Goal: Task Accomplishment & Management: Complete application form

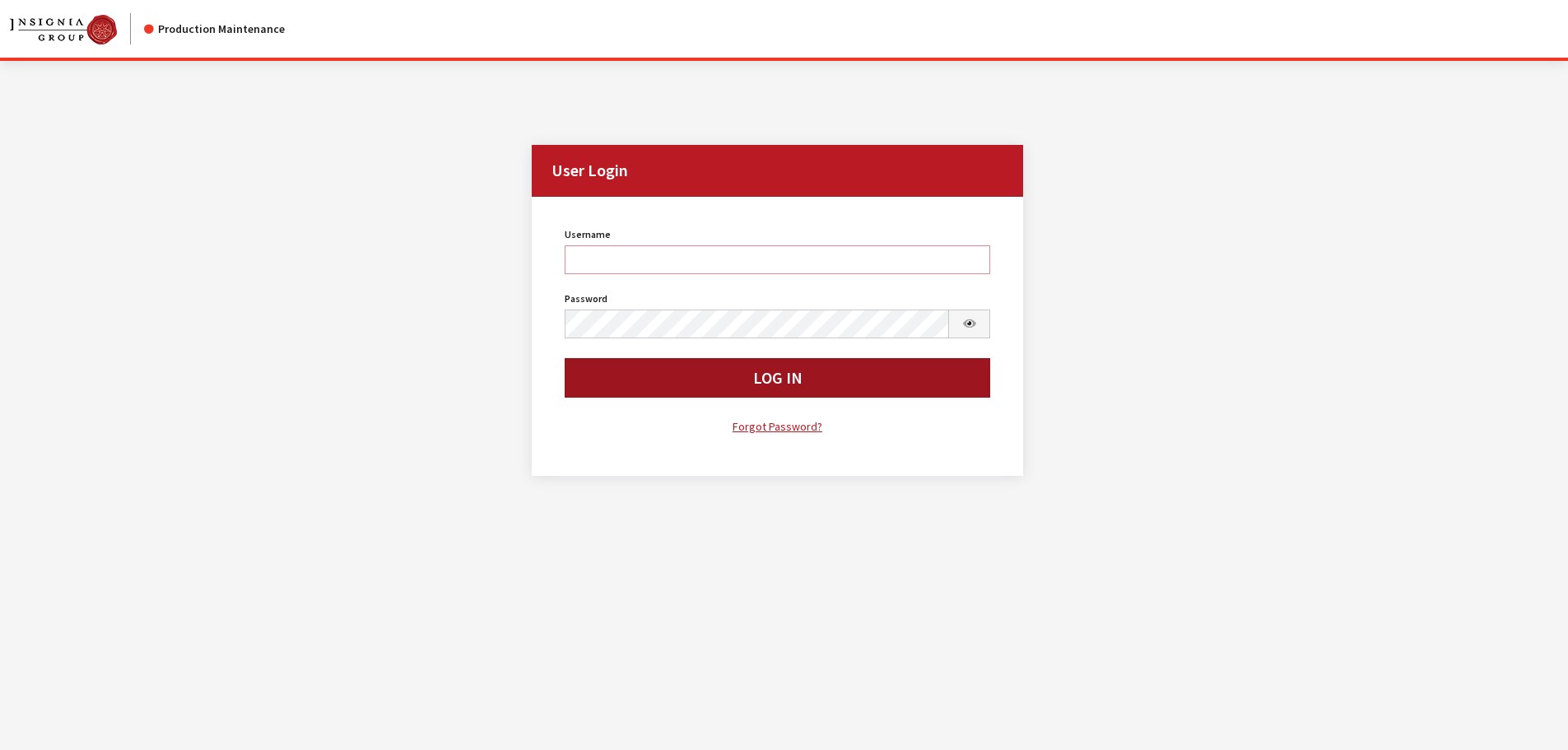
type input "cdorton"
click at [692, 370] on button "Log In" at bounding box center [778, 378] width 427 height 40
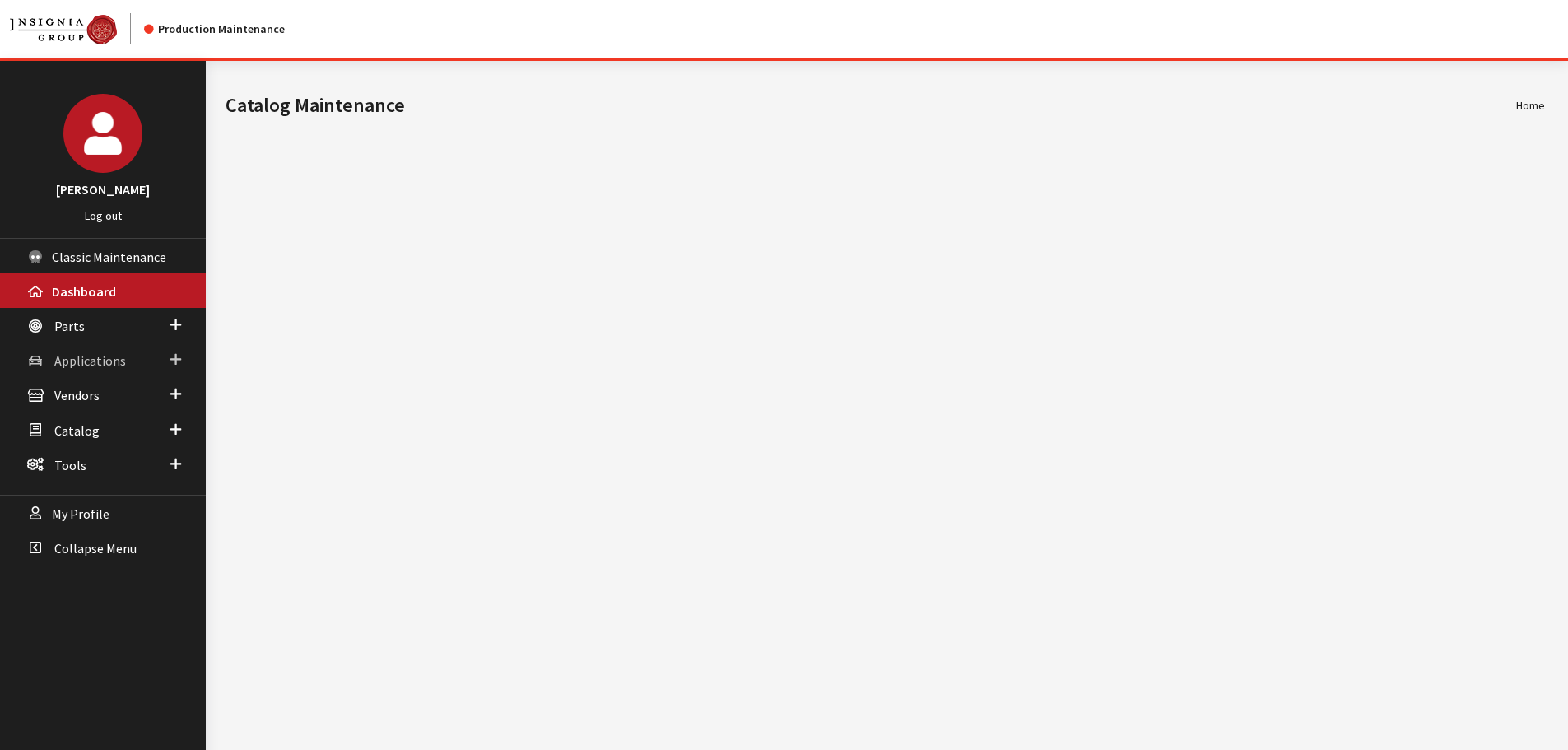
click at [89, 357] on span "Applications" at bounding box center [90, 360] width 71 height 17
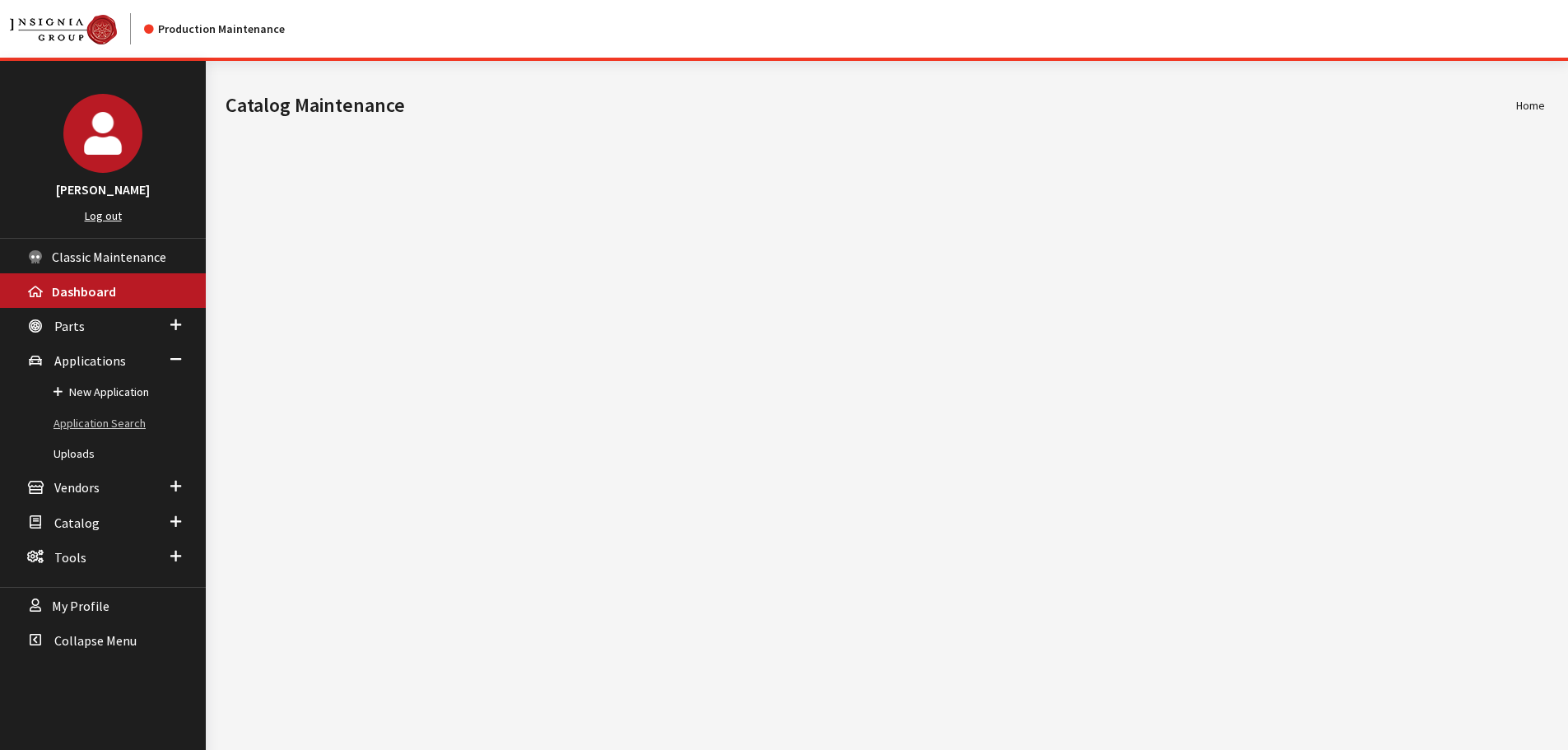
click at [73, 420] on link "Application Search" at bounding box center [103, 424] width 206 height 31
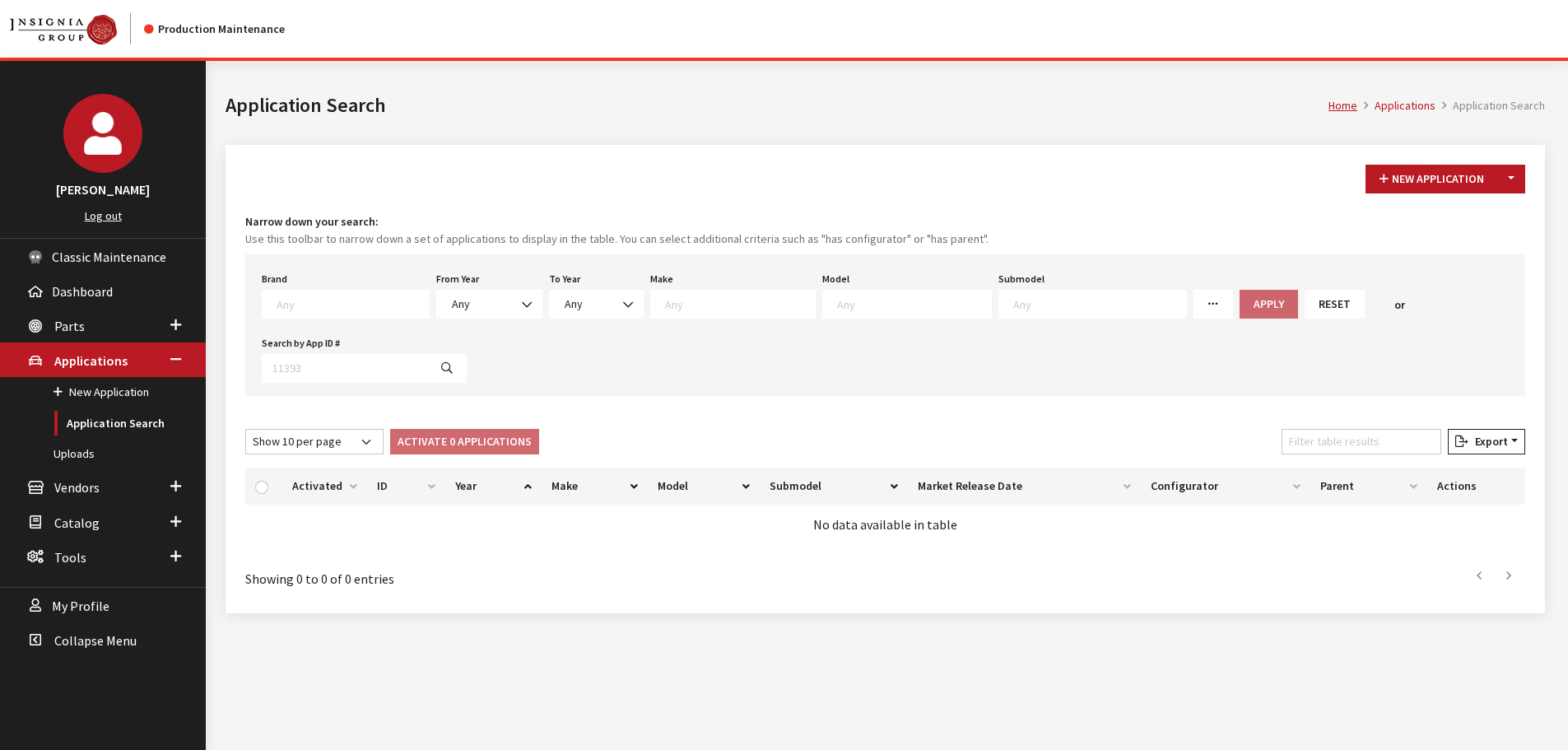
click at [364, 303] on textarea "Search" at bounding box center [352, 304] width 152 height 15
type textarea "for"
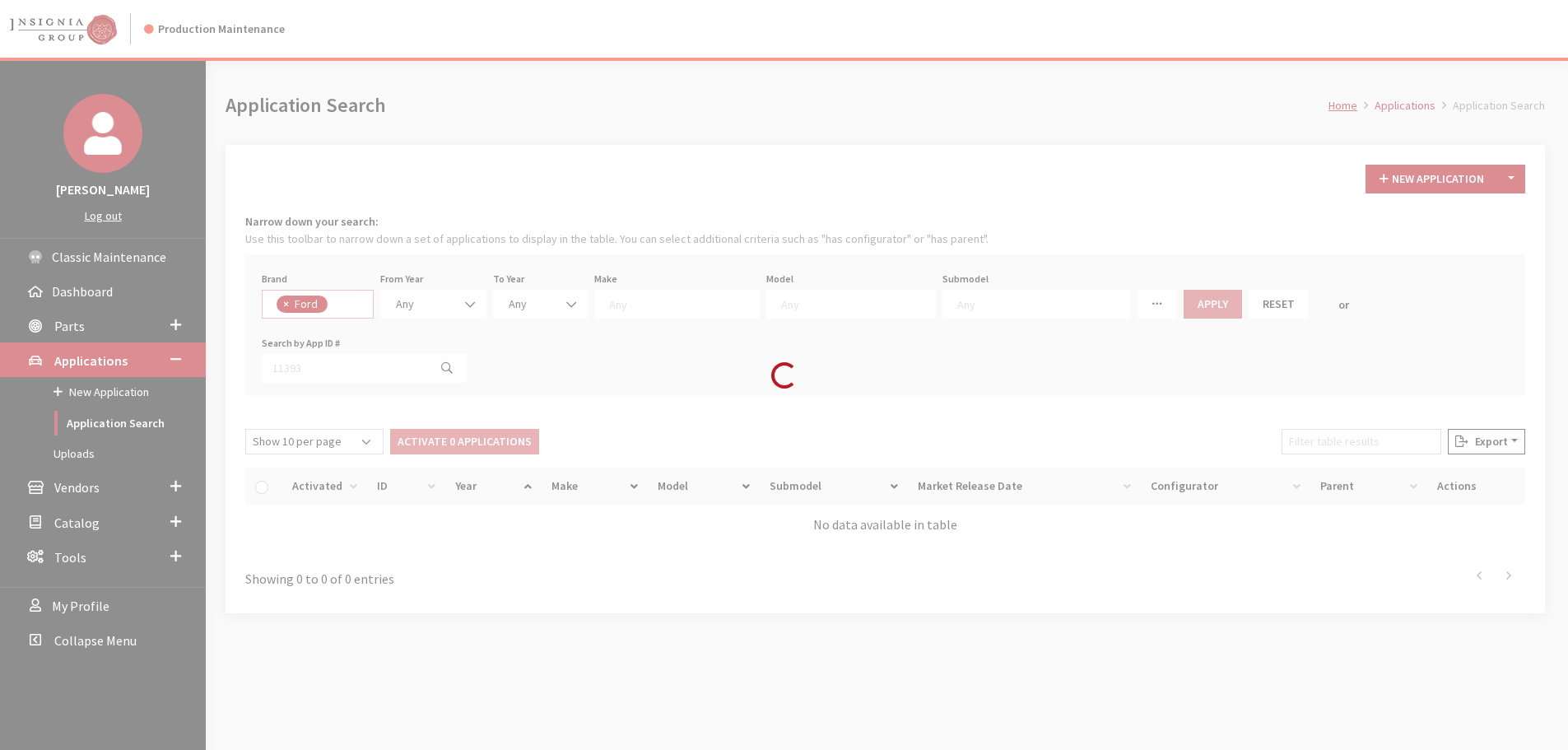
select select "2"
select select
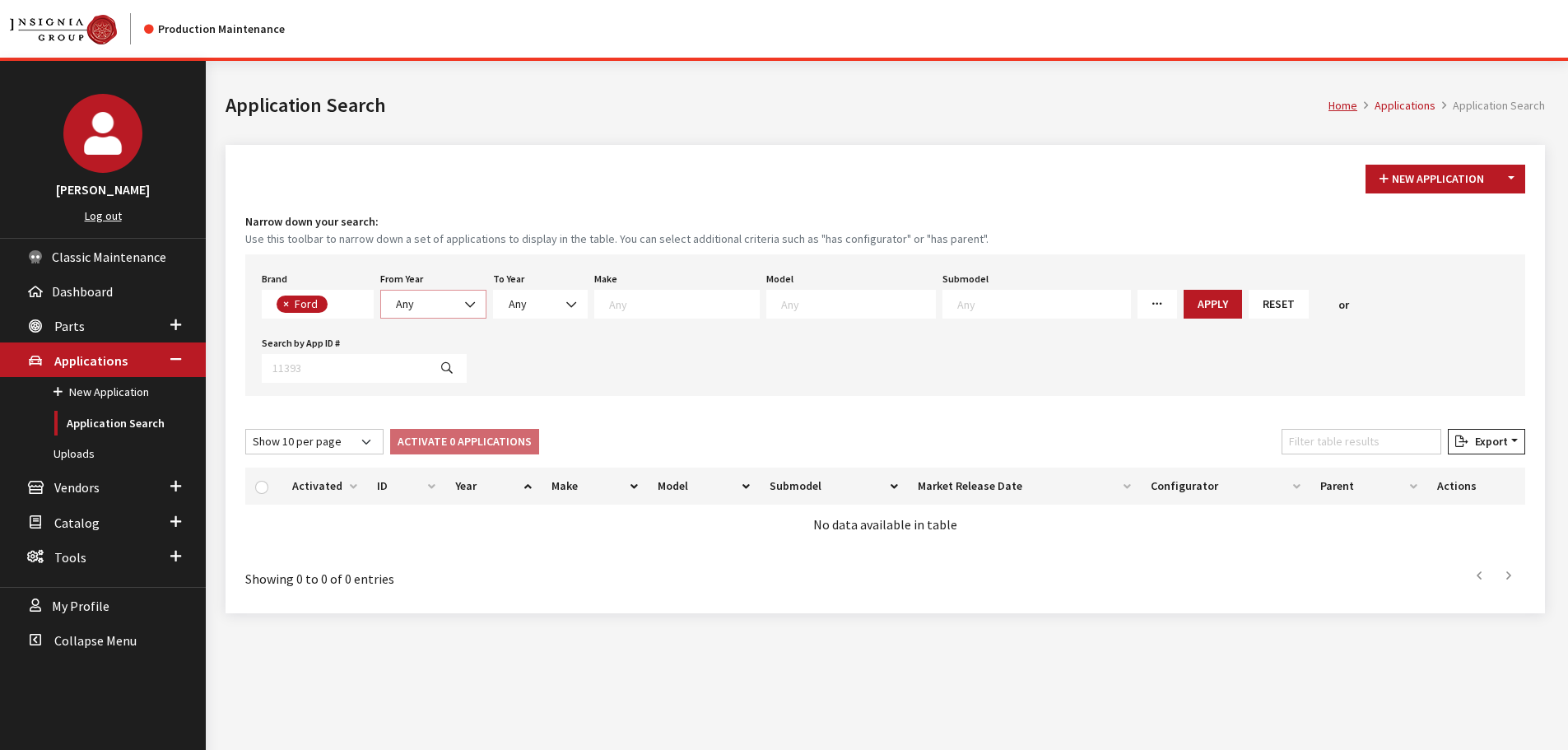
click at [452, 312] on span "Any" at bounding box center [433, 304] width 85 height 17
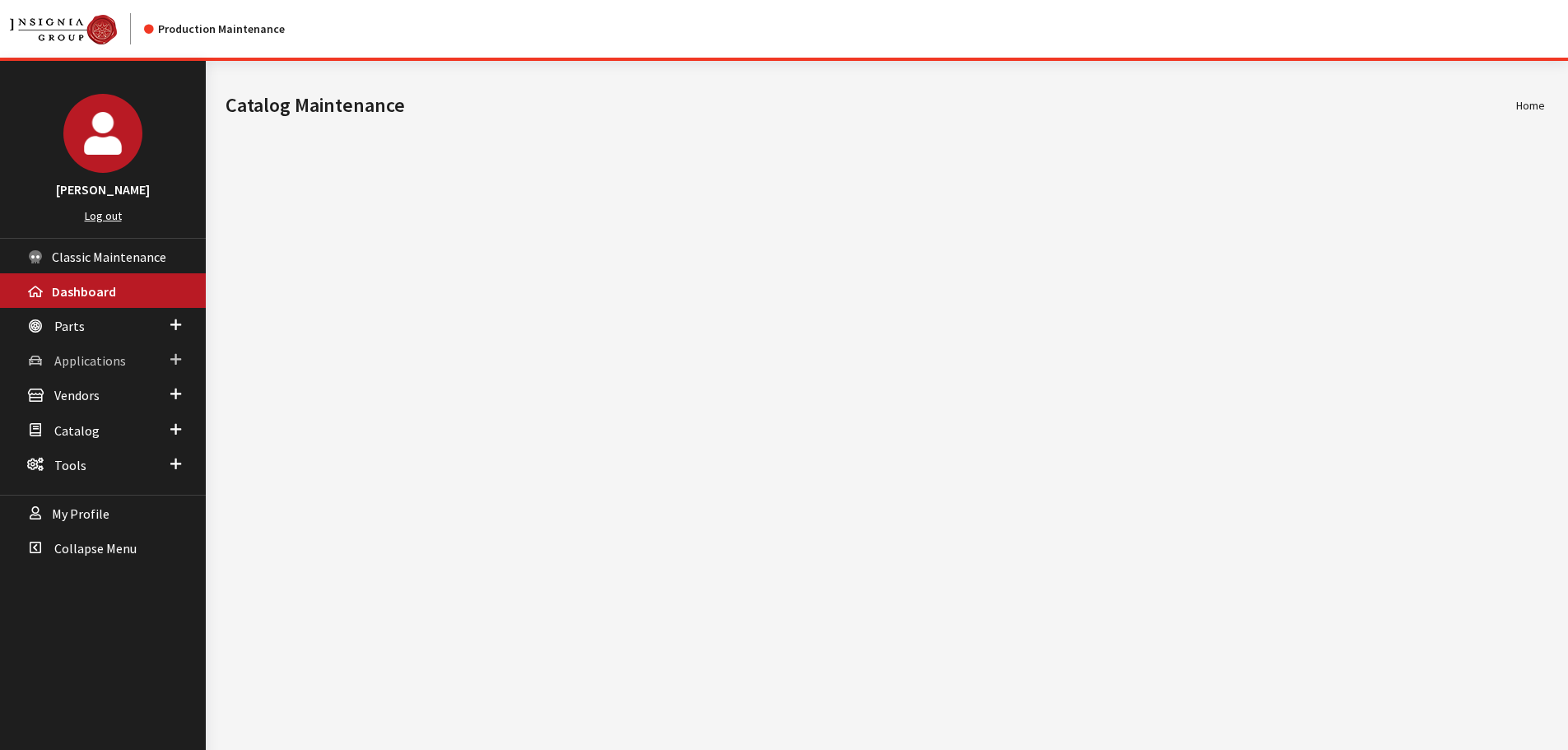
click at [64, 357] on span "Applications" at bounding box center [90, 360] width 71 height 17
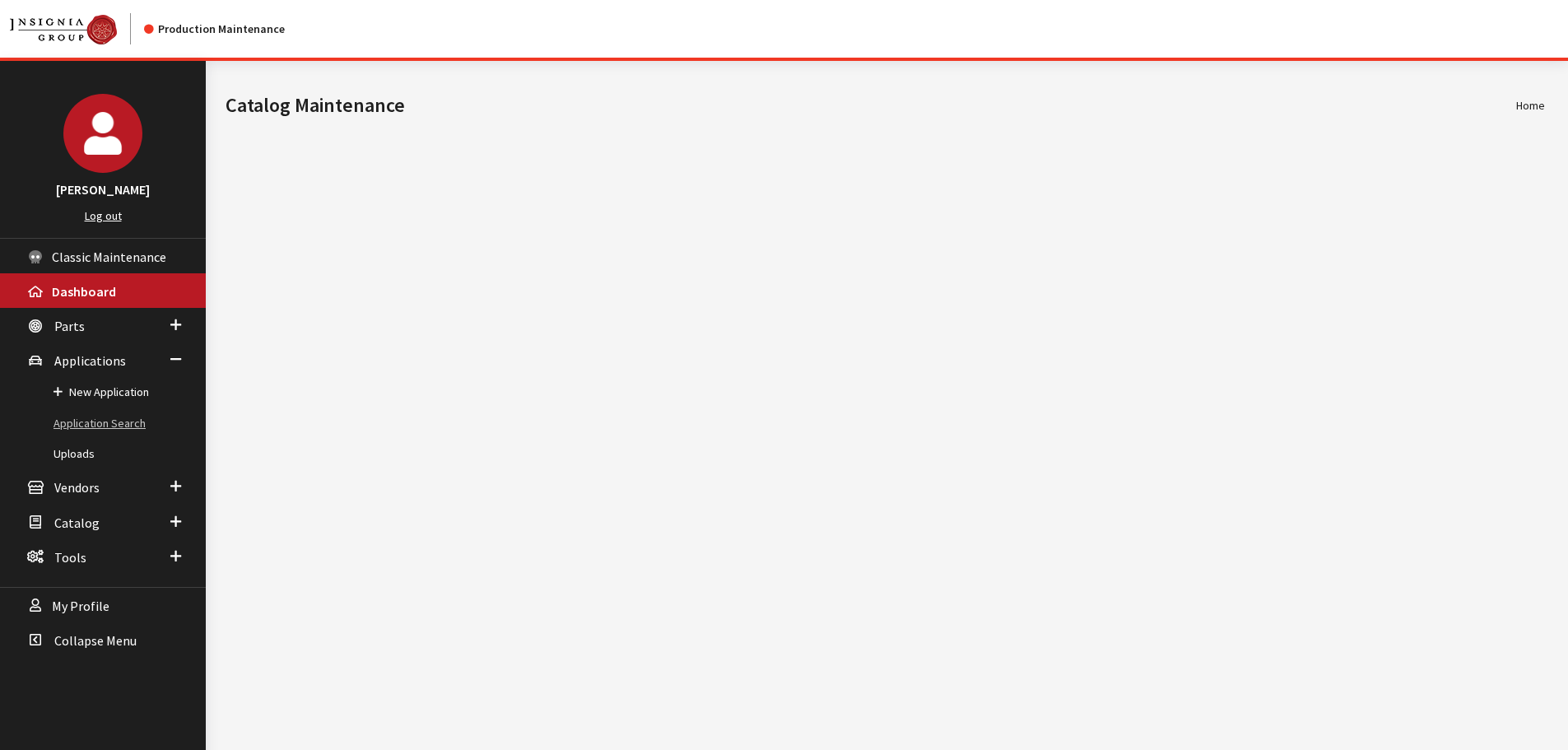
click at [78, 419] on link "Application Search" at bounding box center [103, 424] width 206 height 31
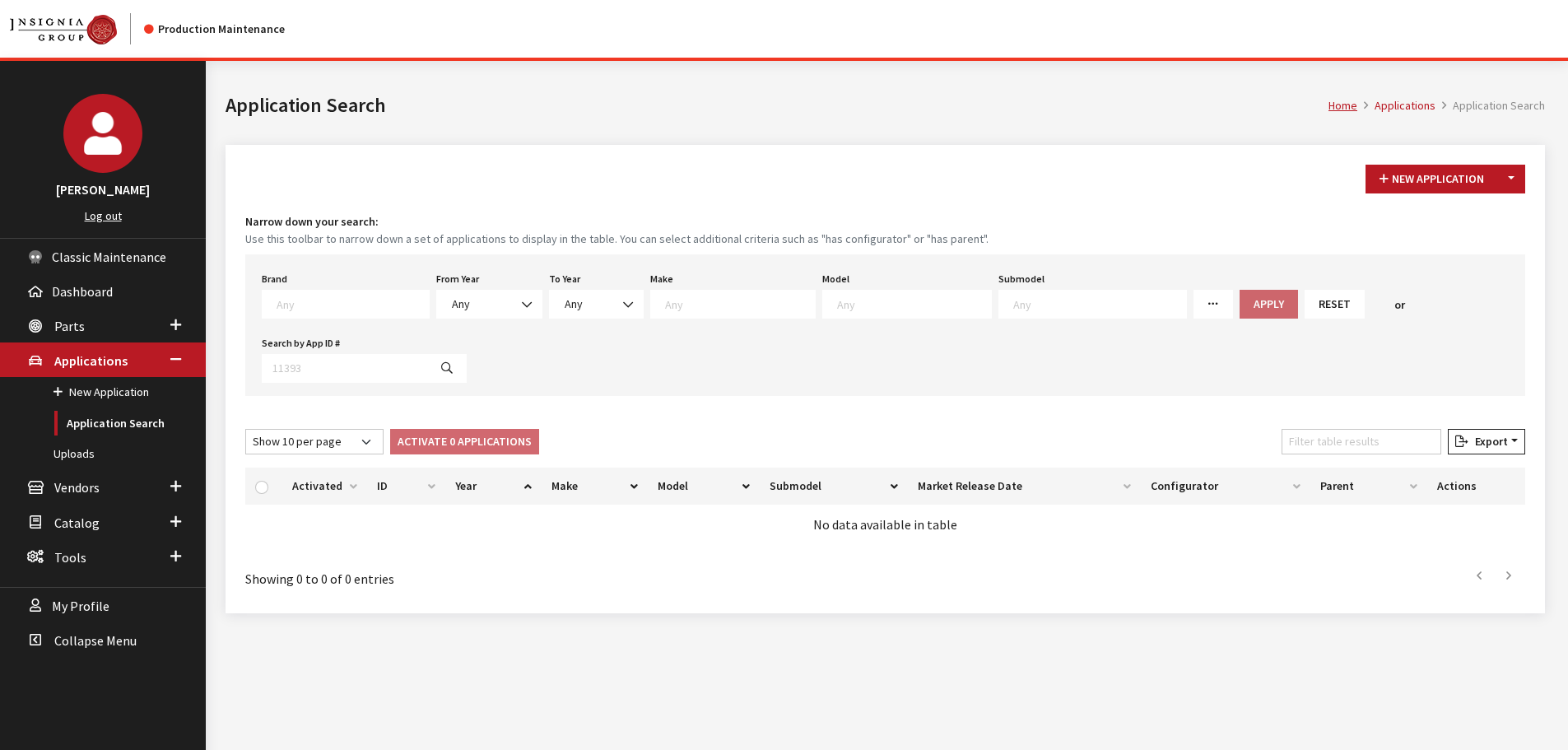
click at [324, 307] on textarea "Search" at bounding box center [352, 304] width 152 height 15
type textarea "for"
select select "2"
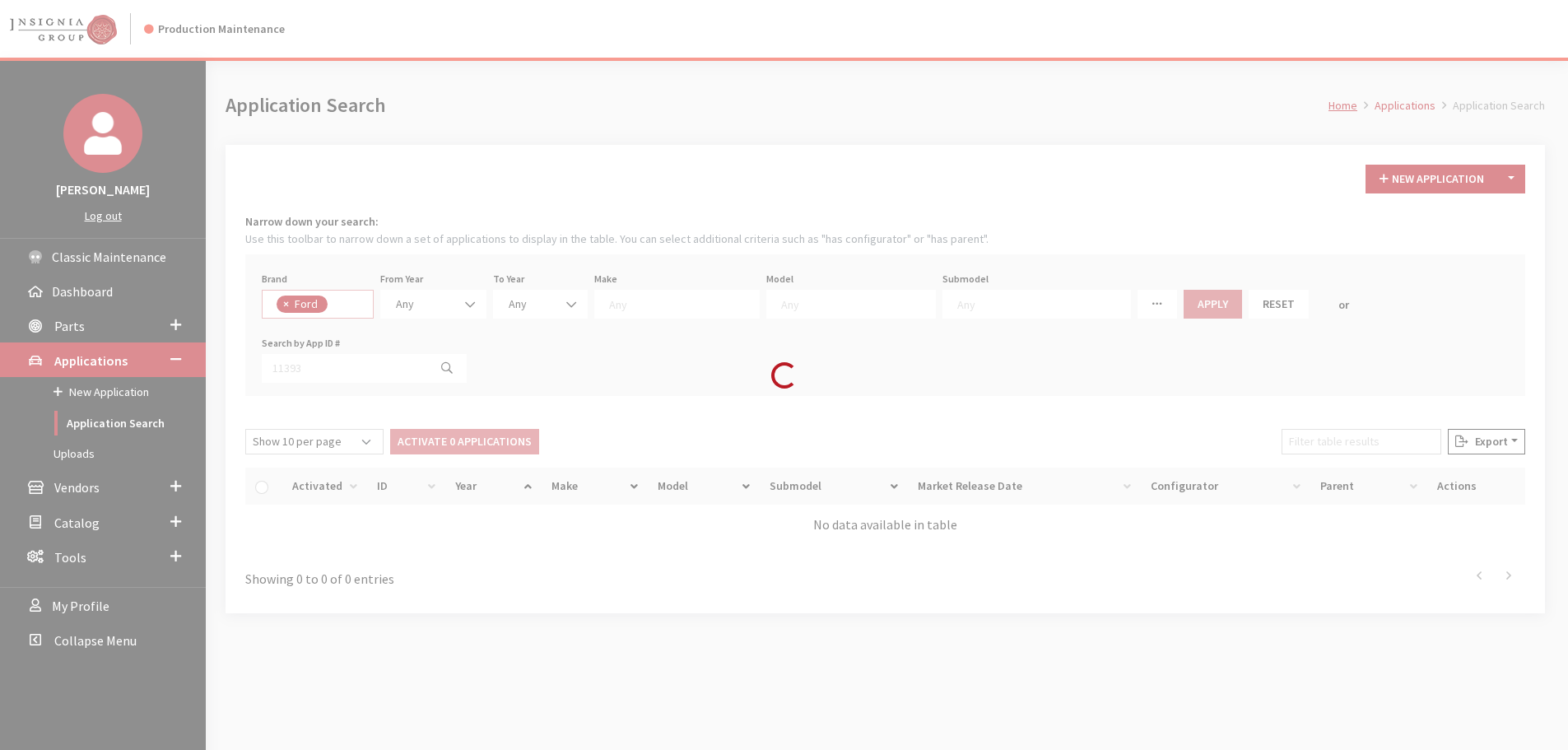
select select
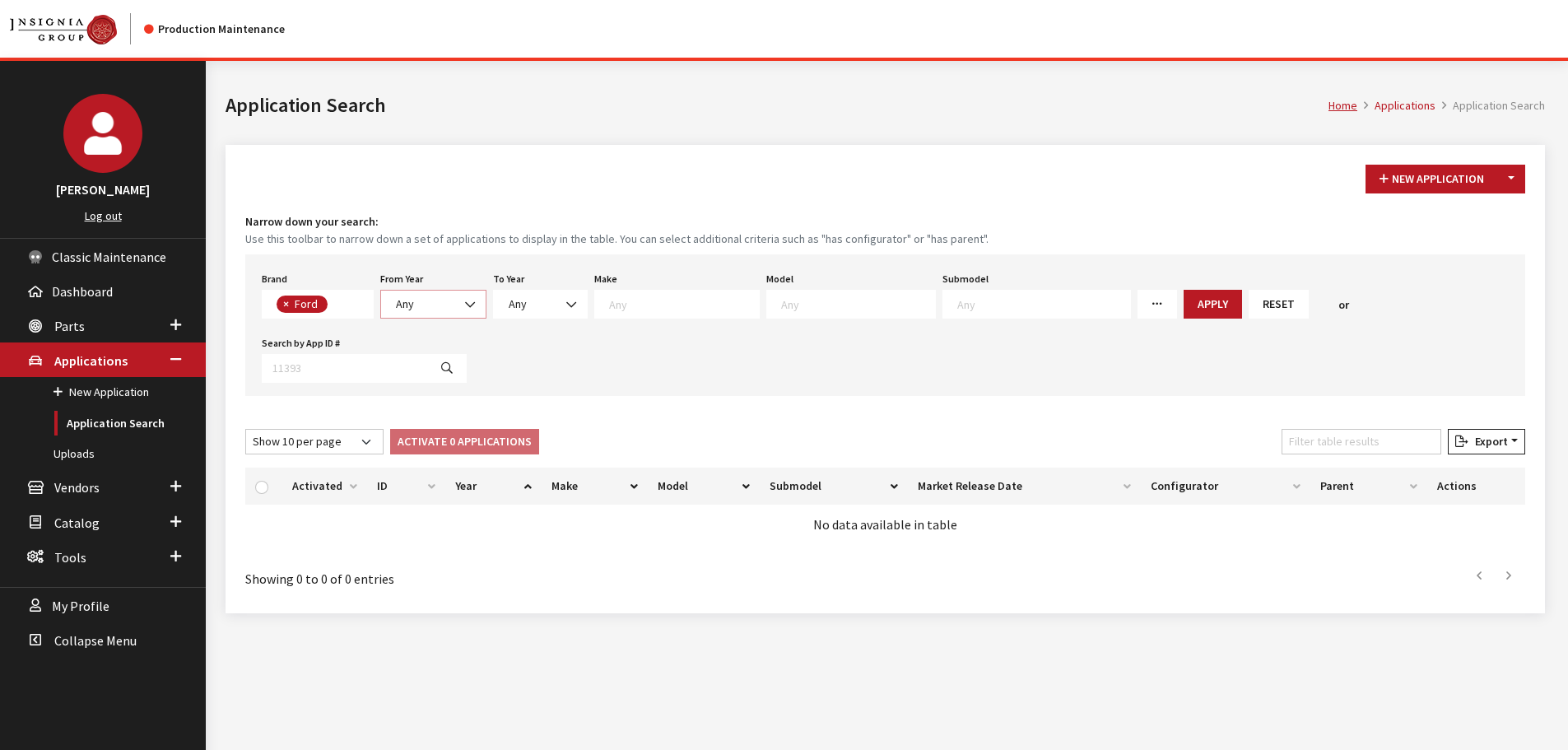
click at [408, 303] on span "Any" at bounding box center [405, 304] width 18 height 15
select select "2025"
select select
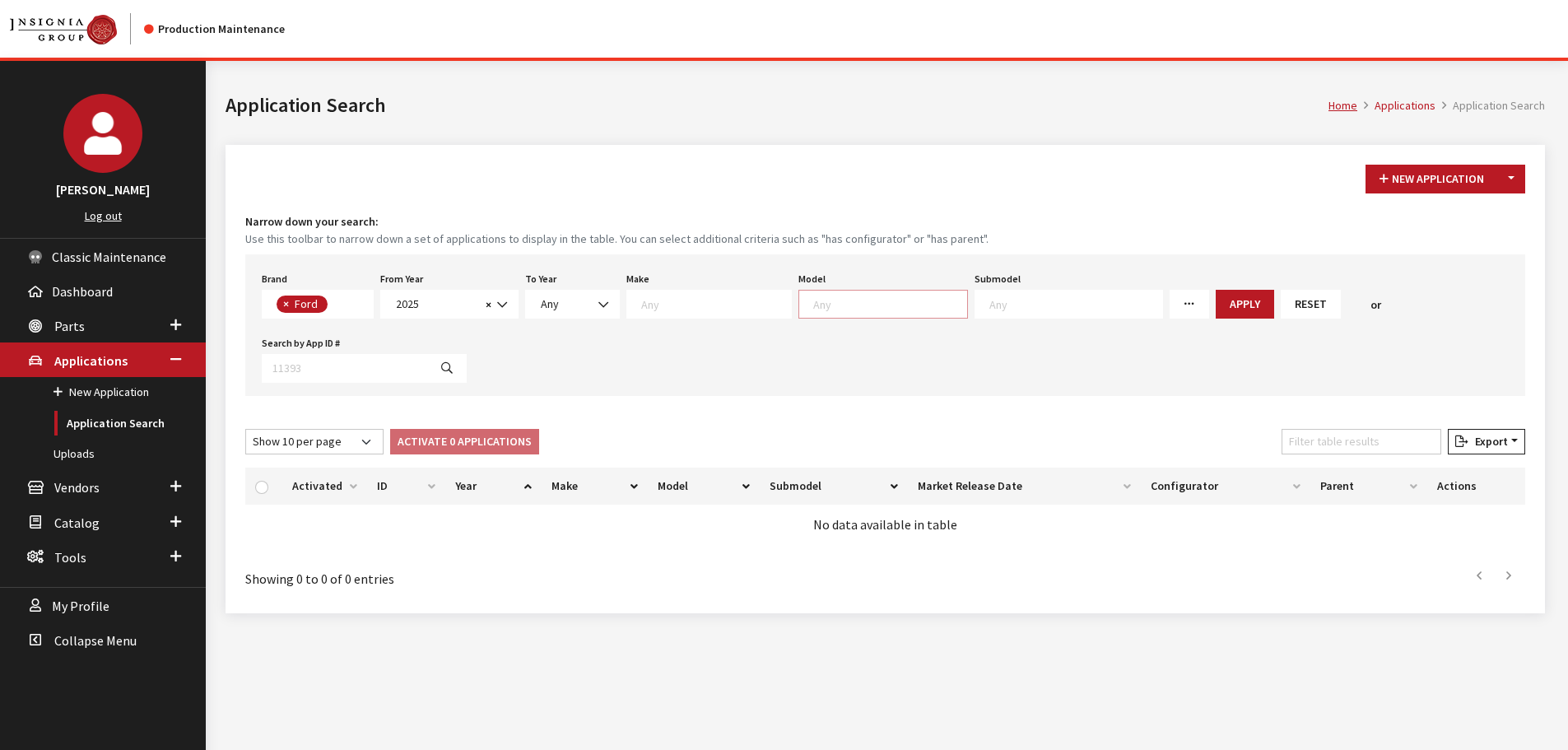
click at [815, 309] on textarea "Search" at bounding box center [890, 304] width 154 height 15
select select "134"
select select
click at [1172, 300] on button "Apply" at bounding box center [1201, 304] width 58 height 29
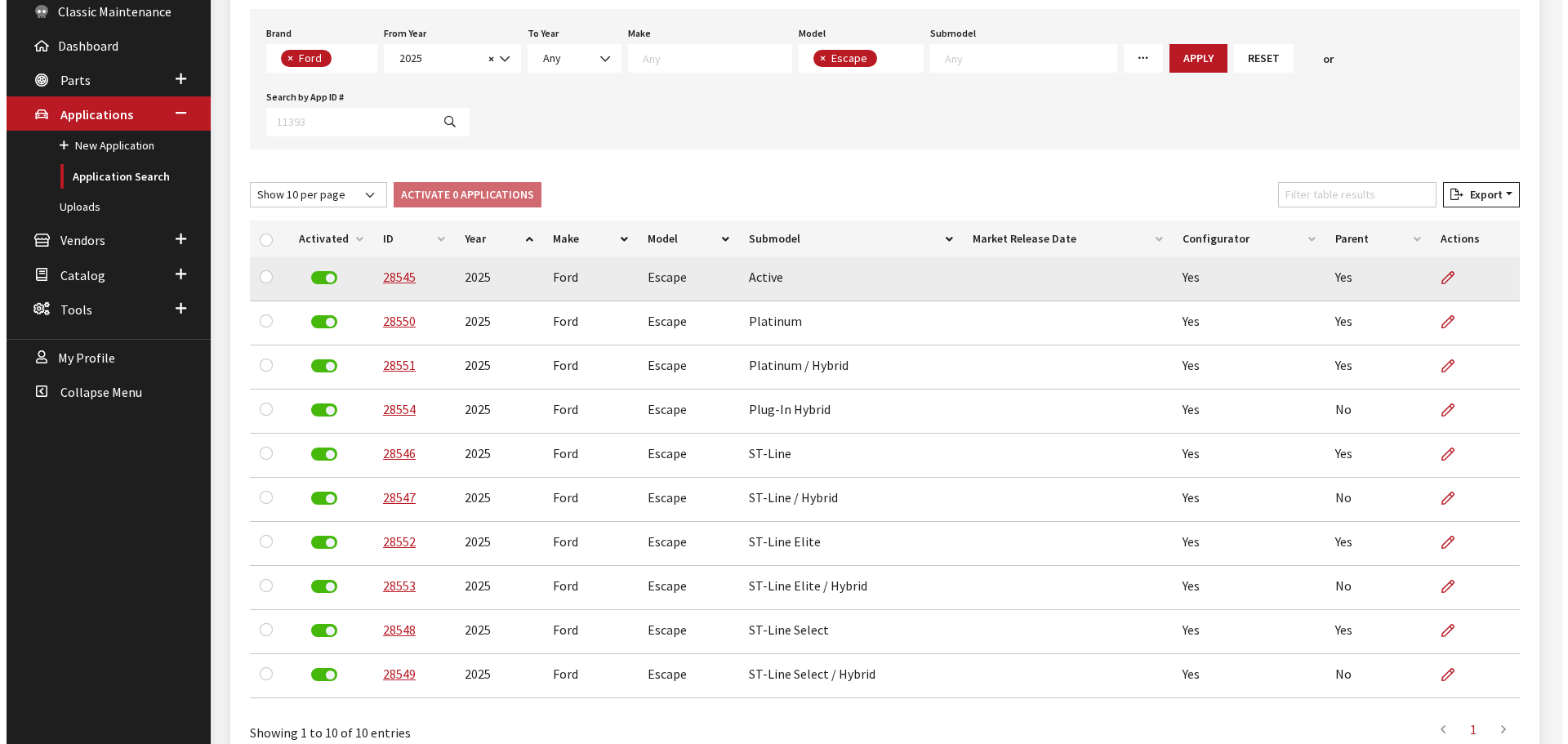
scroll to position [8, 0]
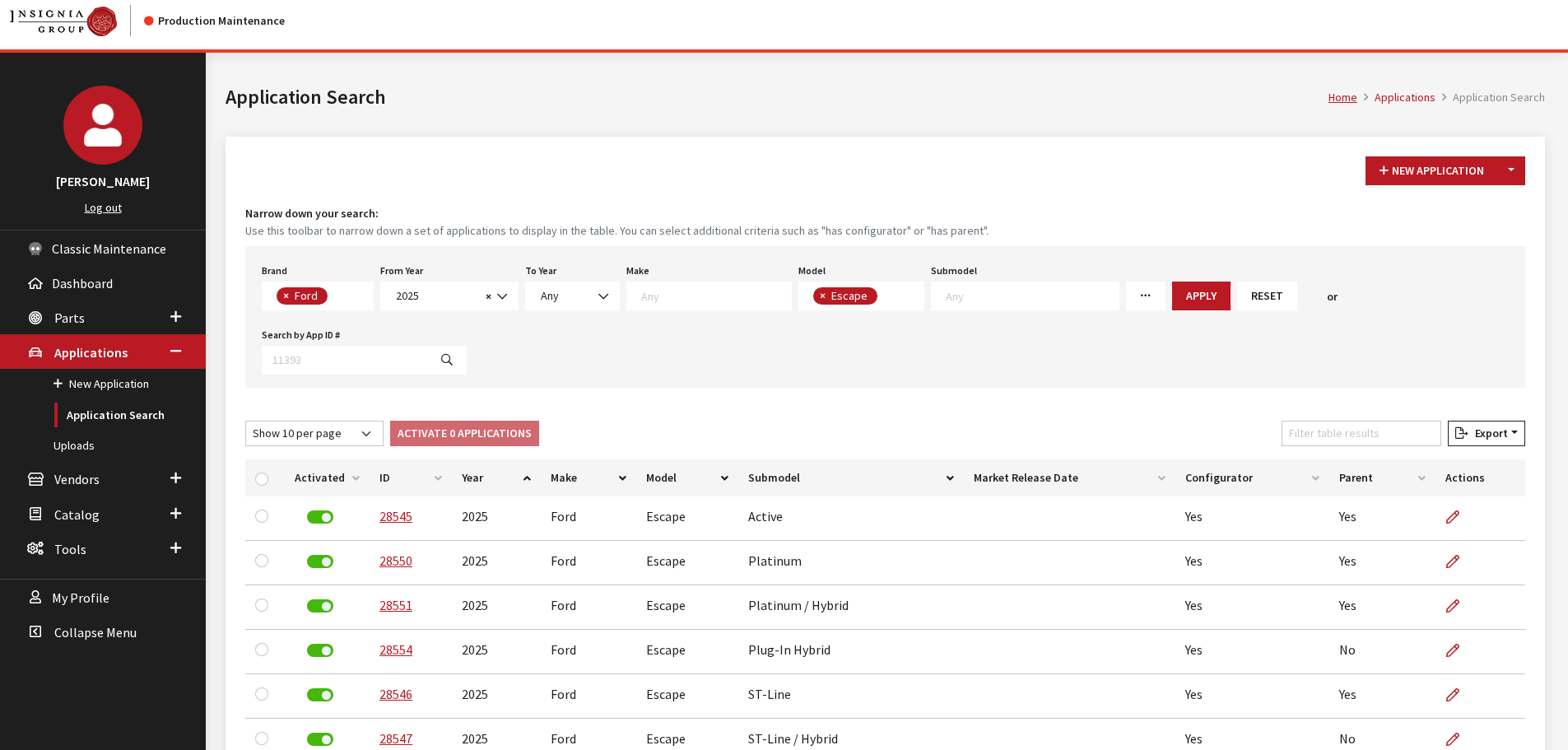
drag, startPoint x: 1509, startPoint y: 171, endPoint x: 1499, endPoint y: 193, distance: 24.2
click at [1509, 171] on button "Toggle Dropdown" at bounding box center [1512, 170] width 28 height 29
click at [1493, 200] on button "New From Existing..." at bounding box center [1454, 206] width 142 height 29
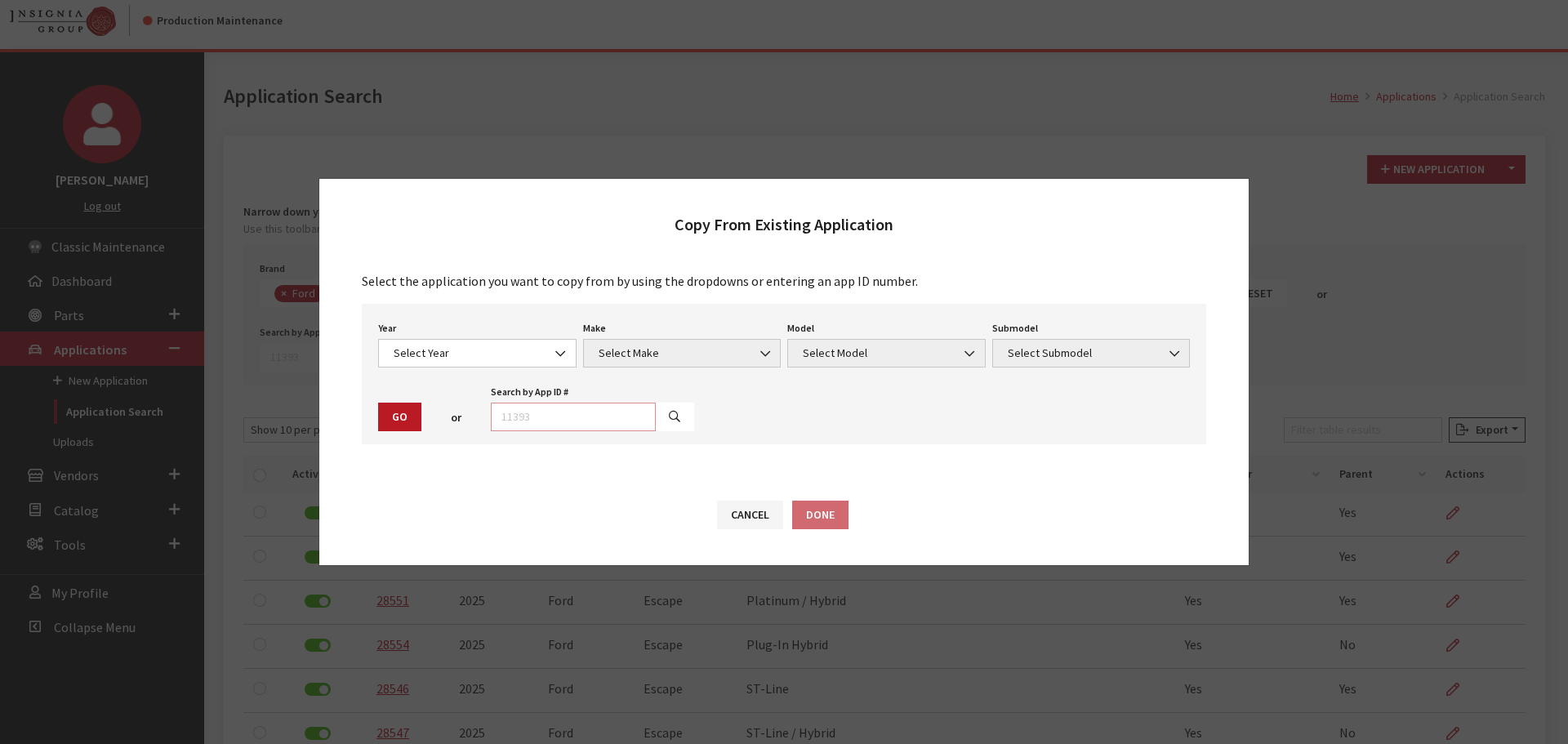
click at [594, 429] on input "text" at bounding box center [573, 417] width 165 height 29
type input "28545"
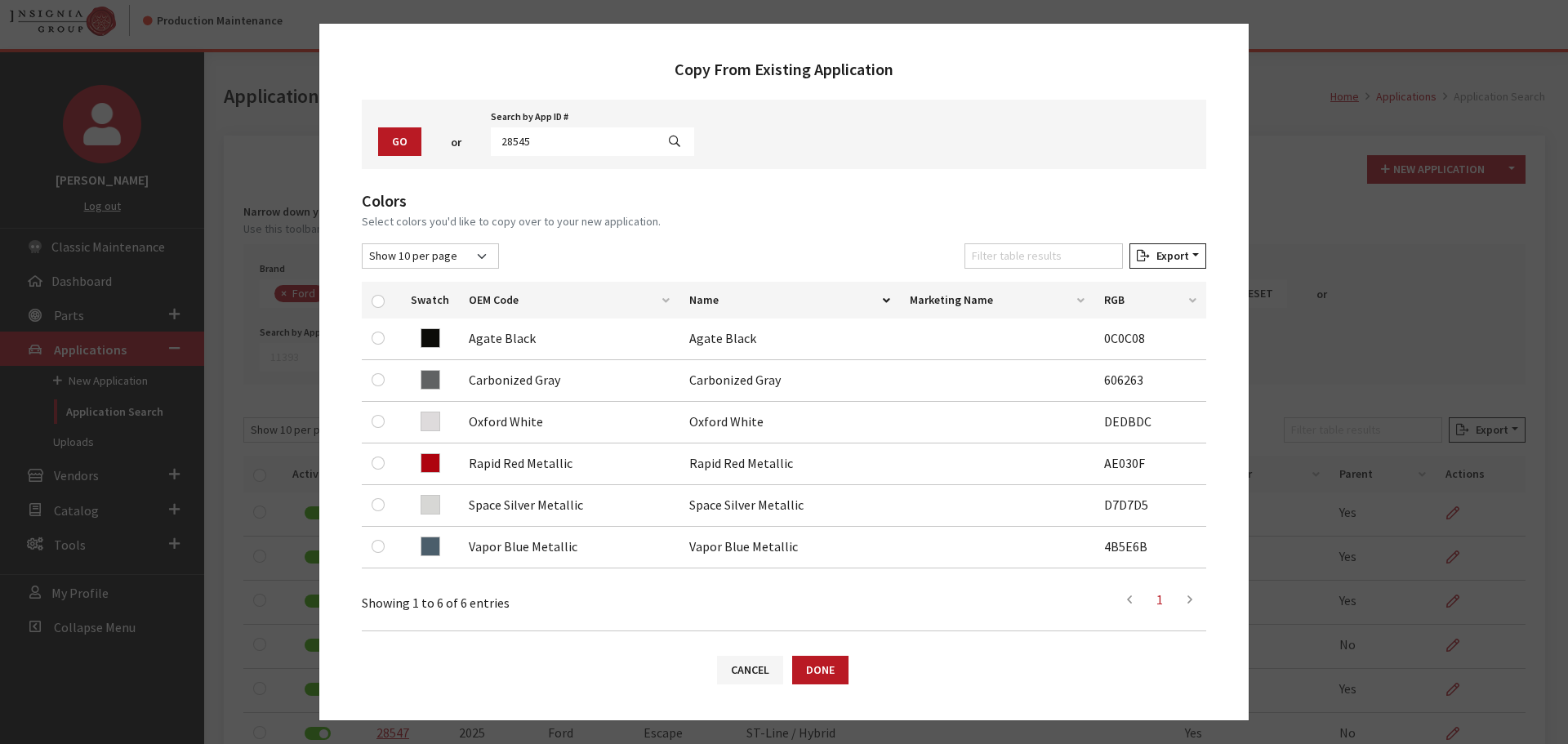
scroll to position [163, 0]
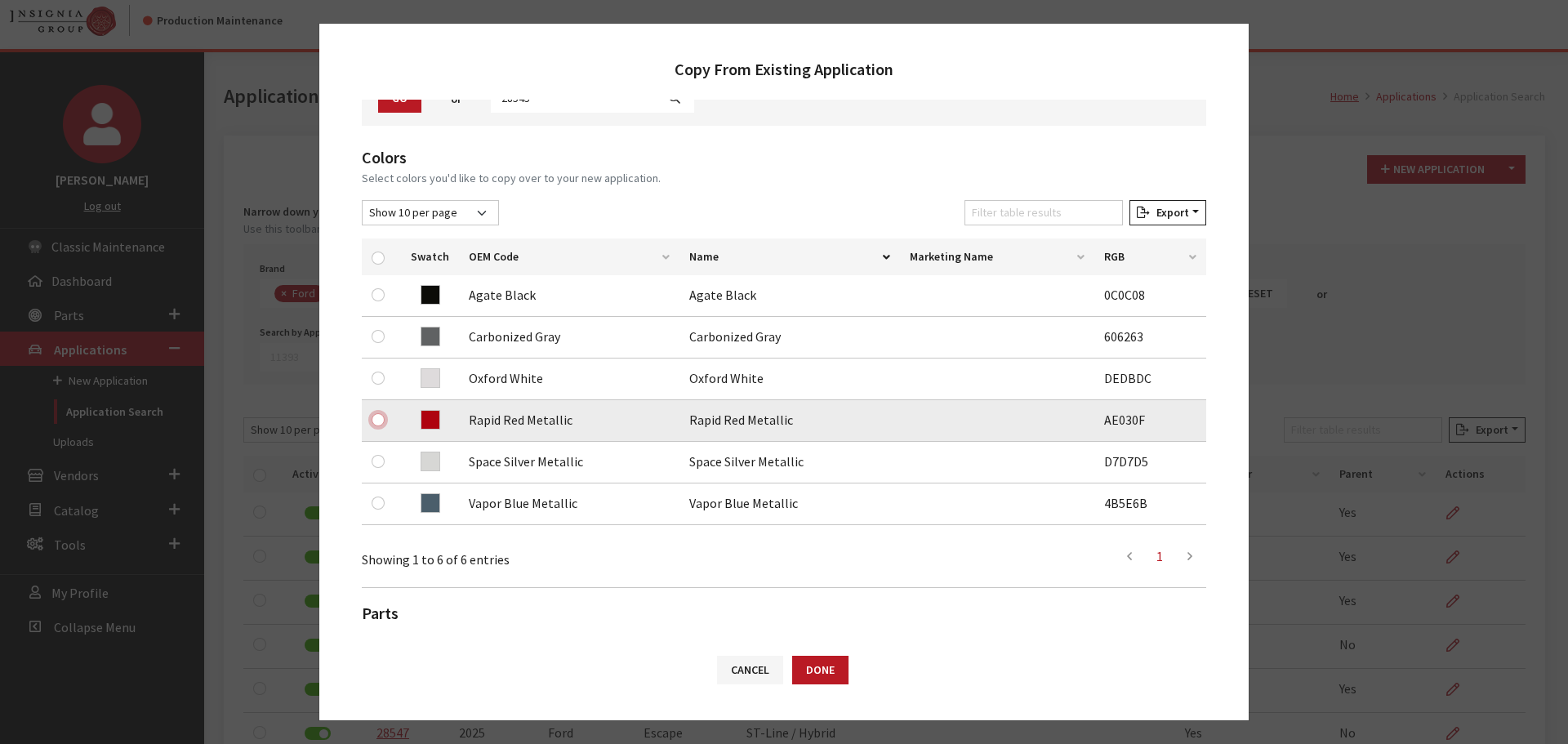
click at [380, 416] on input "checkbox" at bounding box center [378, 420] width 13 height 13
checkbox input "true"
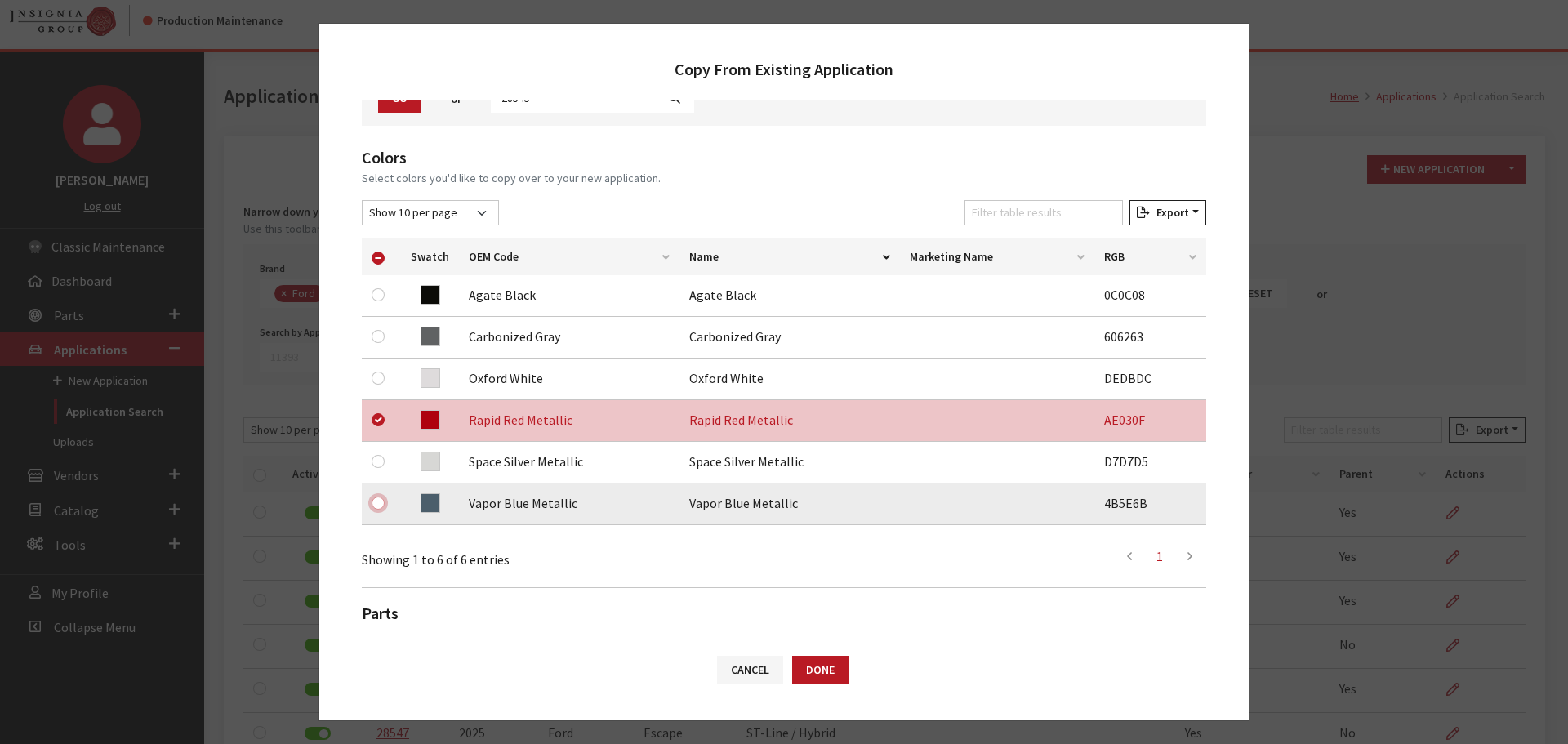
click at [377, 503] on input "checkbox" at bounding box center [378, 503] width 13 height 13
checkbox input "true"
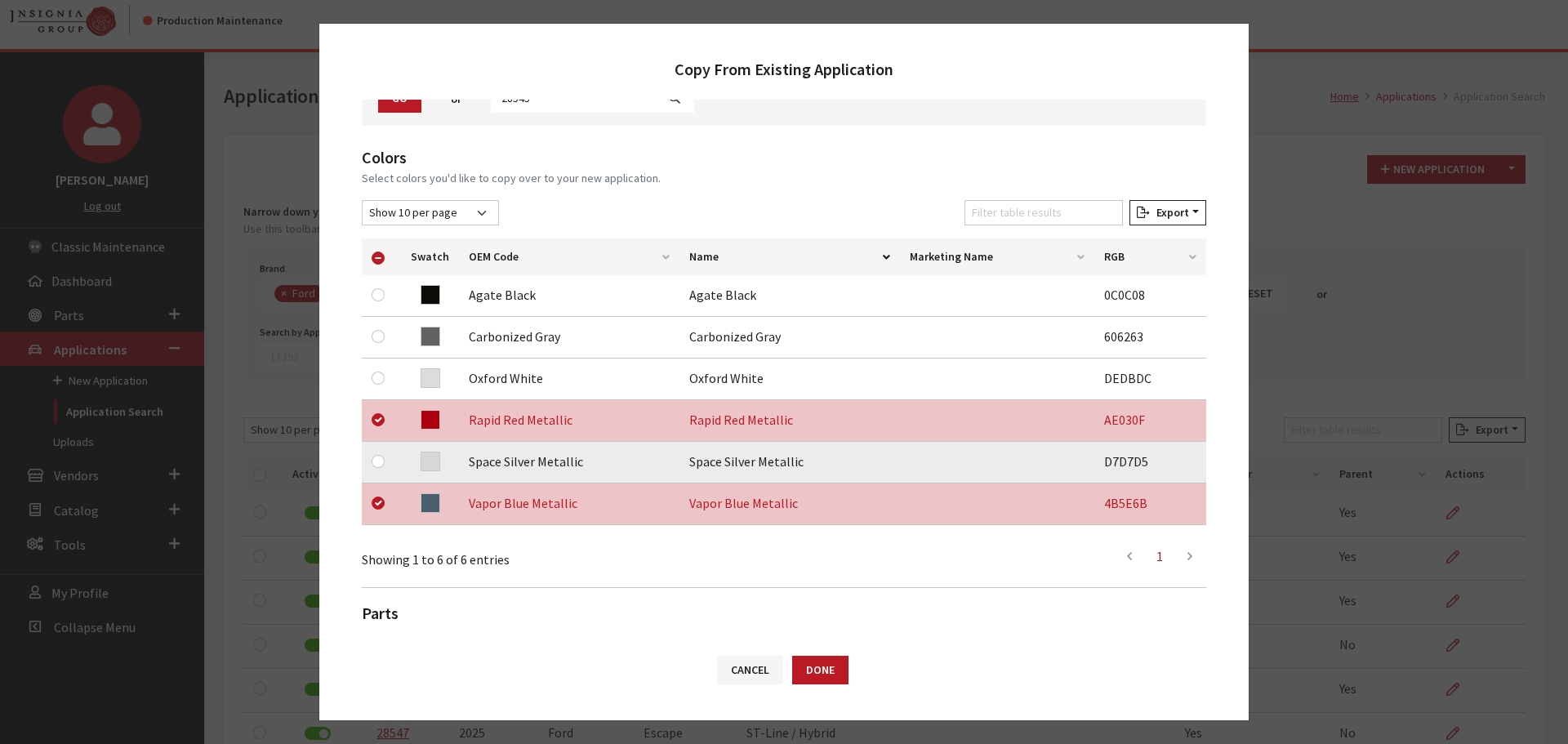
click at [377, 447] on td at bounding box center [381, 462] width 40 height 42
click at [378, 464] on input "checkbox" at bounding box center [378, 461] width 13 height 13
checkbox input "true"
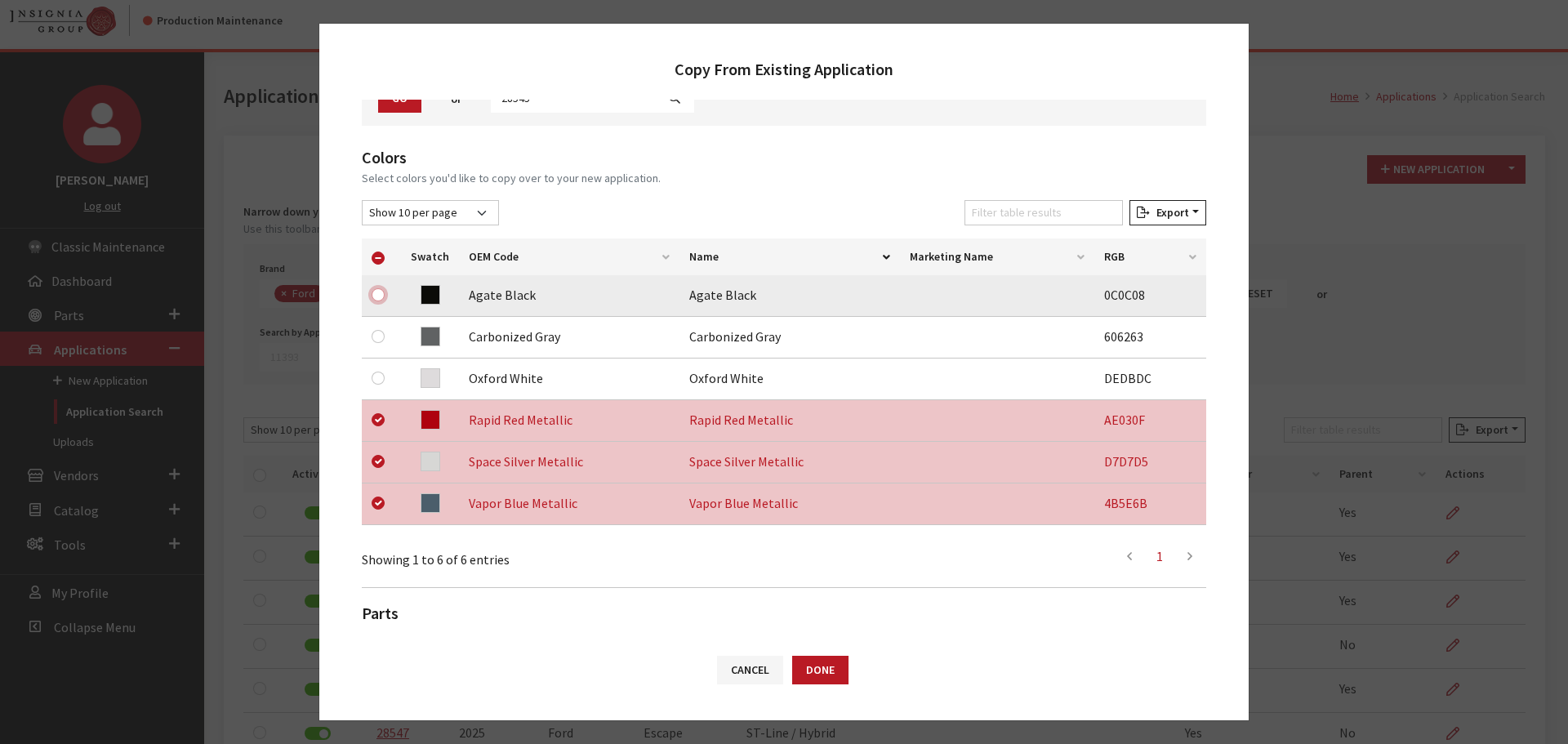
click at [380, 296] on input "checkbox" at bounding box center [378, 295] width 13 height 13
checkbox input "true"
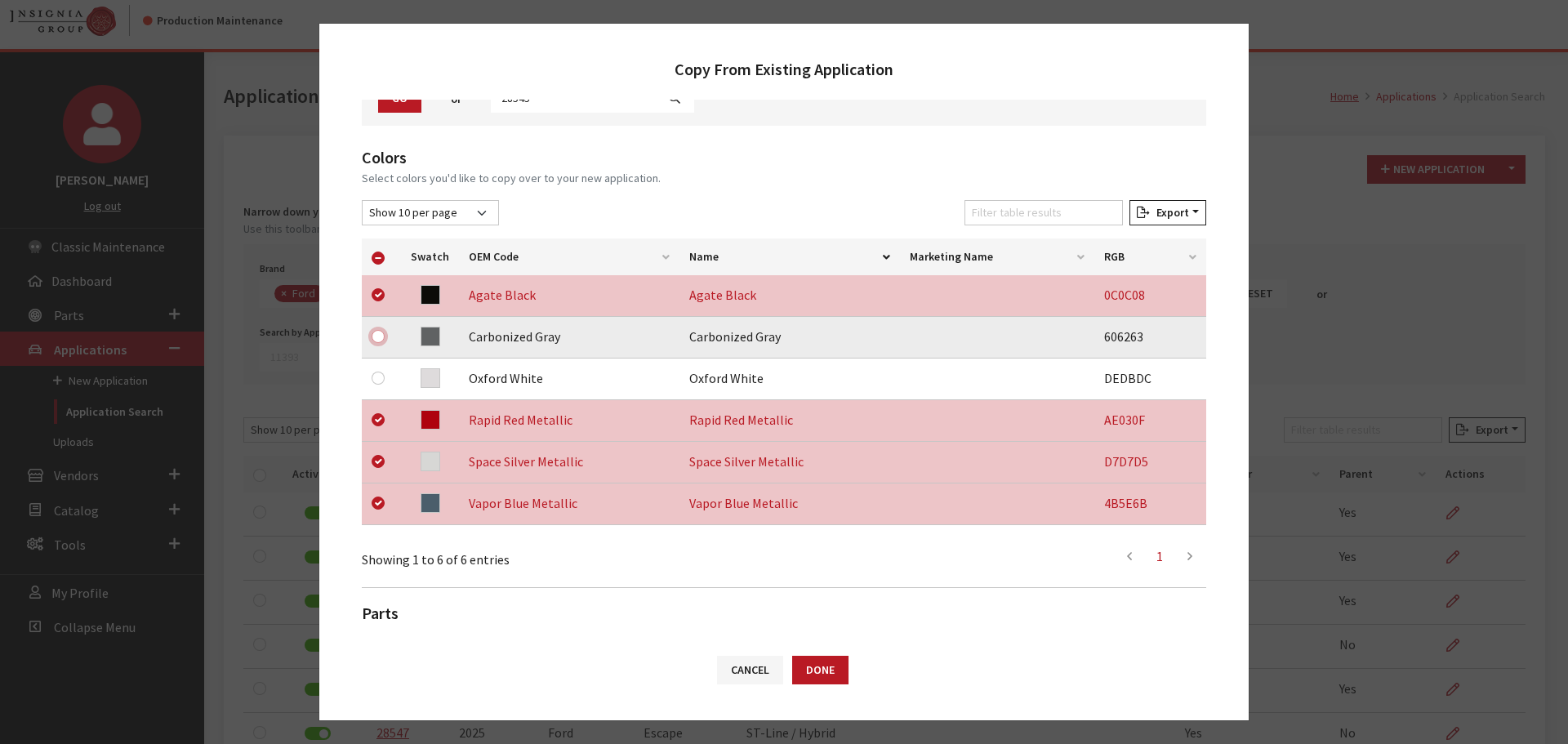
click at [379, 331] on input "checkbox" at bounding box center [378, 337] width 13 height 13
checkbox input "true"
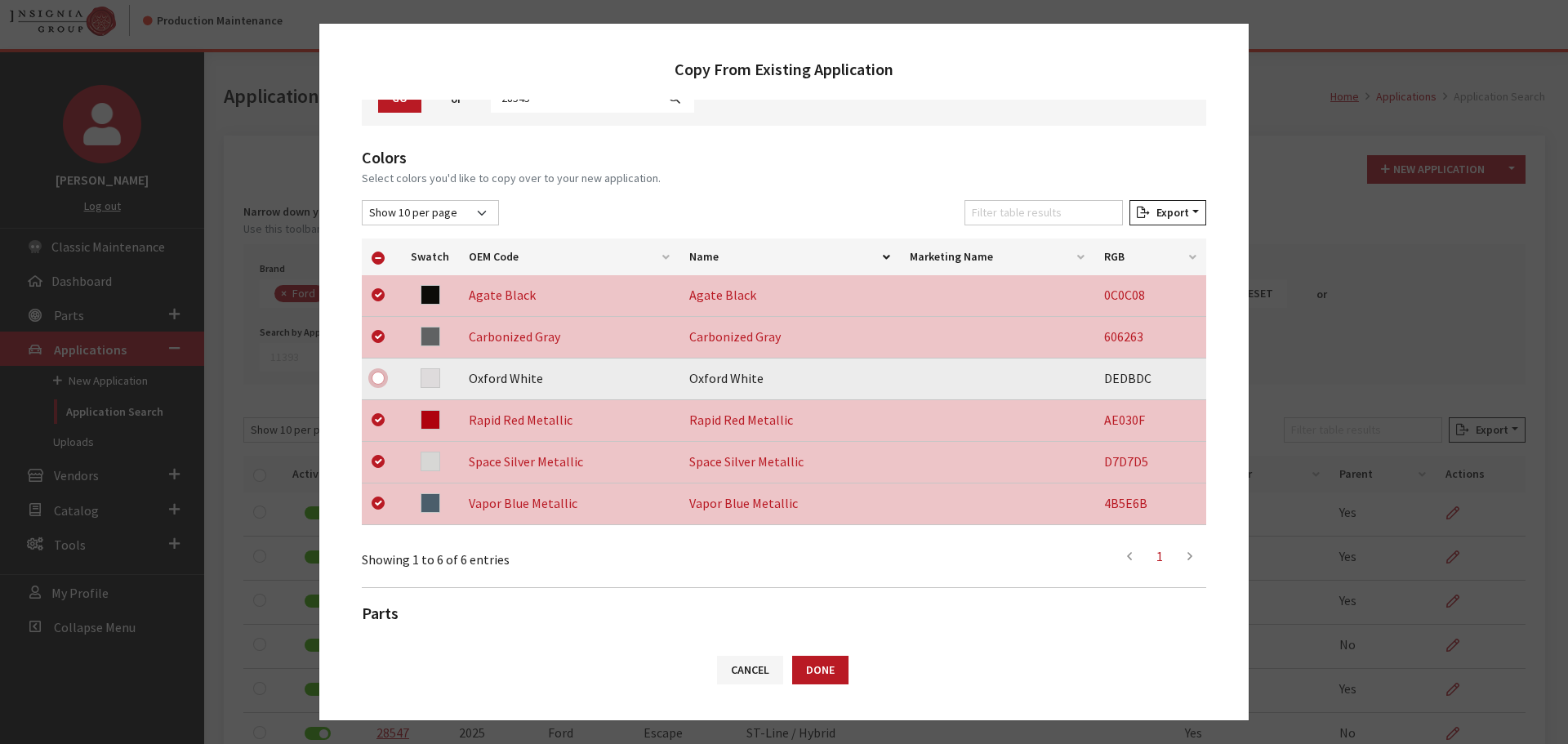
click at [379, 377] on input "checkbox" at bounding box center [378, 378] width 13 height 13
checkbox input "true"
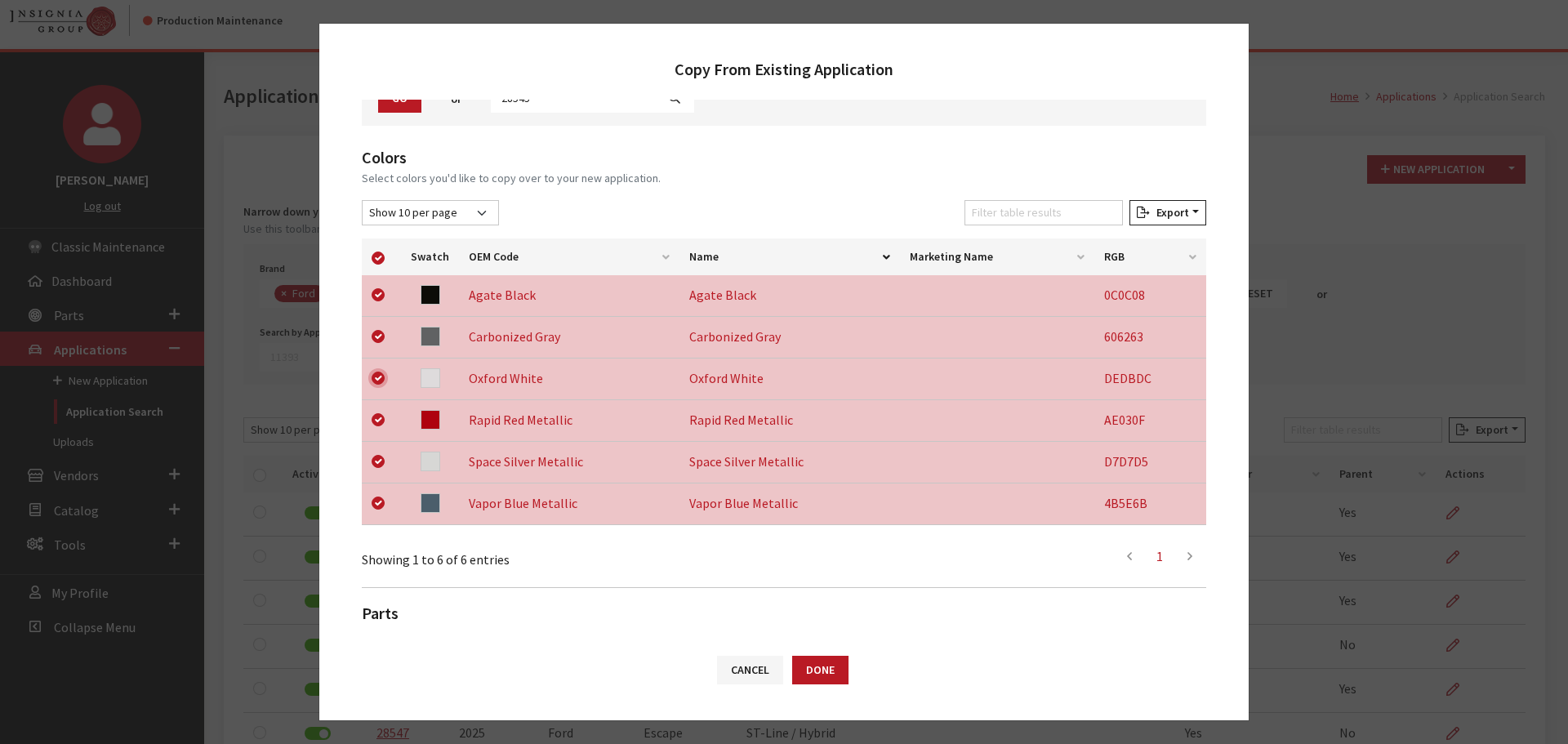
scroll to position [342, 0]
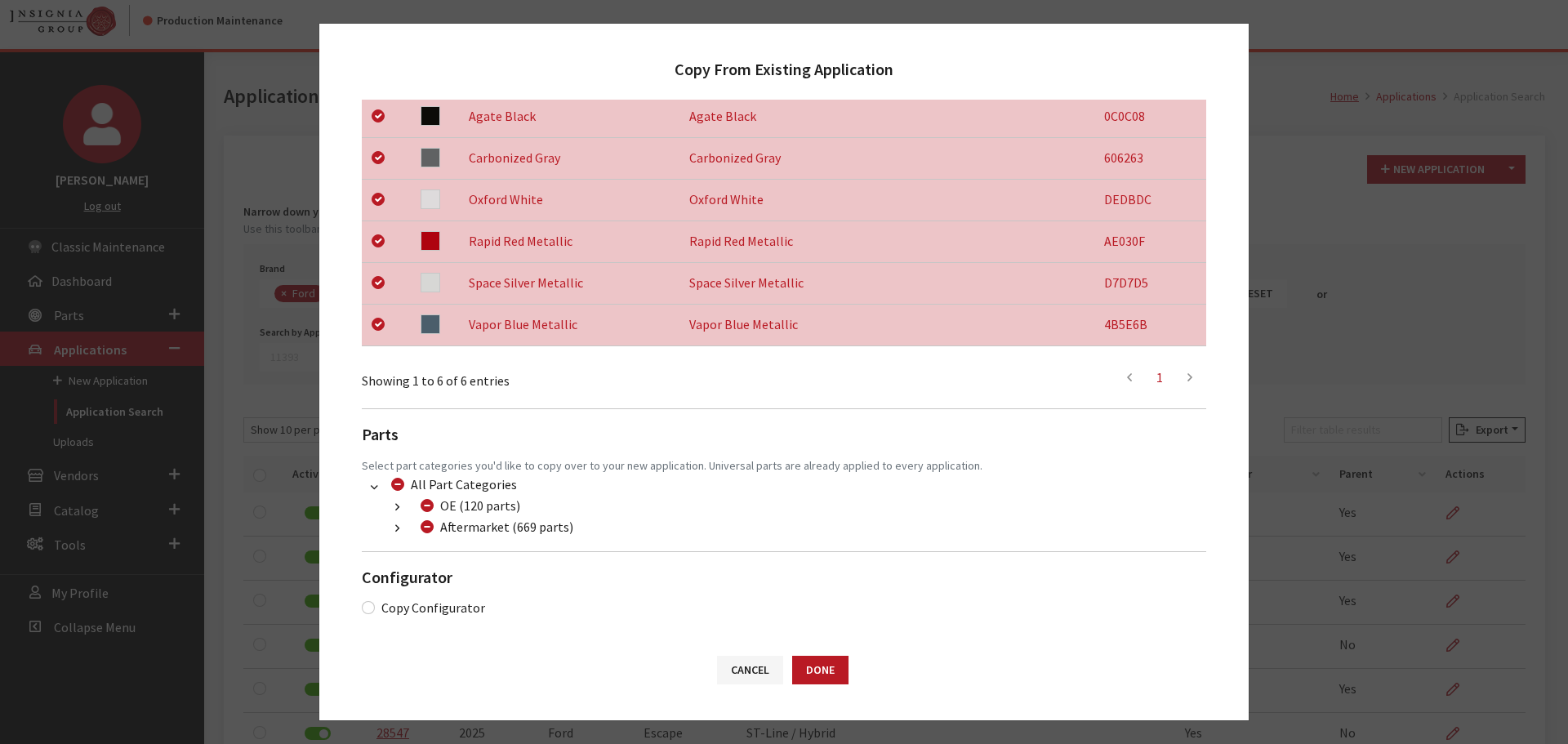
click at [397, 528] on icon "button" at bounding box center [397, 530] width 4 height 12
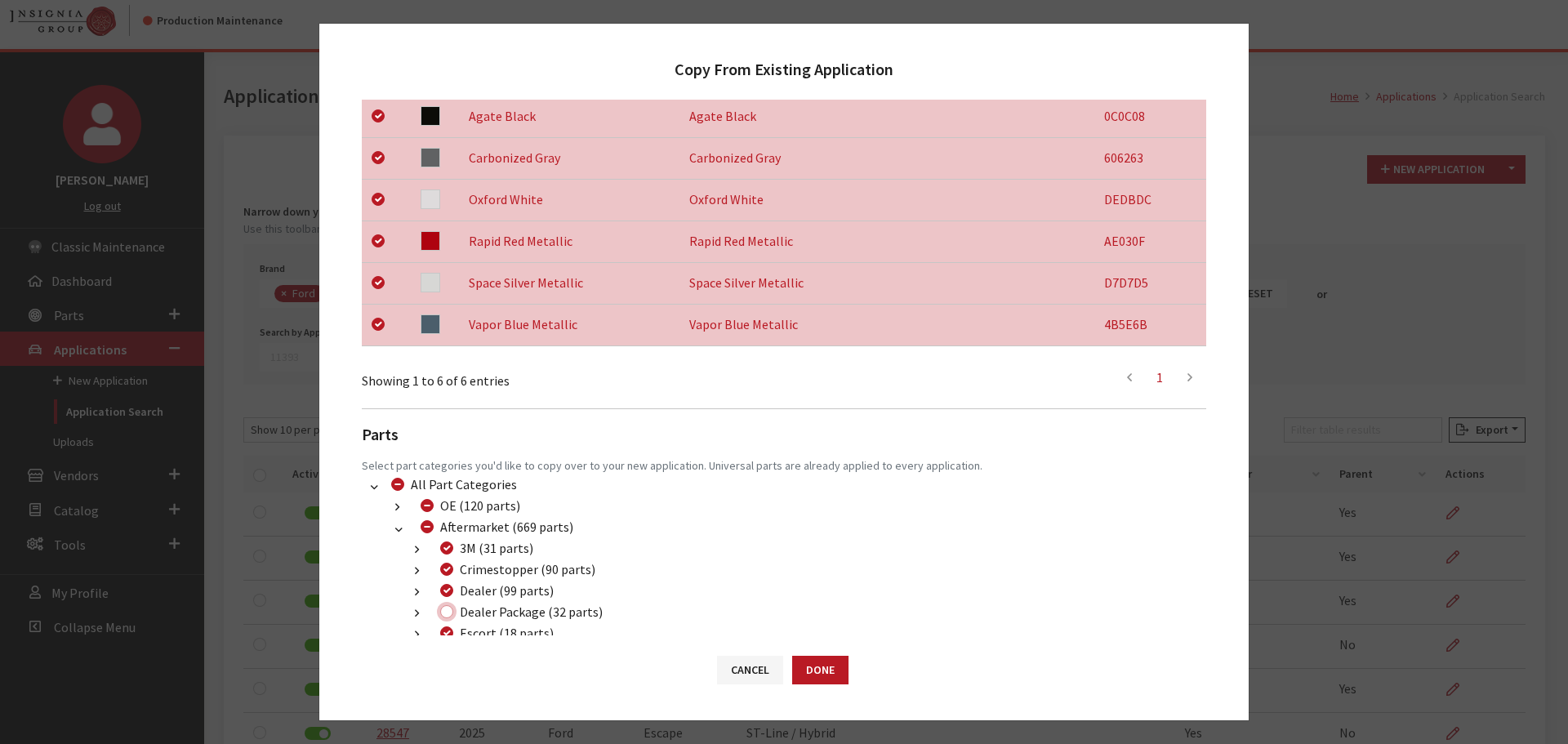
click at [448, 611] on input "Dealer Package (32 parts)" at bounding box center [446, 612] width 13 height 13
checkbox input "true"
click at [828, 665] on button "Done" at bounding box center [820, 670] width 56 height 29
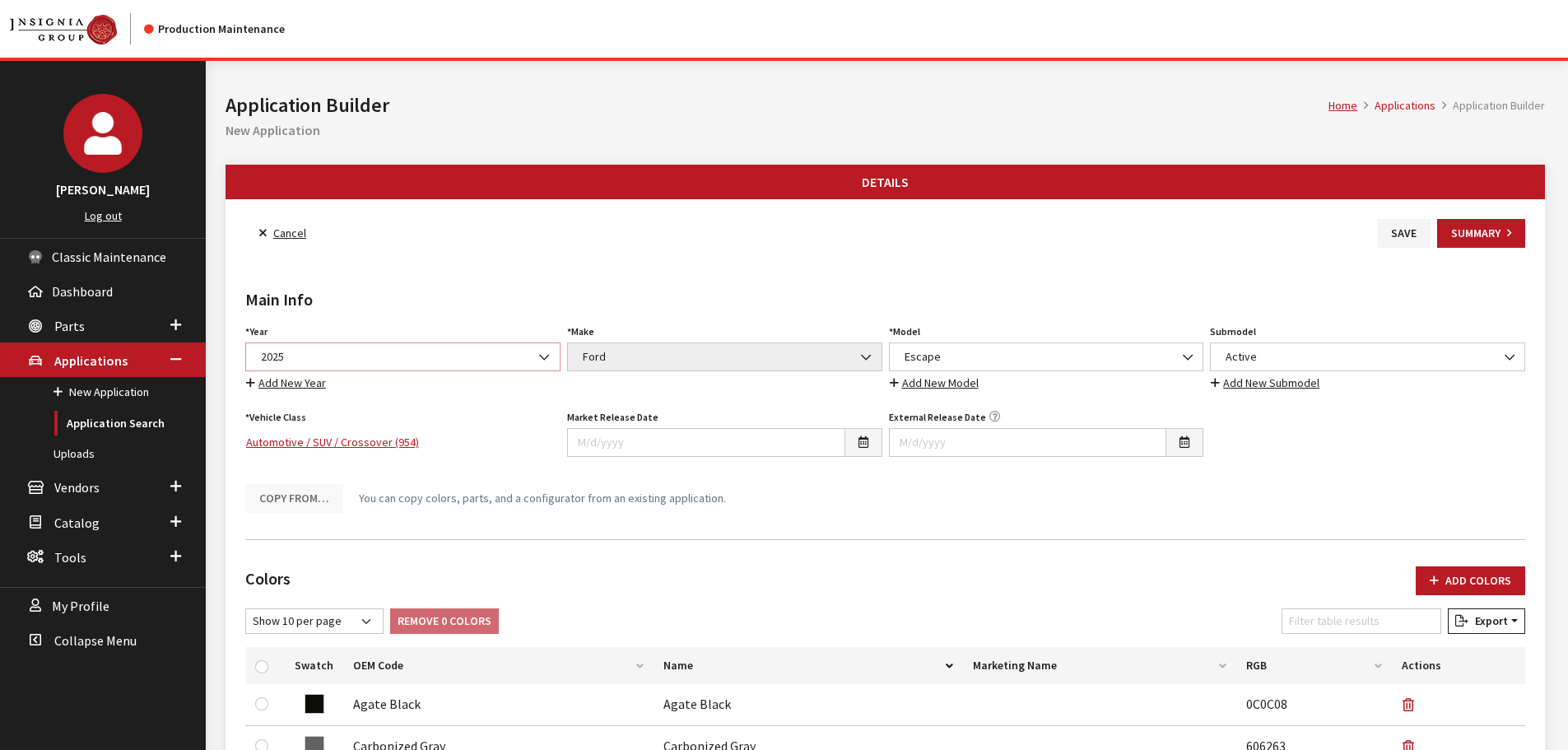
click at [386, 362] on span "2025" at bounding box center [403, 356] width 294 height 17
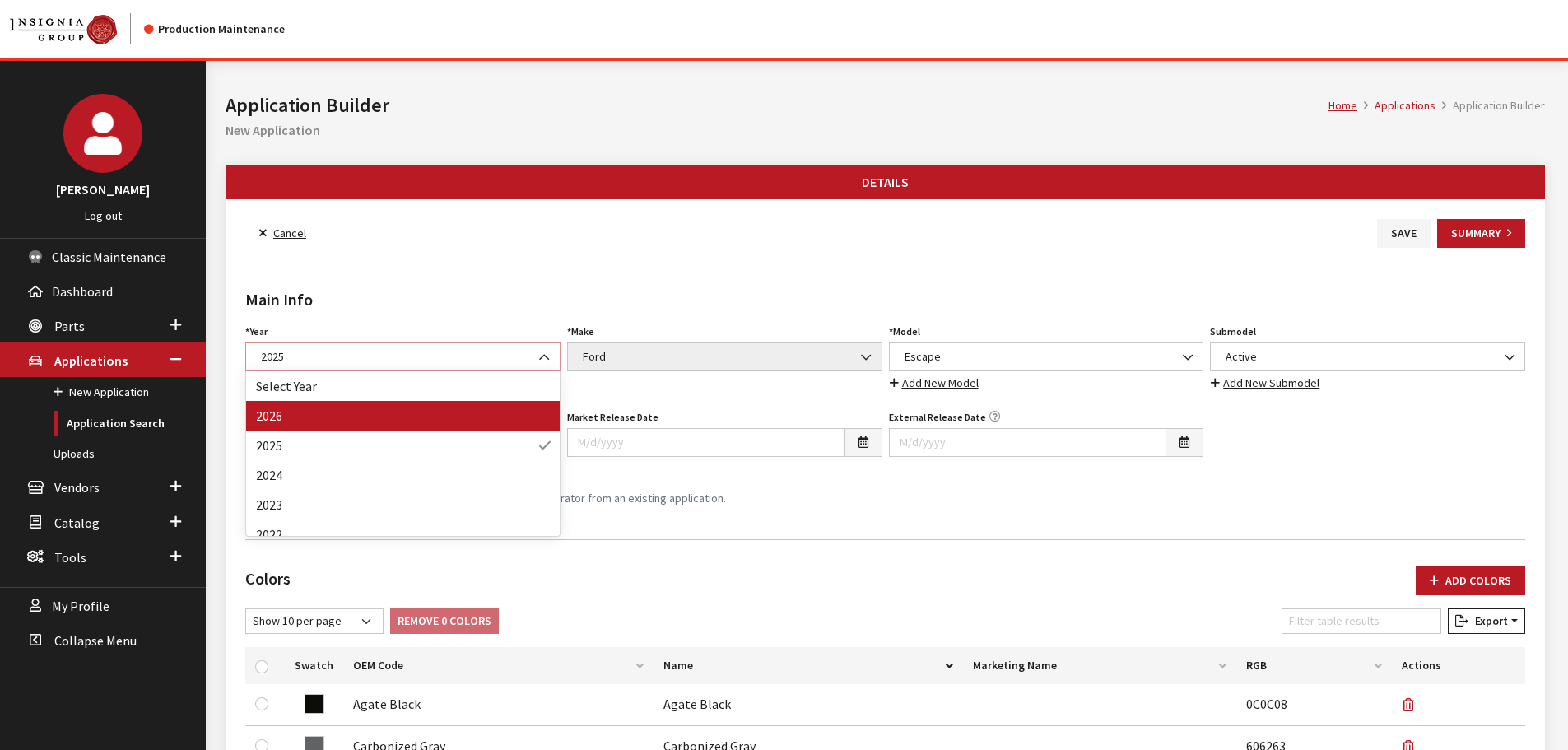
select select "44"
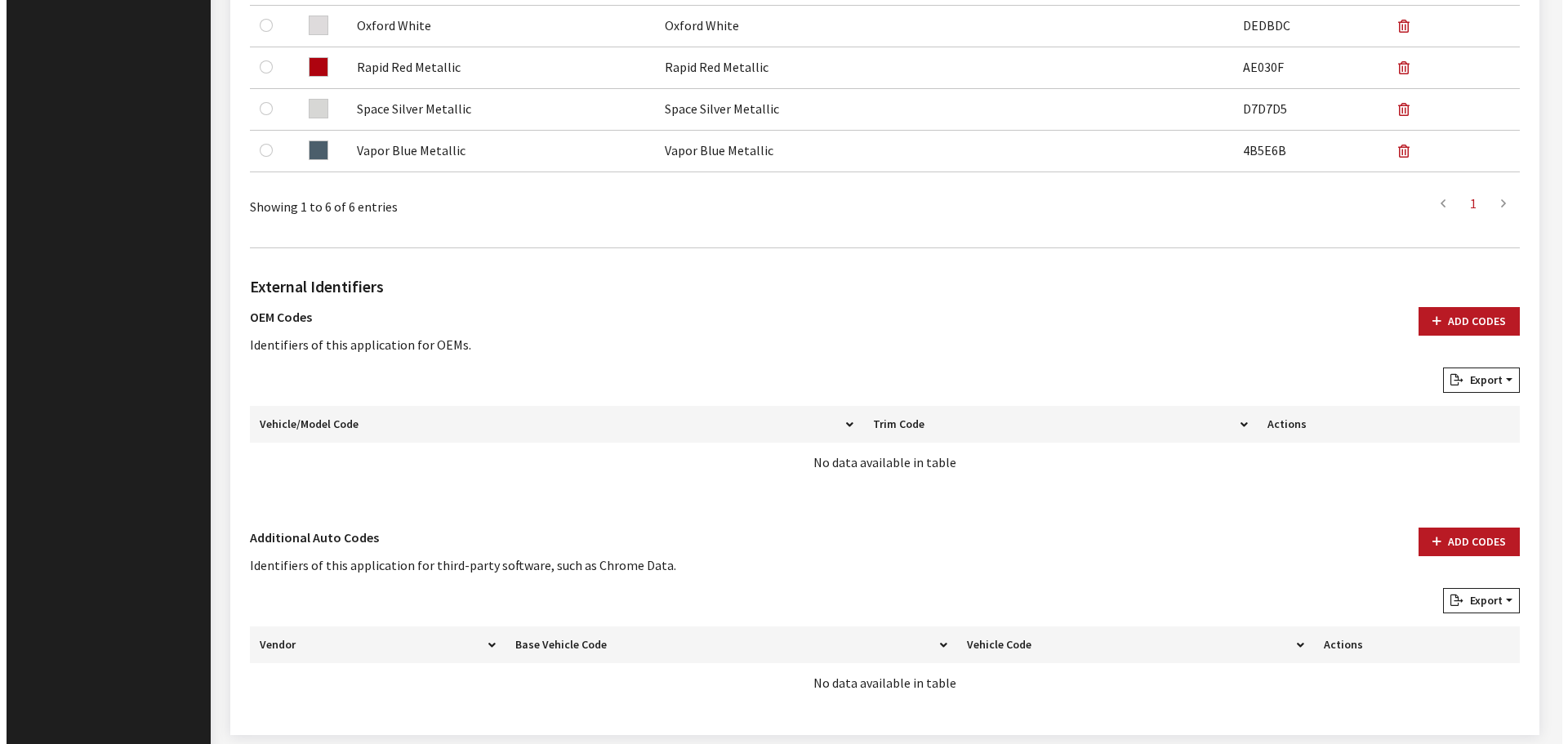
scroll to position [817, 0]
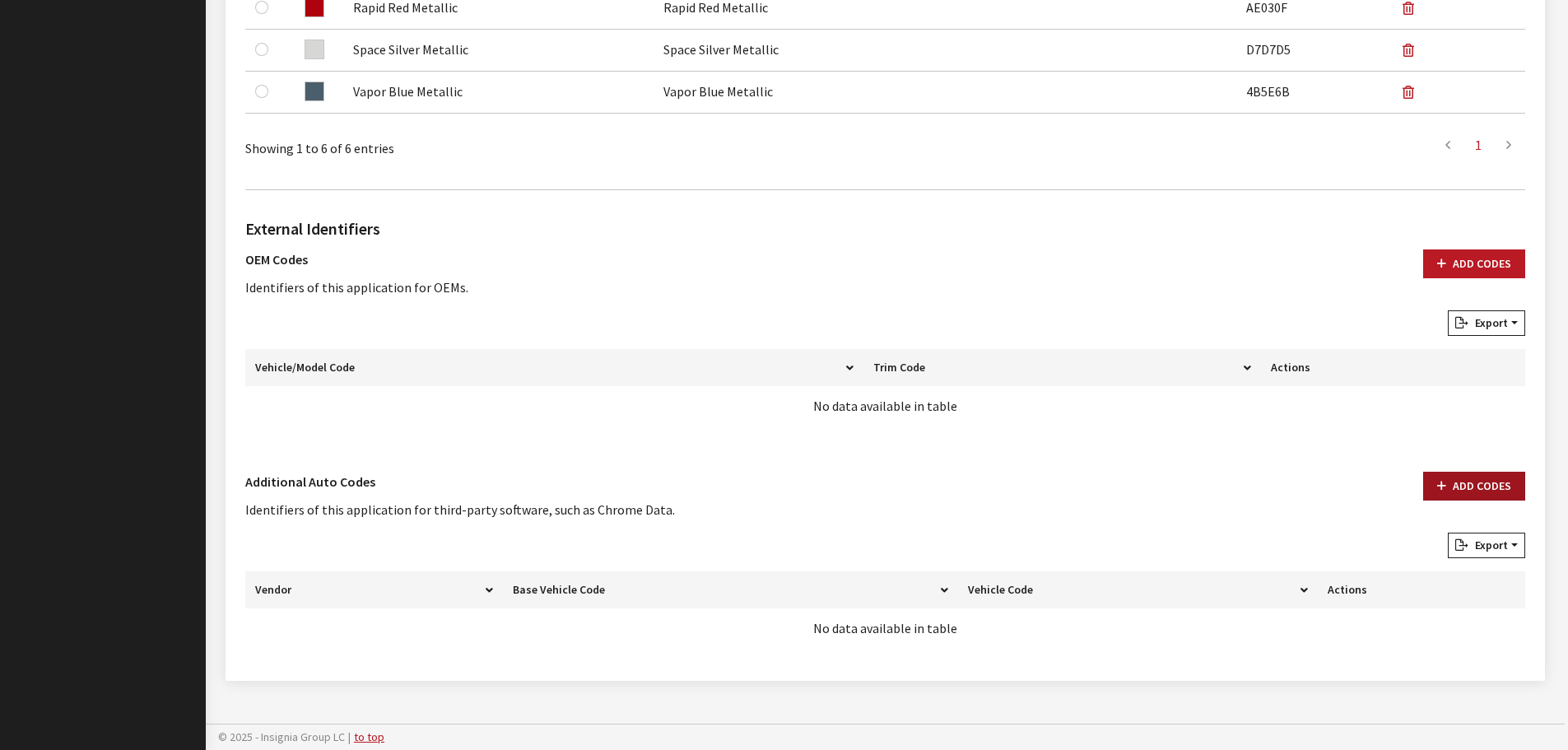
click at [1513, 478] on button "Add Codes" at bounding box center [1473, 486] width 102 height 29
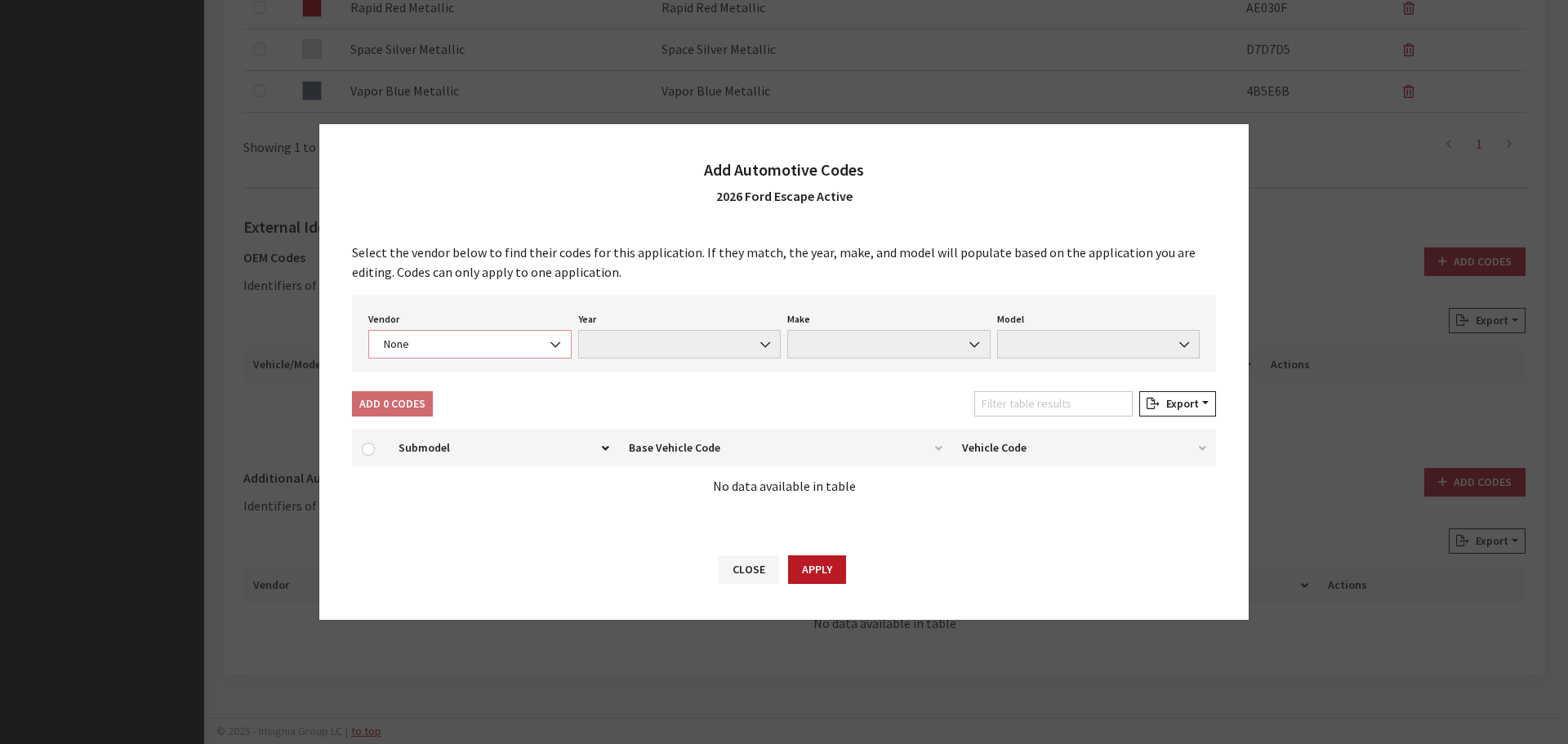
click at [467, 346] on span "None" at bounding box center [469, 344] width 182 height 17
select select "4"
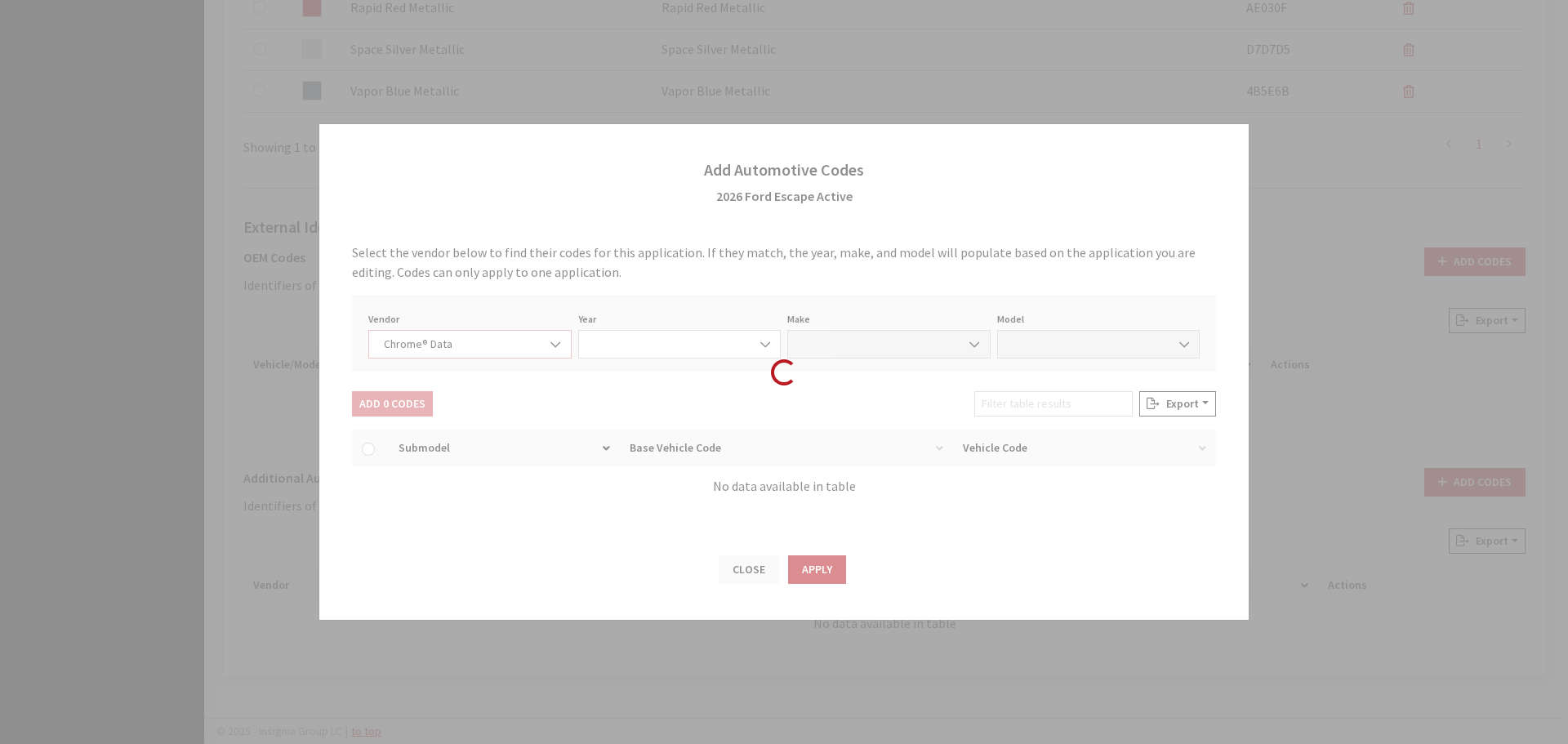
select select "2026"
select select "13"
select select "72437"
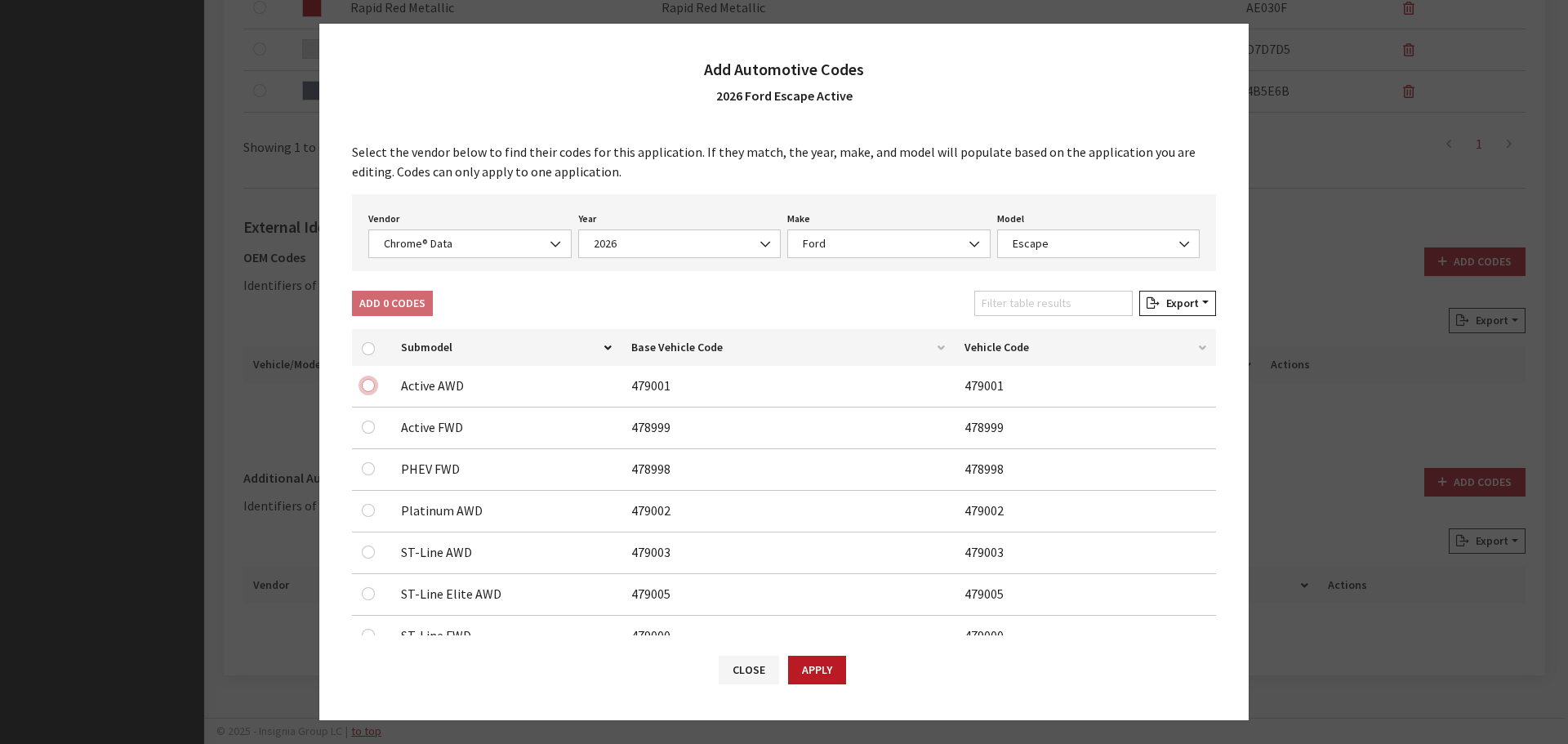
click at [368, 387] on input "checkbox" at bounding box center [368, 386] width 13 height 13
checkbox input "true"
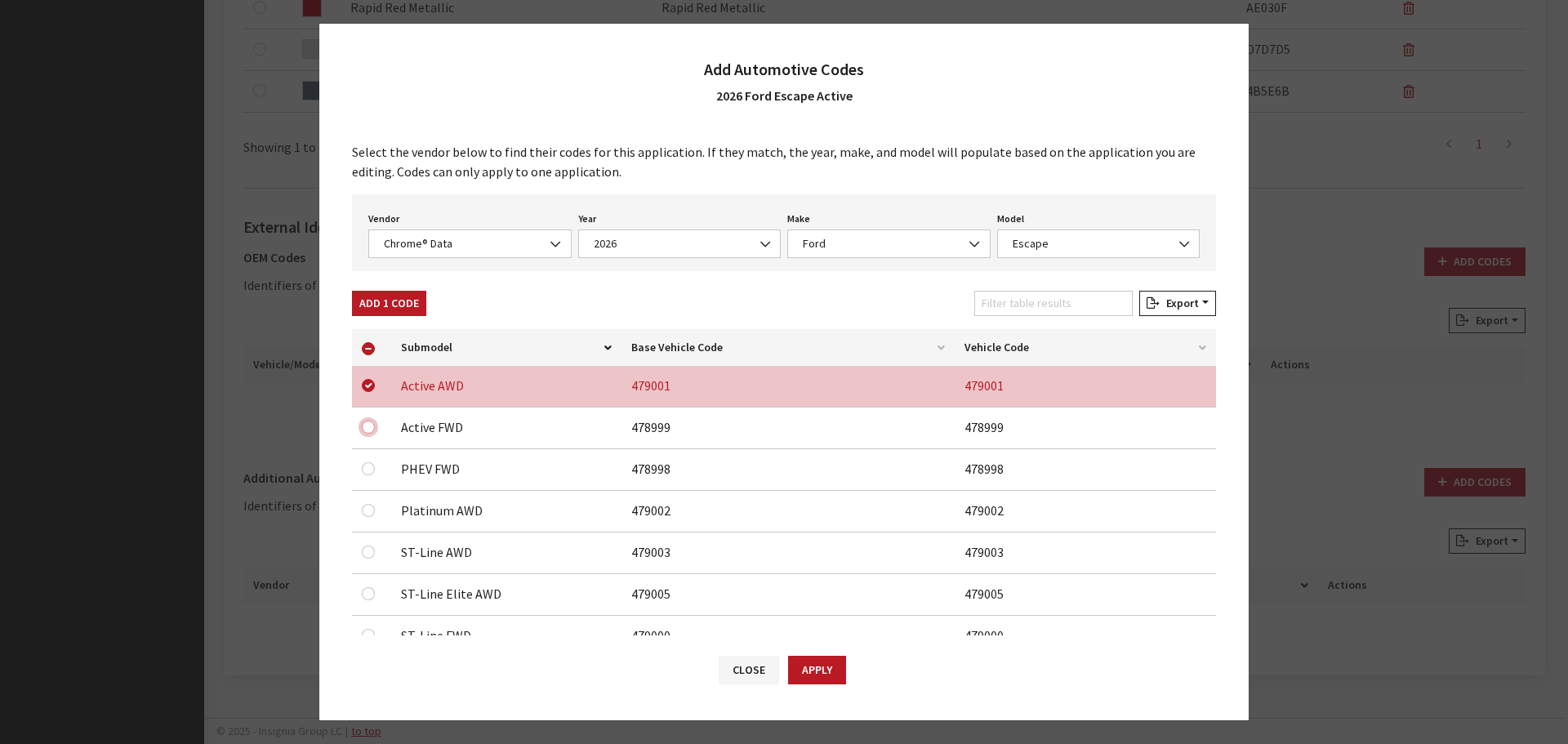
click at [371, 424] on input "checkbox" at bounding box center [368, 428] width 13 height 13
checkbox input "true"
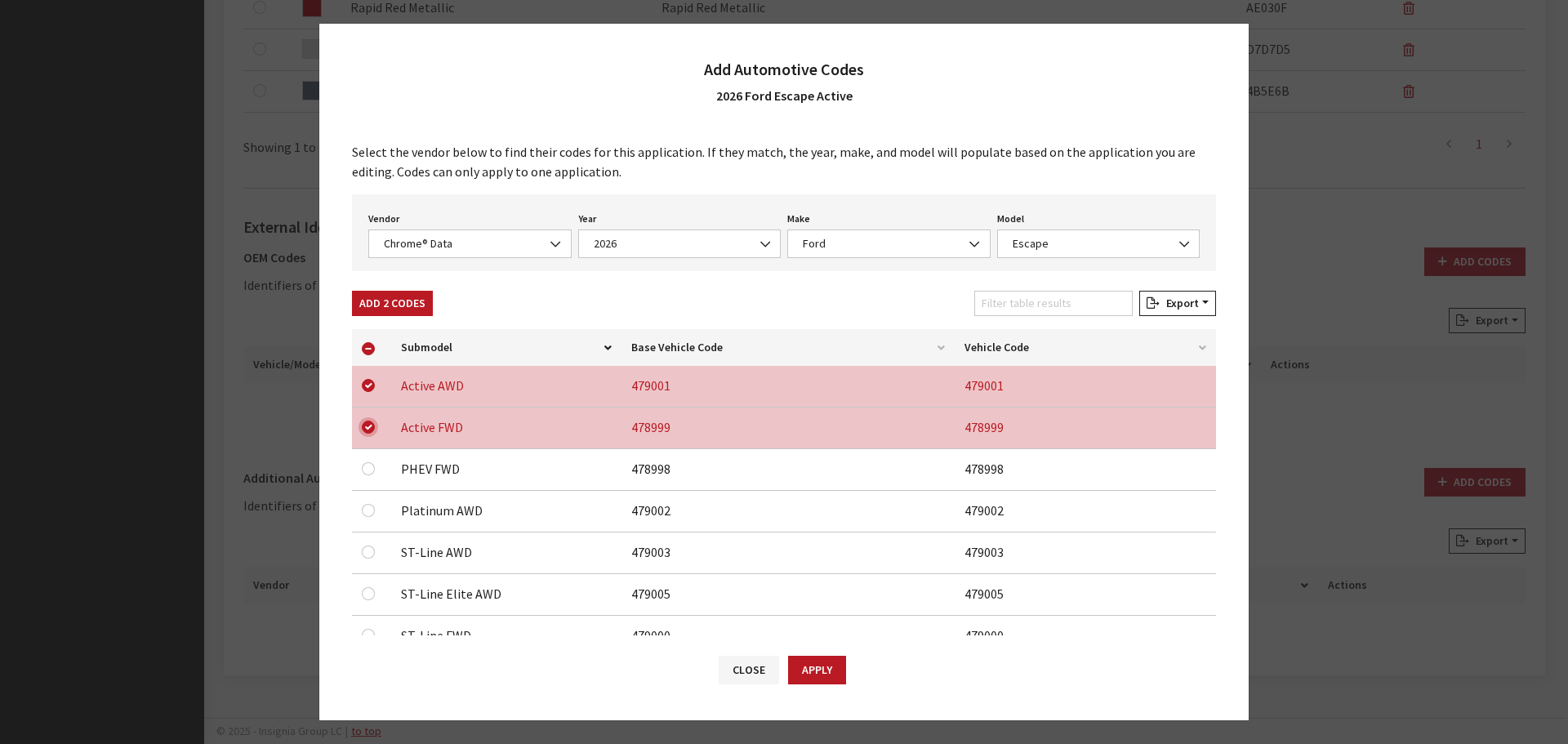
scroll to position [93, 0]
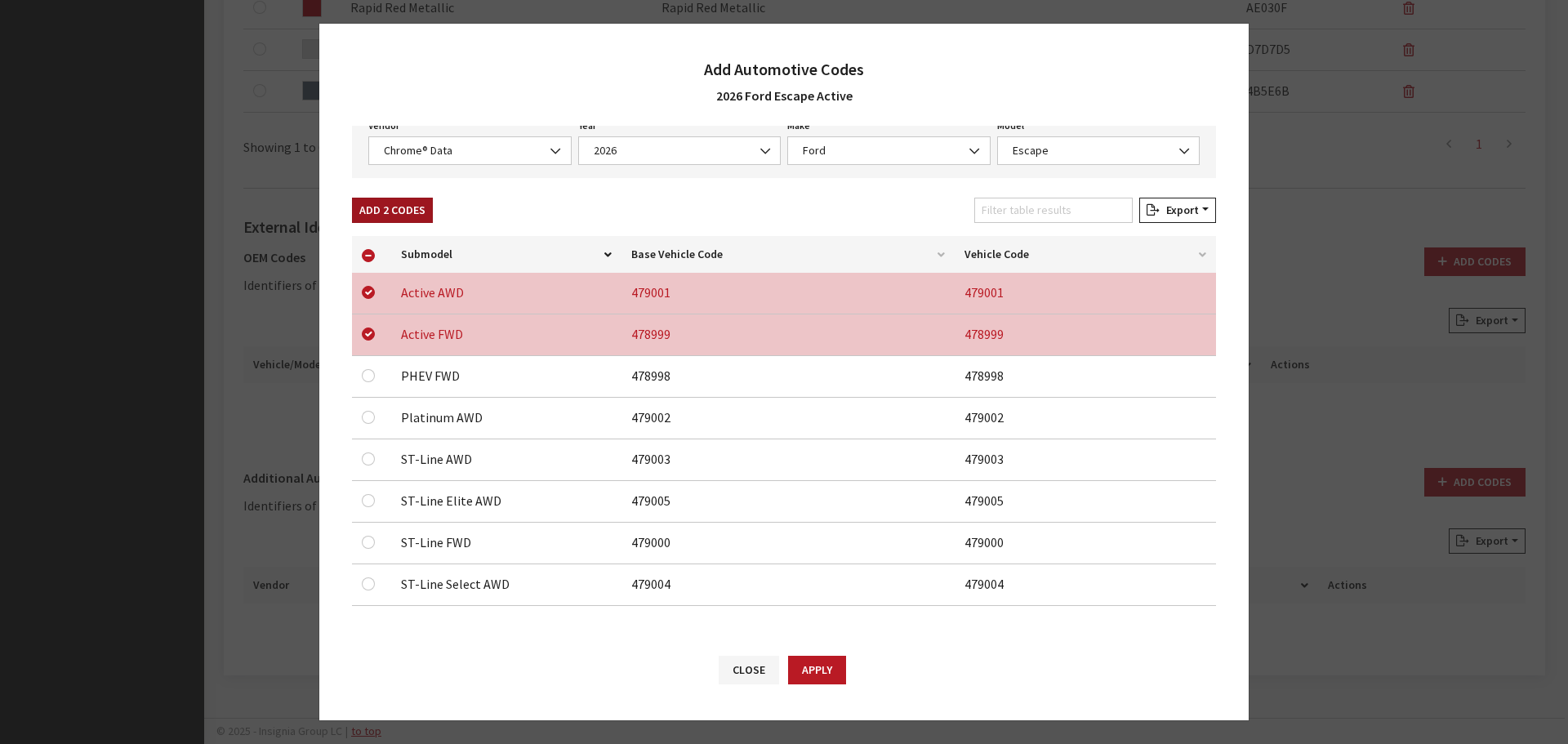
click at [371, 201] on button "Add 2 Codes" at bounding box center [392, 210] width 81 height 26
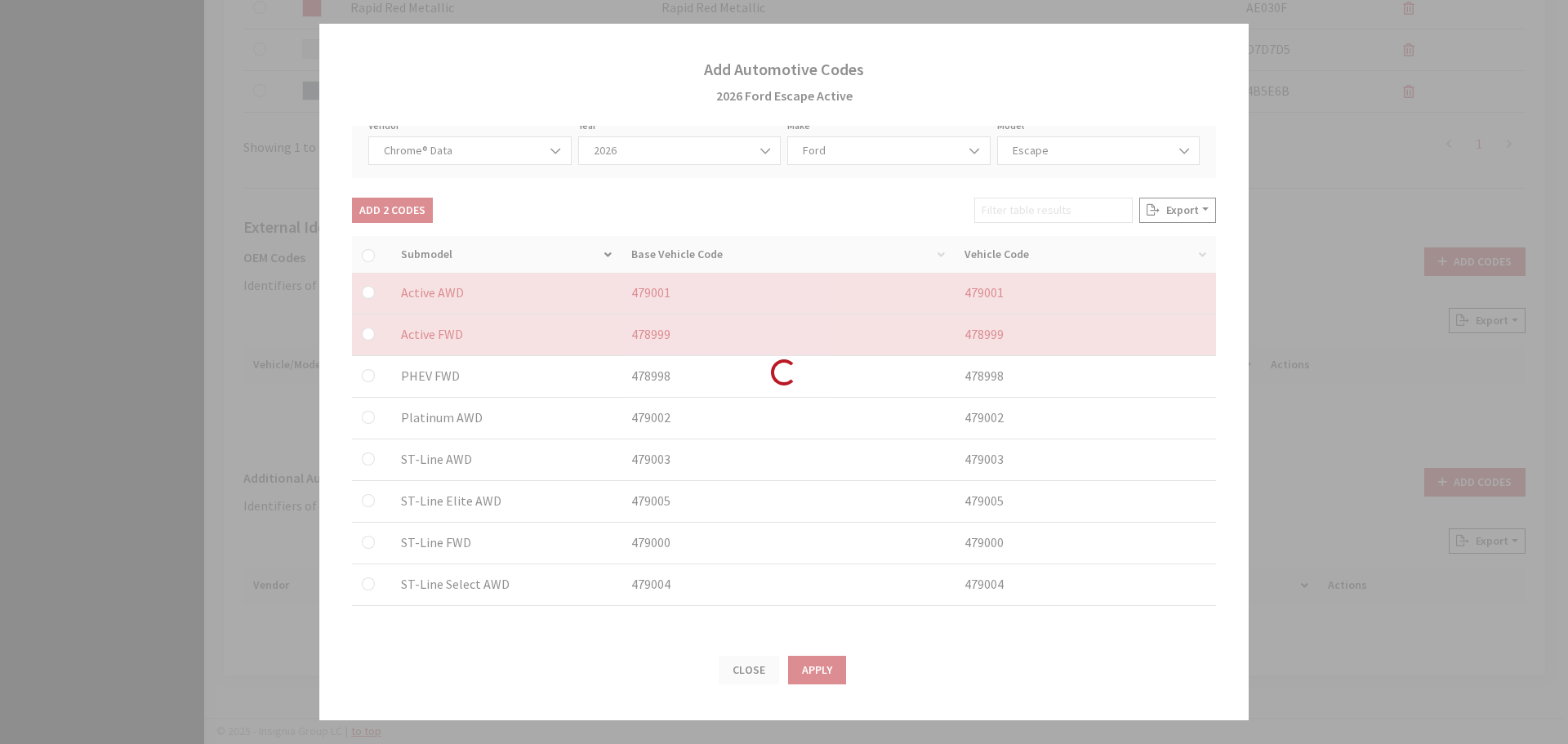
checkbox input "false"
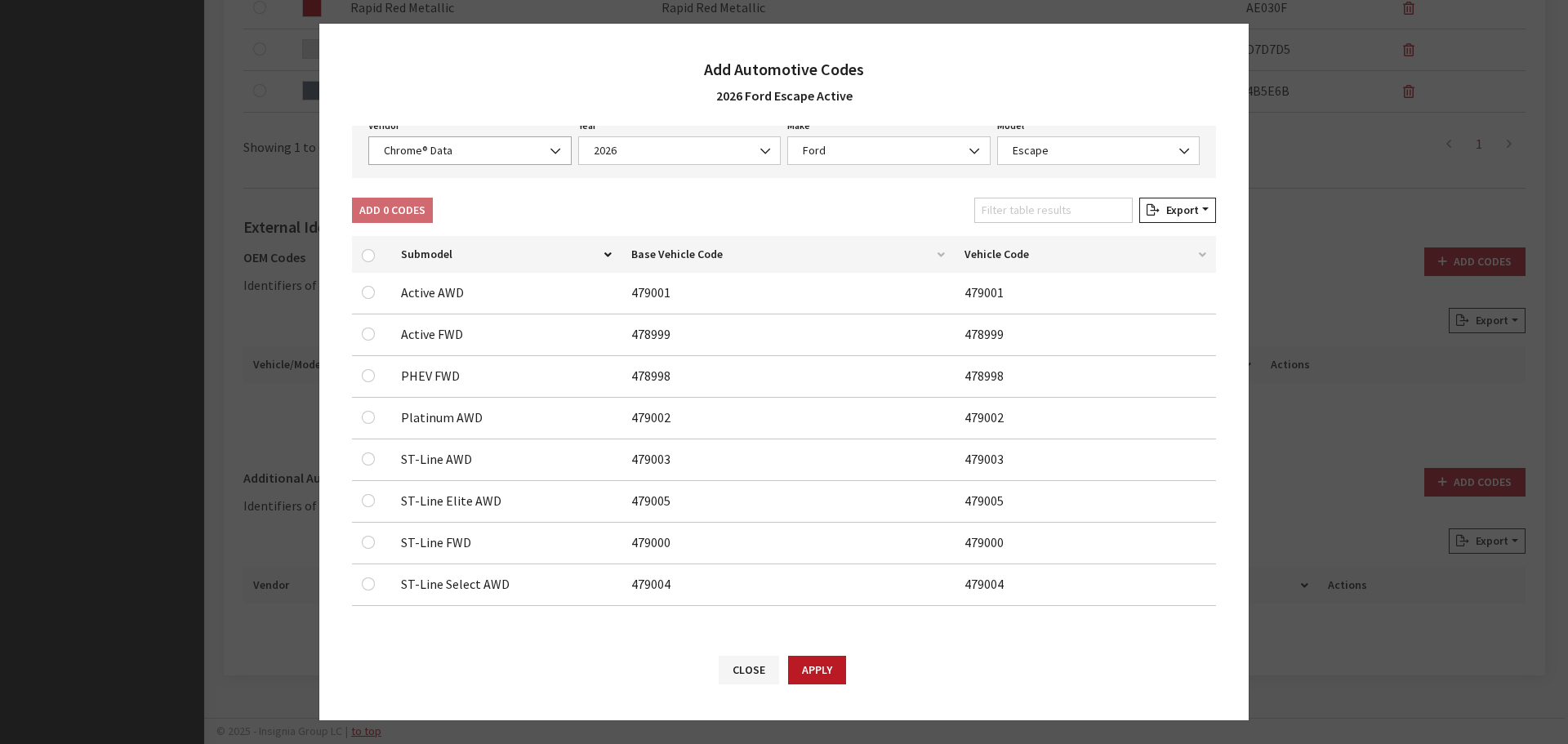
click at [438, 151] on span "Chrome® Data" at bounding box center [469, 151] width 182 height 17
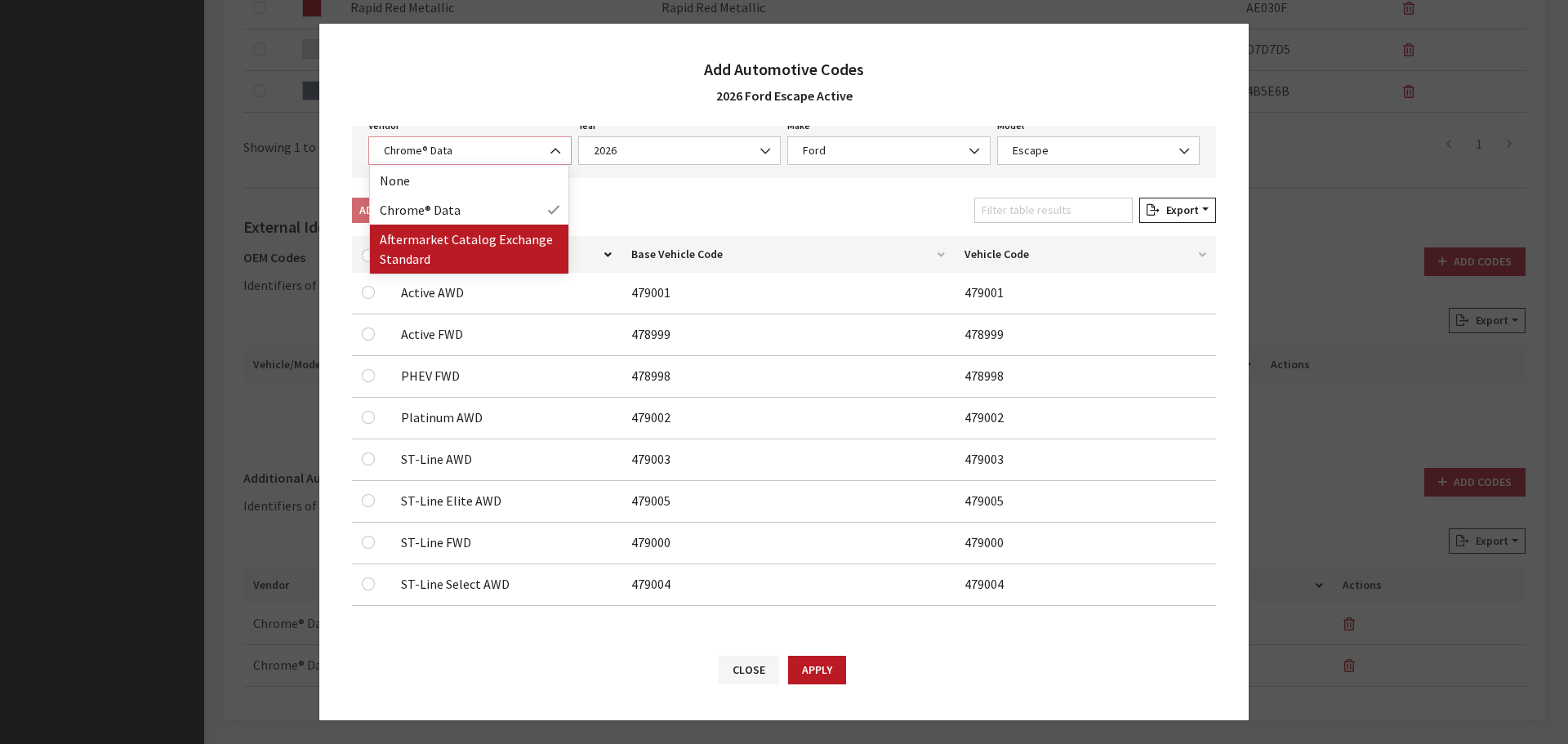
select select "2"
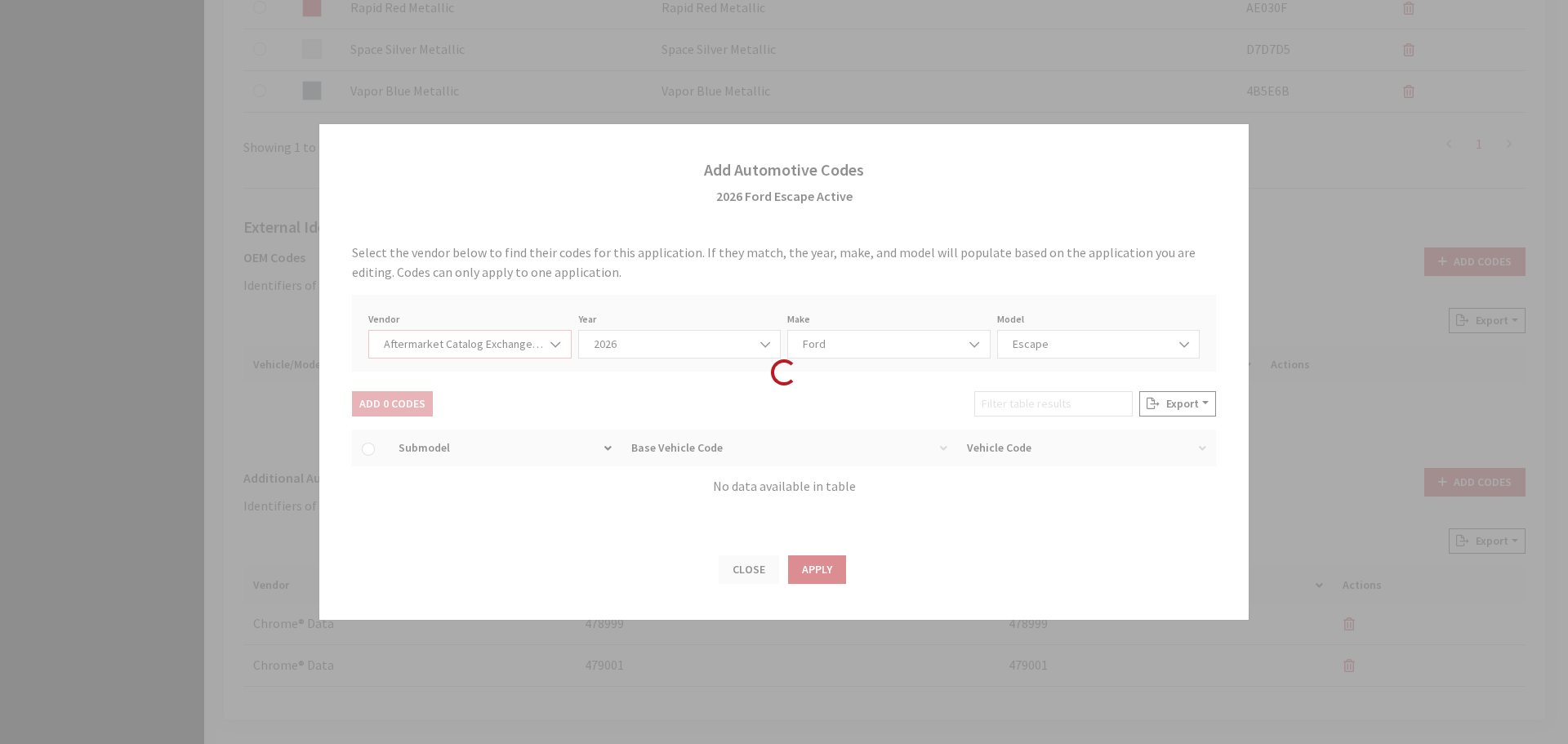
select select "2026"
select select "54"
select select "659"
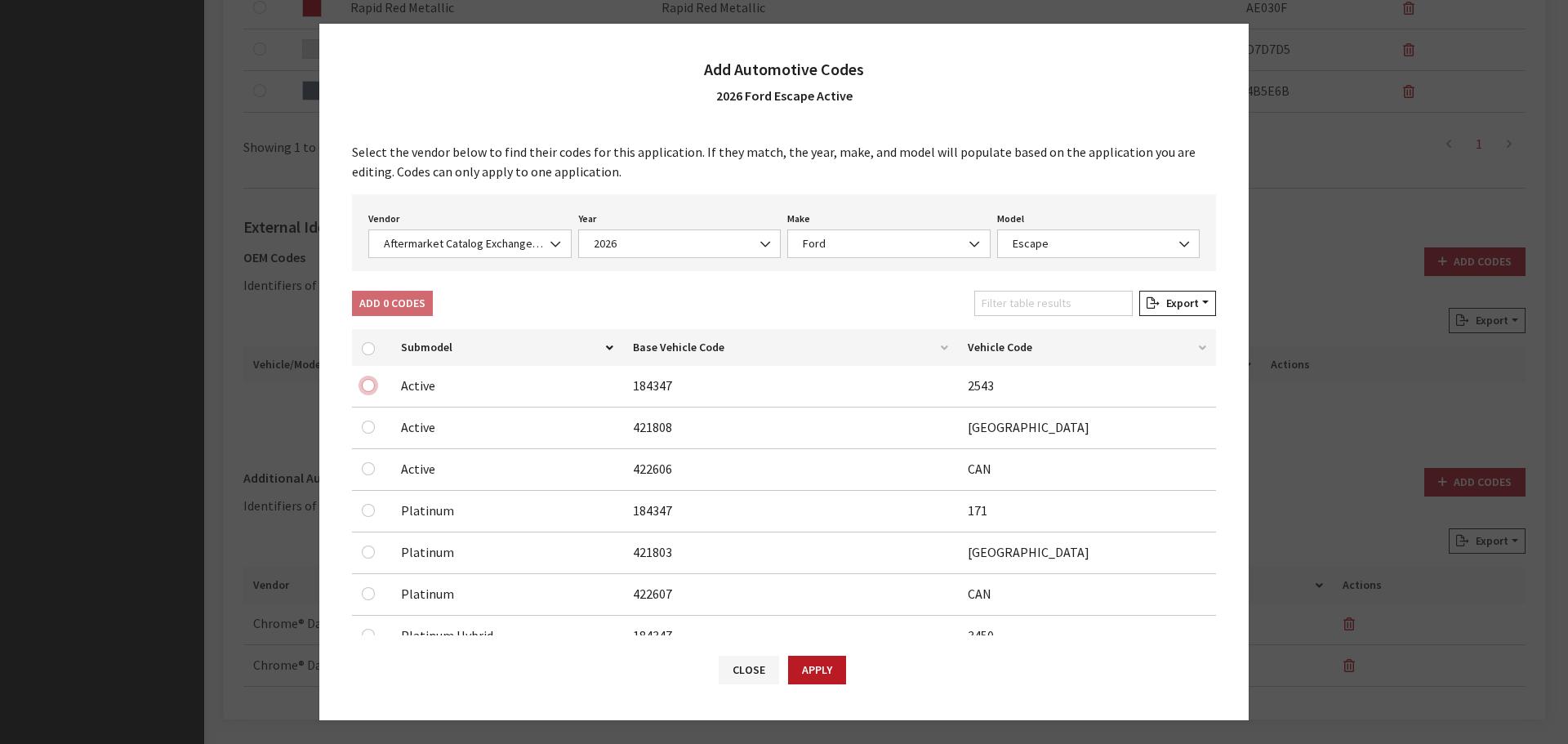
click at [369, 387] on input "checkbox" at bounding box center [368, 386] width 13 height 13
checkbox input "true"
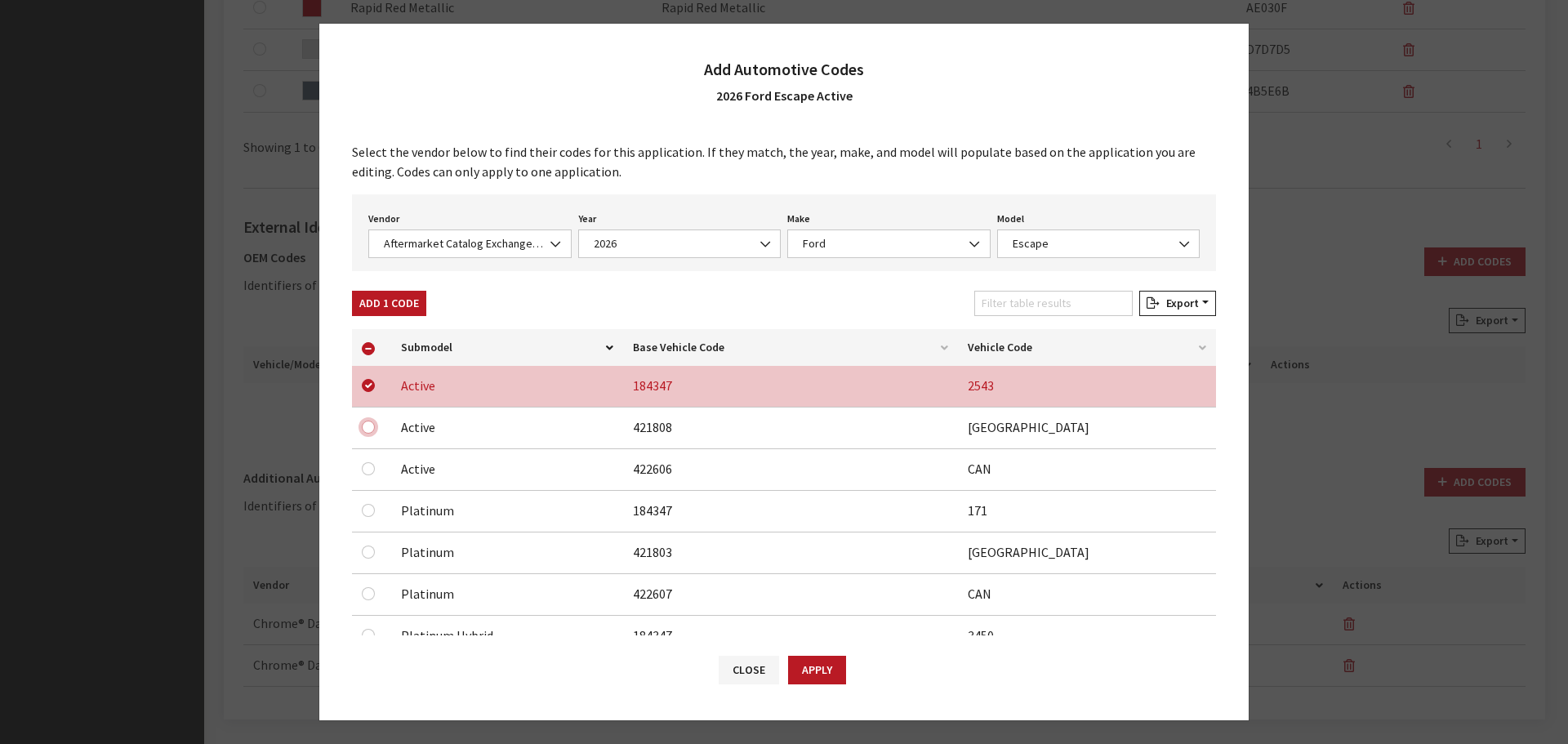
drag, startPoint x: 366, startPoint y: 432, endPoint x: 367, endPoint y: 452, distance: 20.0
click at [367, 432] on input "checkbox" at bounding box center [368, 428] width 13 height 13
checkbox input "true"
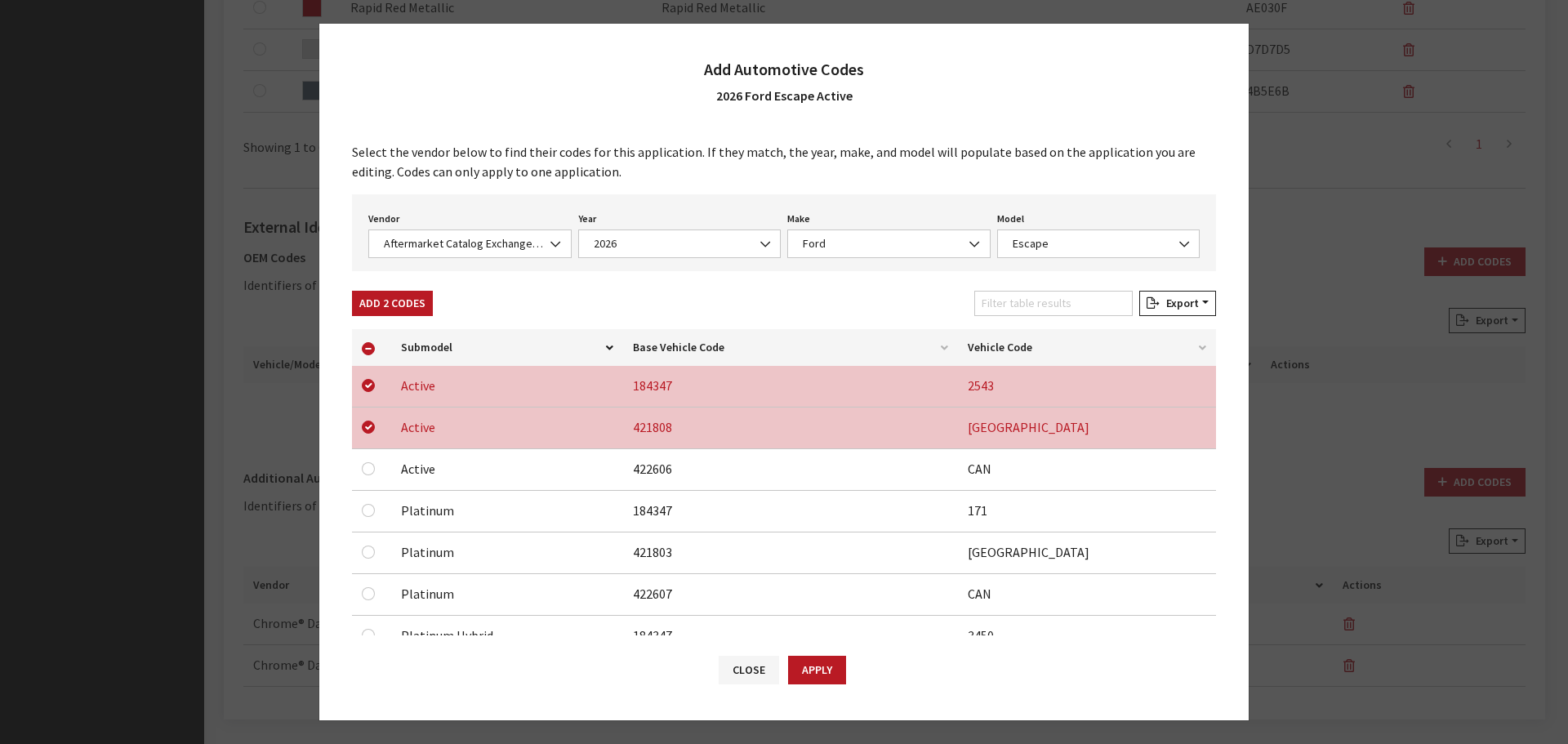
click at [368, 461] on div at bounding box center [371, 469] width 20 height 20
click at [366, 468] on input "checkbox" at bounding box center [368, 469] width 13 height 13
checkbox input "true"
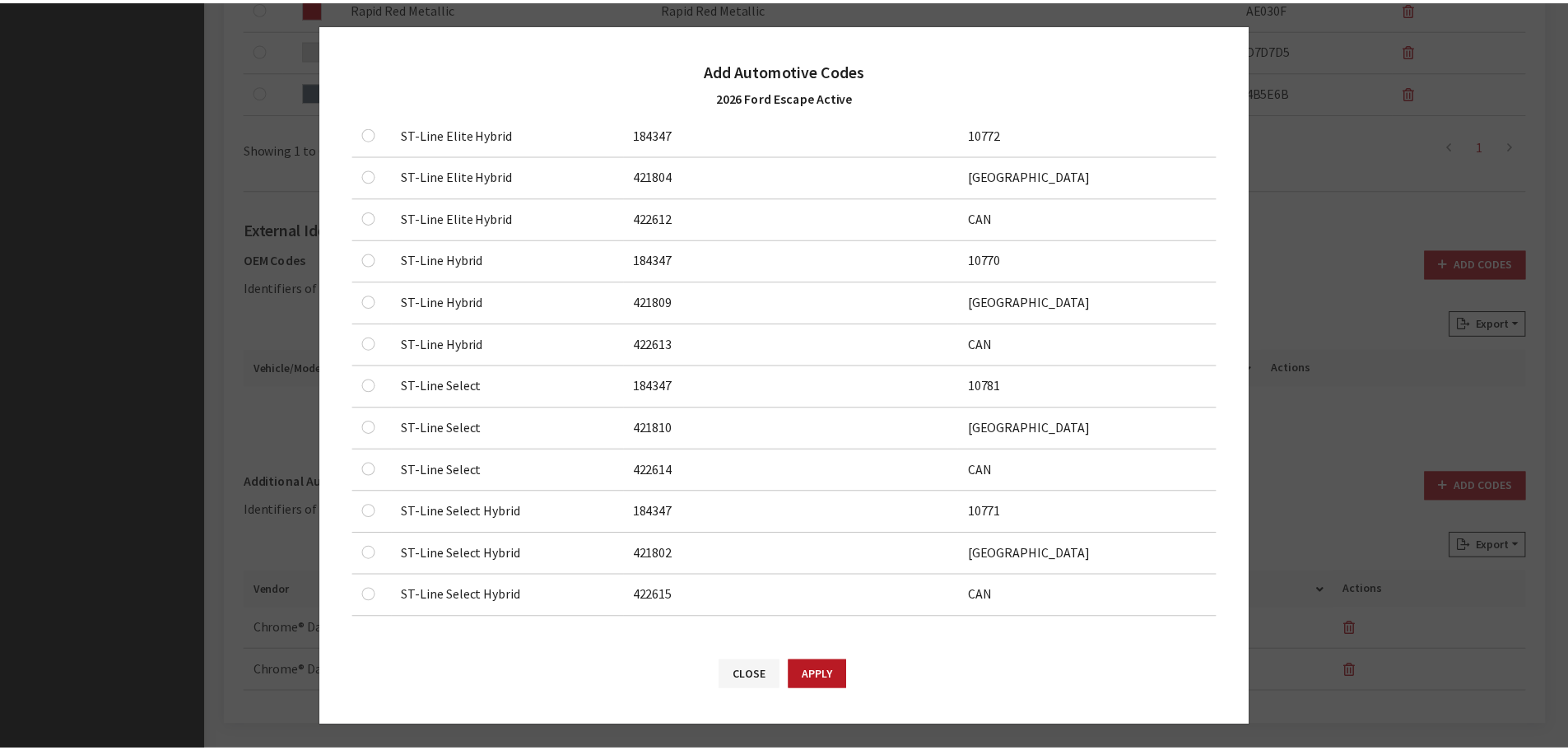
scroll to position [1018, 0]
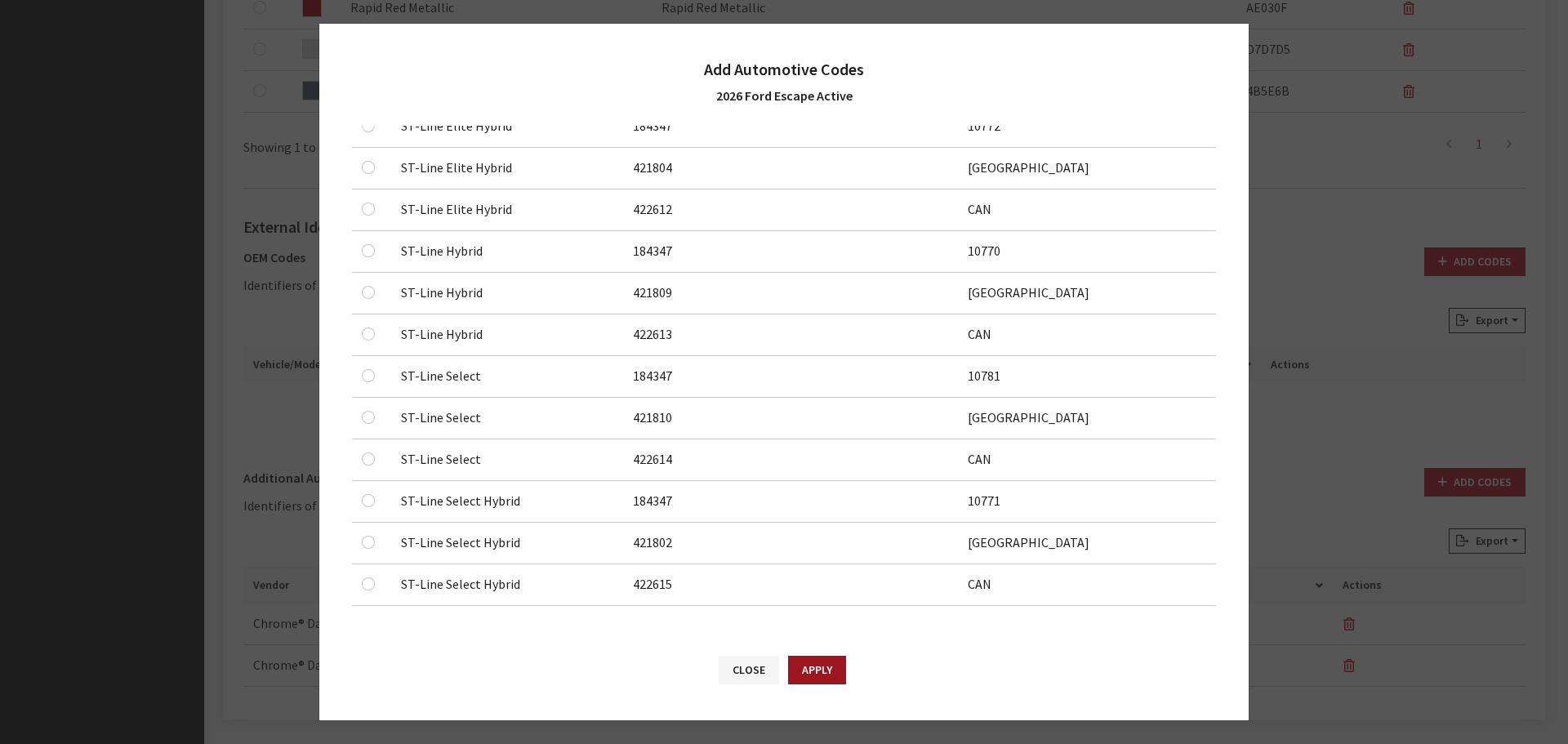
click at [819, 676] on button "Apply" at bounding box center [817, 670] width 58 height 29
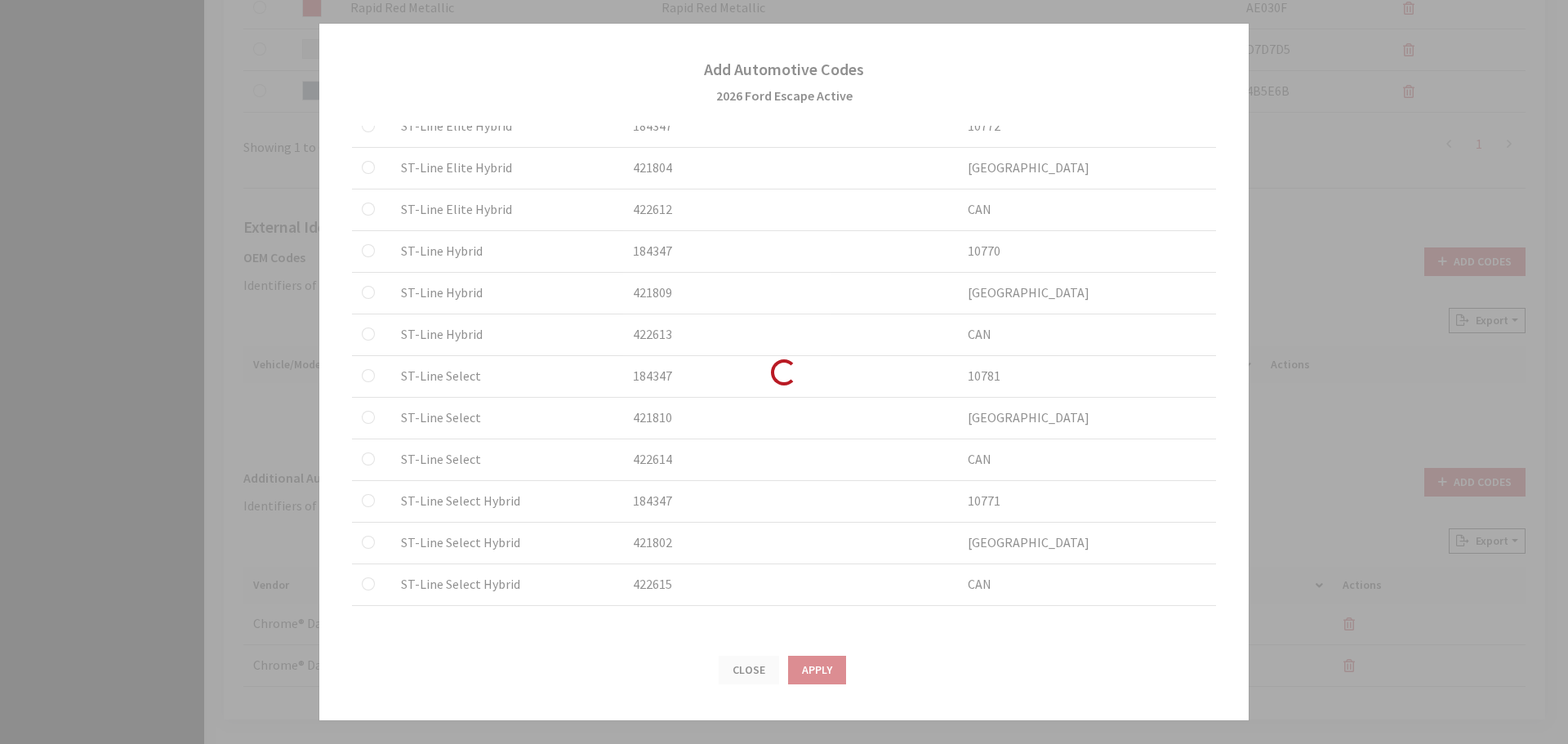
checkbox input "false"
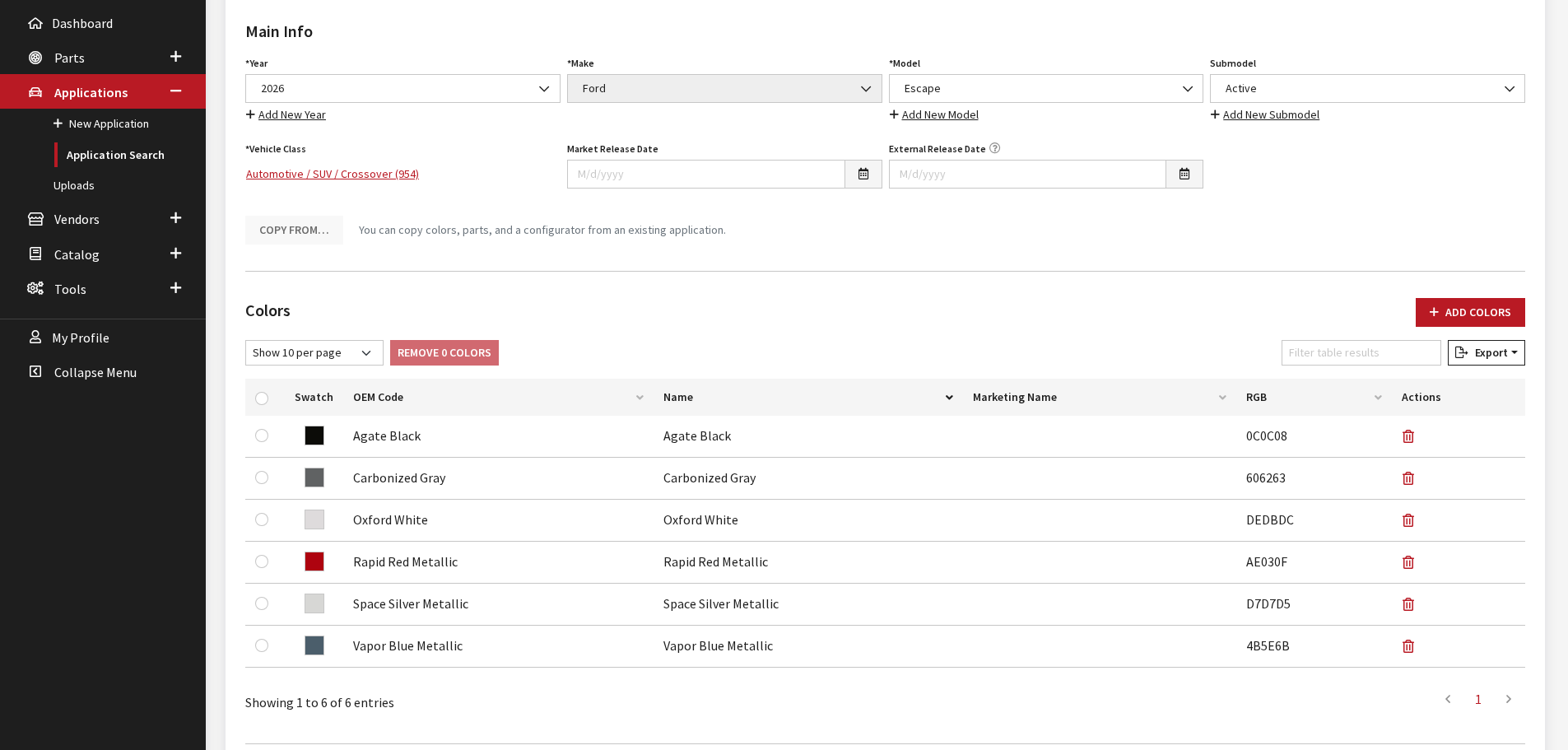
scroll to position [5, 0]
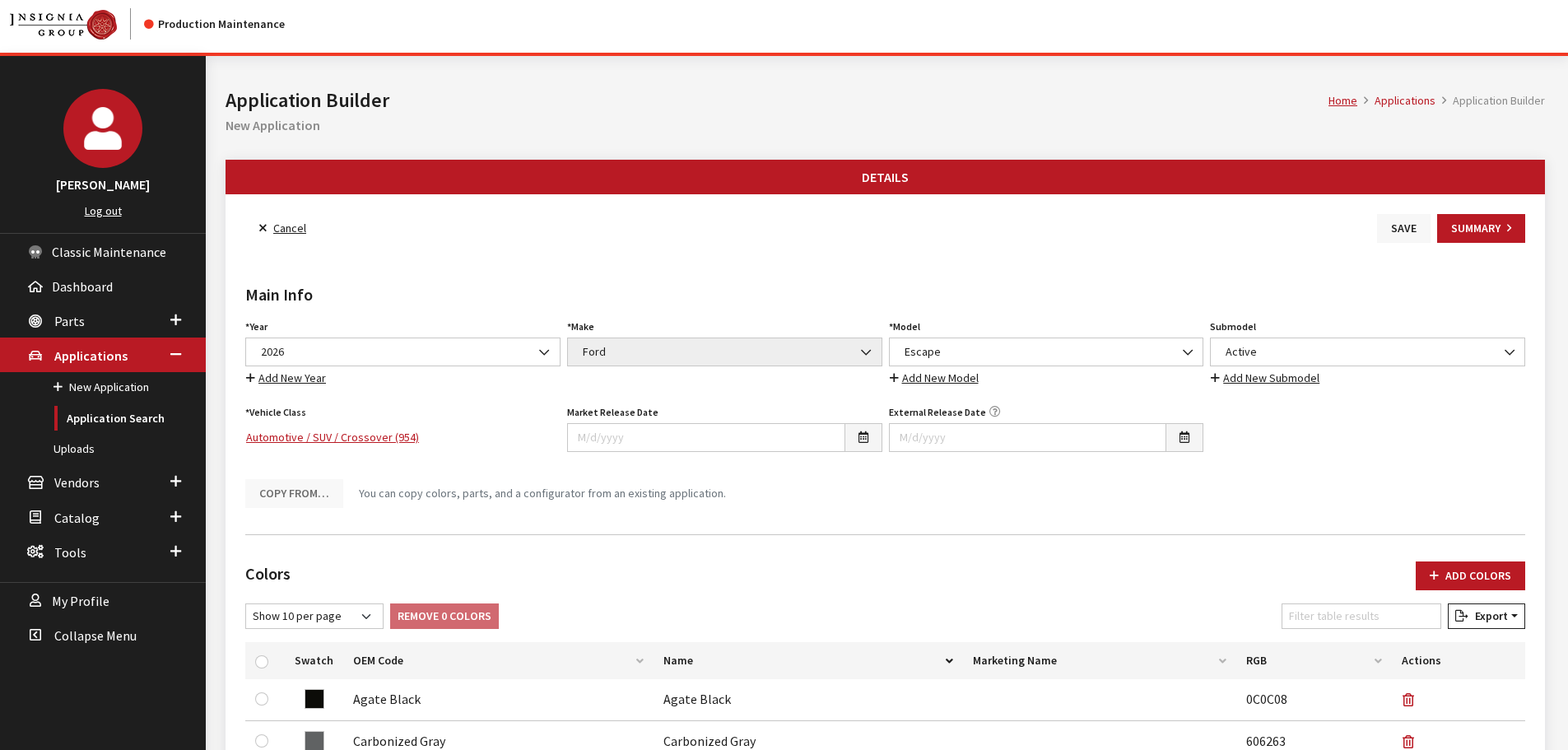
click at [1395, 224] on button "Save" at bounding box center [1404, 228] width 53 height 29
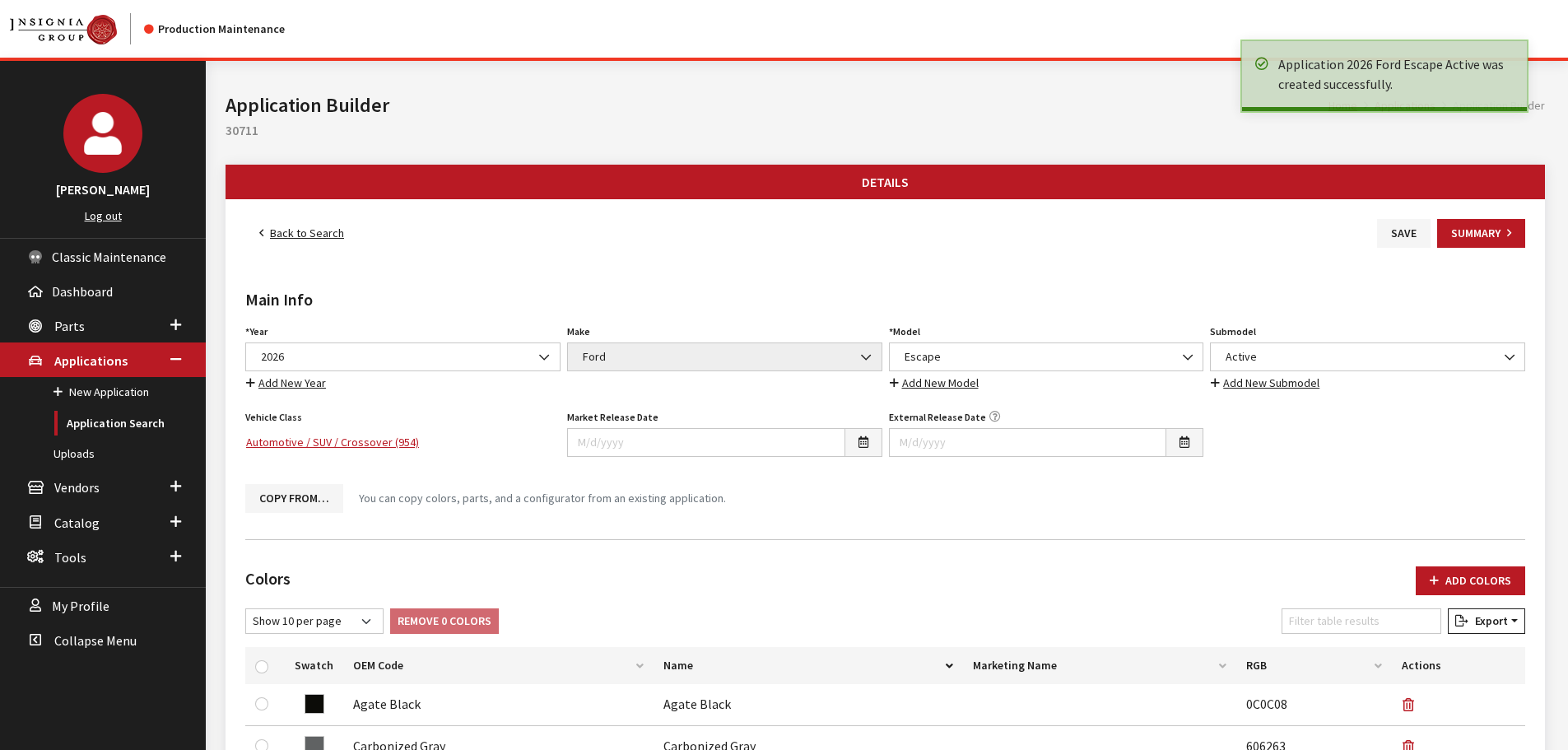
click at [286, 233] on link "Back to Search" at bounding box center [301, 233] width 113 height 29
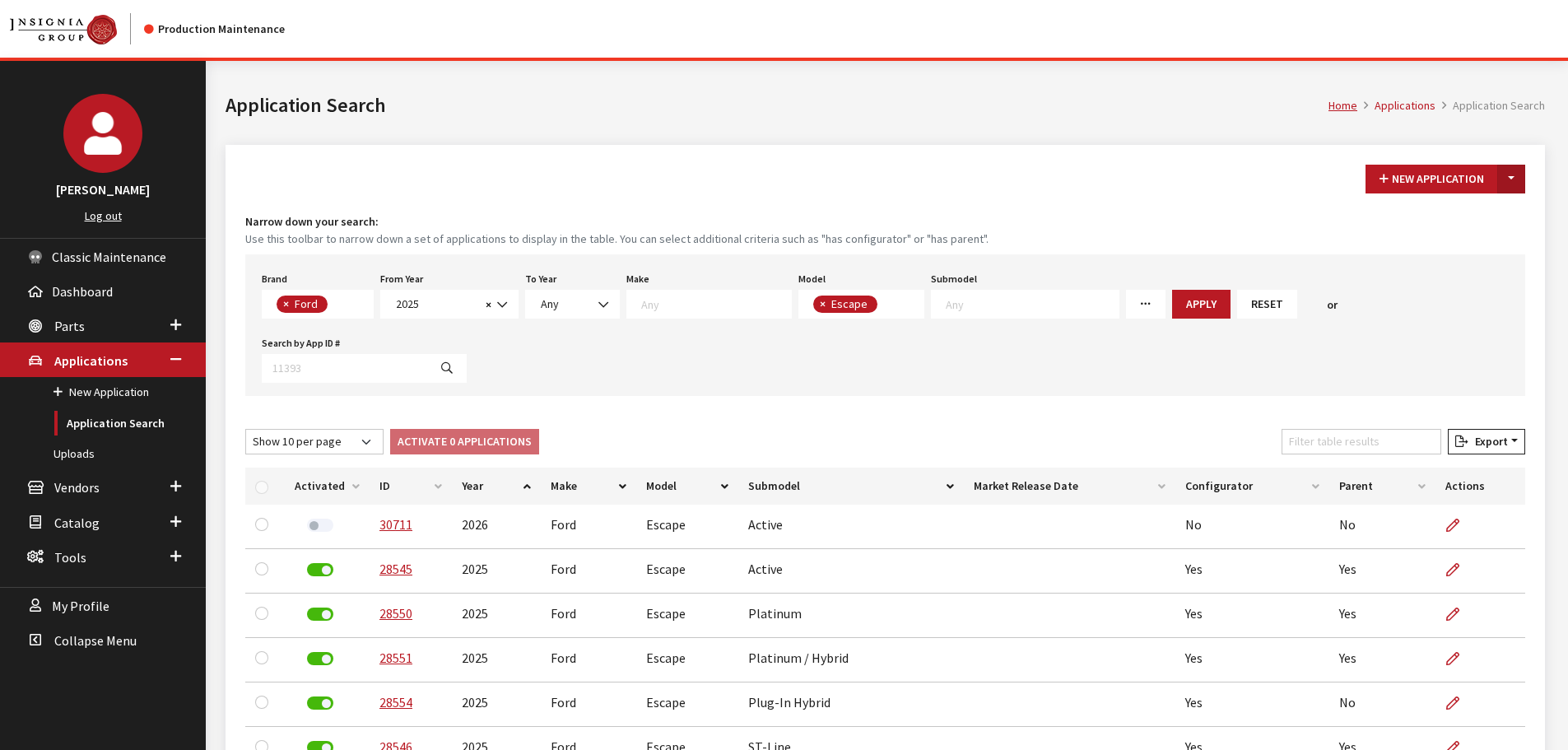
click at [1512, 178] on button "Toggle Dropdown" at bounding box center [1512, 179] width 28 height 29
click at [1468, 218] on button "New From Existing..." at bounding box center [1454, 214] width 142 height 29
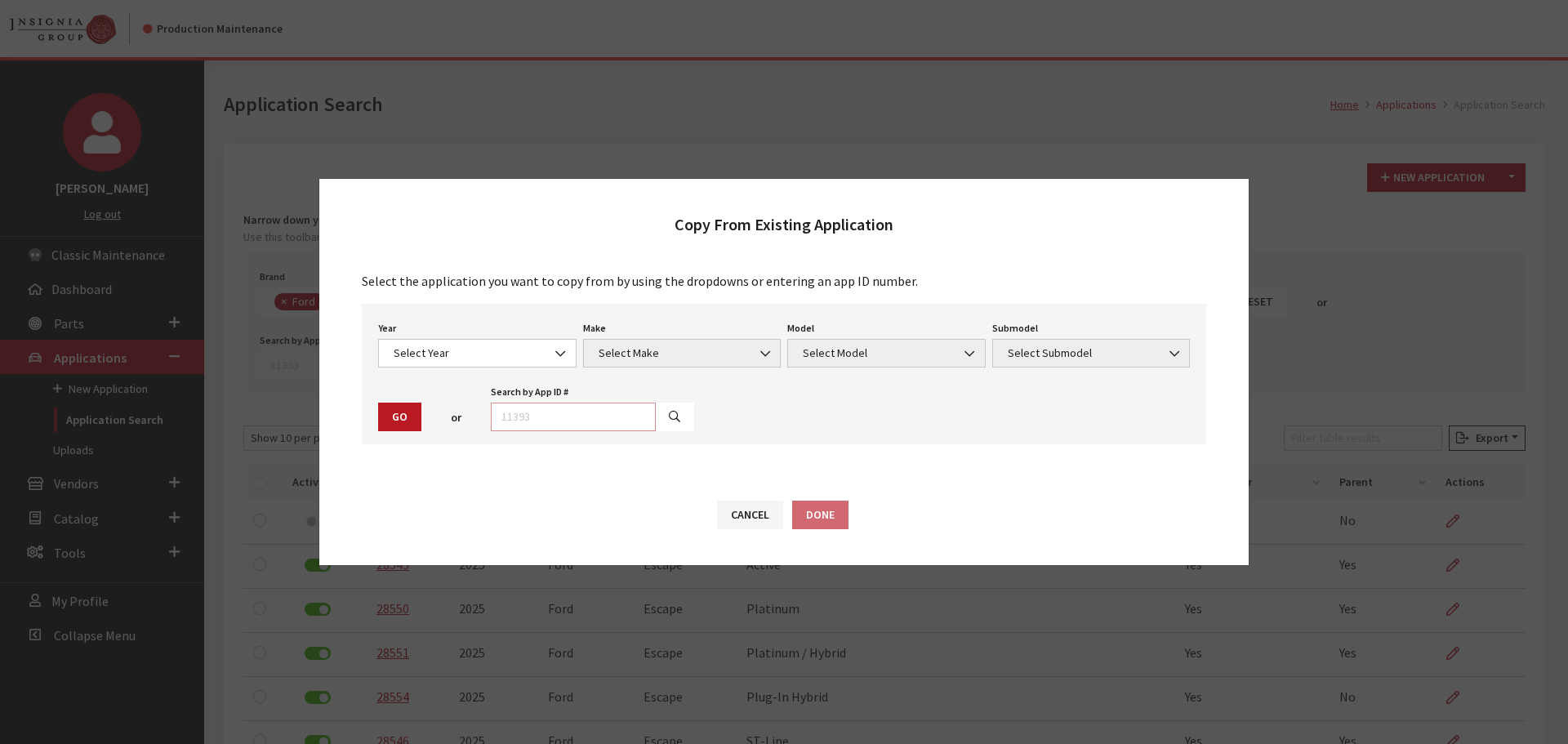
click at [539, 408] on input "text" at bounding box center [573, 417] width 165 height 29
type input "28546"
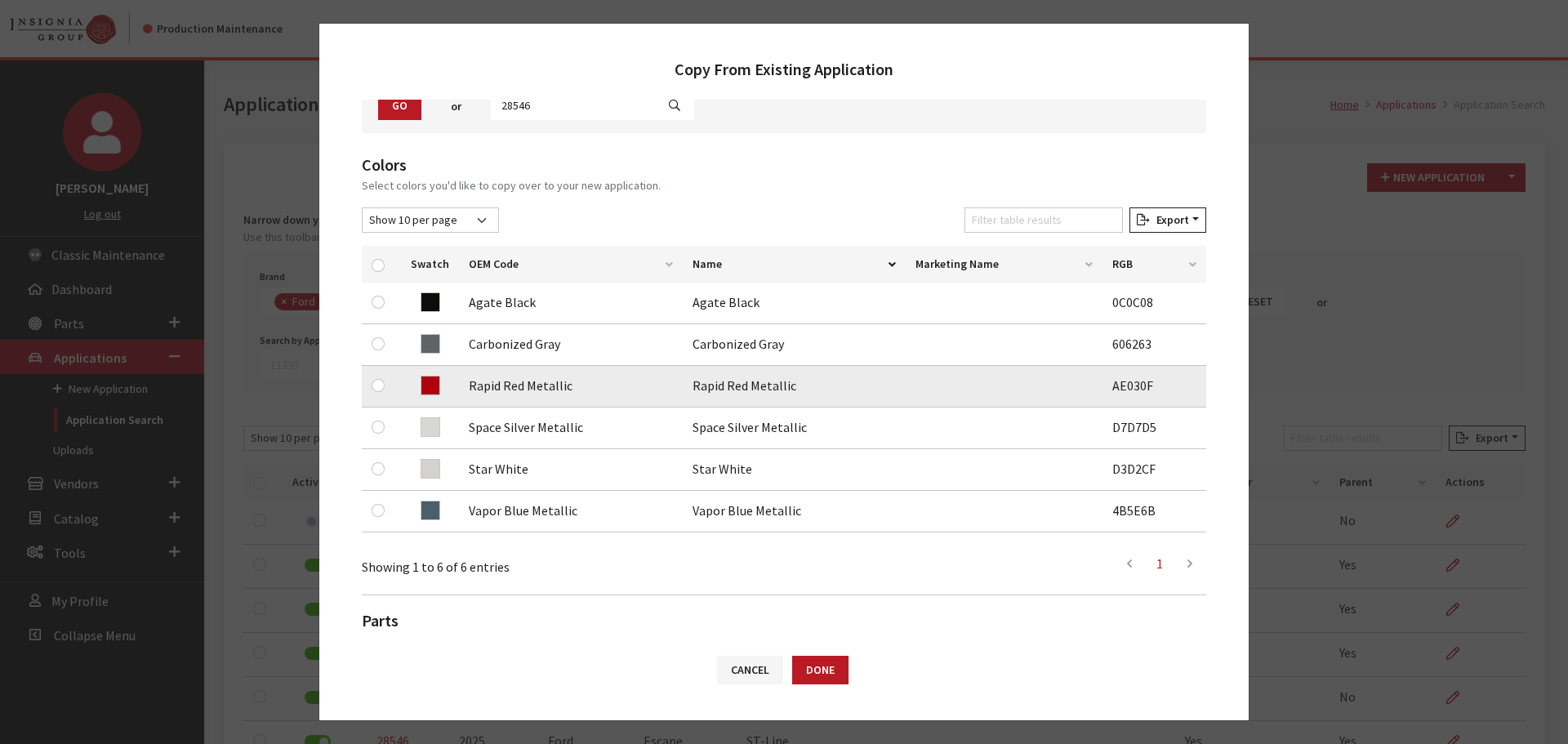
scroll to position [163, 0]
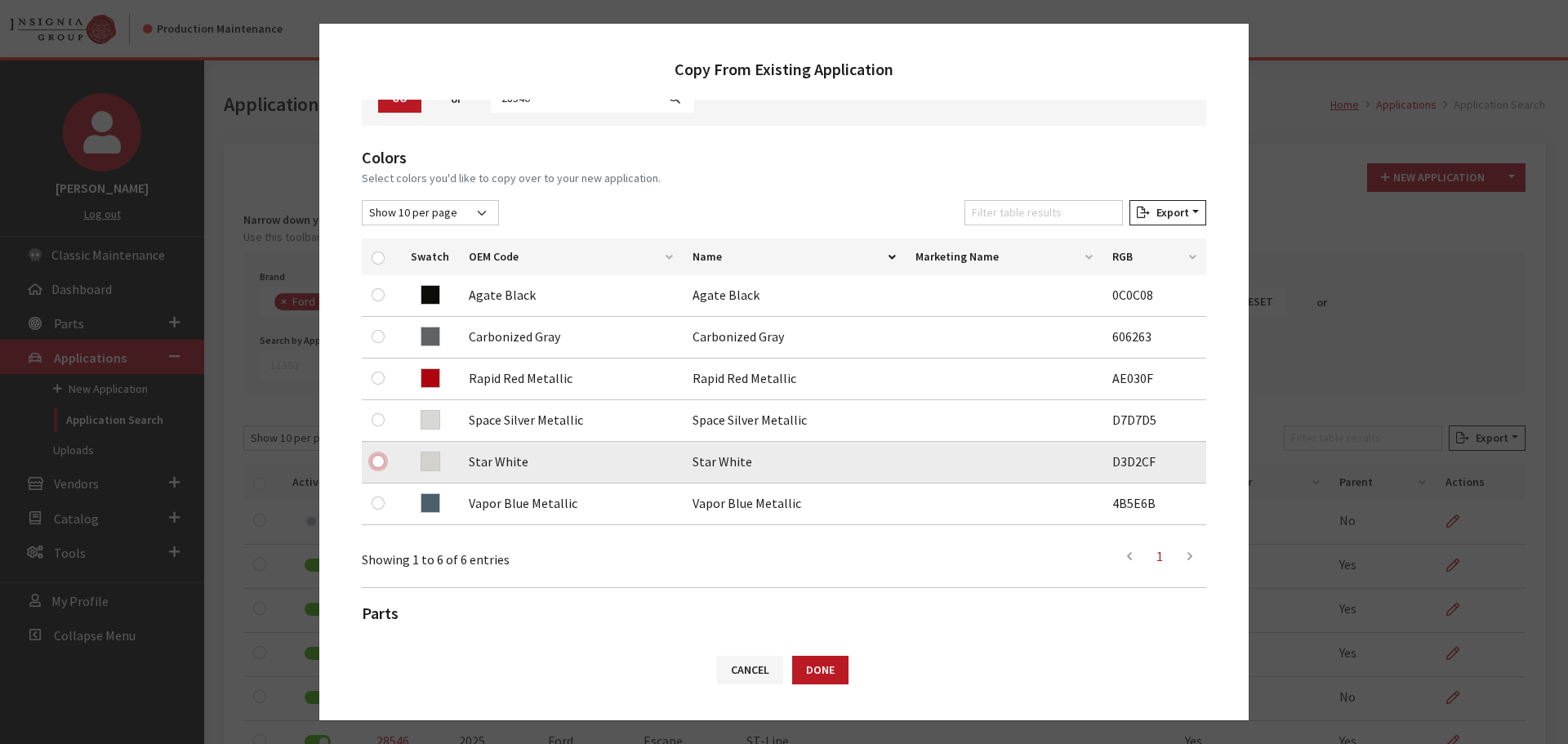
click at [380, 457] on input "checkbox" at bounding box center [378, 461] width 13 height 13
checkbox input "true"
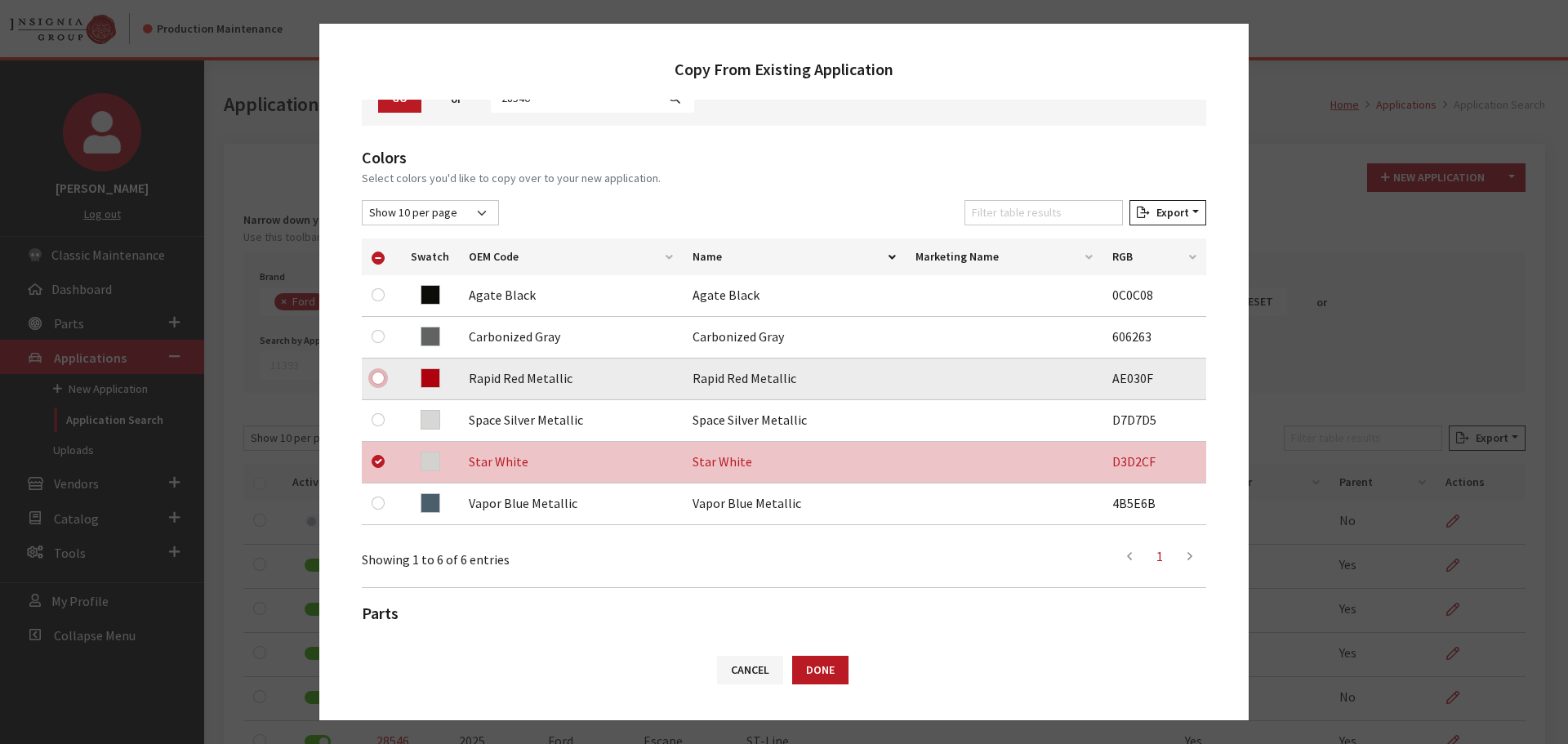
click at [378, 381] on input "checkbox" at bounding box center [378, 378] width 13 height 13
checkbox input "true"
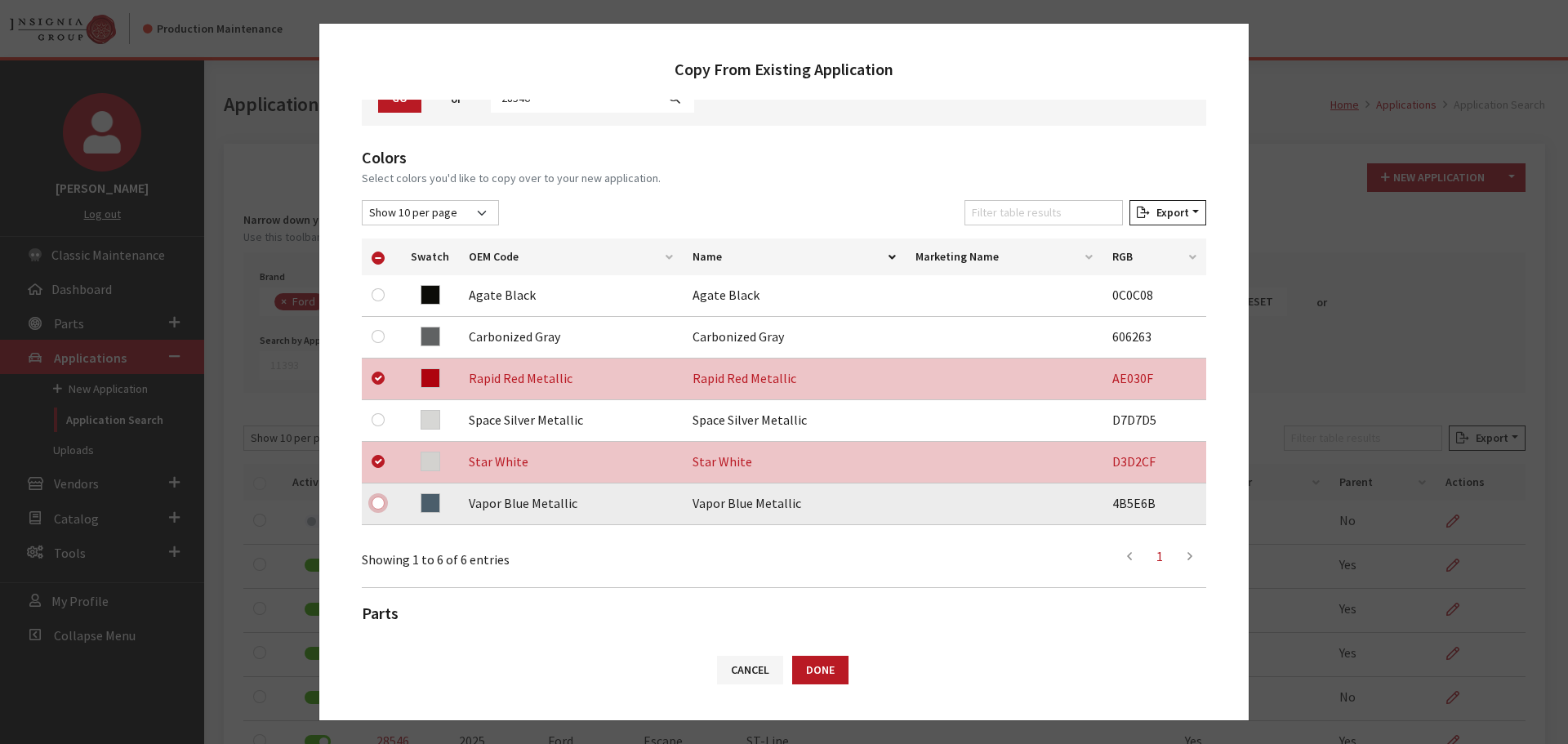
click at [377, 502] on input "checkbox" at bounding box center [378, 503] width 13 height 13
checkbox input "true"
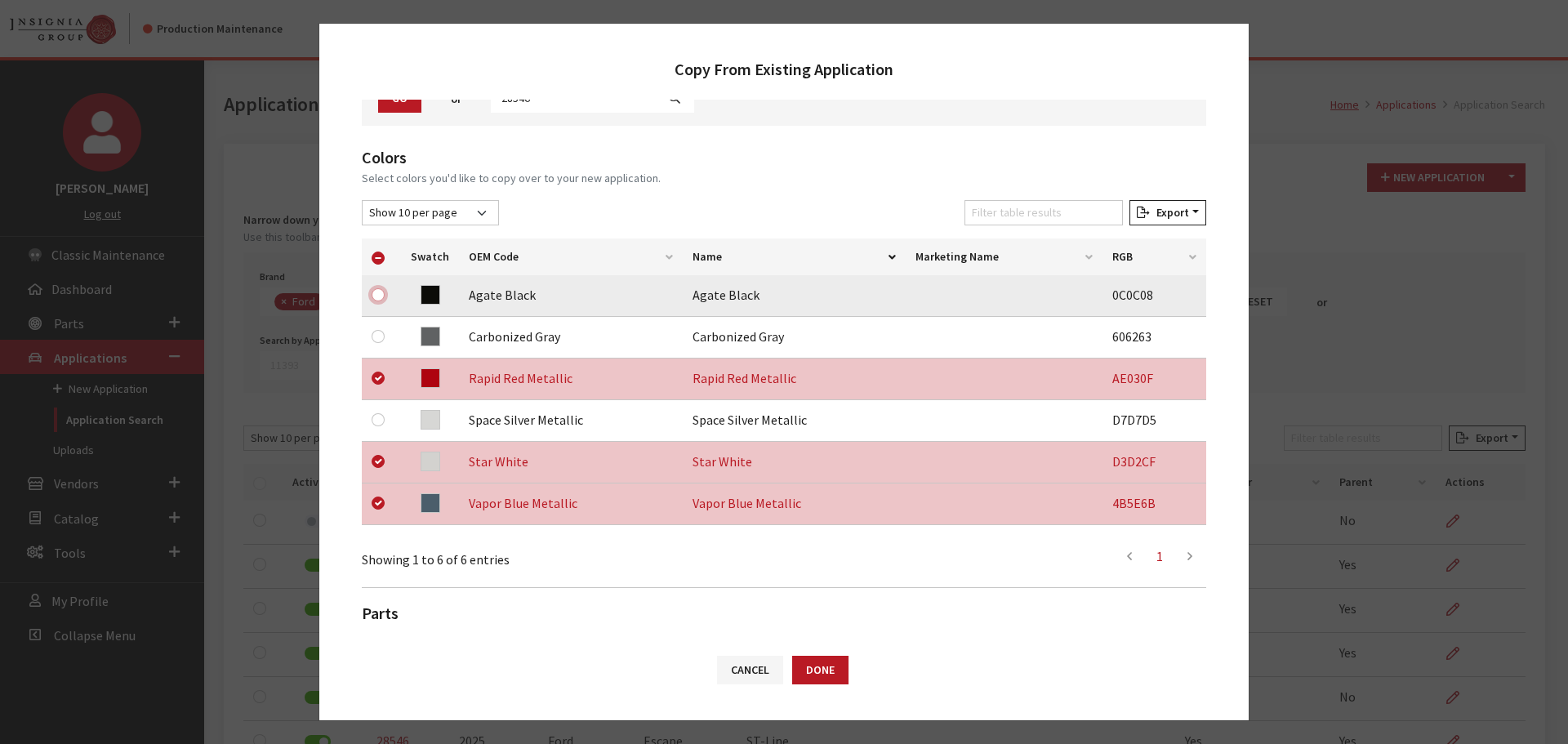
click at [380, 297] on input "checkbox" at bounding box center [378, 295] width 13 height 13
checkbox input "true"
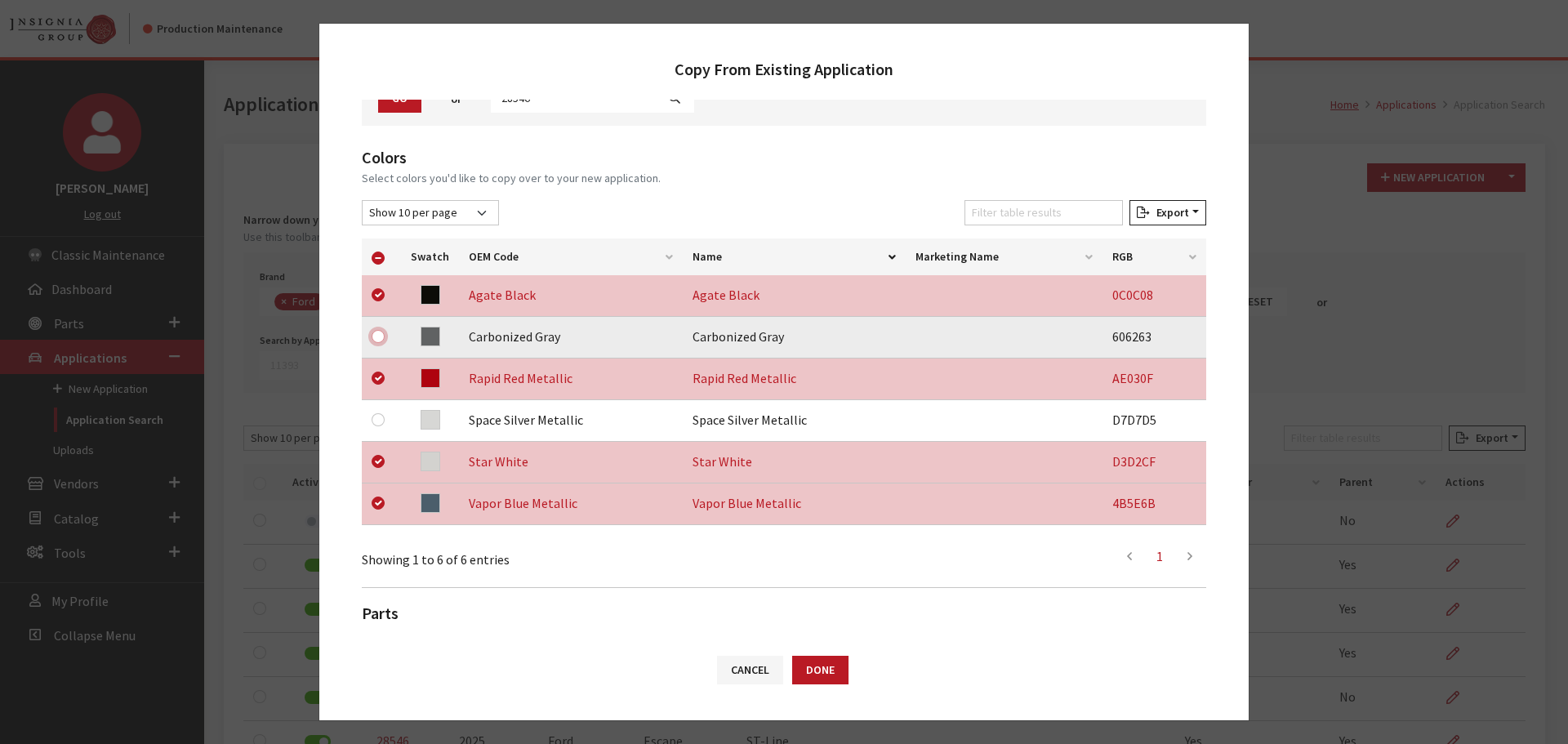
click at [378, 332] on input "checkbox" at bounding box center [378, 337] width 13 height 13
checkbox input "true"
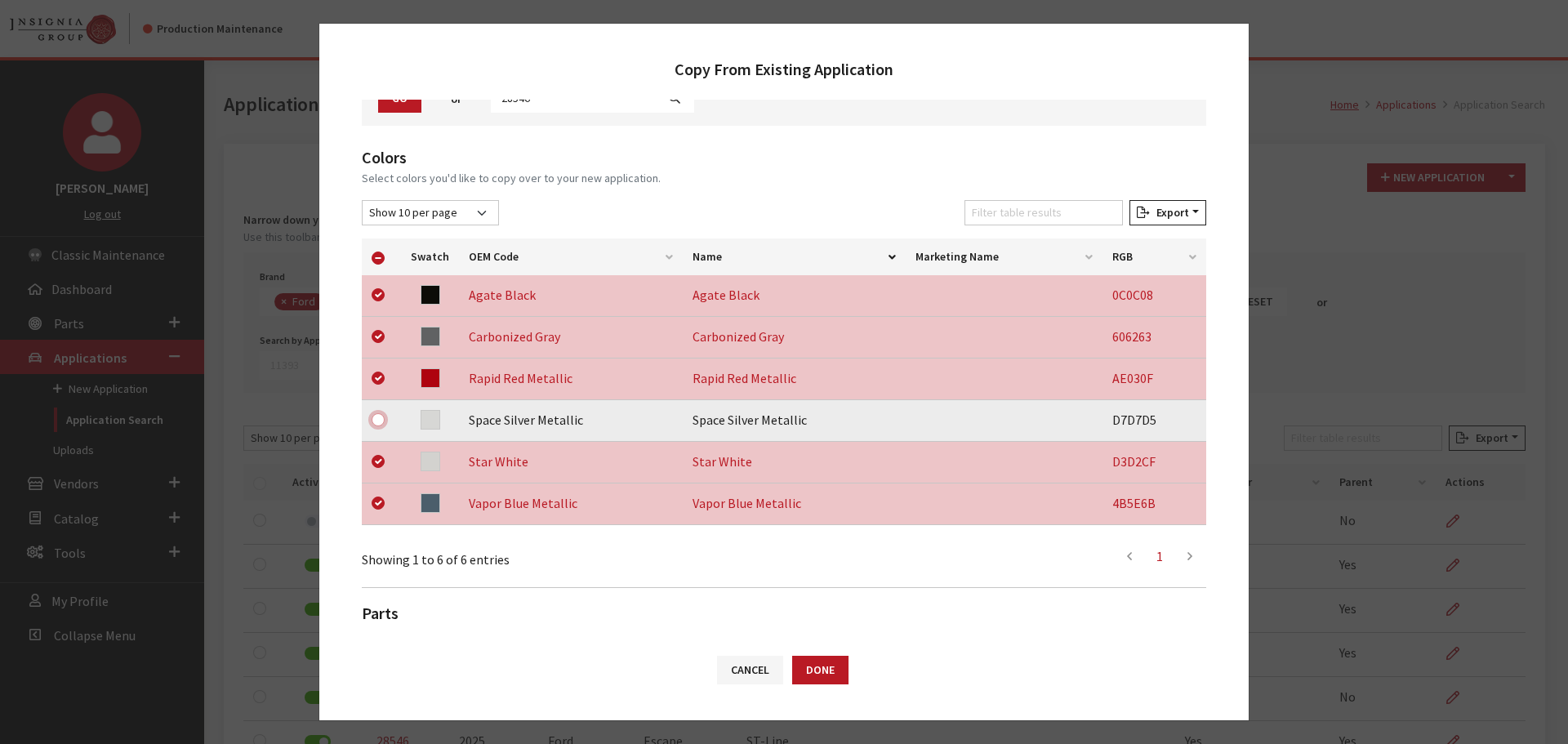
click at [376, 418] on input "checkbox" at bounding box center [378, 420] width 13 height 13
checkbox input "true"
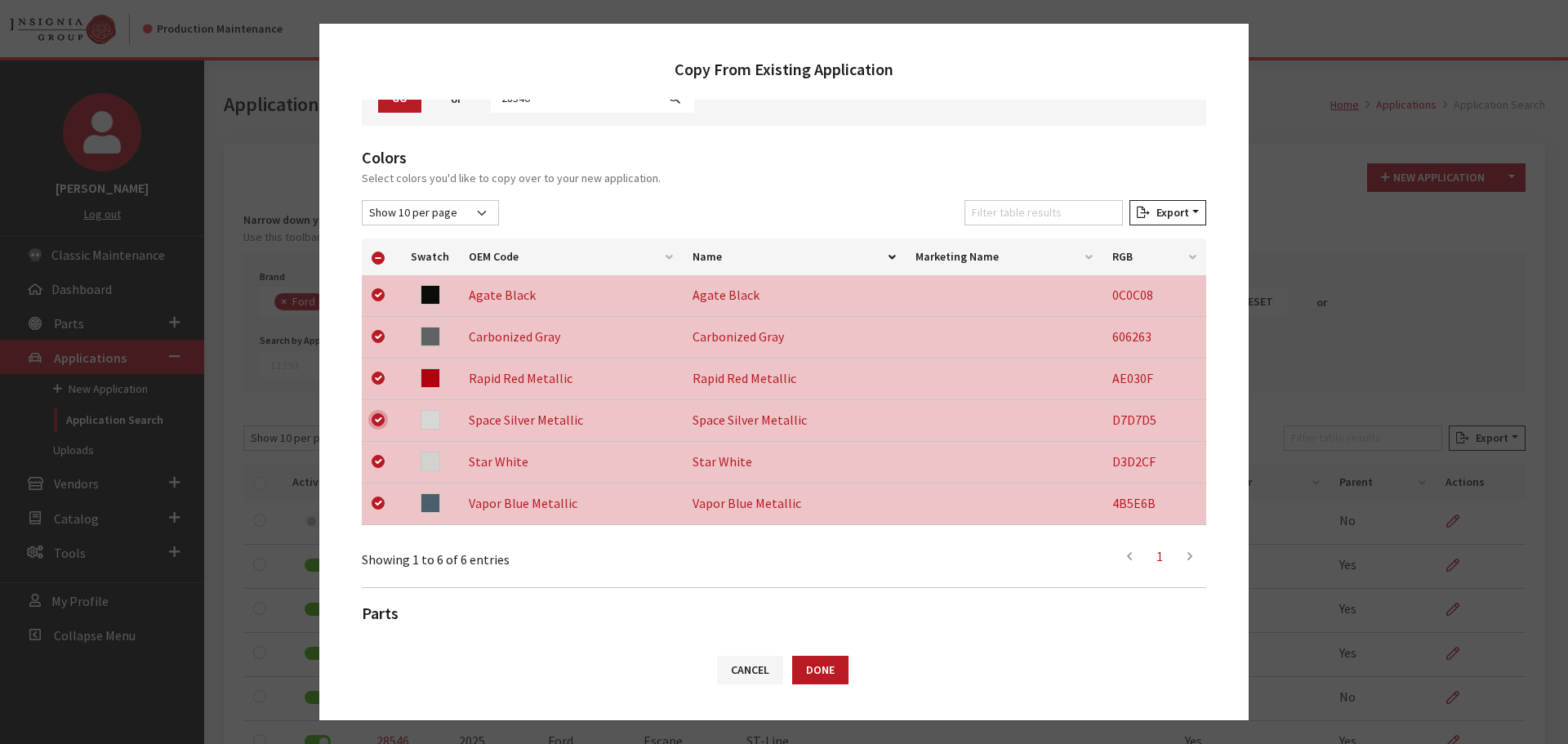
checkbox input "true"
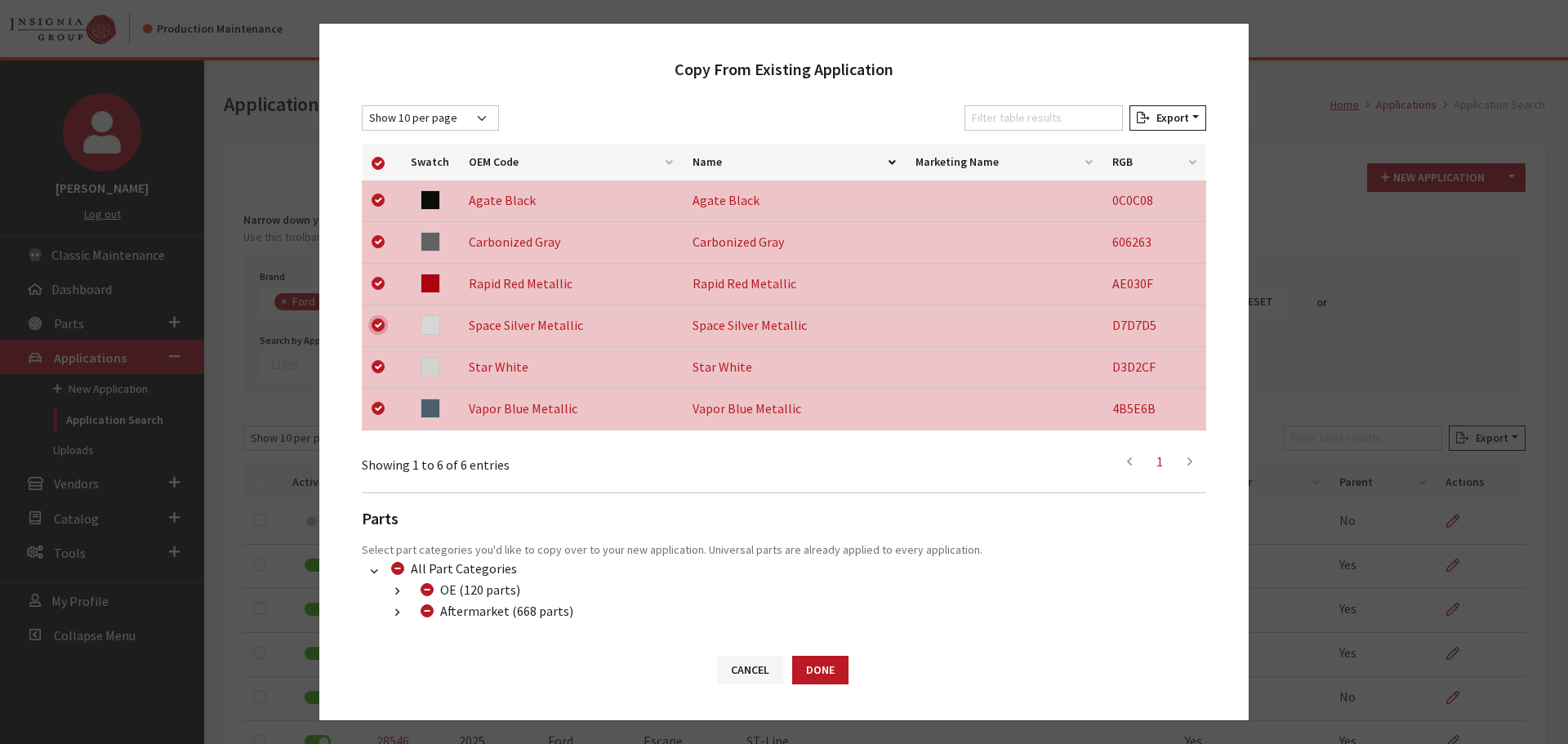
scroll to position [342, 0]
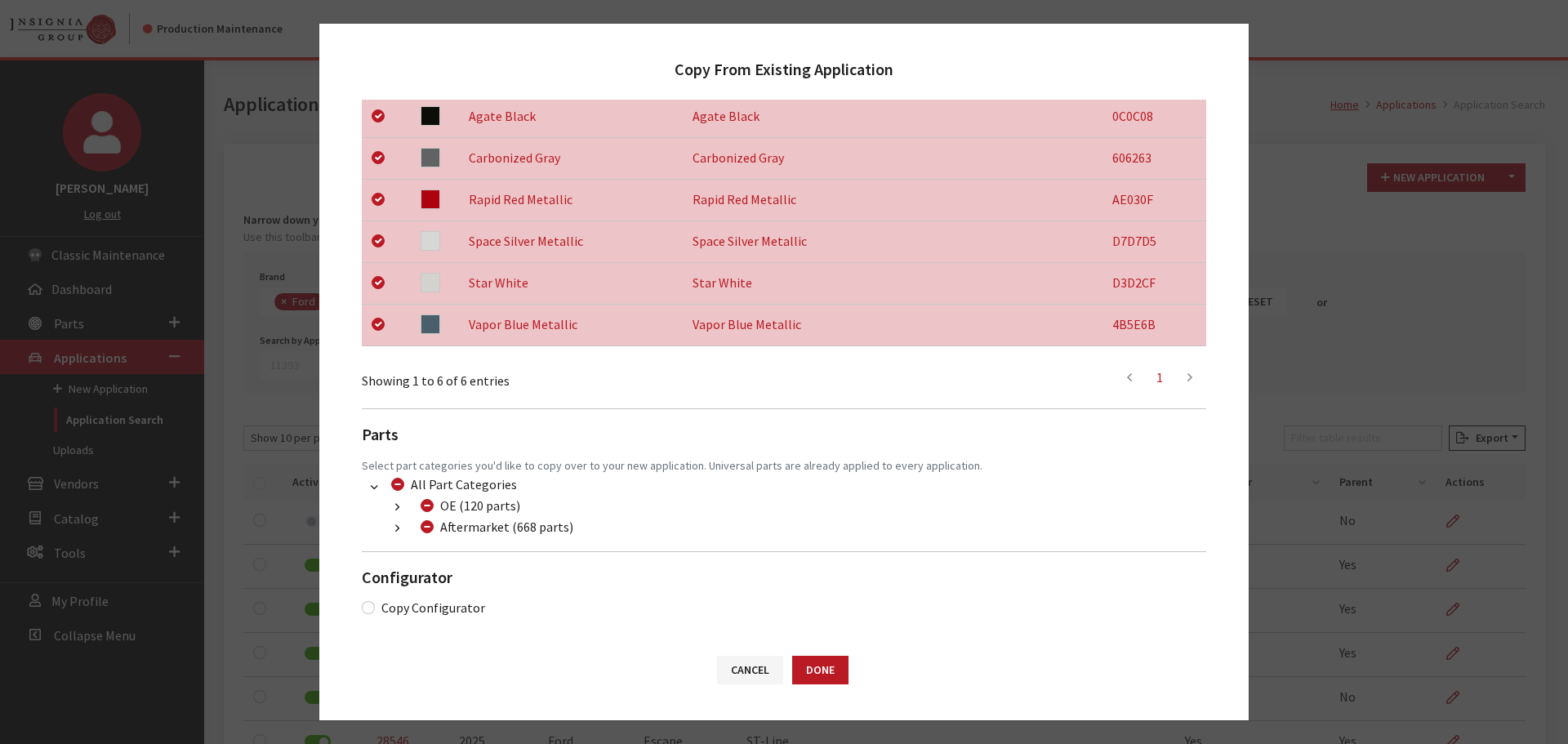
click at [401, 529] on button "button" at bounding box center [397, 529] width 32 height 19
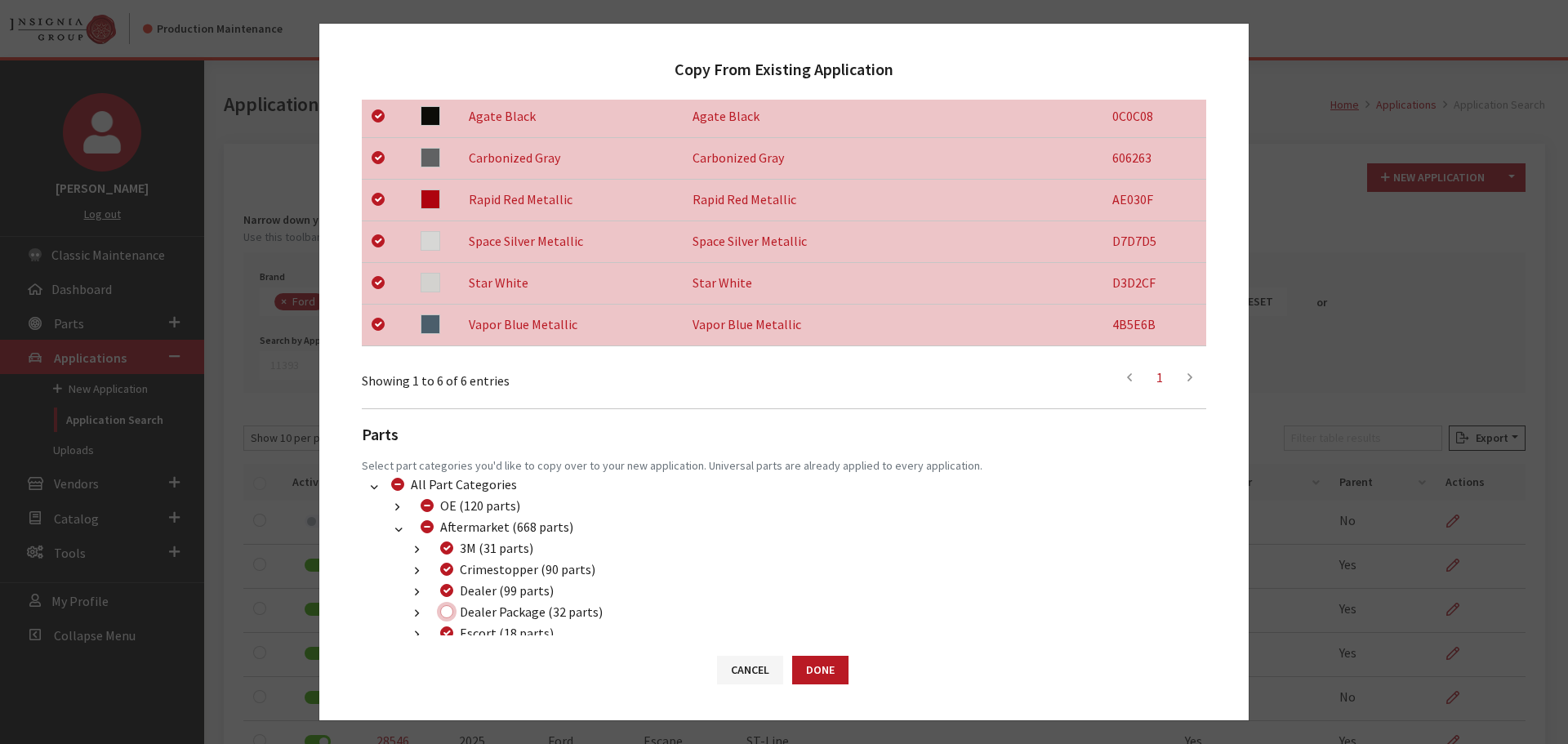
click at [444, 612] on input "Dealer Package (32 parts)" at bounding box center [446, 612] width 13 height 13
checkbox input "true"
click at [827, 661] on button "Done" at bounding box center [820, 670] width 56 height 29
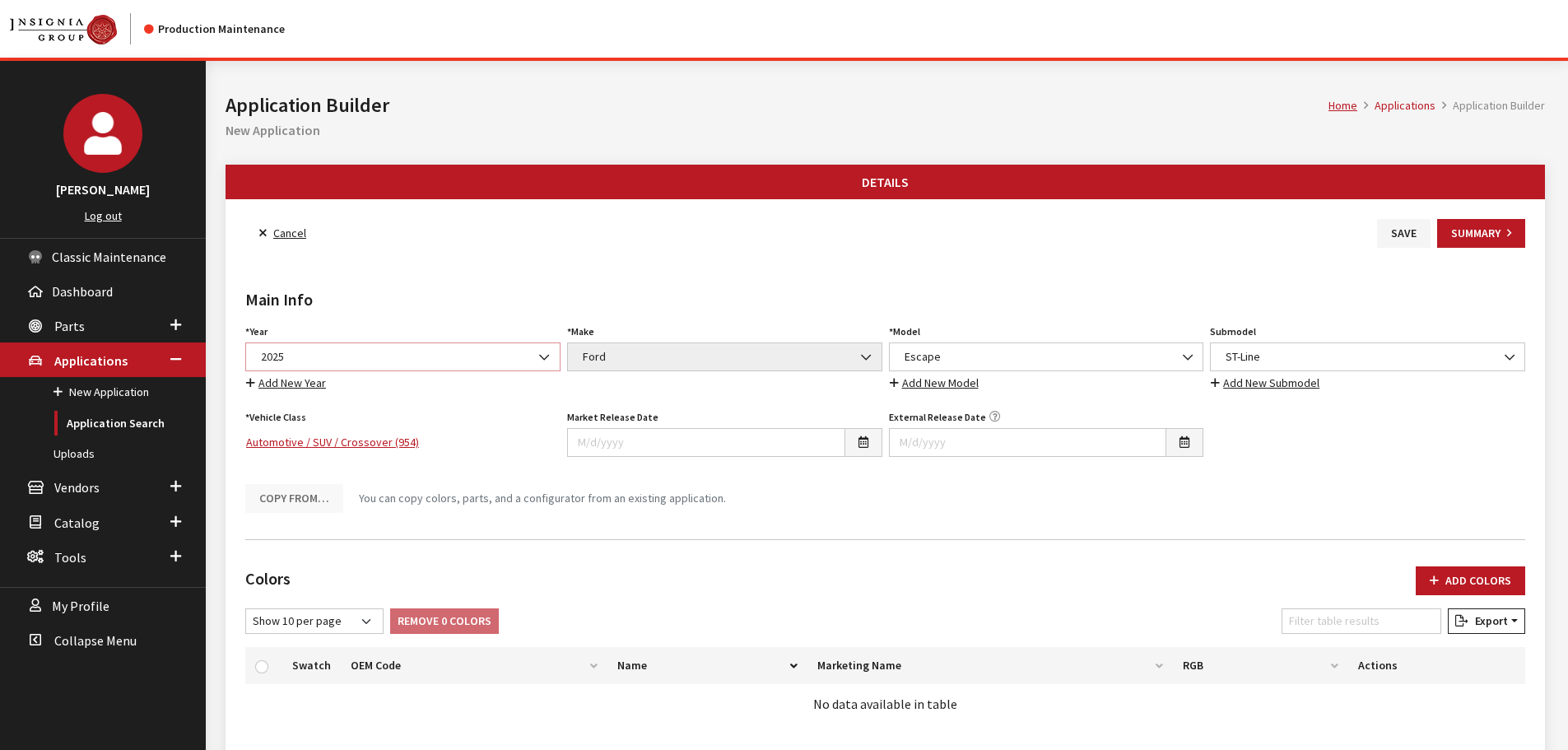
click at [491, 351] on span "2025" at bounding box center [403, 356] width 294 height 17
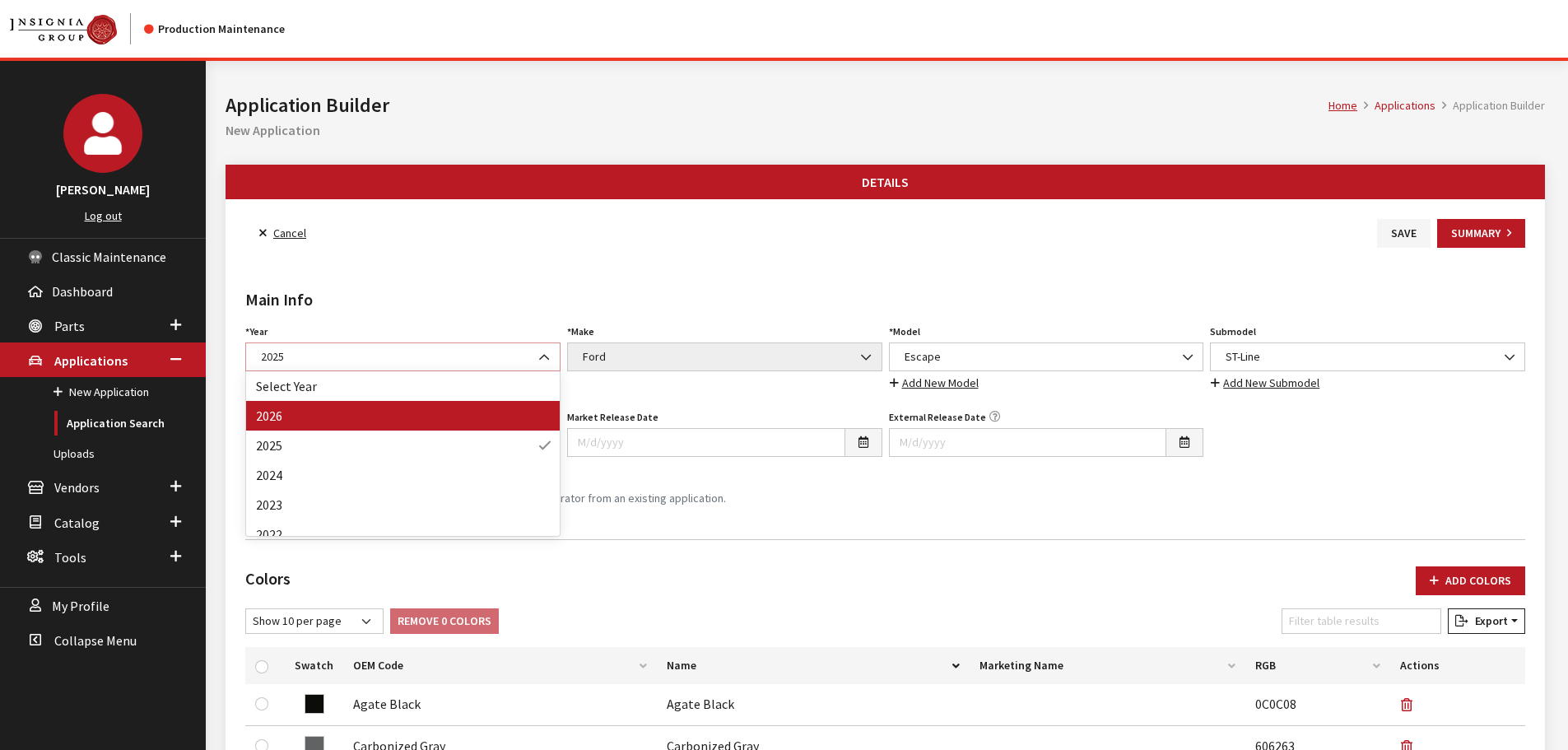
select select "44"
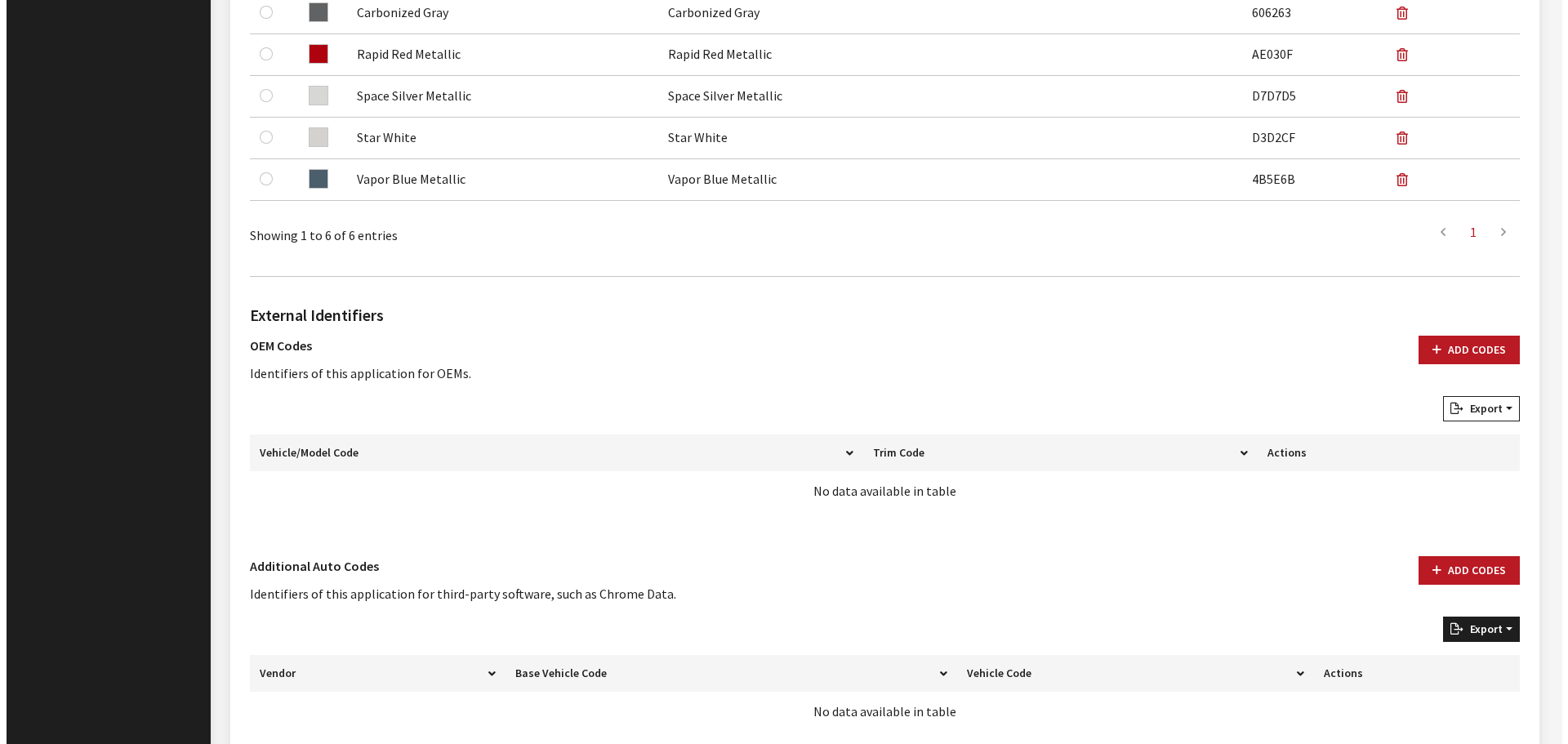
scroll to position [817, 0]
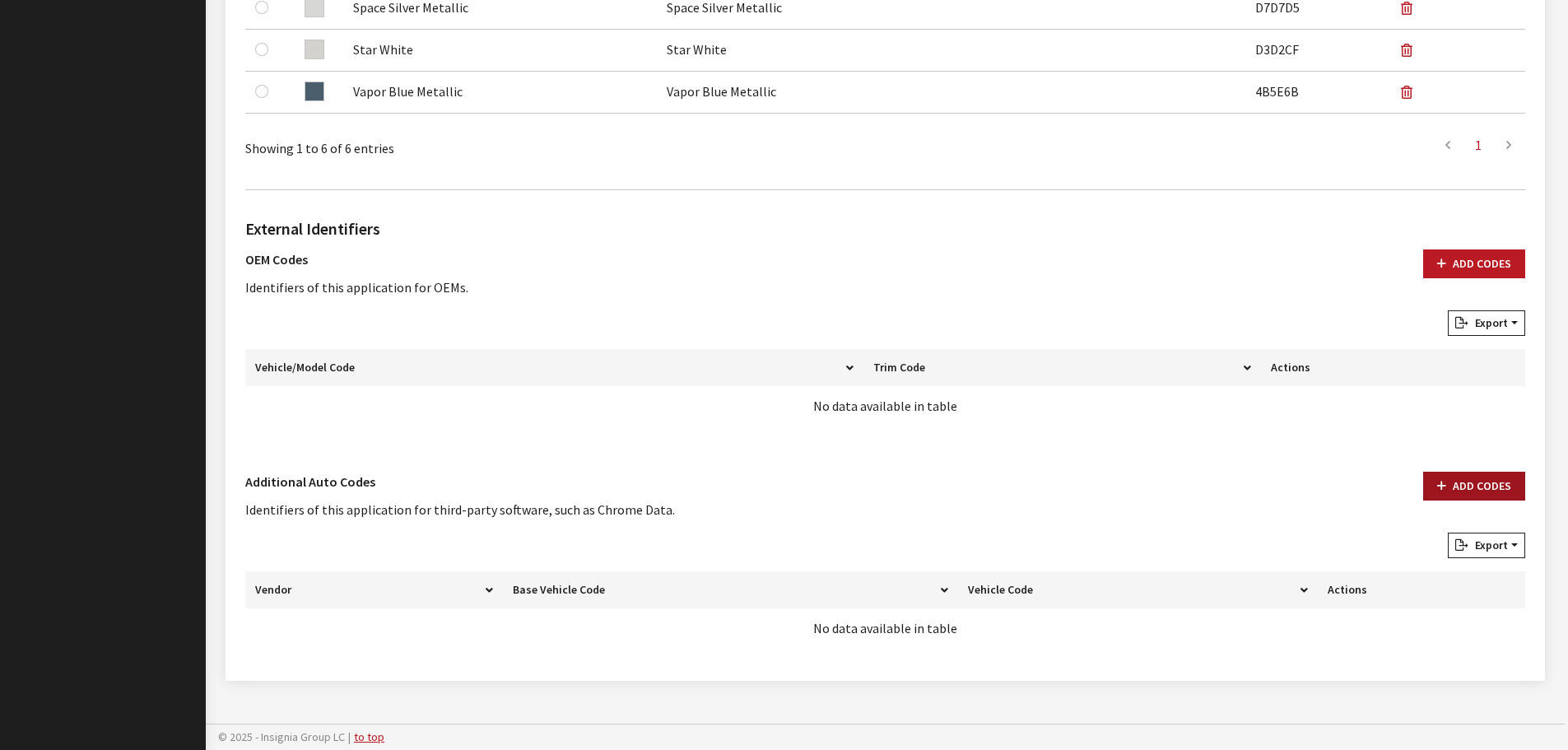
click at [1493, 501] on button "Add Codes" at bounding box center [1473, 486] width 102 height 29
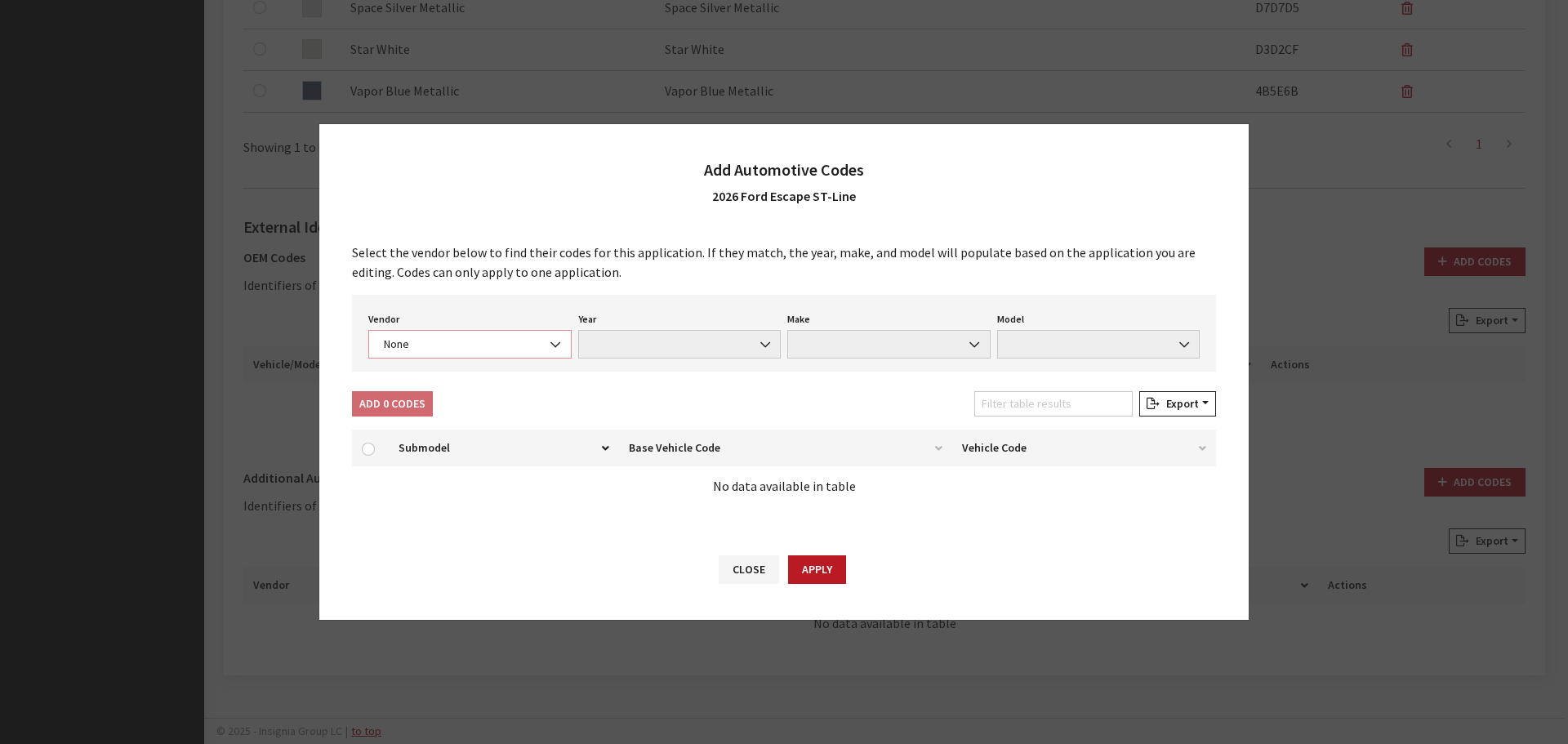
click at [502, 351] on span "None" at bounding box center [469, 344] width 182 height 17
select select "4"
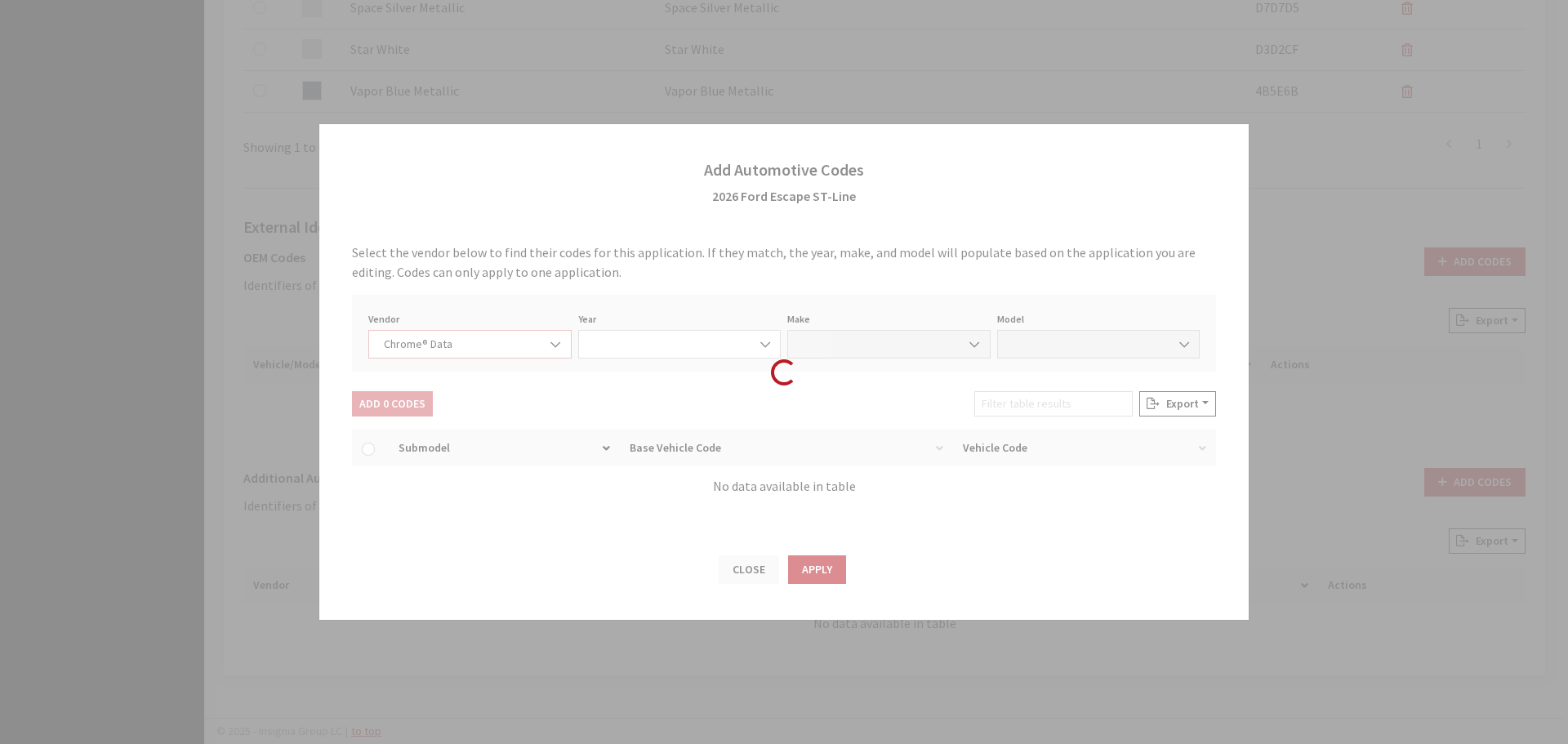
select select "2026"
select select "13"
select select "72437"
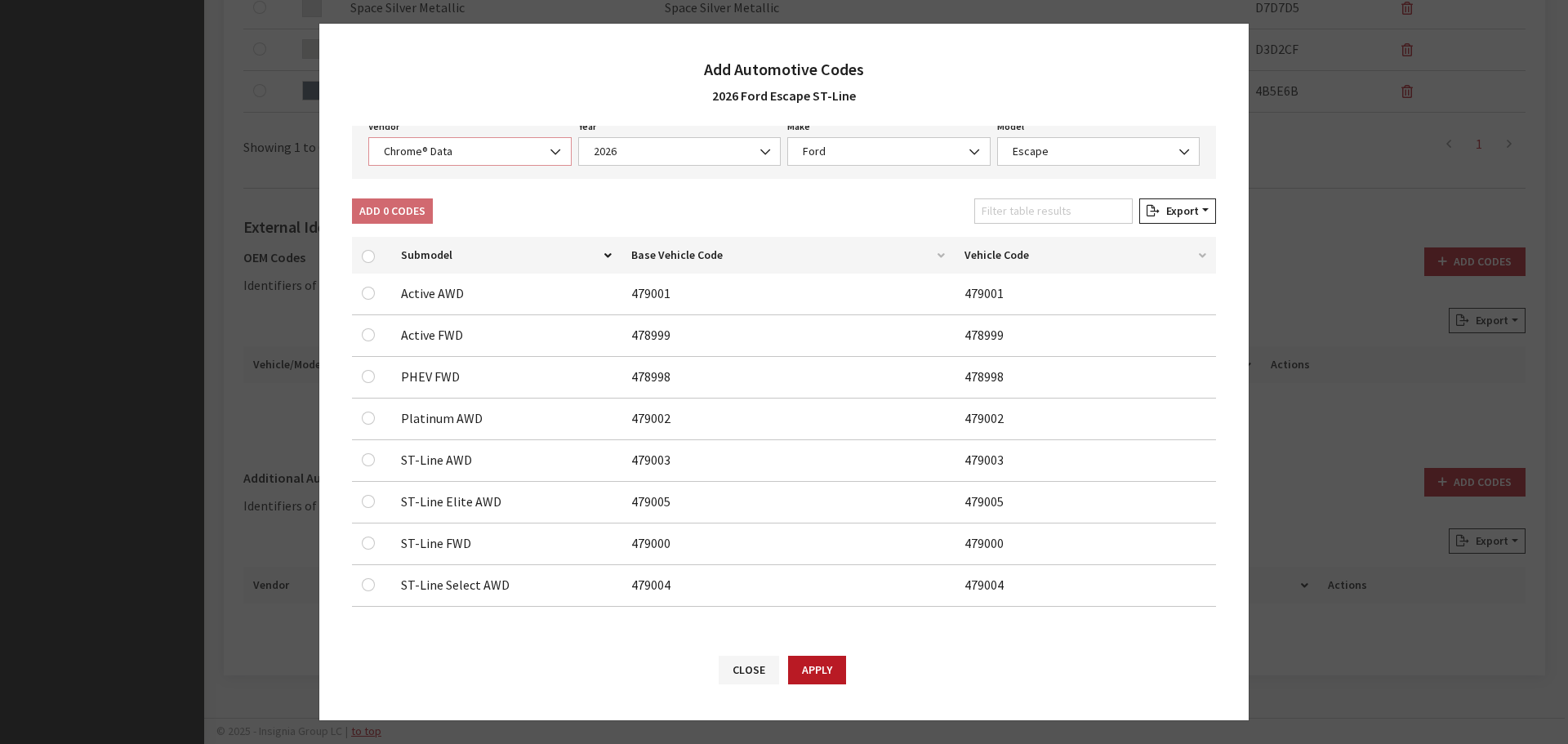
scroll to position [93, 0]
click at [368, 459] on input "checkbox" at bounding box center [368, 459] width 13 height 13
checkbox input "true"
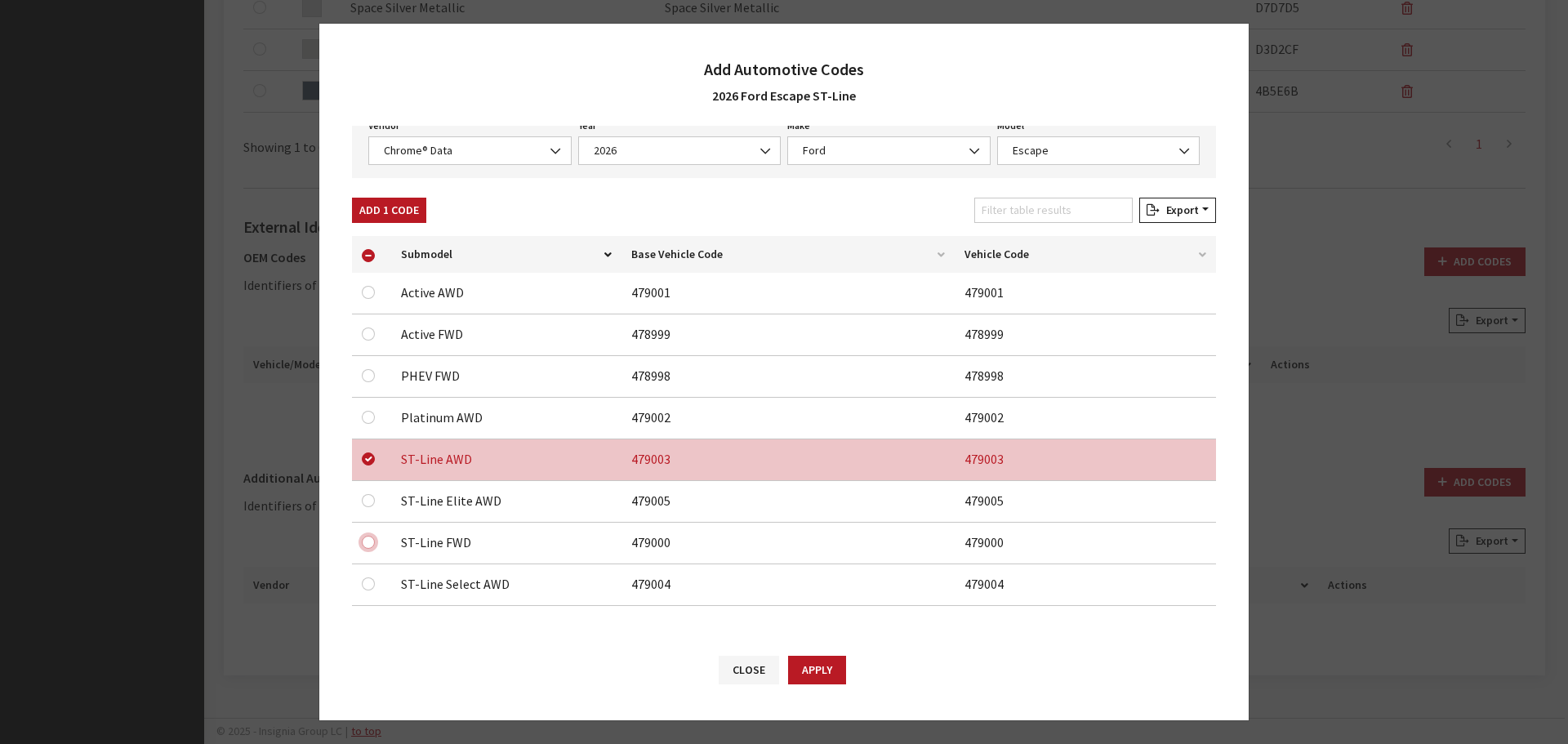
click at [366, 544] on input "checkbox" at bounding box center [368, 542] width 13 height 13
checkbox input "true"
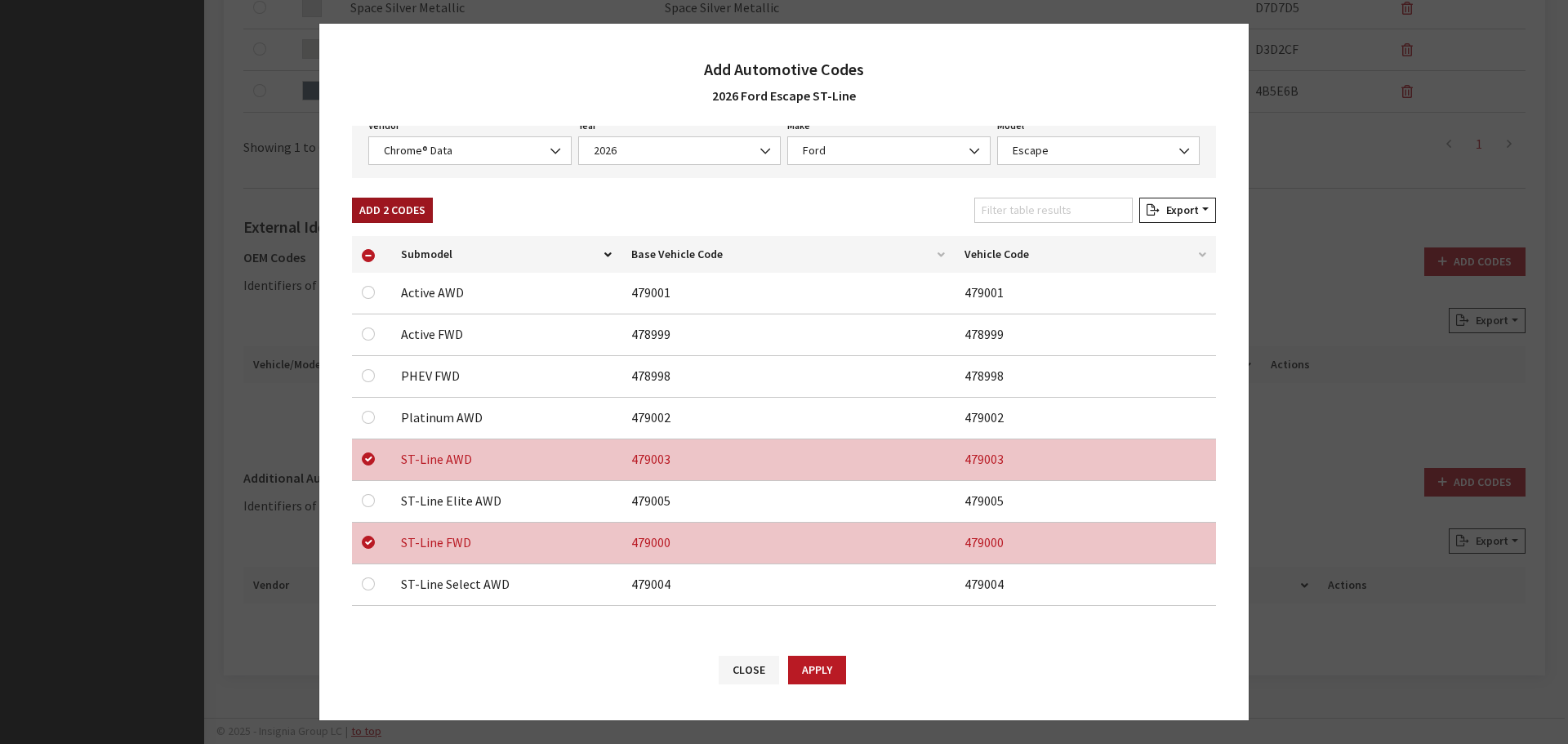
click at [373, 206] on button "Add 2 Codes" at bounding box center [392, 210] width 81 height 26
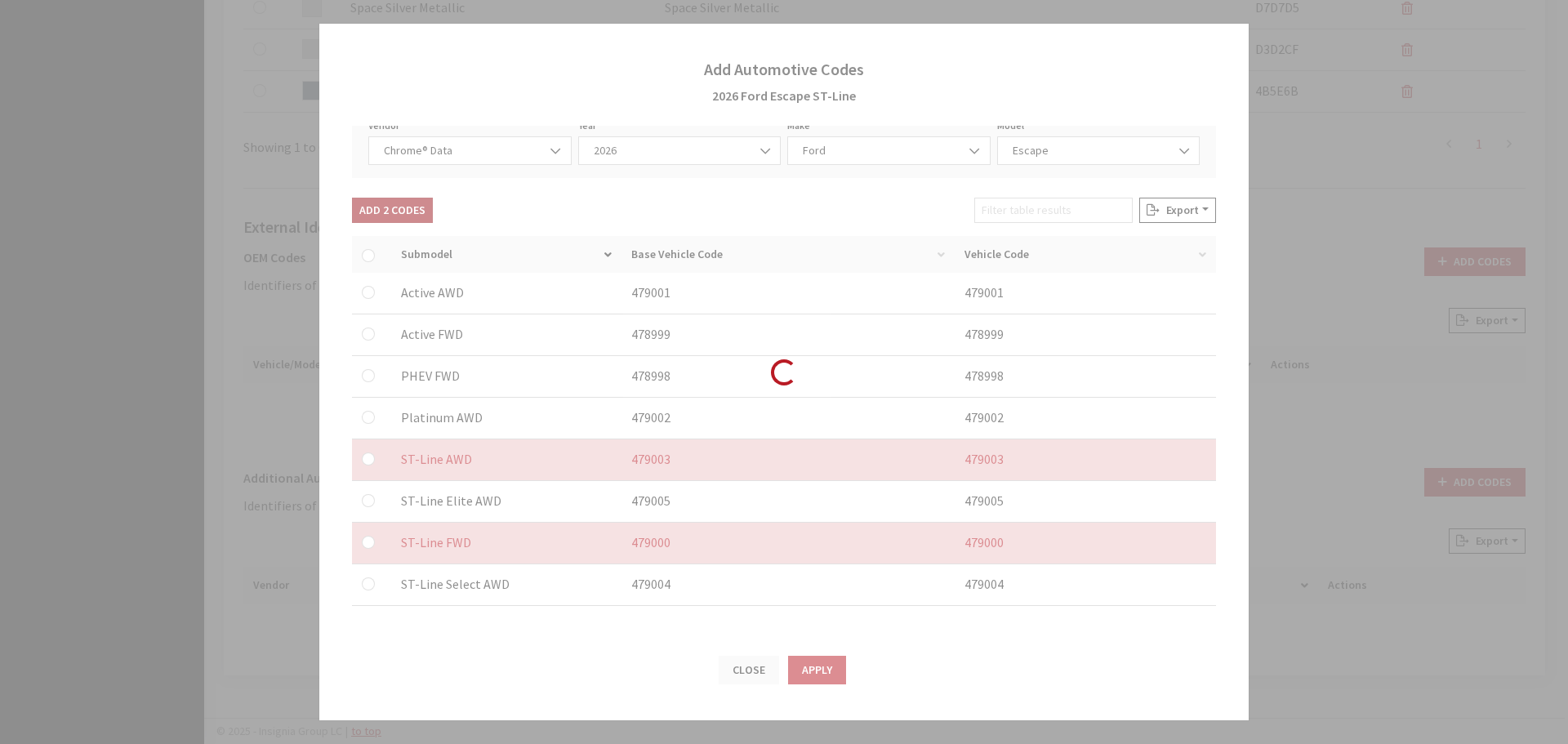
checkbox input "false"
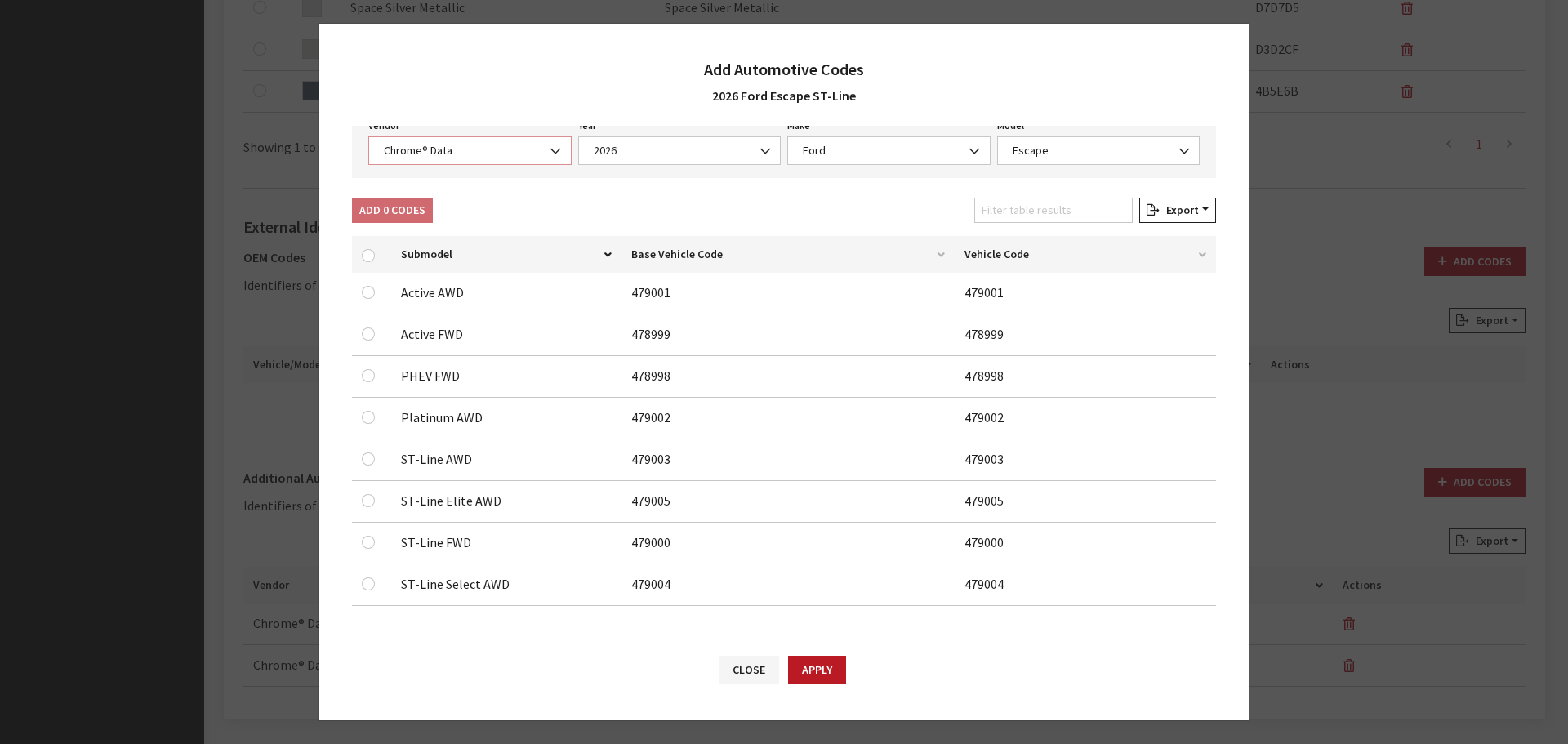
click at [427, 155] on span "Chrome® Data" at bounding box center [469, 151] width 182 height 17
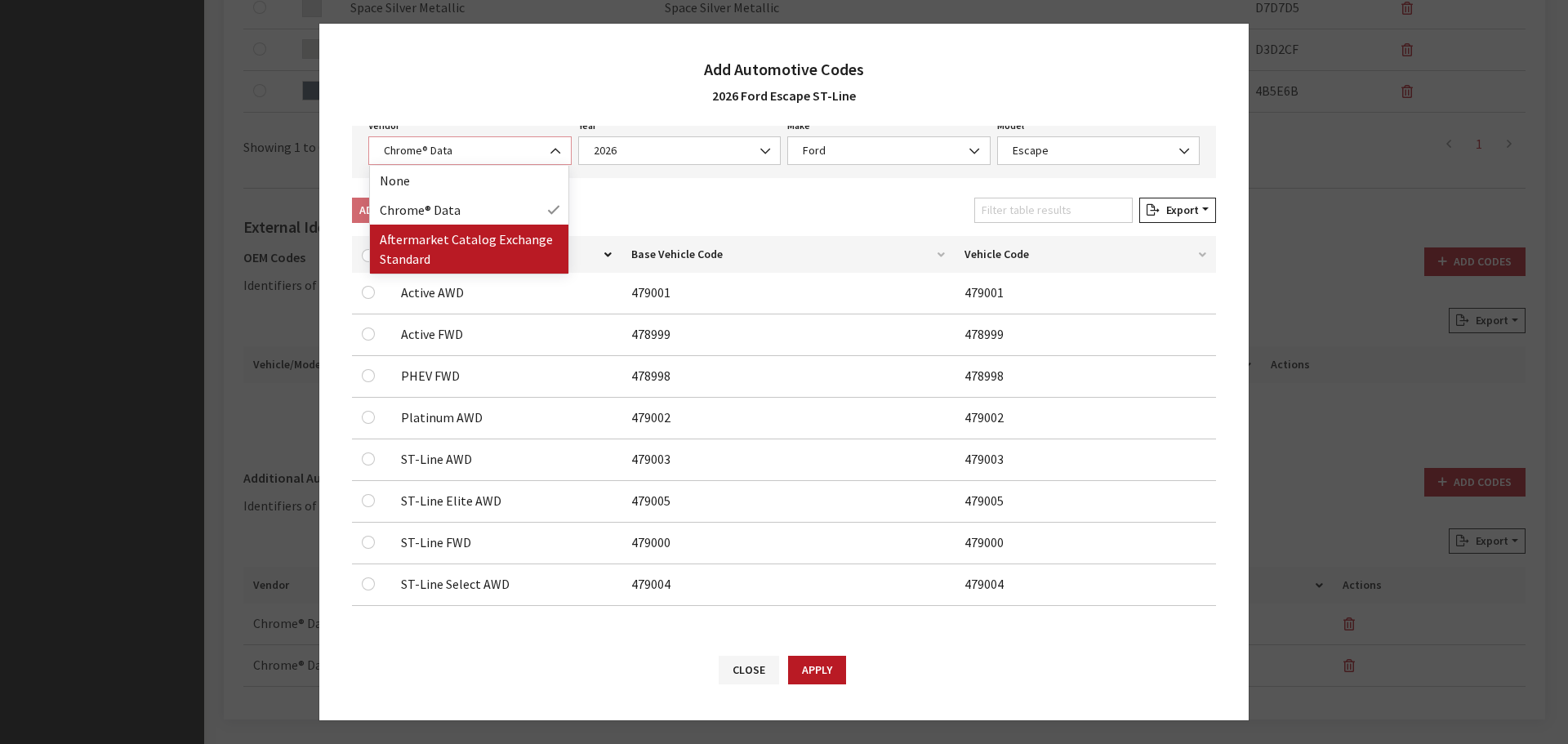
select select "2"
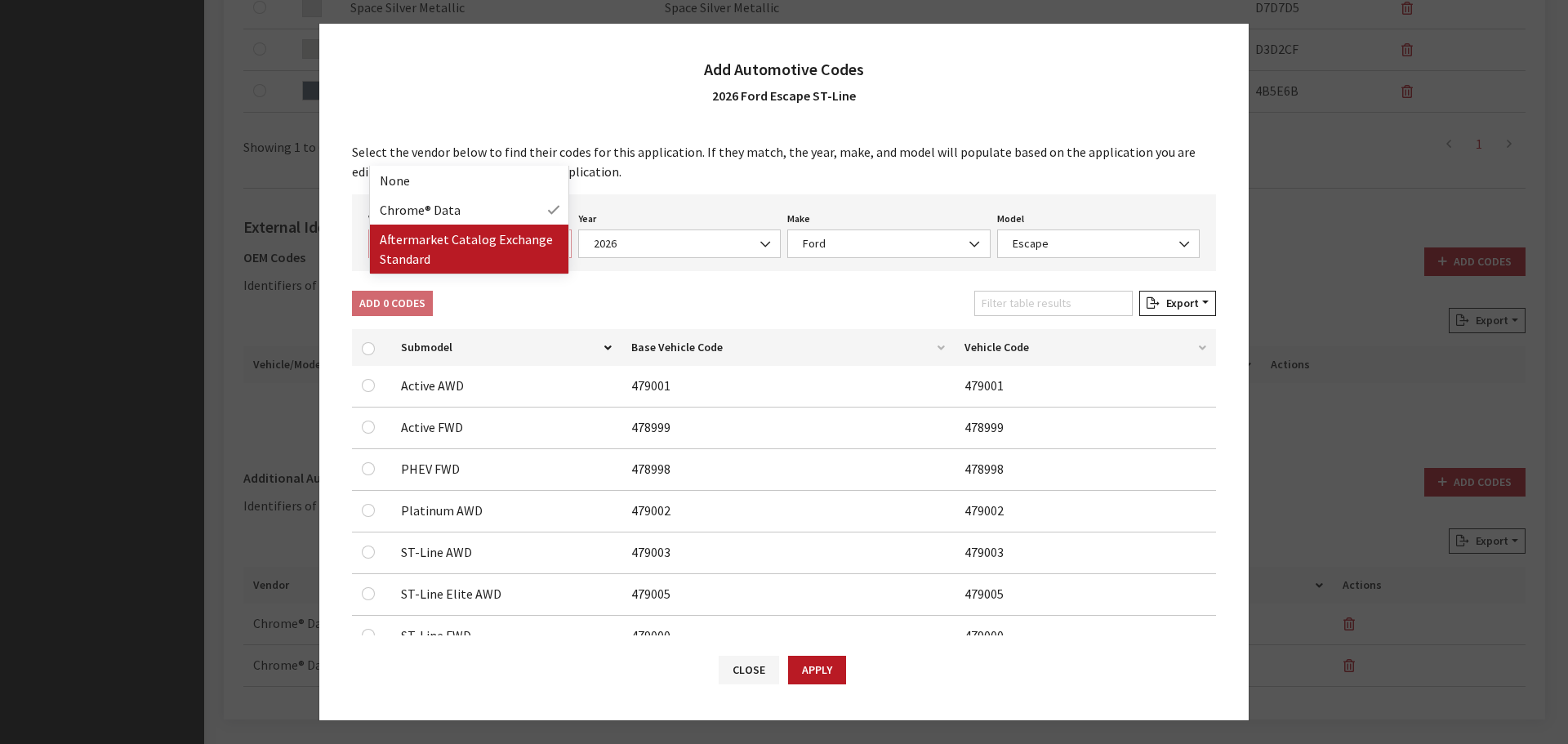
select select "2026"
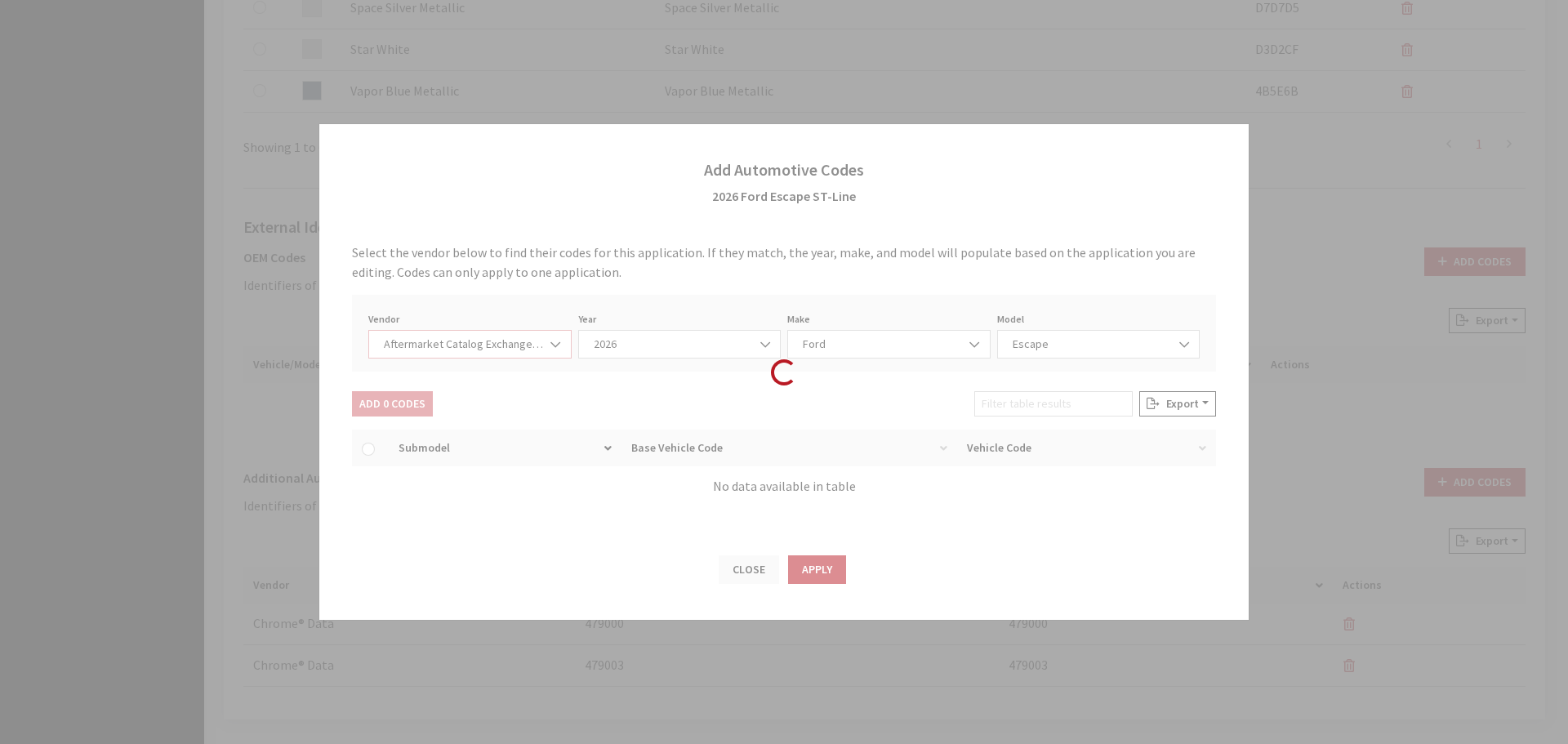
select select "54"
select select "659"
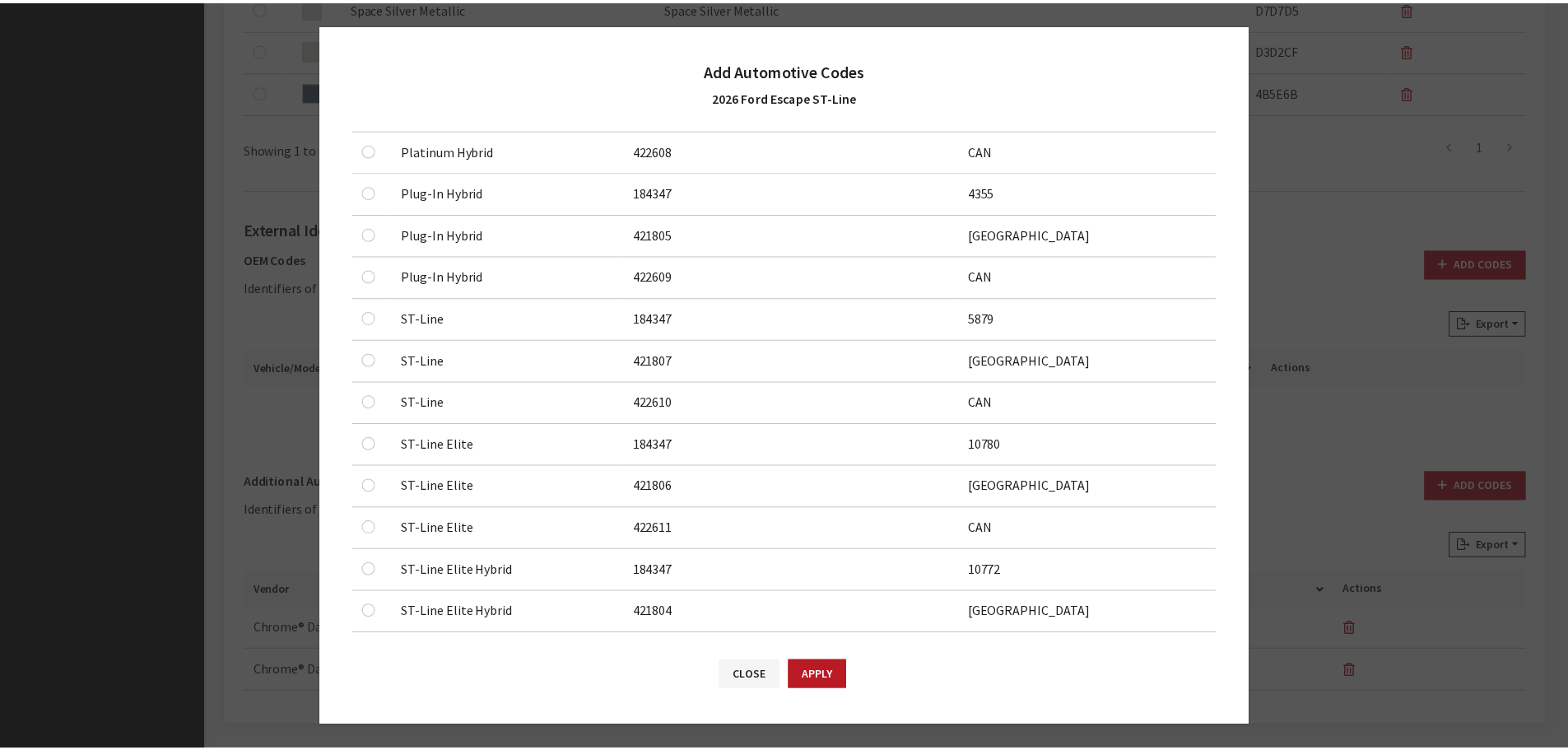
scroll to position [576, 0]
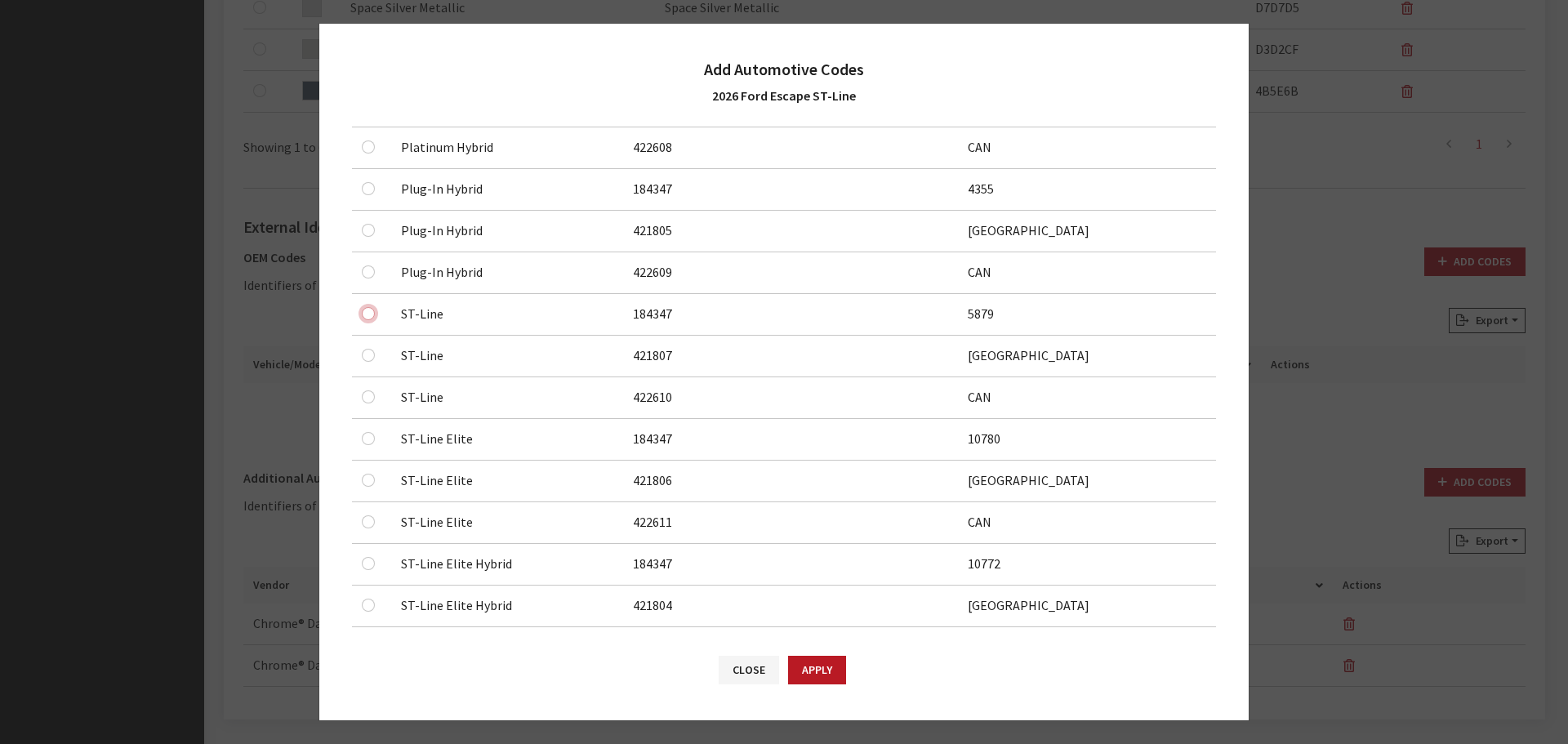
click at [363, 315] on input "checkbox" at bounding box center [368, 314] width 13 height 13
checkbox input "true"
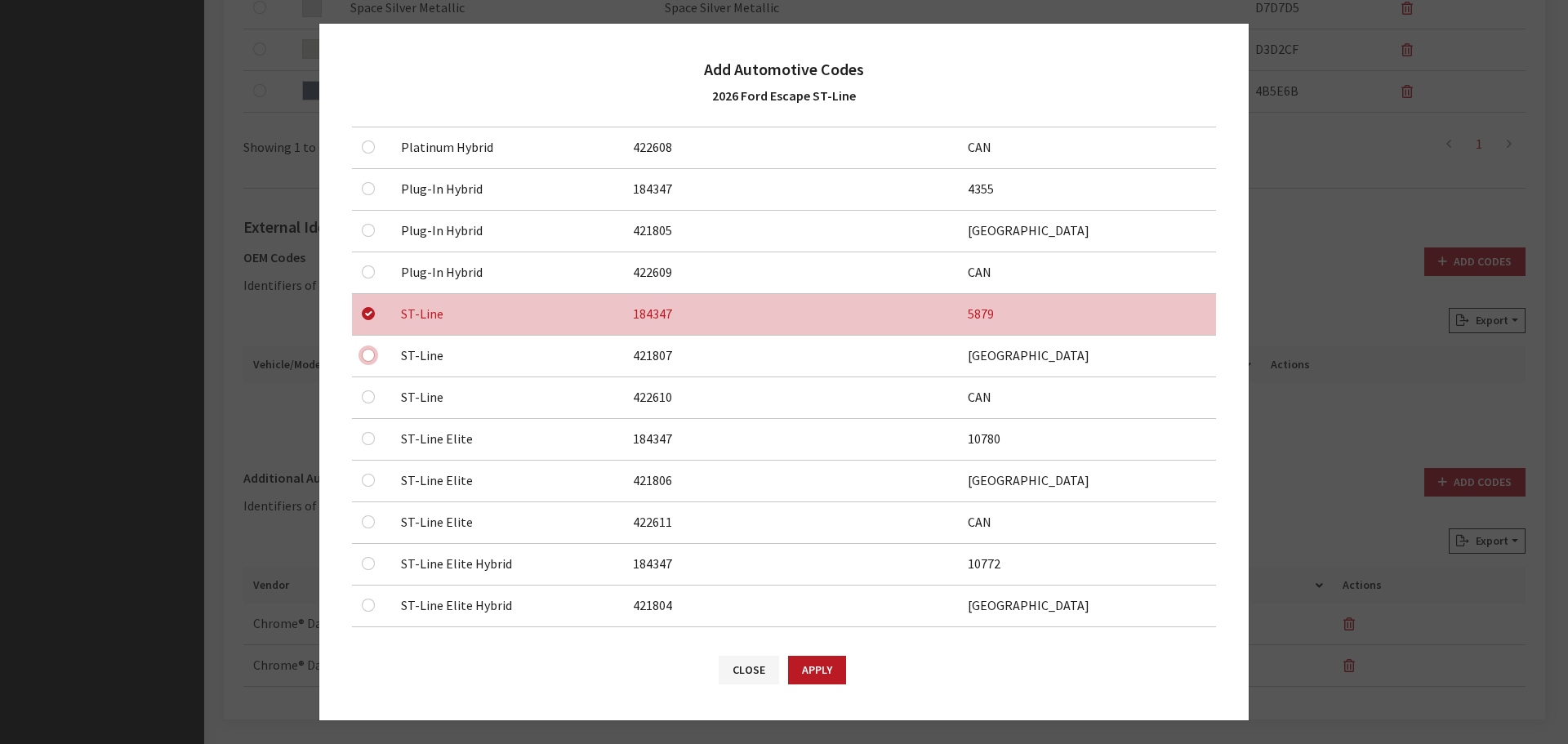
click at [367, 350] on input "checkbox" at bounding box center [368, 355] width 13 height 13
checkbox input "true"
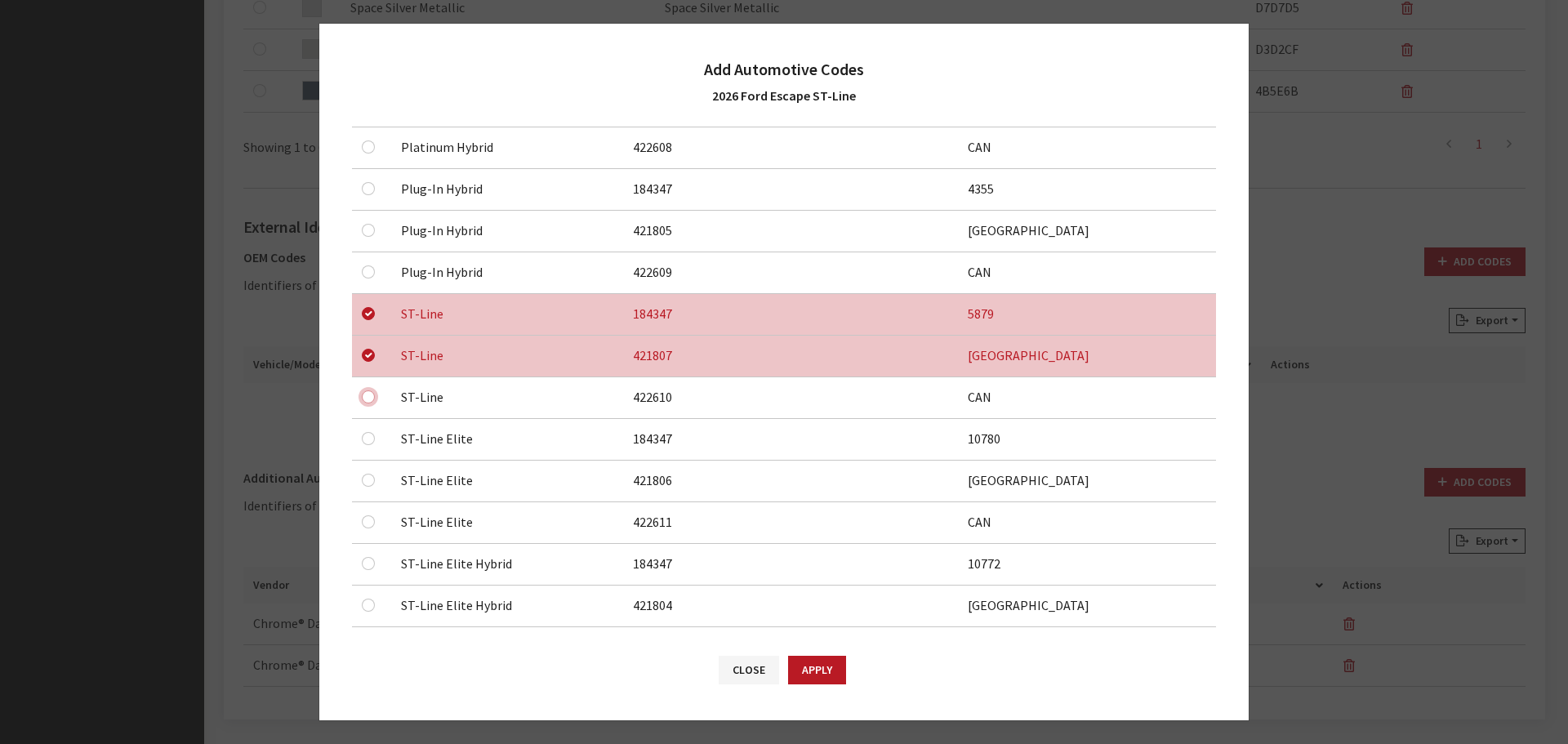
click at [372, 395] on input "checkbox" at bounding box center [368, 397] width 13 height 13
checkbox input "true"
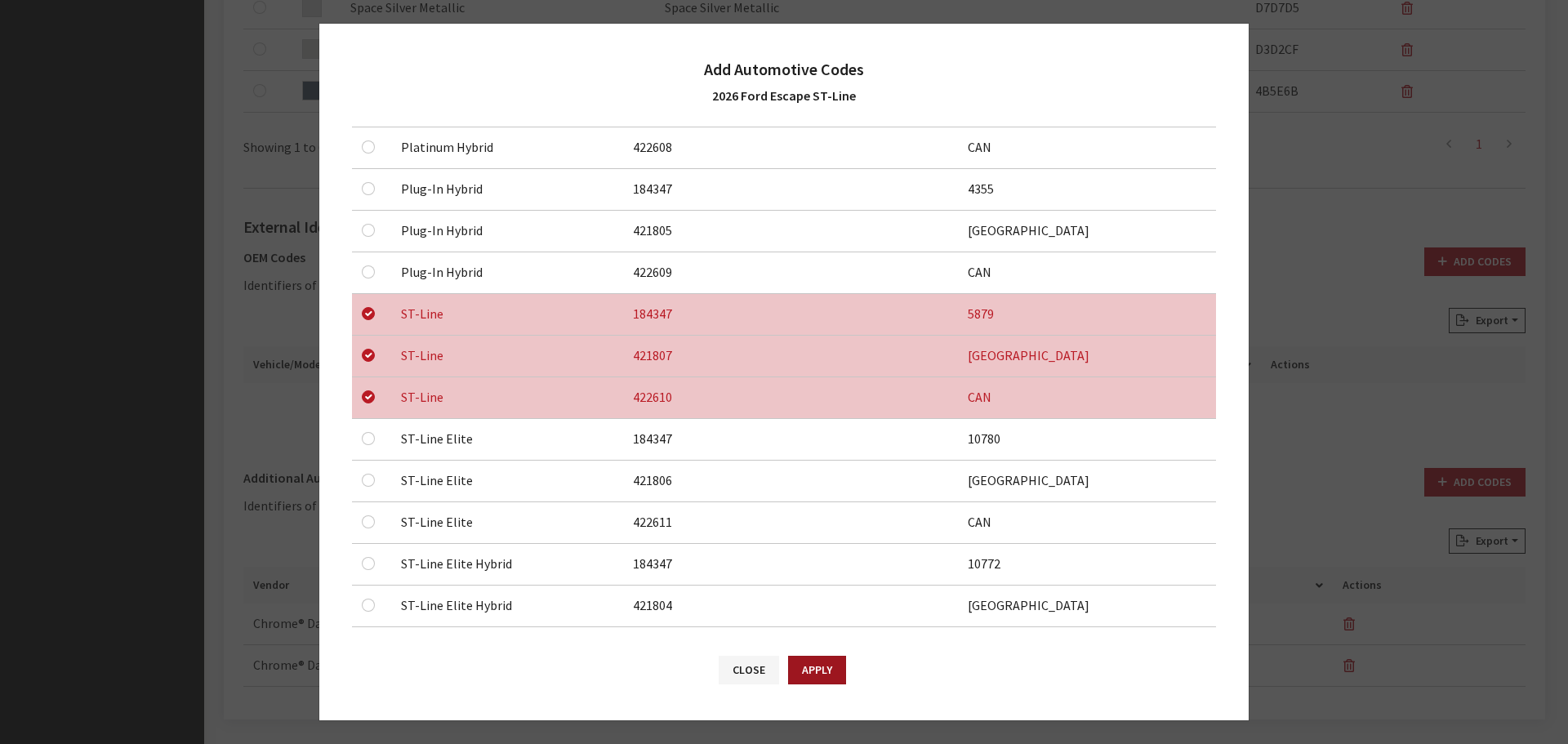
click at [819, 671] on button "Apply" at bounding box center [817, 670] width 58 height 29
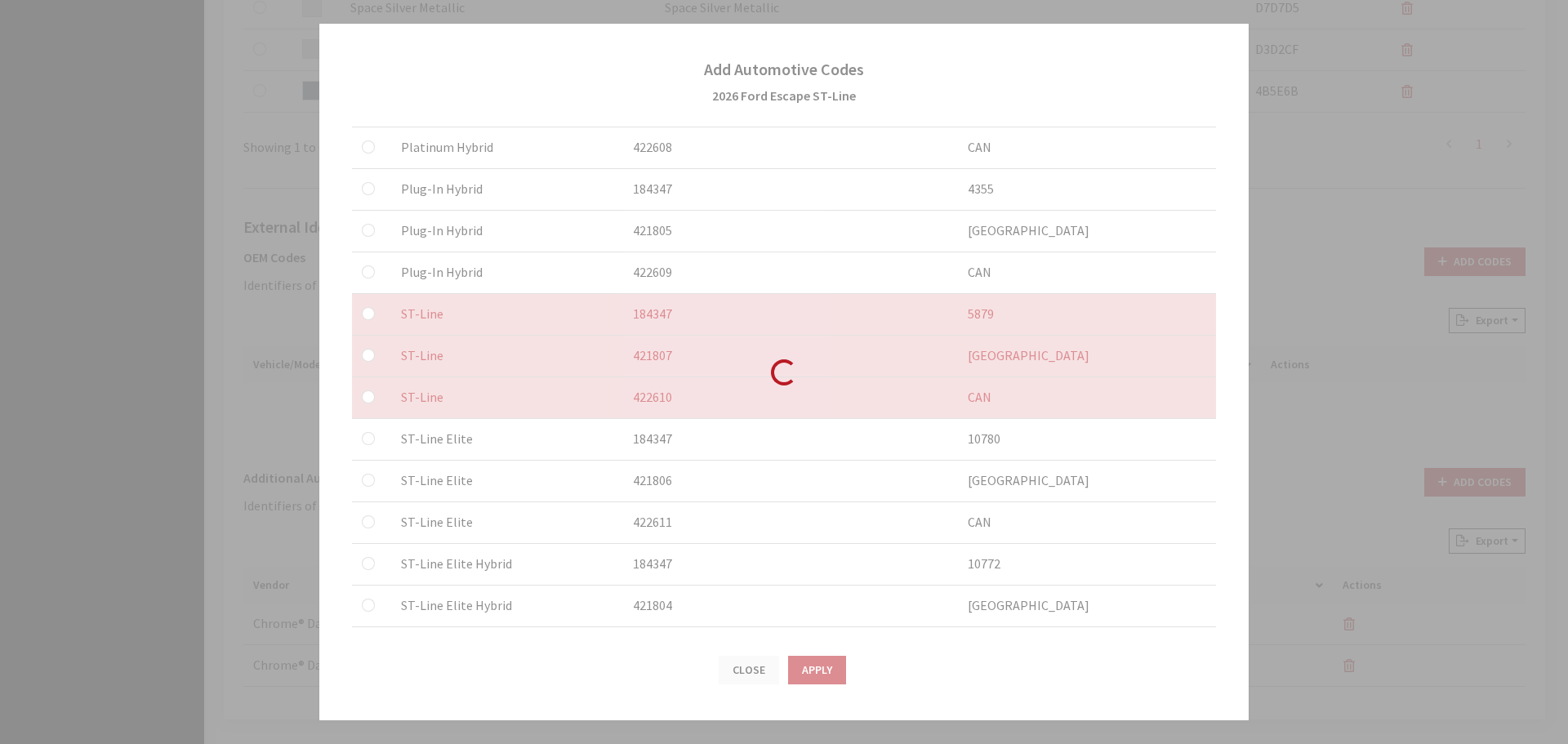
checkbox input "false"
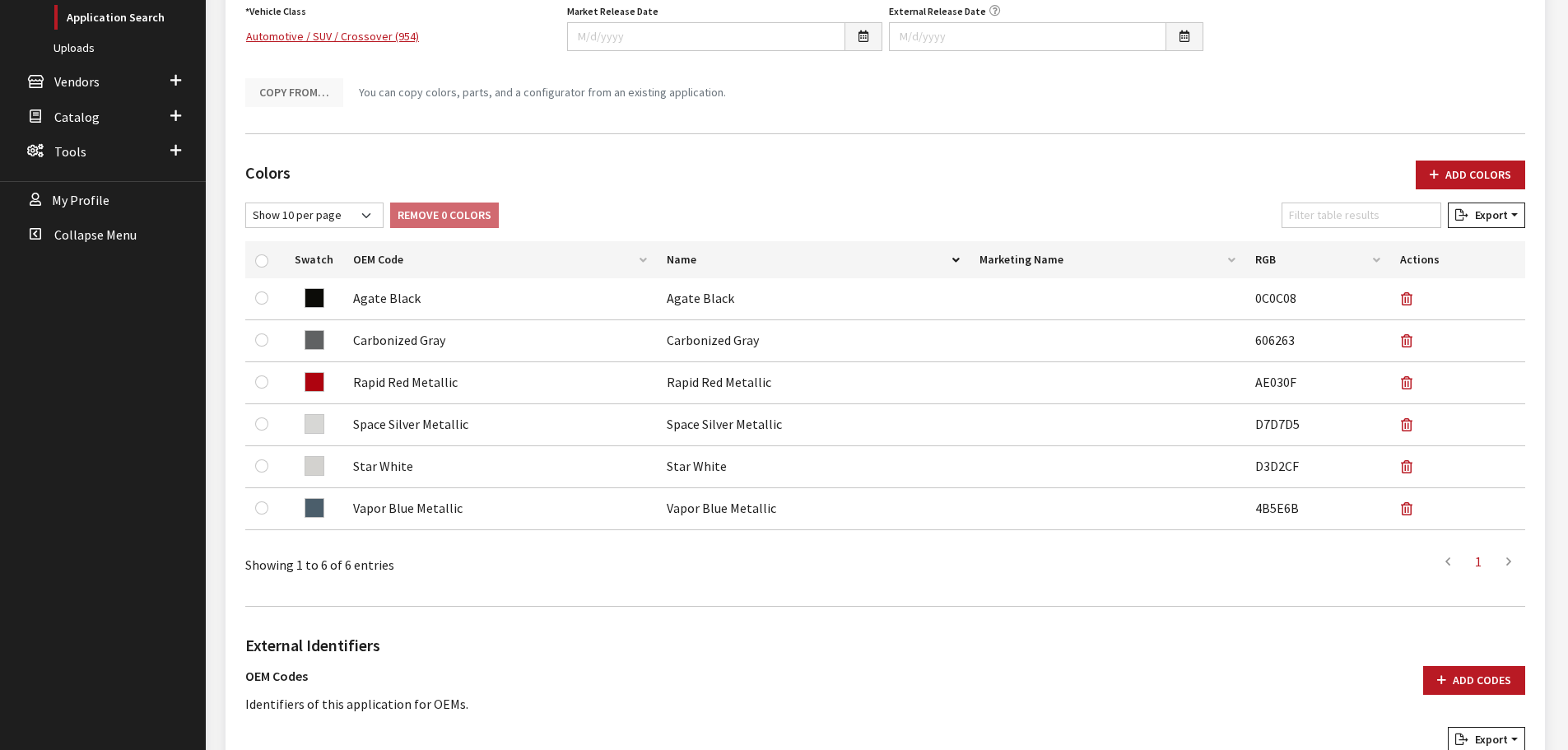
scroll to position [0, 0]
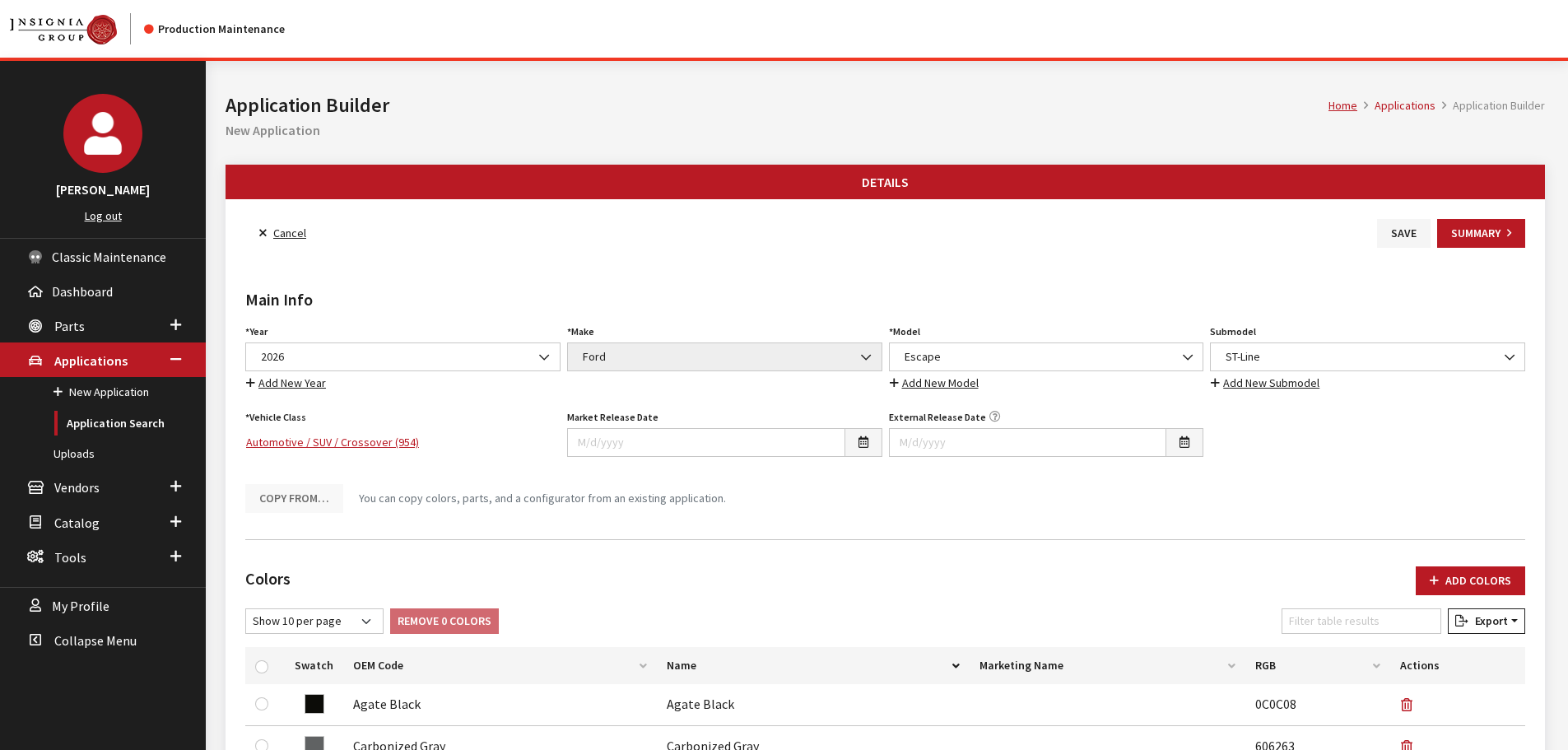
click at [1400, 248] on div "Main Info Year Select Year 2026 2025 2024 2023 2022 2021 2020 2019 2018 2017 20…" at bounding box center [886, 386] width 1287 height 278
click at [1399, 243] on button "Save" at bounding box center [1404, 233] width 53 height 29
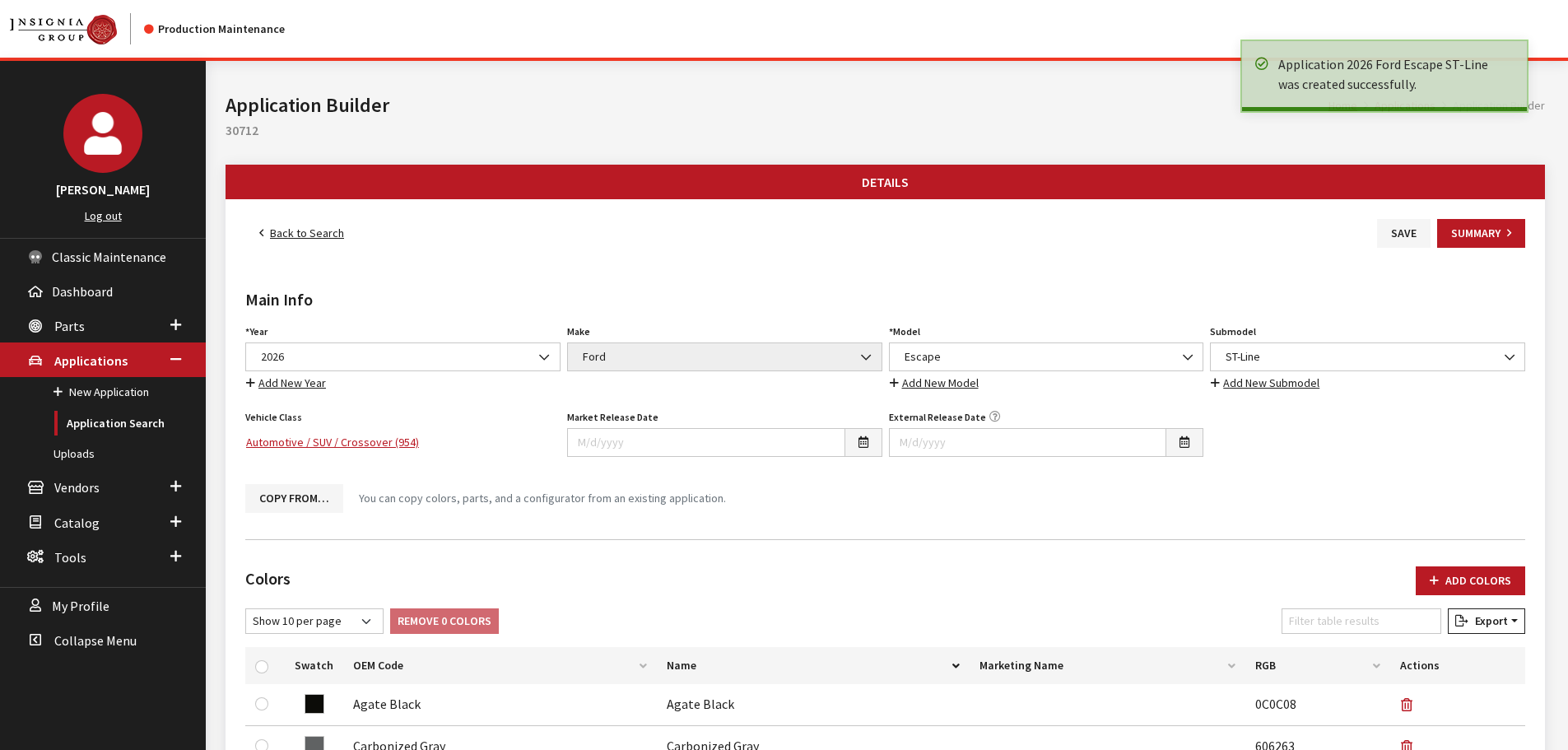
drag, startPoint x: 0, startPoint y: 0, endPoint x: 290, endPoint y: 236, distance: 373.9
click at [290, 236] on link "Back to Search" at bounding box center [301, 233] width 113 height 29
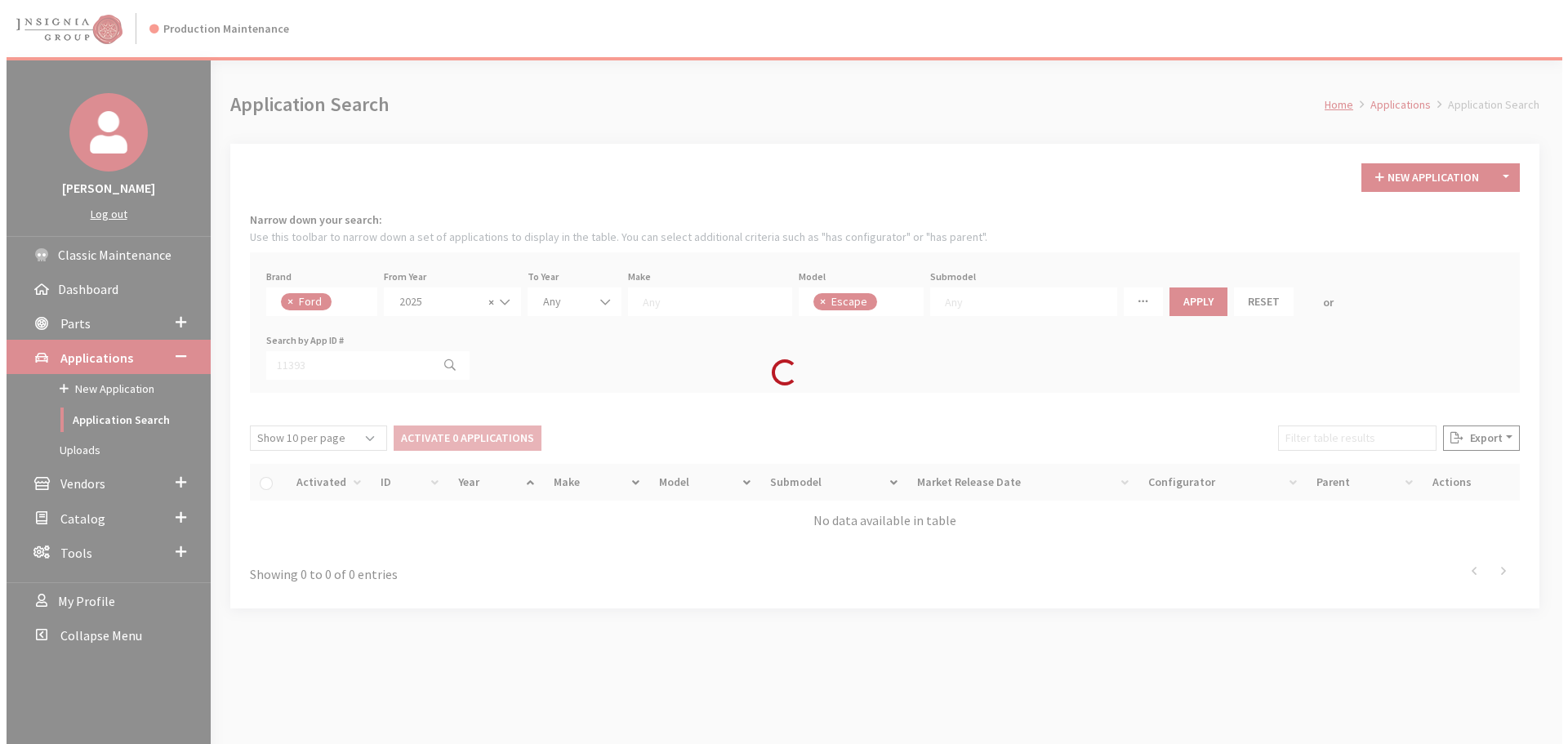
scroll to position [26, 0]
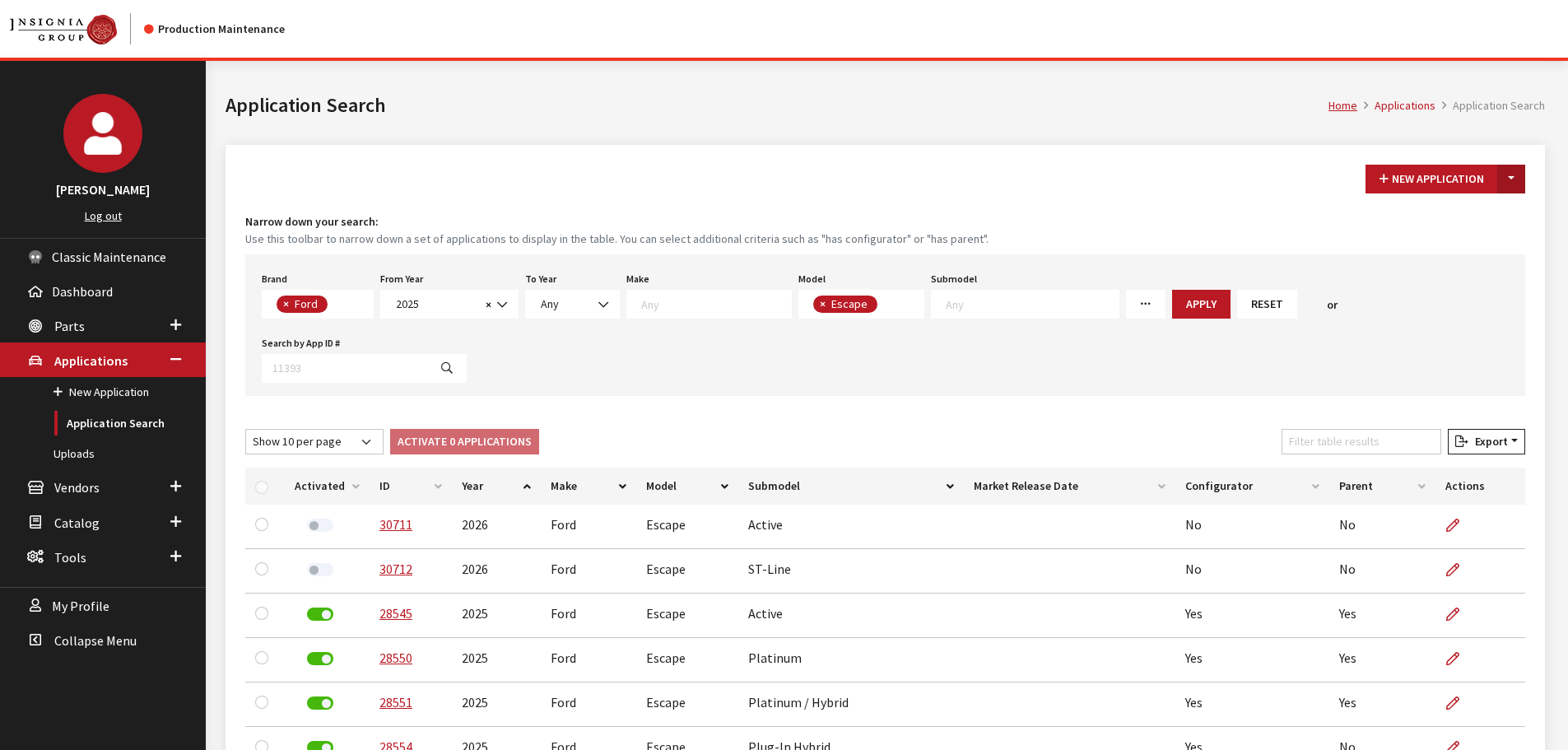
click at [1515, 179] on button "Toggle Dropdown" at bounding box center [1512, 179] width 28 height 29
click at [1473, 218] on button "New From Existing..." at bounding box center [1454, 214] width 142 height 29
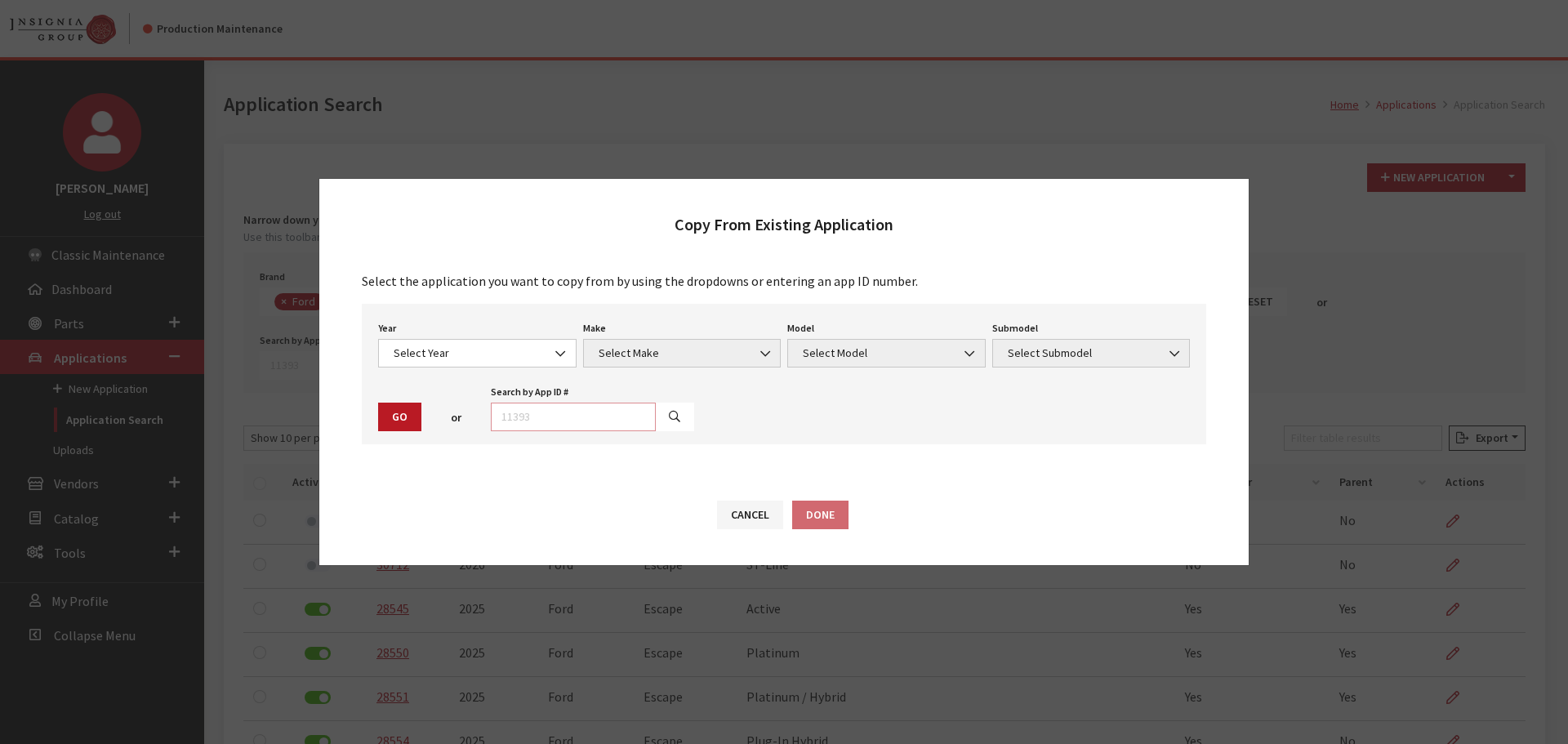
click at [589, 414] on input "text" at bounding box center [573, 417] width 165 height 29
type input "30712"
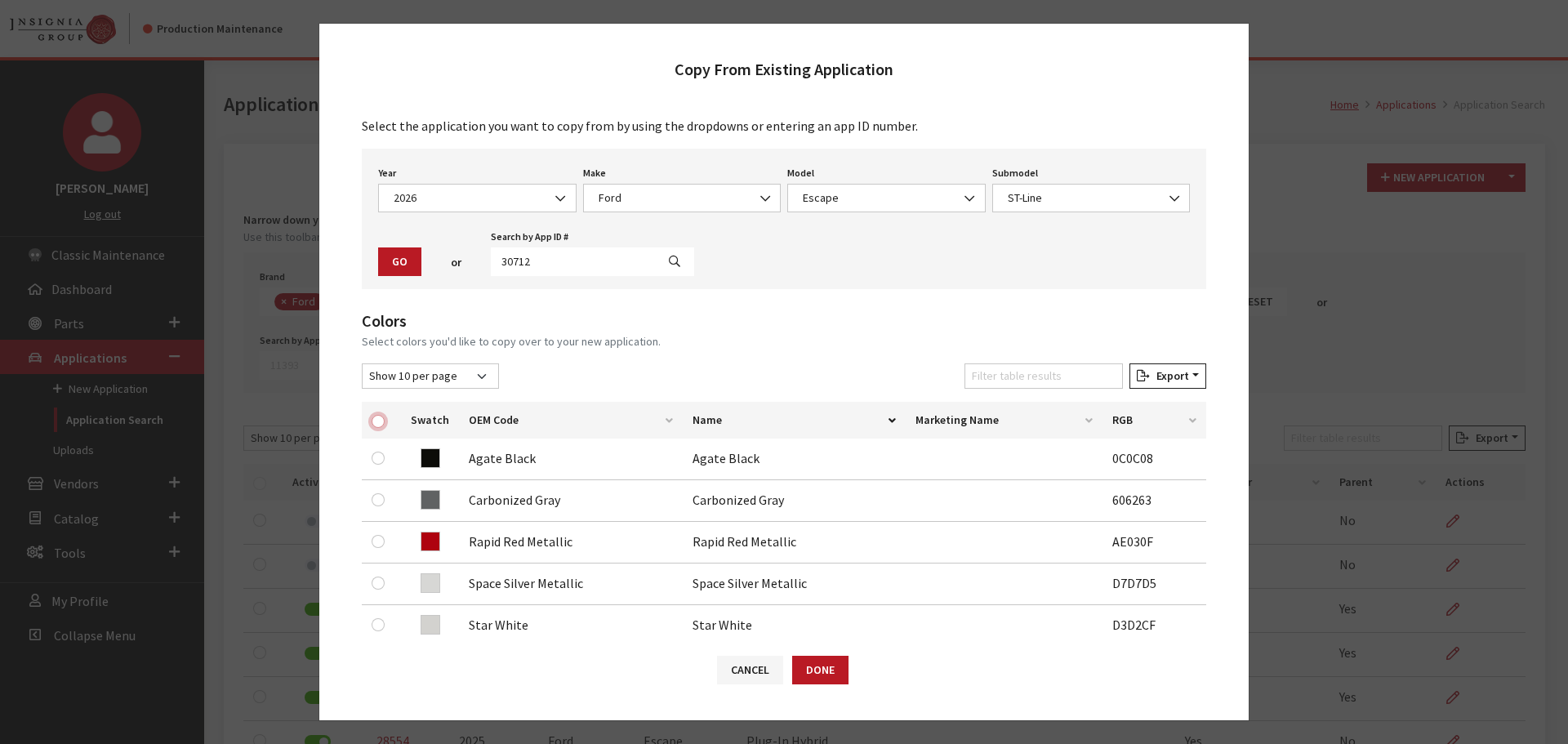
click at [377, 426] on input "checkbox" at bounding box center [378, 422] width 13 height 13
checkbox input "true"
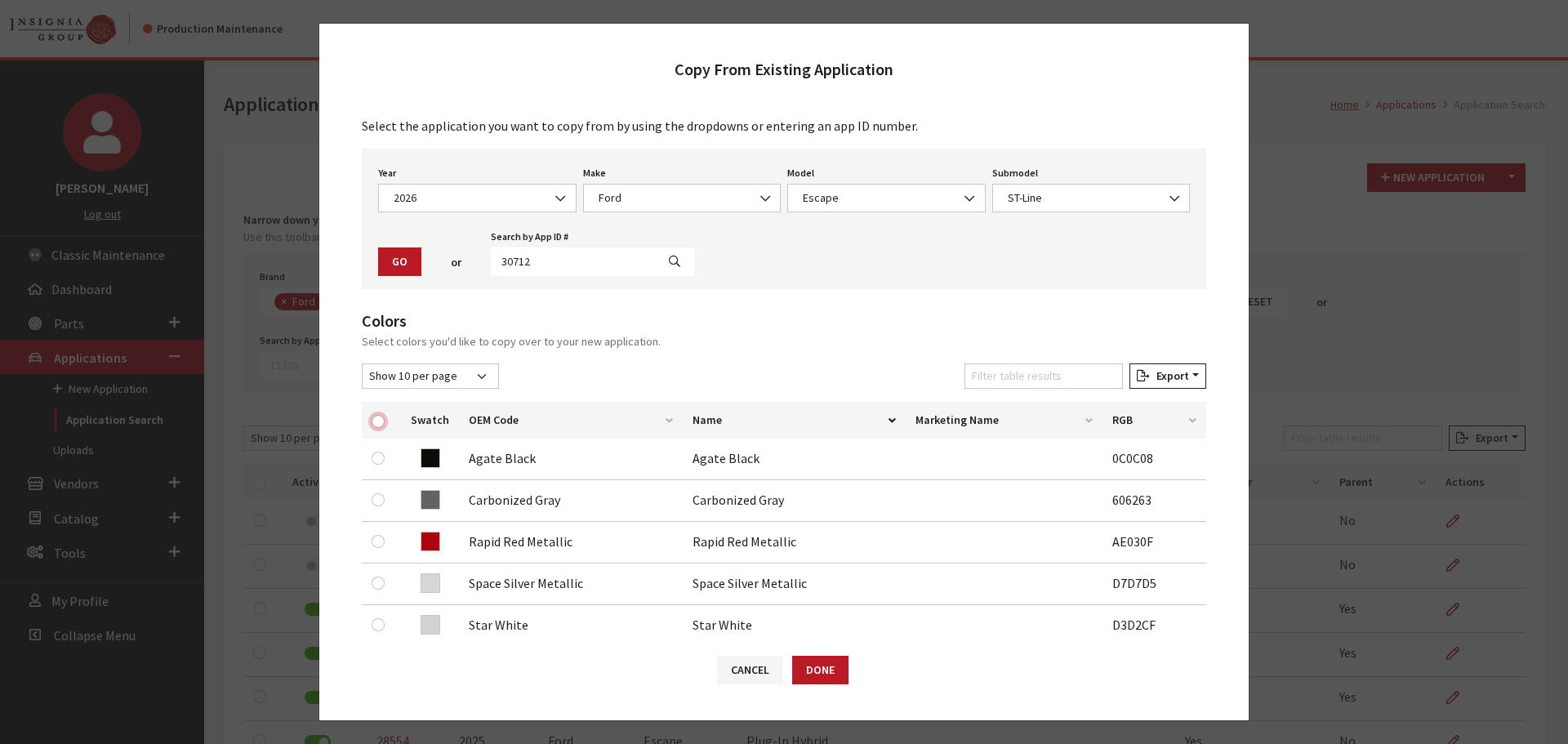
checkbox input "true"
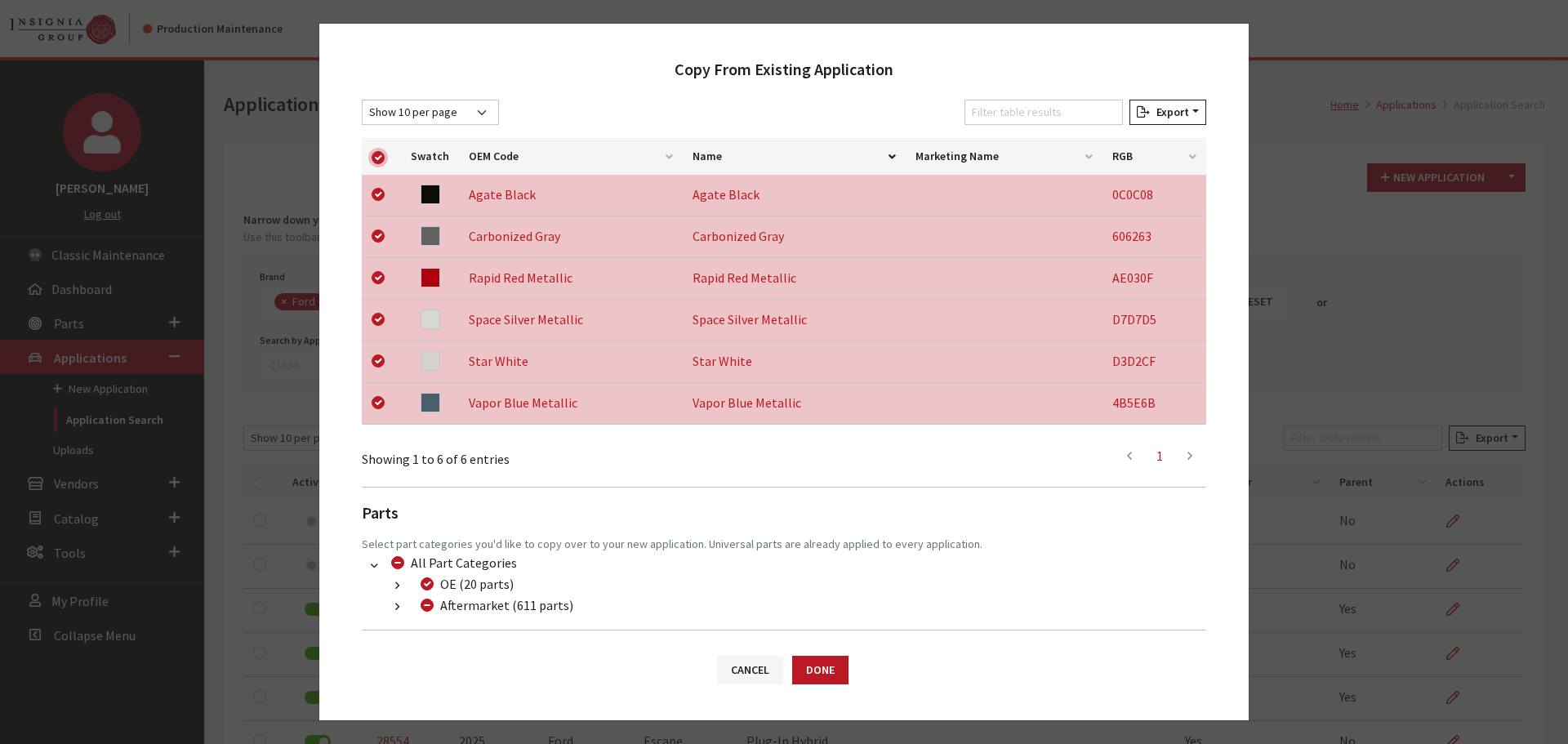
scroll to position [340, 0]
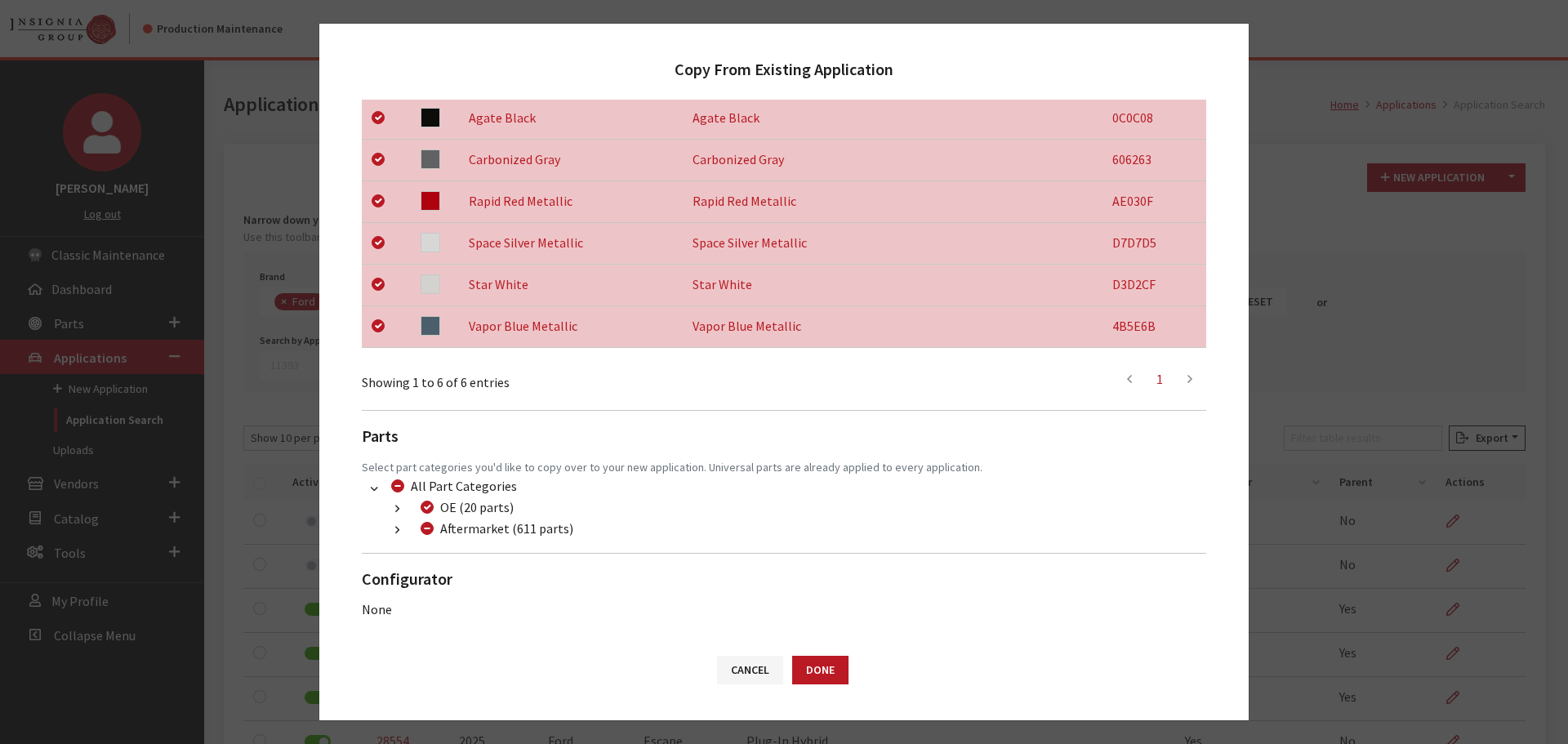
click at [404, 534] on button "button" at bounding box center [397, 531] width 32 height 19
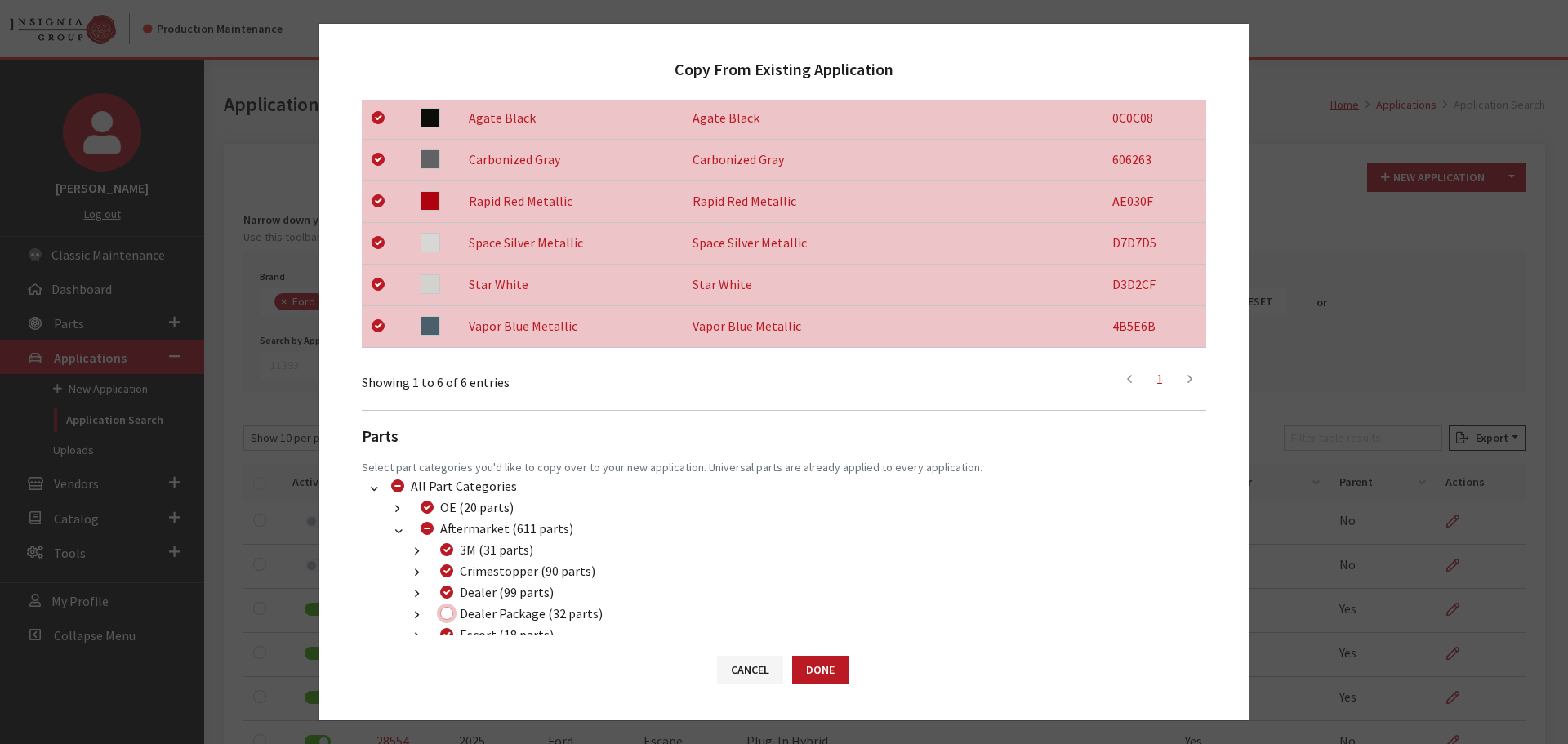
click at [446, 611] on input "Dealer Package (32 parts)" at bounding box center [446, 614] width 13 height 13
checkbox input "true"
click at [831, 669] on button "Done" at bounding box center [820, 670] width 56 height 29
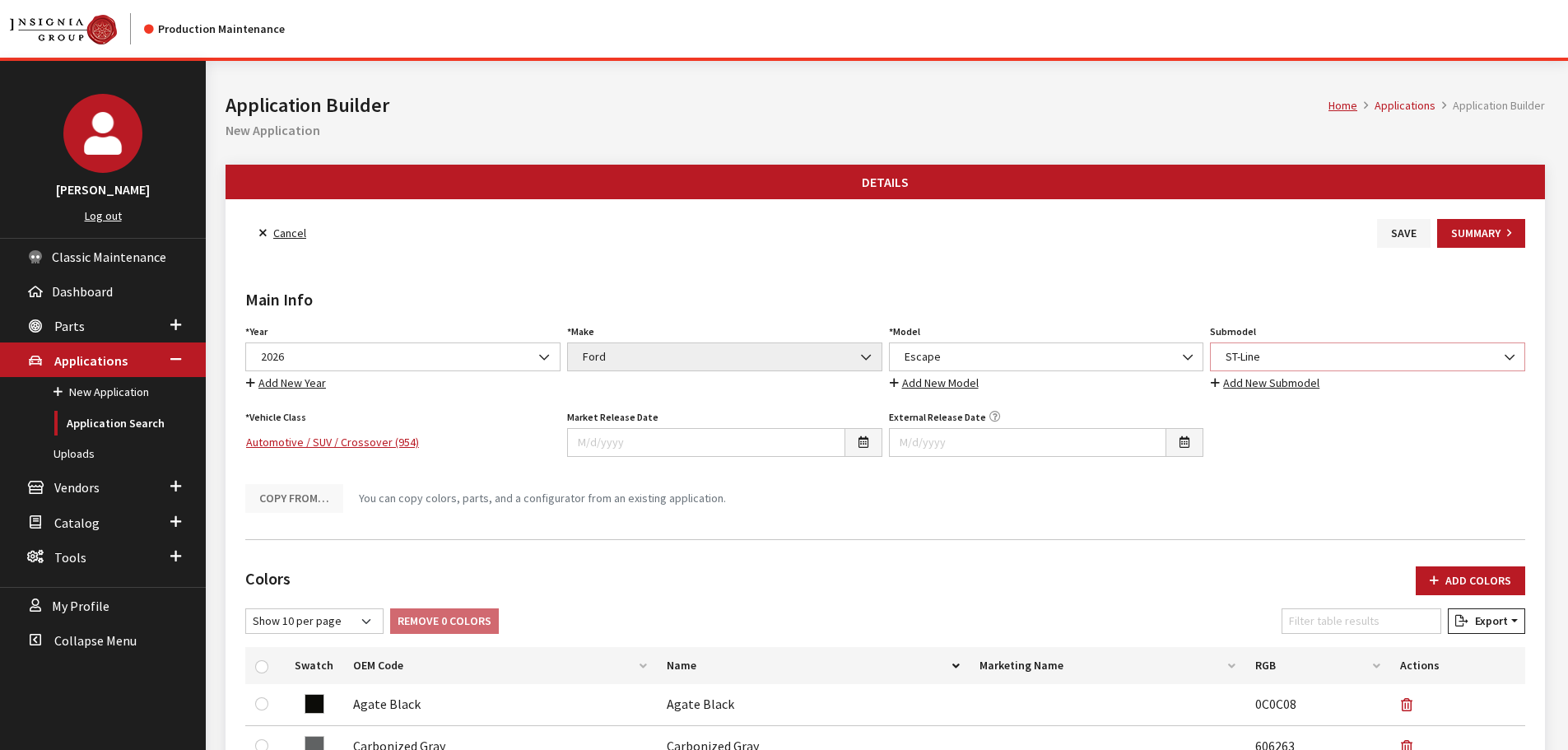
drag, startPoint x: 0, startPoint y: 0, endPoint x: 1329, endPoint y: 355, distance: 1375.6
click at [1329, 355] on span "ST-Line" at bounding box center [1368, 356] width 294 height 17
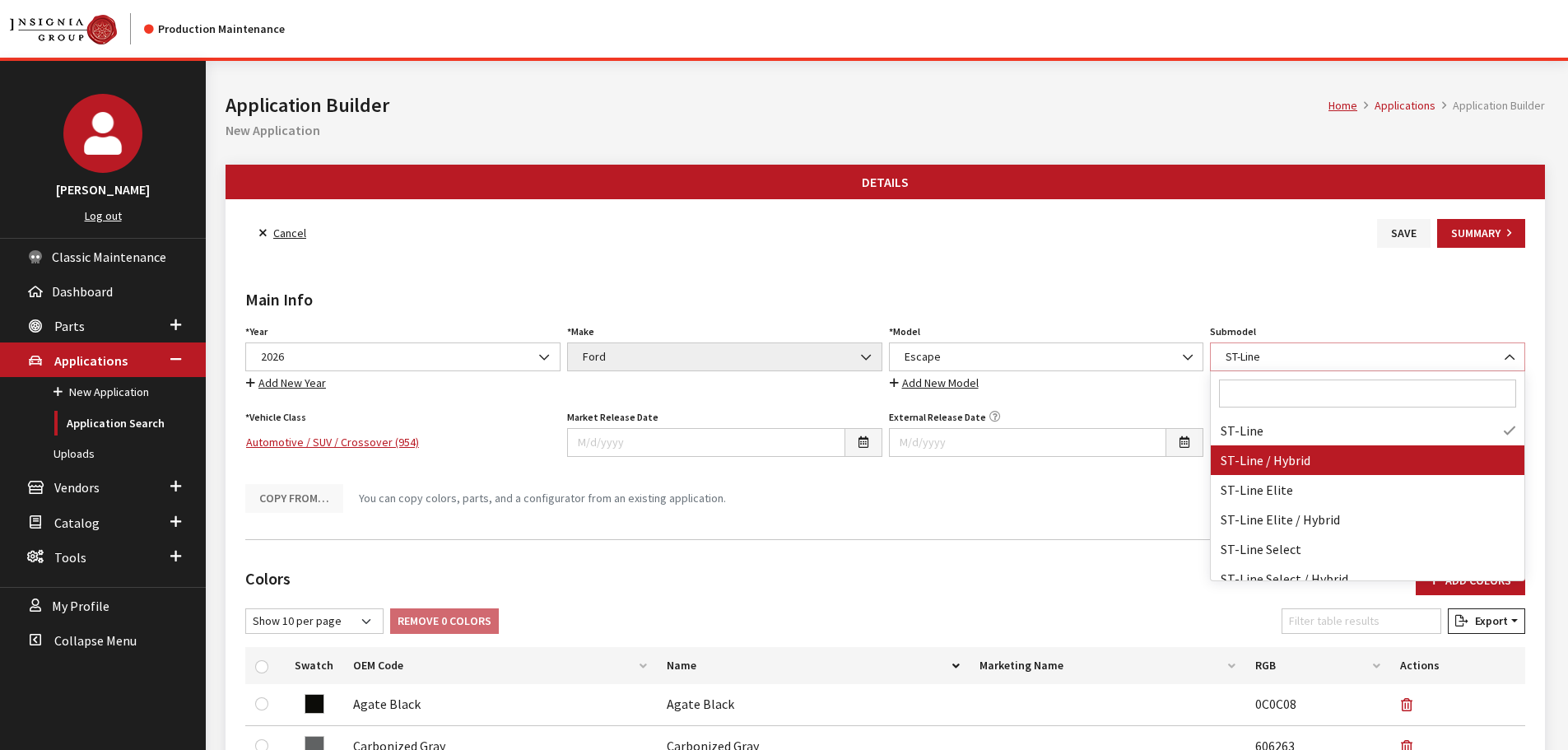
scroll to position [116385, 0]
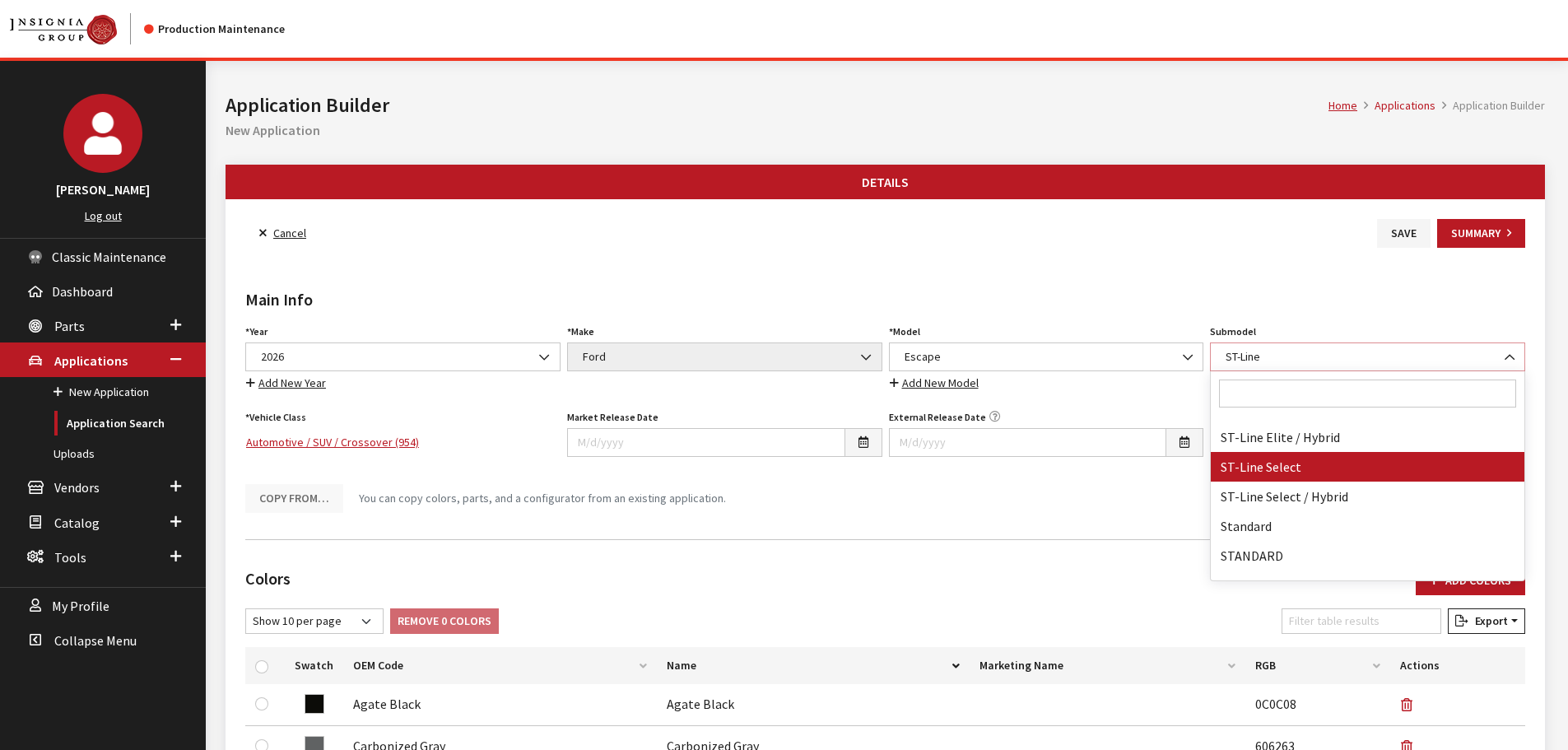
select select "4177"
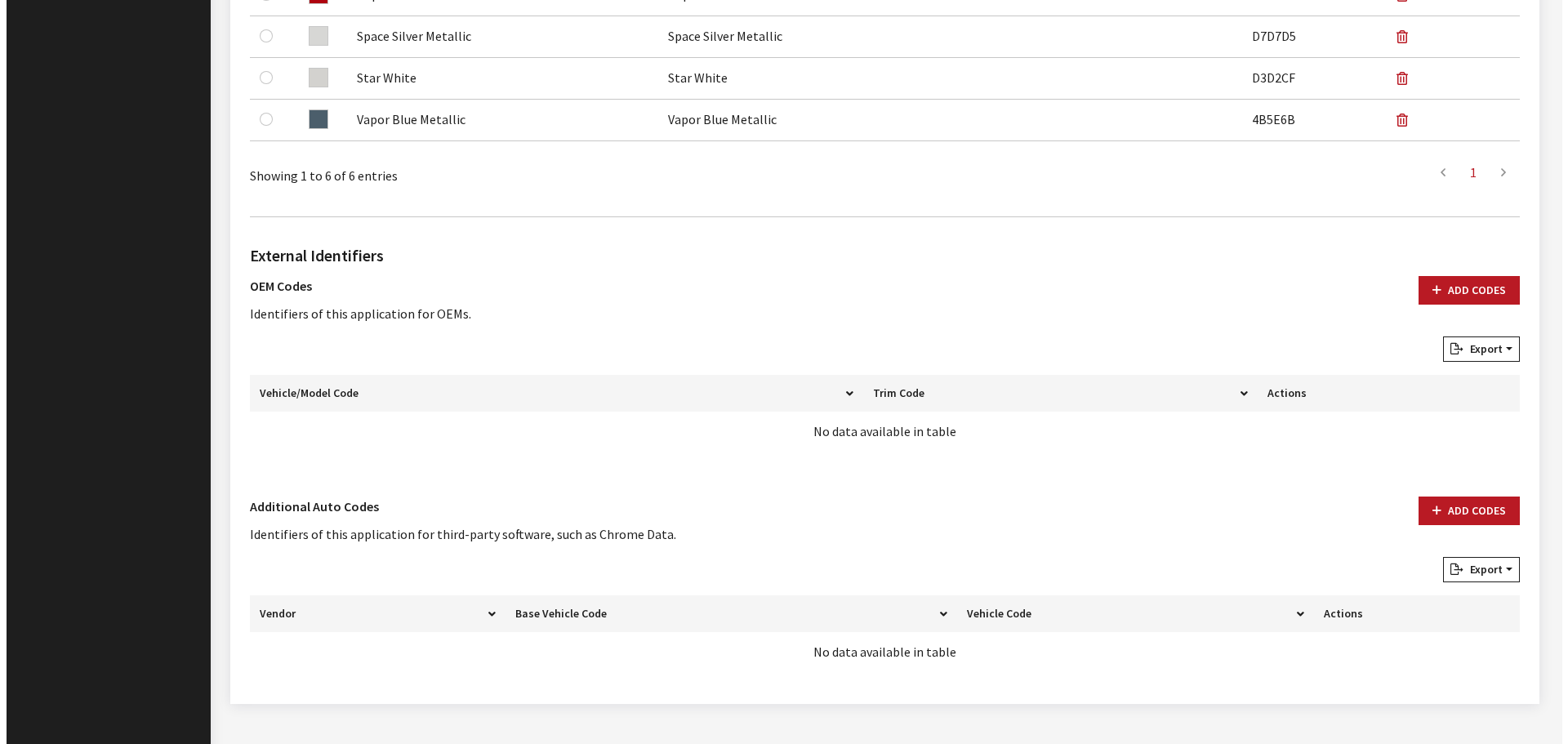
scroll to position [817, 0]
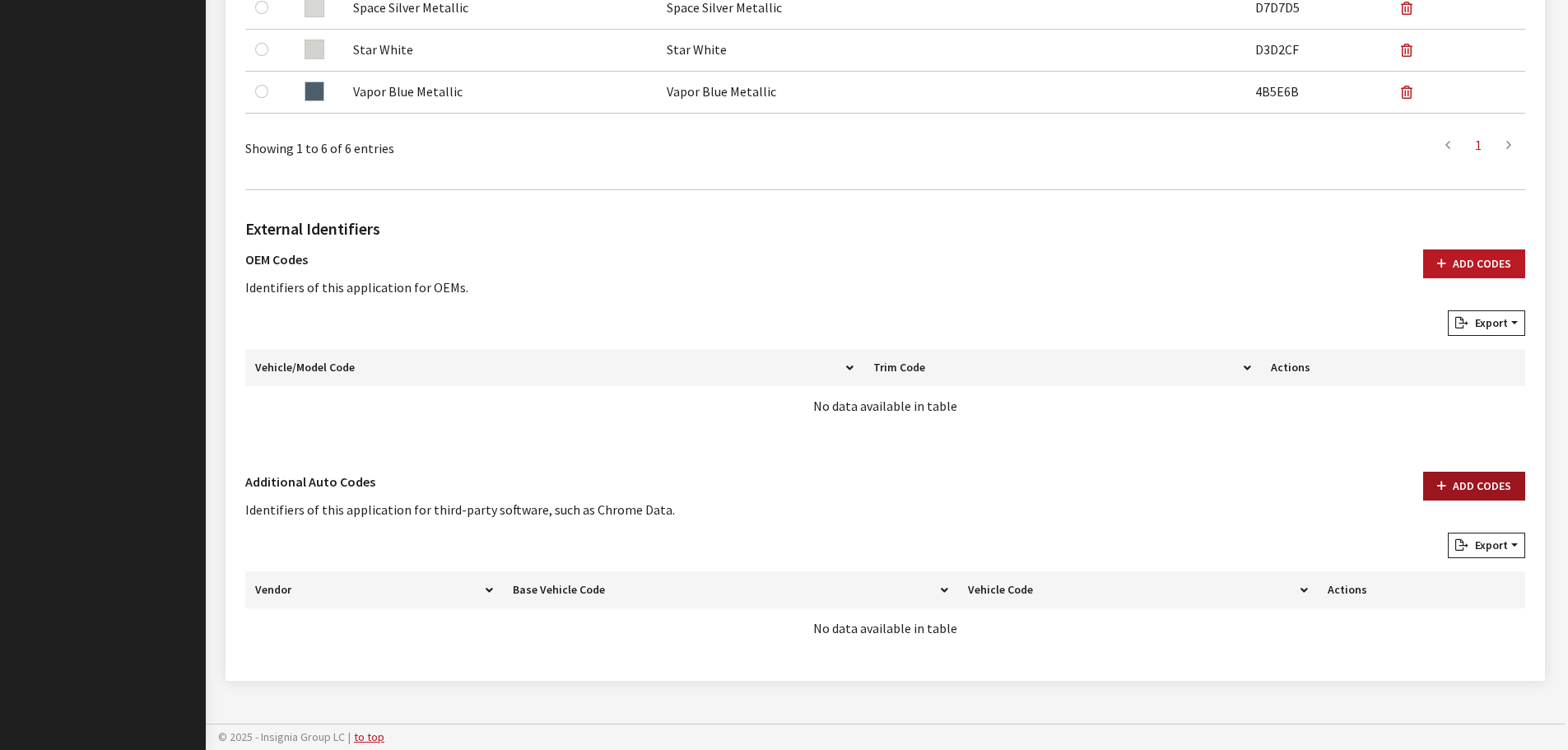
click at [1468, 479] on button "Add Codes" at bounding box center [1473, 486] width 102 height 29
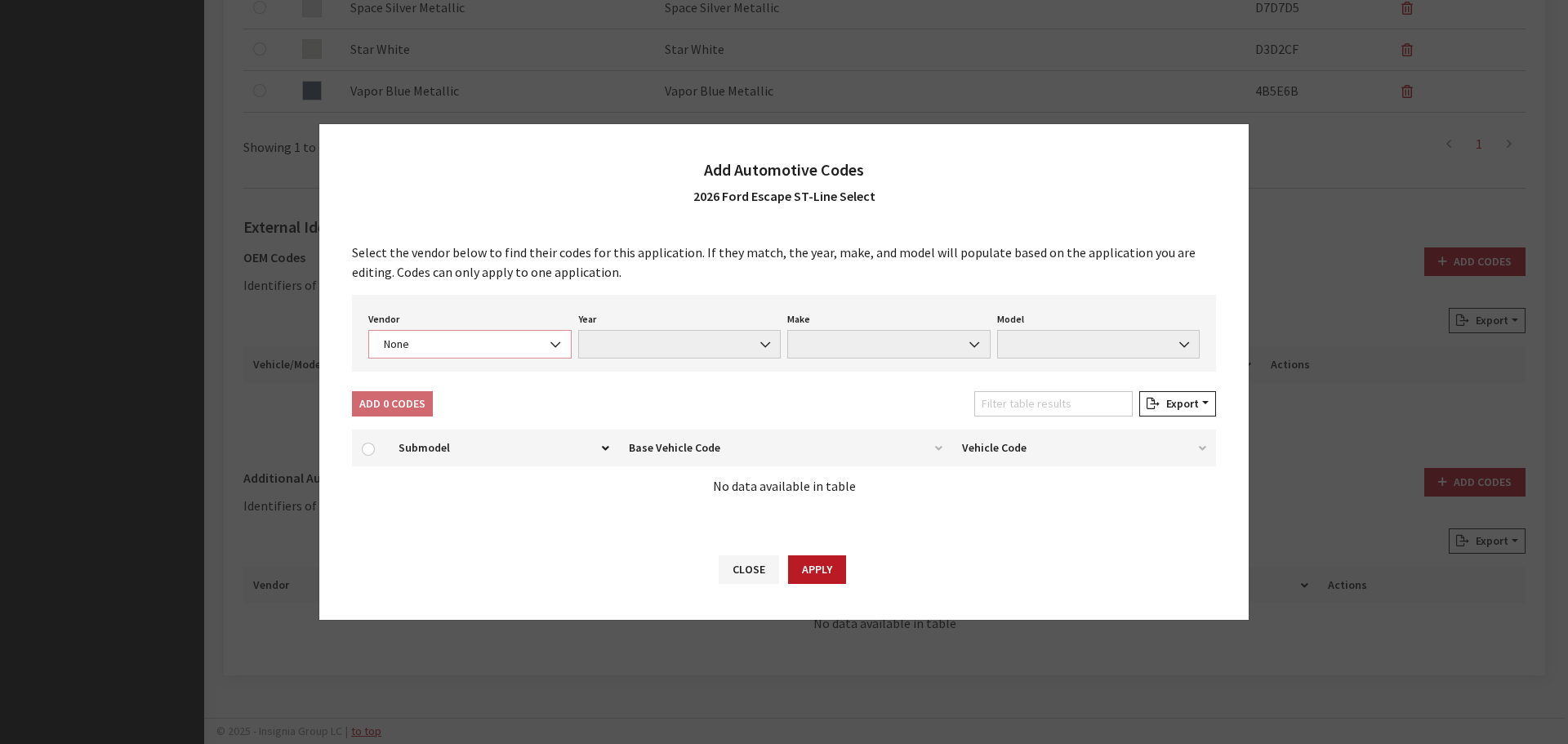
click at [429, 353] on span "None" at bounding box center [469, 344] width 203 height 29
select select "4"
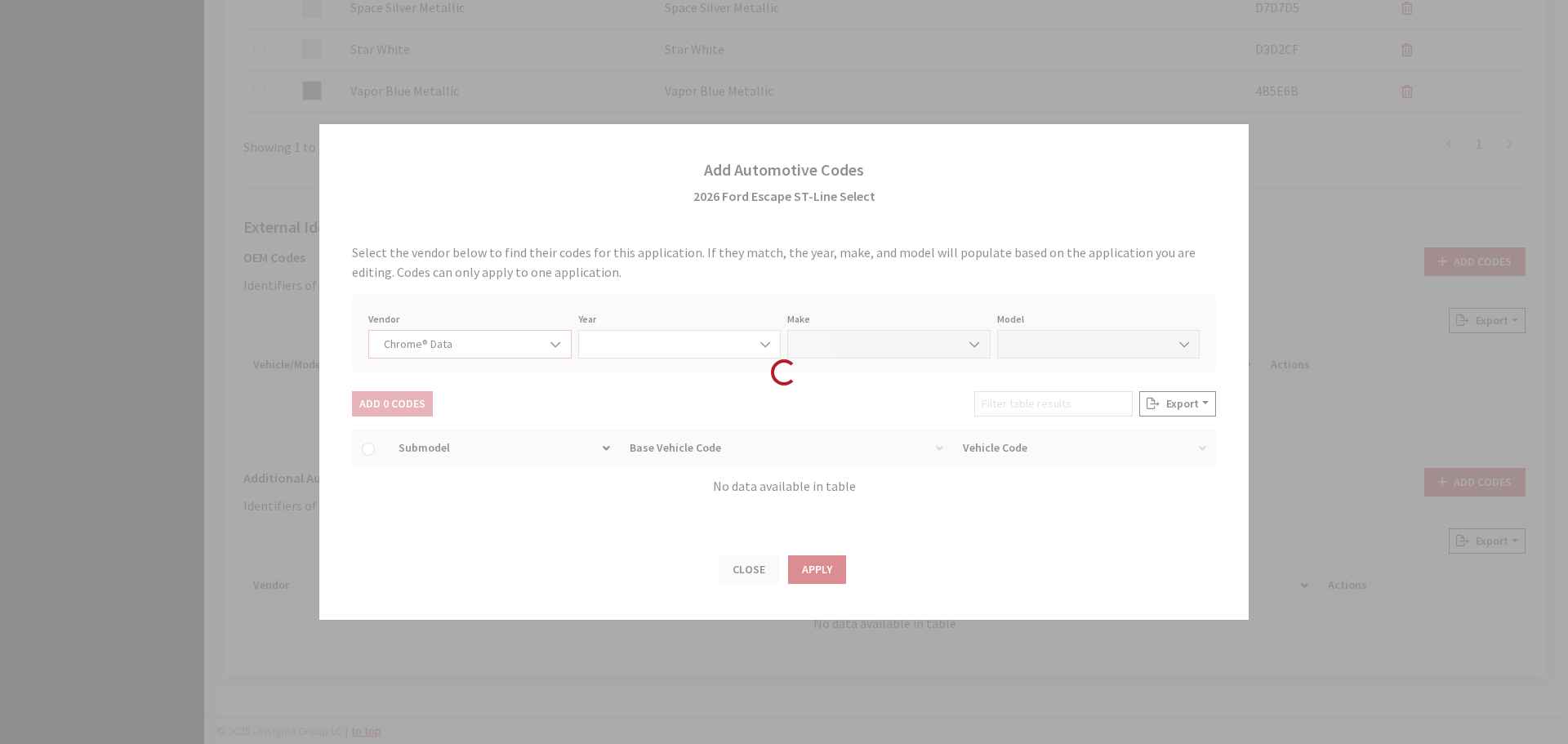
select select "2026"
select select "13"
select select "72437"
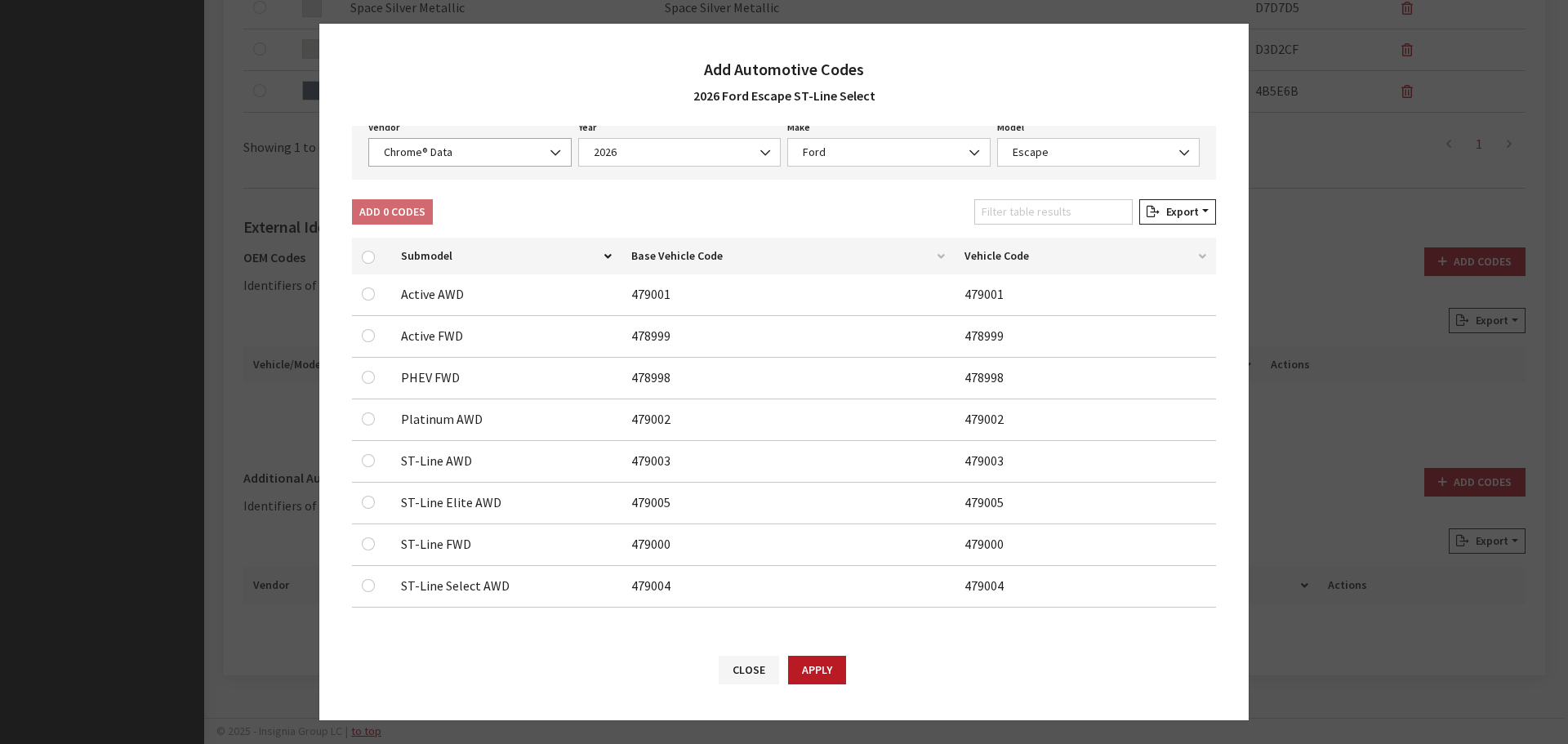
scroll to position [93, 0]
click at [367, 582] on input "checkbox" at bounding box center [368, 584] width 13 height 13
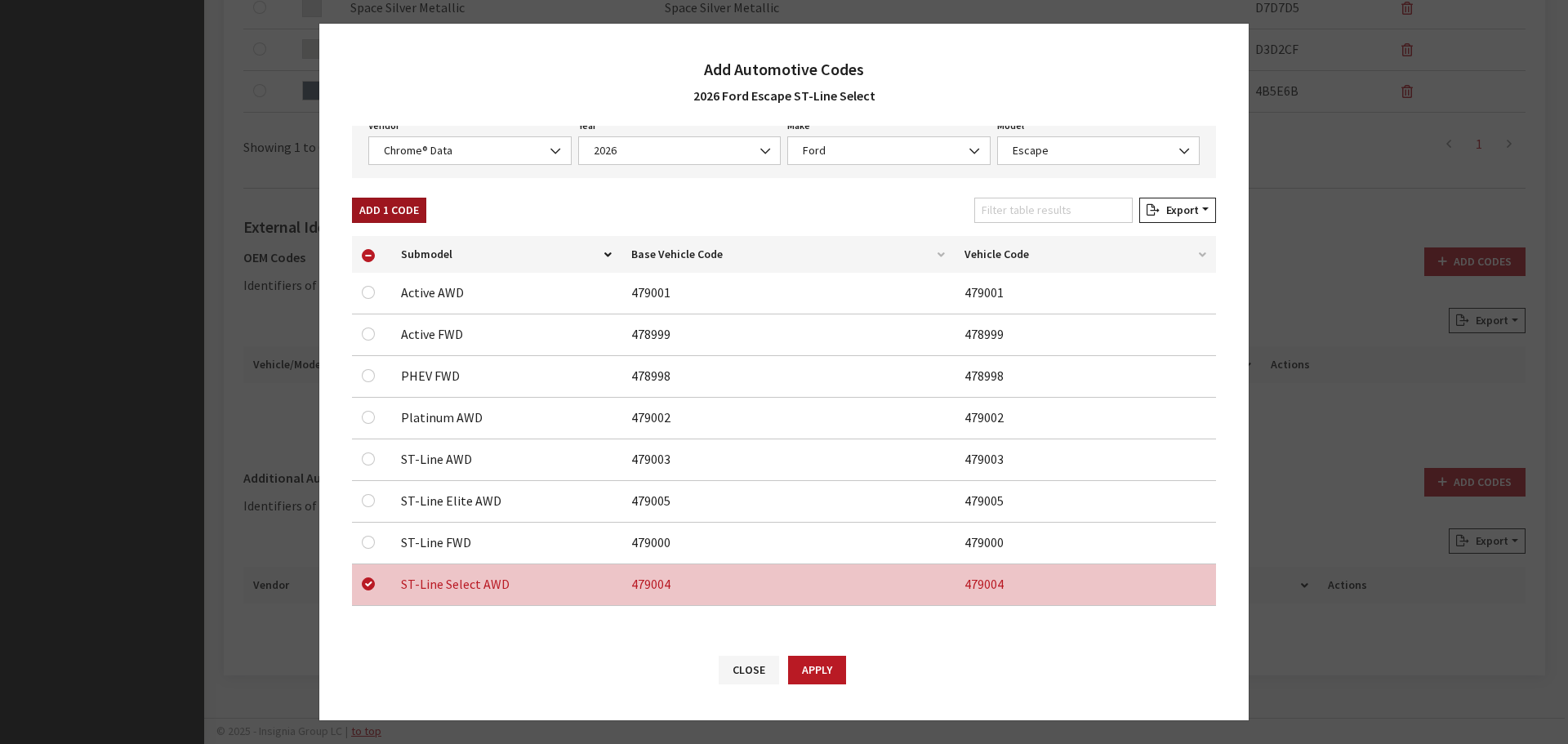
click at [409, 219] on button "Add 1 Code" at bounding box center [389, 210] width 74 height 26
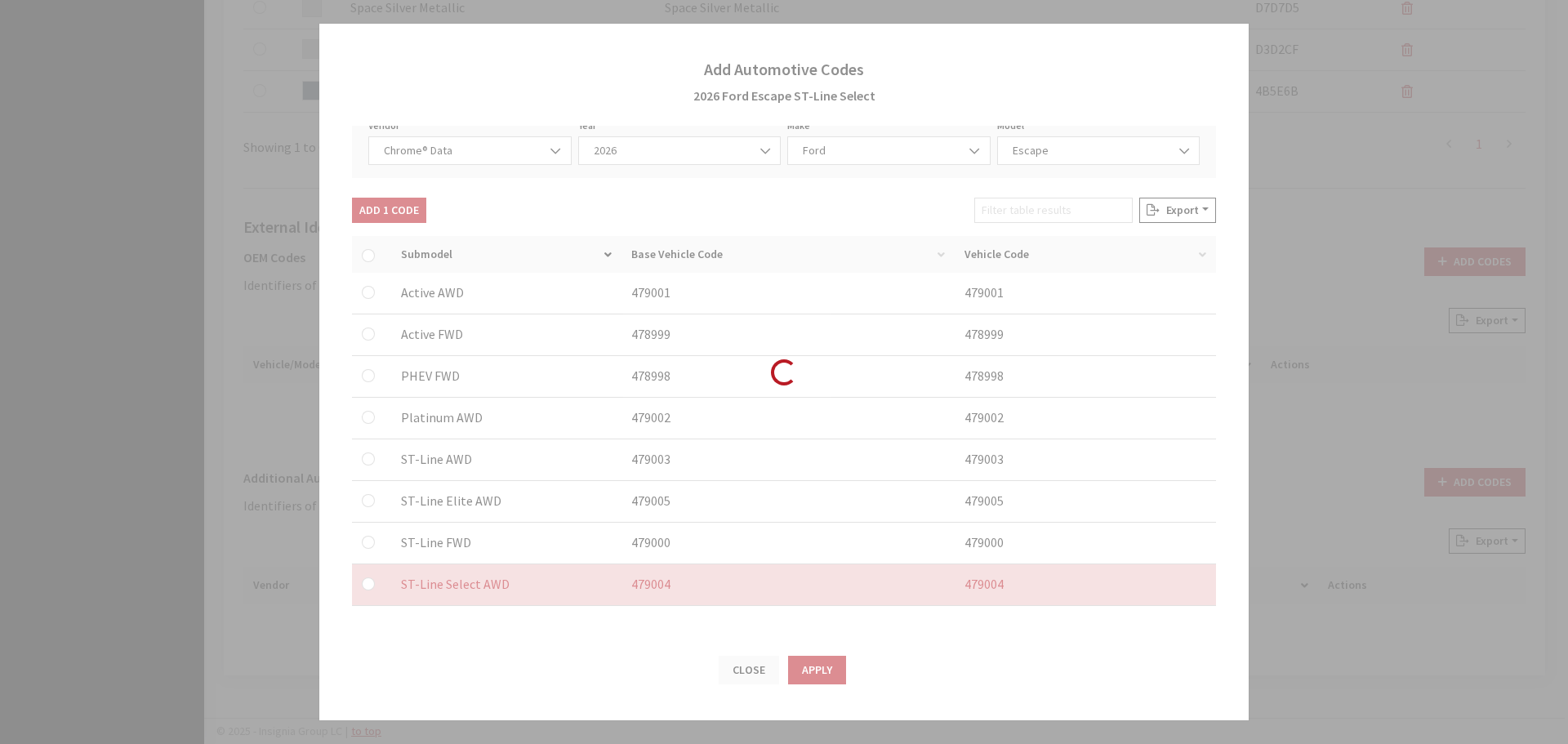
checkbox input "false"
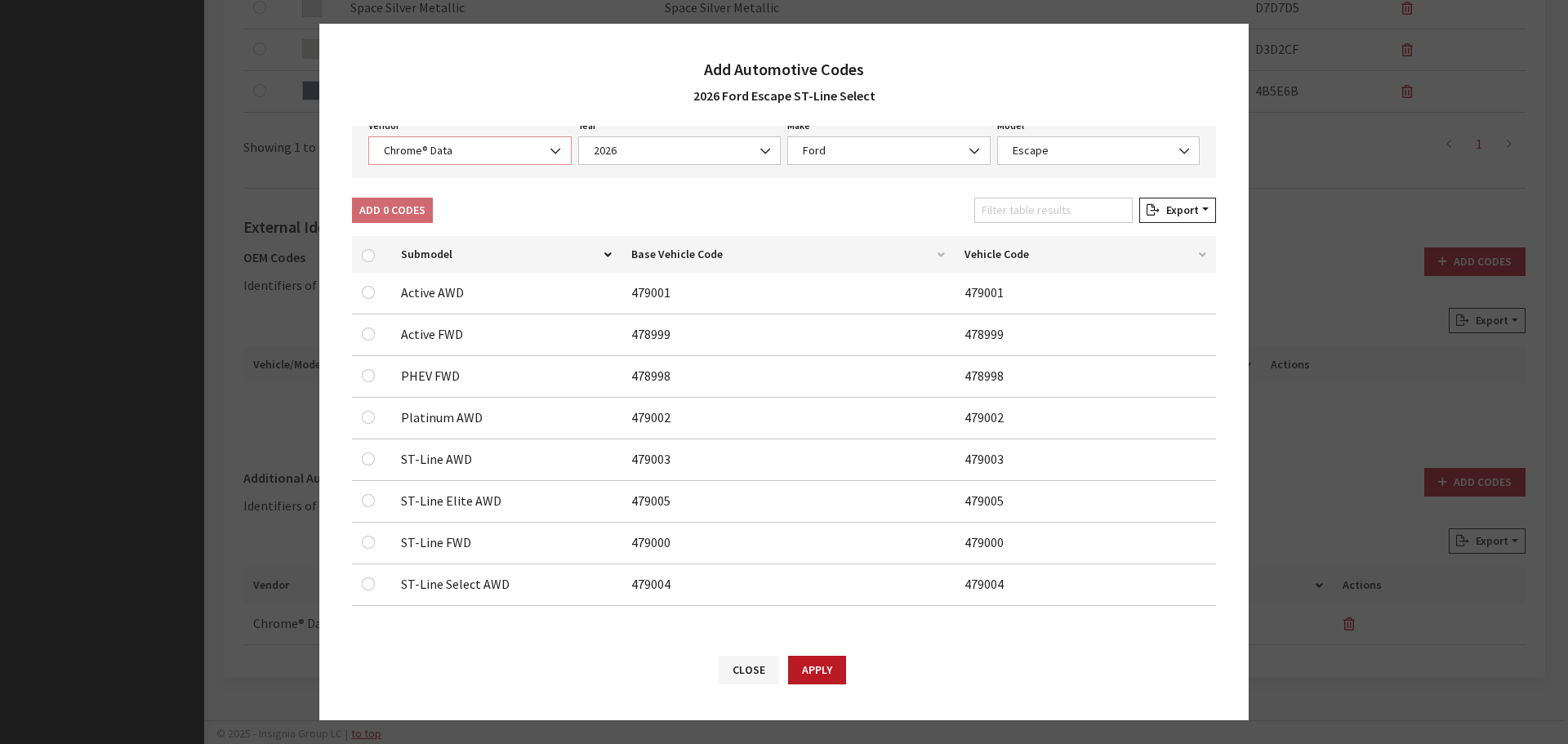
click at [457, 155] on span "Chrome® Data" at bounding box center [469, 151] width 182 height 17
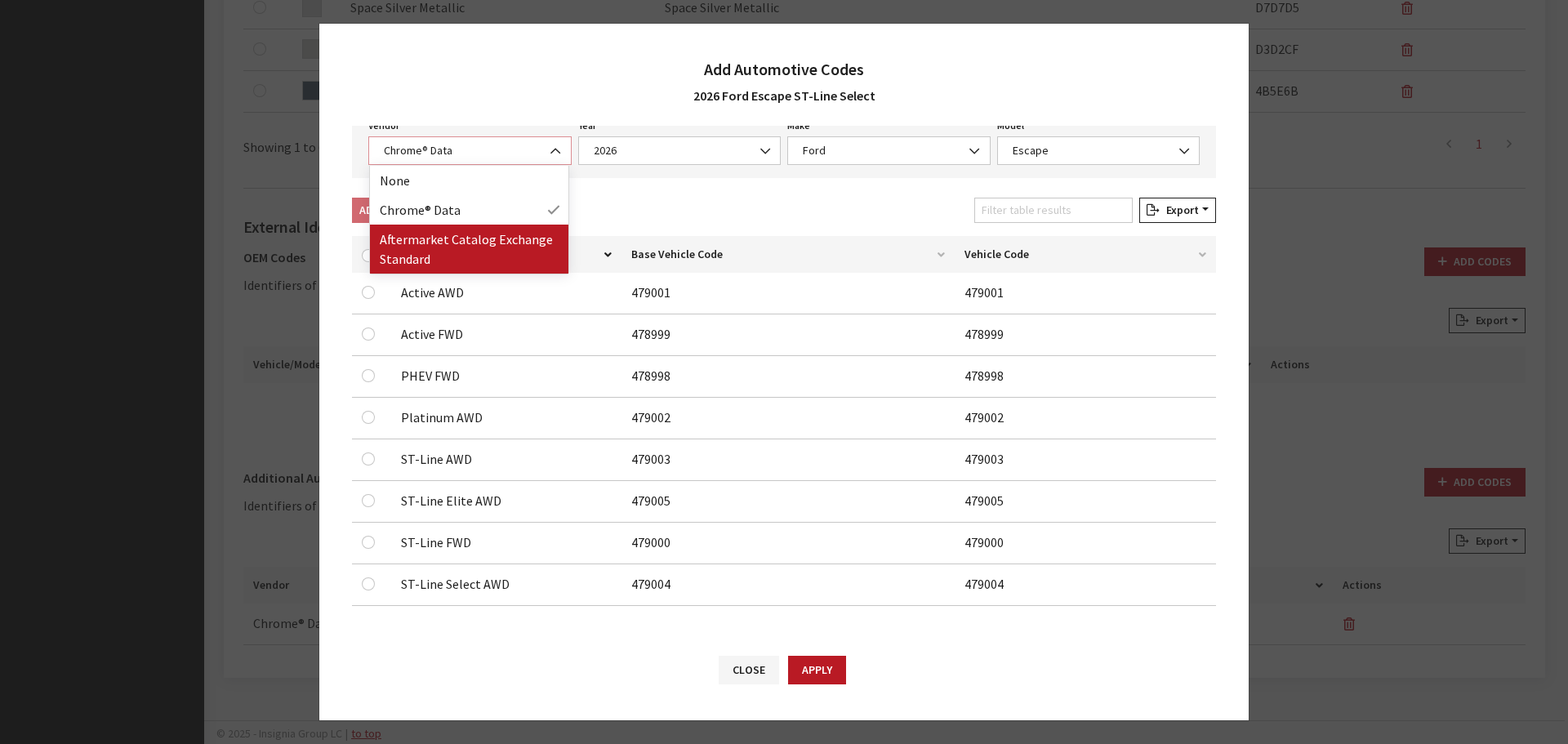
select select "2"
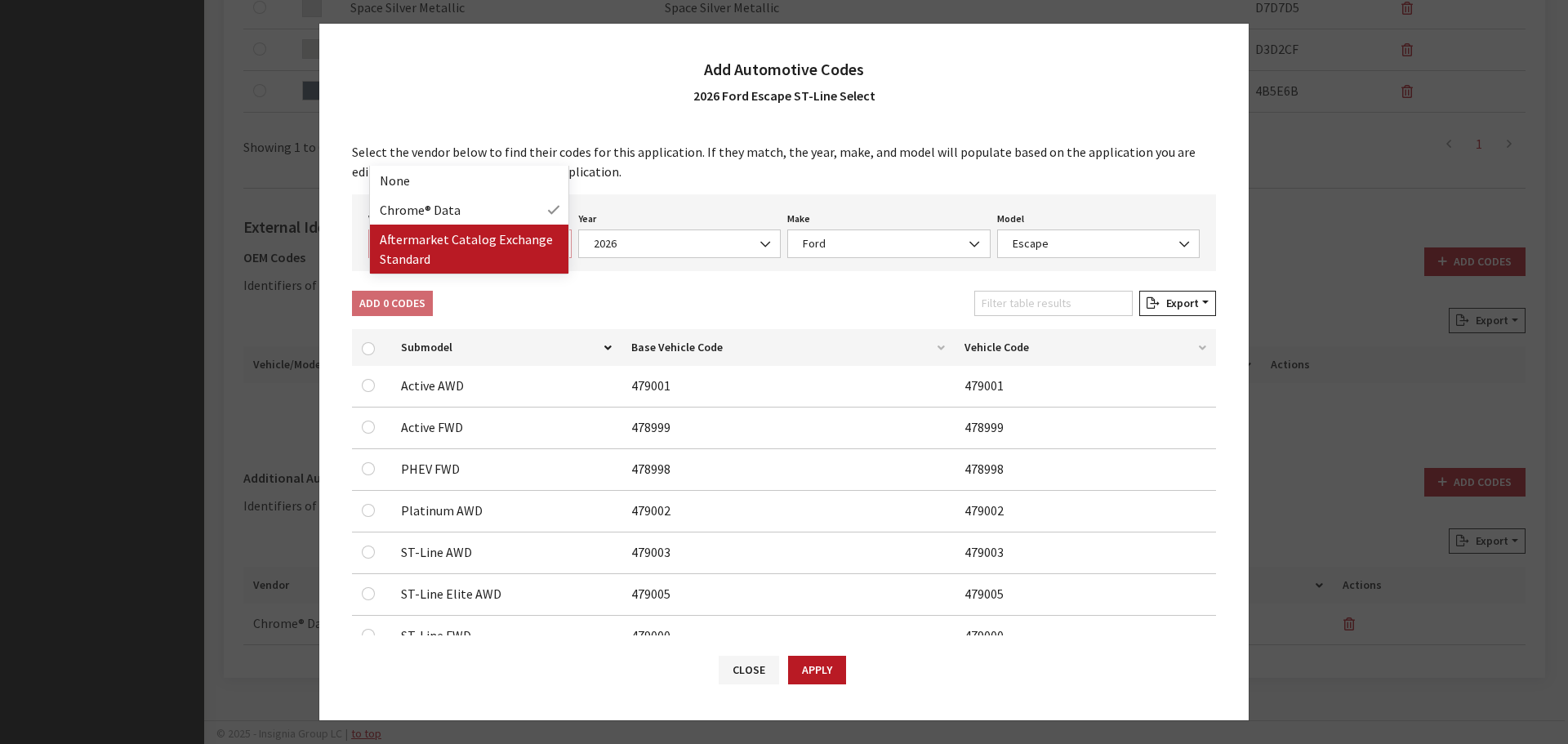
select select "2026"
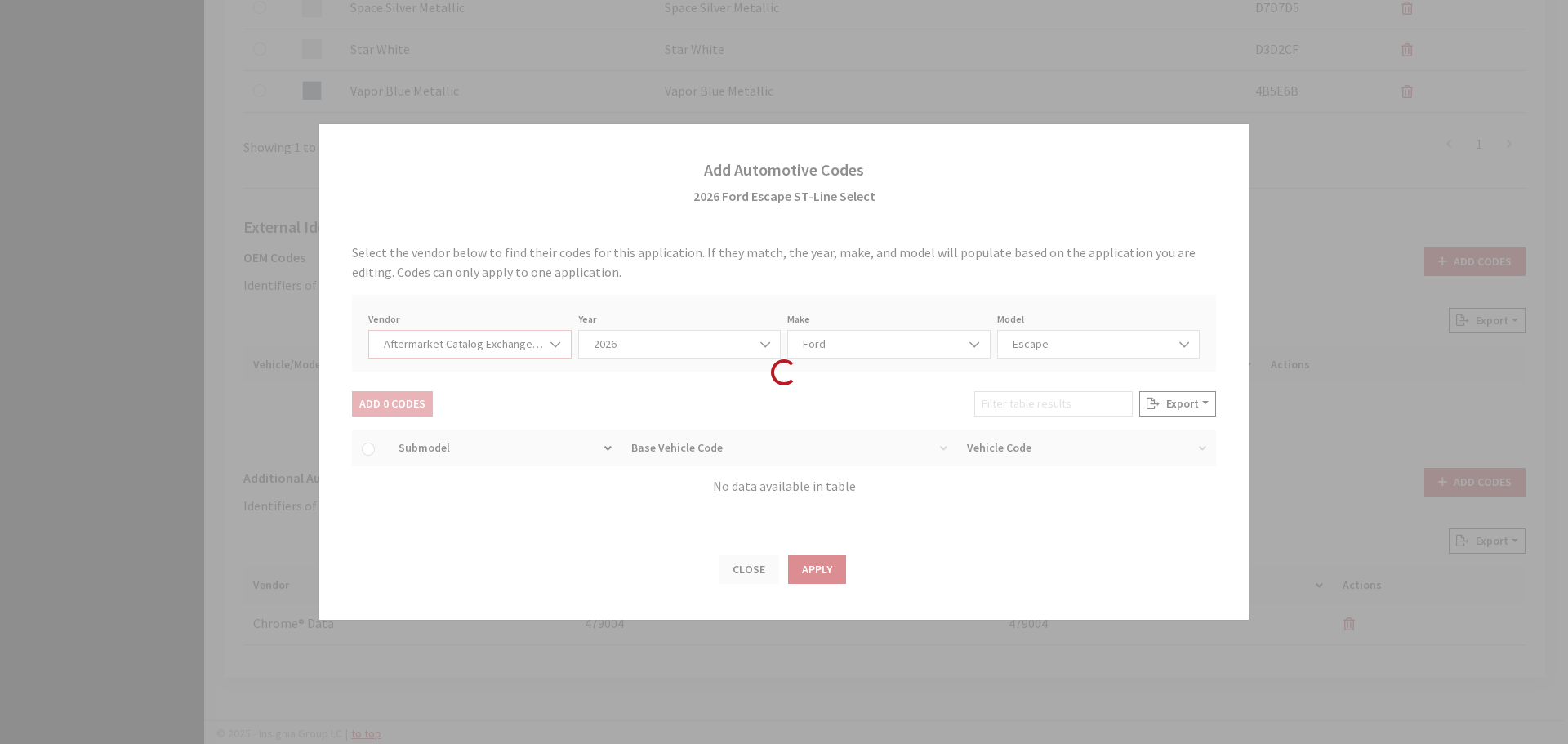
select select "54"
select select "659"
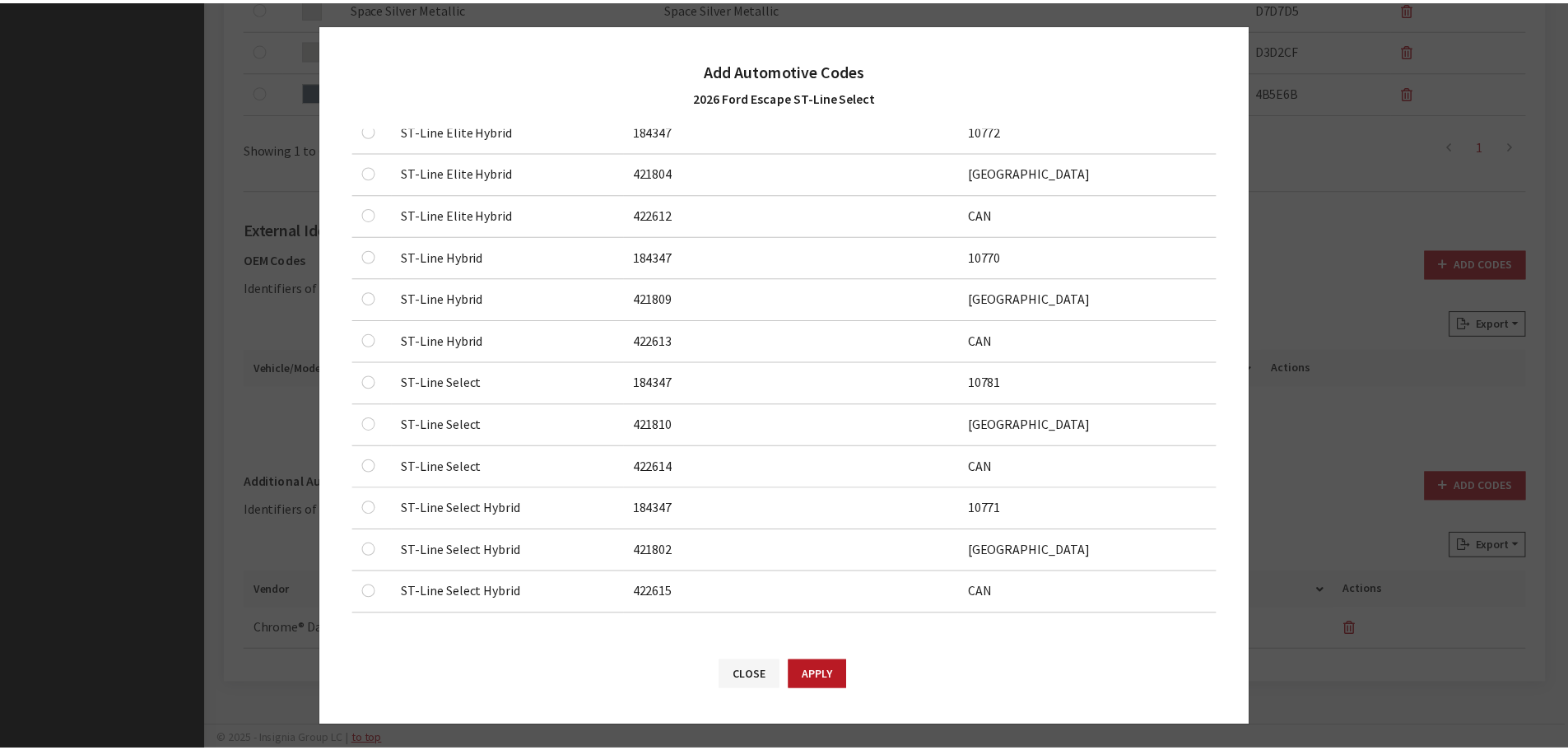
scroll to position [1018, 0]
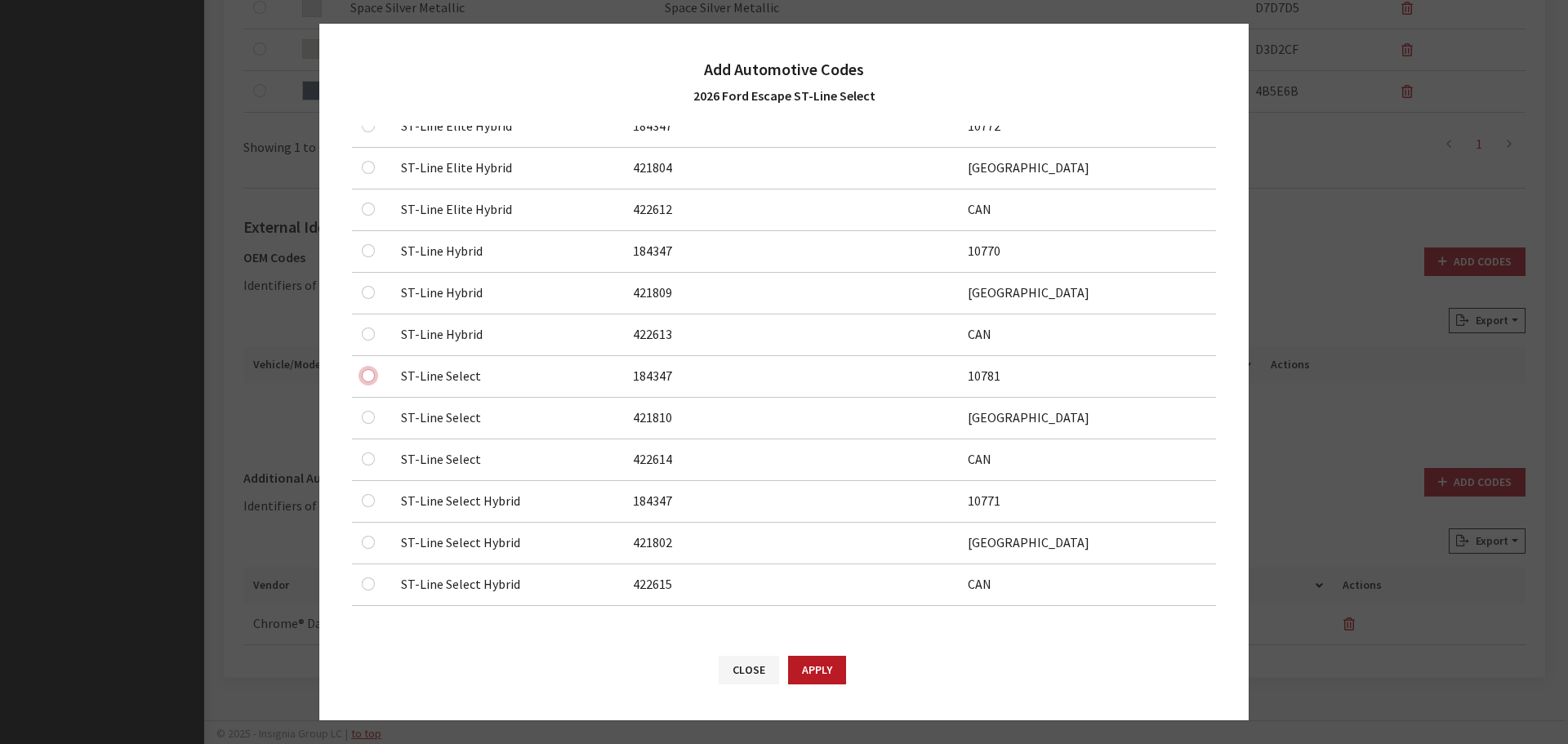
click at [369, 374] on input "checkbox" at bounding box center [368, 376] width 13 height 13
checkbox input "true"
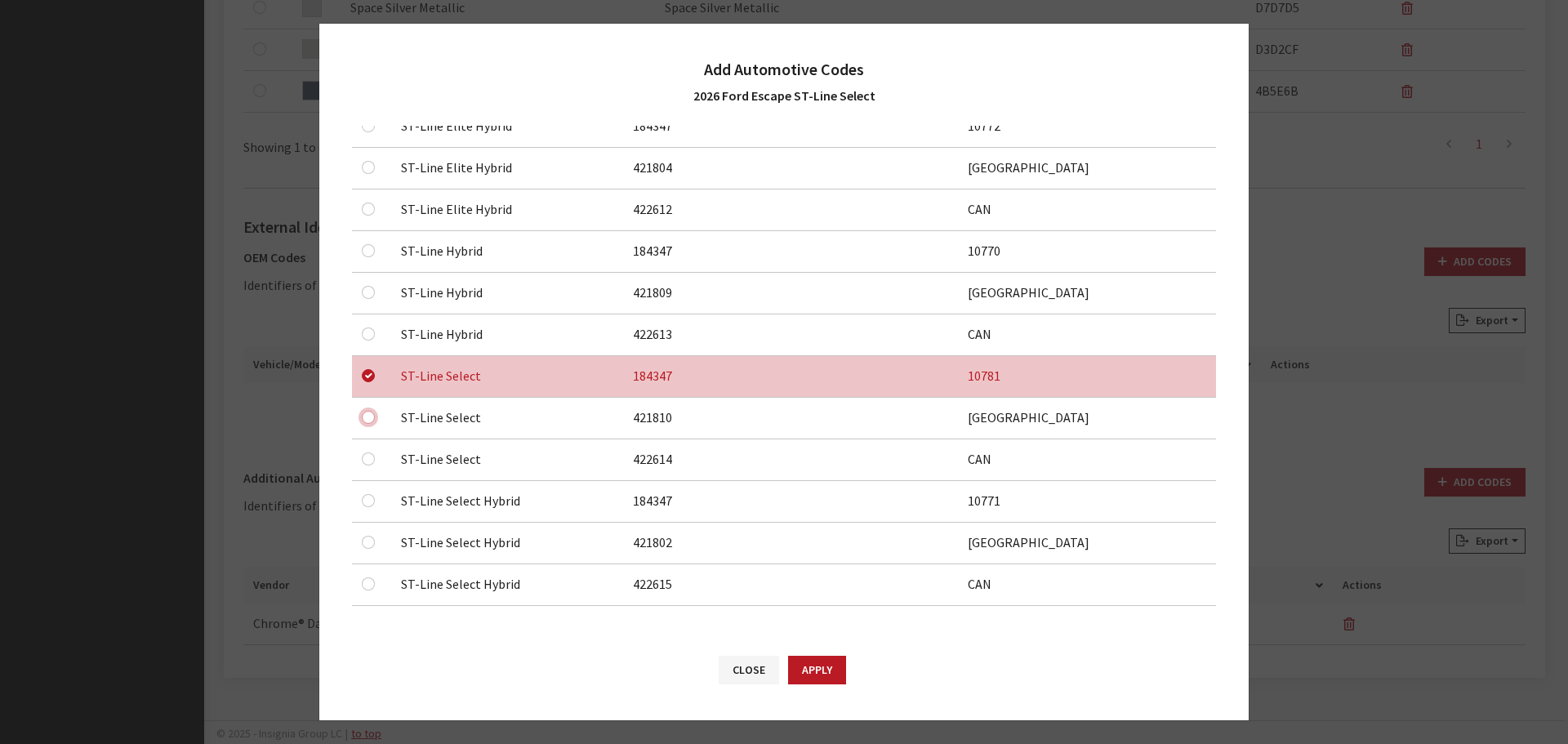
click at [369, 411] on input "checkbox" at bounding box center [368, 418] width 13 height 13
checkbox input "true"
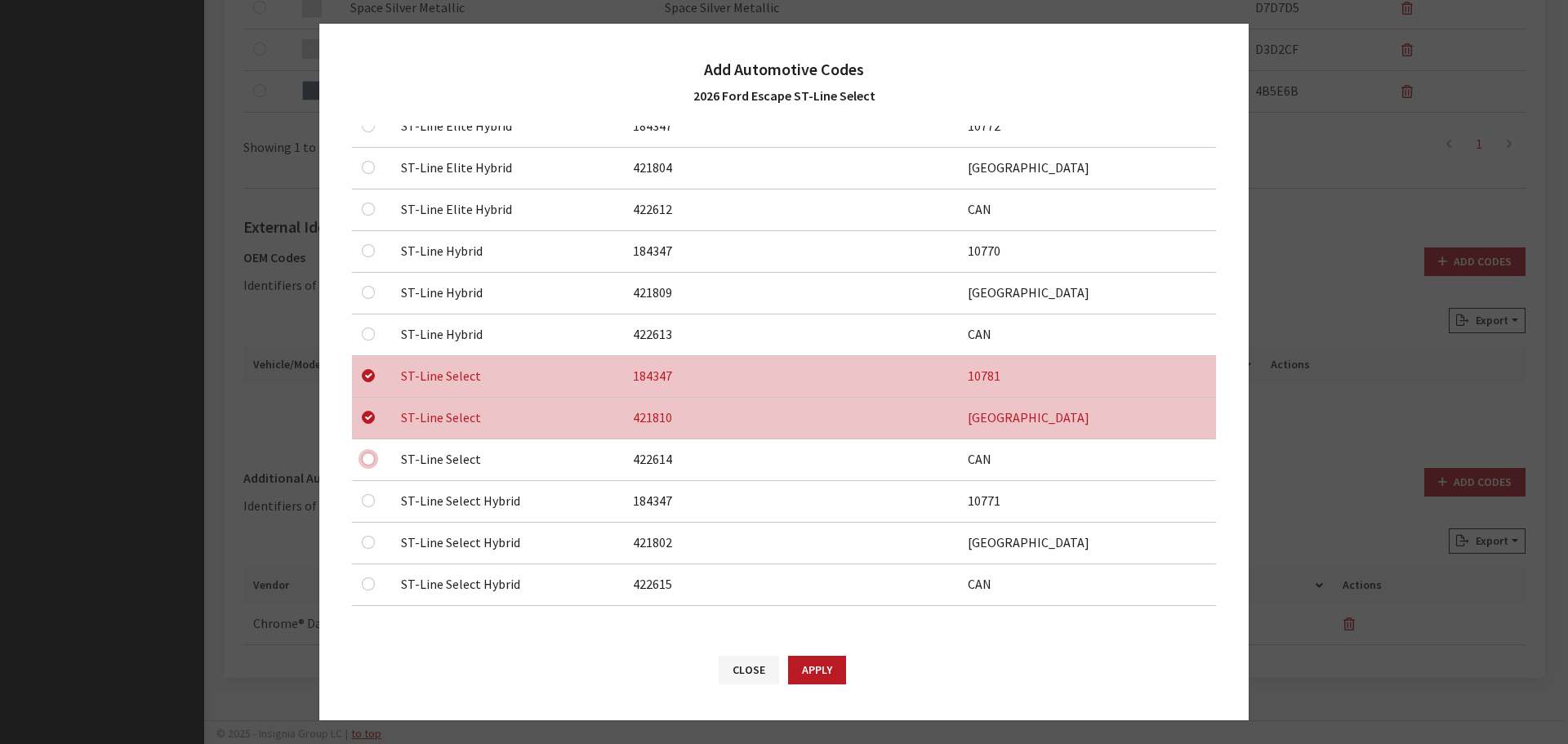
click at [369, 459] on input "checkbox" at bounding box center [368, 459] width 13 height 13
checkbox input "true"
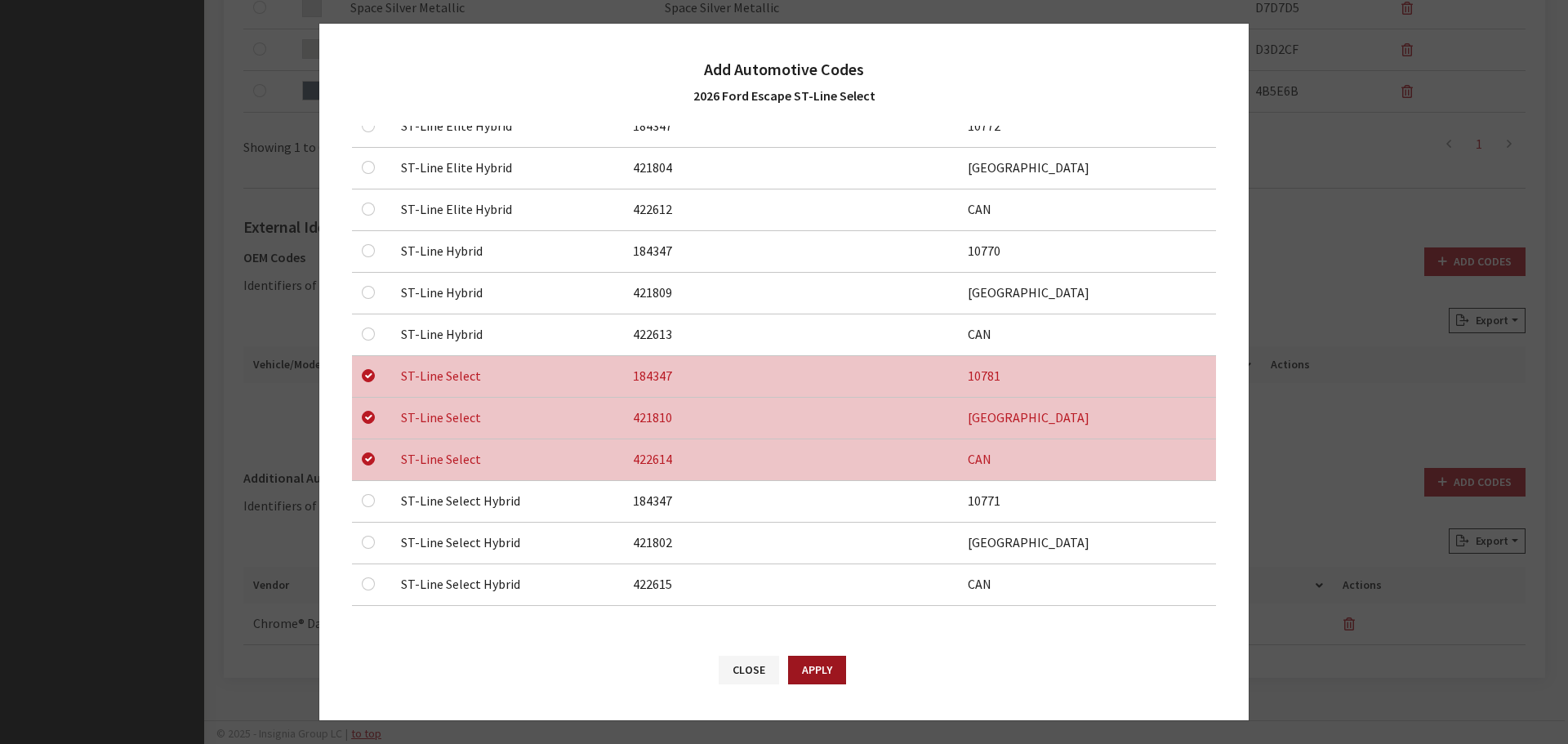
click at [827, 665] on button "Apply" at bounding box center [817, 670] width 58 height 29
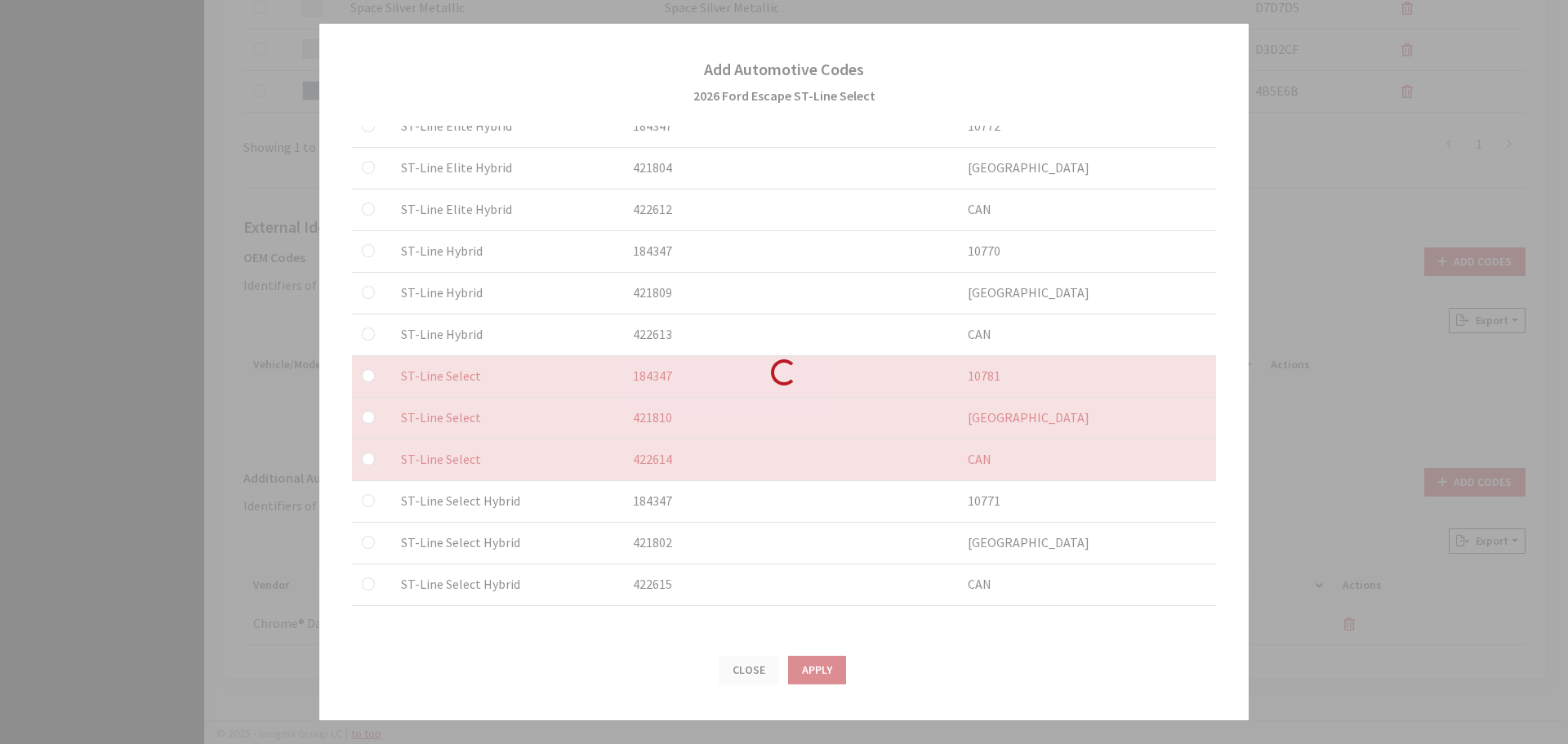
checkbox input "false"
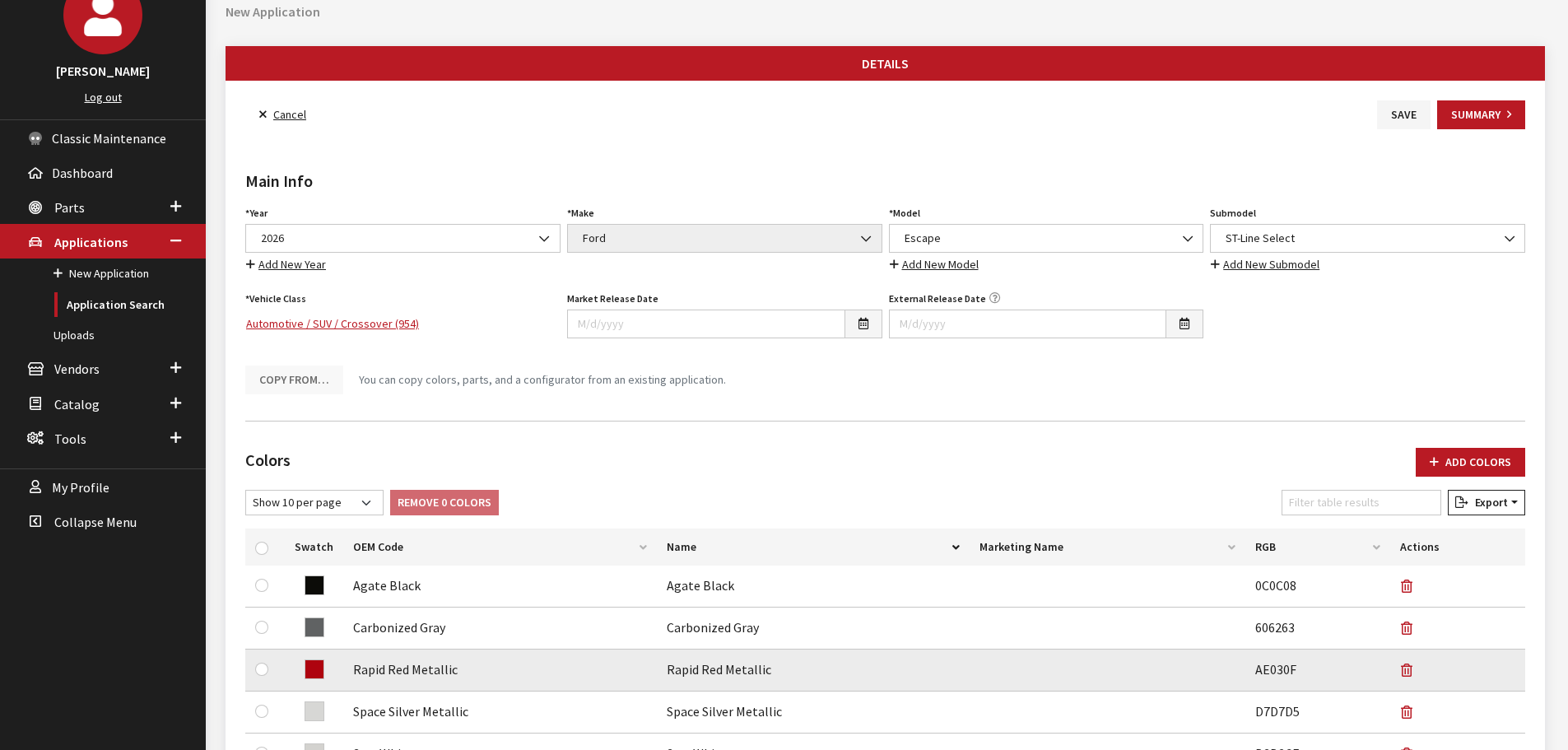
scroll to position [0, 0]
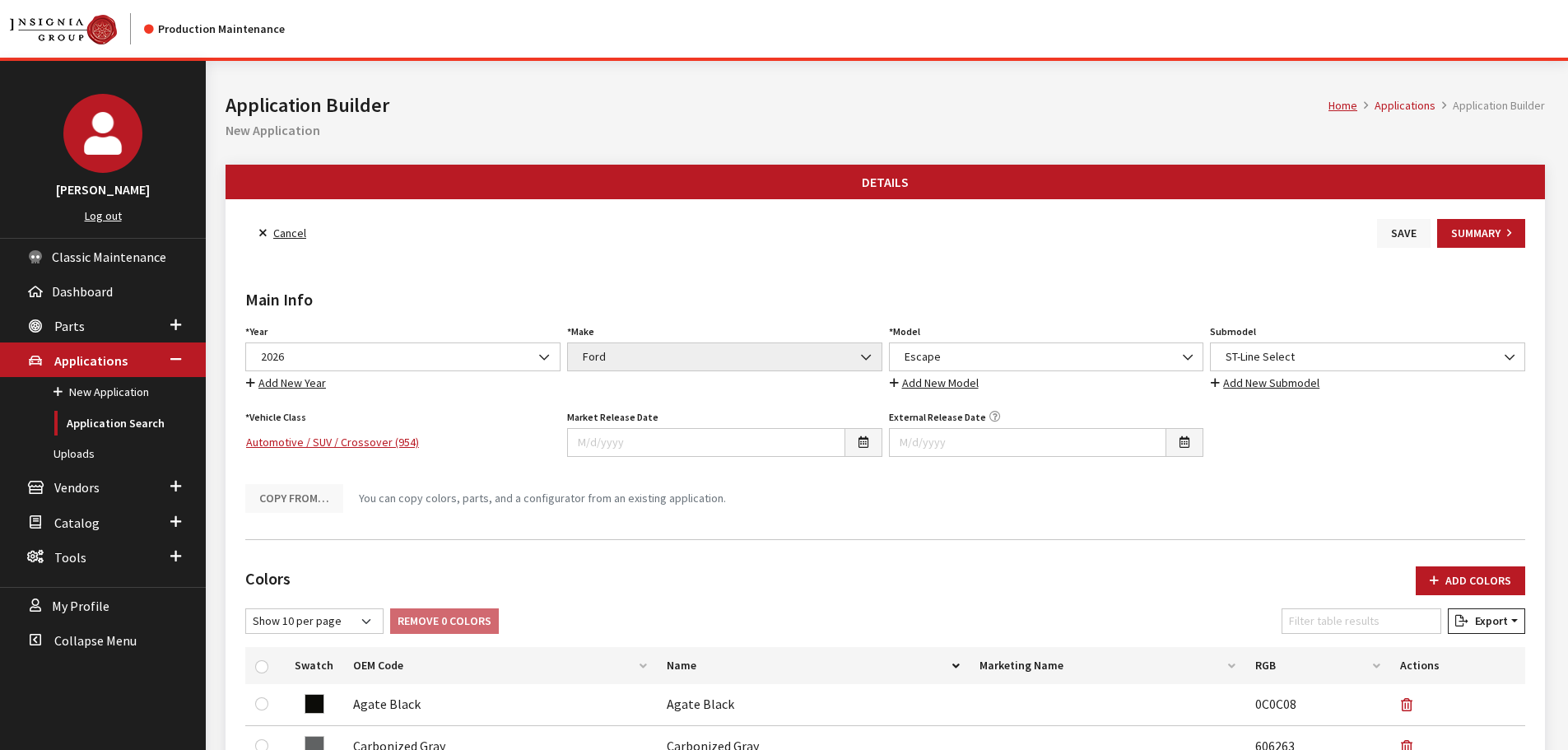
click at [1405, 234] on button "Save" at bounding box center [1404, 233] width 53 height 29
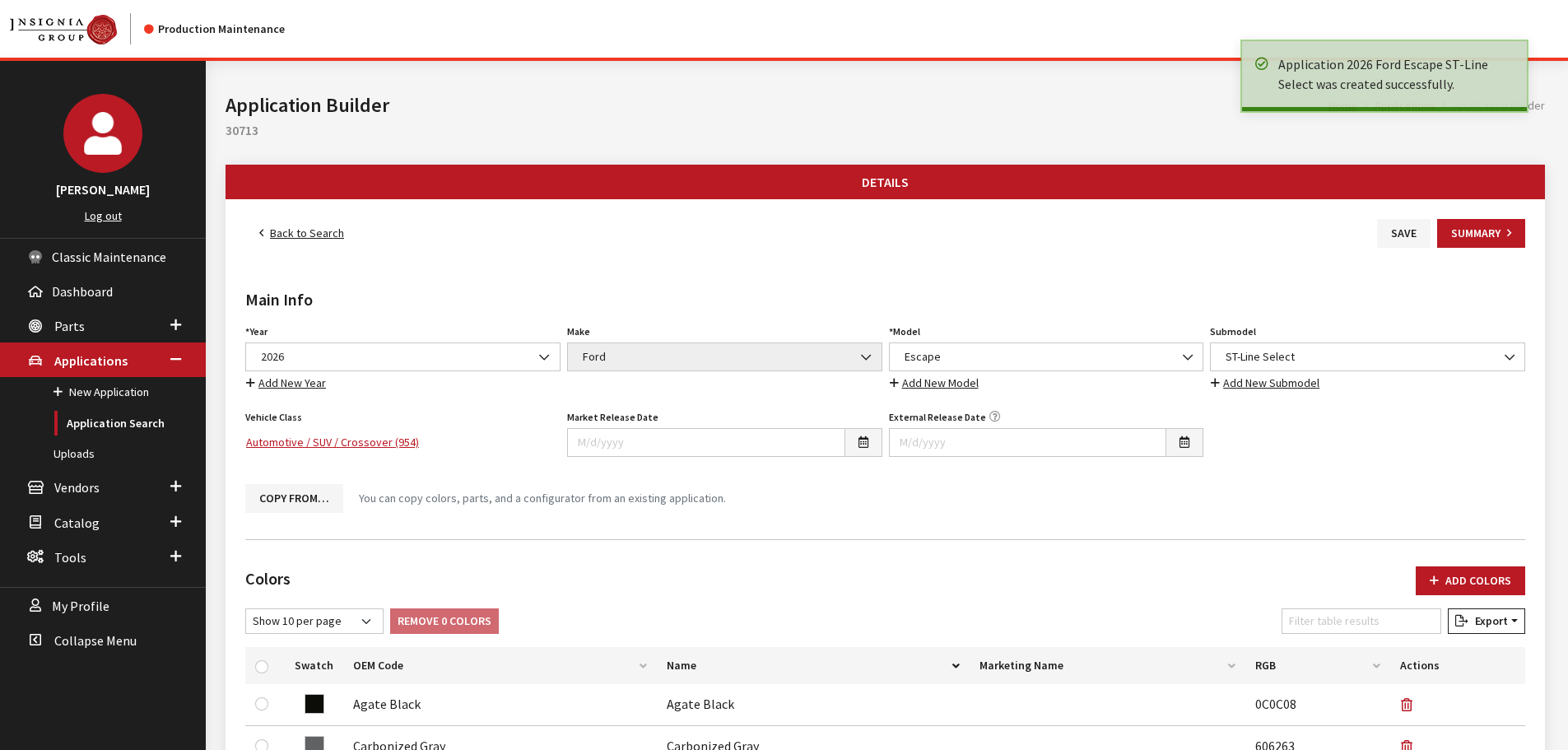
drag, startPoint x: 0, startPoint y: 0, endPoint x: 305, endPoint y: 230, distance: 382.0
click at [305, 230] on link "Back to Search" at bounding box center [301, 233] width 113 height 29
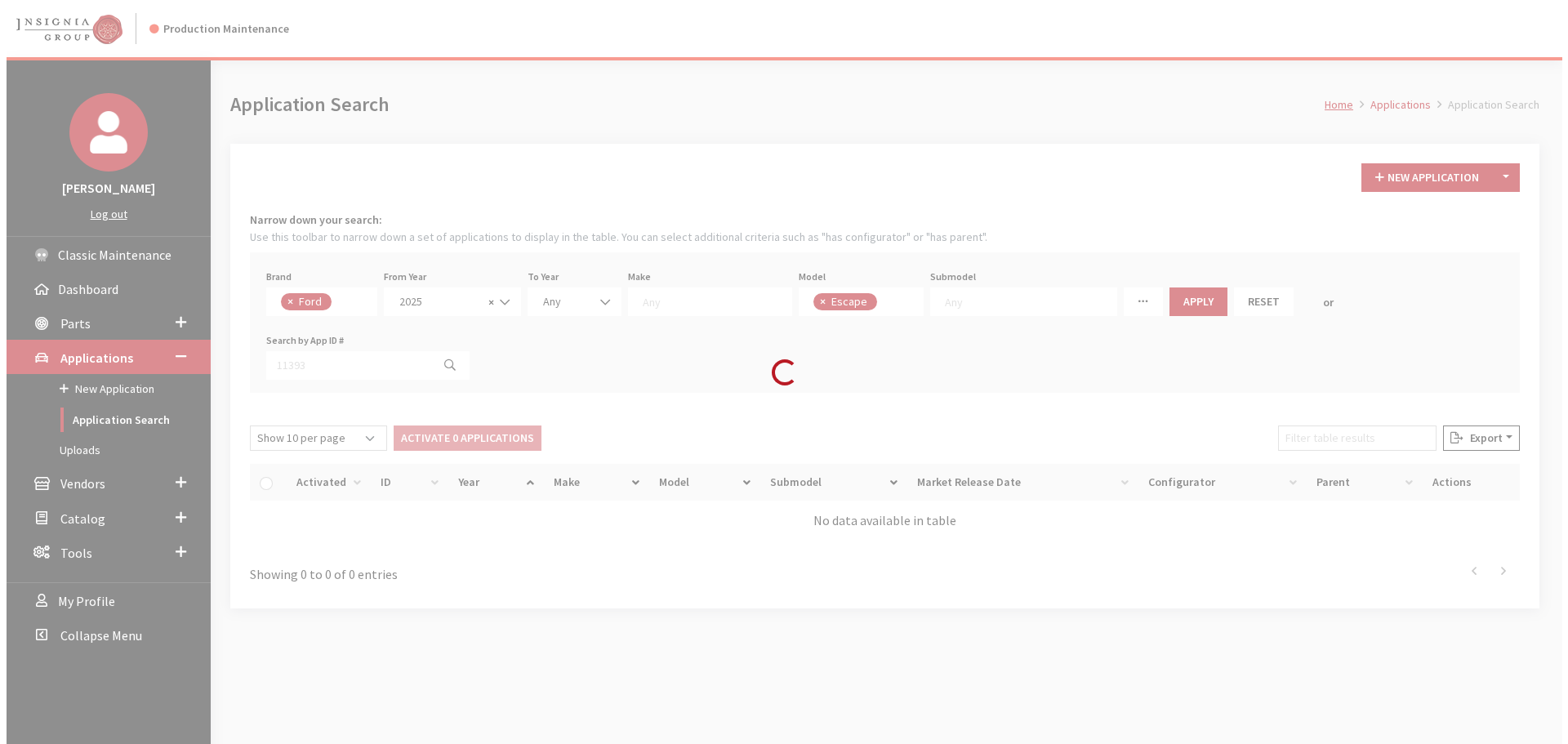
scroll to position [26, 0]
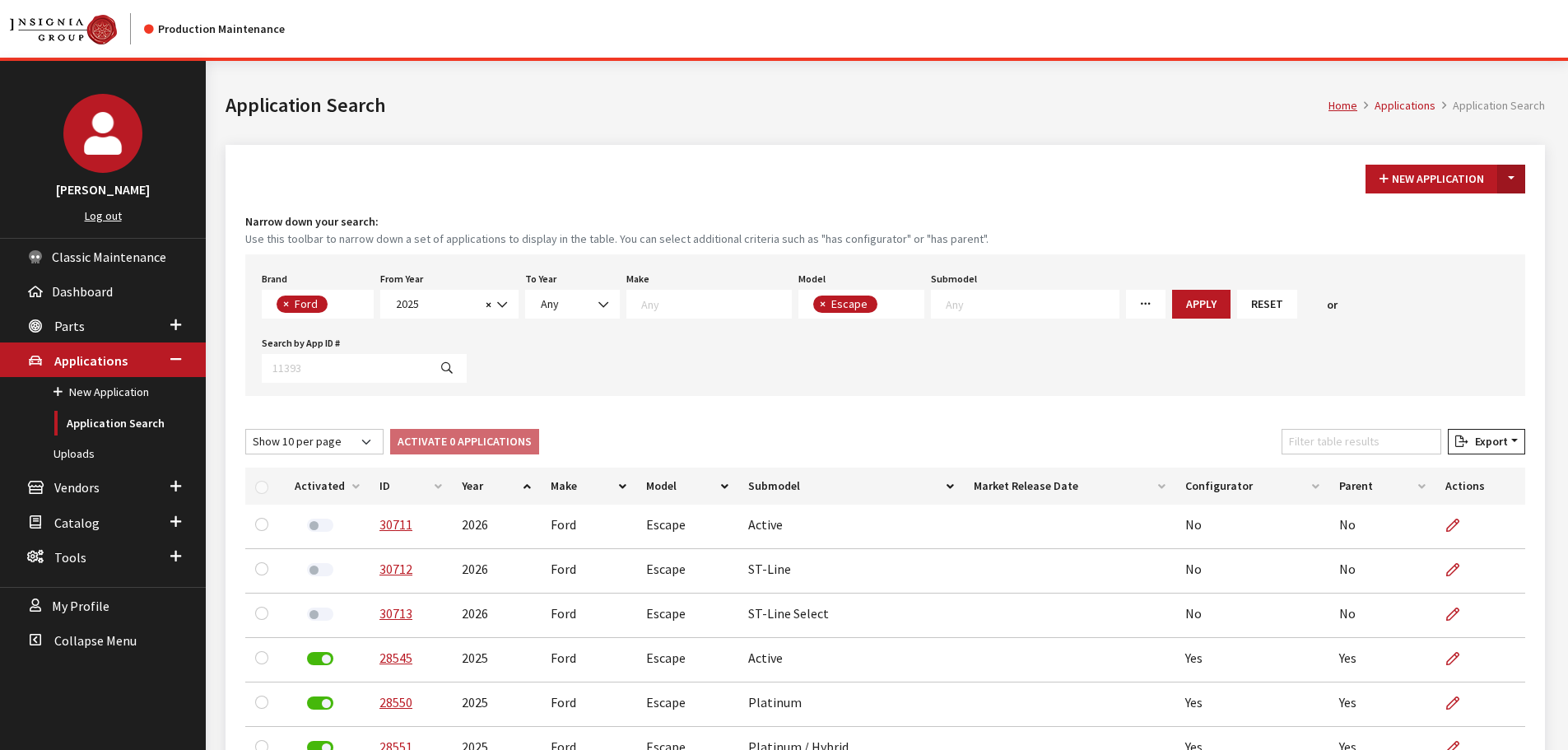
click at [1517, 167] on button "Toggle Dropdown" at bounding box center [1512, 179] width 28 height 29
click at [1474, 205] on button "New From Existing..." at bounding box center [1454, 214] width 142 height 29
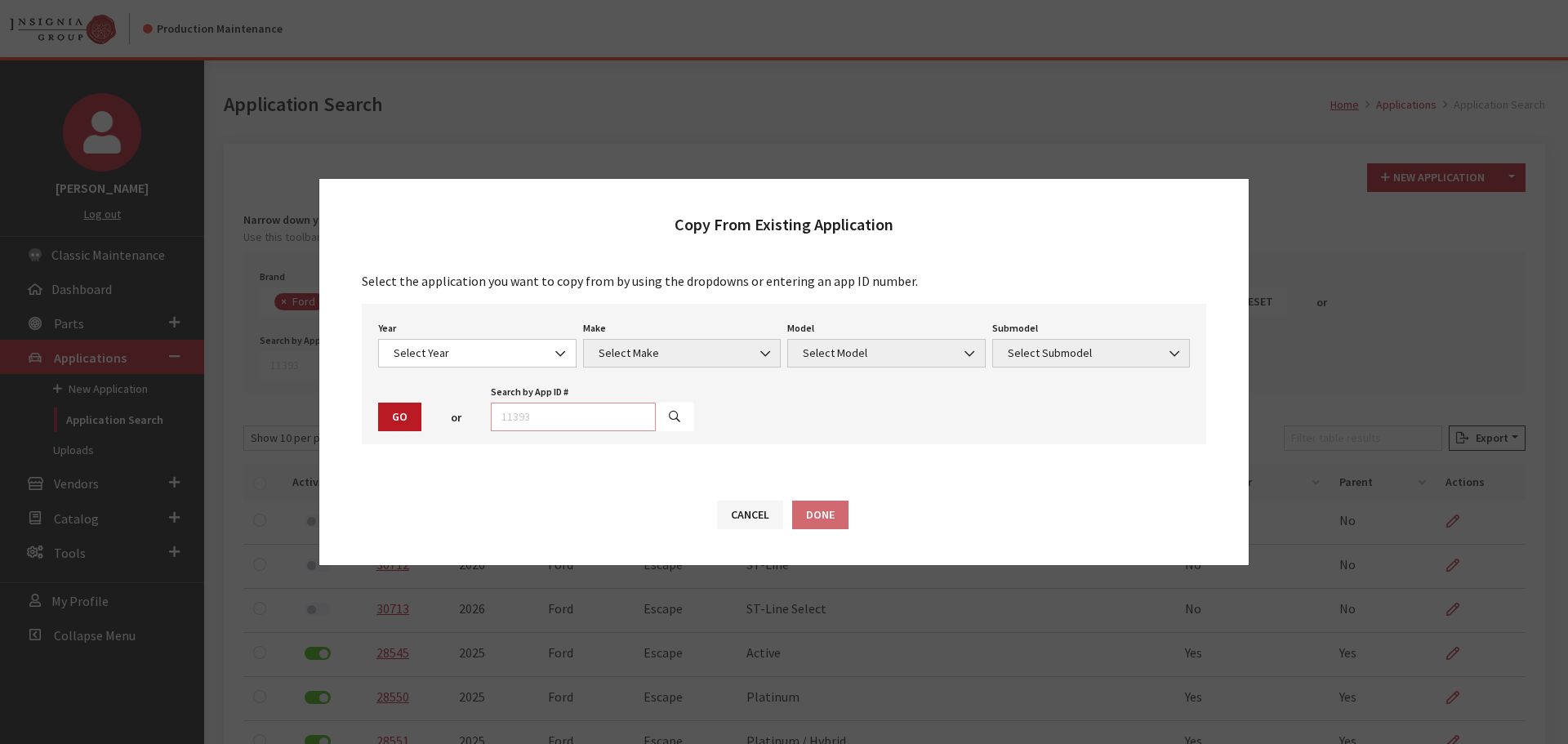
click at [507, 414] on input "text" at bounding box center [573, 417] width 165 height 29
type input "3071"
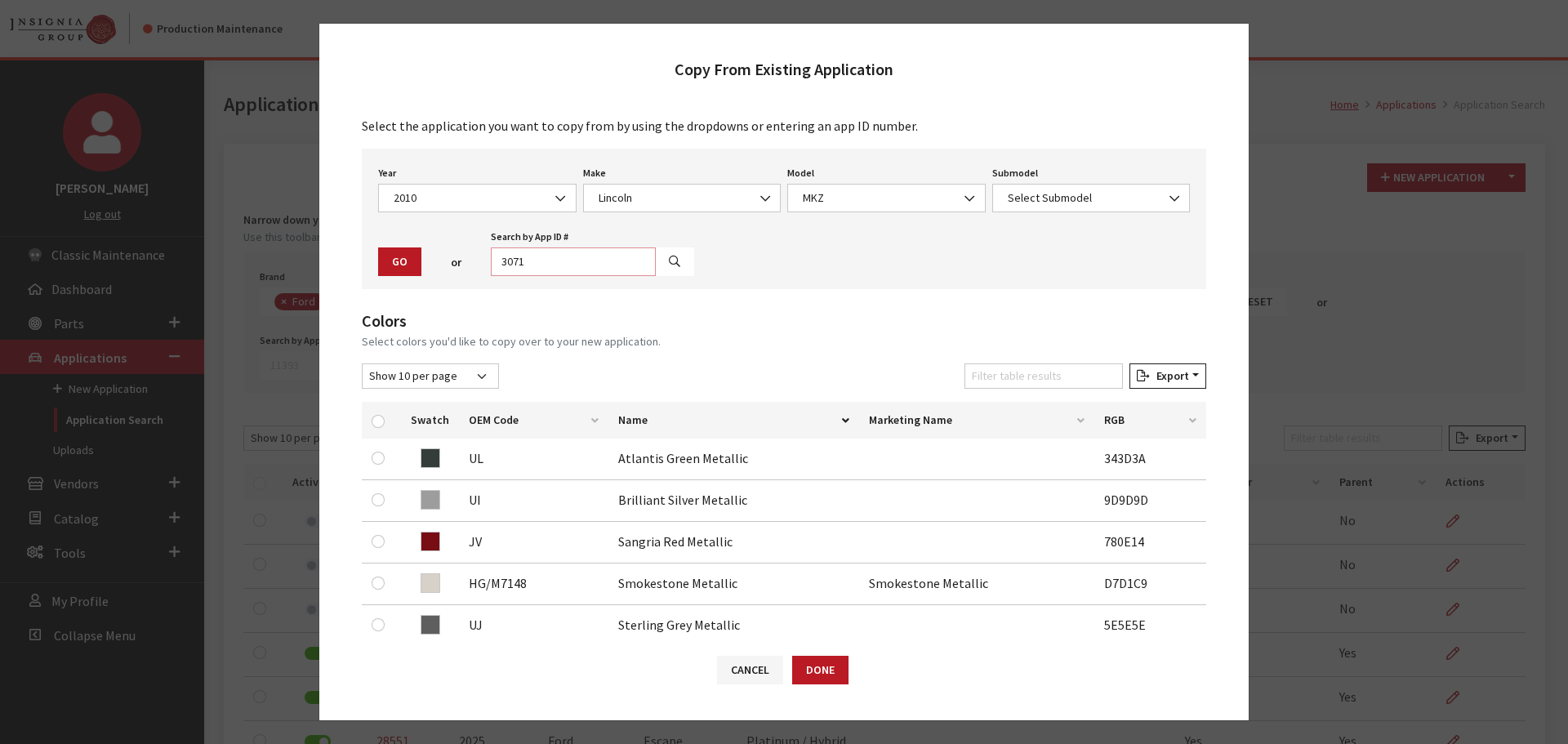
click at [542, 263] on input "3071" at bounding box center [573, 261] width 165 height 29
type input "30713"
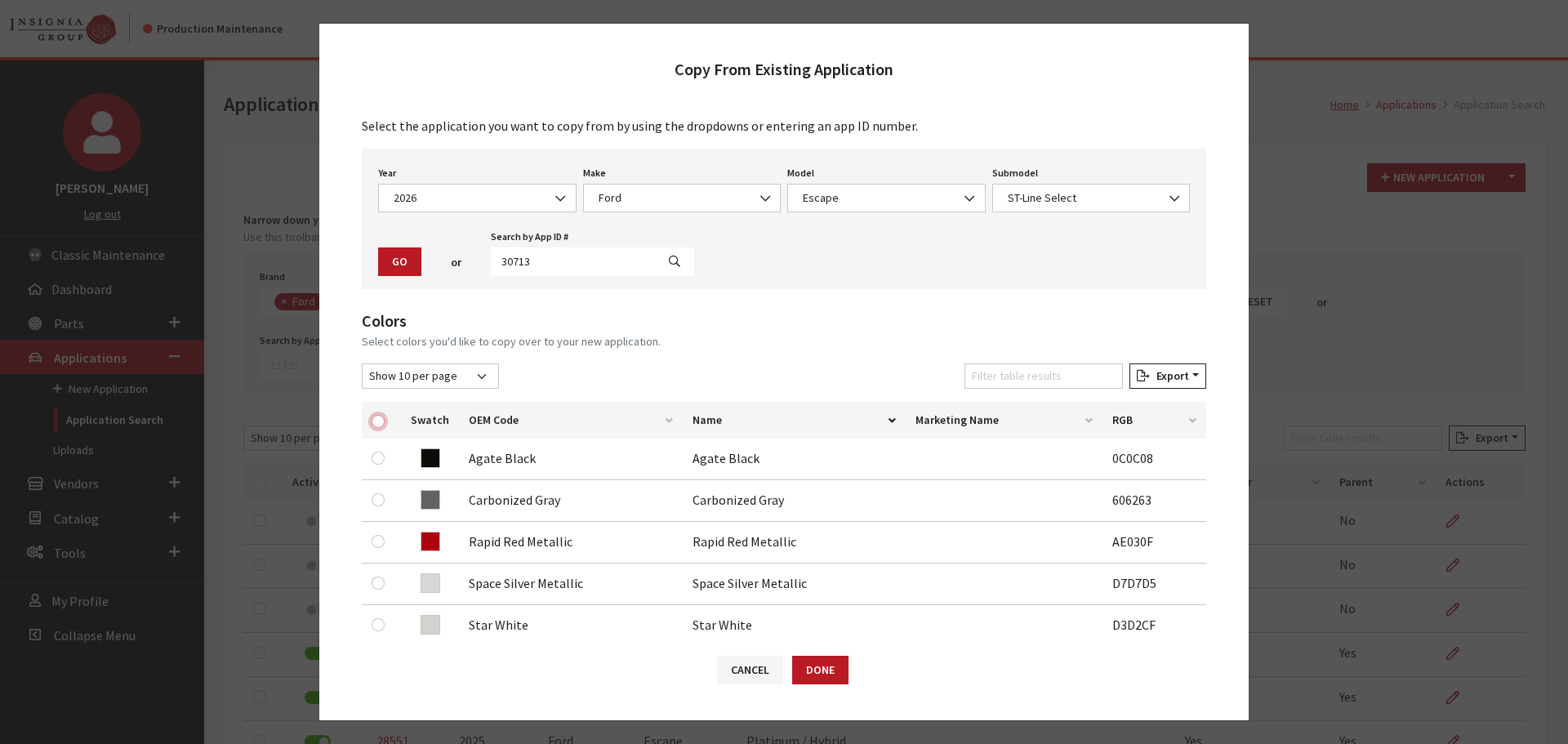
click at [379, 423] on input "checkbox" at bounding box center [378, 422] width 13 height 13
checkbox input "true"
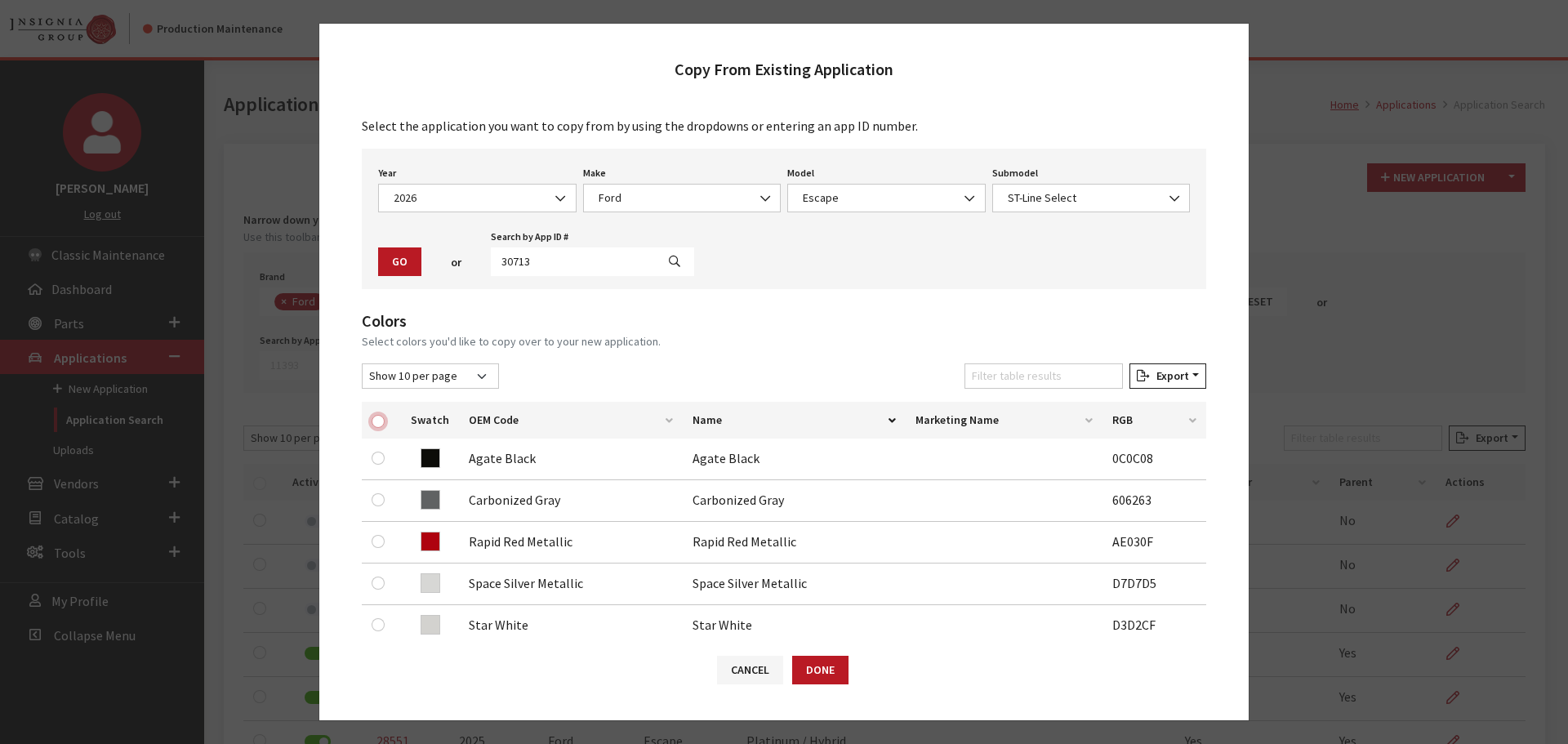
checkbox input "true"
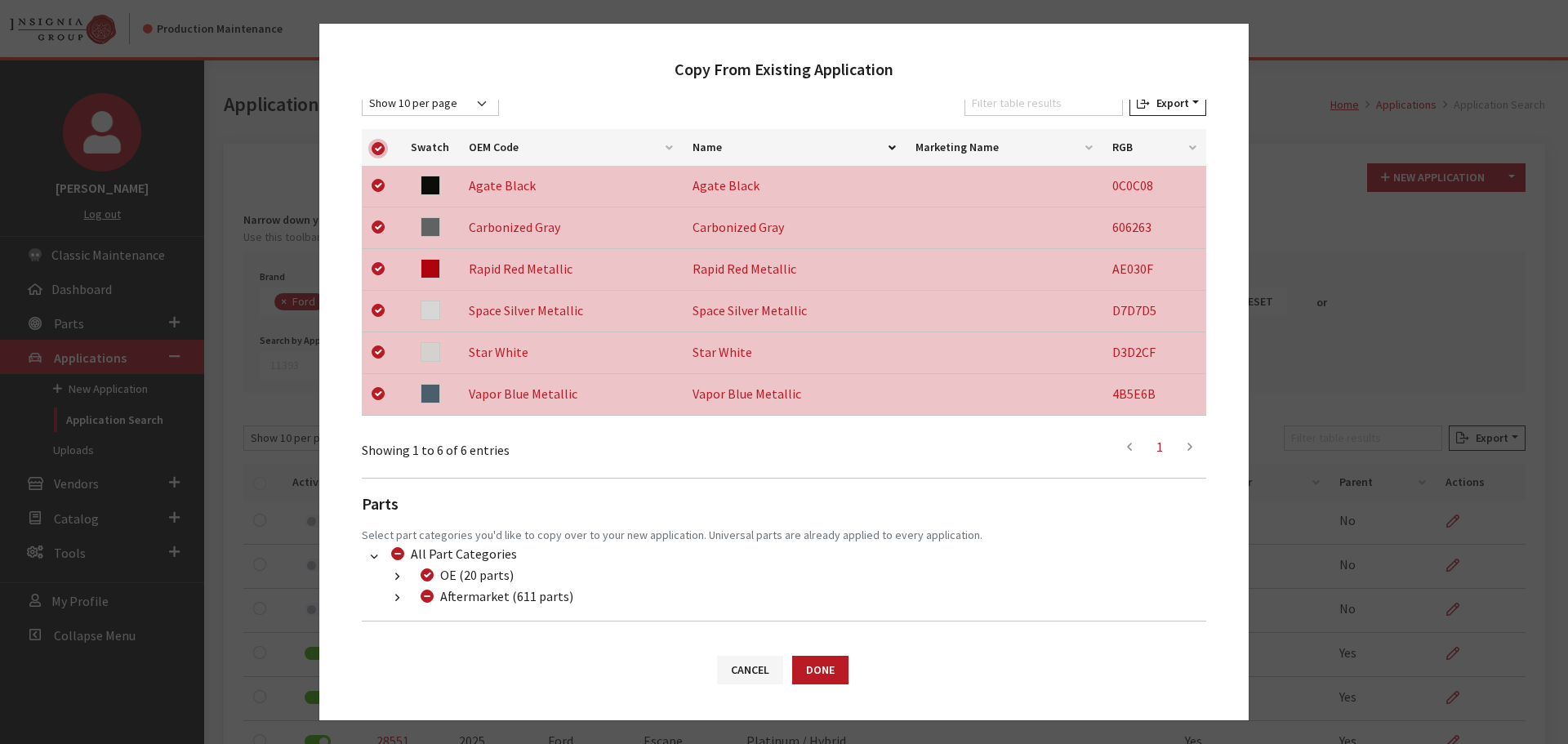
scroll to position [340, 0]
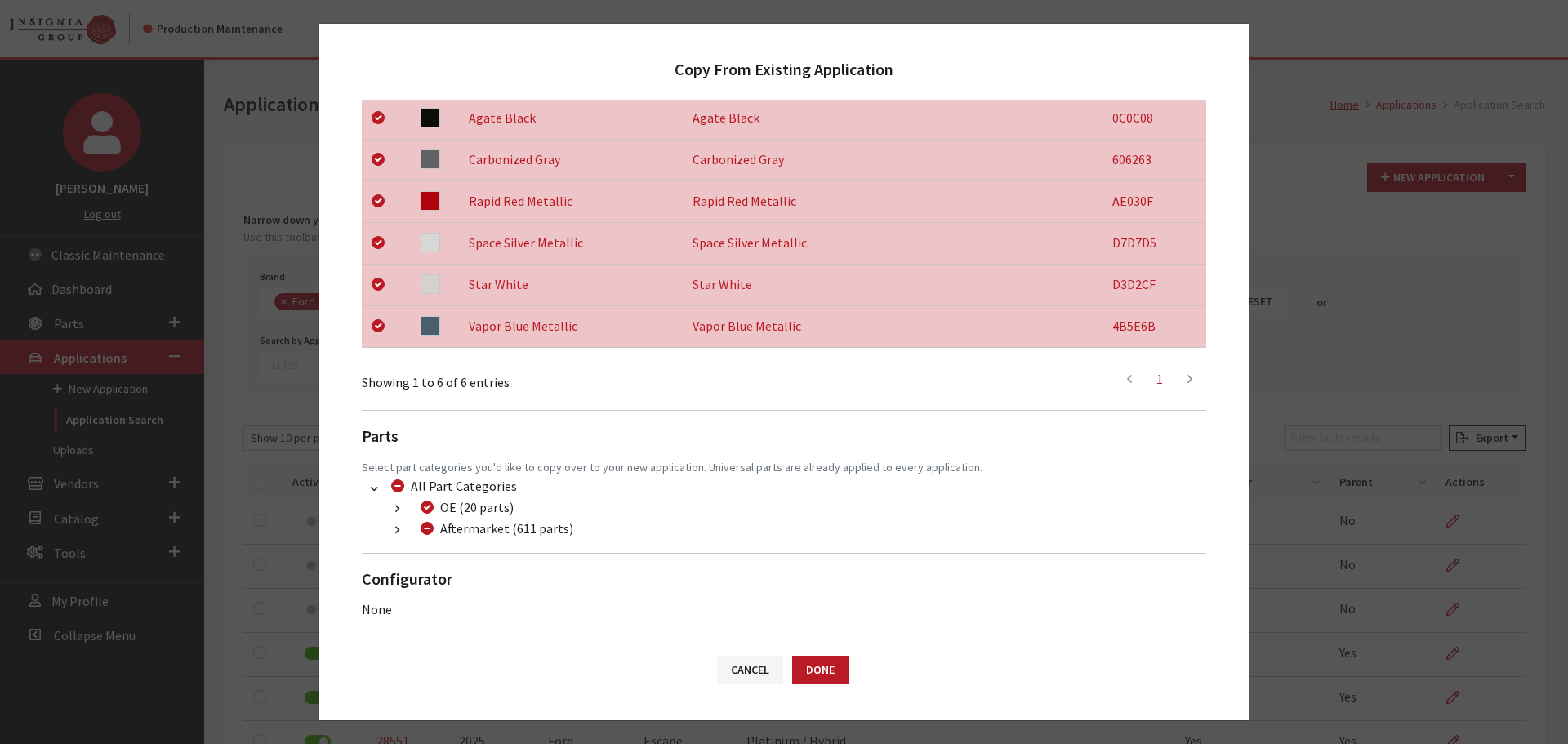
click at [391, 535] on button "button" at bounding box center [397, 531] width 32 height 19
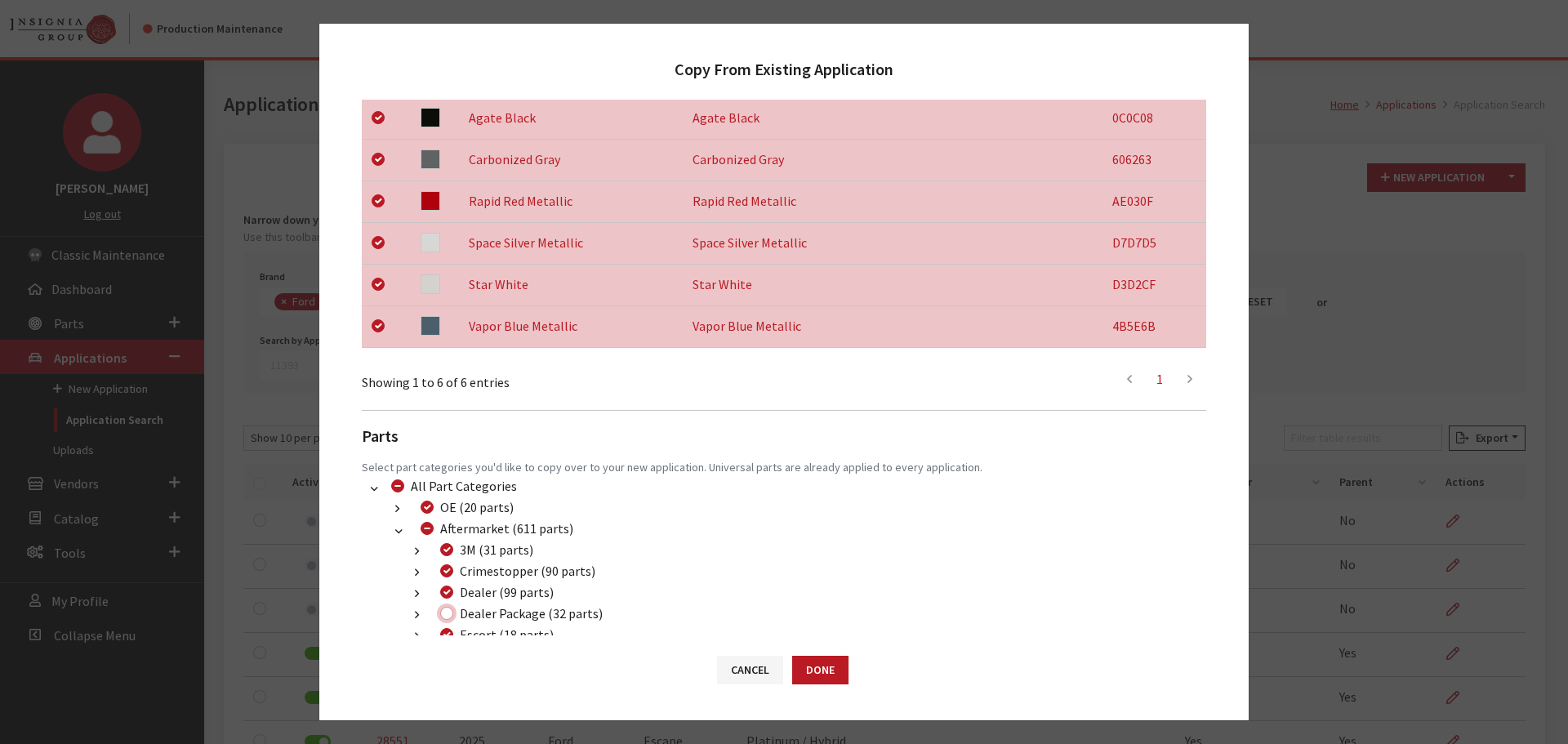
click at [447, 611] on input "Dealer Package (32 parts)" at bounding box center [446, 614] width 13 height 13
checkbox input "true"
click at [825, 667] on button "Done" at bounding box center [820, 670] width 56 height 29
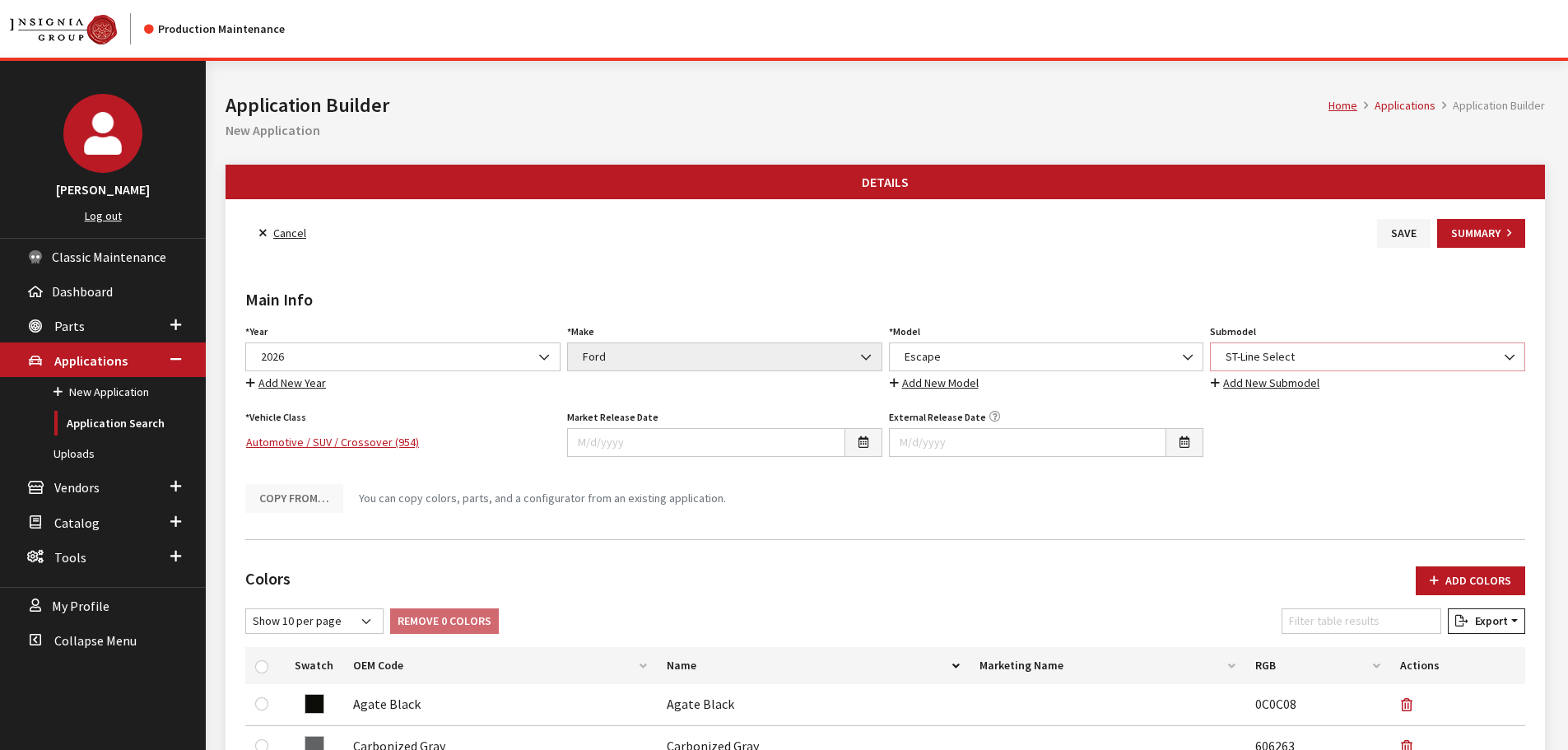
click at [1321, 365] on span "ST-Line Select" at bounding box center [1368, 356] width 294 height 17
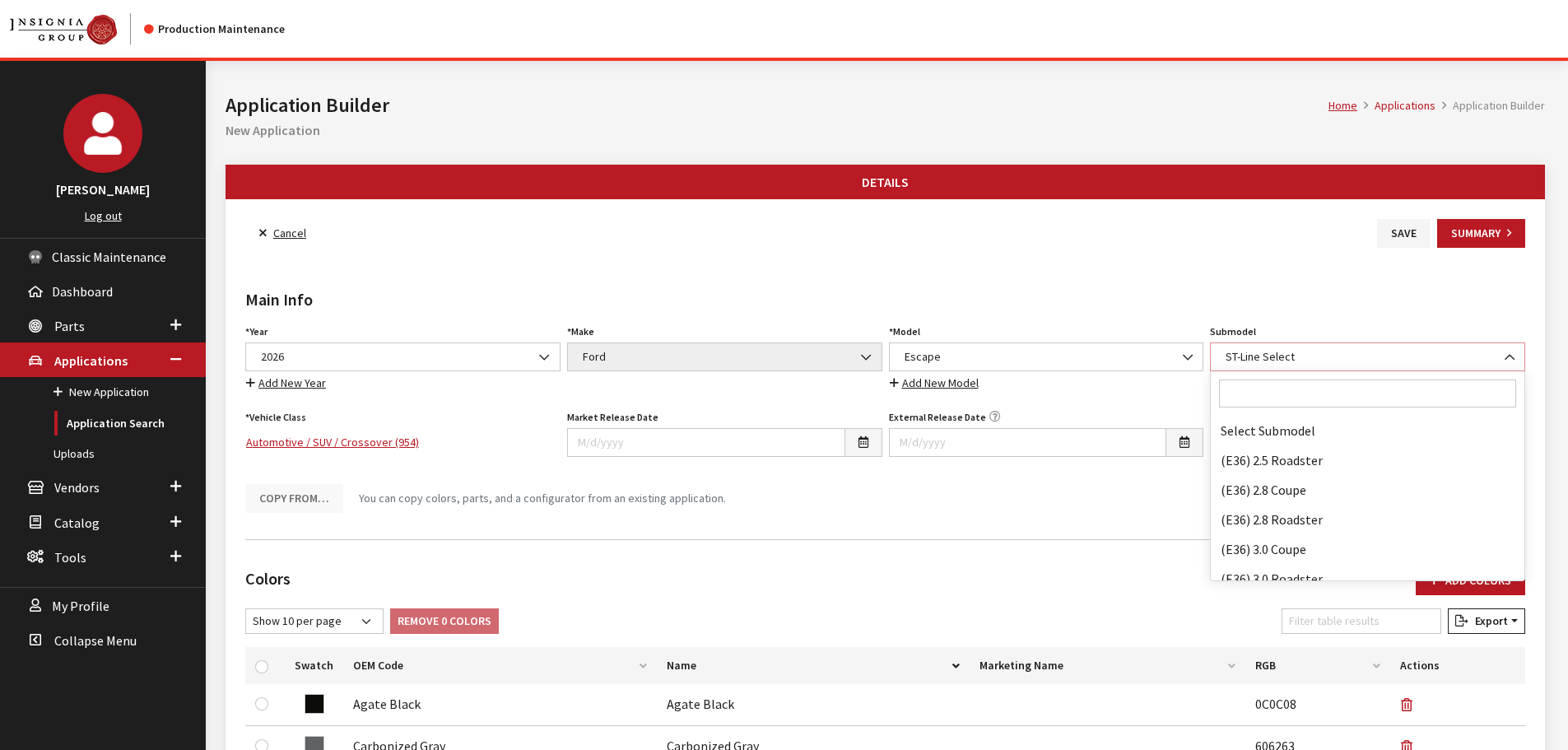
scroll to position [116421, 0]
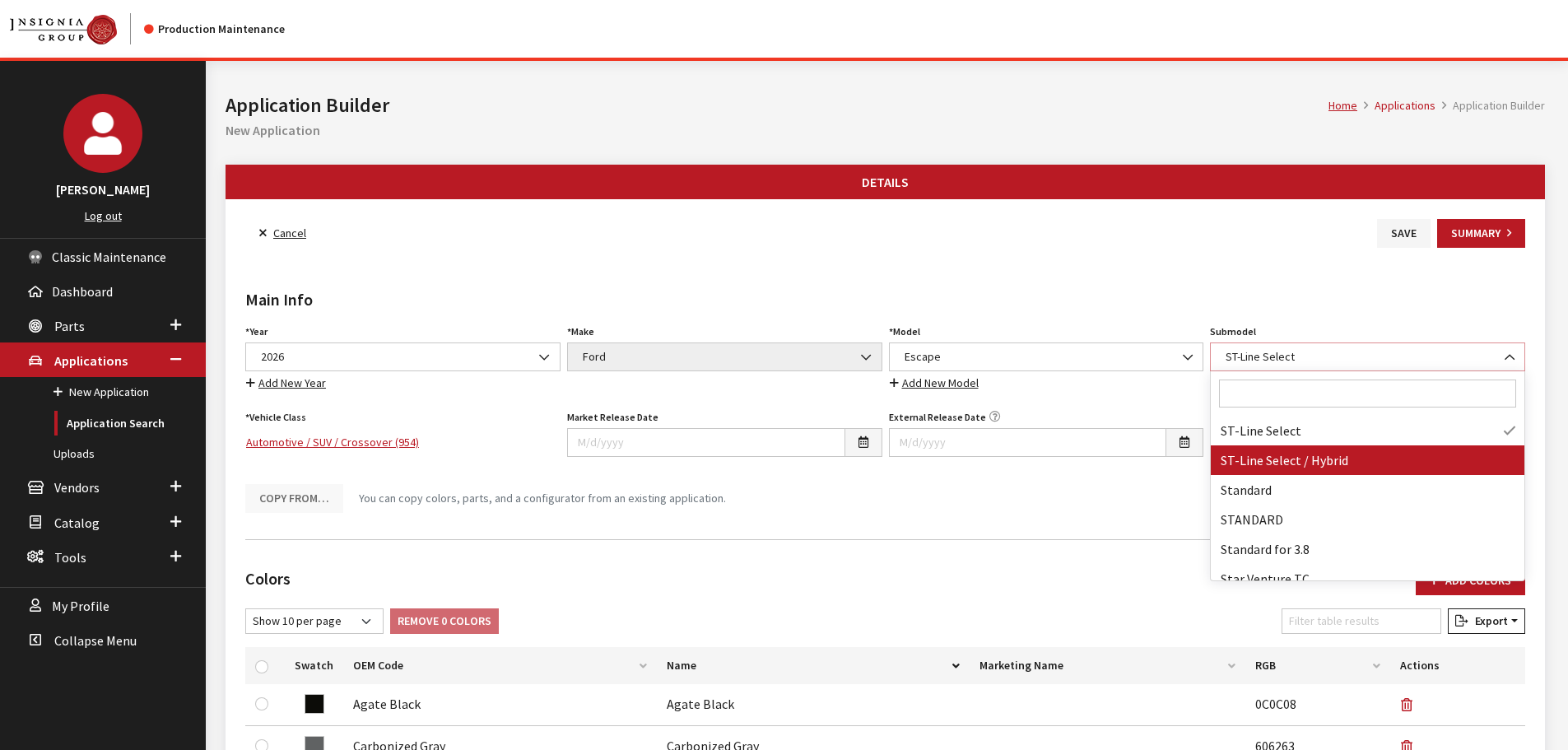
select select "4178"
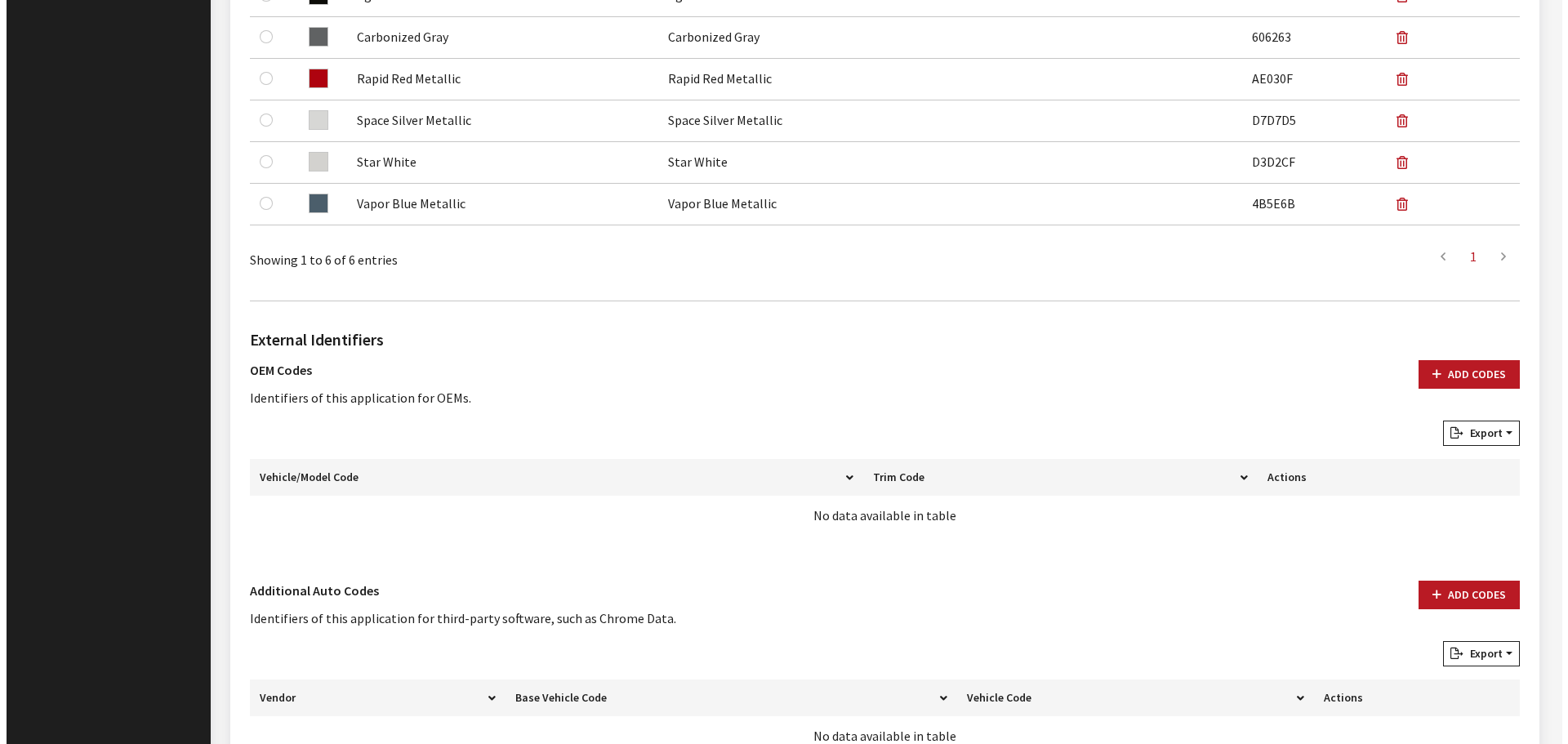
scroll to position [817, 0]
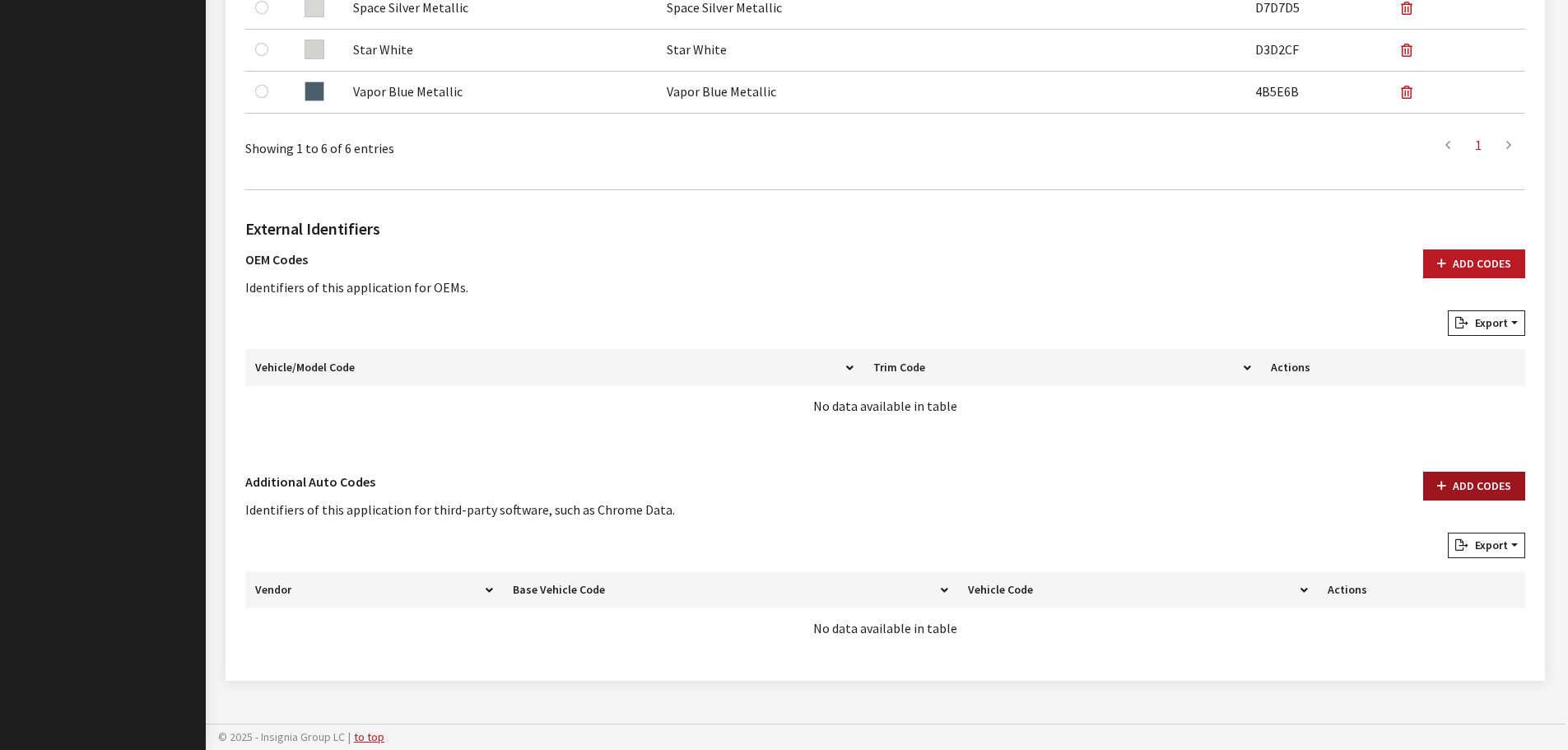
click at [1464, 483] on button "Add Codes" at bounding box center [1473, 486] width 102 height 29
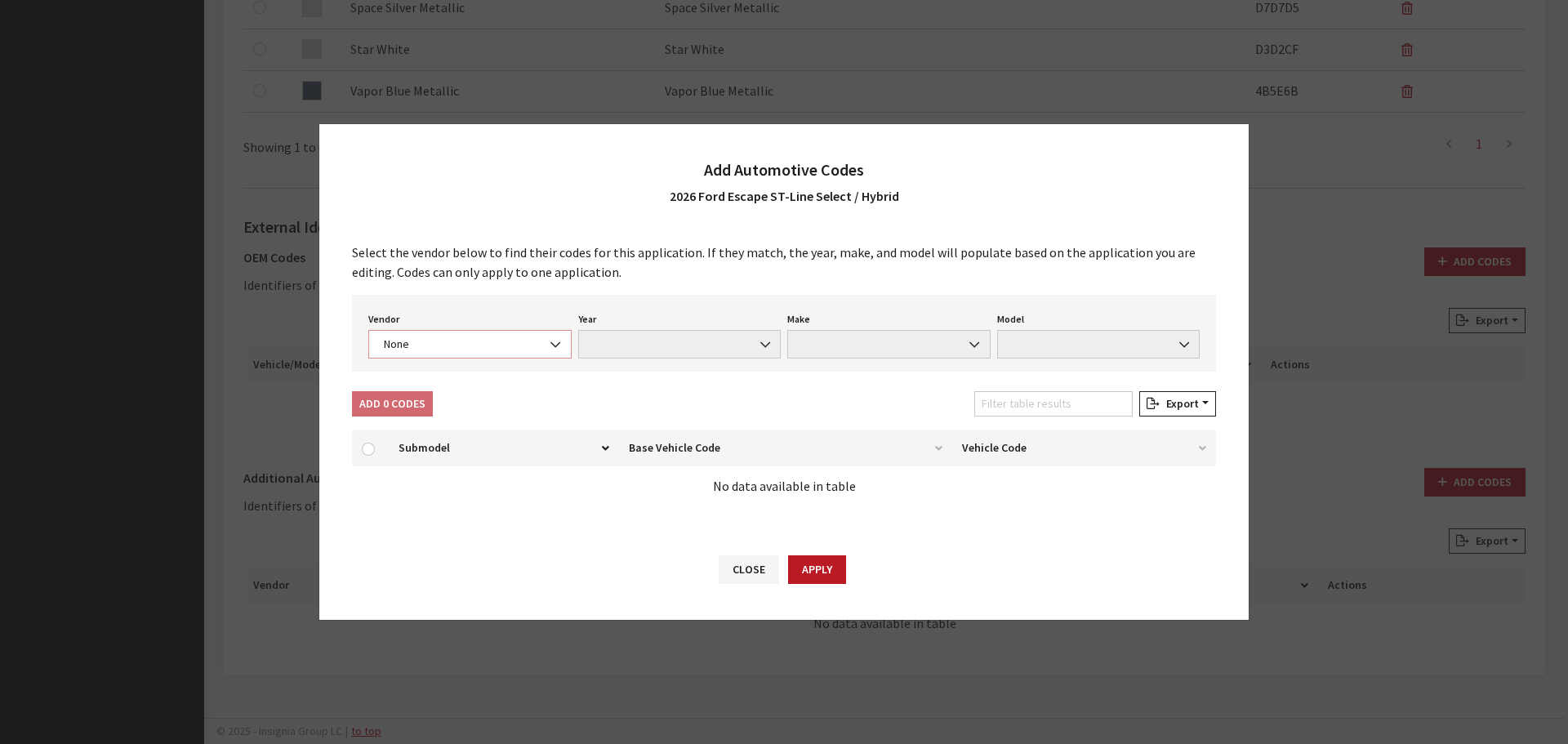
click at [444, 343] on span "None" at bounding box center [469, 344] width 182 height 17
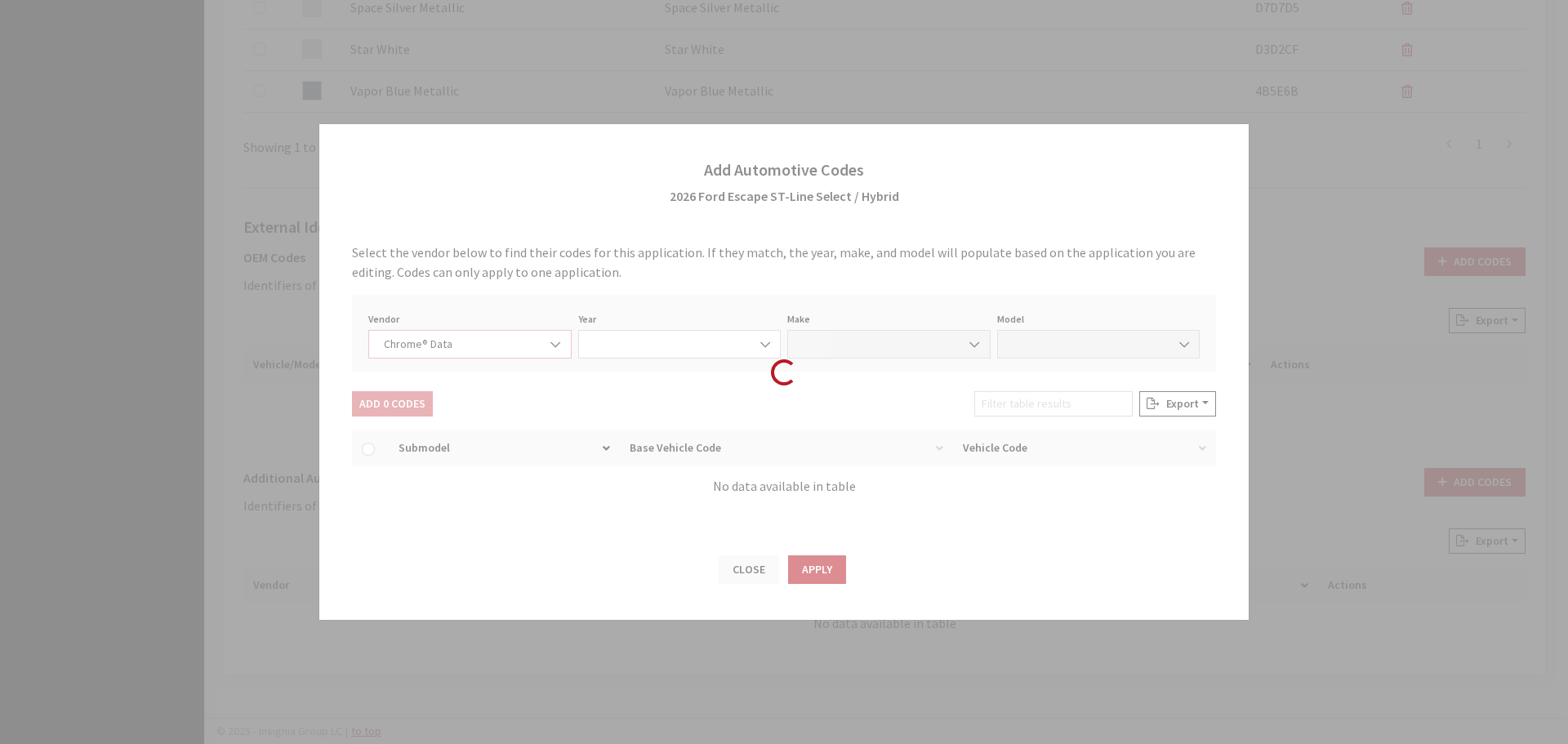
select select "4"
select select "2026"
select select "13"
select select "72437"
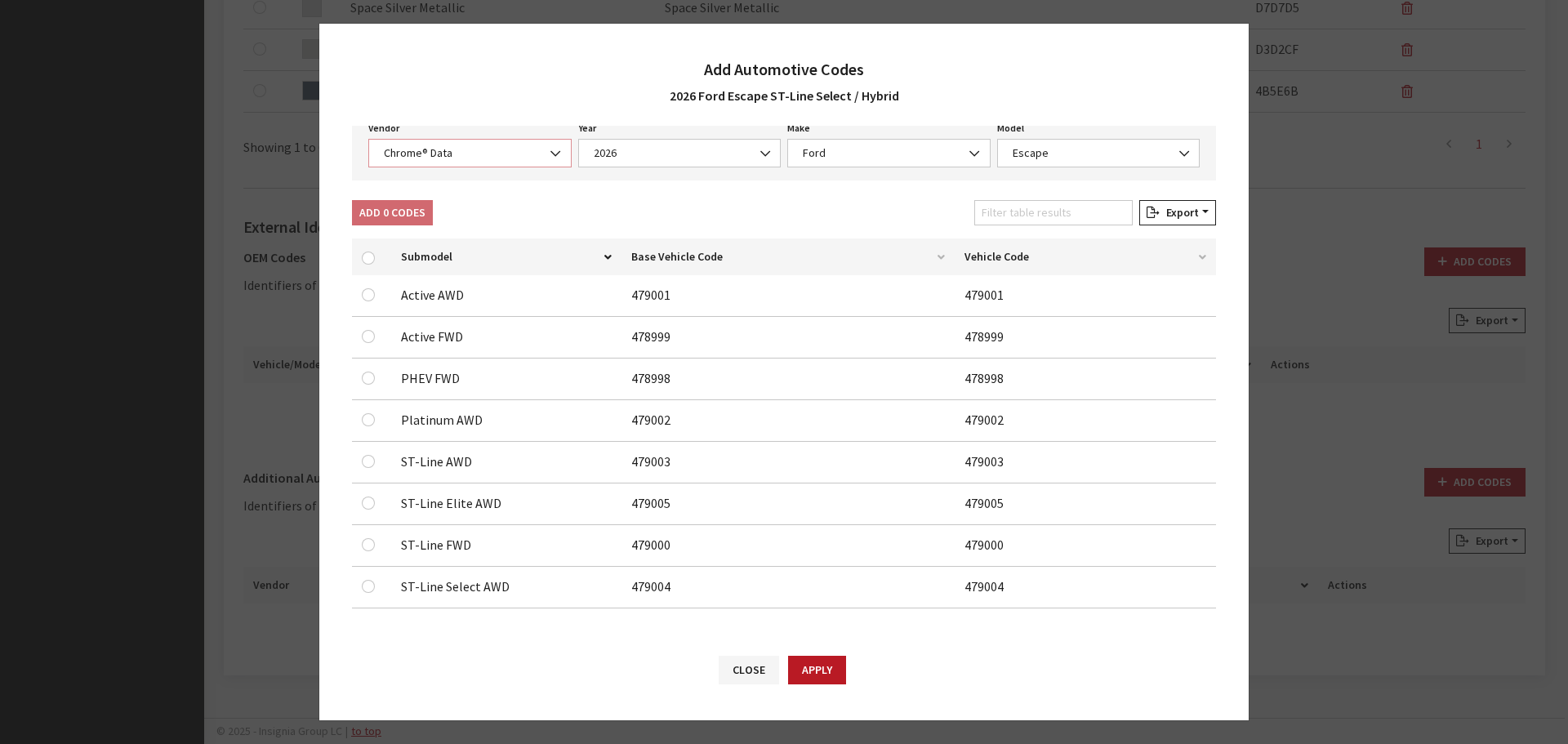
scroll to position [93, 0]
click at [516, 150] on span "Chrome® Data" at bounding box center [469, 151] width 182 height 17
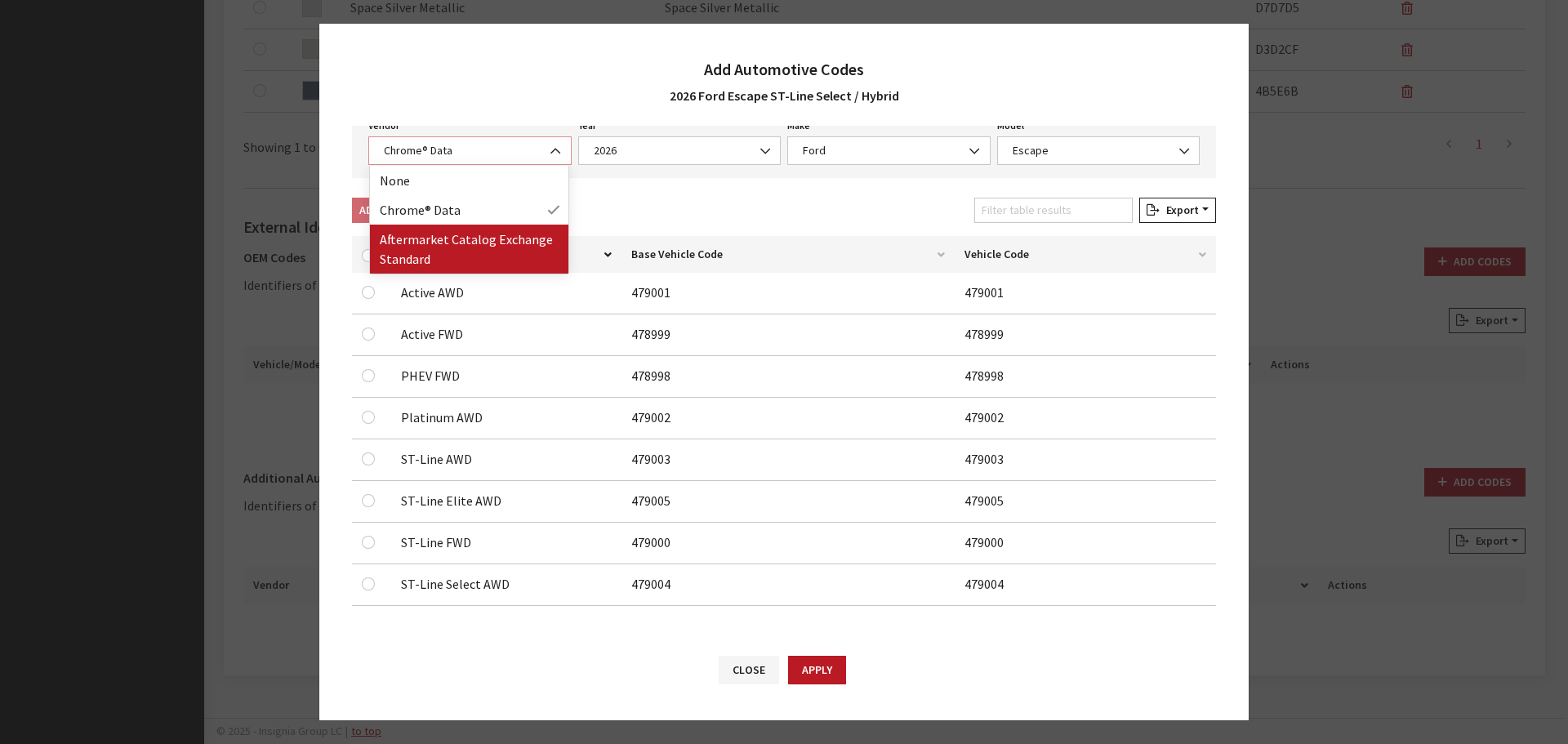
select select "2"
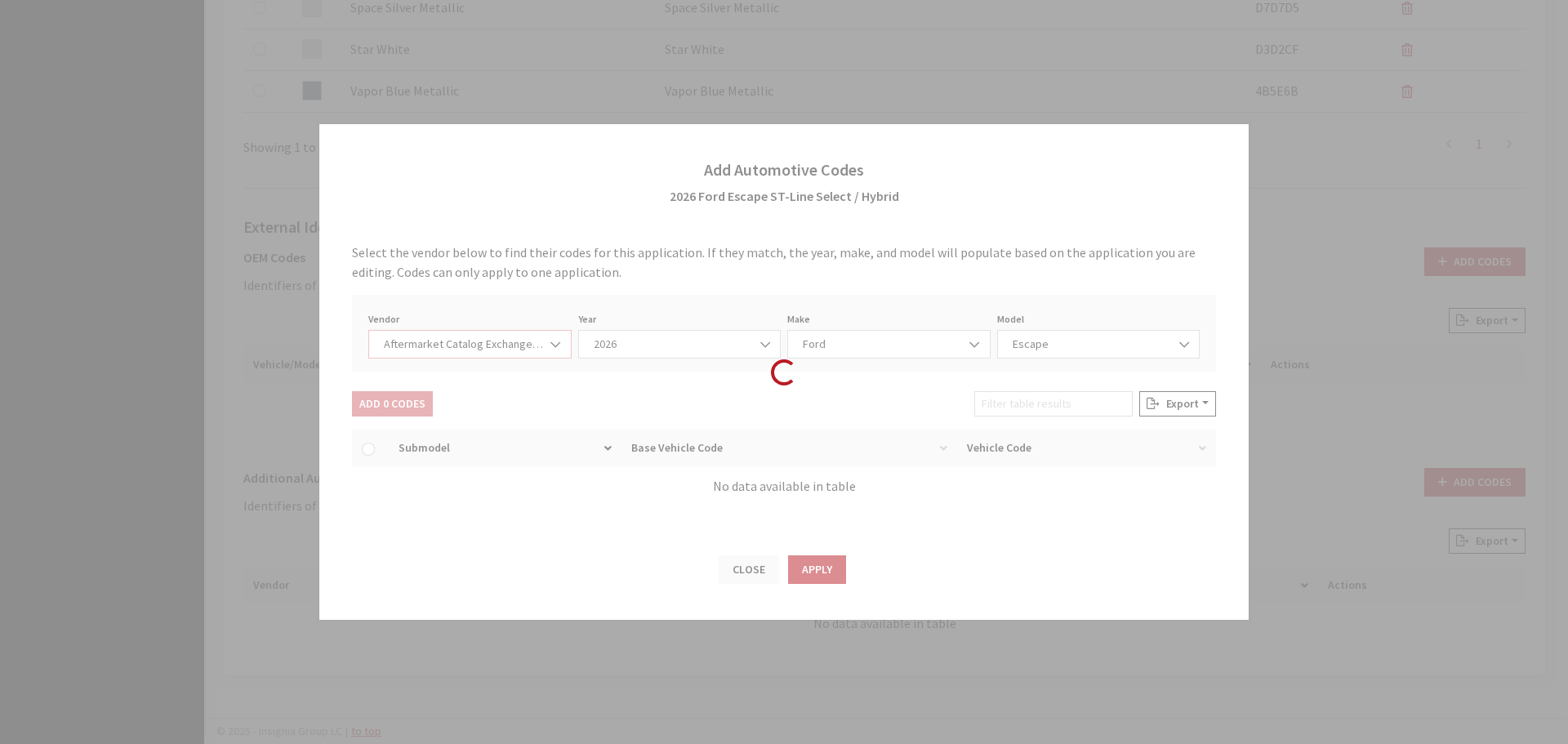
select select "2026"
select select "54"
select select "659"
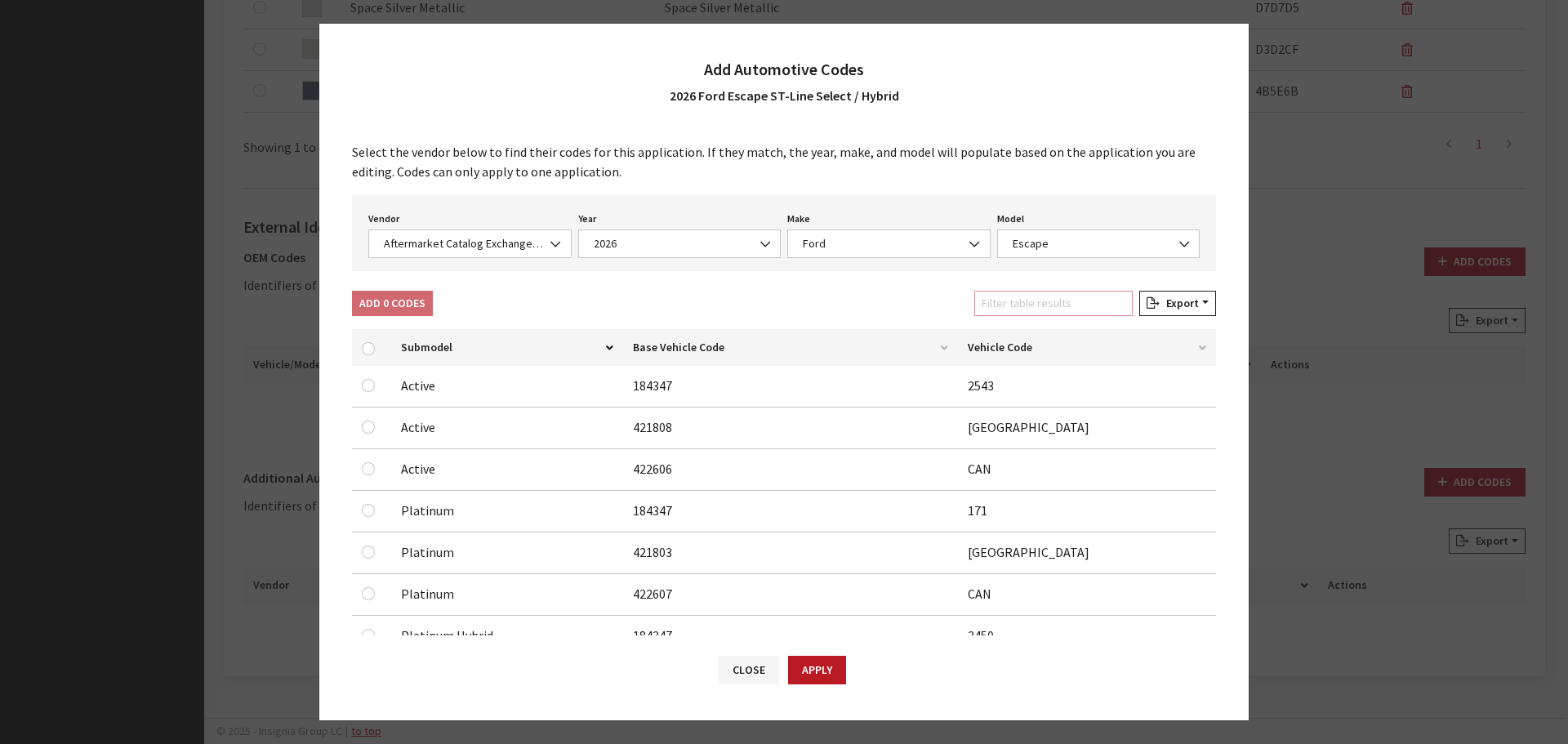
click at [1050, 297] on input "Filter table results" at bounding box center [1053, 303] width 158 height 26
type input "st-line se"
click at [371, 510] on input "checkbox" at bounding box center [368, 511] width 13 height 13
checkbox input "true"
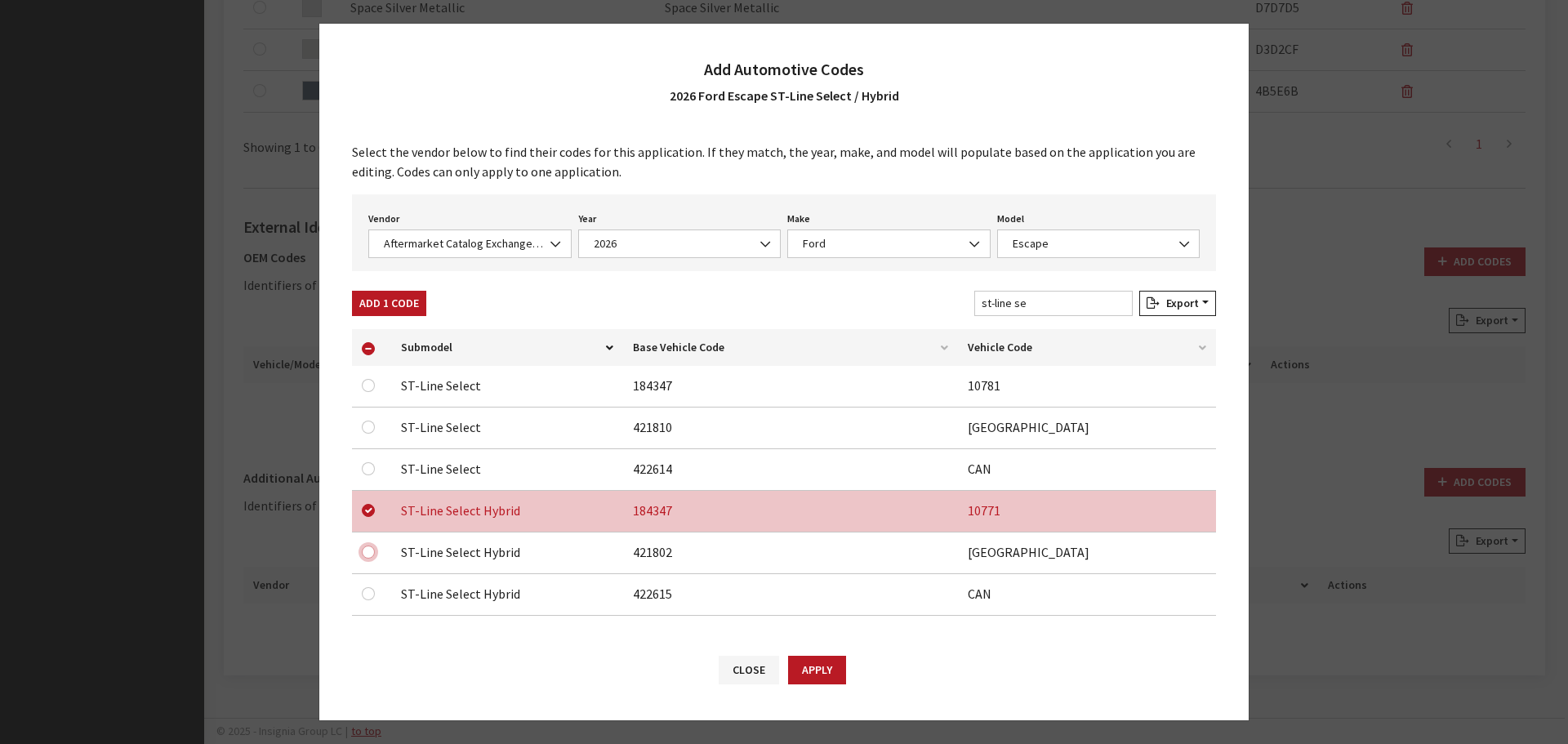
click at [371, 550] on input "checkbox" at bounding box center [368, 552] width 13 height 13
checkbox input "true"
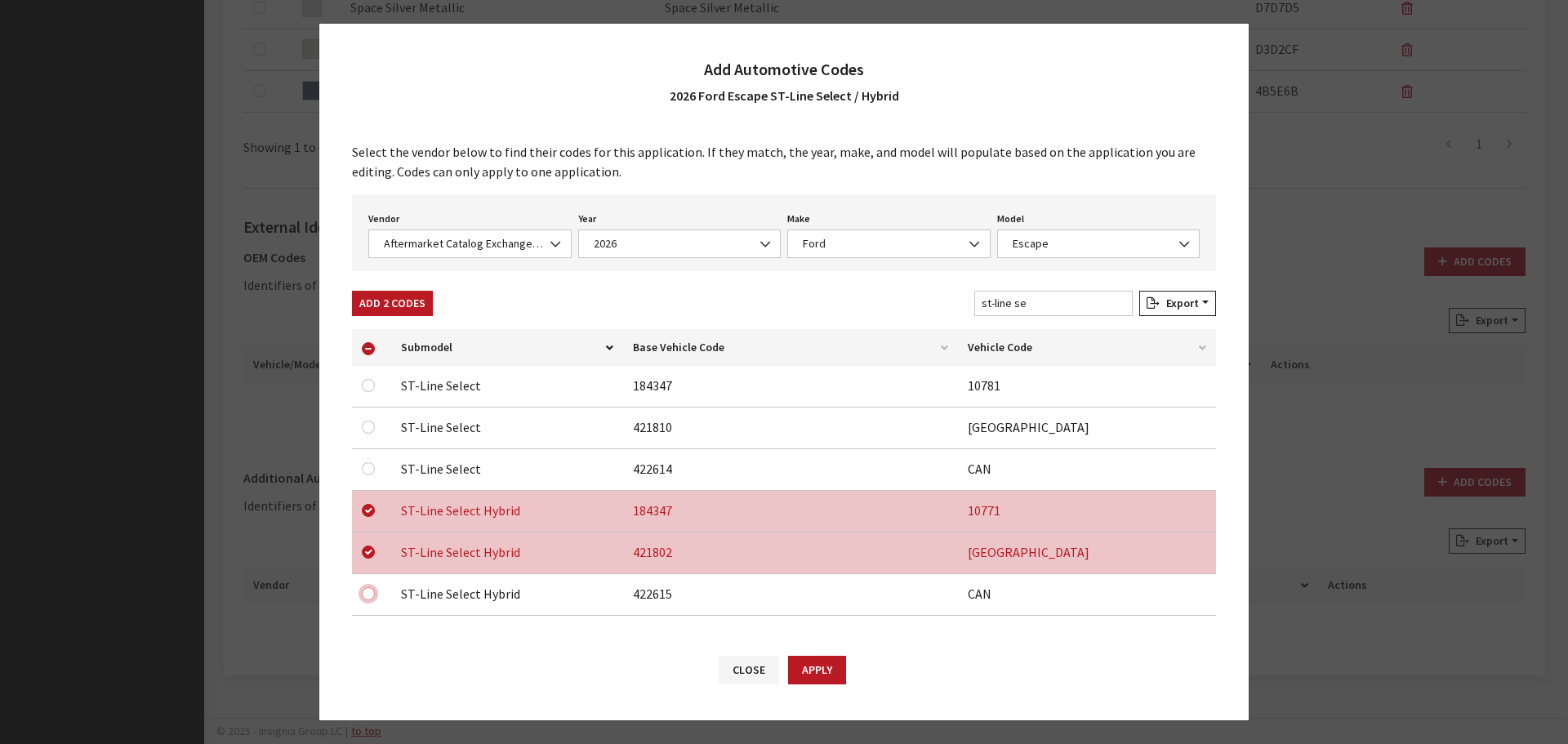
click at [370, 596] on input "checkbox" at bounding box center [368, 594] width 13 height 13
checkbox input "true"
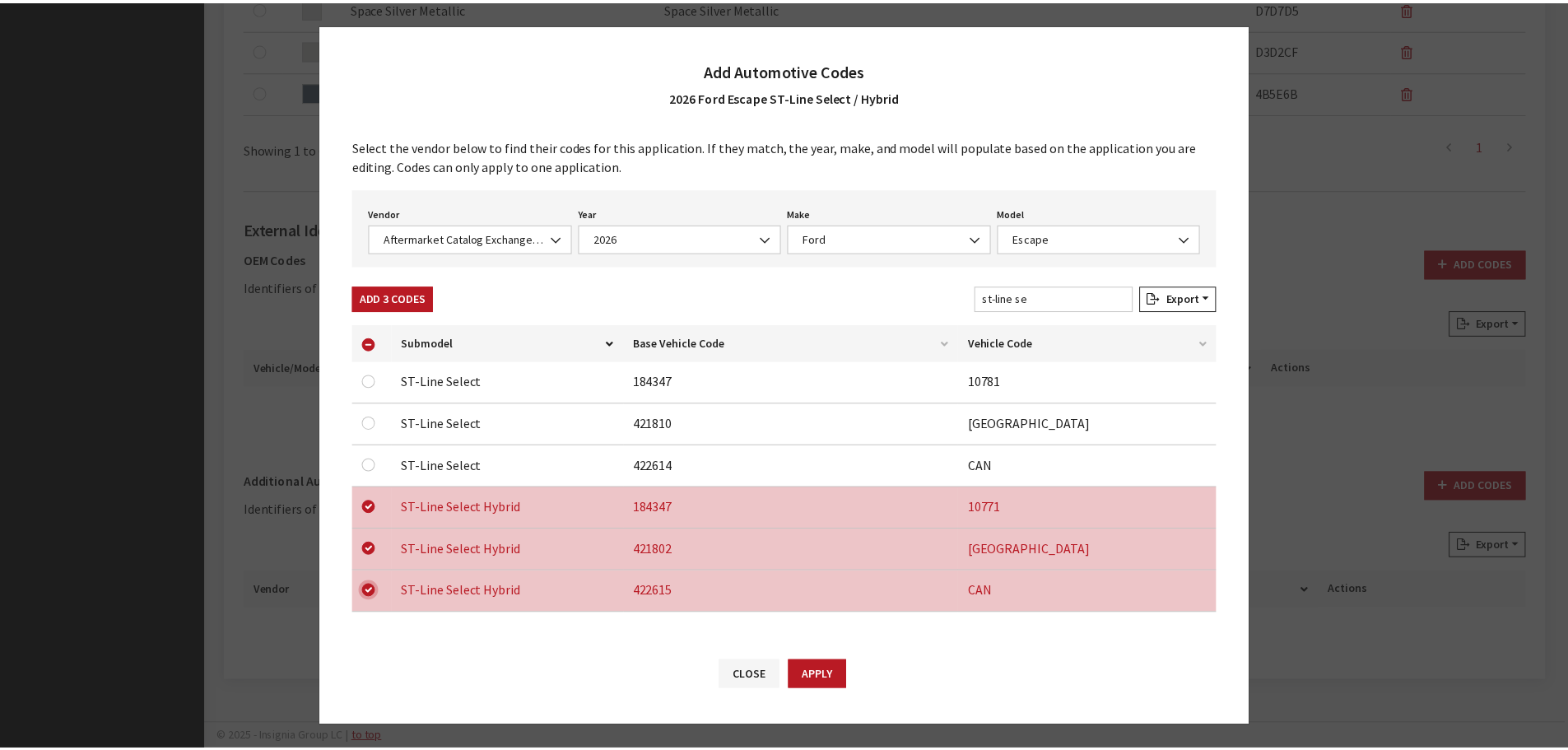
scroll to position [10, 0]
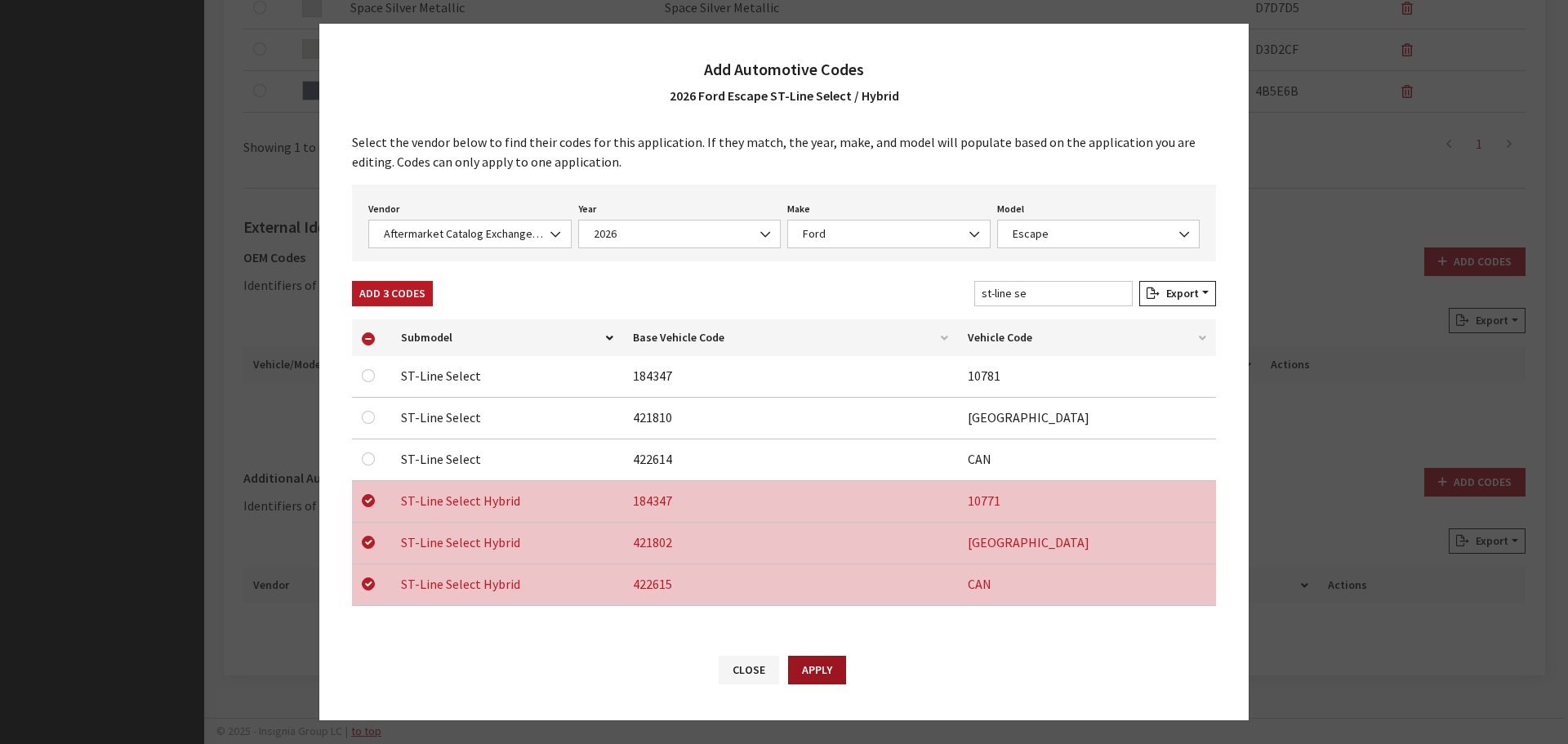
click at [832, 675] on button "Apply" at bounding box center [817, 670] width 58 height 29
checkbox input "false"
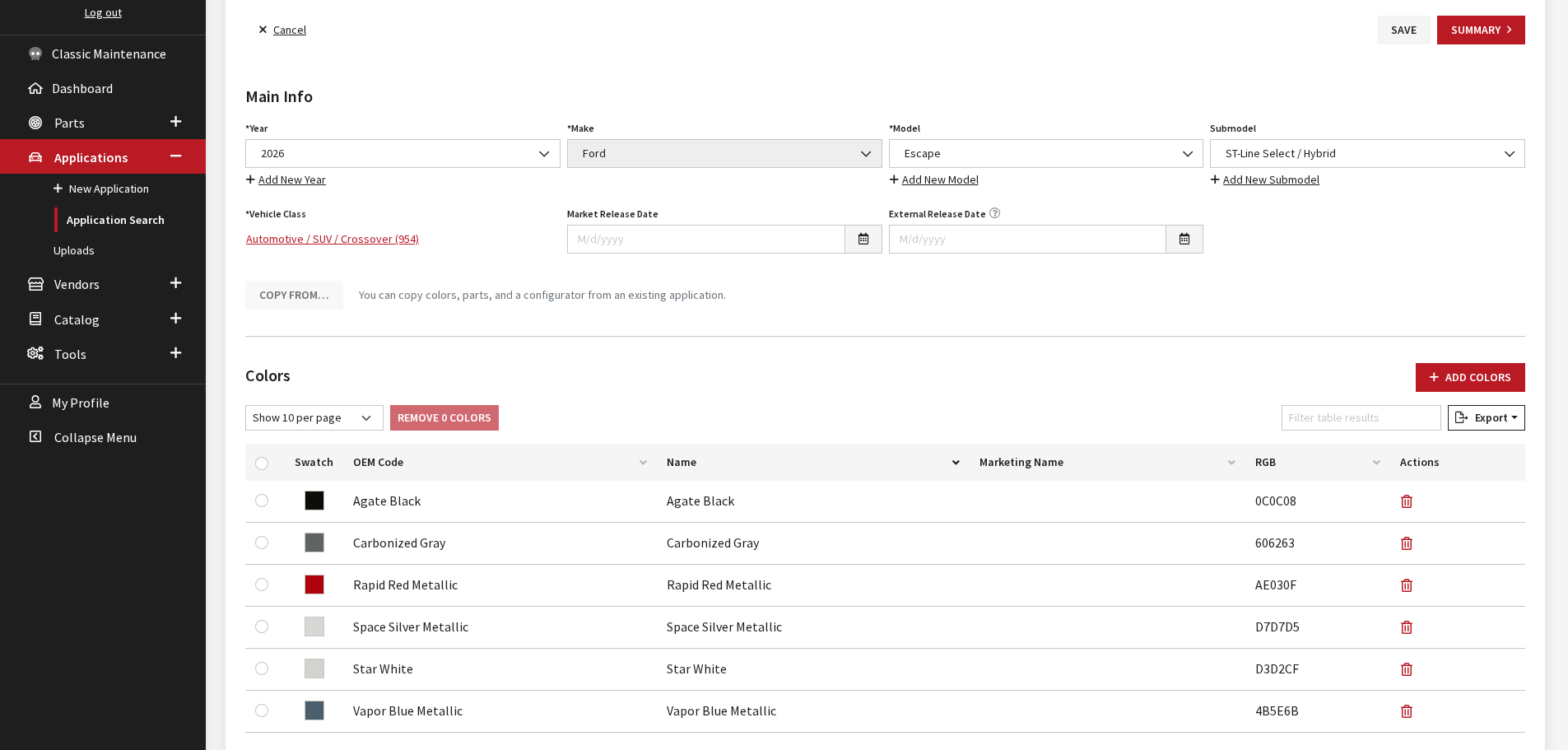
scroll to position [0, 0]
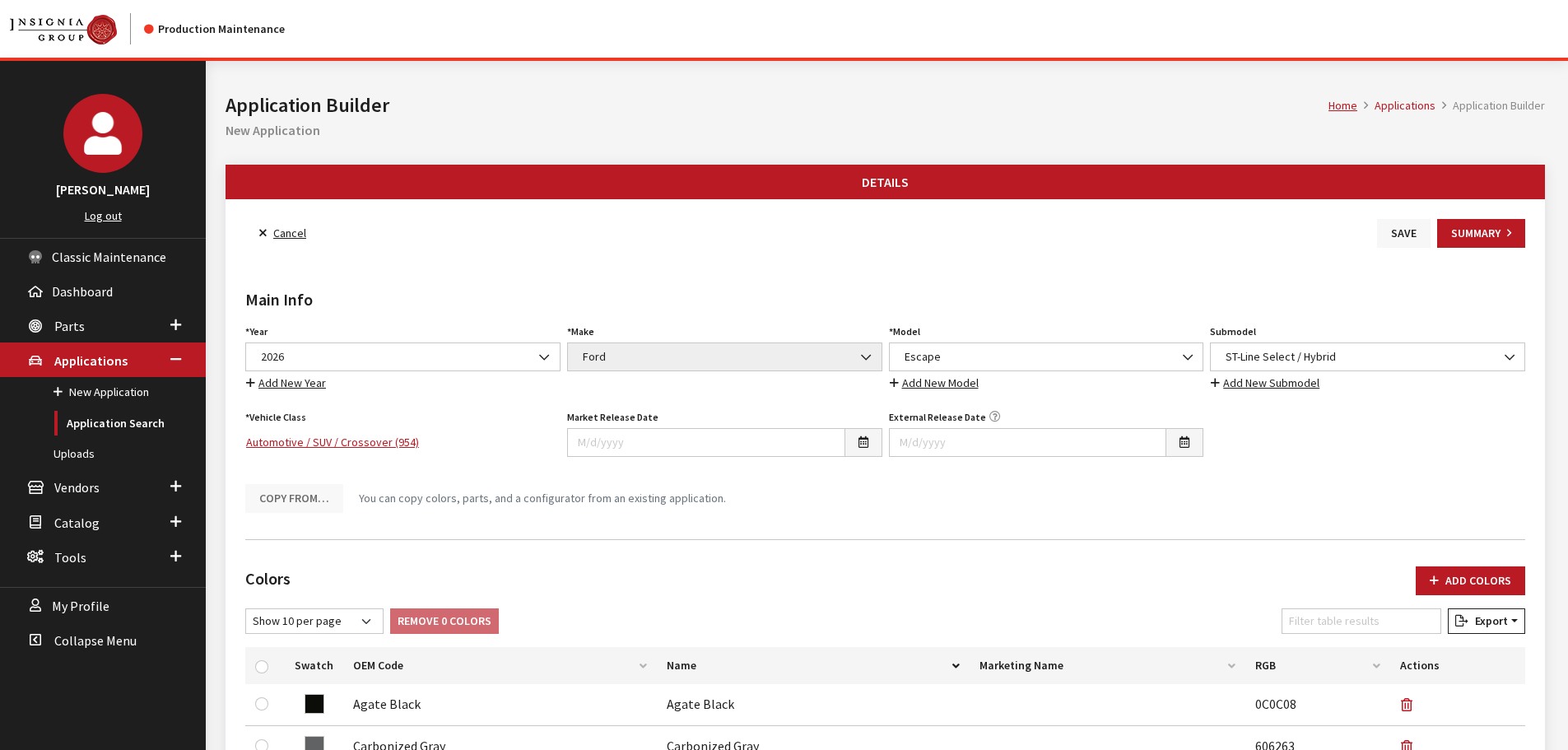
click at [1399, 226] on button "Save" at bounding box center [1404, 233] width 53 height 29
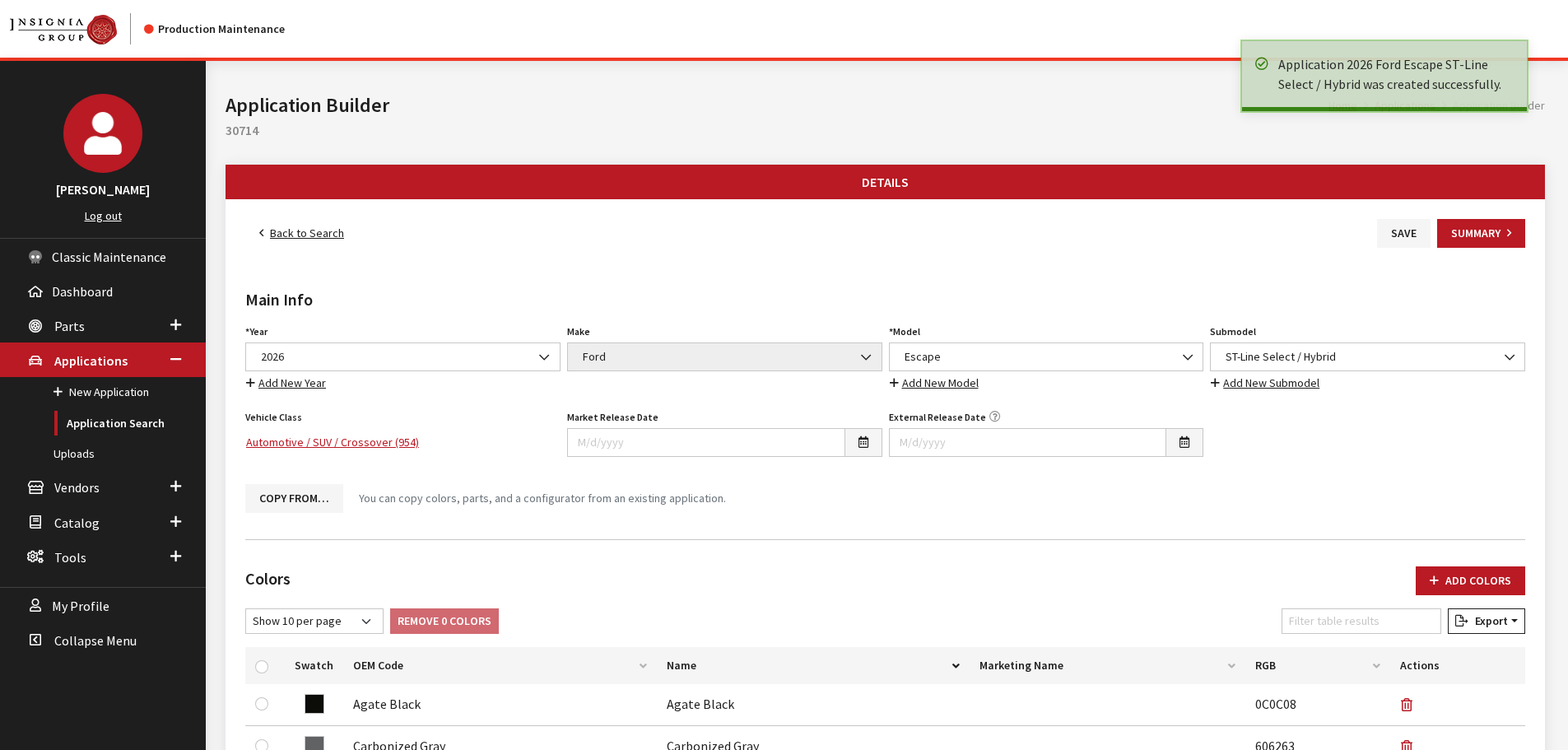
drag, startPoint x: 0, startPoint y: 0, endPoint x: 330, endPoint y: 233, distance: 404.0
click at [330, 233] on link "Back to Search" at bounding box center [301, 233] width 113 height 29
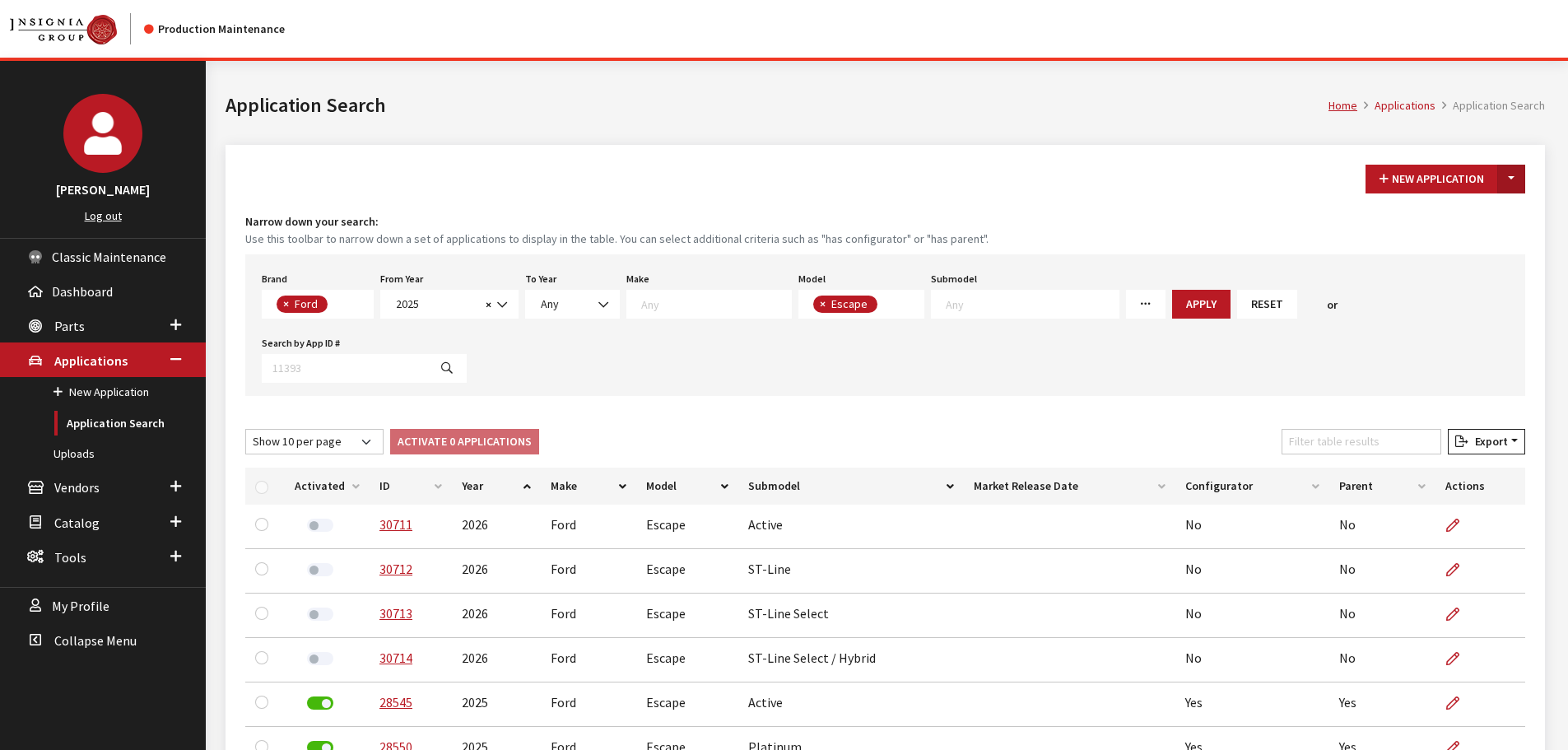
click at [1522, 175] on button "Toggle Dropdown" at bounding box center [1512, 179] width 28 height 29
click at [1443, 211] on button "New From Existing..." at bounding box center [1454, 214] width 142 height 29
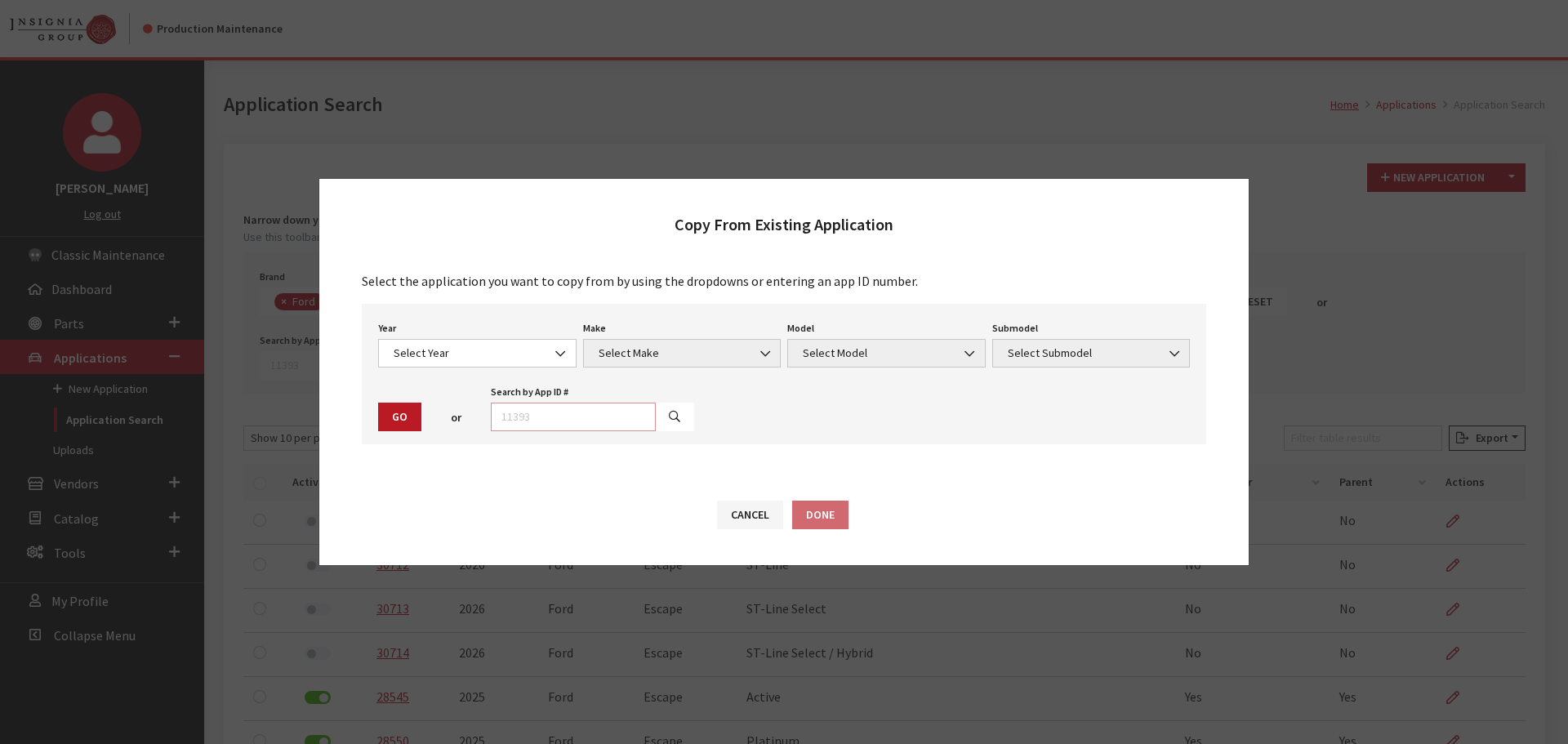
click at [584, 419] on input "text" at bounding box center [573, 417] width 165 height 29
type input "30714"
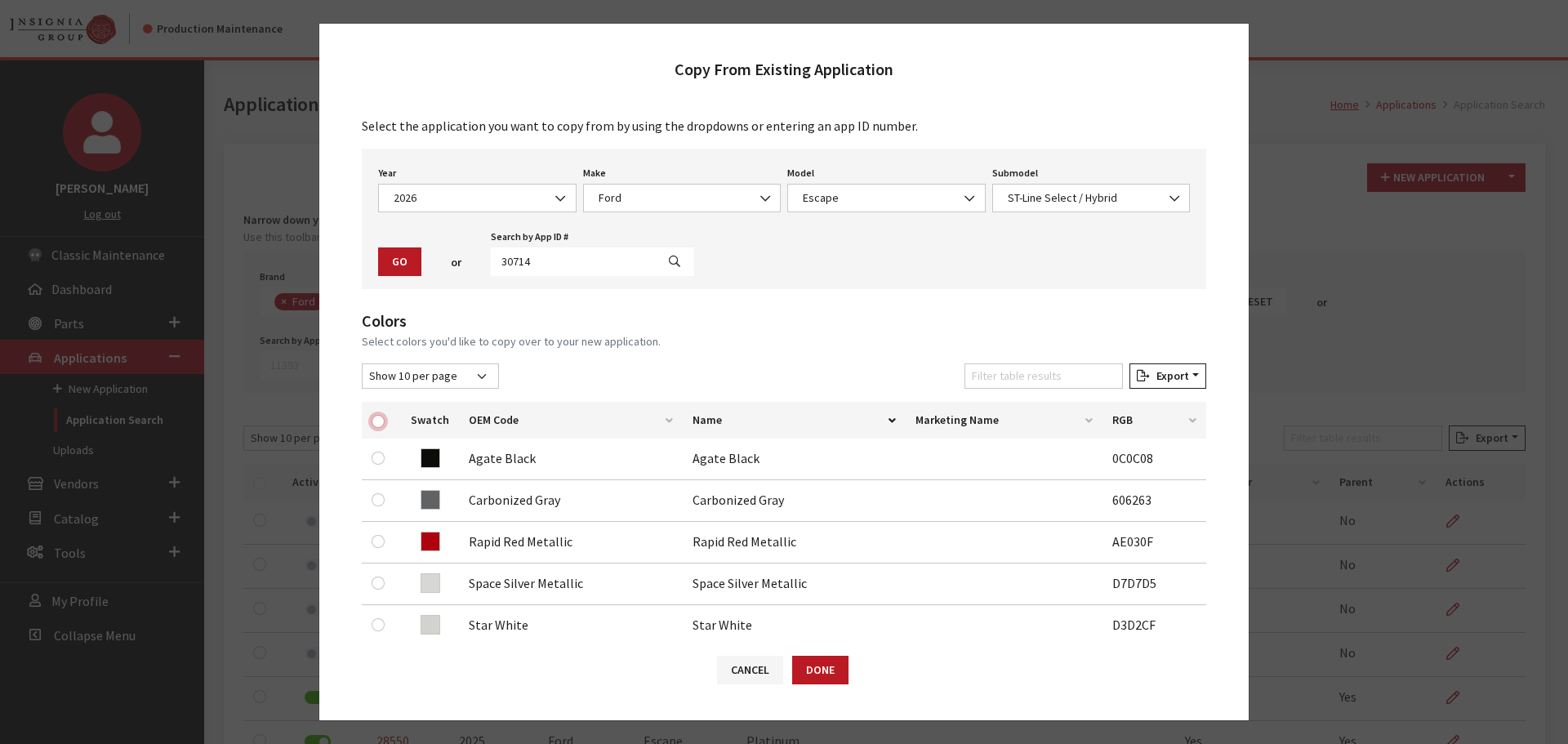
click at [380, 420] on input "checkbox" at bounding box center [378, 422] width 13 height 13
checkbox input "true"
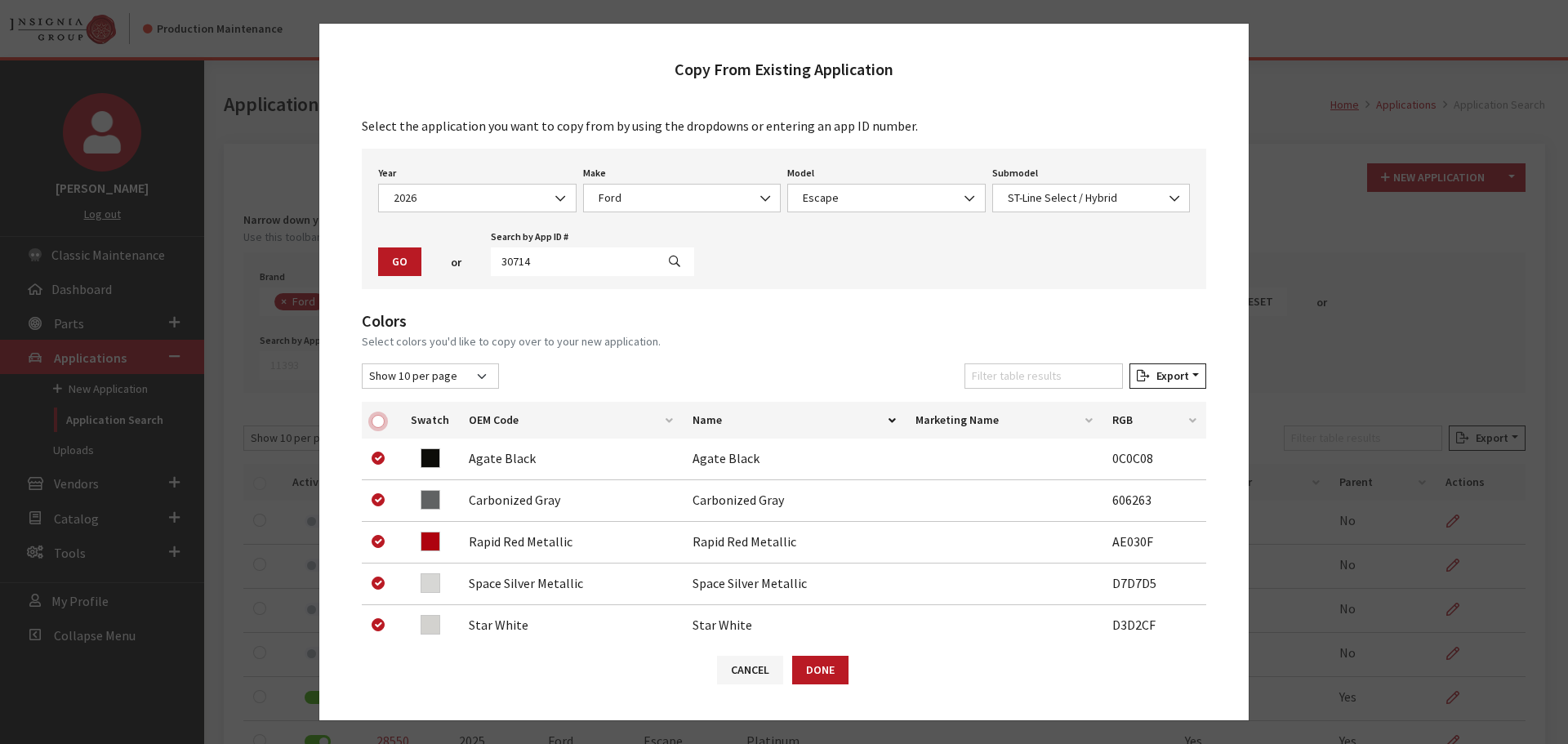
checkbox input "true"
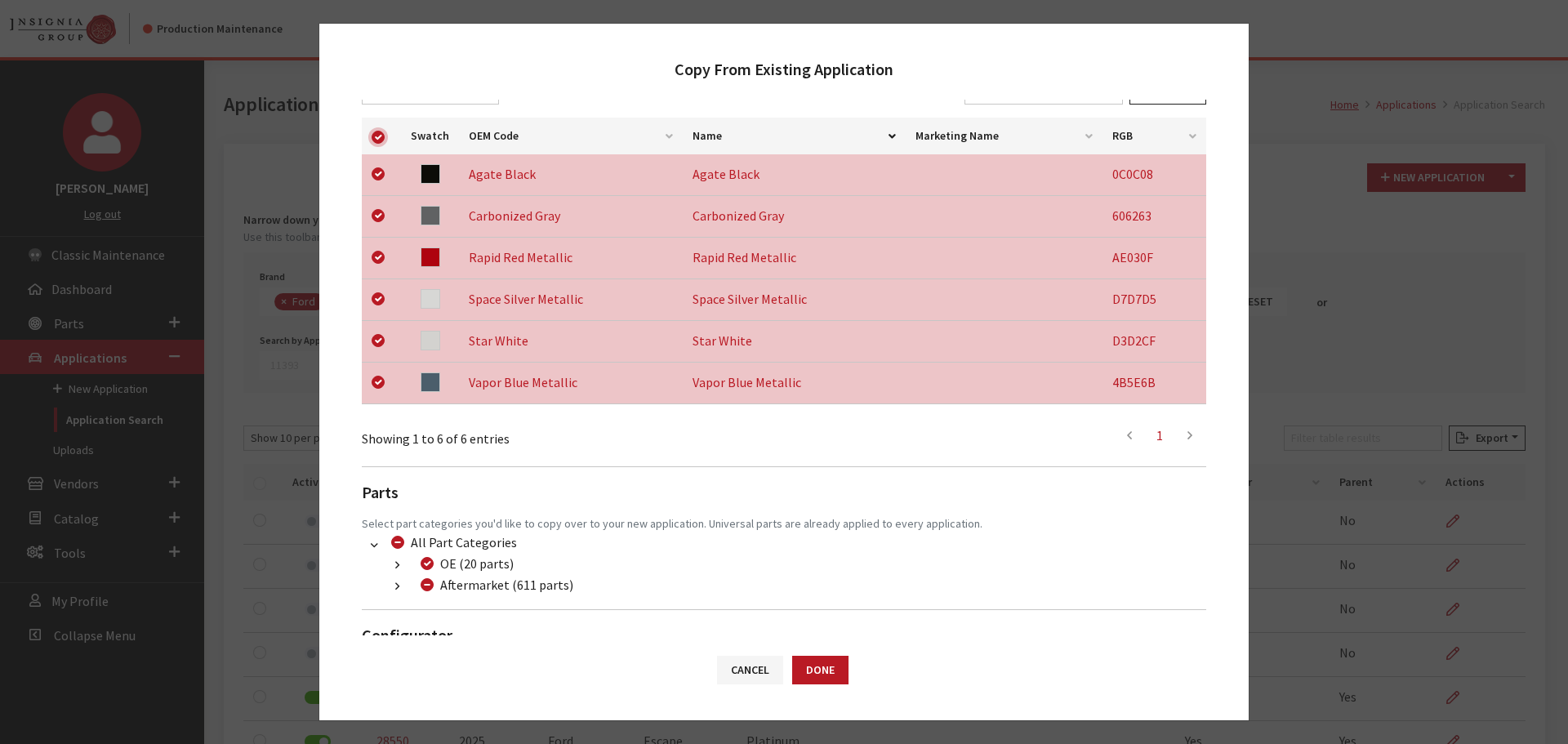
scroll to position [340, 0]
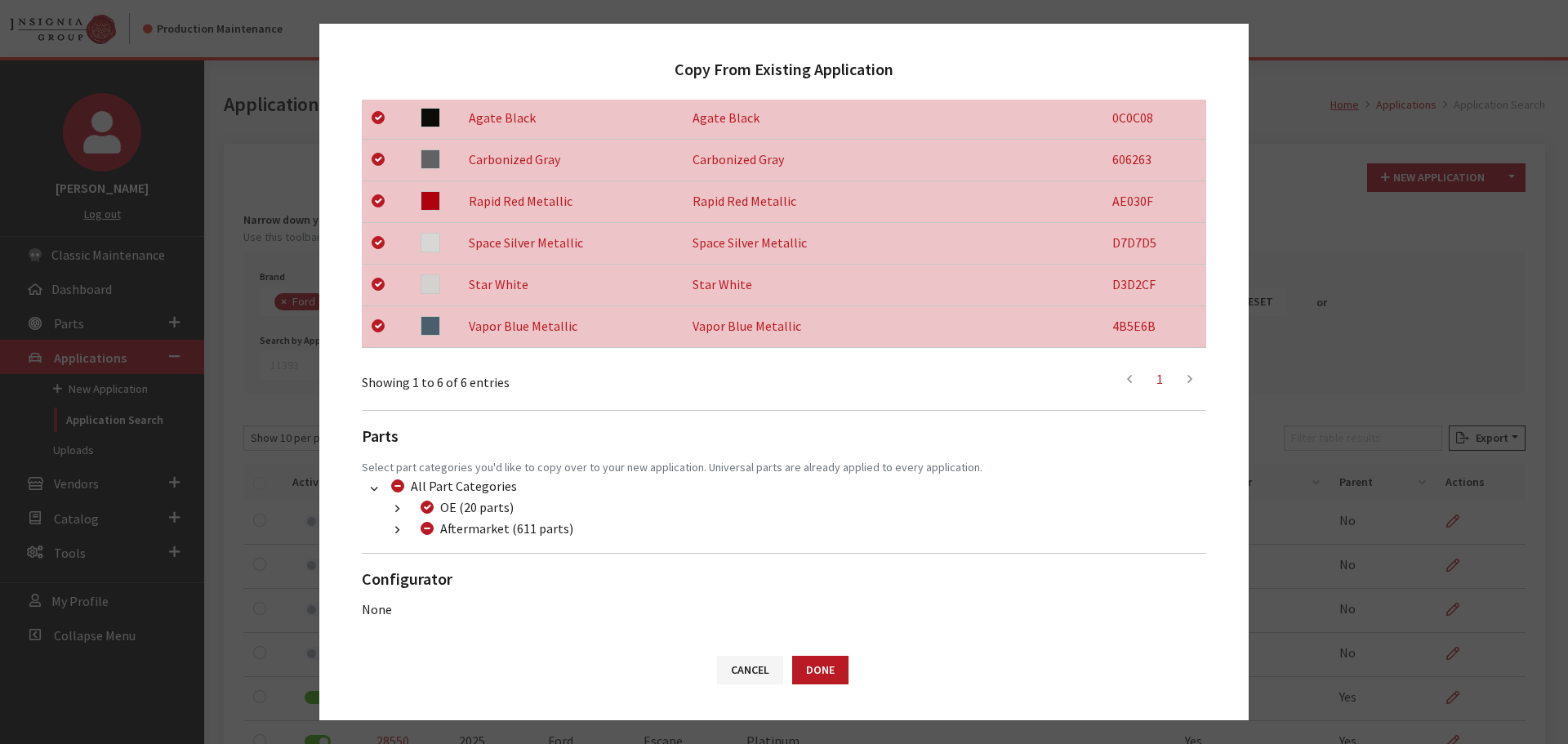
click at [395, 526] on icon "button" at bounding box center [397, 531] width 4 height 12
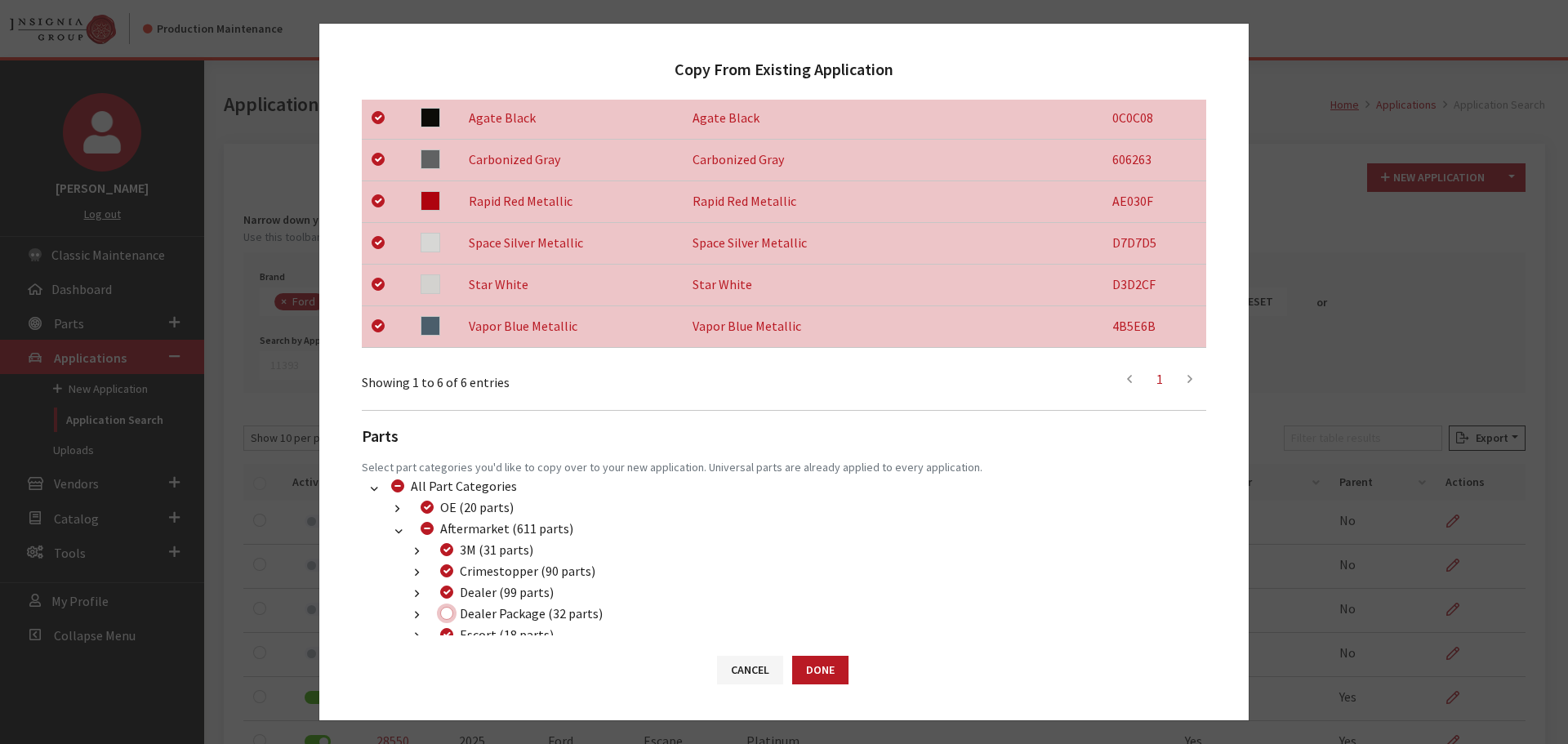
click at [447, 613] on input "Dealer Package (32 parts)" at bounding box center [446, 614] width 13 height 13
checkbox input "true"
click at [810, 669] on button "Done" at bounding box center [820, 670] width 56 height 29
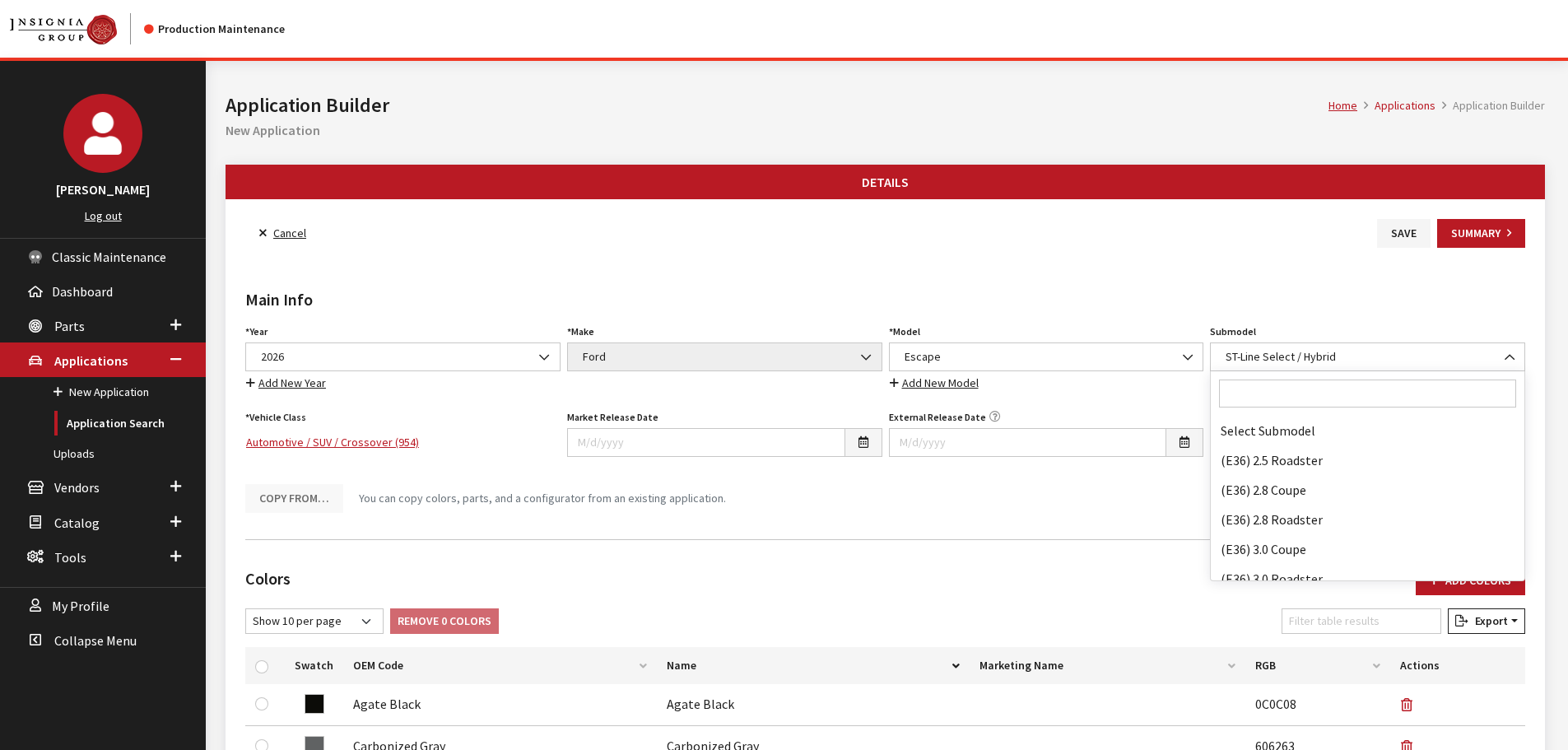
click at [1305, 391] on input "Search" at bounding box center [1368, 394] width 297 height 28
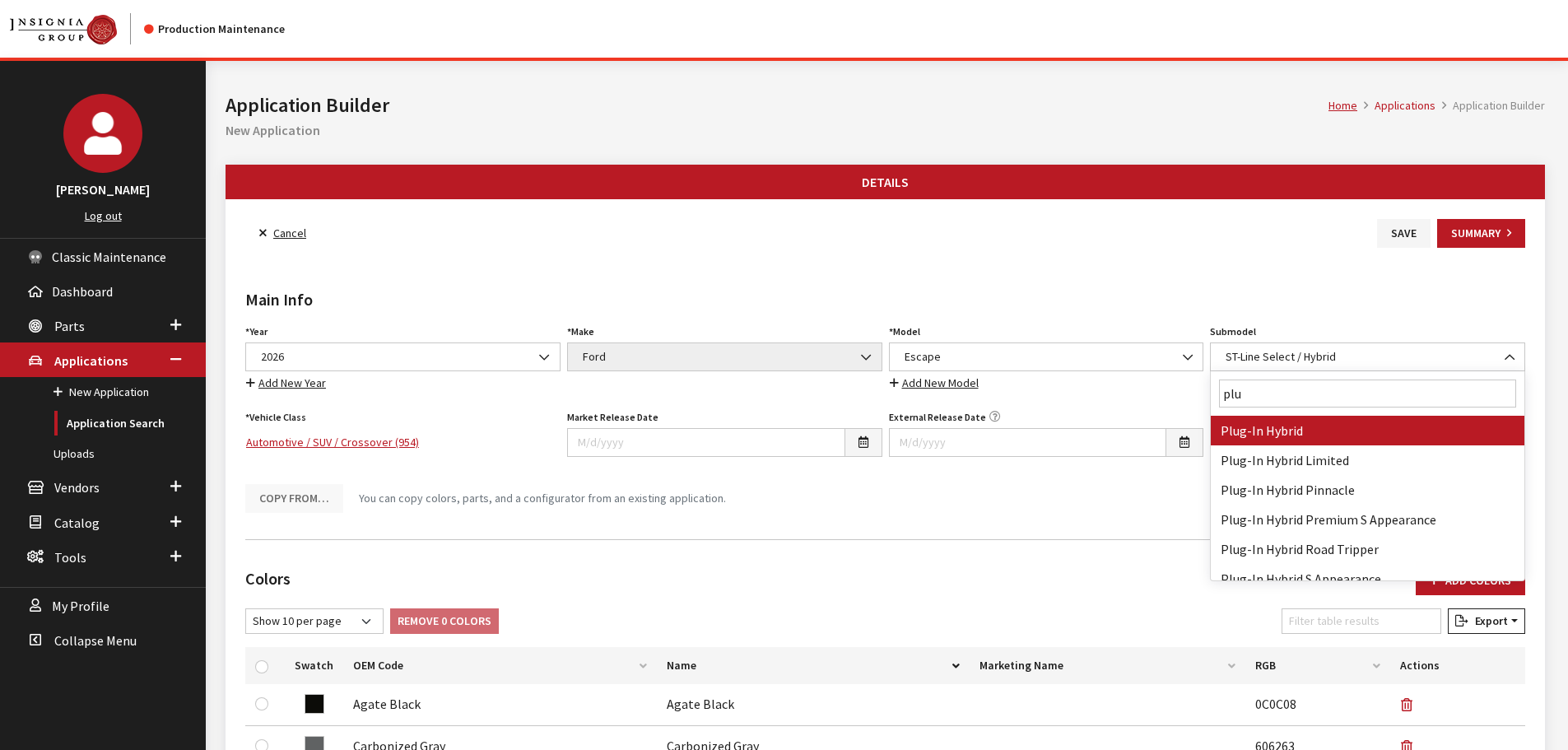
type input "plug"
select select "1841"
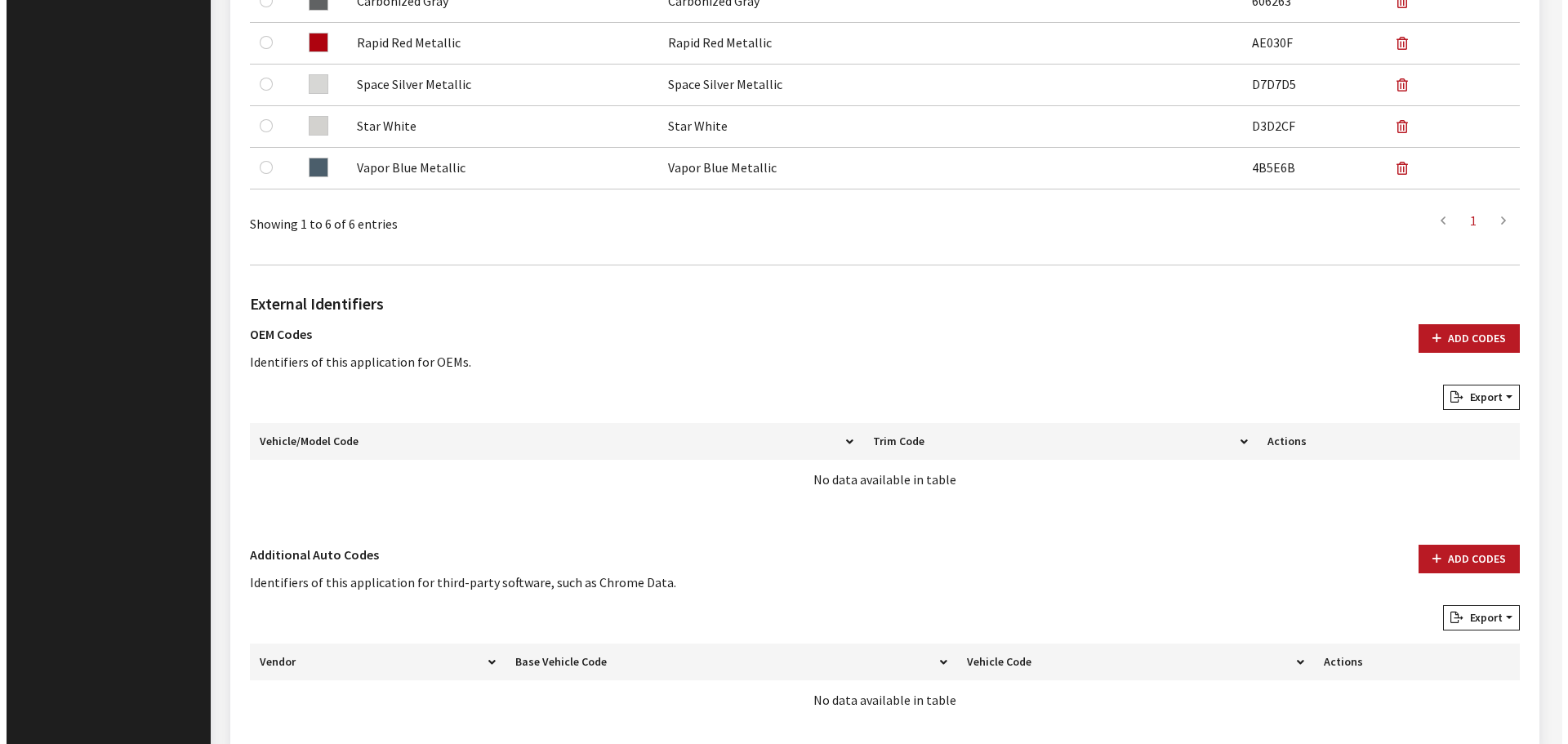
scroll to position [817, 0]
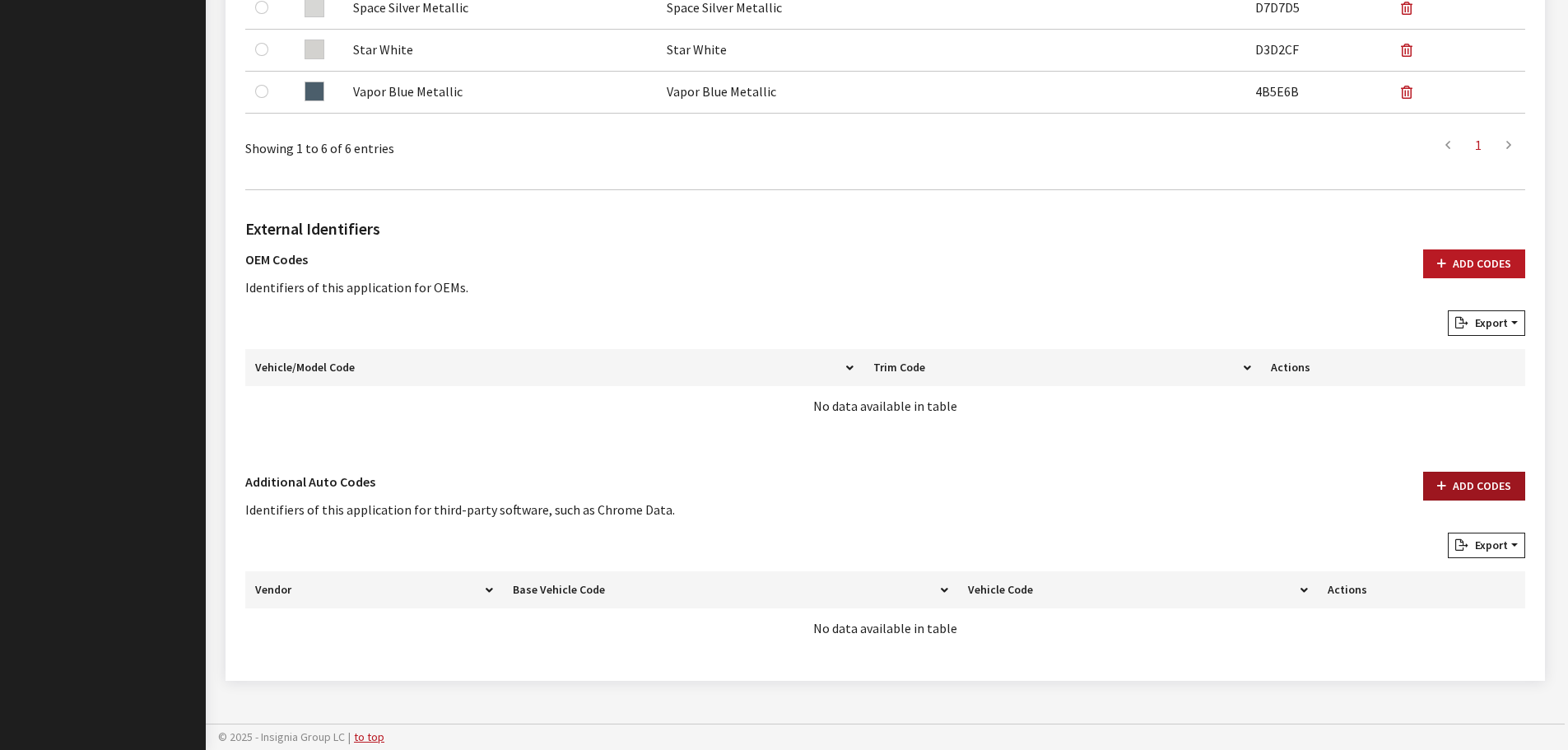
click at [1462, 490] on button "Add Codes" at bounding box center [1473, 486] width 102 height 29
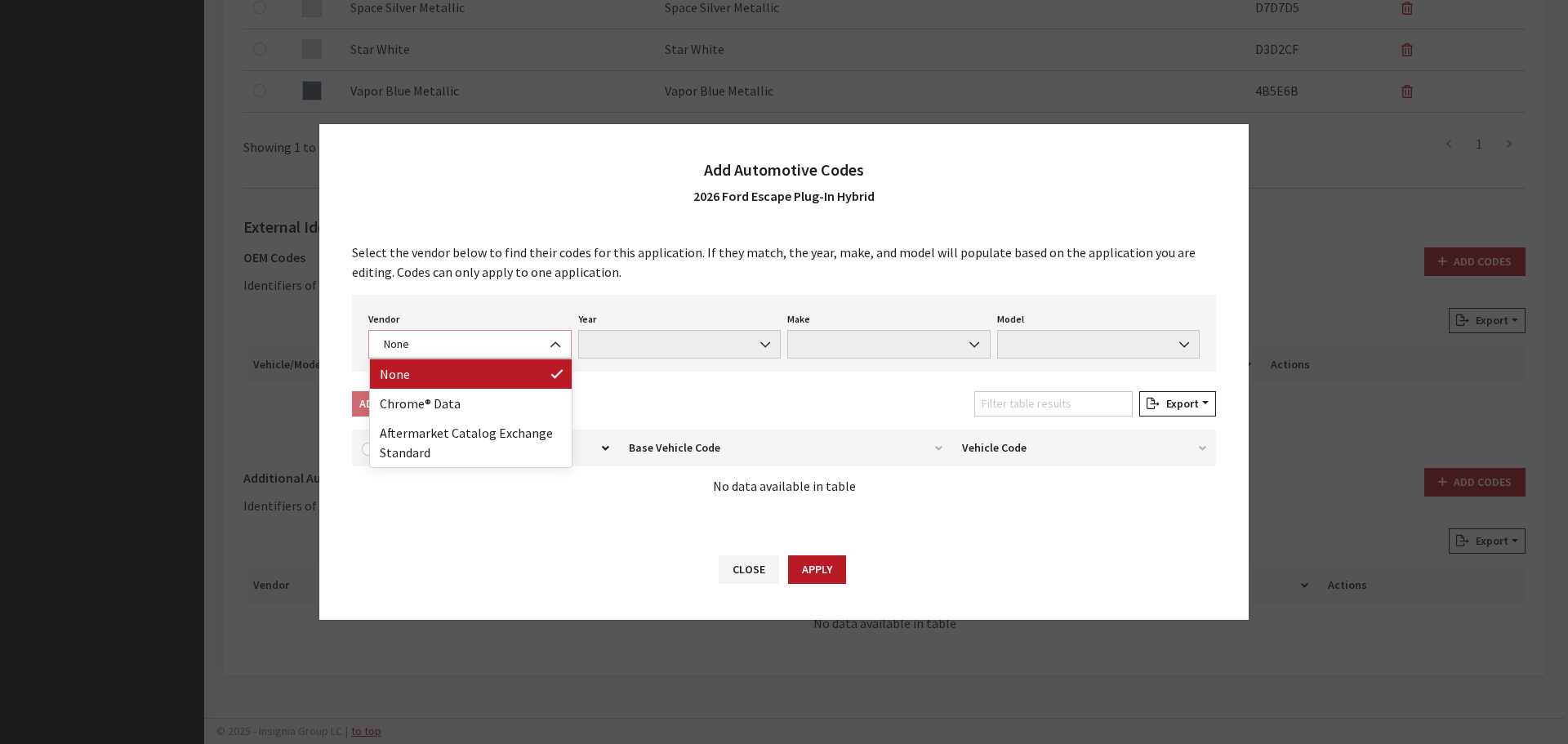
click at [401, 345] on span "None" at bounding box center [469, 344] width 182 height 17
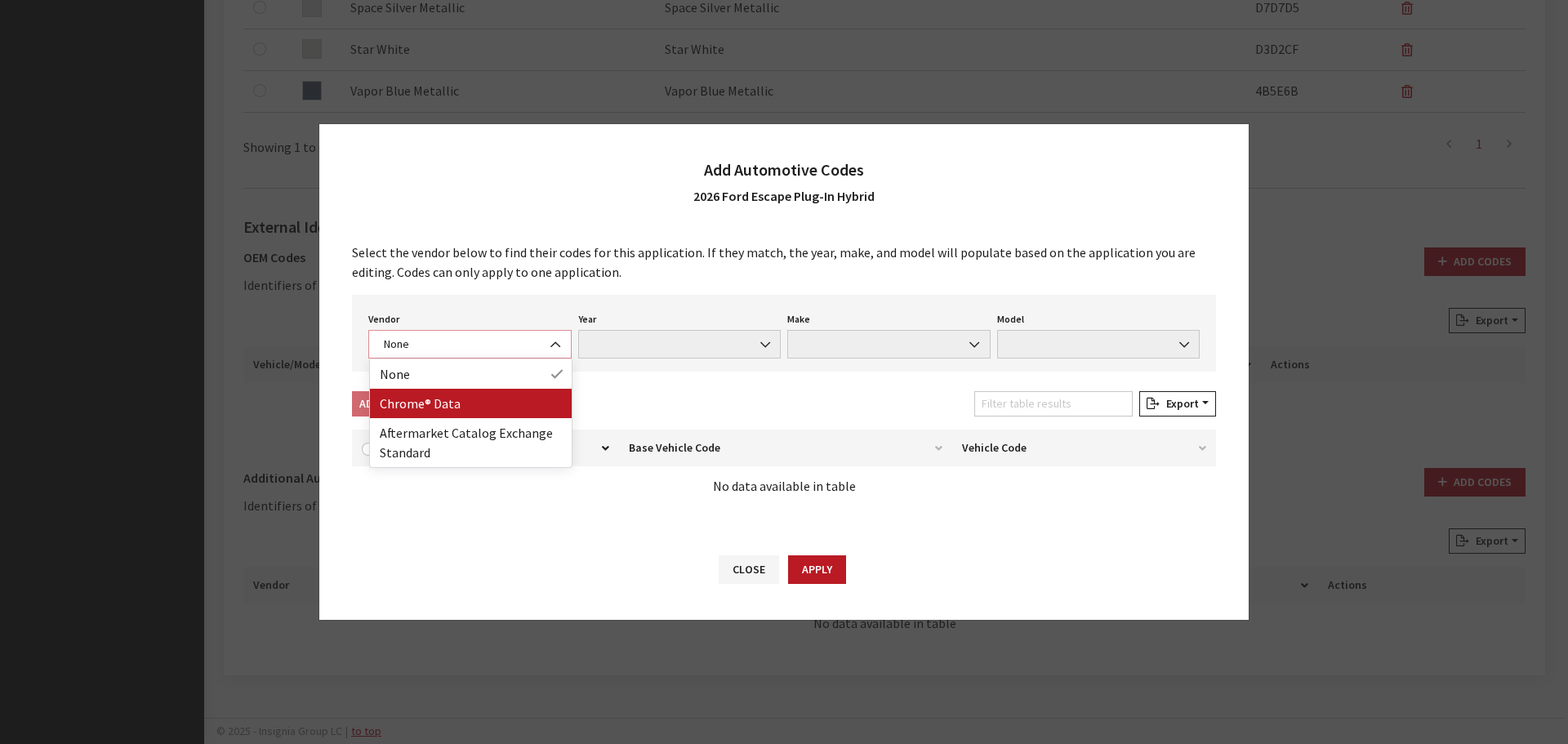
select select "4"
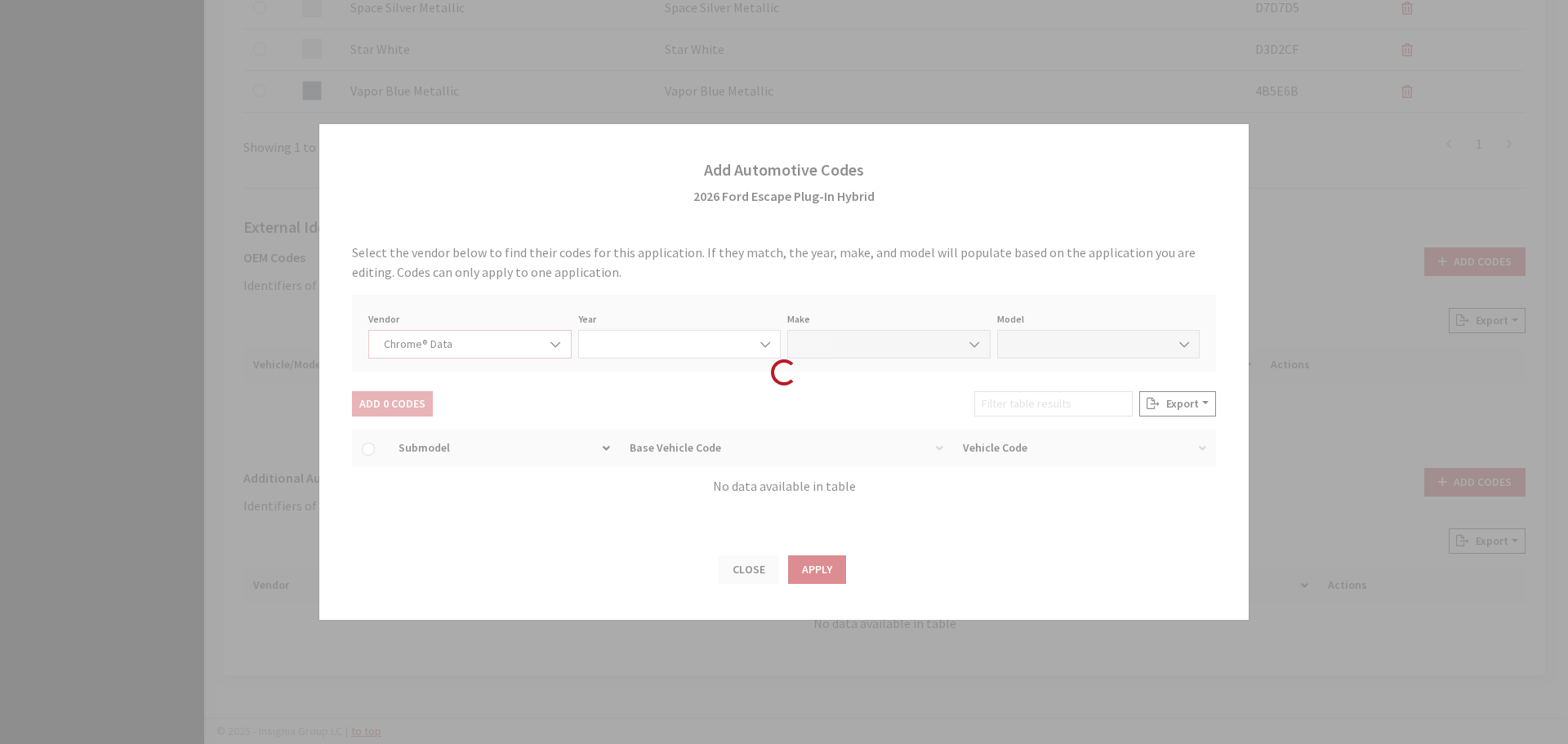
select select "2026"
select select "13"
select select "72437"
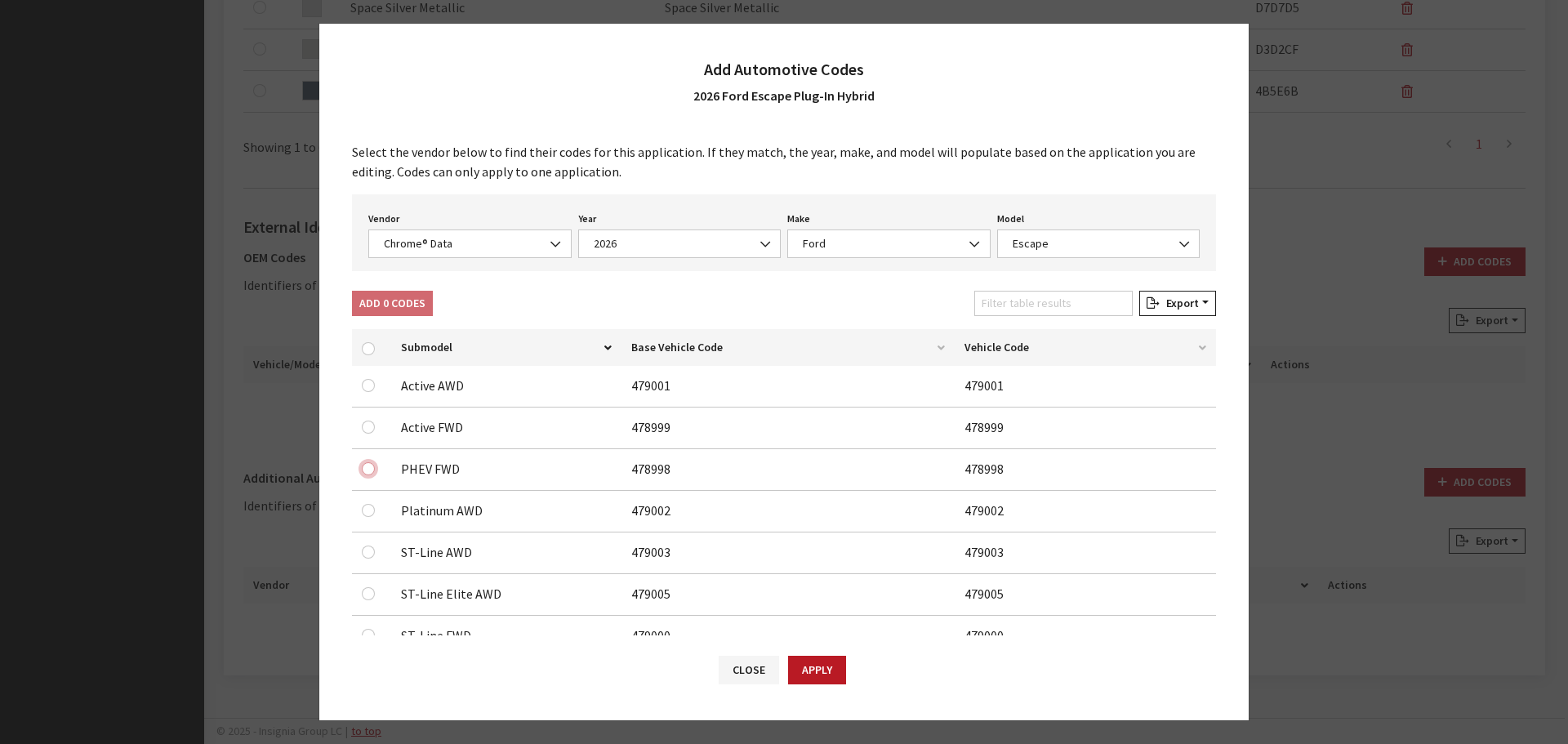
click at [362, 470] on input "checkbox" at bounding box center [368, 469] width 13 height 13
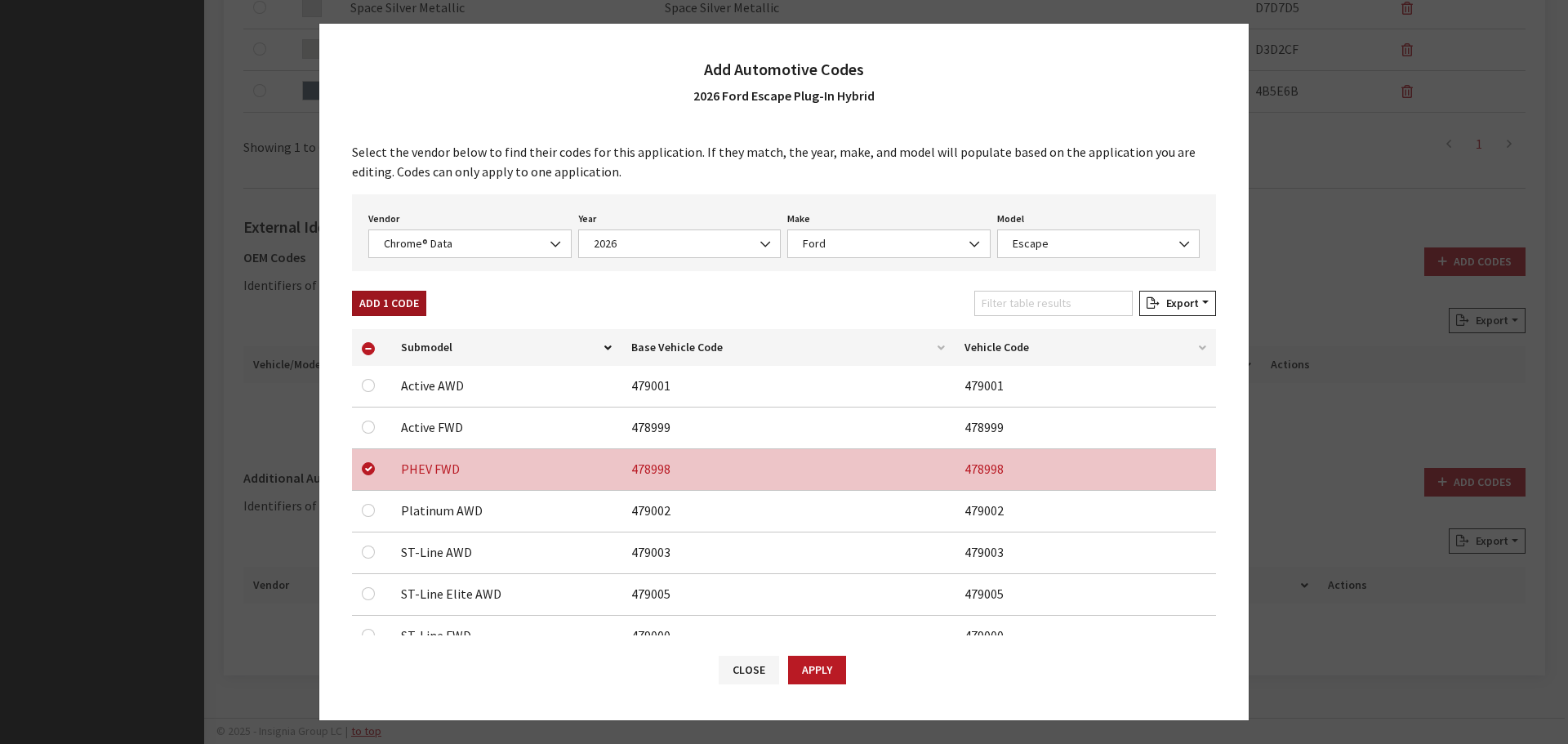
click at [372, 305] on button "Add 1 Code" at bounding box center [389, 303] width 74 height 26
checkbox input "false"
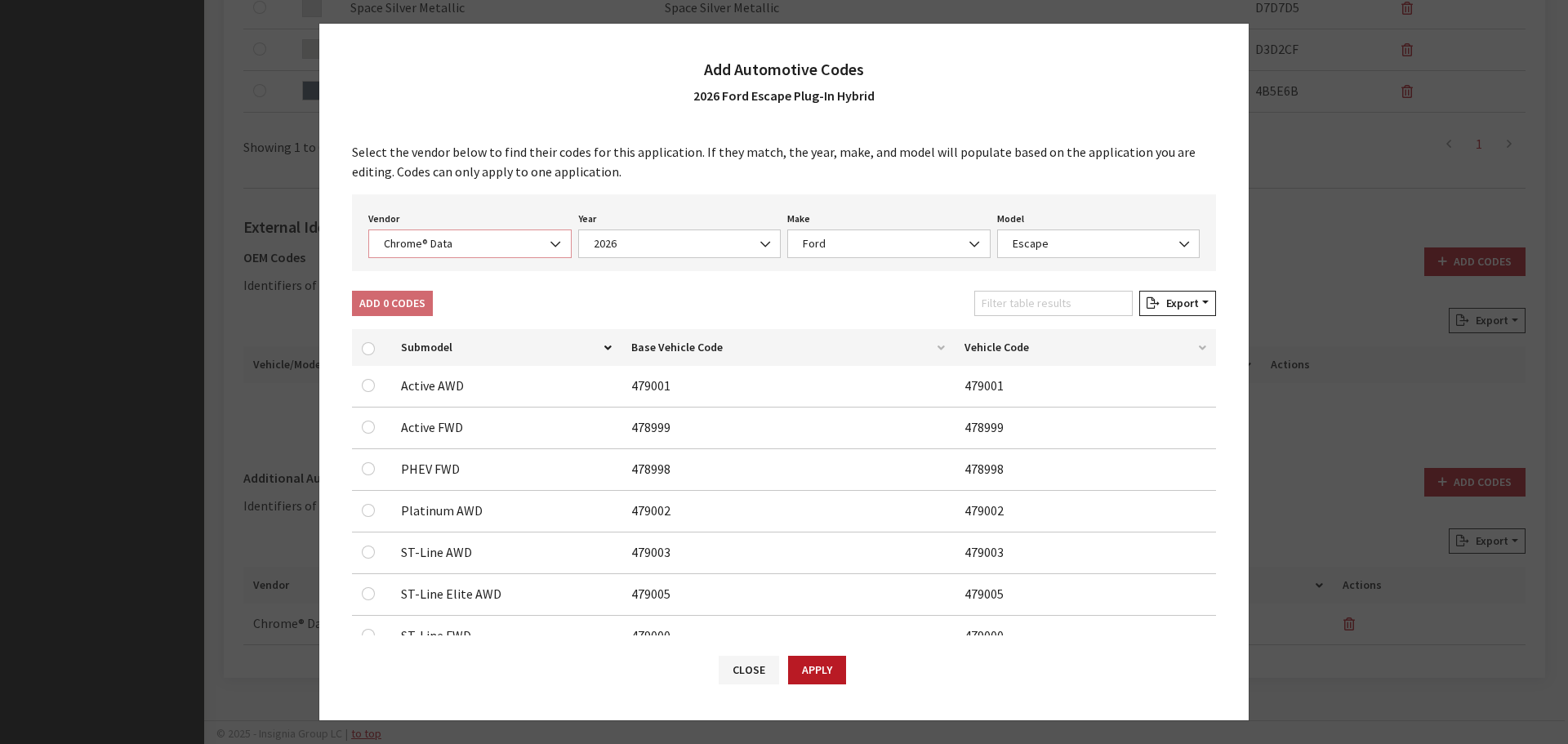
click at [443, 247] on span "Chrome® Data" at bounding box center [469, 244] width 182 height 17
select select "2"
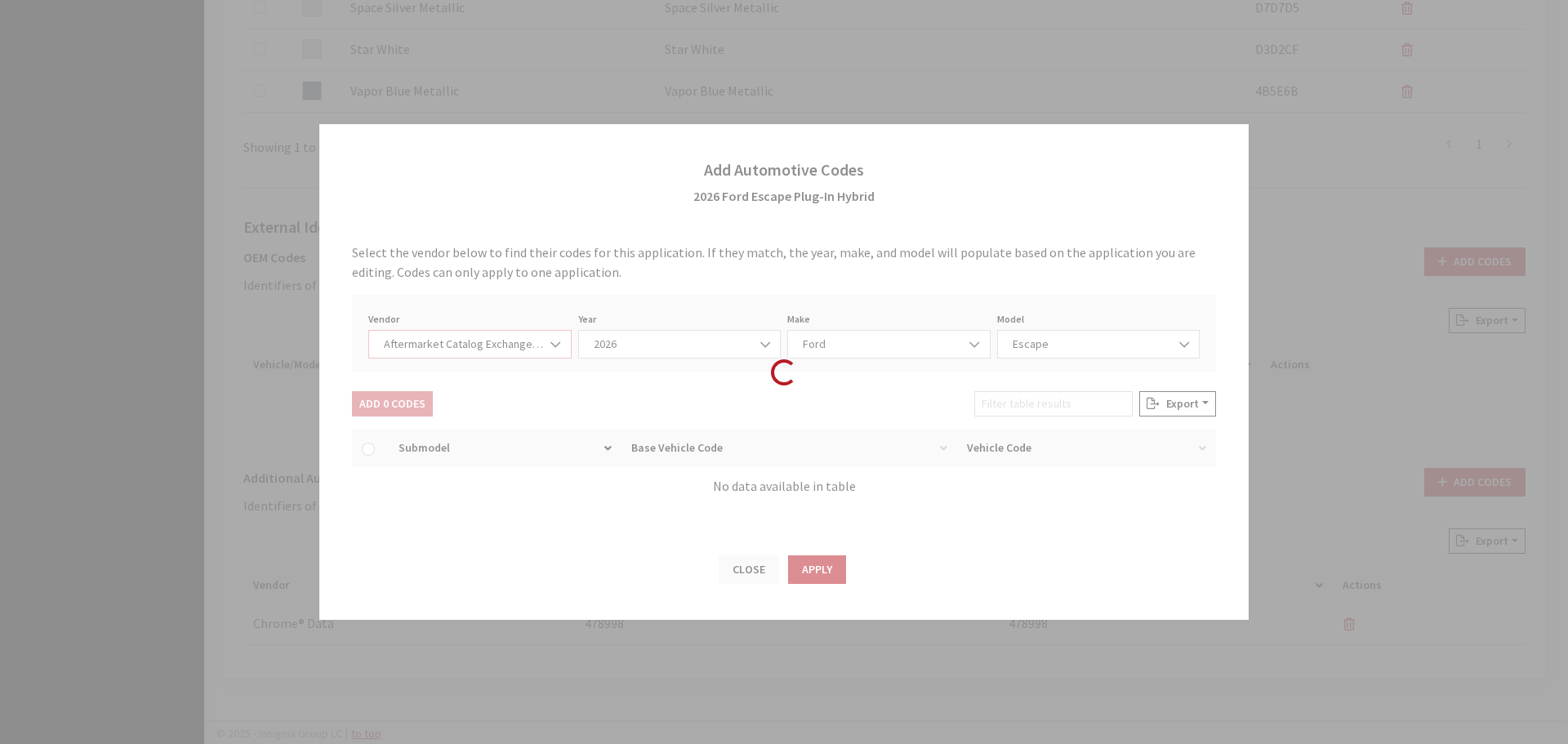
select select "2026"
select select "54"
select select "659"
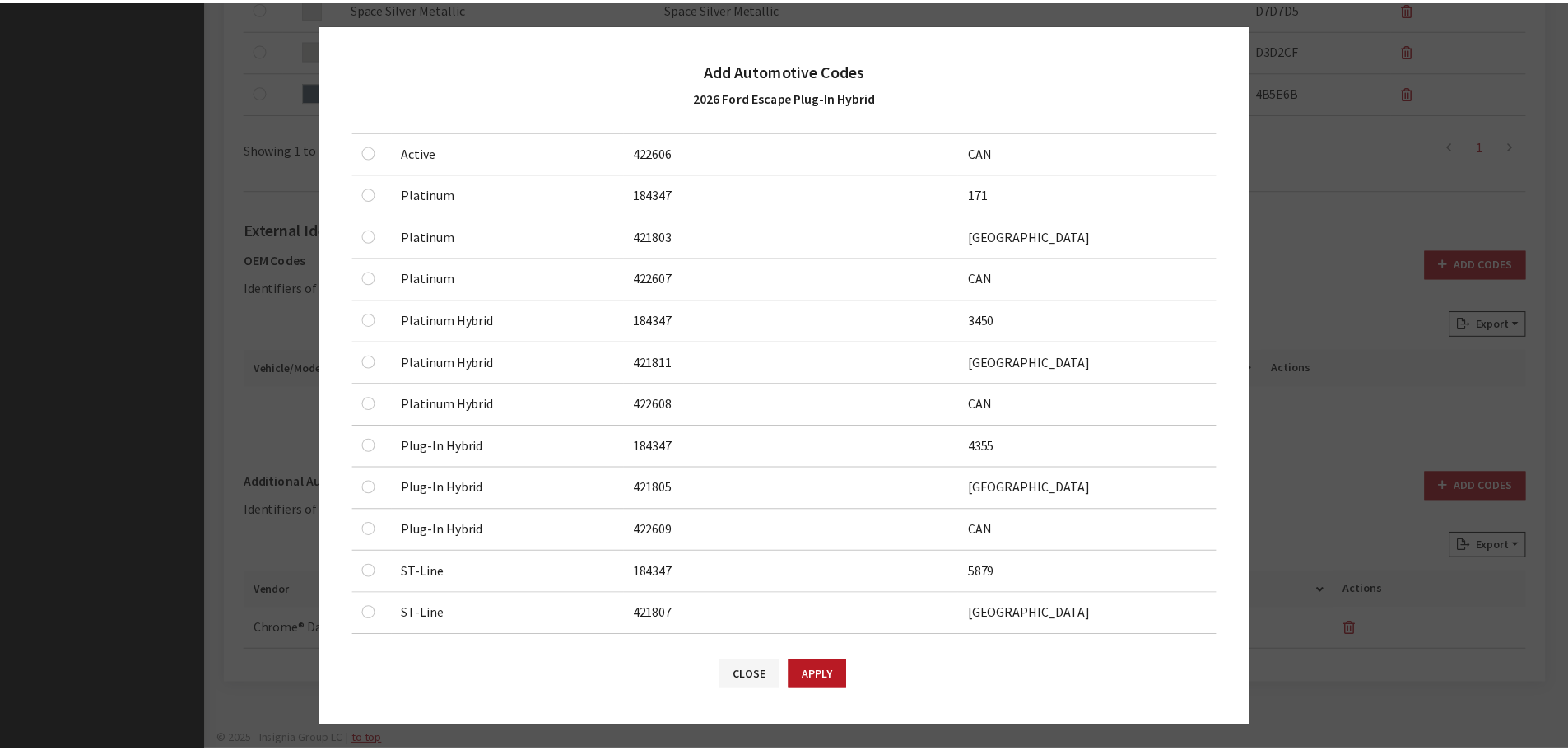
scroll to position [330, 0]
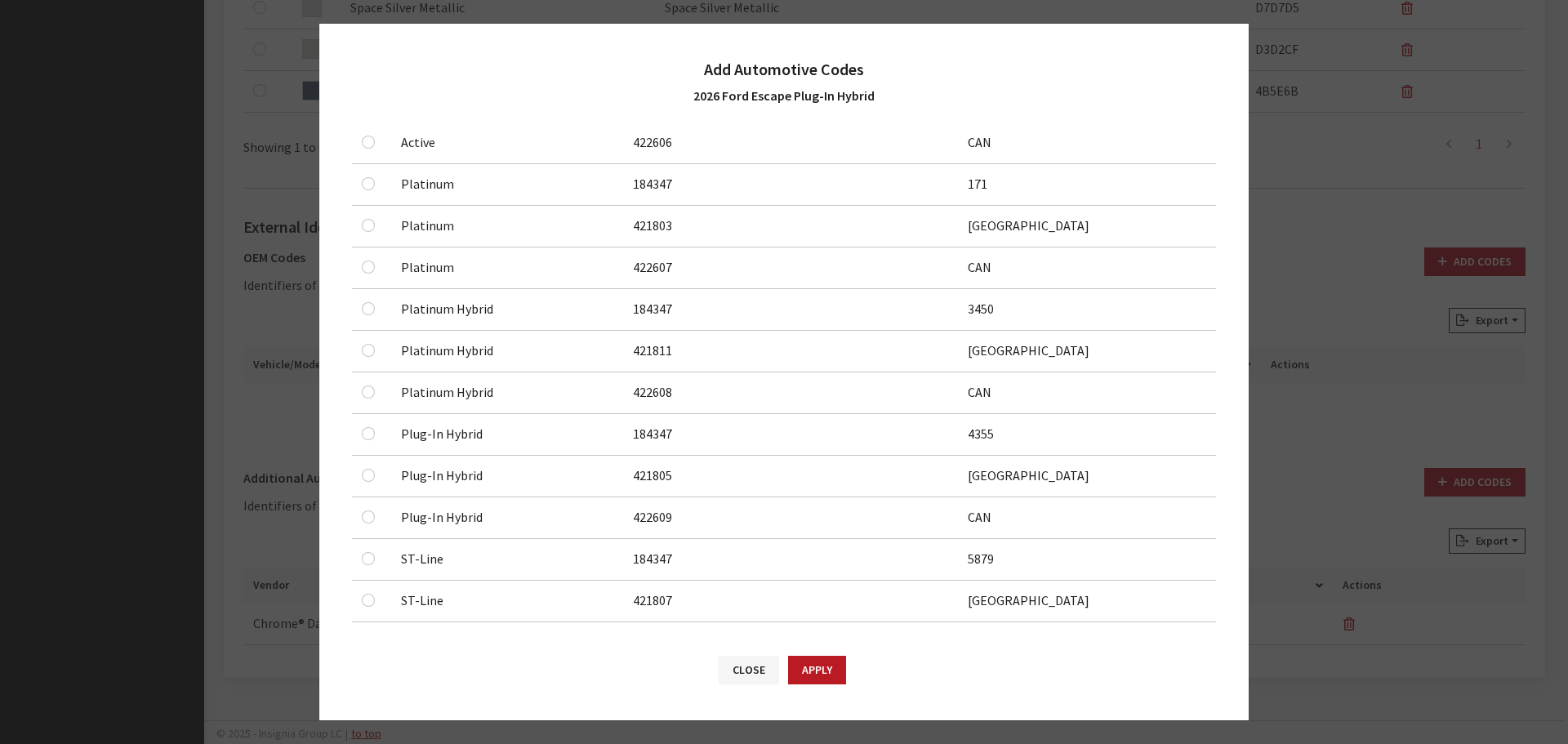
drag, startPoint x: 364, startPoint y: 428, endPoint x: 365, endPoint y: 454, distance: 26.0
click at [365, 428] on div at bounding box center [371, 434] width 20 height 20
click at [367, 435] on input "checkbox" at bounding box center [368, 434] width 13 height 13
checkbox input "true"
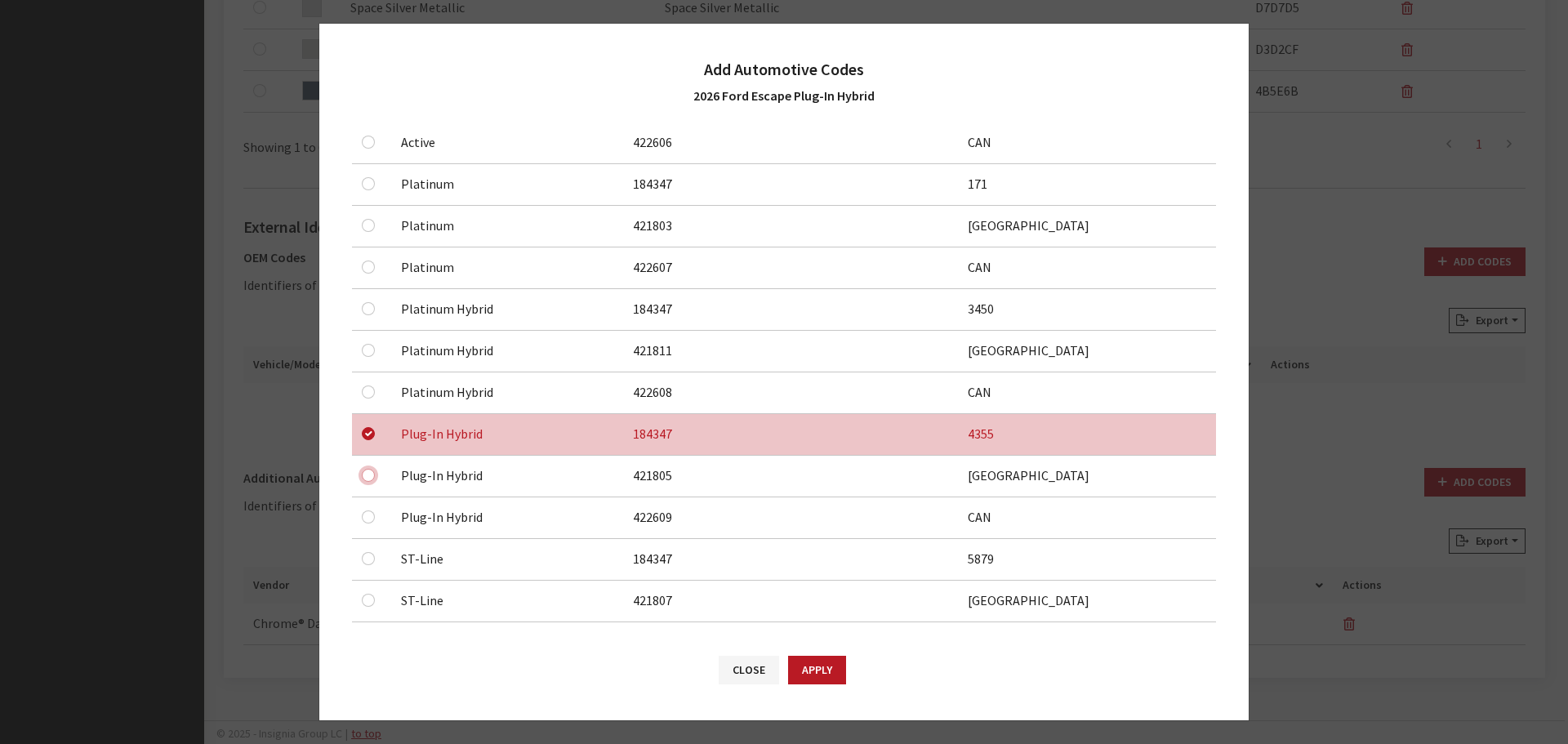
click at [369, 475] on input "checkbox" at bounding box center [368, 475] width 13 height 13
checkbox input "true"
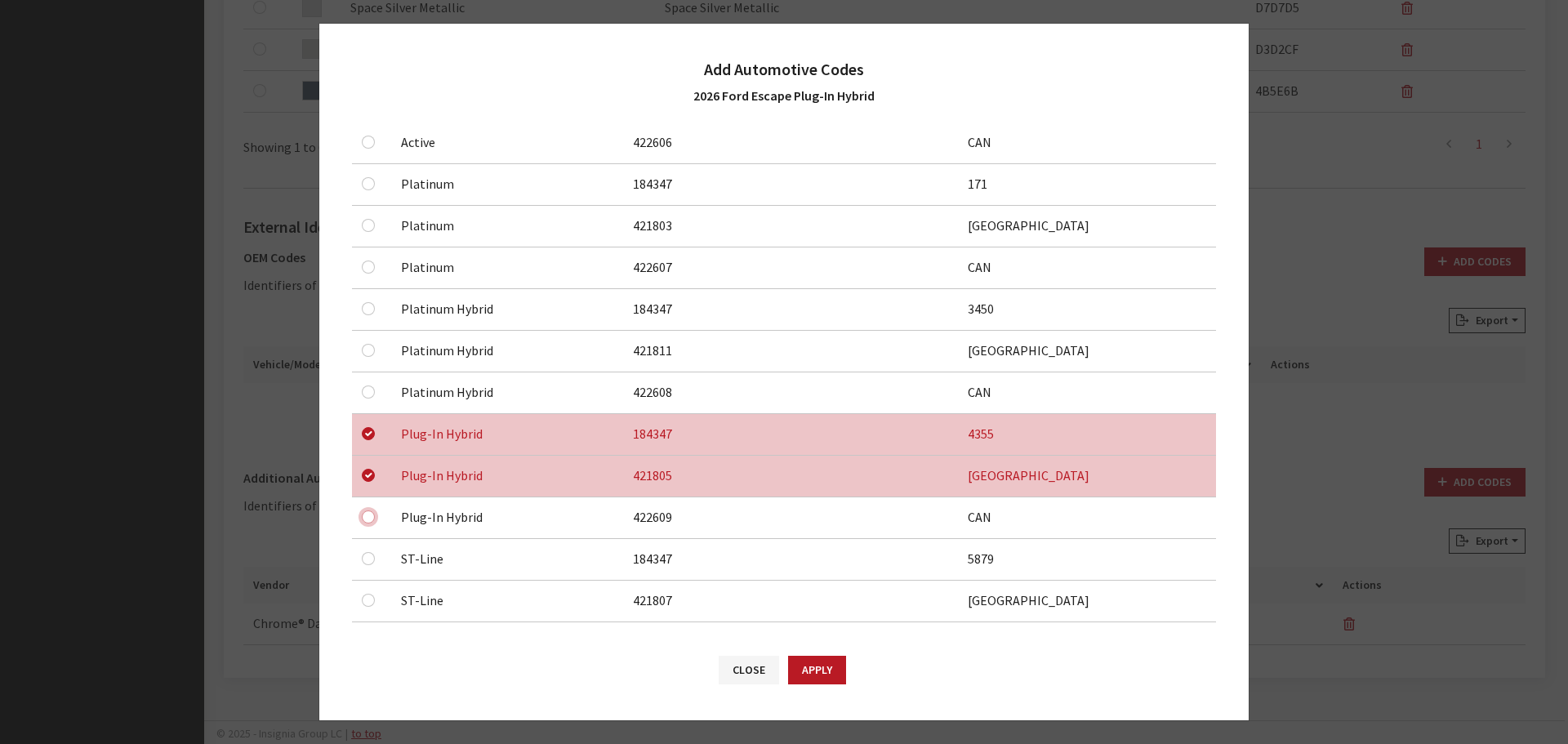
click at [373, 517] on input "checkbox" at bounding box center [368, 517] width 13 height 13
checkbox input "true"
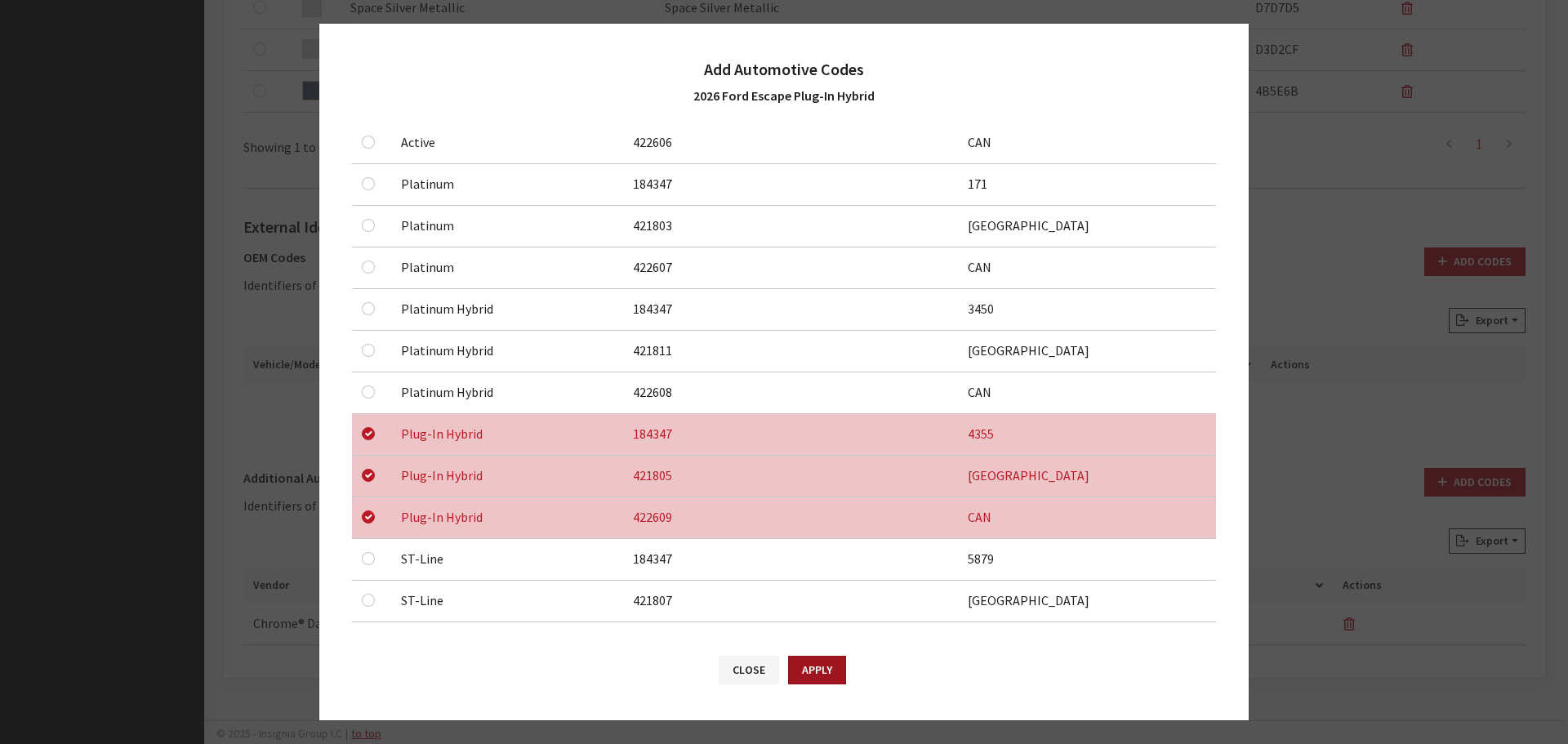
click at [811, 662] on button "Apply" at bounding box center [817, 670] width 58 height 29
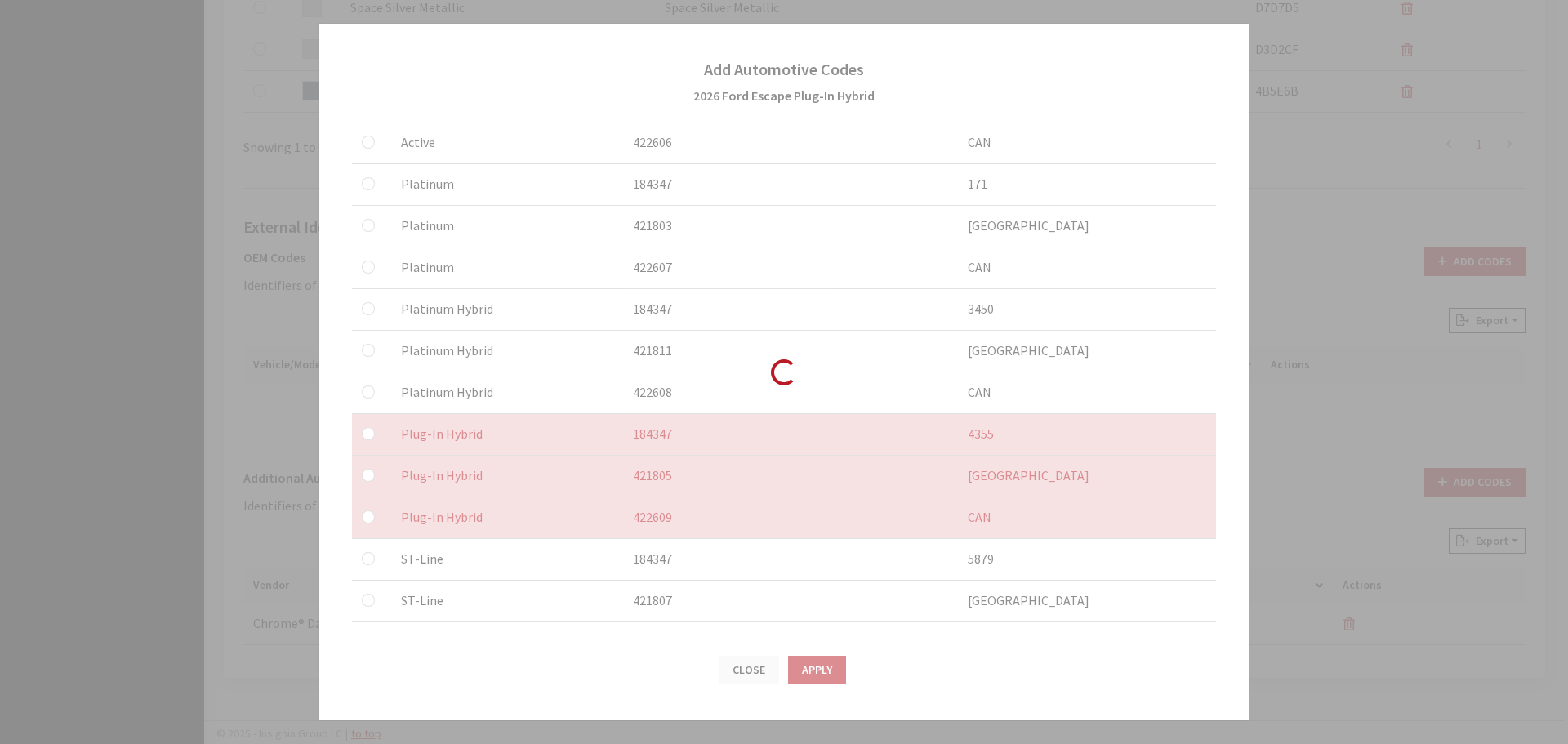
checkbox input "false"
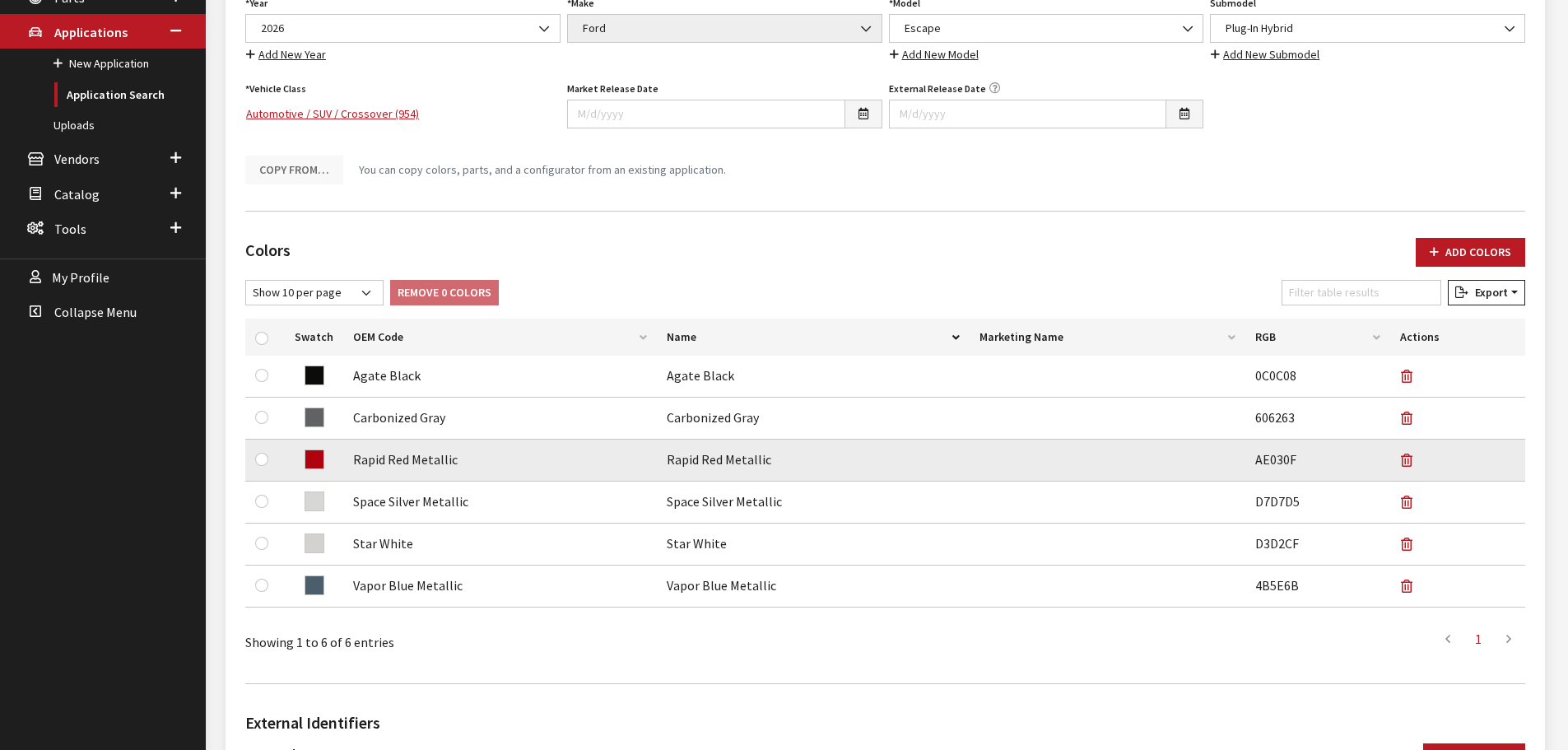
scroll to position [0, 0]
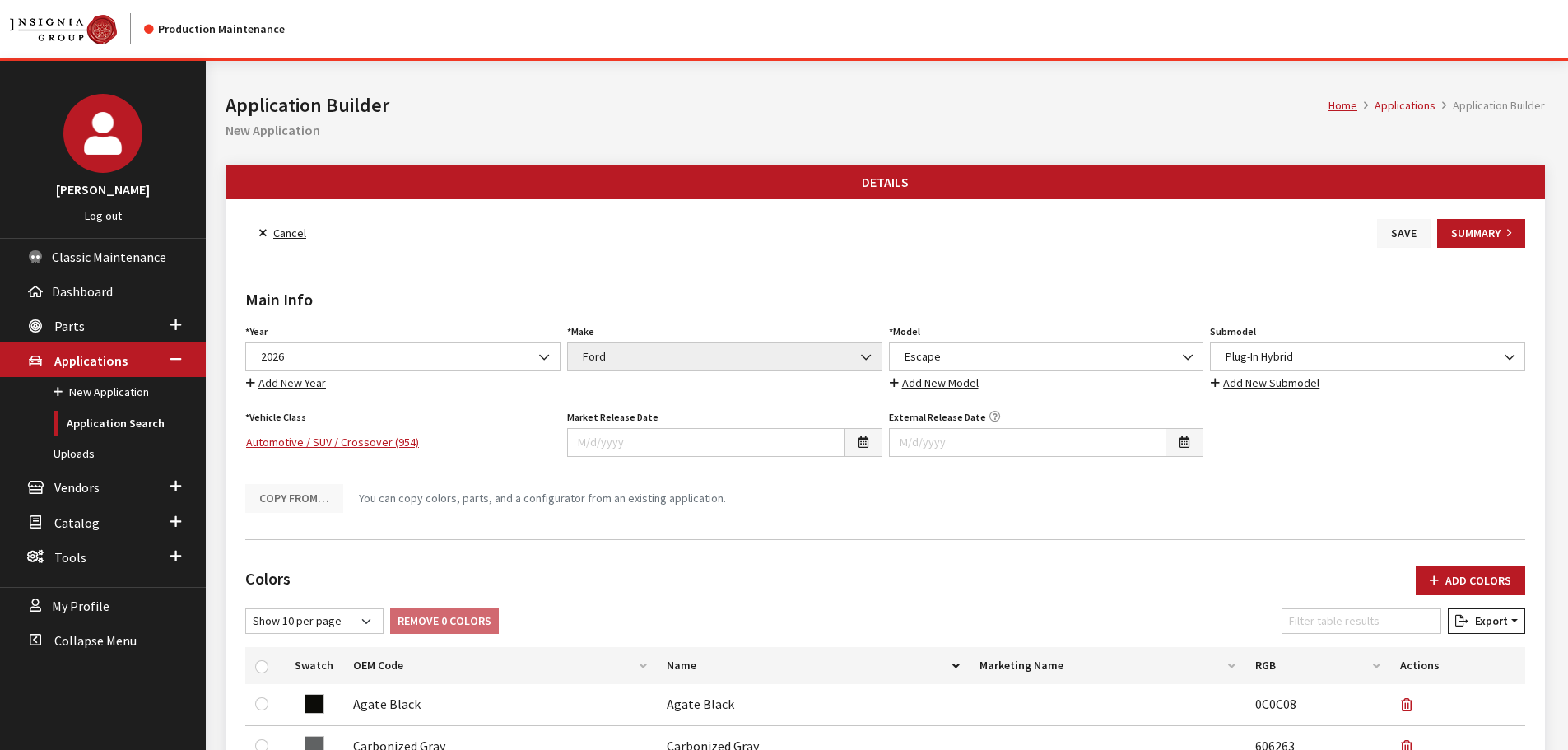
click at [1395, 236] on button "Save" at bounding box center [1404, 233] width 53 height 29
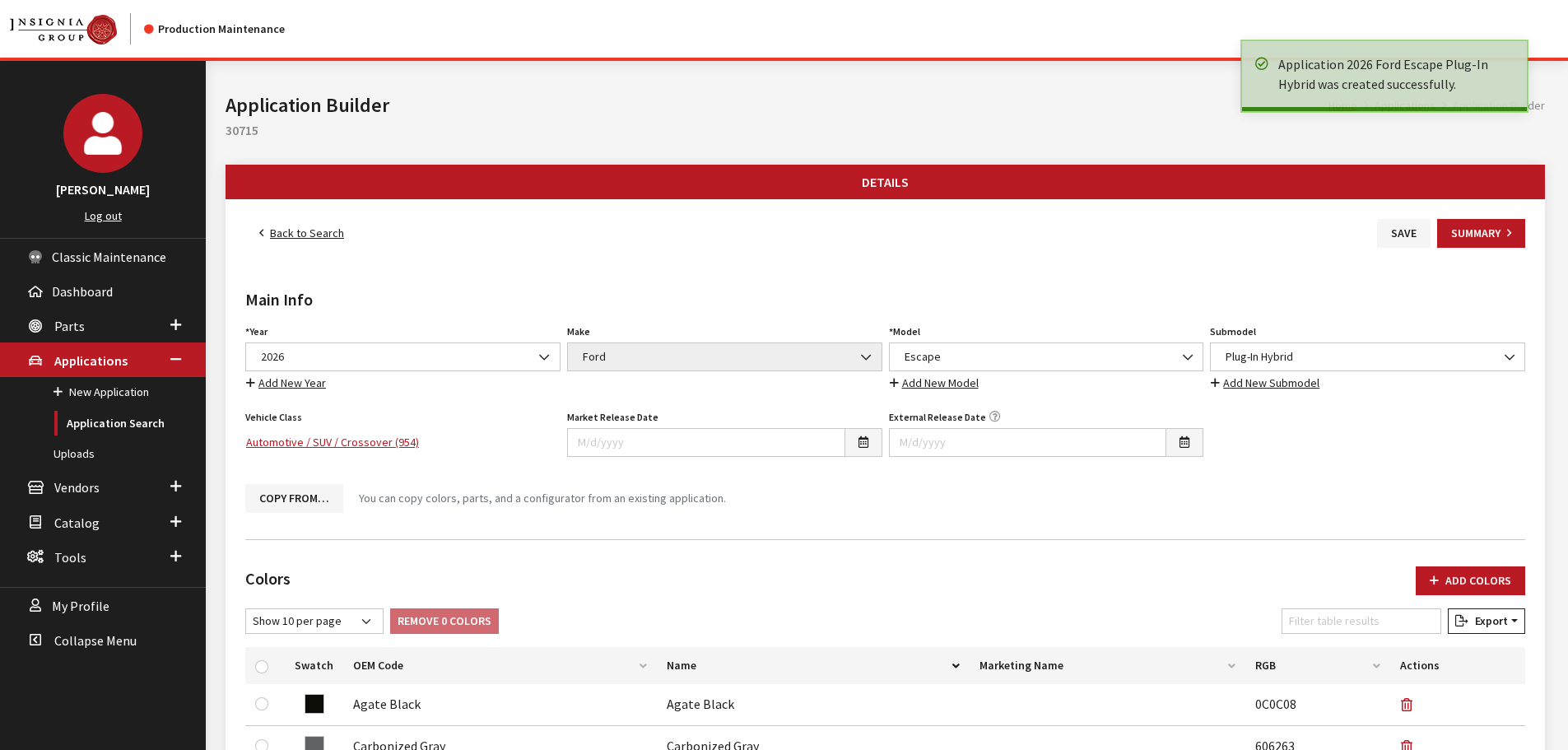
click at [305, 229] on link "Back to Search" at bounding box center [301, 233] width 113 height 29
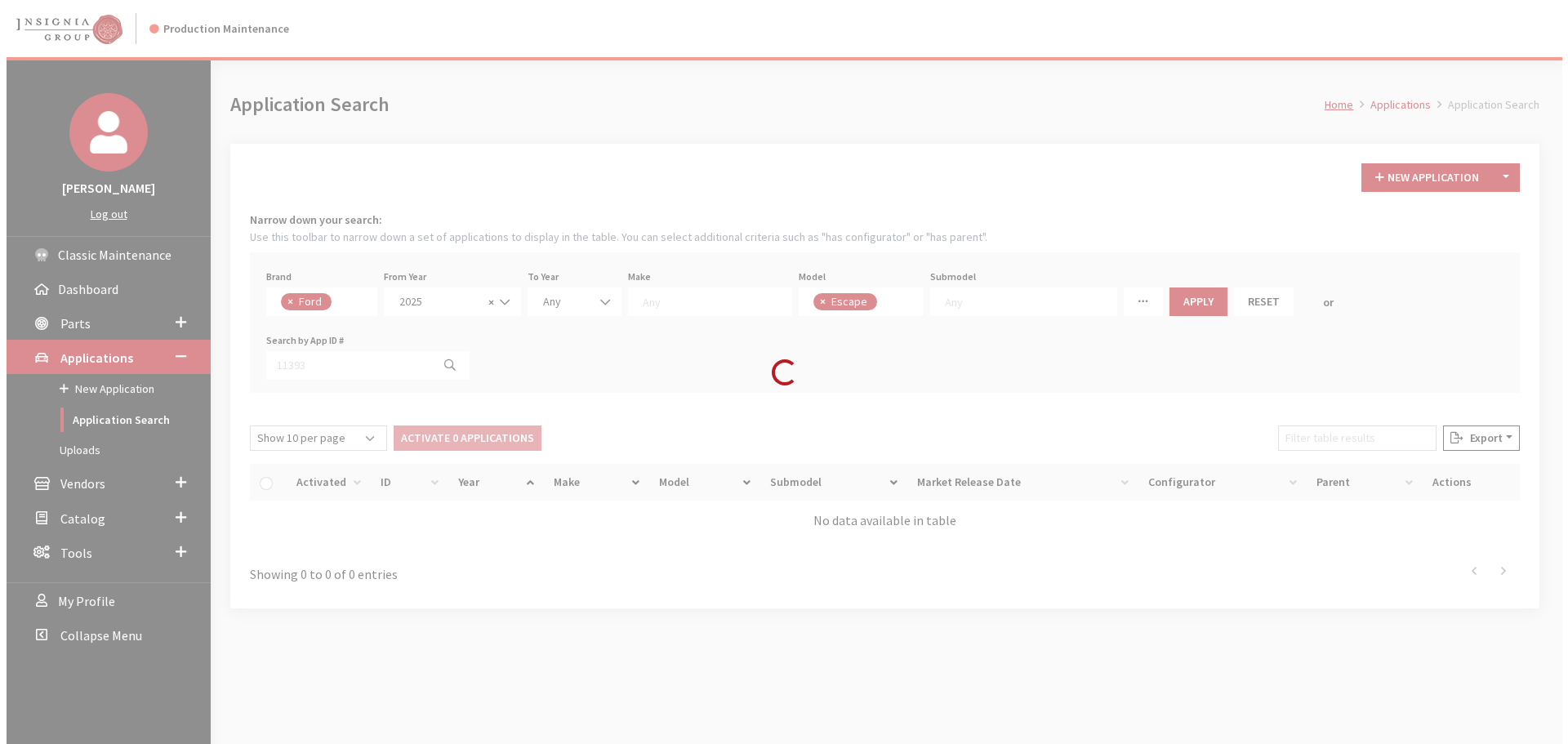
scroll to position [26, 0]
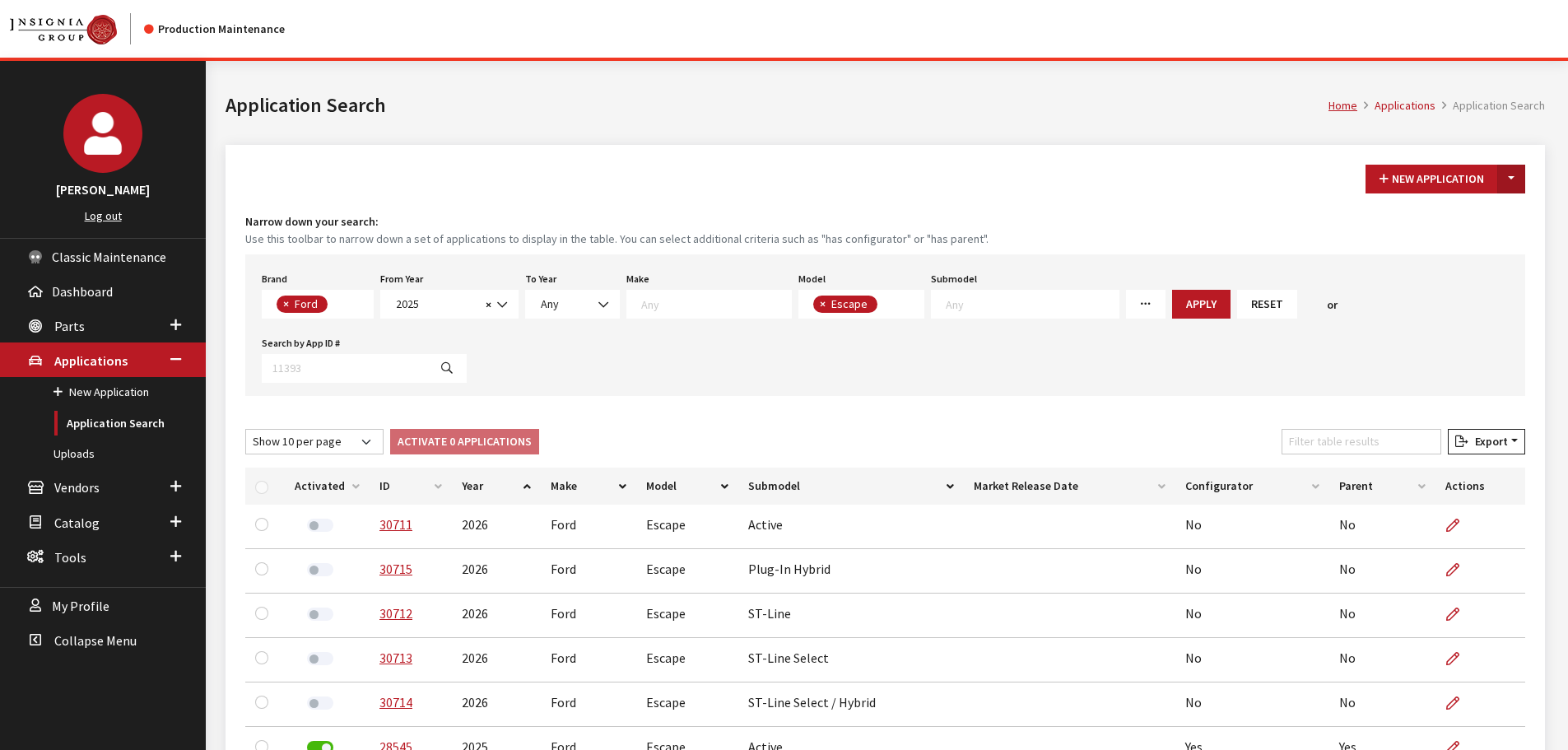
click at [1517, 178] on button "Toggle Dropdown" at bounding box center [1512, 179] width 28 height 29
click at [1495, 213] on button "New From Existing..." at bounding box center [1454, 214] width 142 height 29
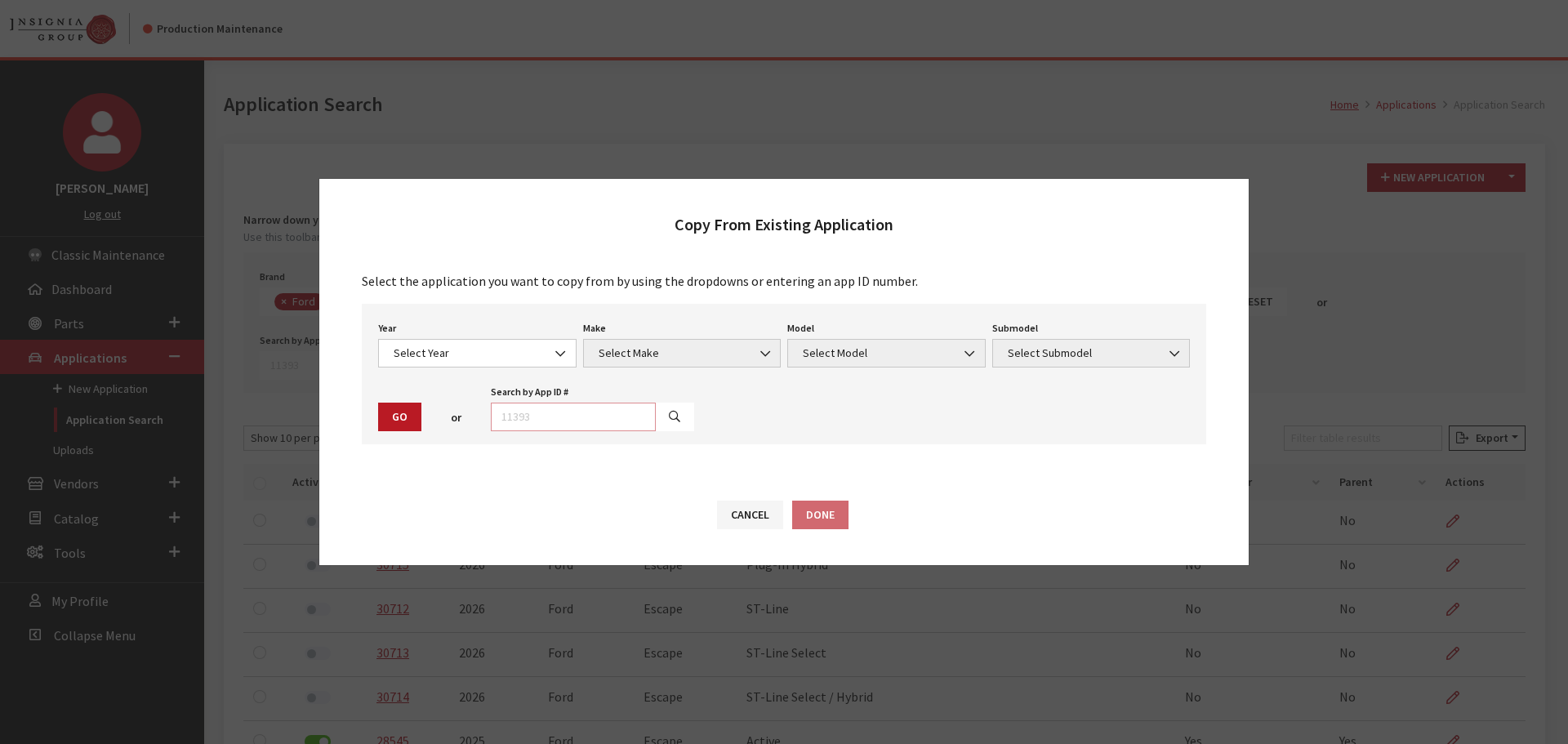
click at [511, 415] on input "text" at bounding box center [573, 417] width 165 height 29
type input "30715"
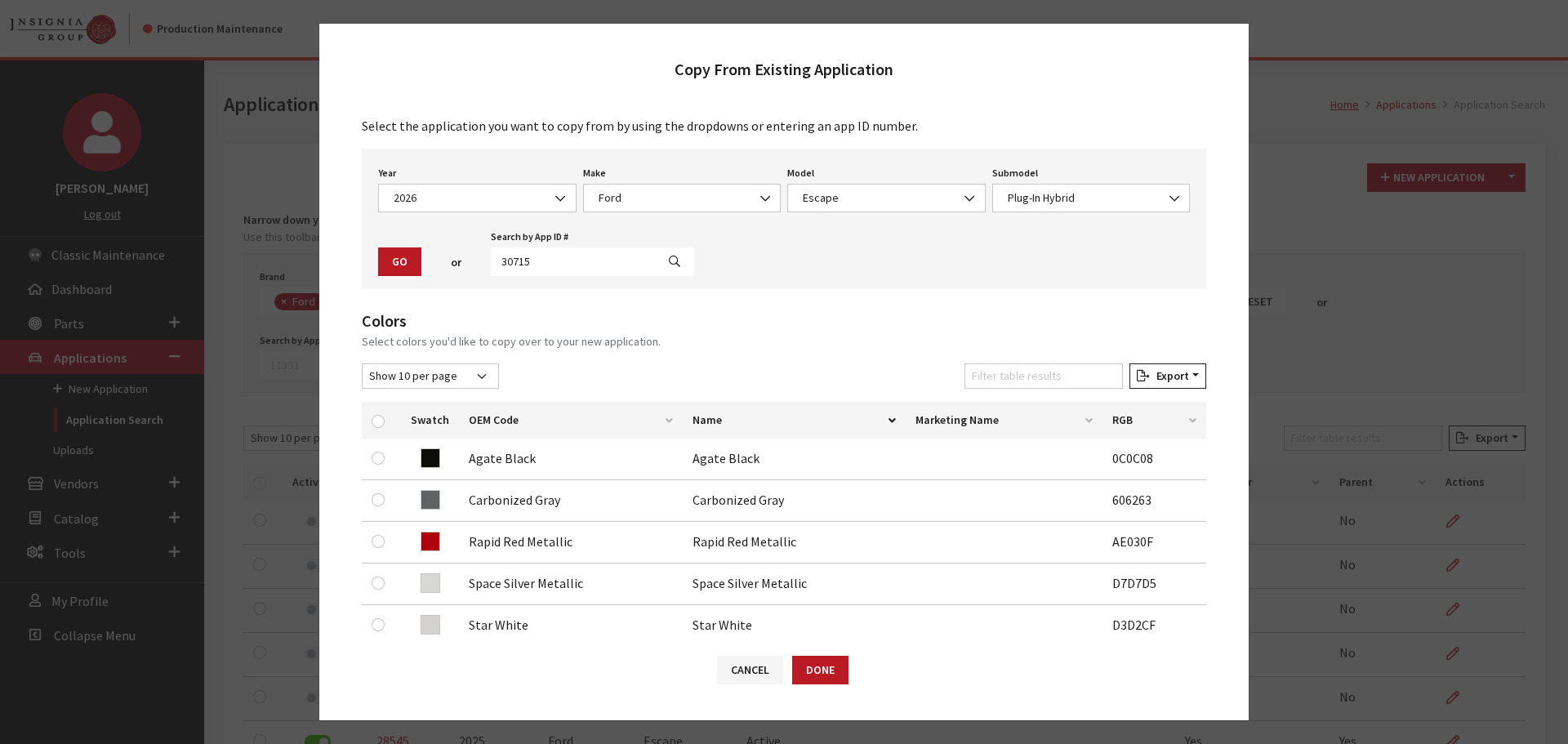
click at [372, 423] on th at bounding box center [381, 420] width 40 height 37
click at [376, 423] on input "checkbox" at bounding box center [378, 422] width 13 height 13
checkbox input "true"
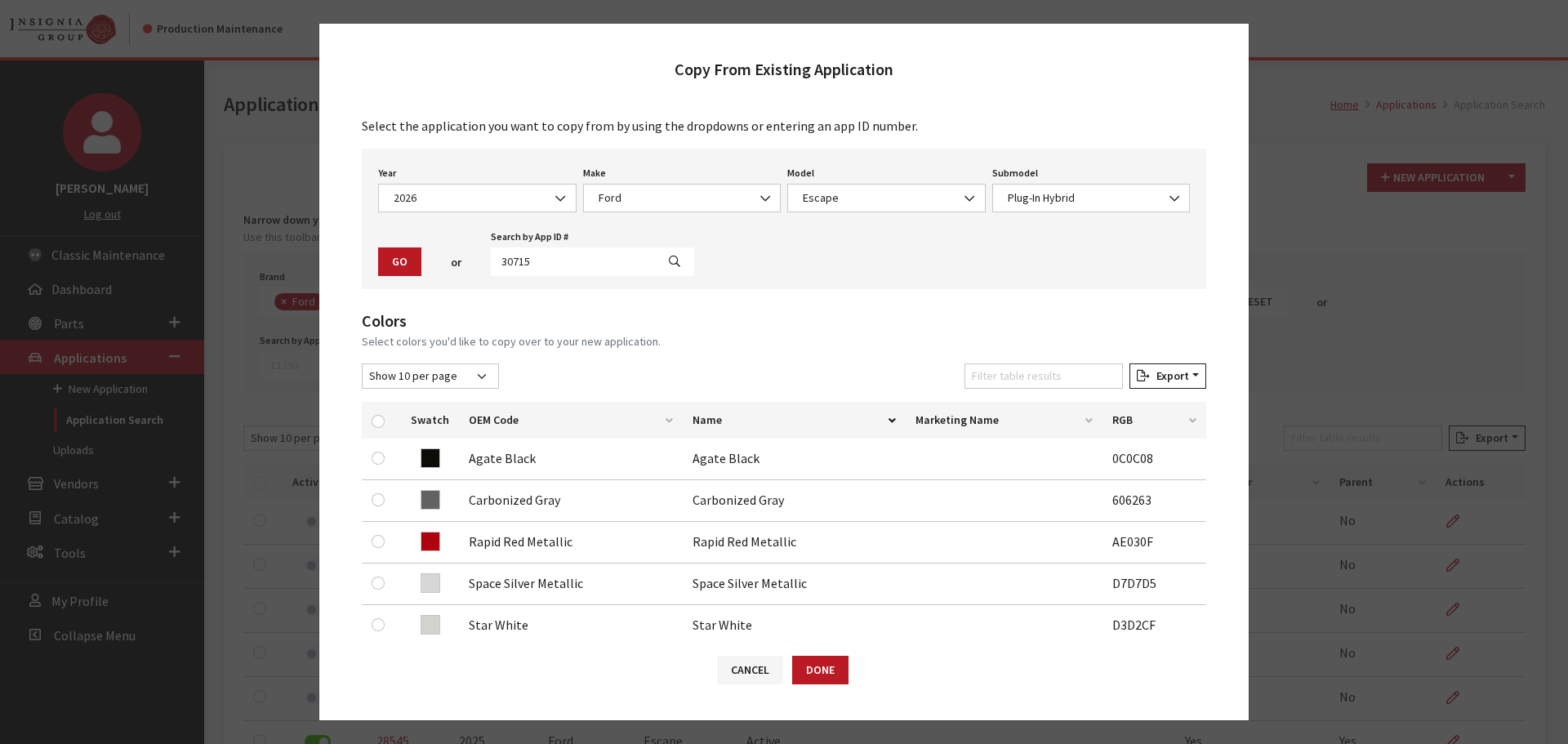
checkbox input "true"
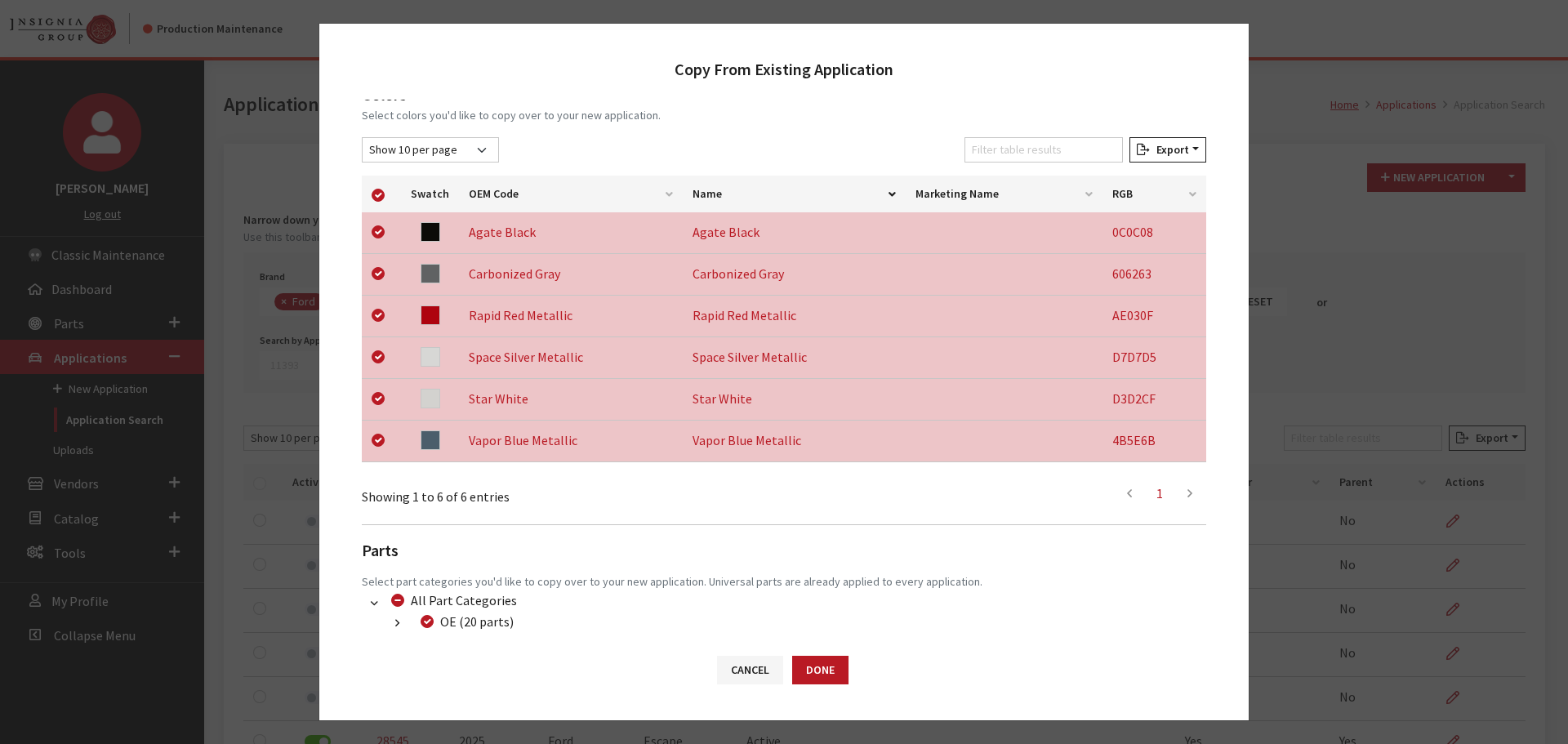
scroll to position [340, 0]
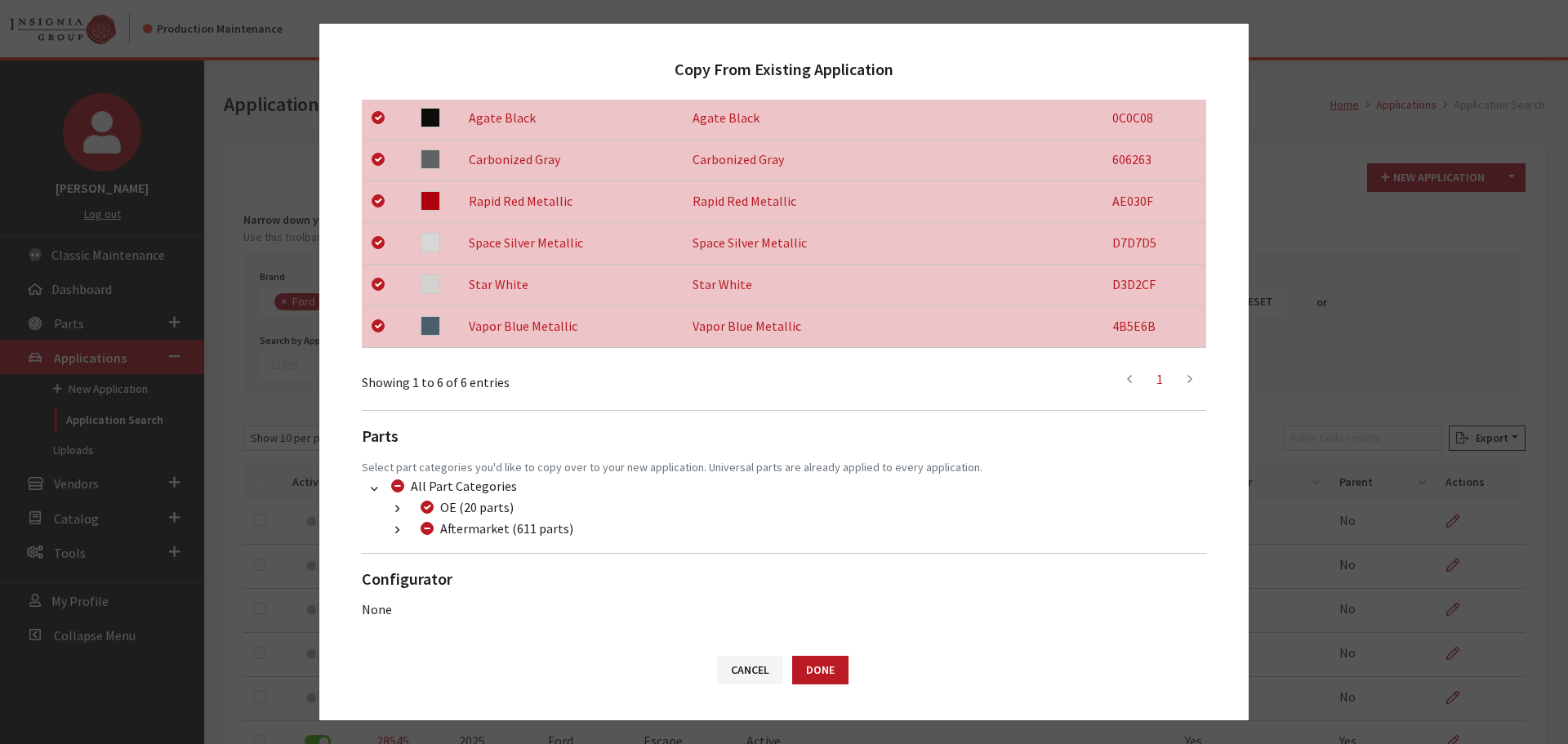
click at [390, 531] on button "button" at bounding box center [397, 531] width 32 height 19
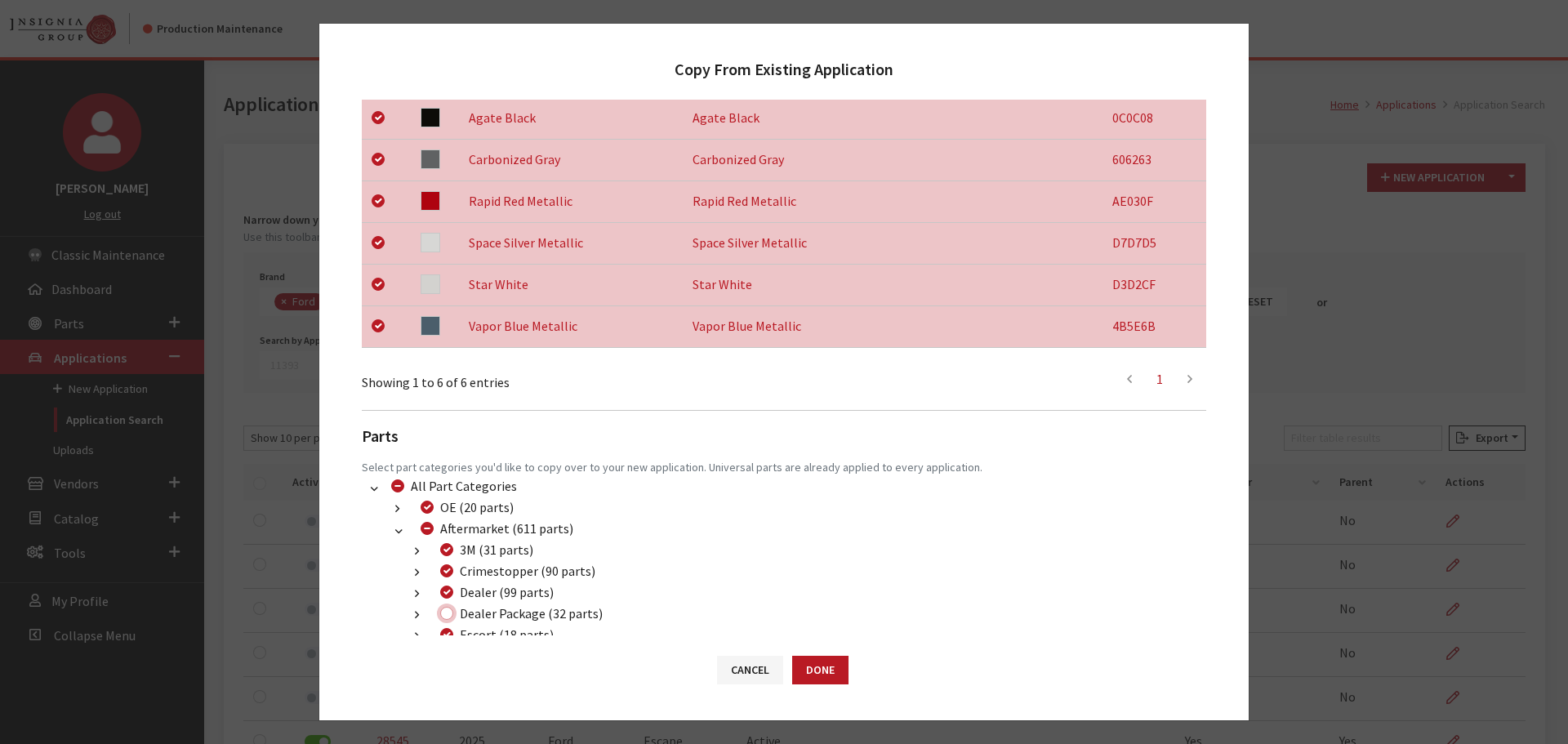
click at [444, 615] on input "Dealer Package (32 parts)" at bounding box center [446, 614] width 13 height 13
checkbox input "true"
click at [819, 662] on button "Done" at bounding box center [820, 670] width 56 height 29
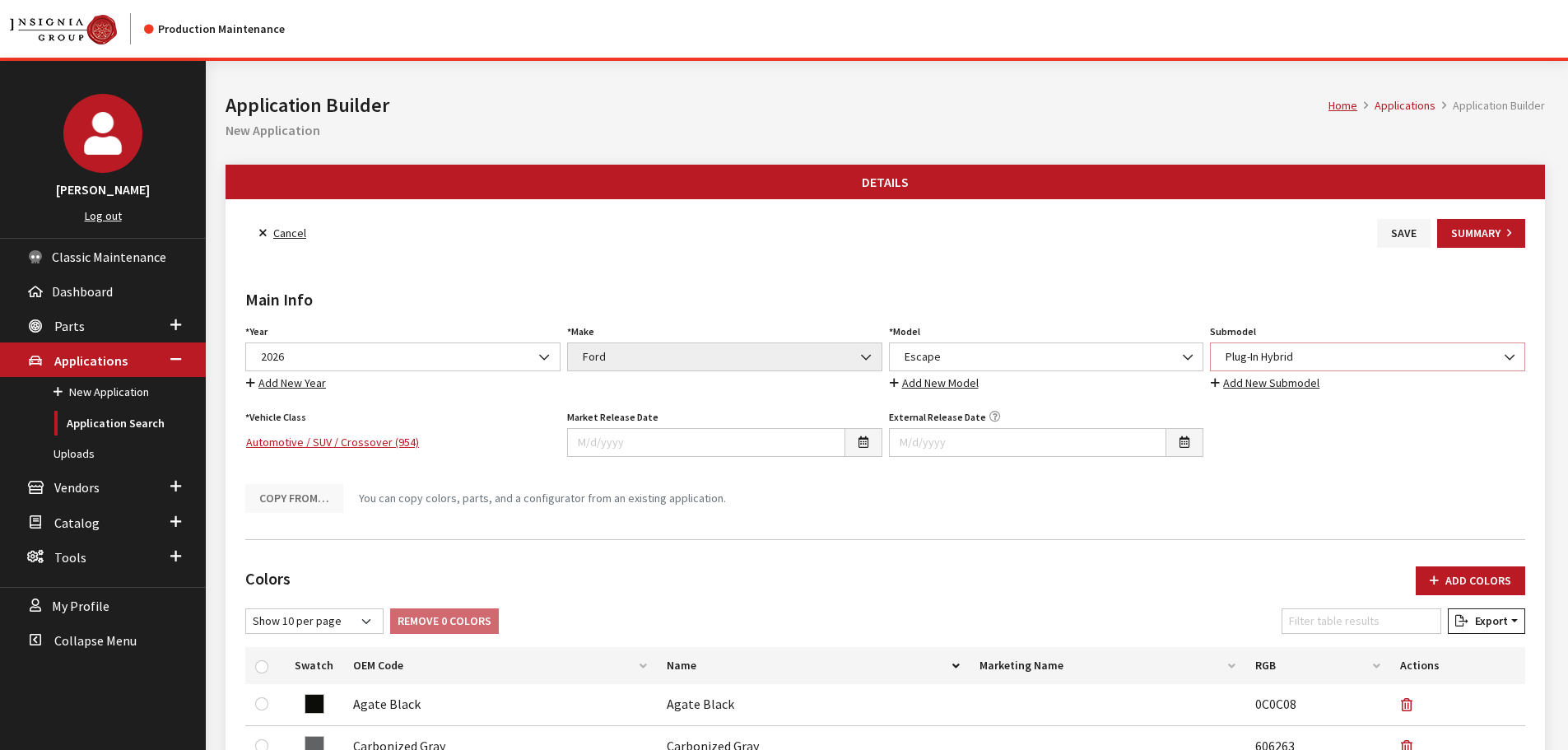
click at [1350, 346] on span "Plug-In Hybrid" at bounding box center [1368, 357] width 315 height 29
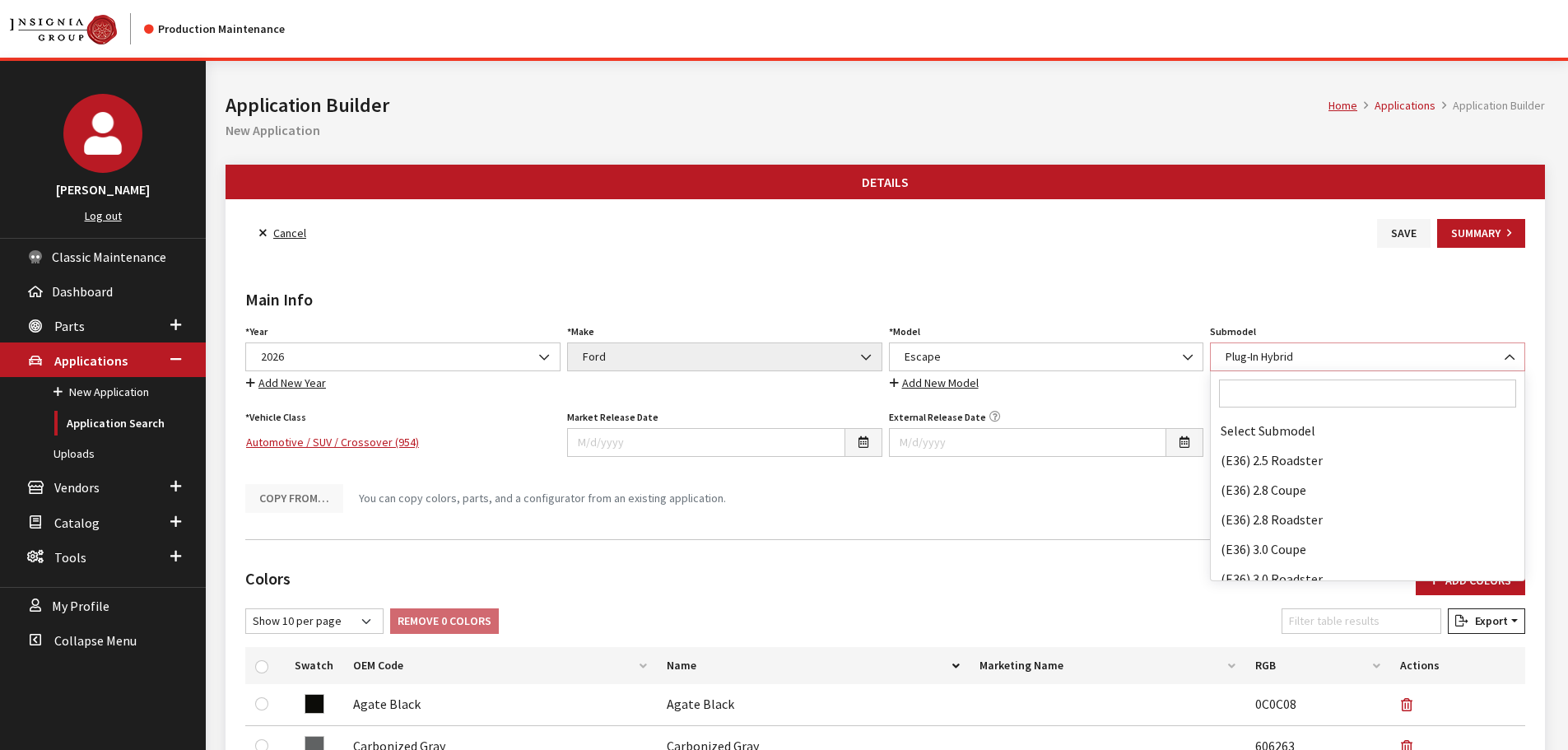
scroll to position [88788, 0]
click at [1288, 401] on input "Search" at bounding box center [1368, 394] width 297 height 28
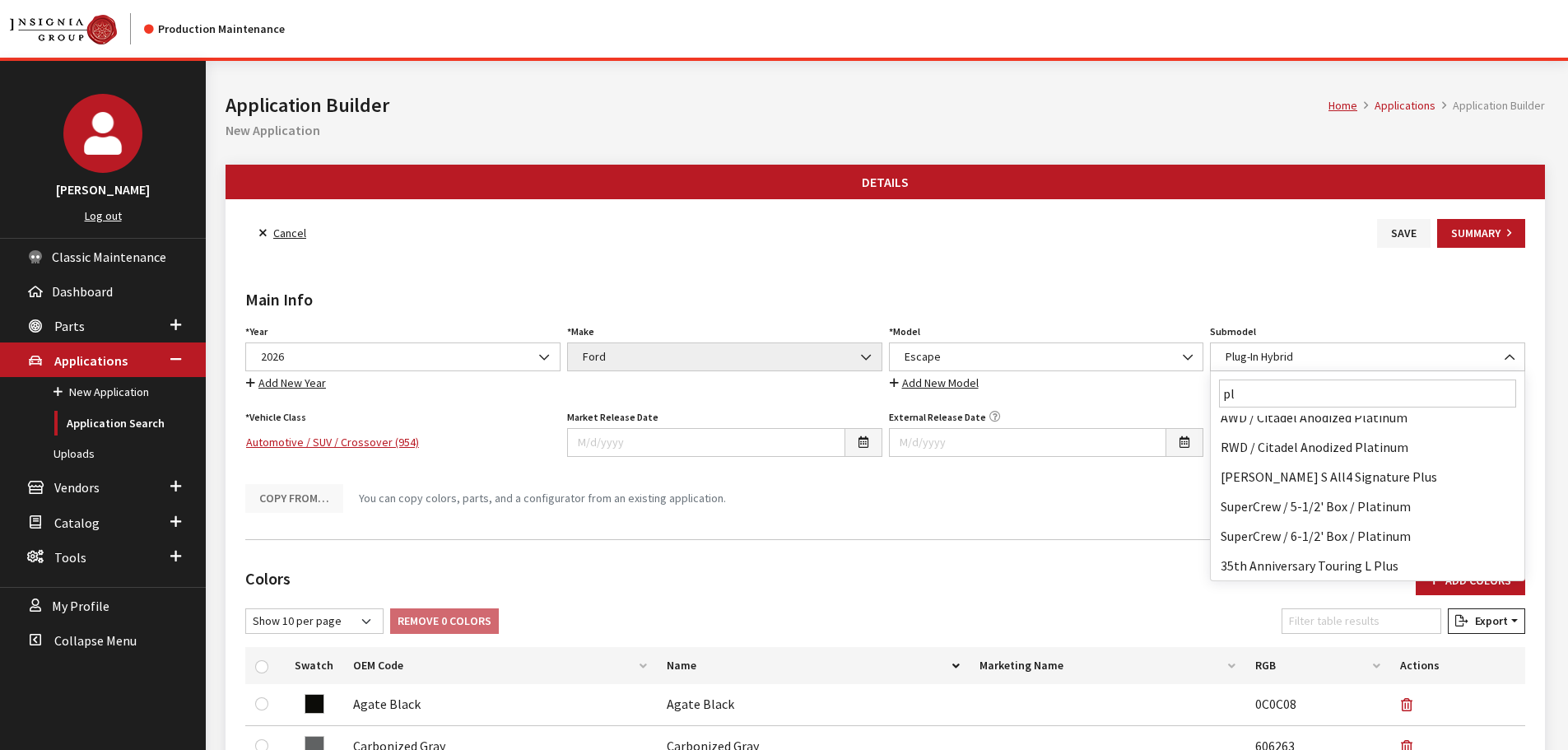
scroll to position [0, 0]
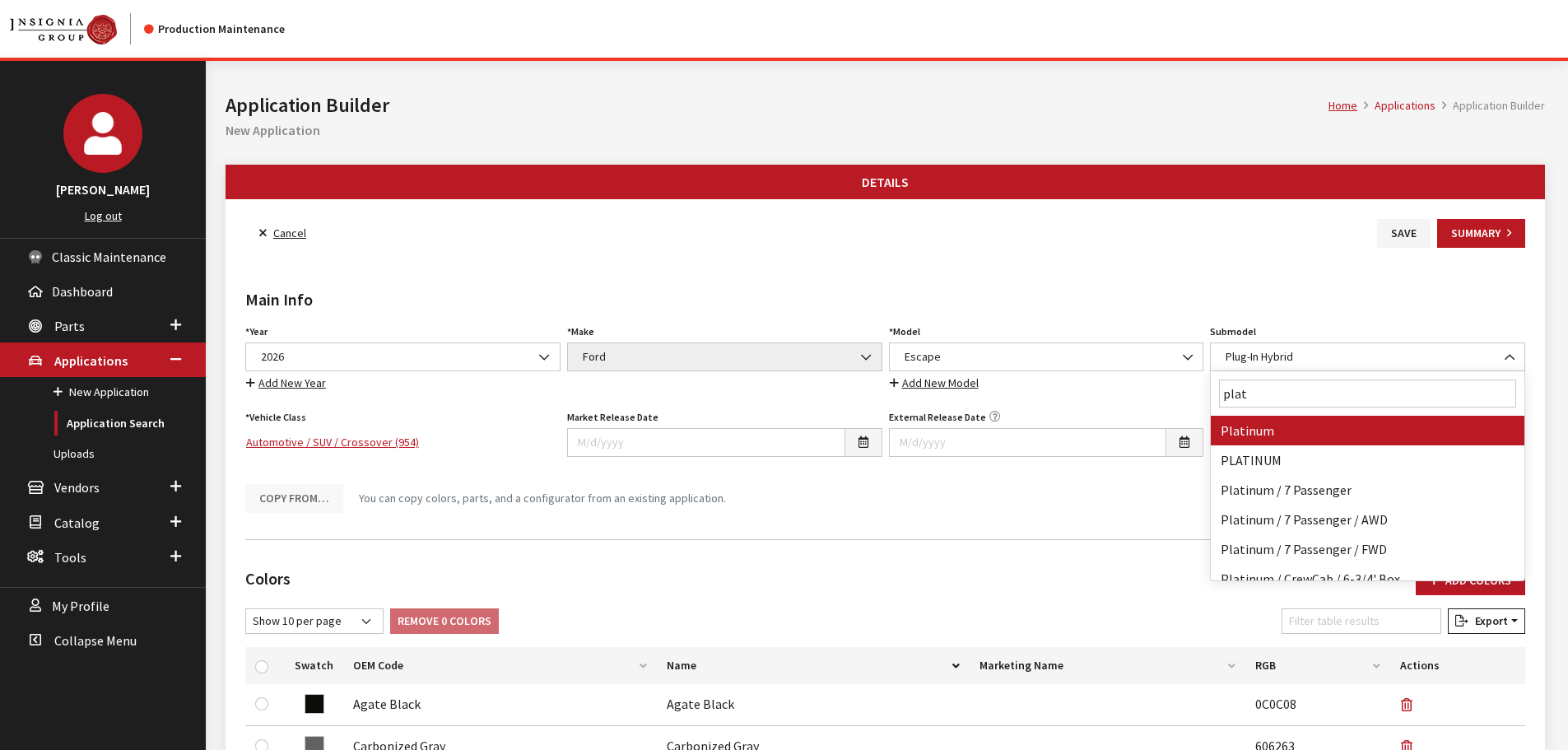
type input "plati"
select select "357"
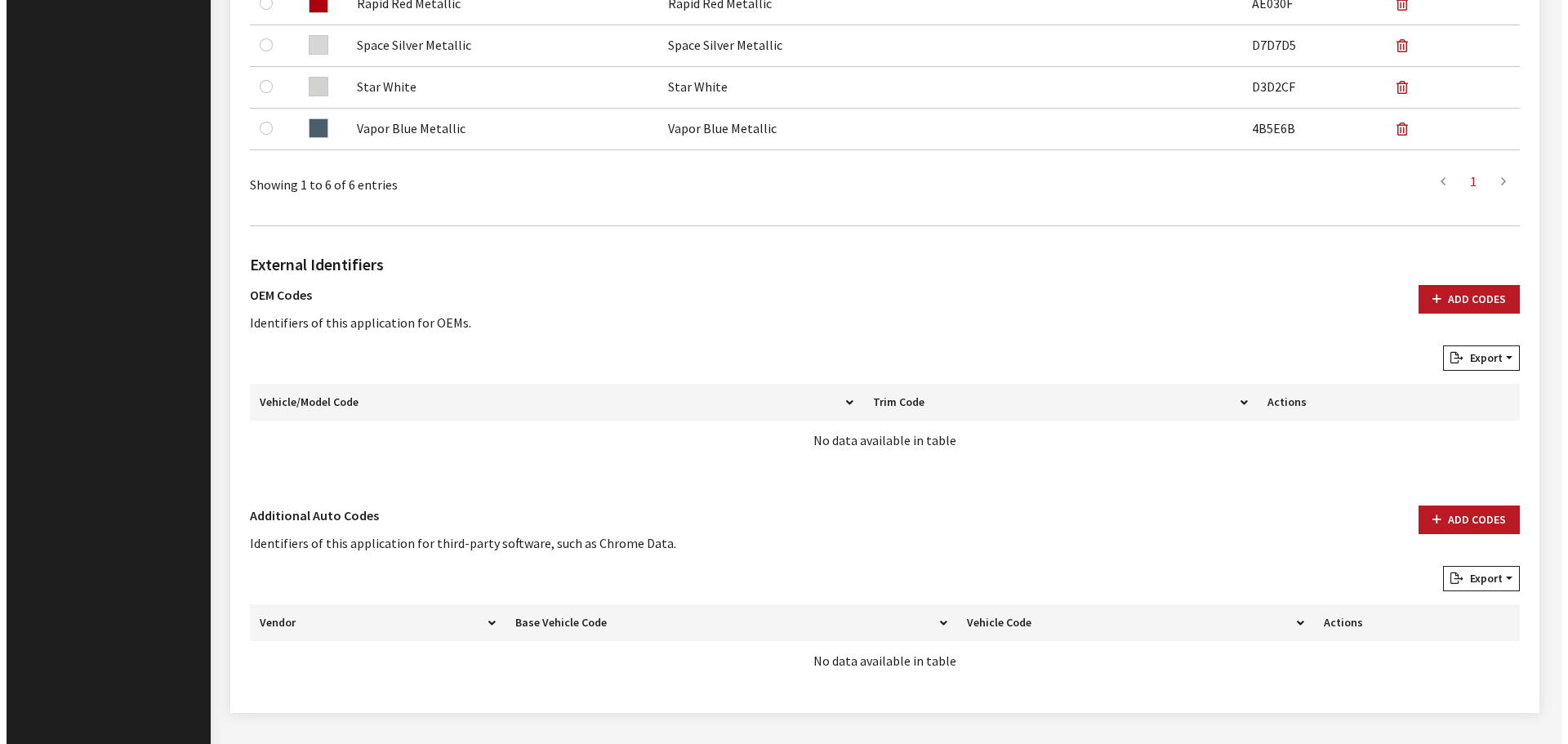
scroll to position [817, 0]
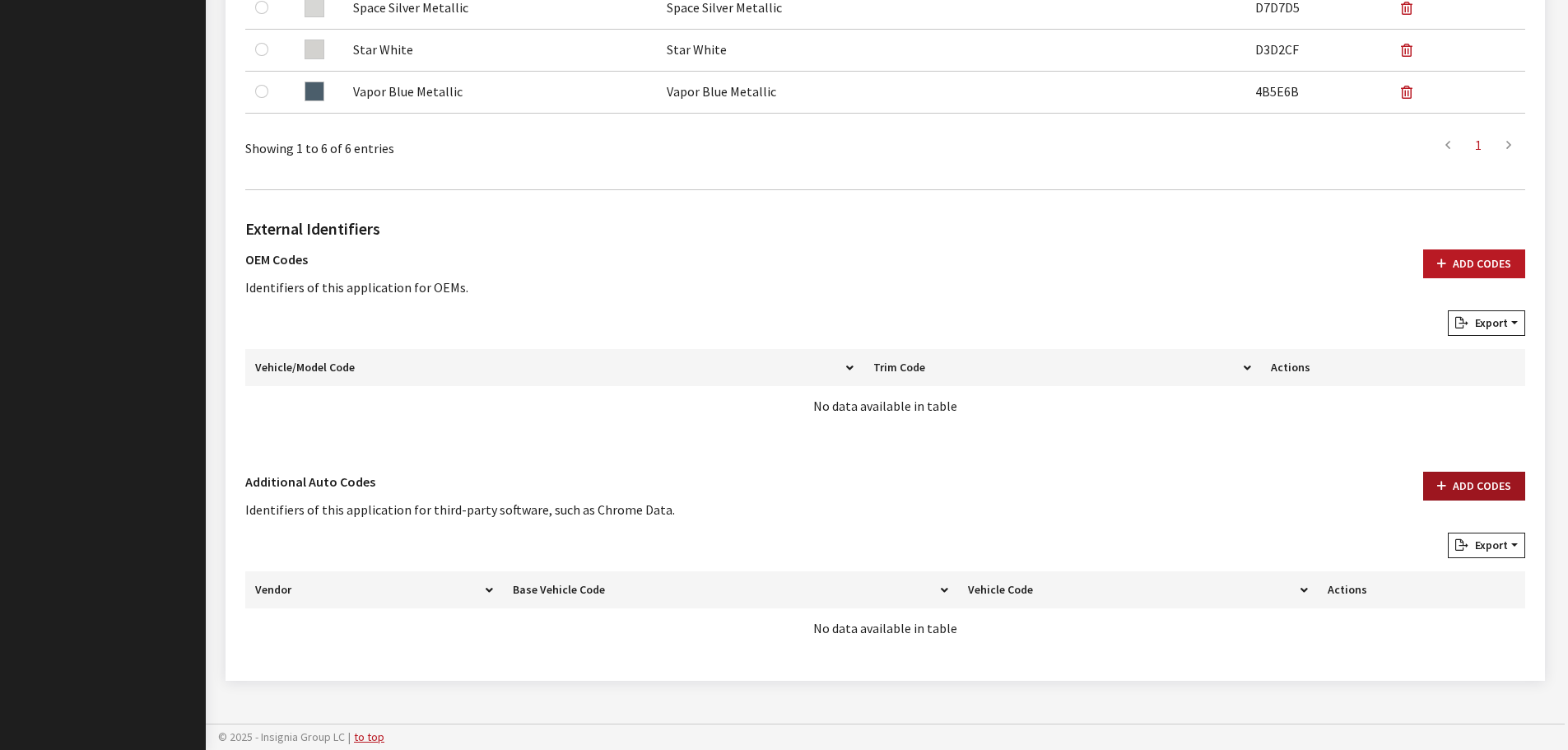
click at [1439, 484] on icon "button" at bounding box center [1441, 487] width 9 height 12
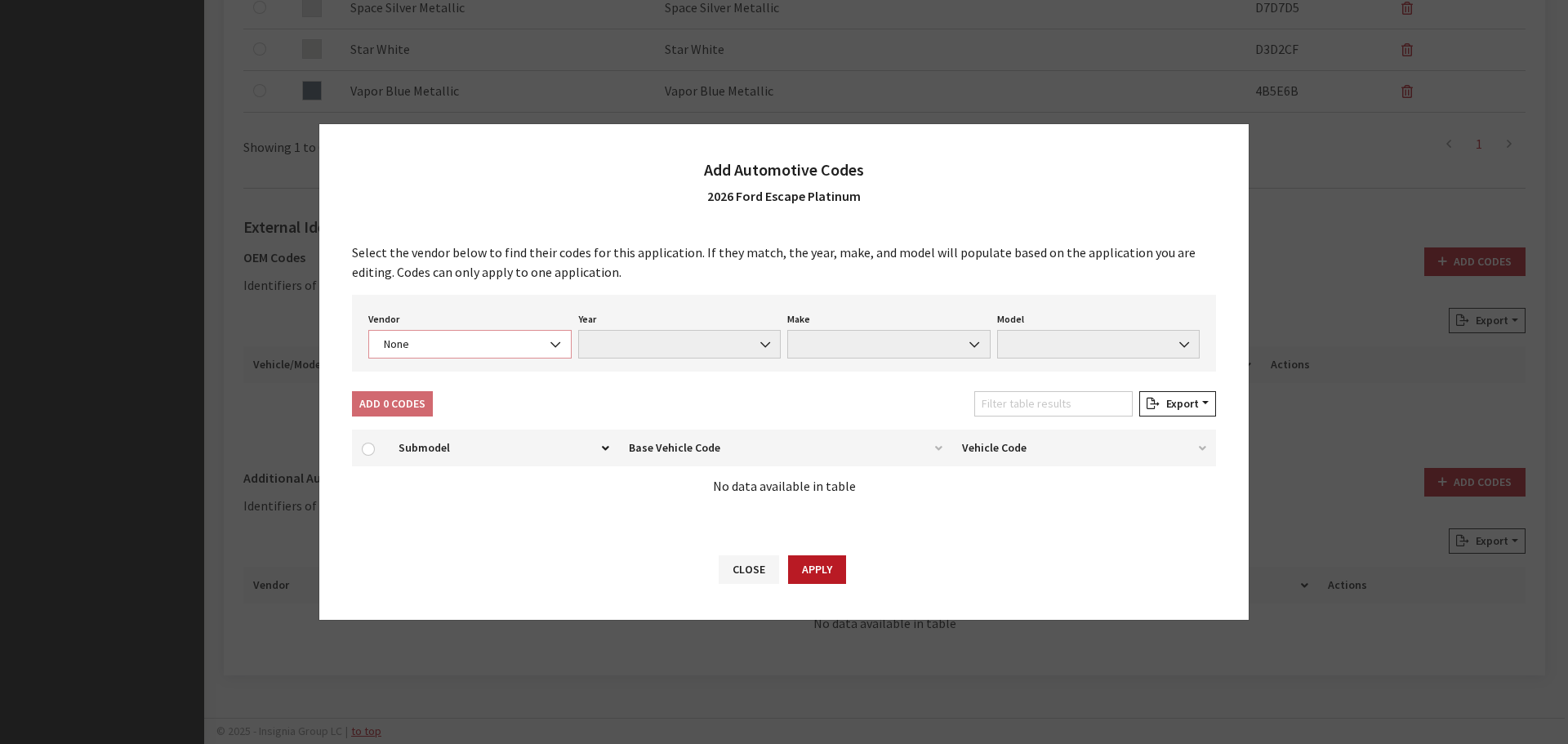
click at [435, 349] on span "None" at bounding box center [469, 344] width 182 height 17
select select "4"
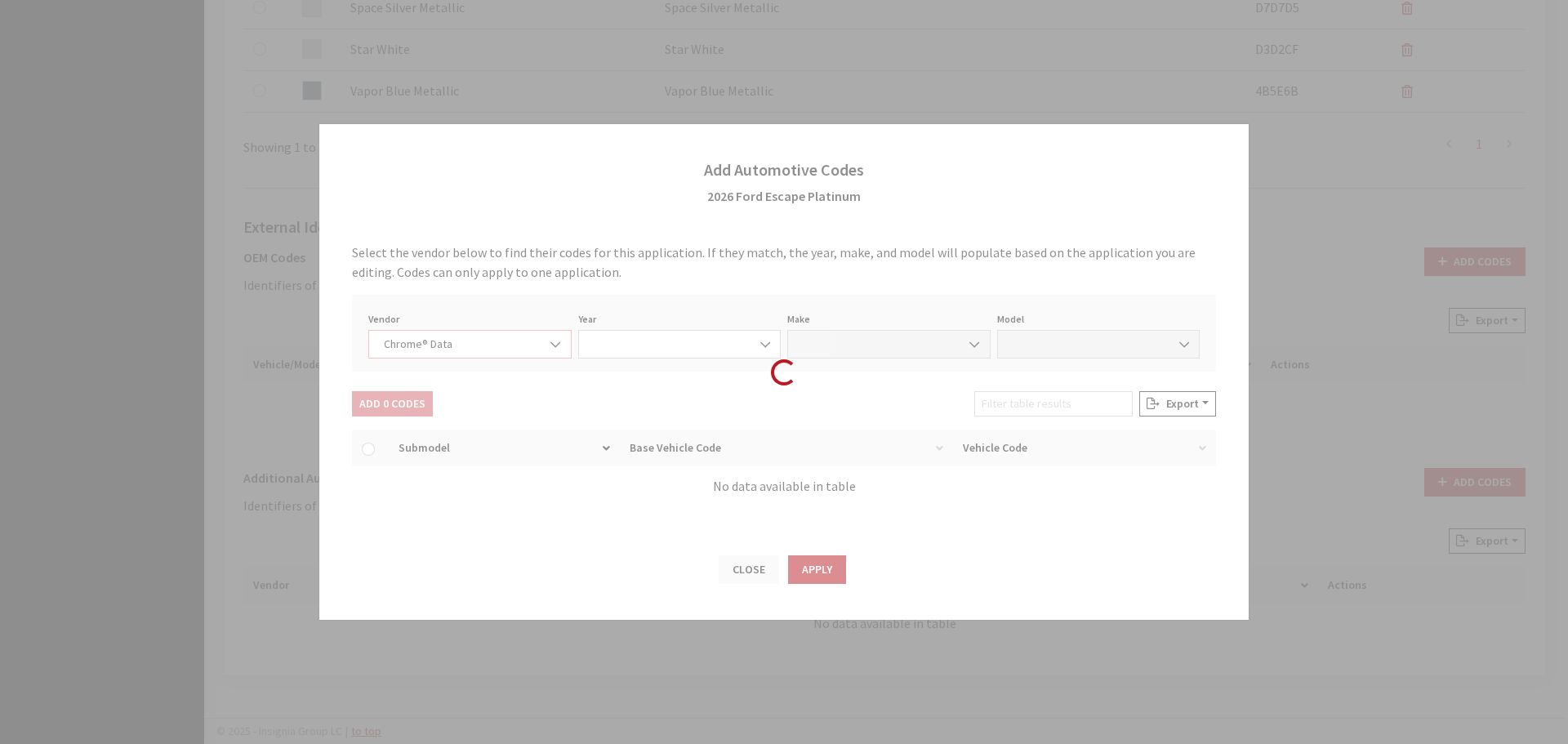
select select "2026"
select select "13"
select select "72437"
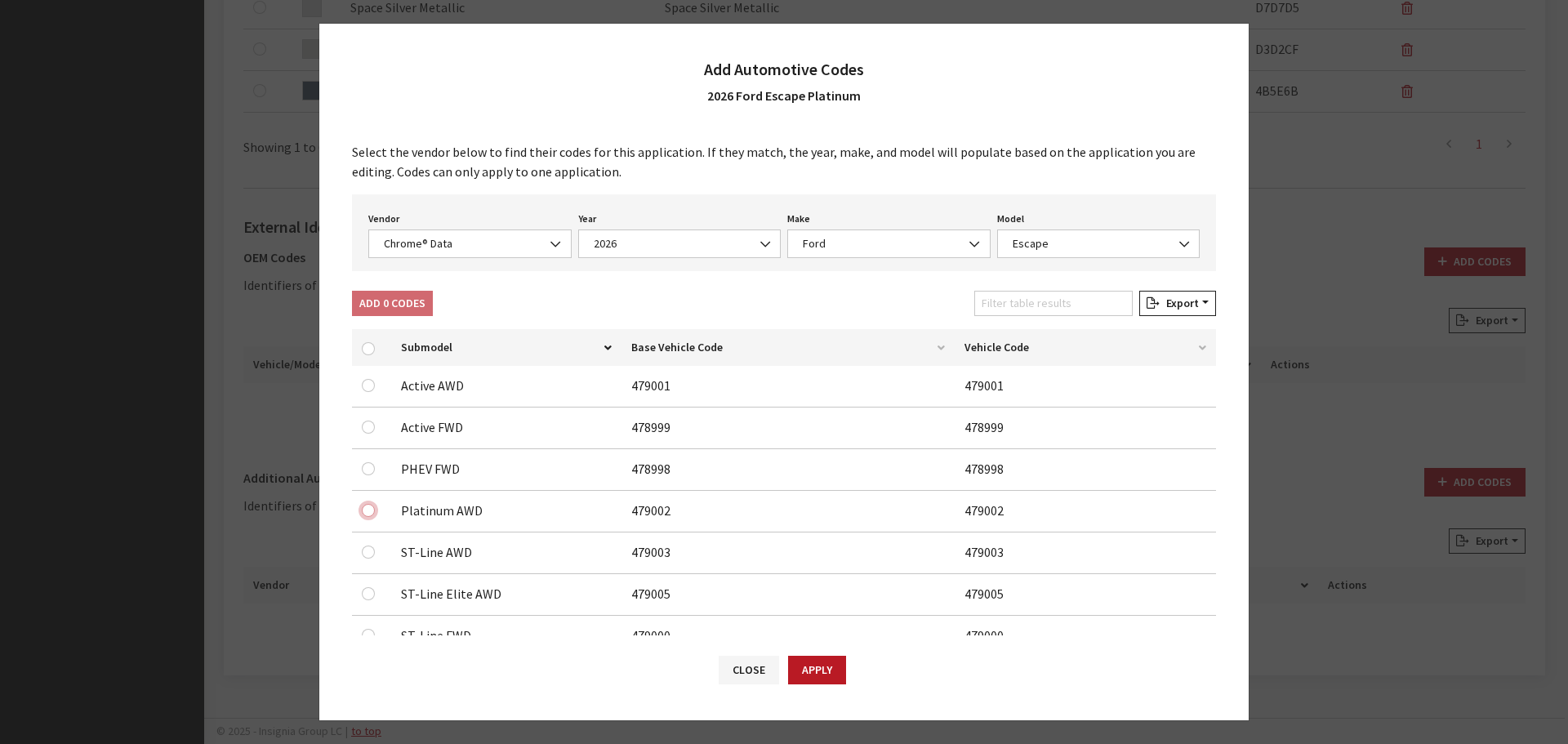
click at [367, 511] on input "checkbox" at bounding box center [368, 511] width 13 height 13
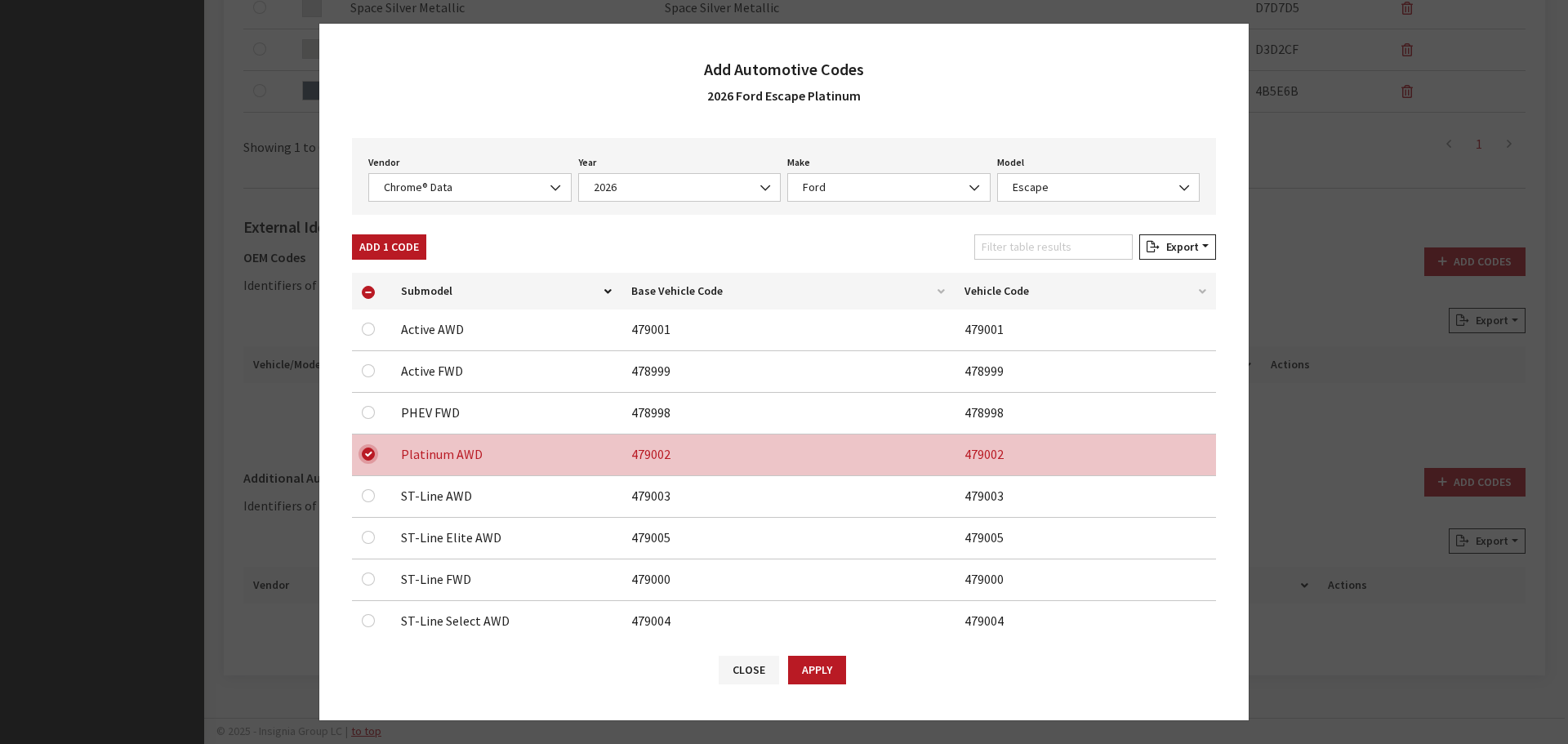
scroll to position [93, 0]
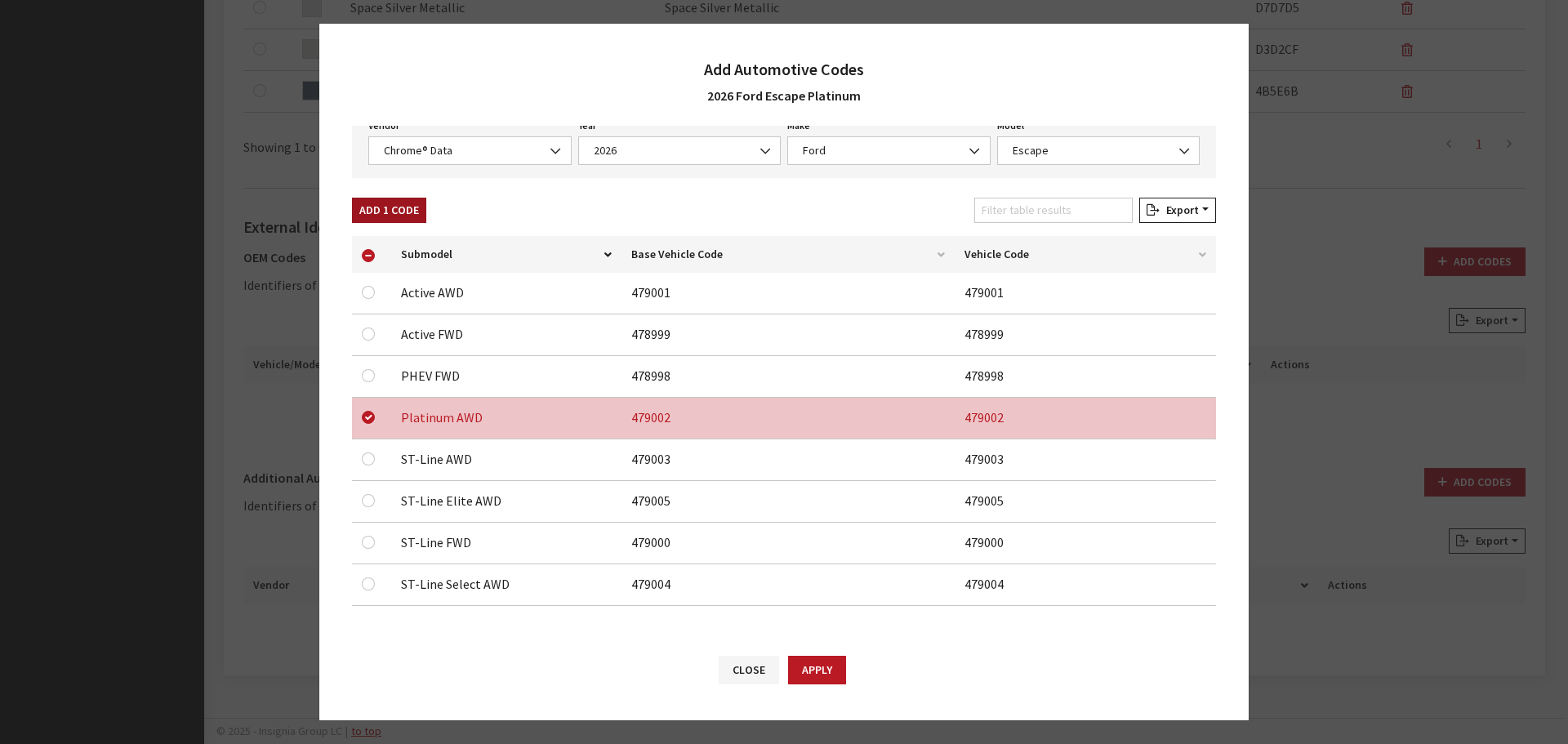
click at [384, 210] on button "Add 1 Code" at bounding box center [389, 210] width 74 height 26
checkbox input "false"
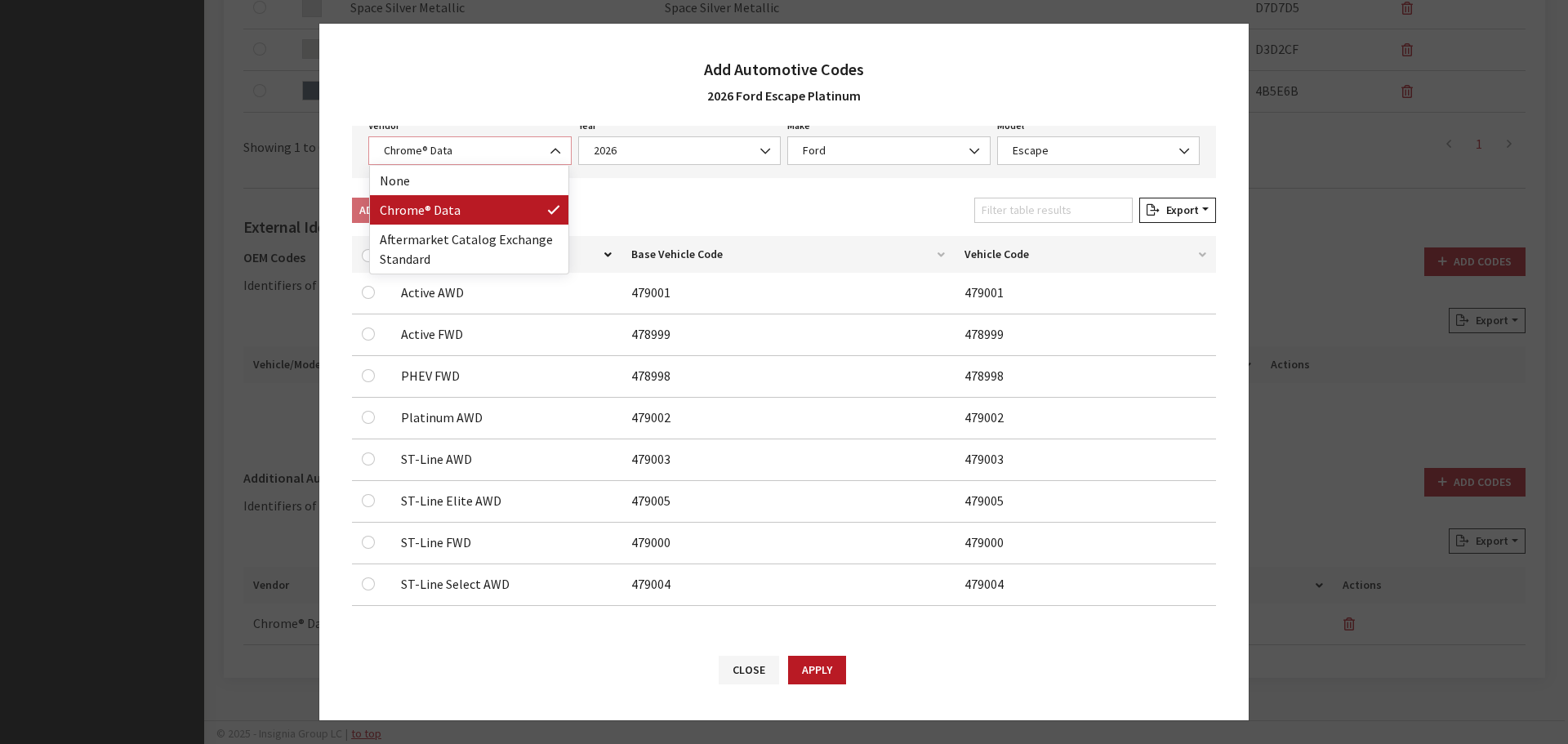
click at [436, 153] on span "Chrome® Data" at bounding box center [469, 151] width 182 height 17
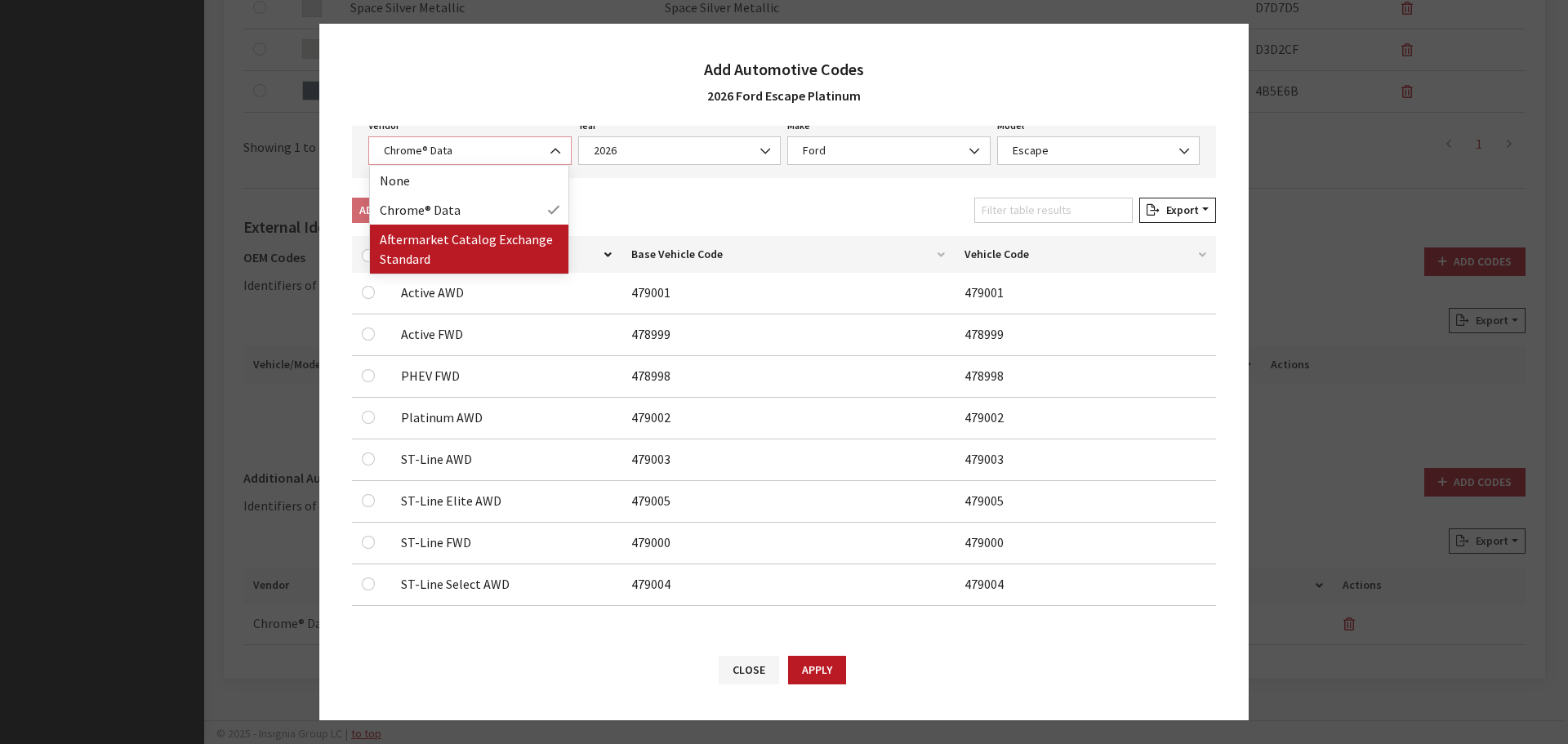
select select "2"
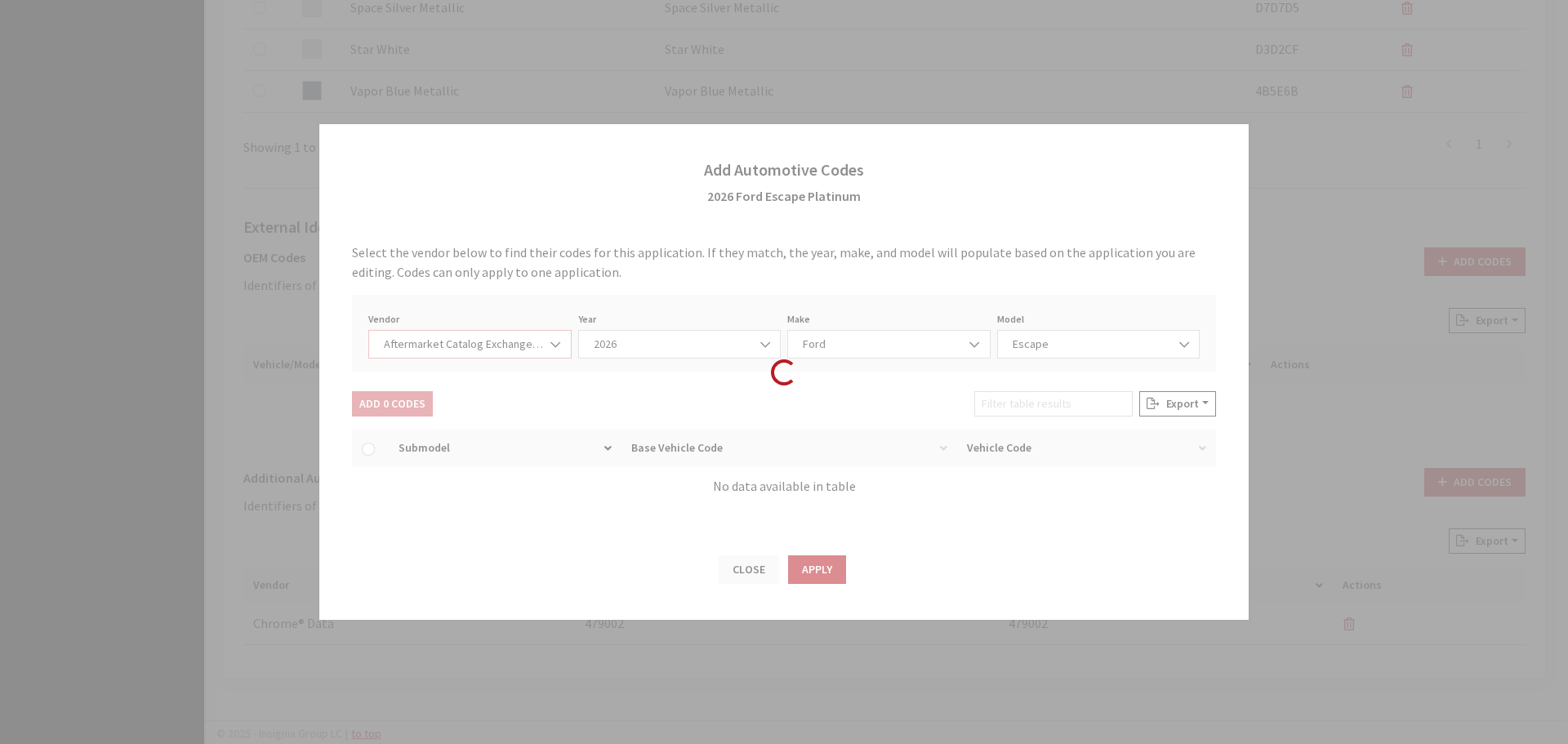
select select "2026"
select select "54"
select select "659"
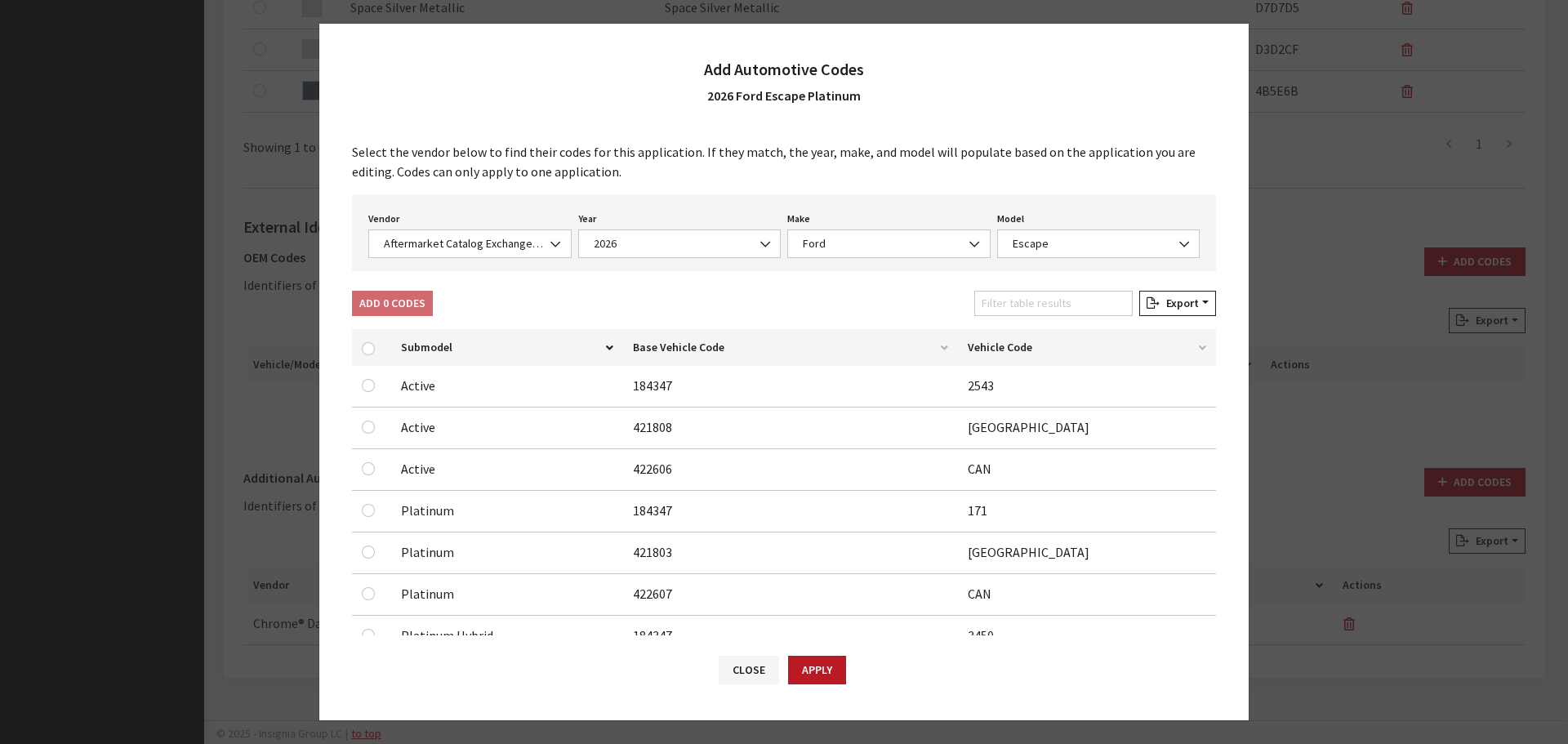
click at [357, 508] on td at bounding box center [371, 512] width 40 height 42
click at [363, 512] on input "checkbox" at bounding box center [368, 511] width 13 height 13
checkbox input "true"
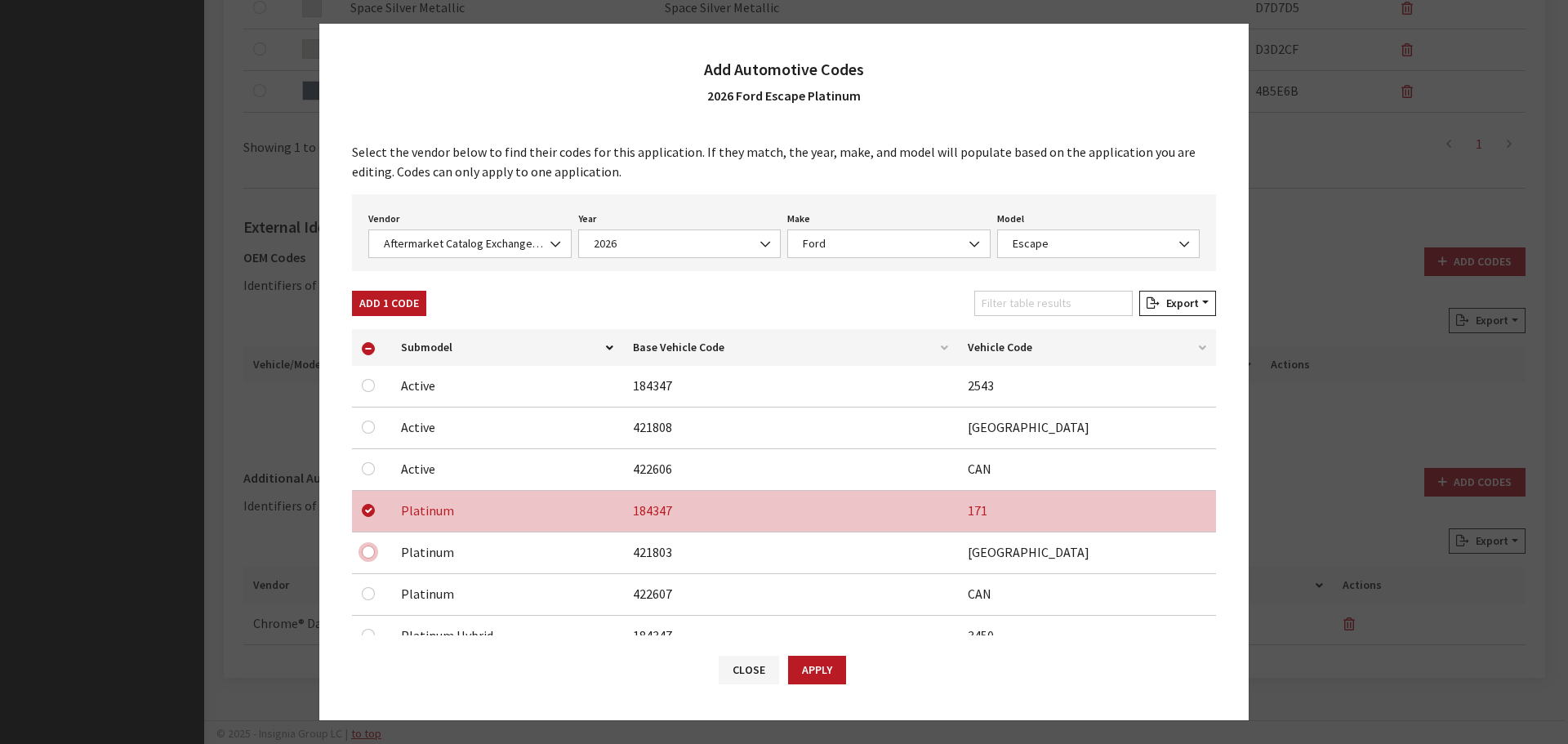
click at [369, 550] on input "checkbox" at bounding box center [368, 552] width 13 height 13
checkbox input "true"
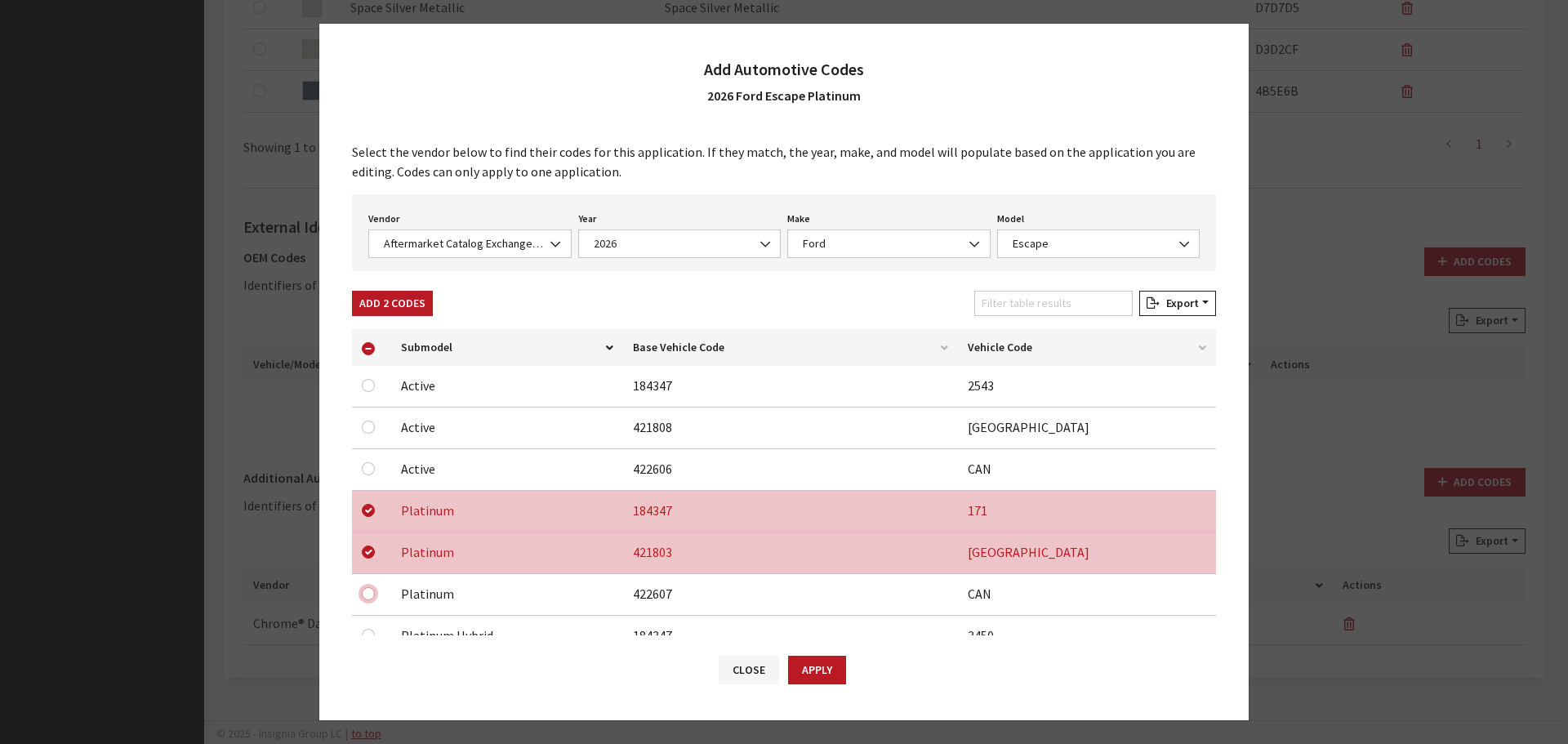
click at [372, 595] on input "checkbox" at bounding box center [368, 594] width 13 height 13
checkbox input "true"
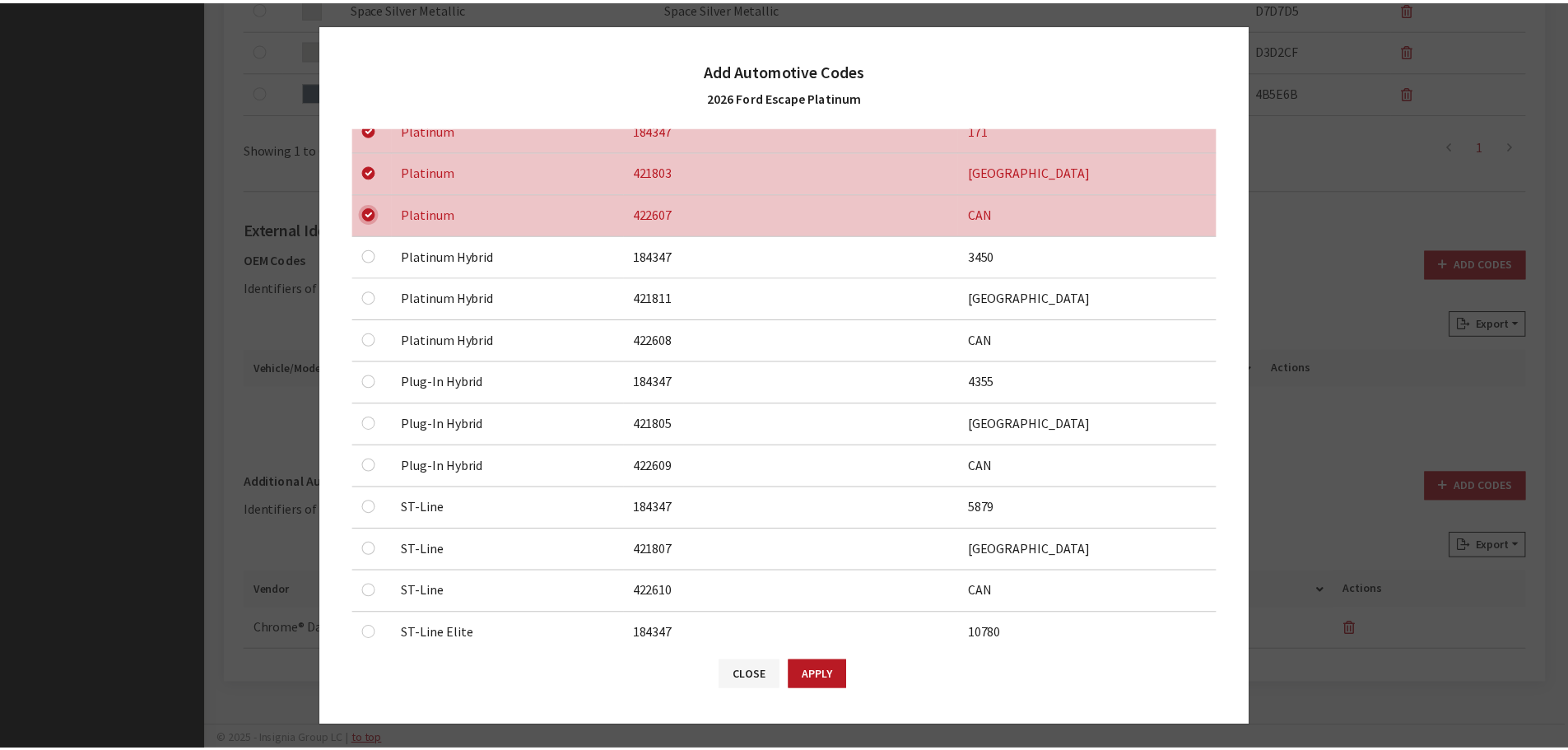
scroll to position [412, 0]
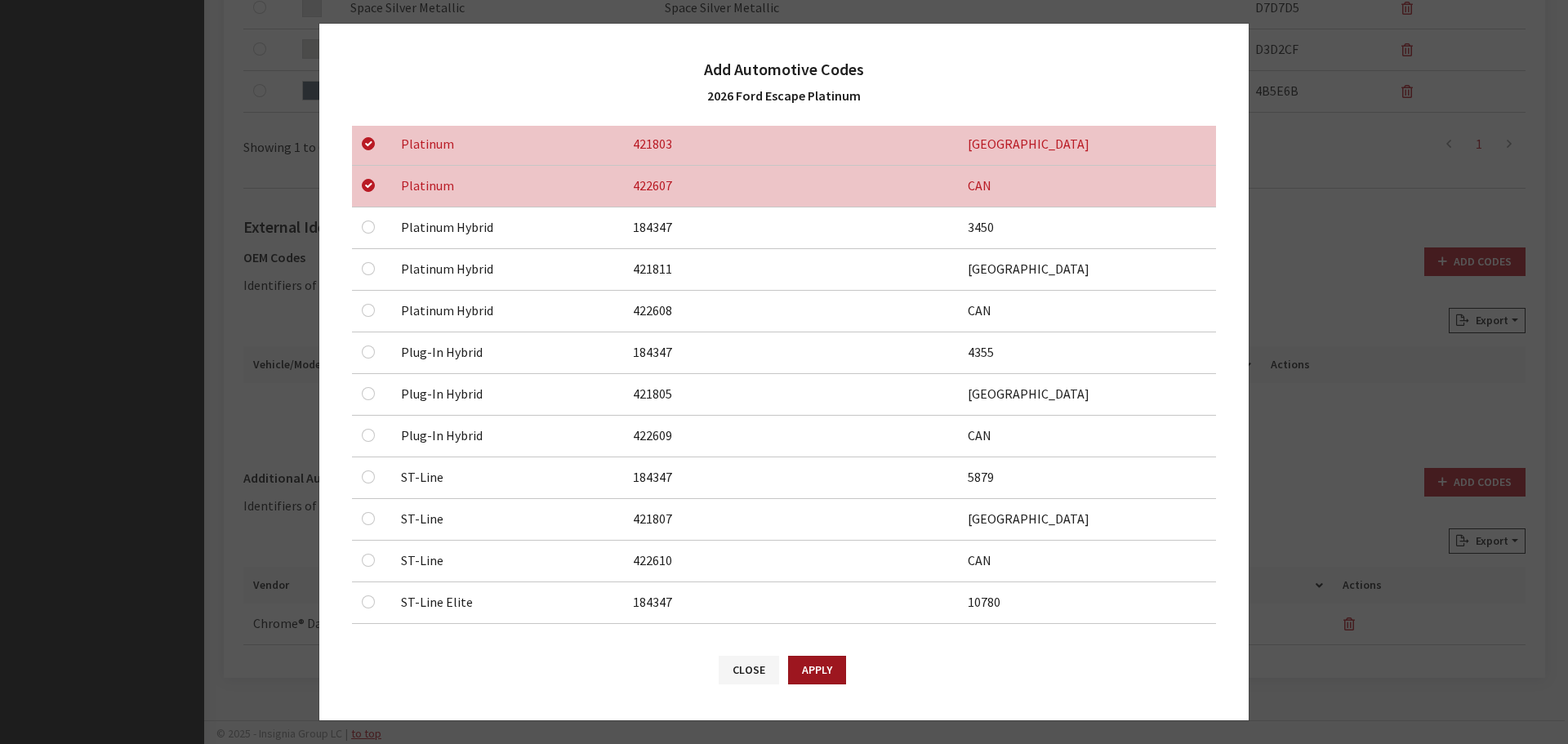
click at [833, 673] on button "Apply" at bounding box center [817, 670] width 58 height 29
checkbox input "false"
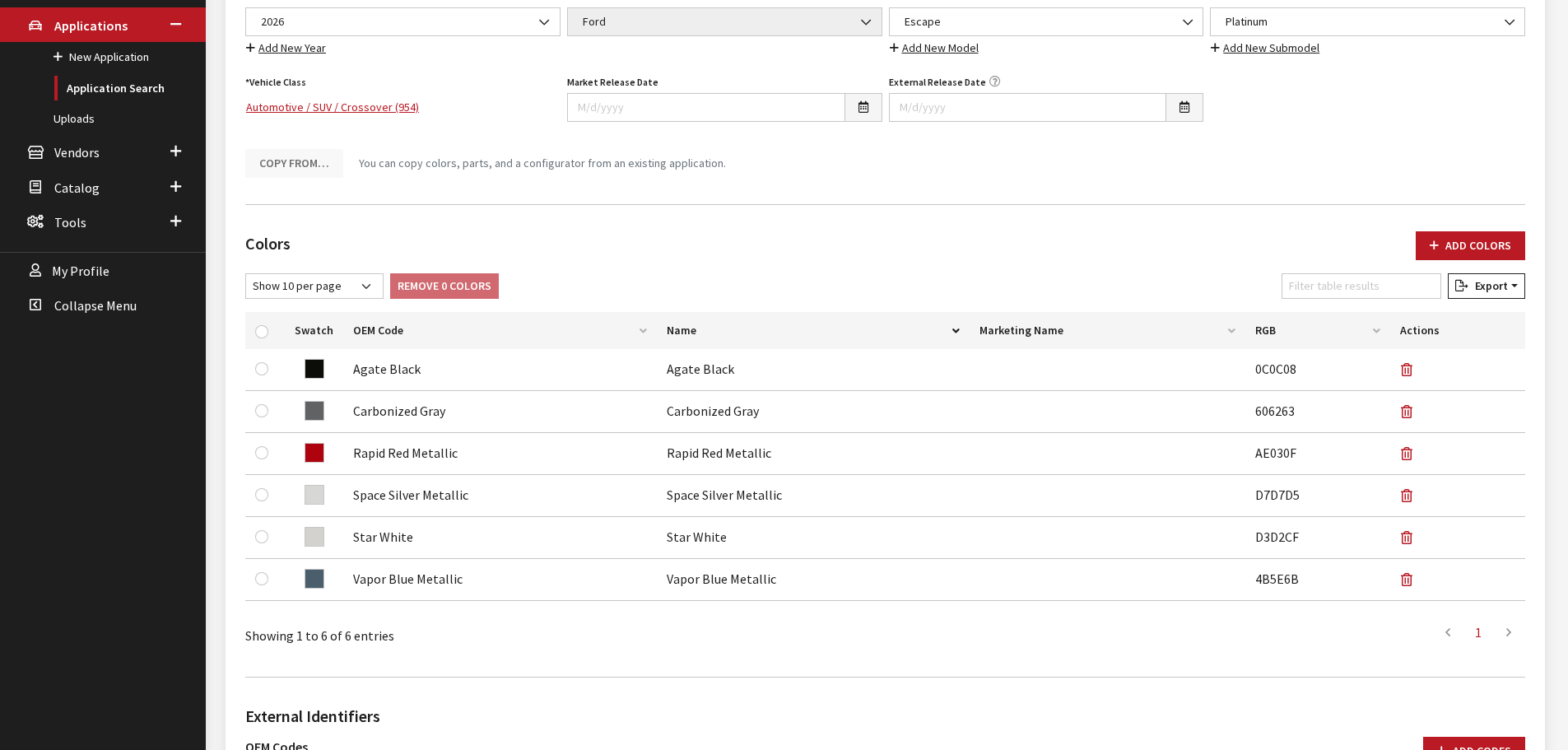
scroll to position [0, 0]
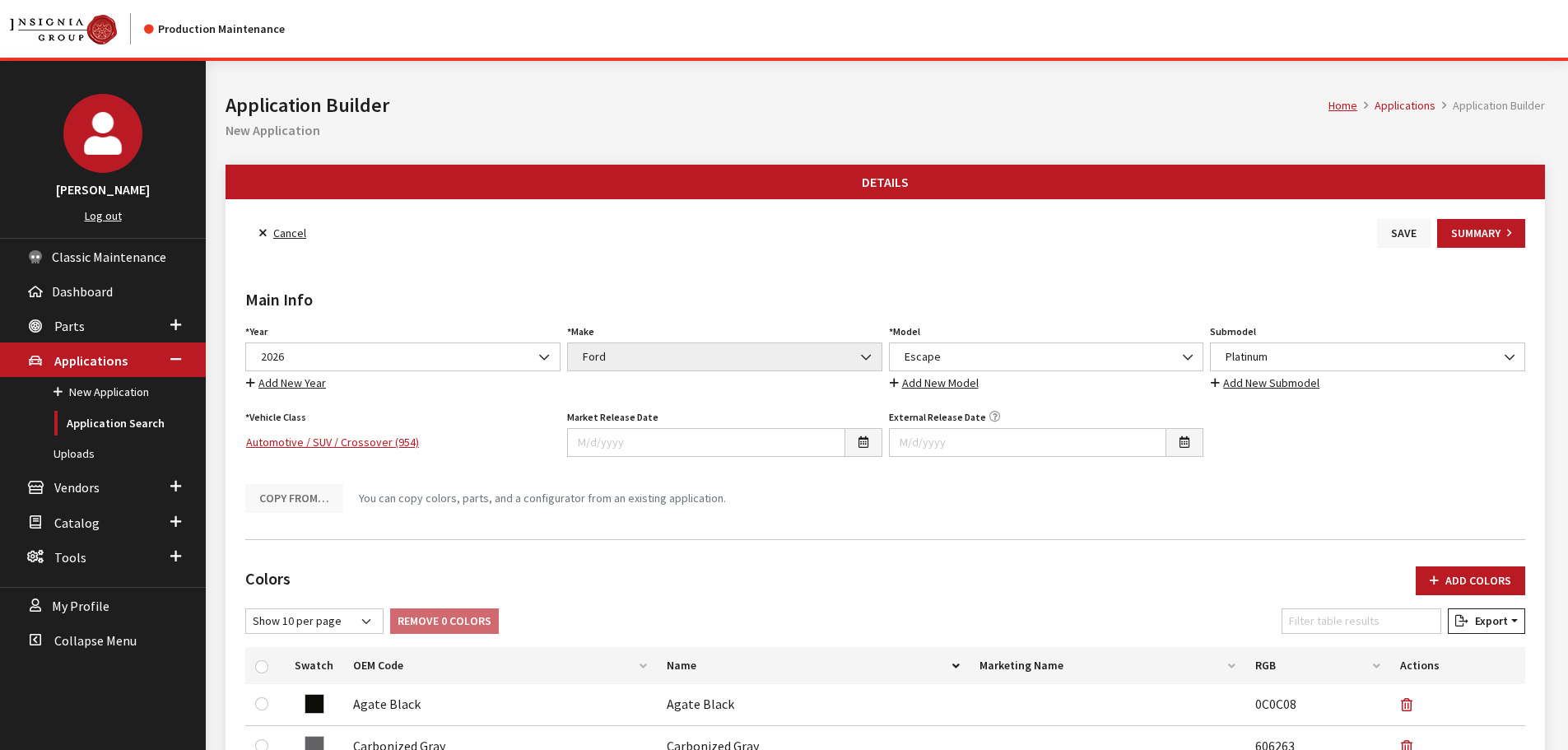
click at [1412, 230] on button "Save" at bounding box center [1404, 233] width 53 height 29
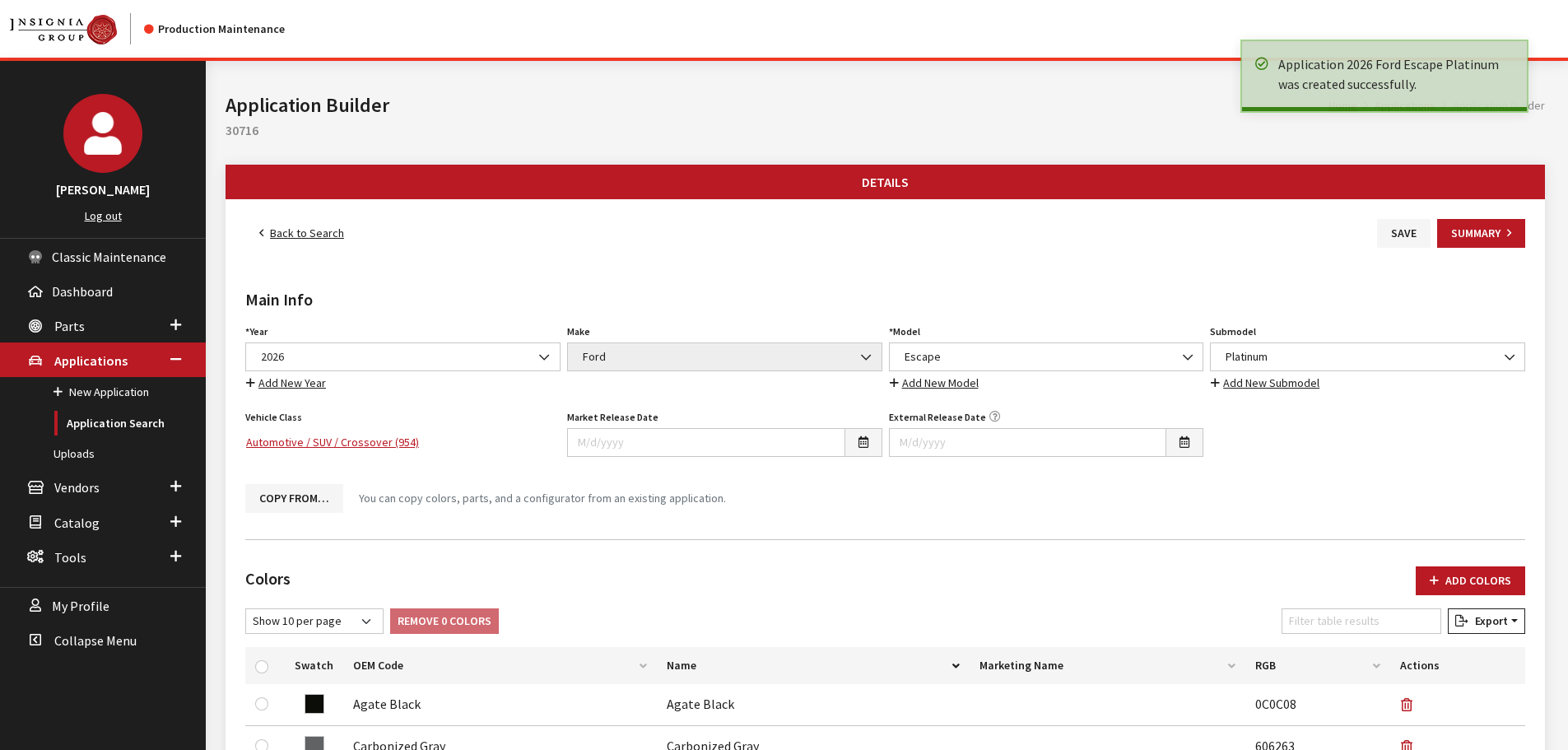
drag, startPoint x: 0, startPoint y: 0, endPoint x: 319, endPoint y: 239, distance: 398.6
click at [319, 239] on link "Back to Search" at bounding box center [301, 233] width 113 height 29
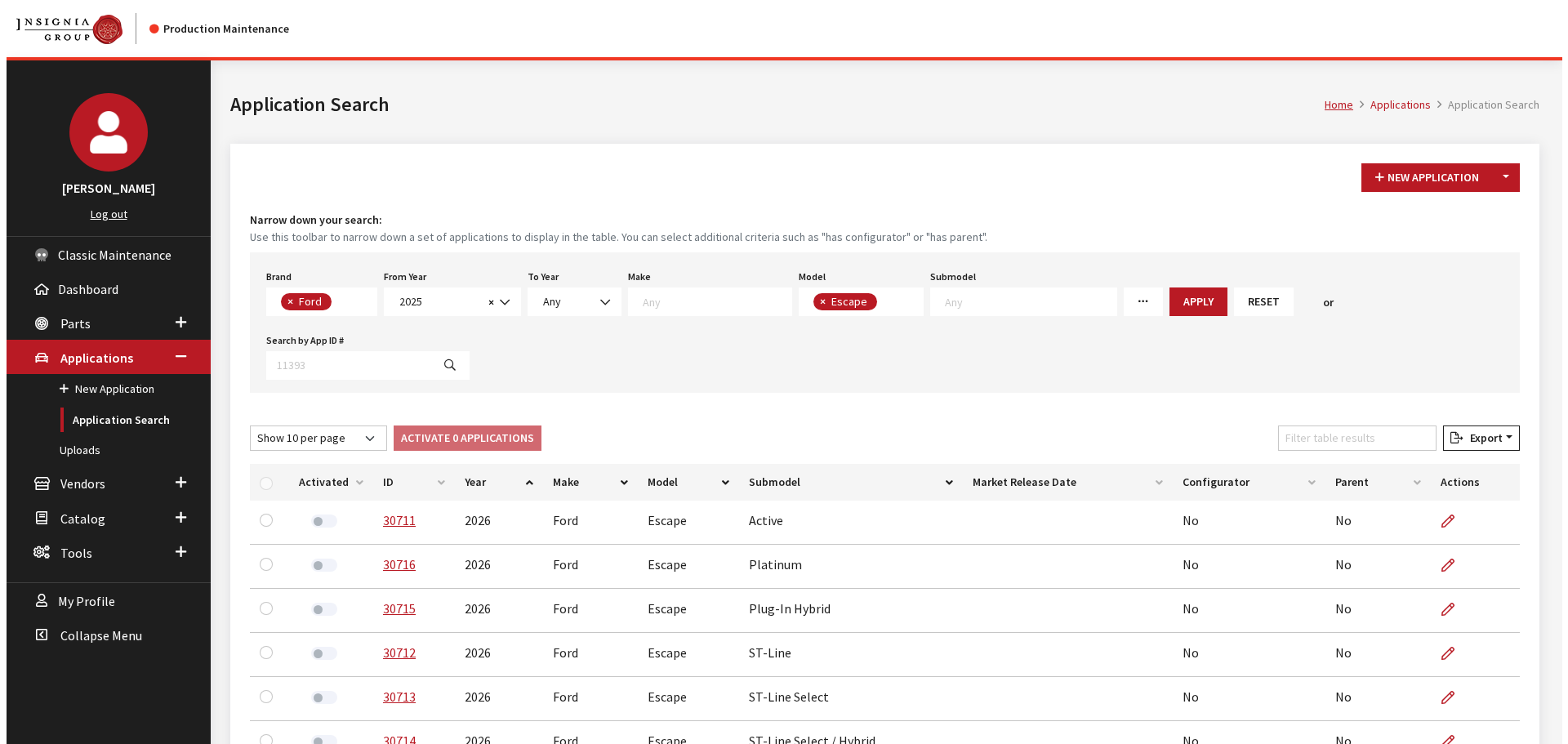
scroll to position [26, 0]
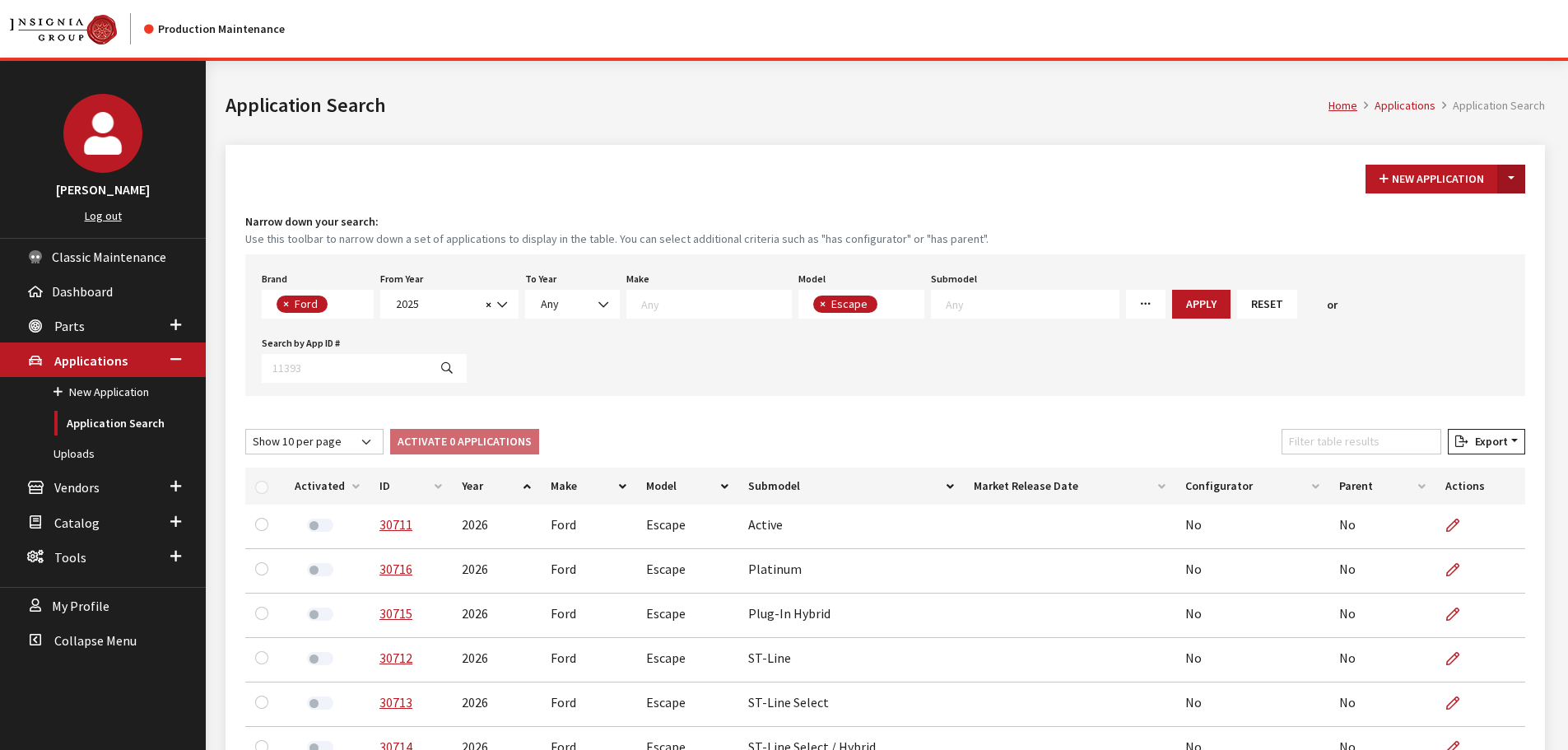
click at [1509, 174] on button "Toggle Dropdown" at bounding box center [1512, 179] width 28 height 29
click at [1475, 214] on button "New From Existing..." at bounding box center [1454, 214] width 142 height 29
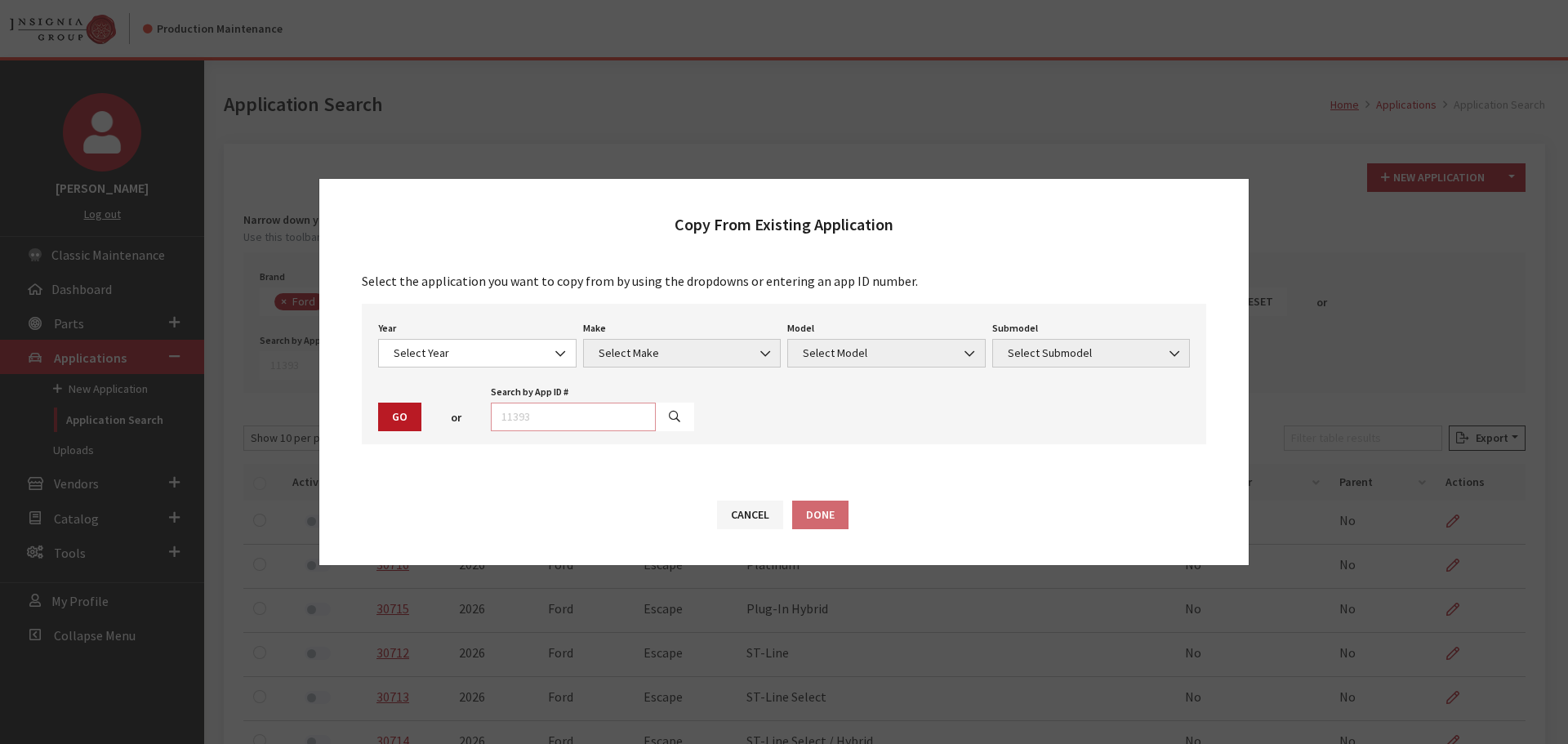
click at [610, 410] on input "text" at bounding box center [573, 417] width 165 height 29
type input "30716"
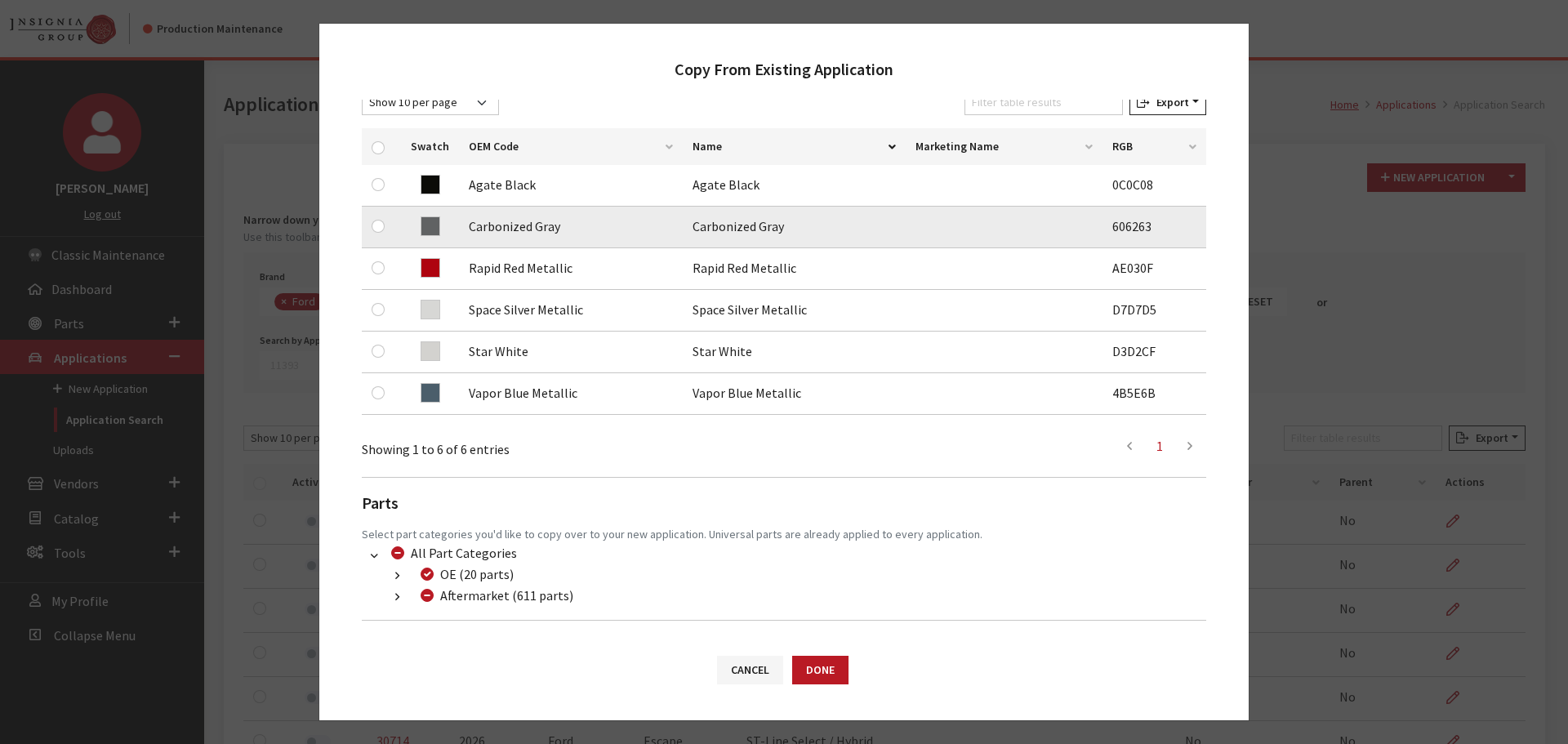
scroll to position [245, 0]
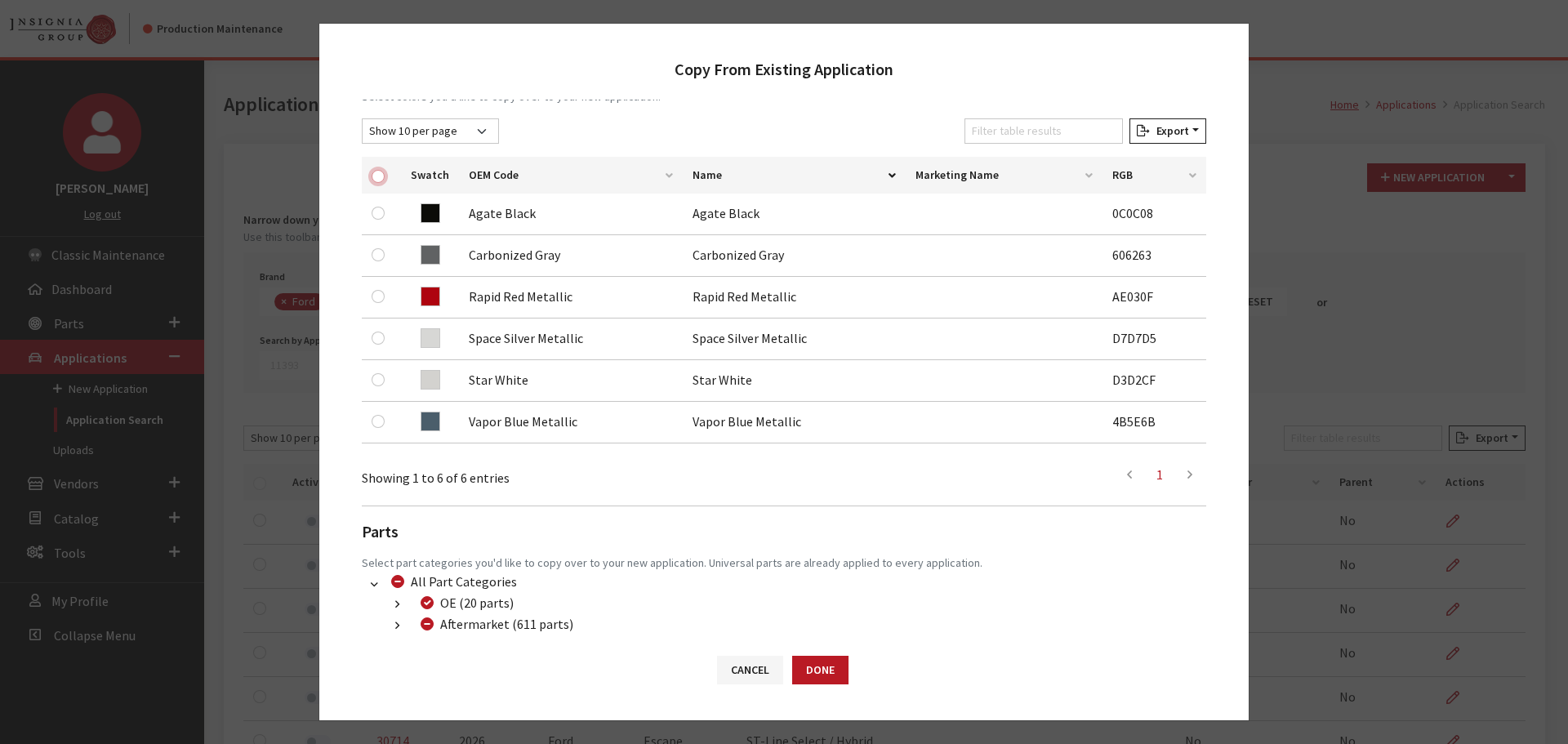
click at [371, 174] on input "checkbox" at bounding box center [378, 176] width 13 height 13
checkbox input "true"
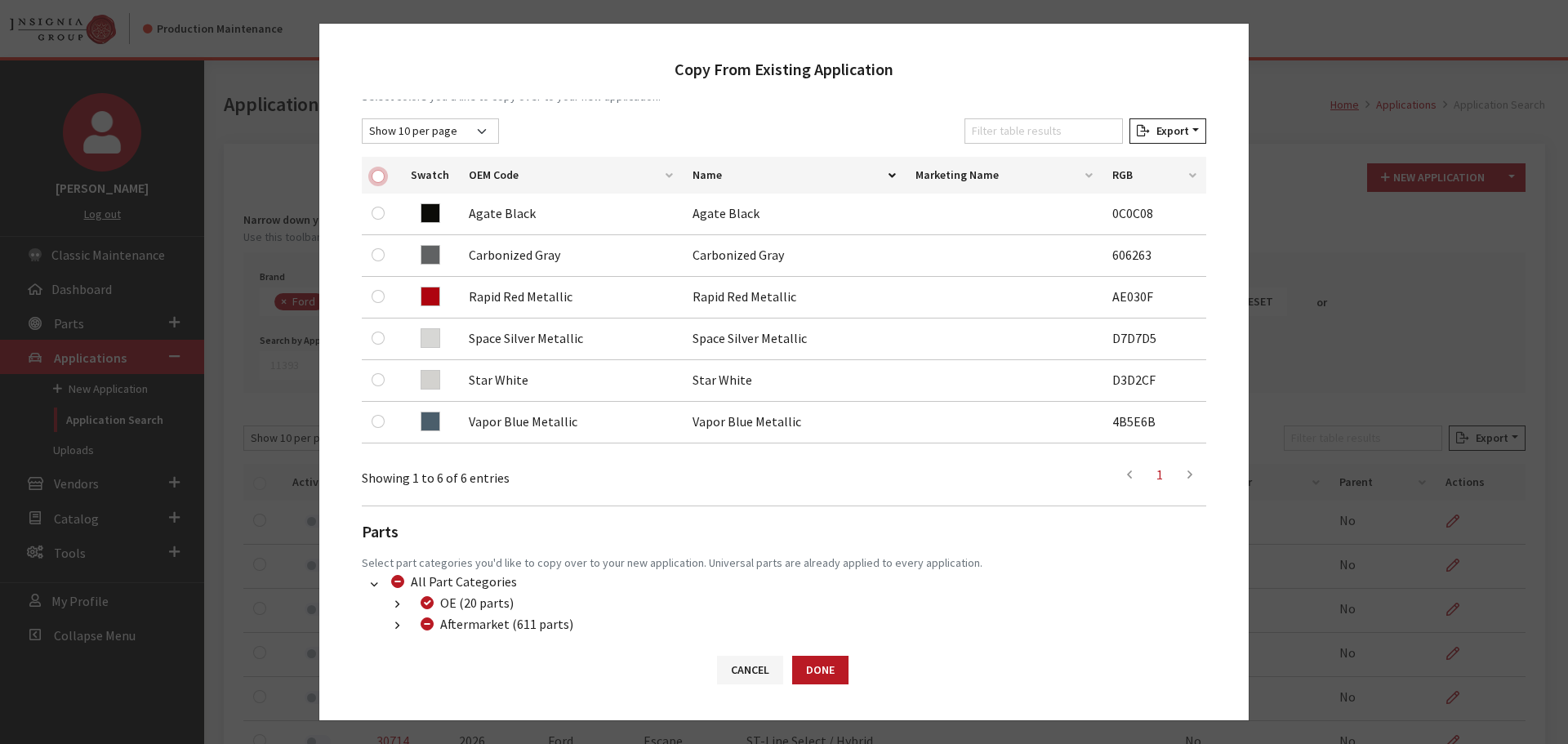
checkbox input "true"
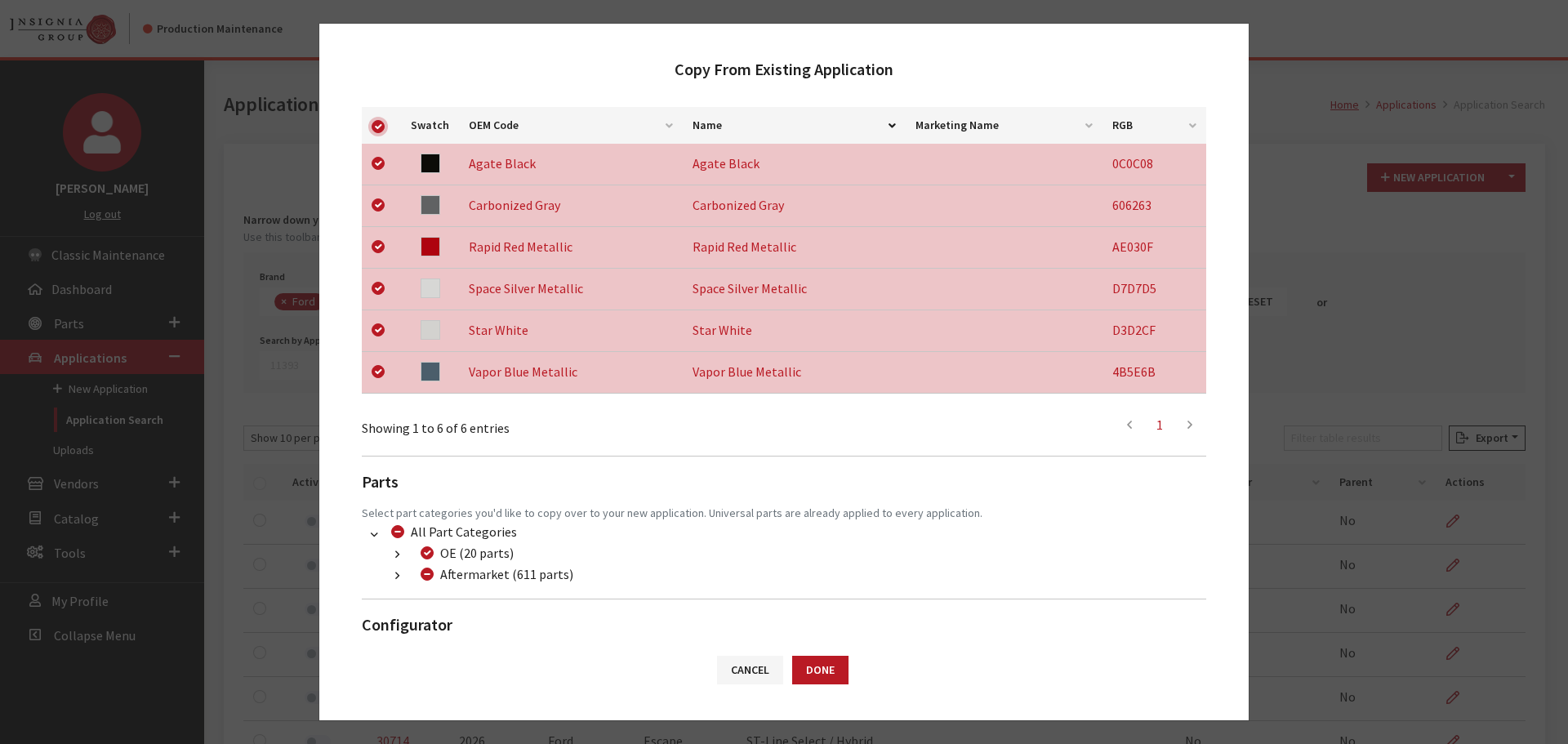
scroll to position [340, 0]
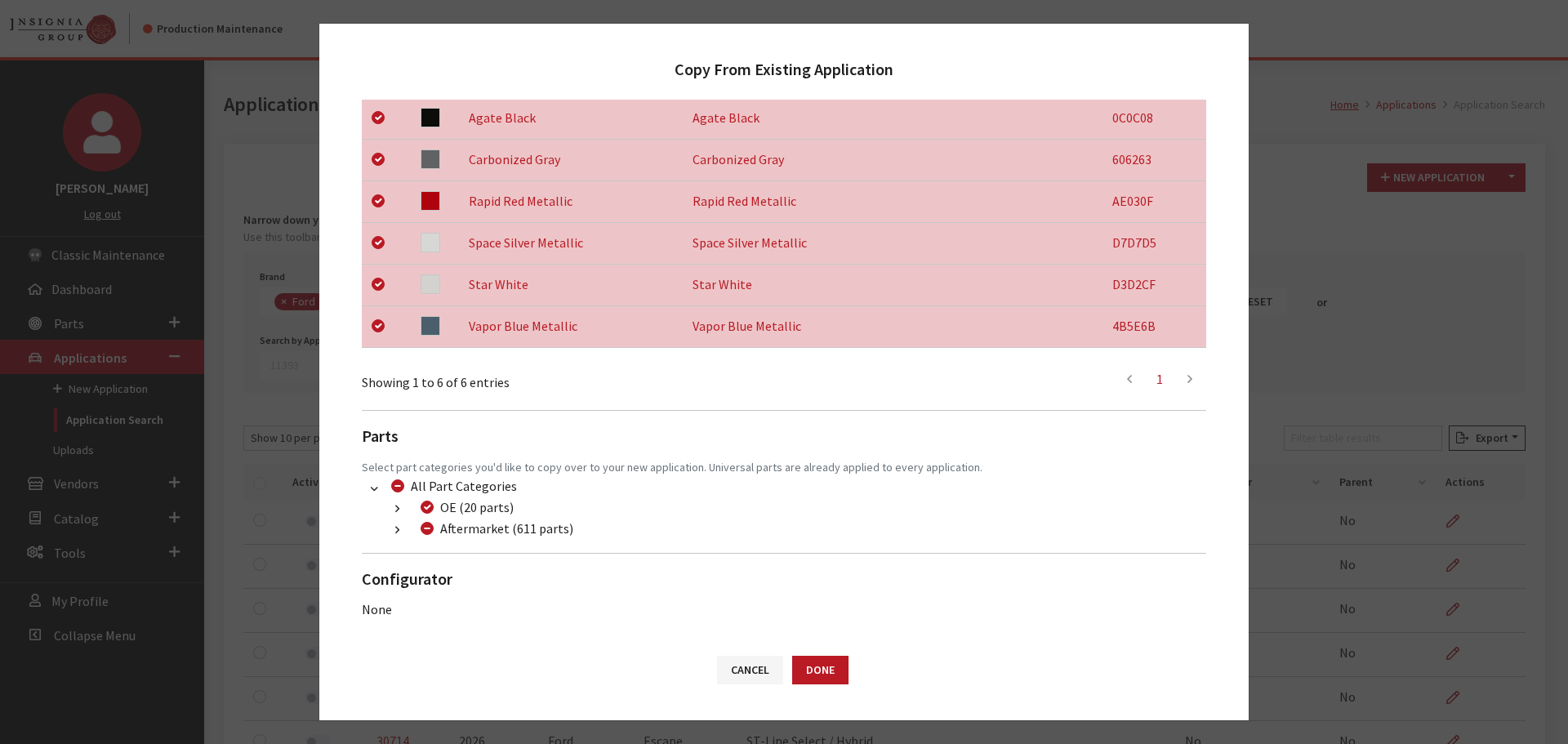
click at [400, 532] on button "button" at bounding box center [397, 531] width 32 height 19
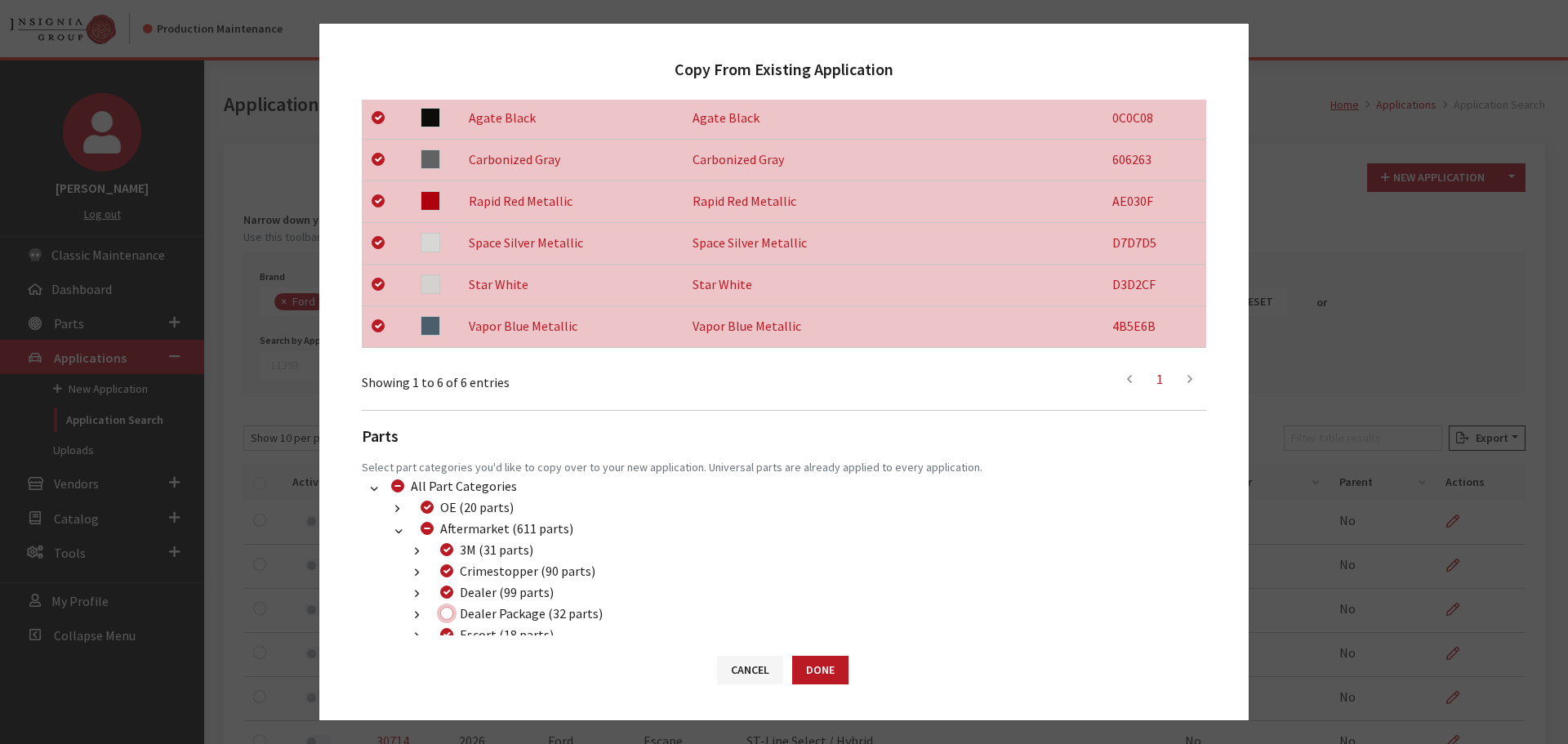
click at [446, 616] on input "Dealer Package (32 parts)" at bounding box center [446, 614] width 13 height 13
checkbox input "true"
click at [798, 670] on button "Done" at bounding box center [820, 670] width 56 height 29
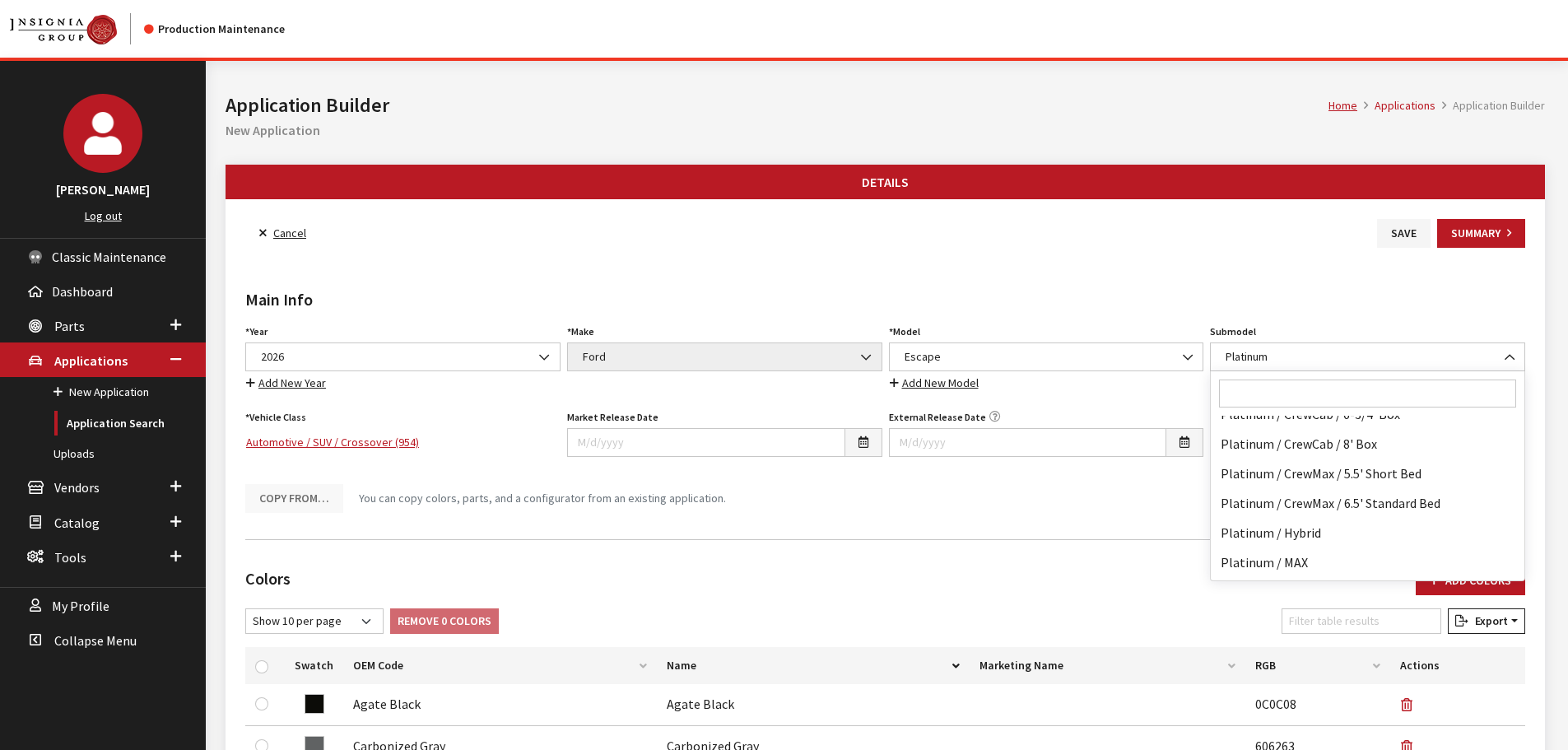
scroll to position [88037, 0]
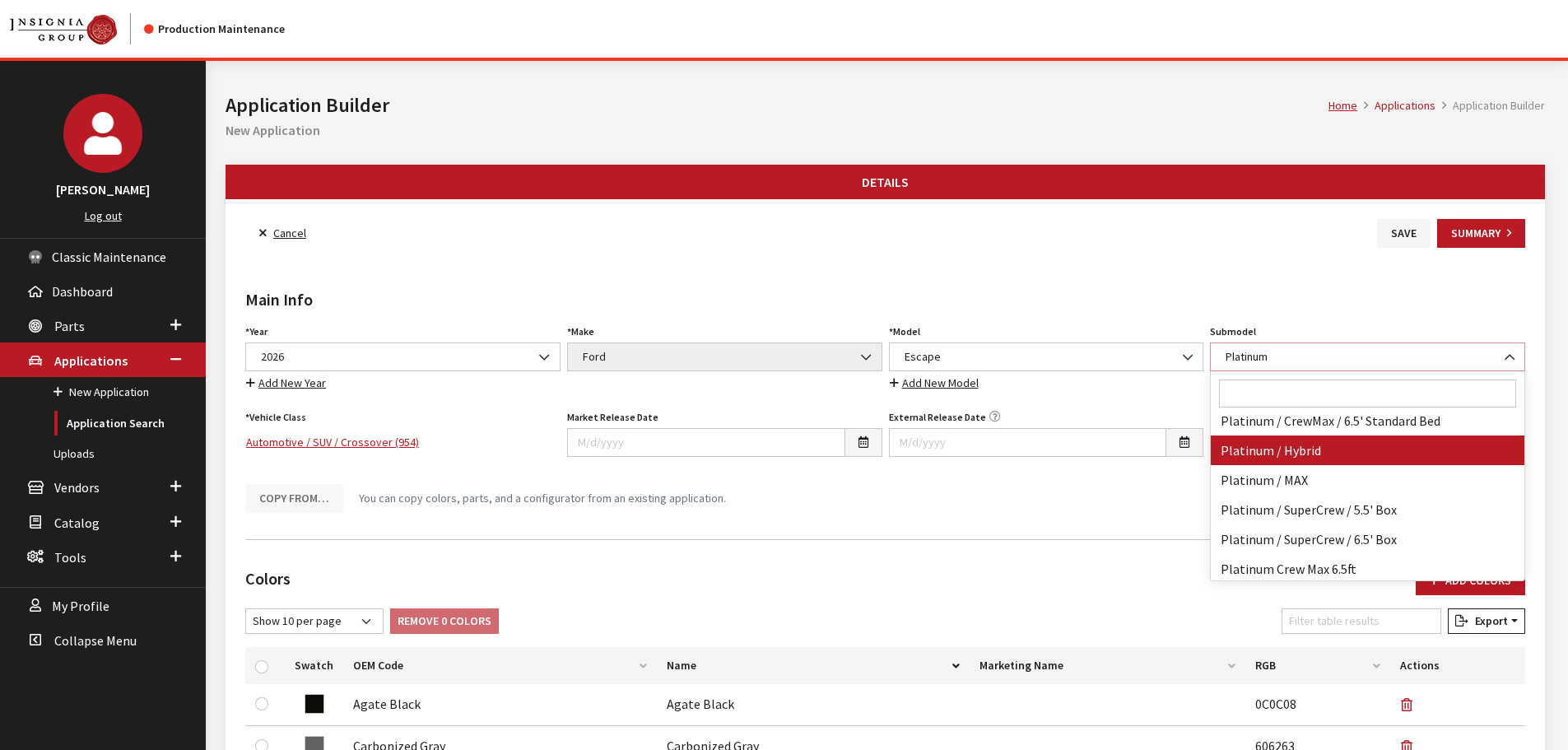
select select "3298"
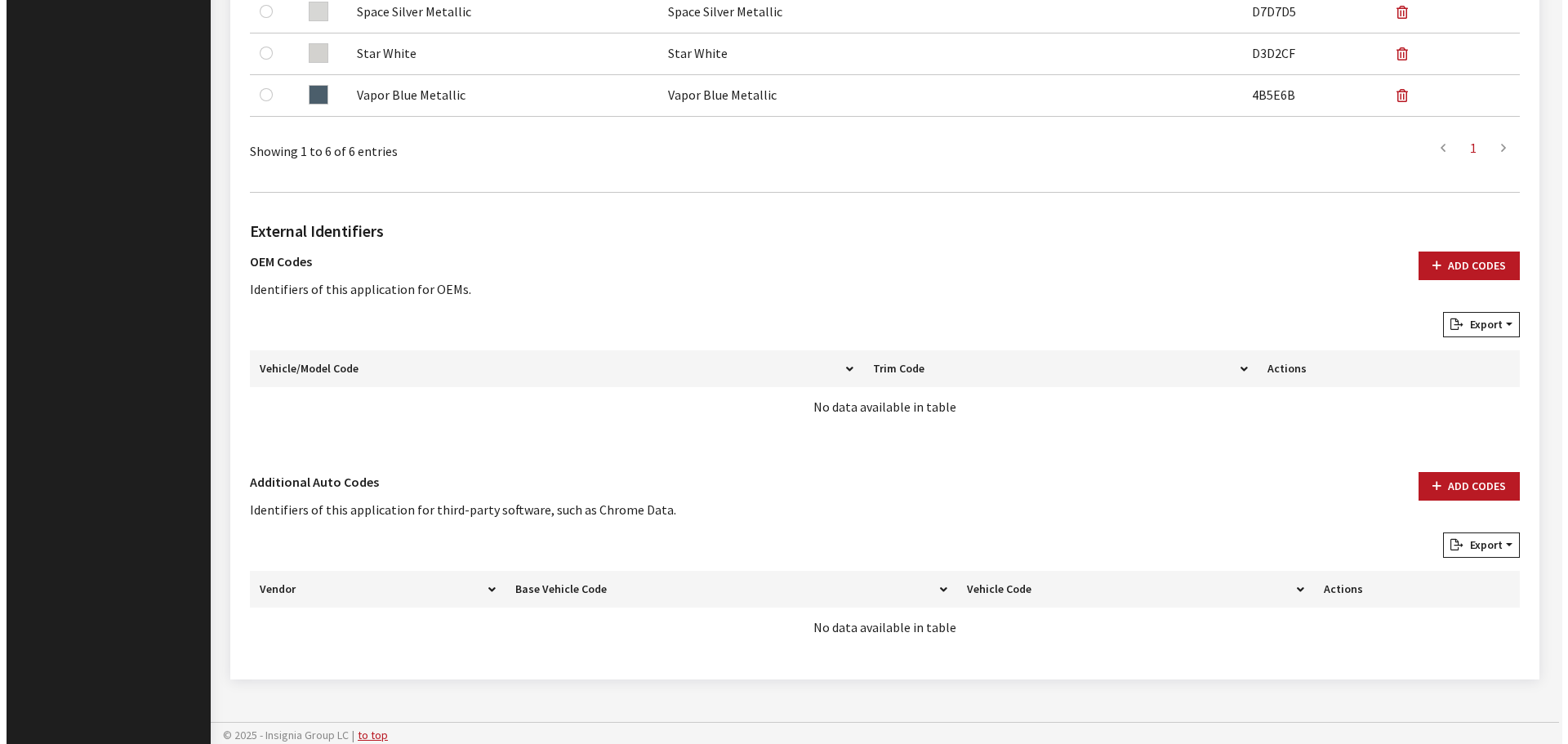
scroll to position [817, 0]
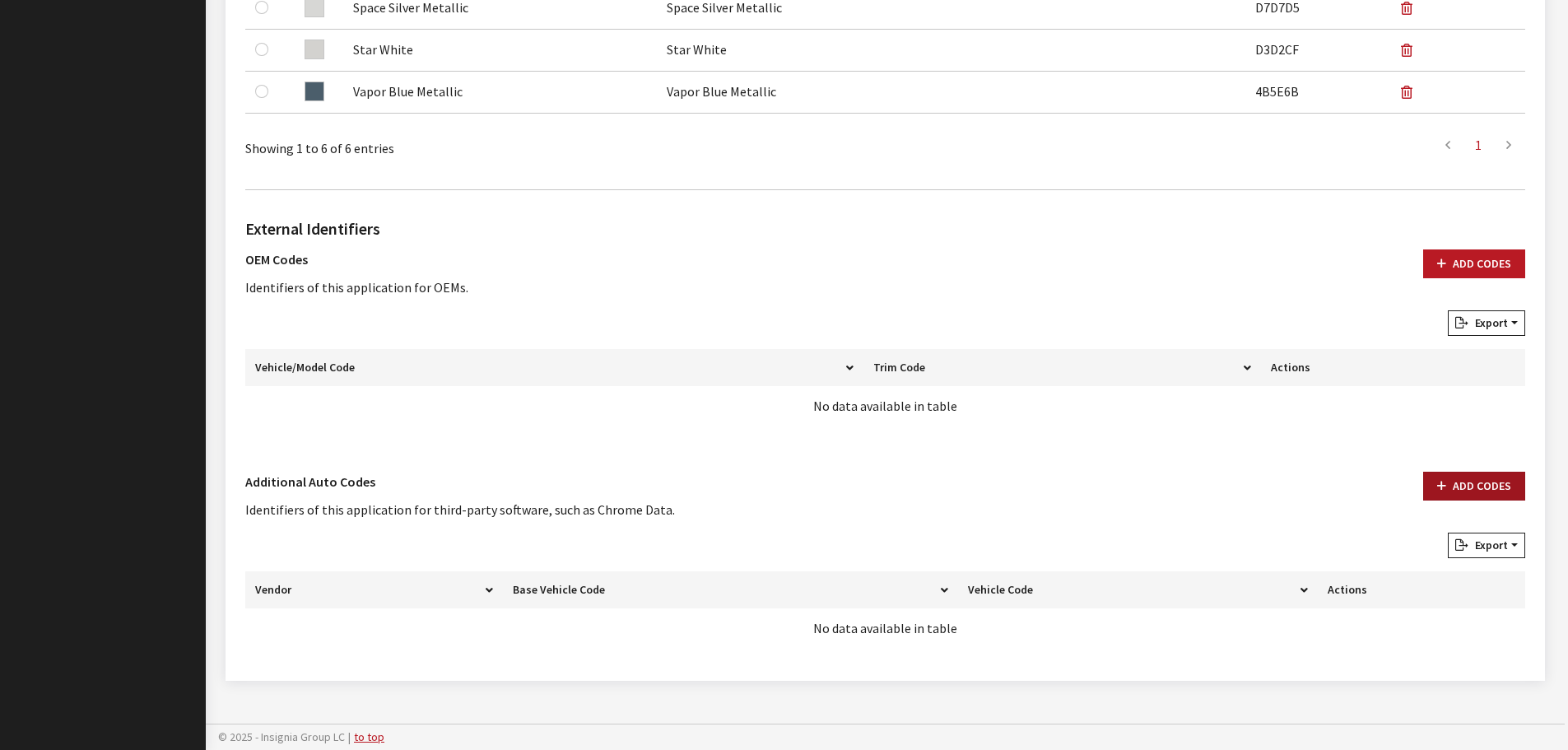
click at [1425, 487] on button "Add Codes" at bounding box center [1473, 486] width 102 height 29
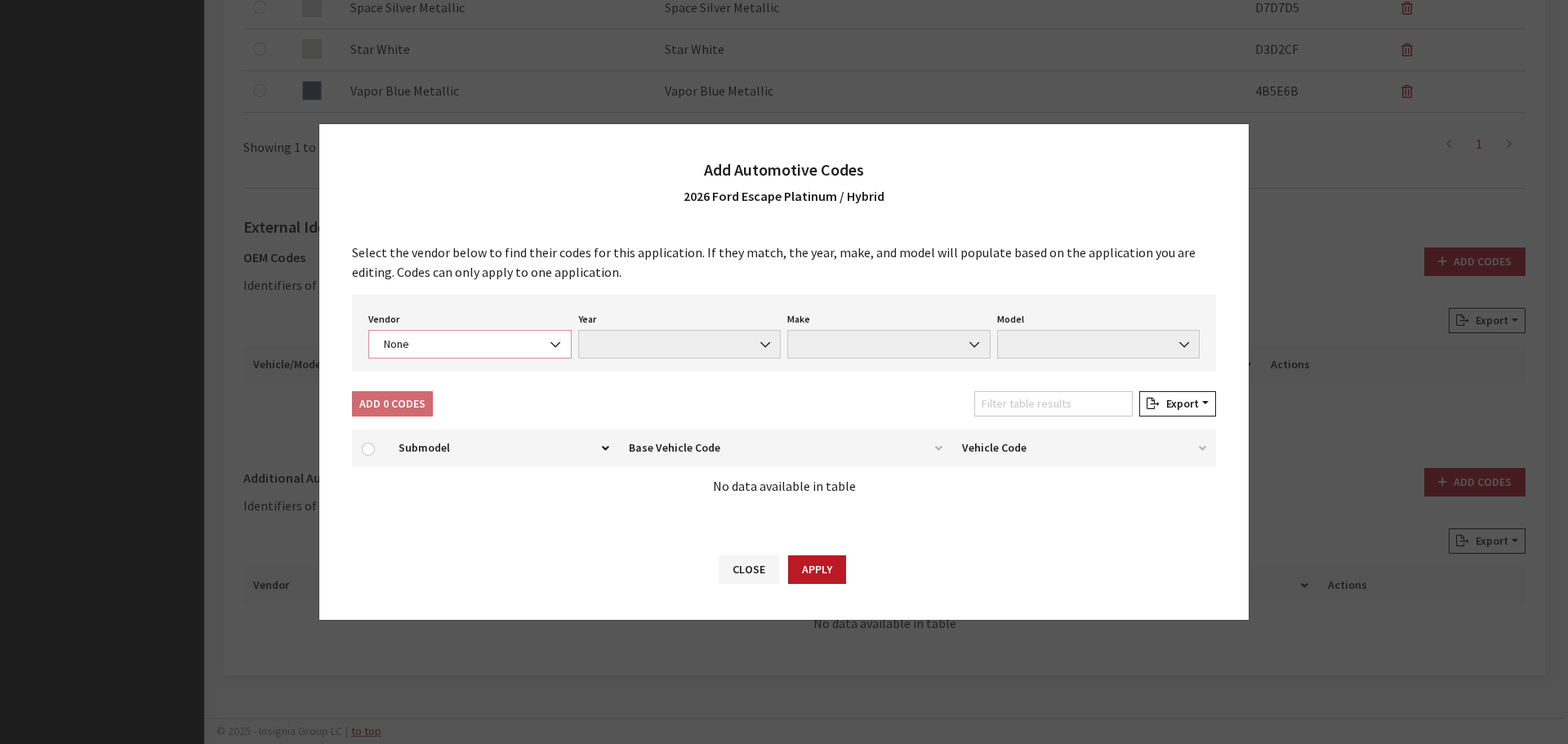
click at [488, 336] on span "None" at bounding box center [469, 344] width 182 height 17
select select "4"
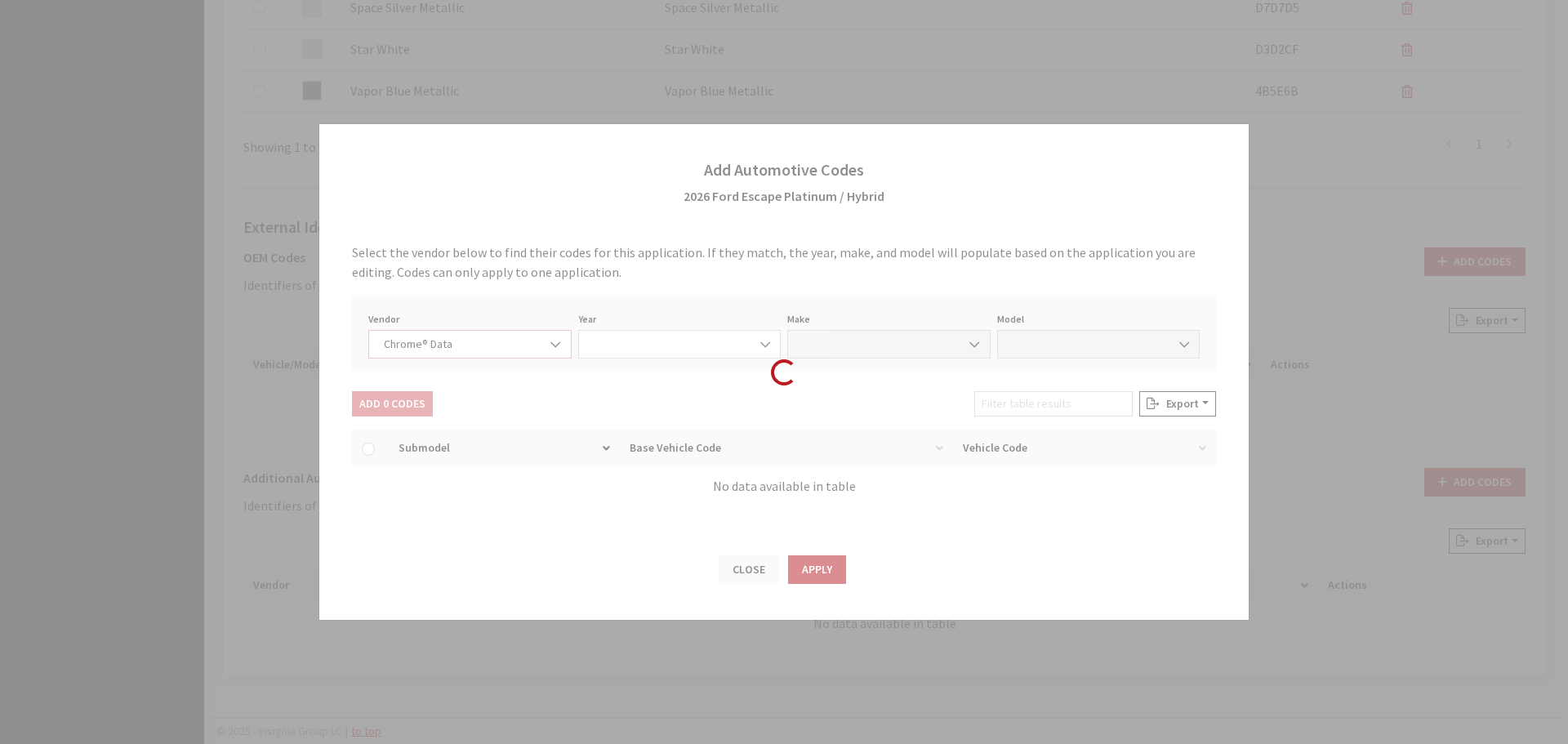
select select "2026"
select select "13"
select select "72437"
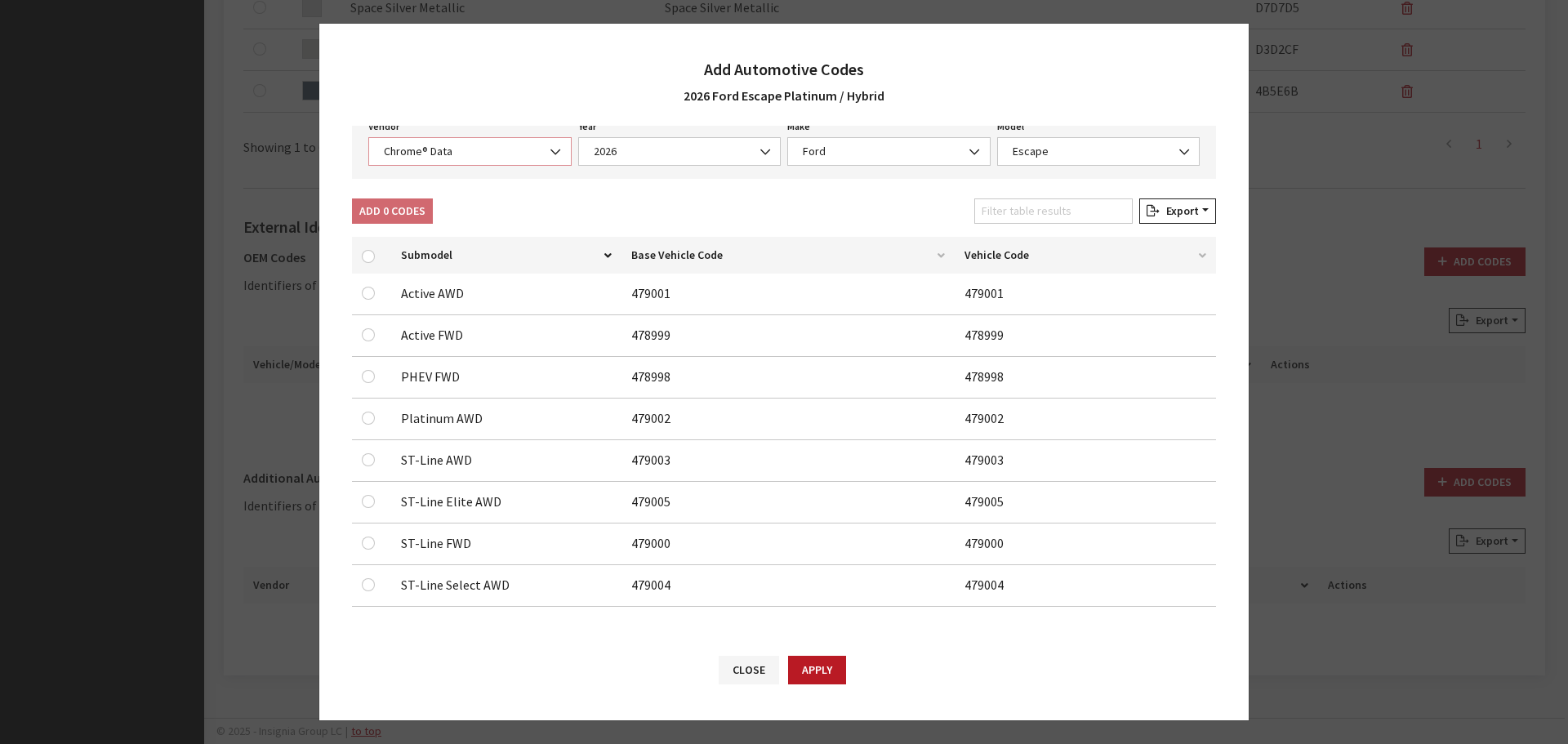
scroll to position [93, 0]
click at [418, 152] on span "Chrome® Data" at bounding box center [469, 151] width 182 height 17
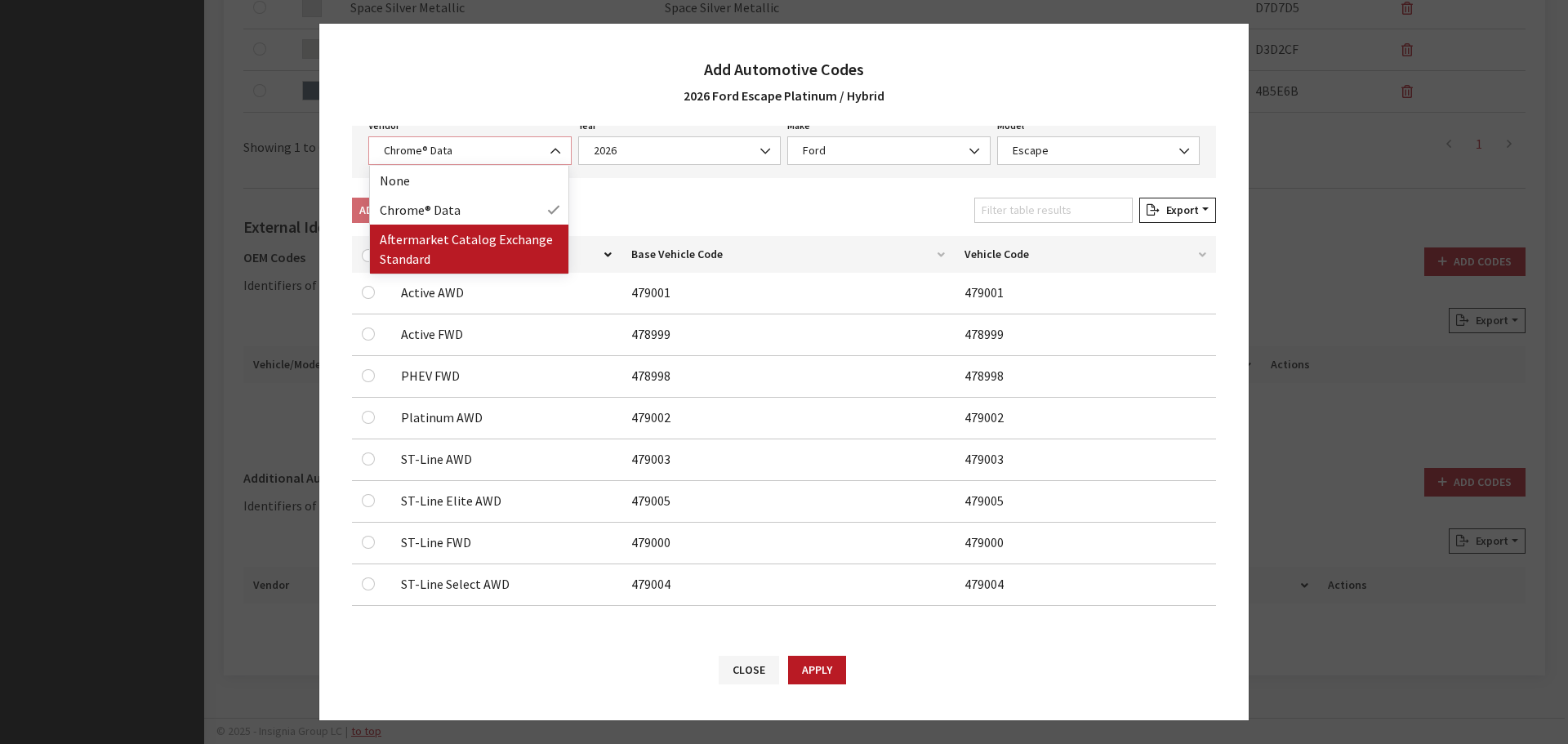
select select "2"
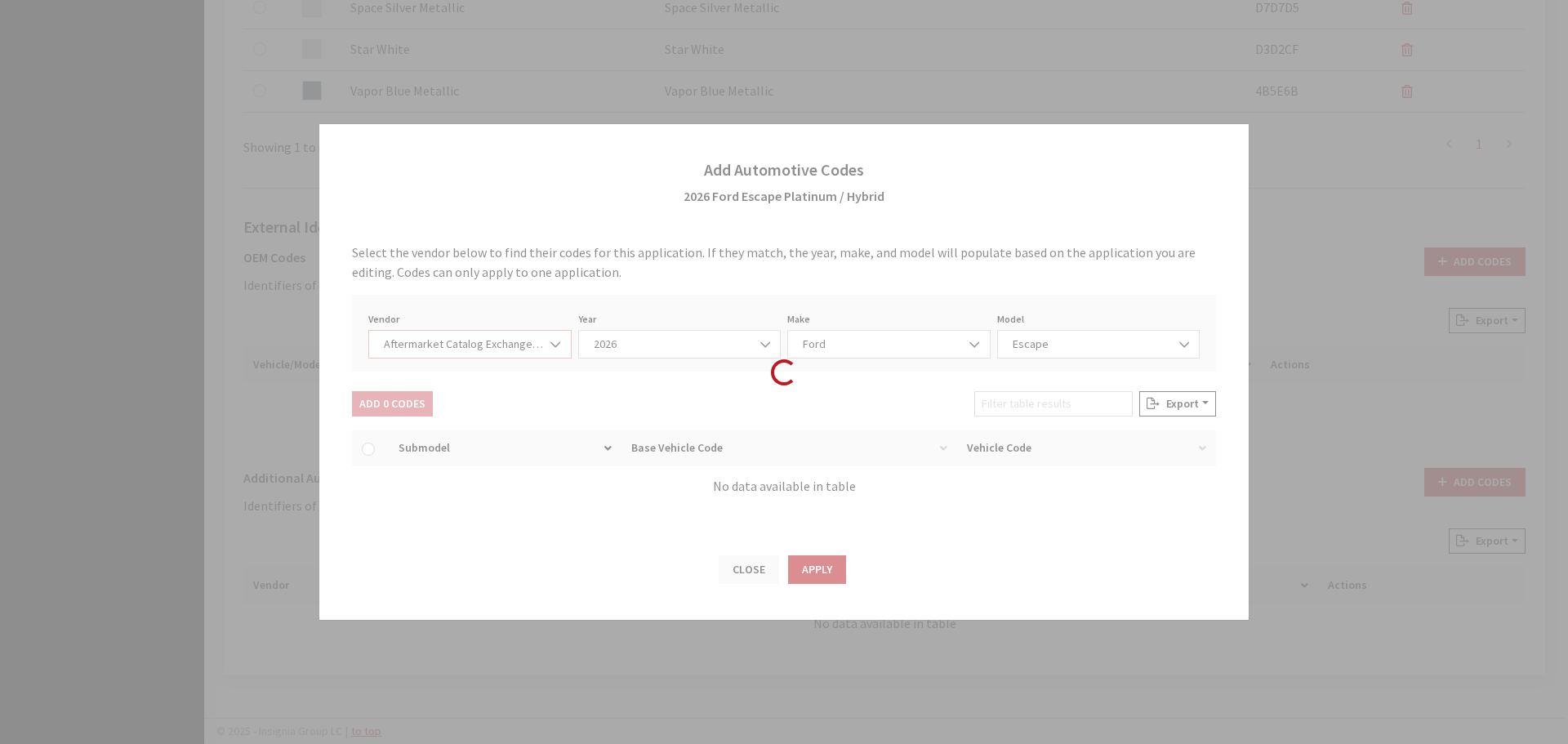
scroll to position [0, 0]
select select "2026"
select select "54"
select select "659"
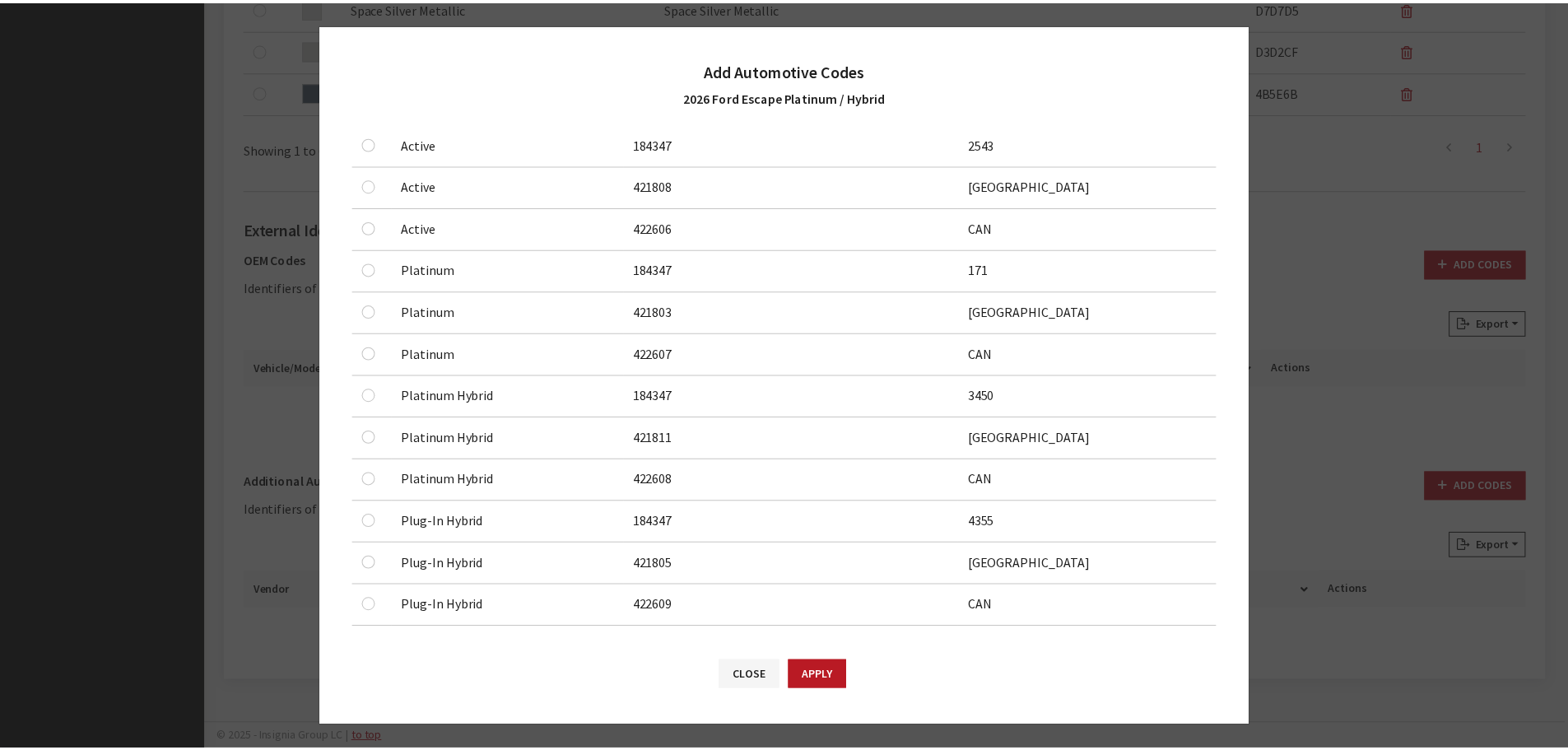
scroll to position [247, 0]
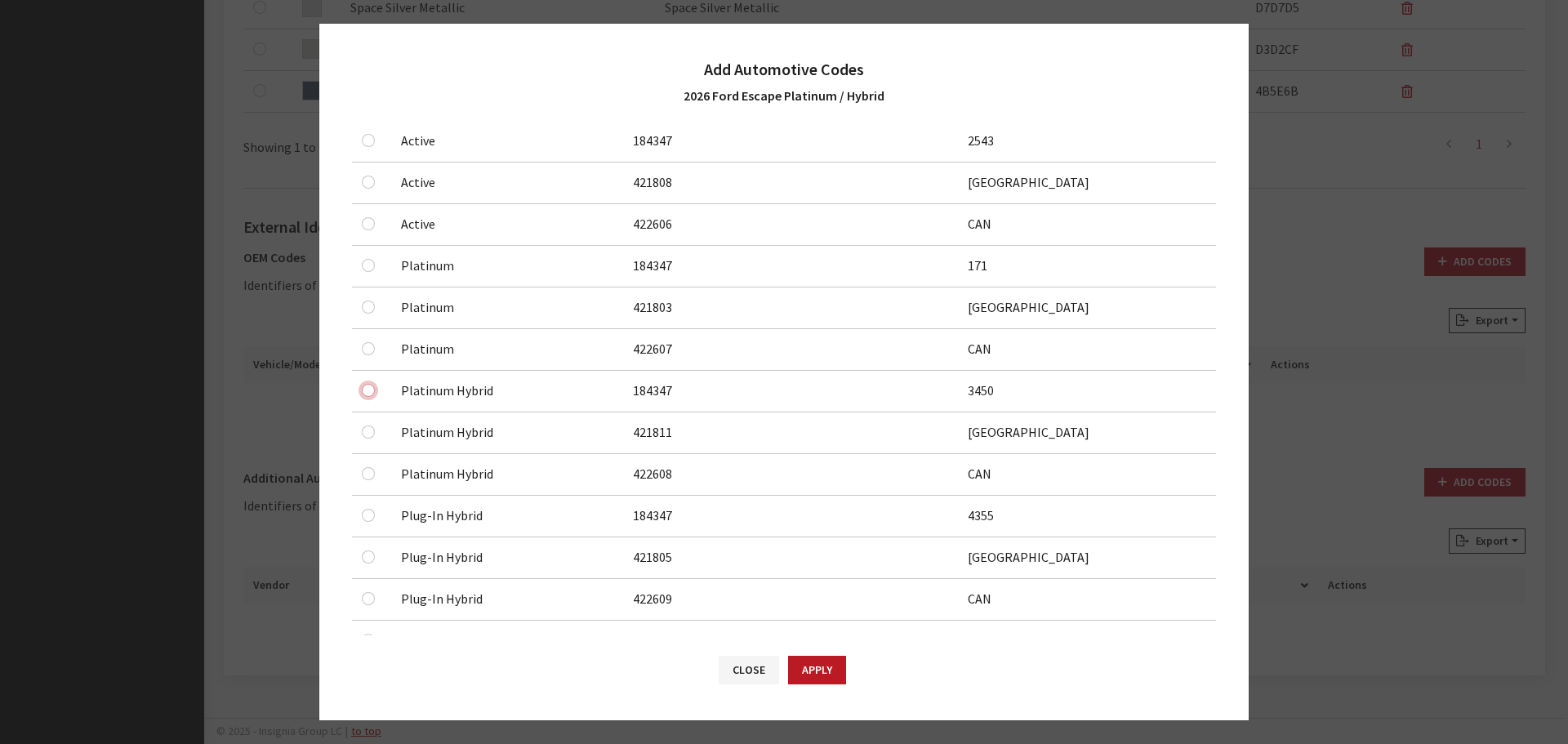
click at [363, 391] on input "checkbox" at bounding box center [368, 391] width 13 height 13
checkbox input "true"
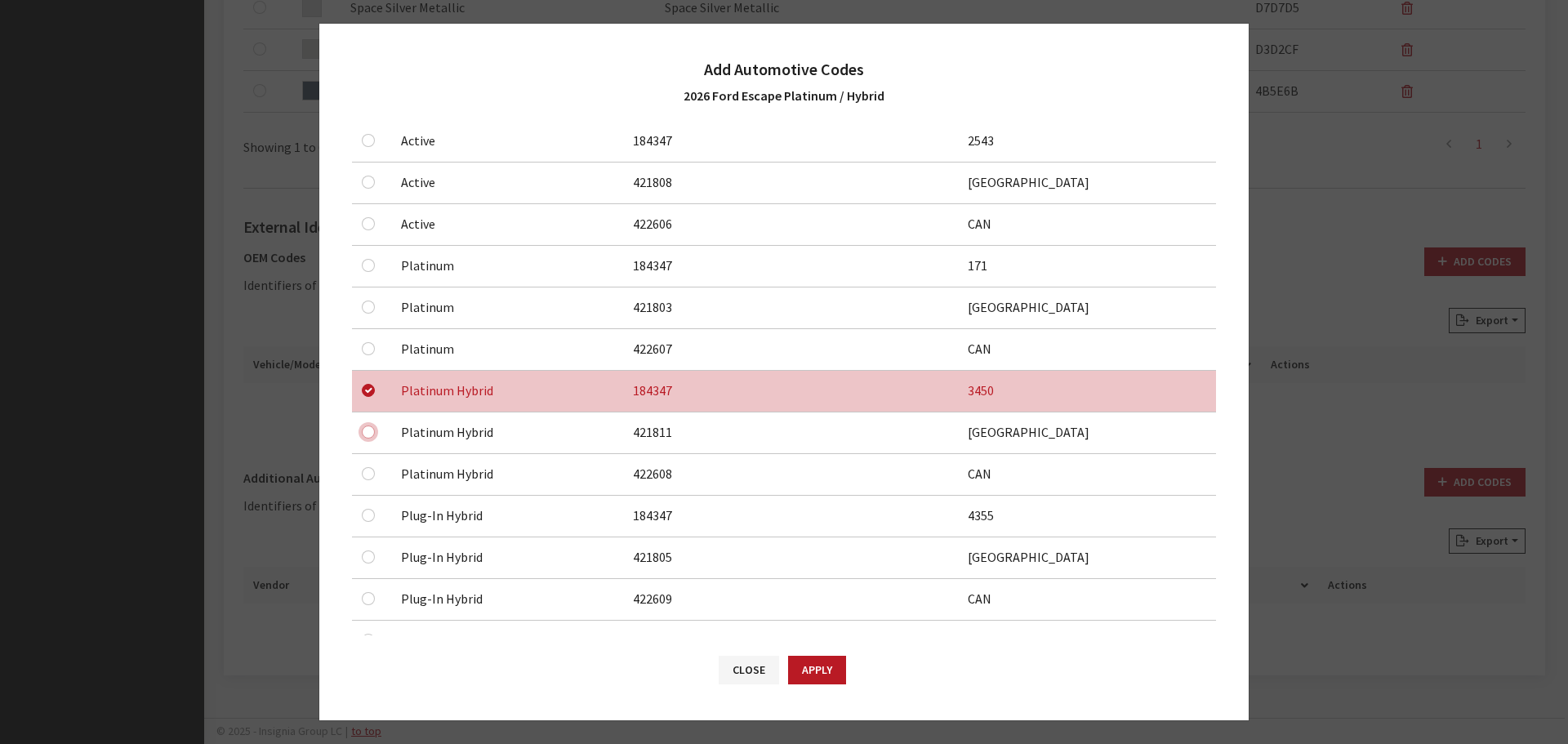
click at [367, 428] on input "checkbox" at bounding box center [368, 433] width 13 height 13
checkbox input "true"
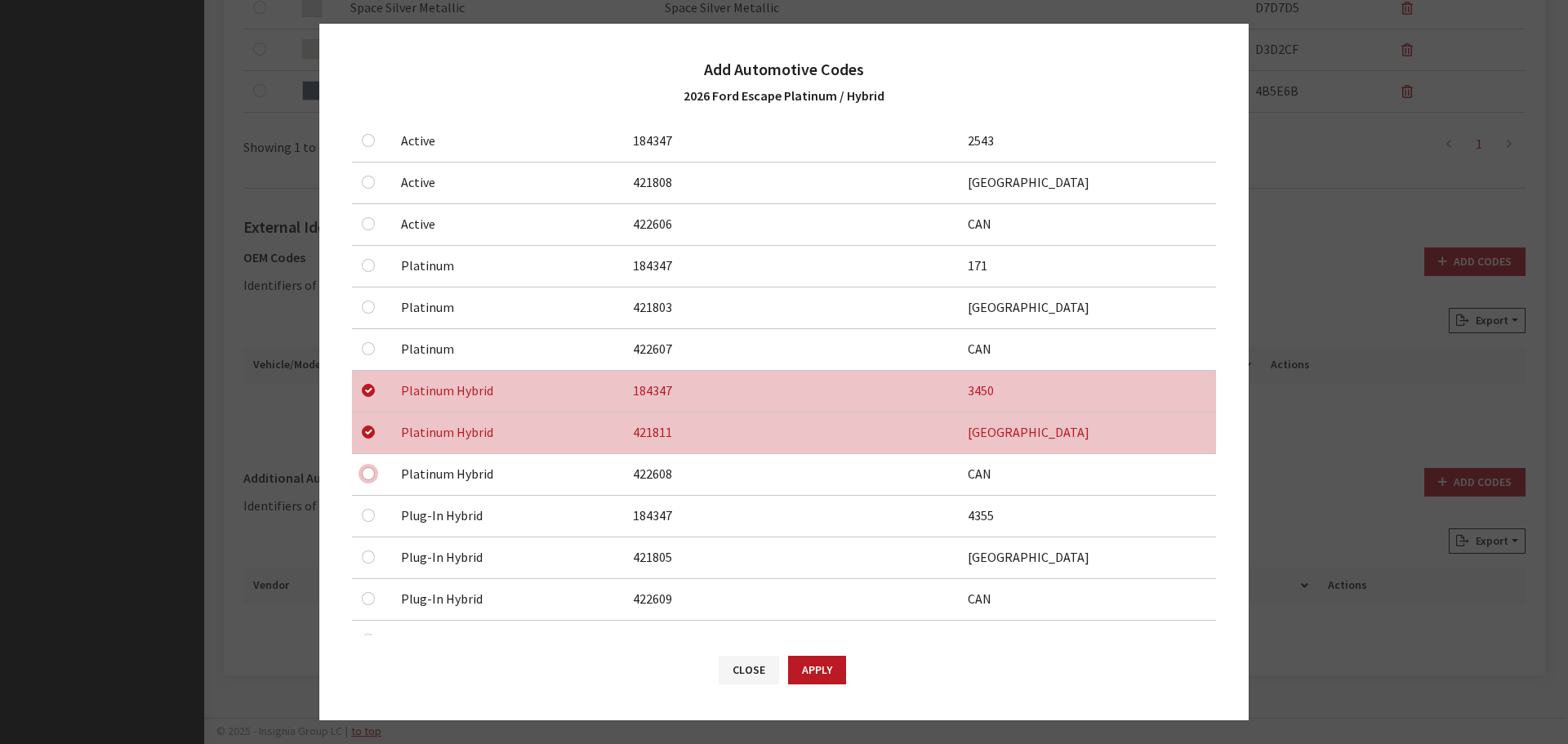
click at [367, 476] on input "checkbox" at bounding box center [368, 474] width 13 height 13
checkbox input "true"
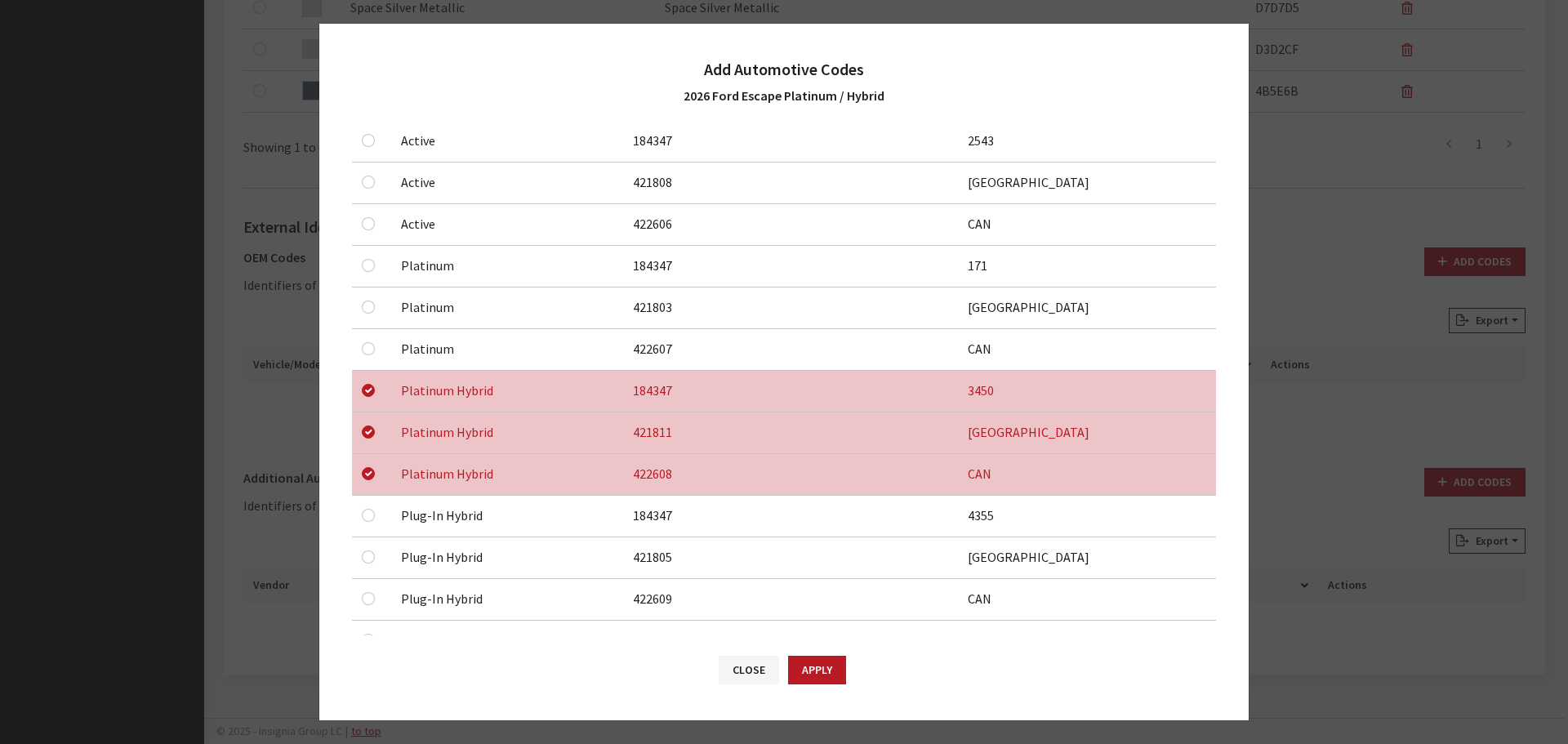
click at [848, 675] on div "Close Apply" at bounding box center [784, 677] width 929 height 85
click at [825, 670] on button "Apply" at bounding box center [817, 670] width 58 height 29
checkbox input "false"
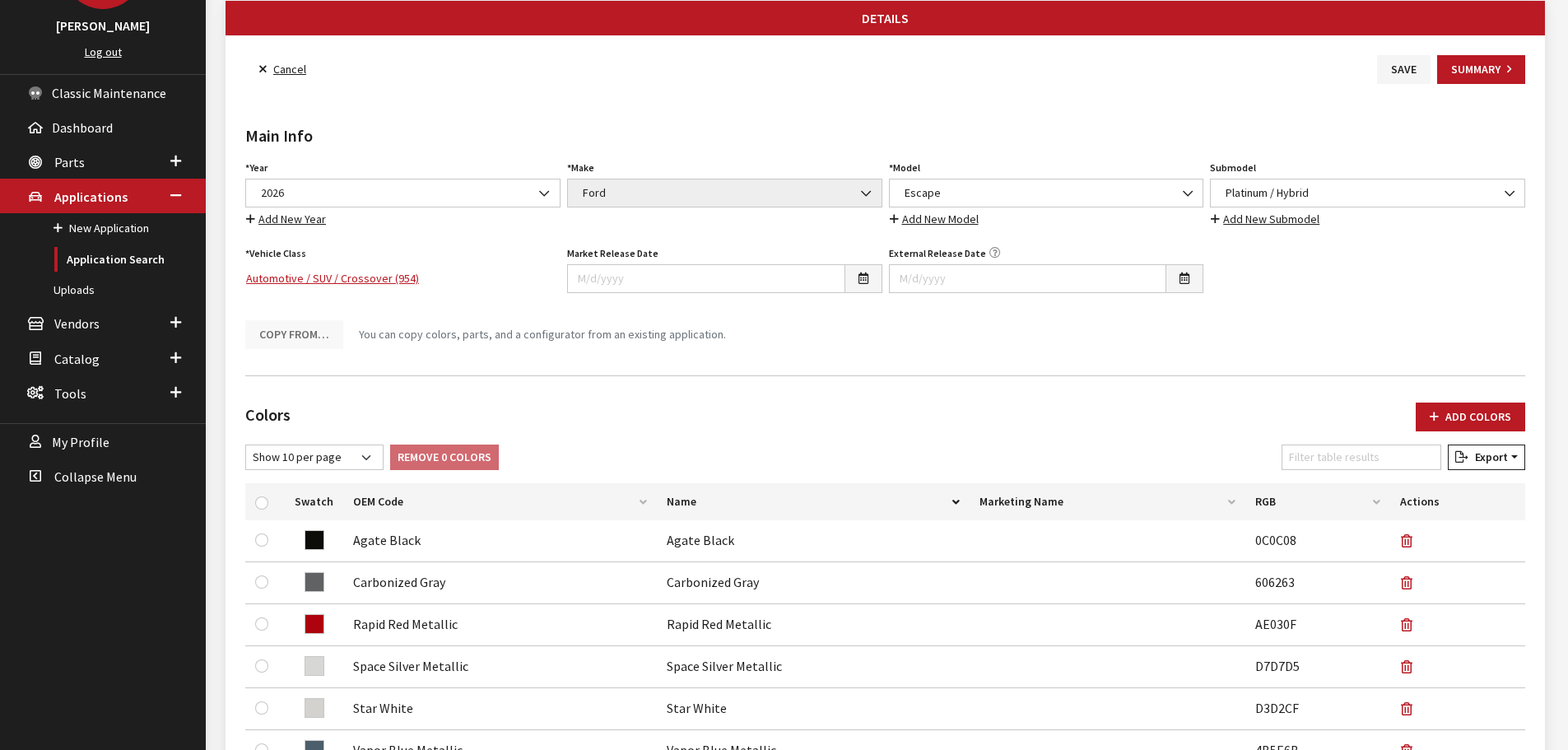
scroll to position [0, 0]
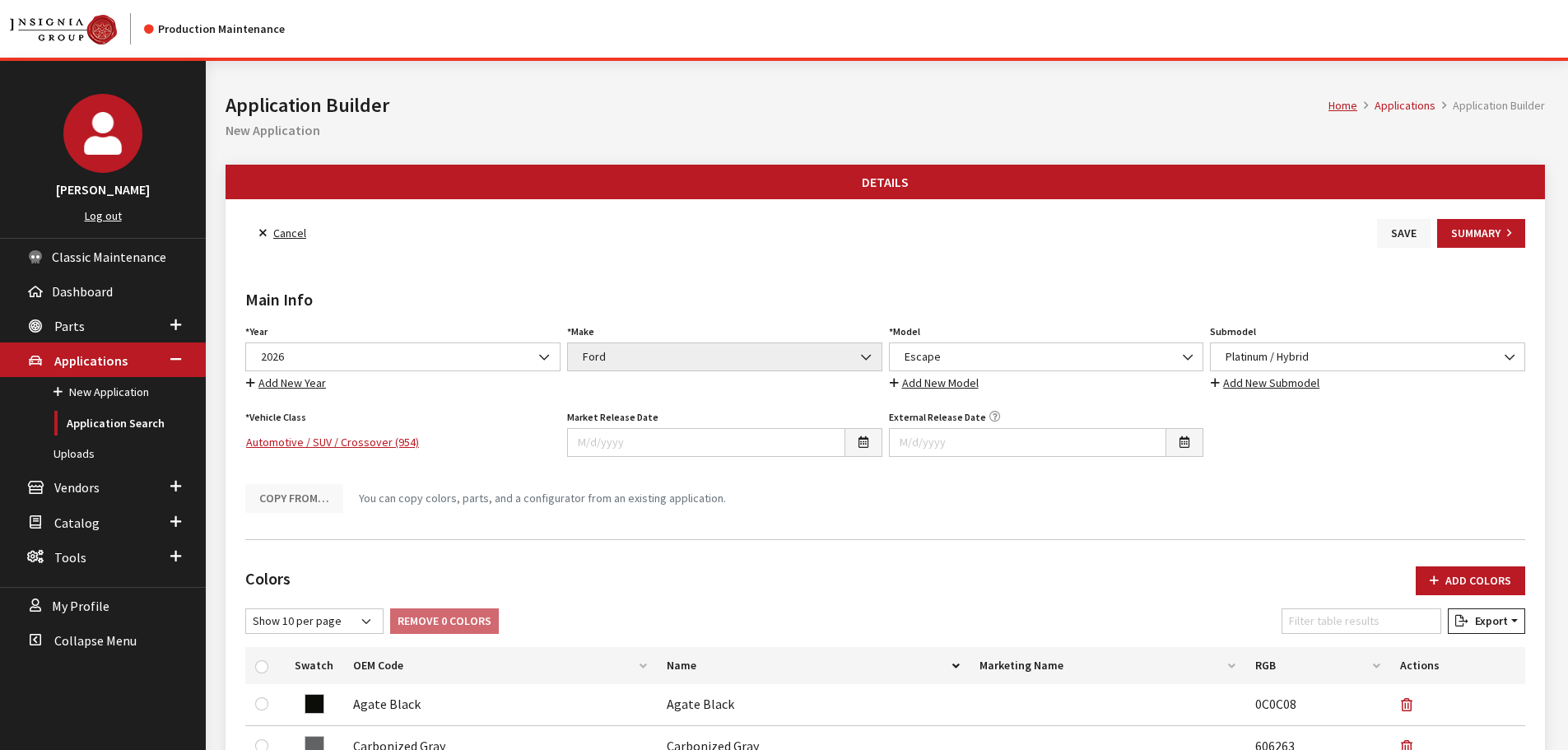
click at [1397, 233] on button "Save" at bounding box center [1404, 233] width 53 height 29
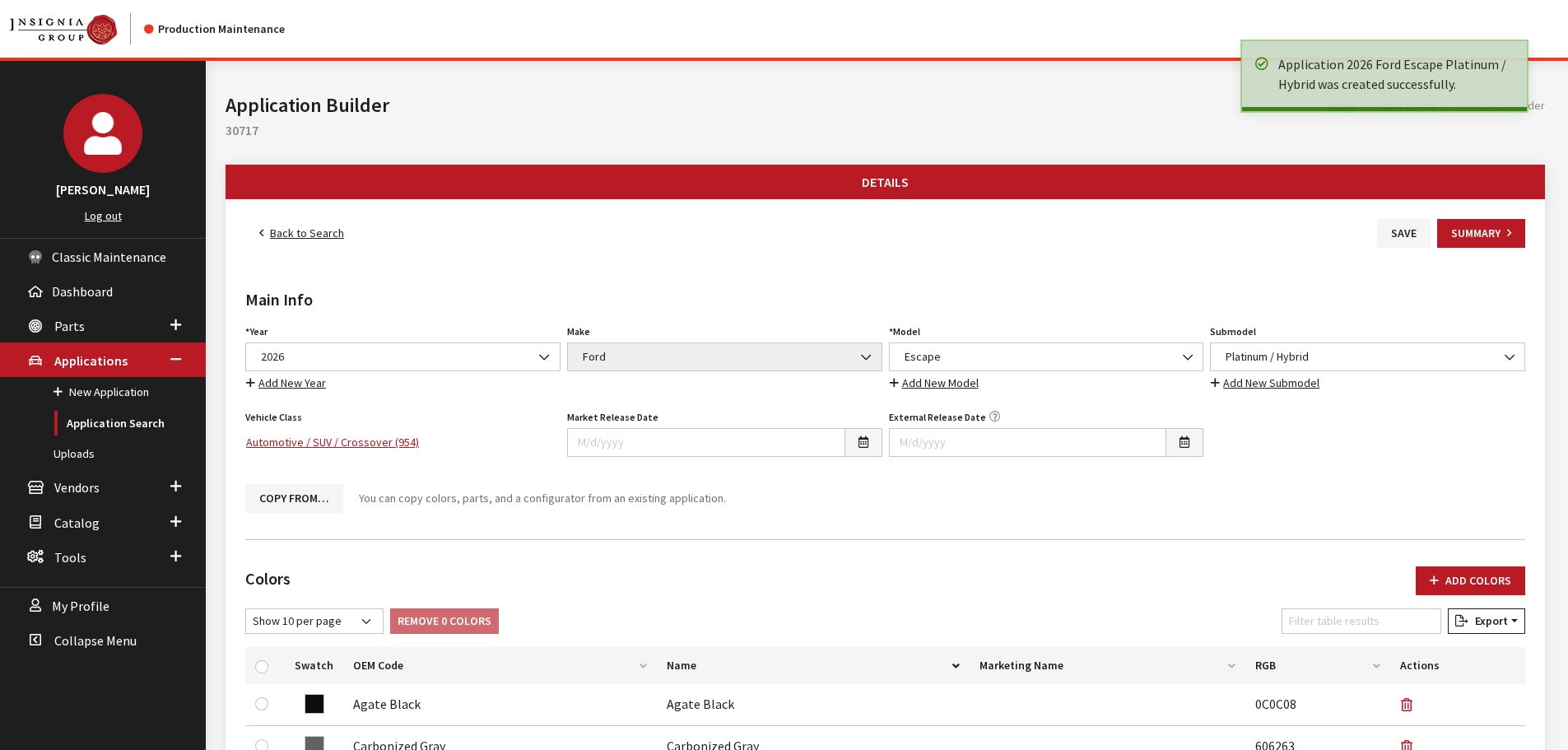
drag, startPoint x: 0, startPoint y: 0, endPoint x: 286, endPoint y: 237, distance: 371.4
click at [286, 237] on link "Back to Search" at bounding box center [301, 233] width 113 height 29
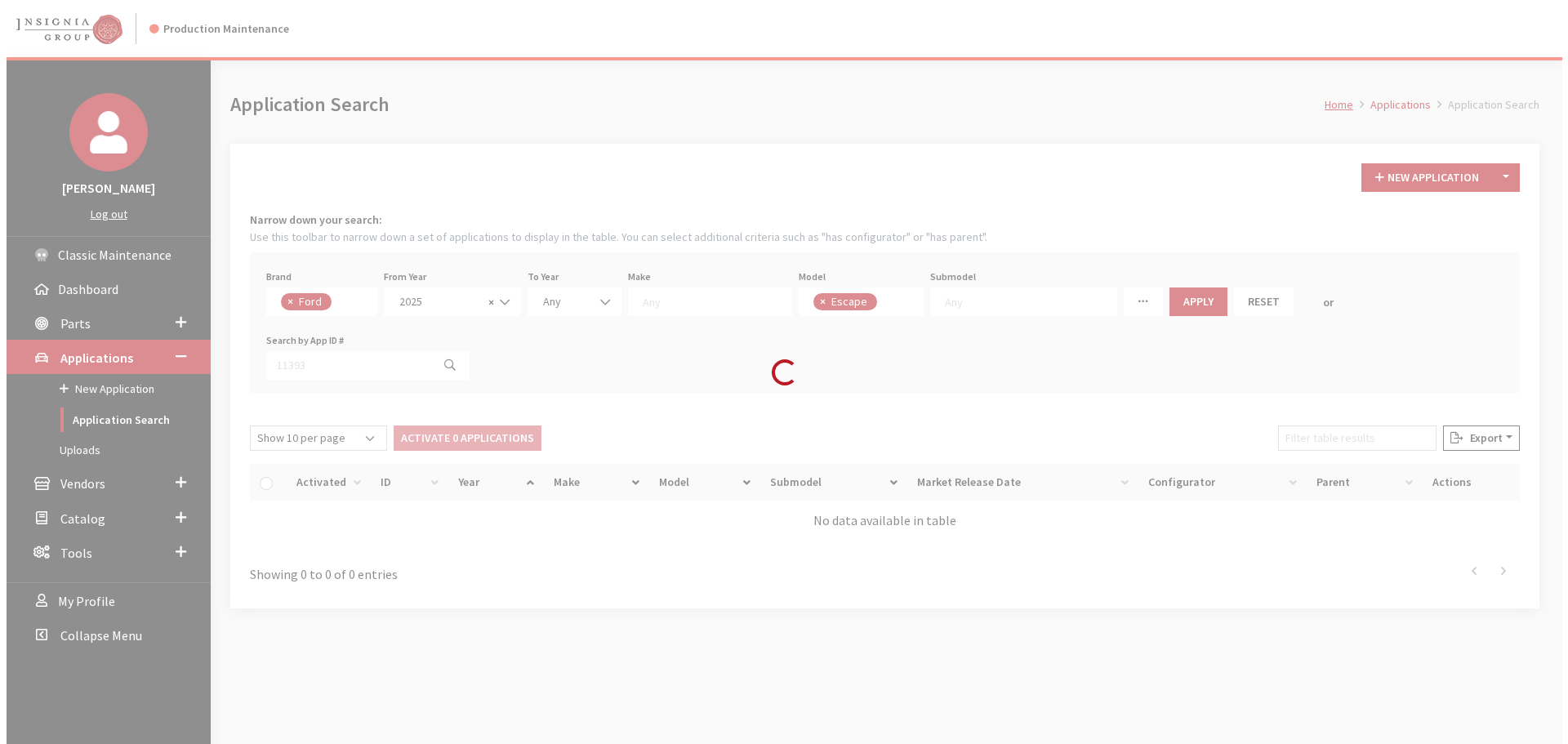
scroll to position [26, 0]
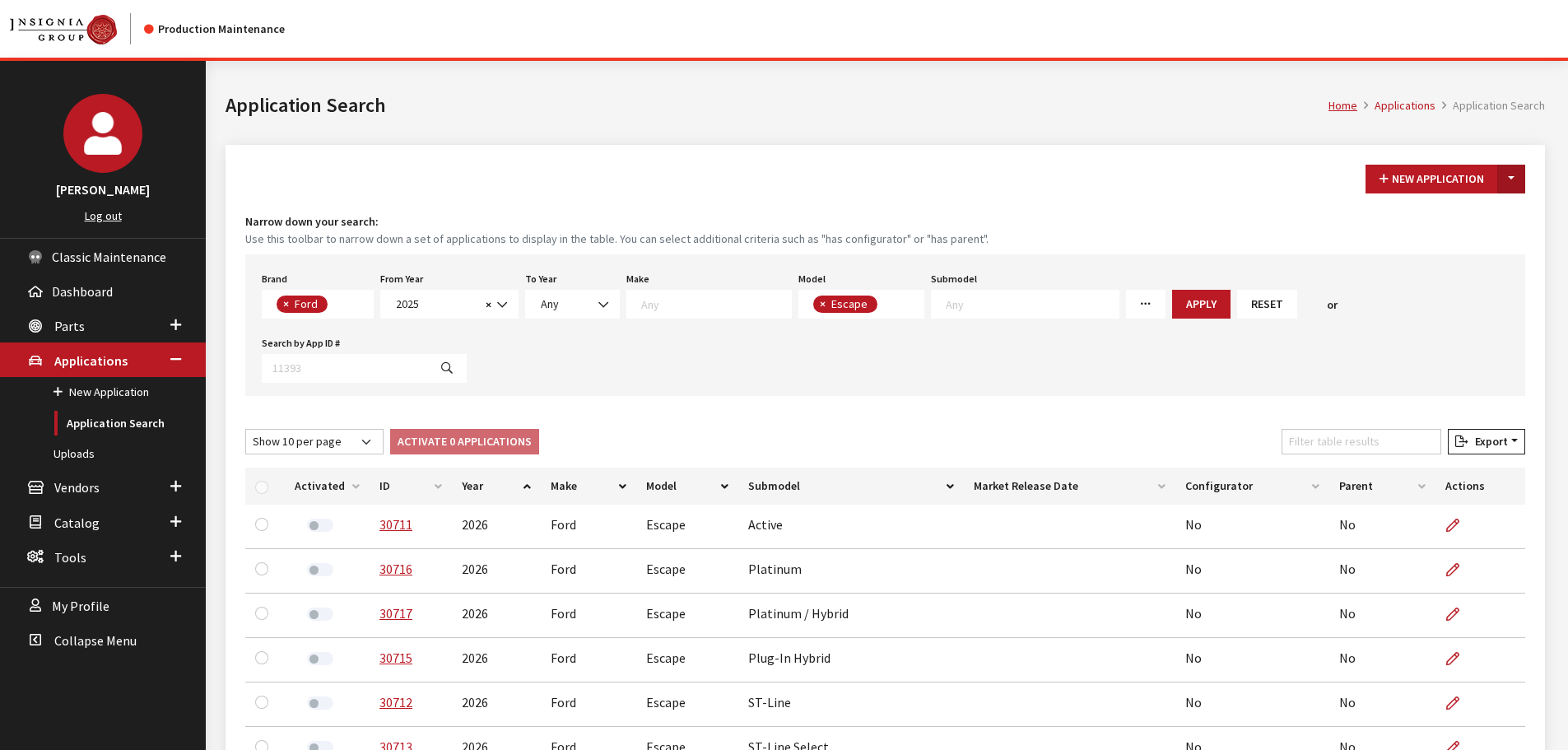
click at [1507, 174] on button "Toggle Dropdown" at bounding box center [1512, 179] width 28 height 29
click at [1473, 218] on button "New From Existing..." at bounding box center [1454, 214] width 142 height 29
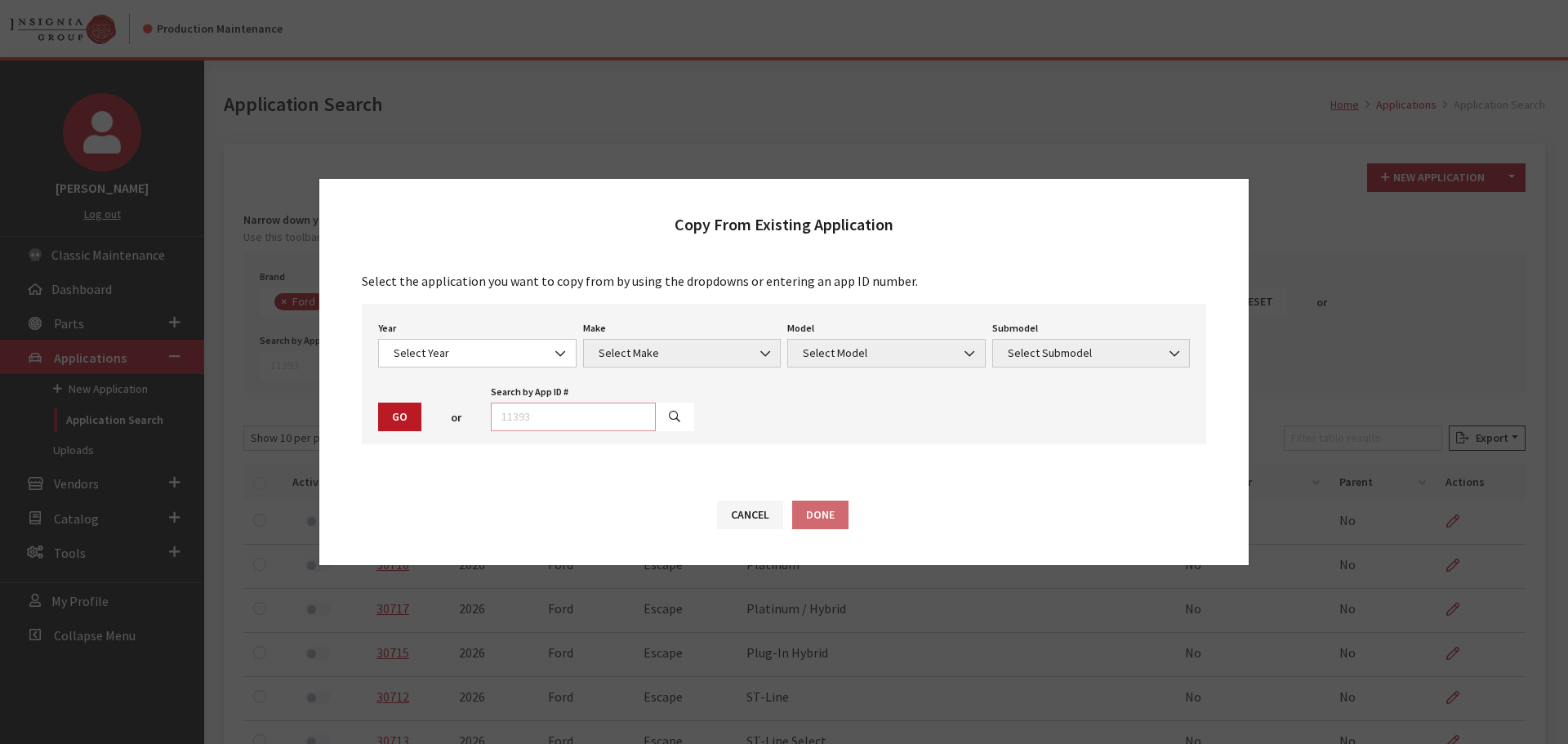
click at [579, 413] on input "text" at bounding box center [573, 417] width 165 height 29
type input "30712"
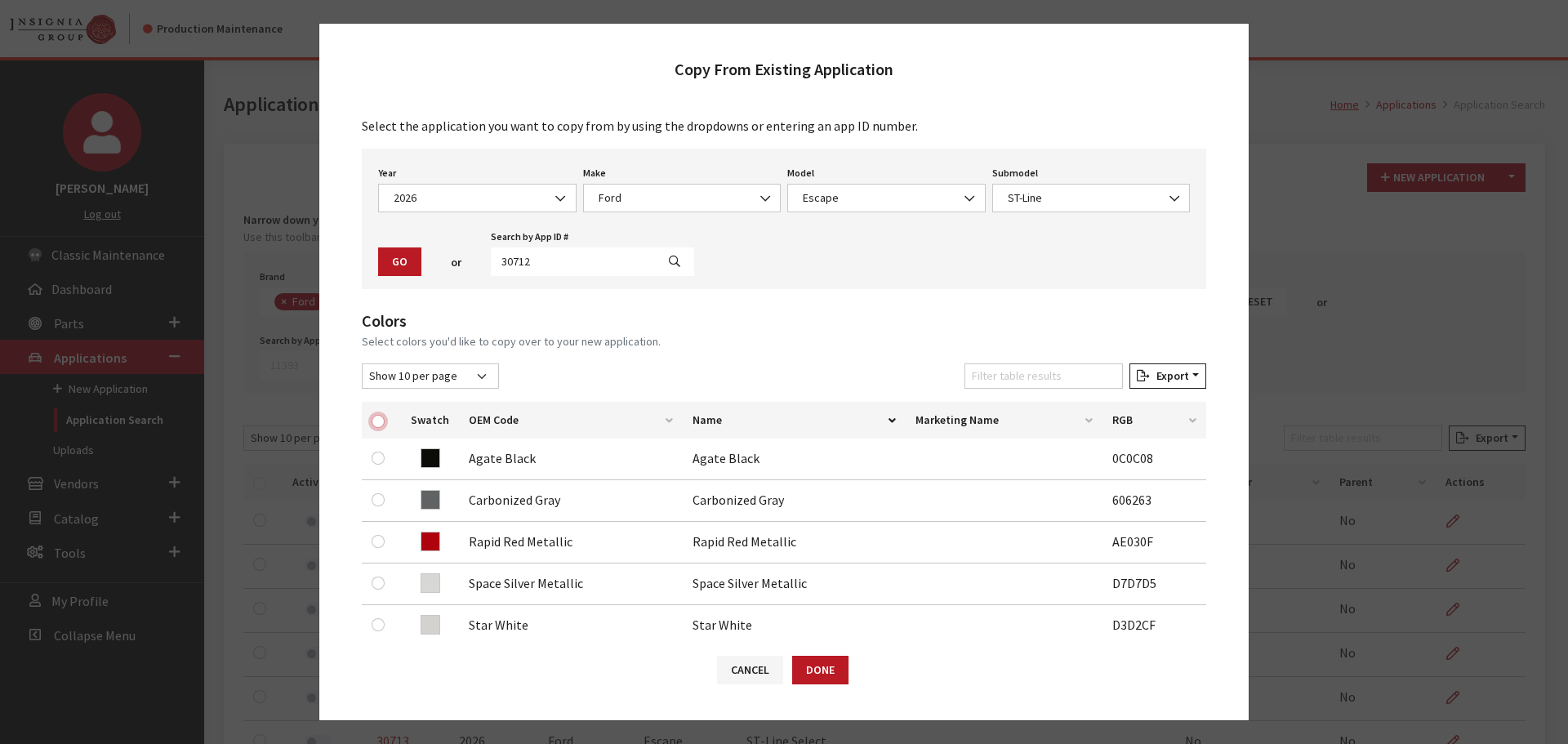
click at [380, 426] on input "checkbox" at bounding box center [378, 422] width 13 height 13
checkbox input "true"
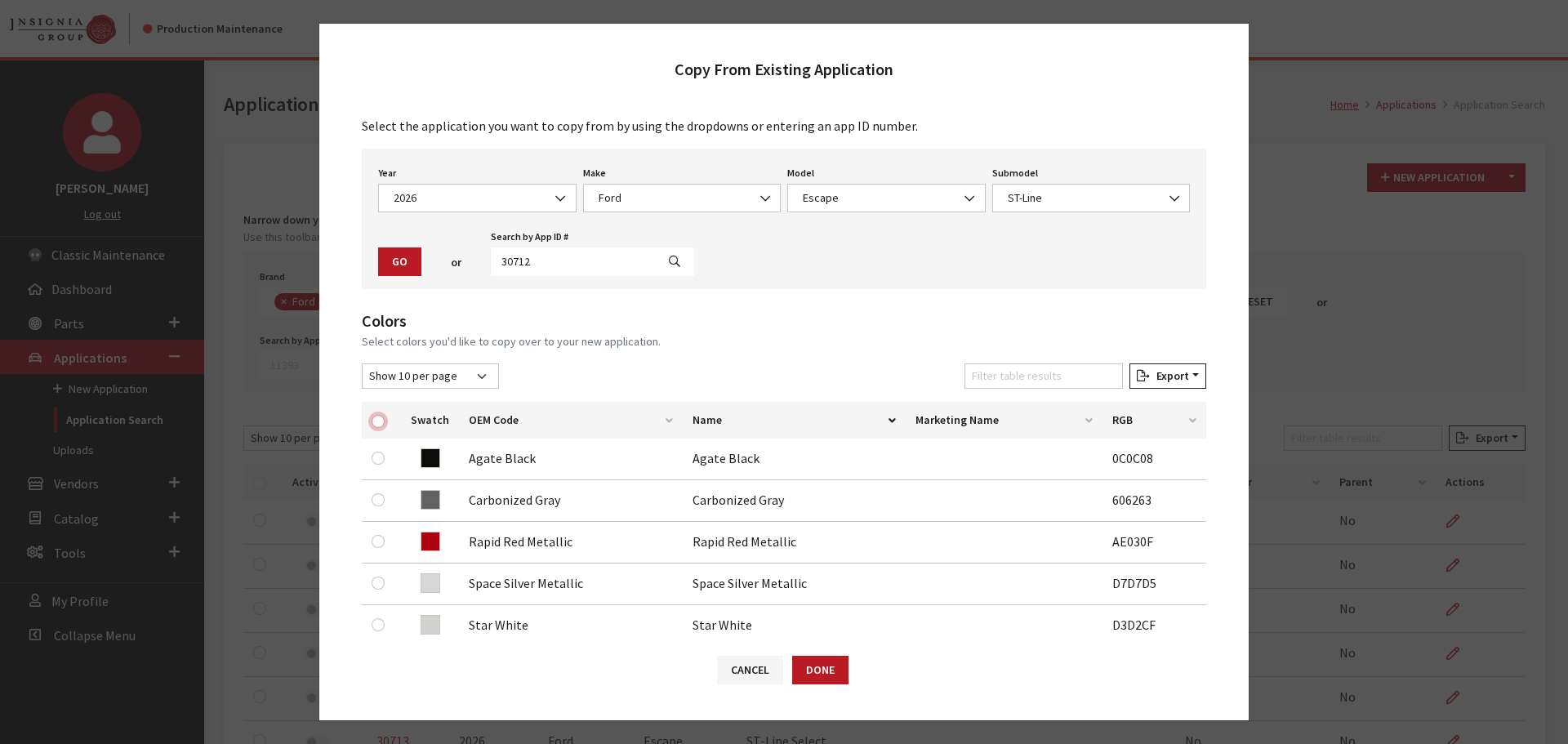
checkbox input "true"
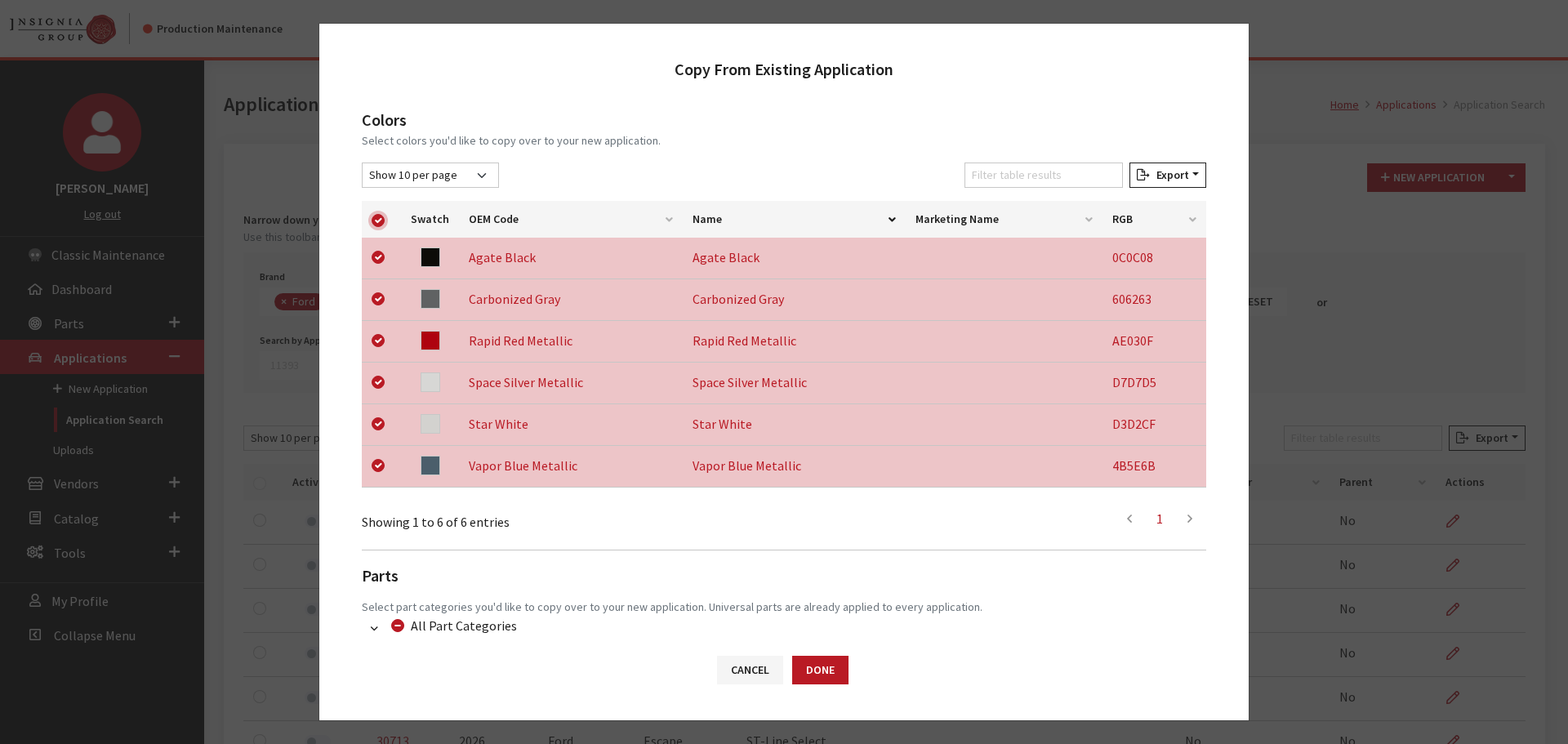
scroll to position [340, 0]
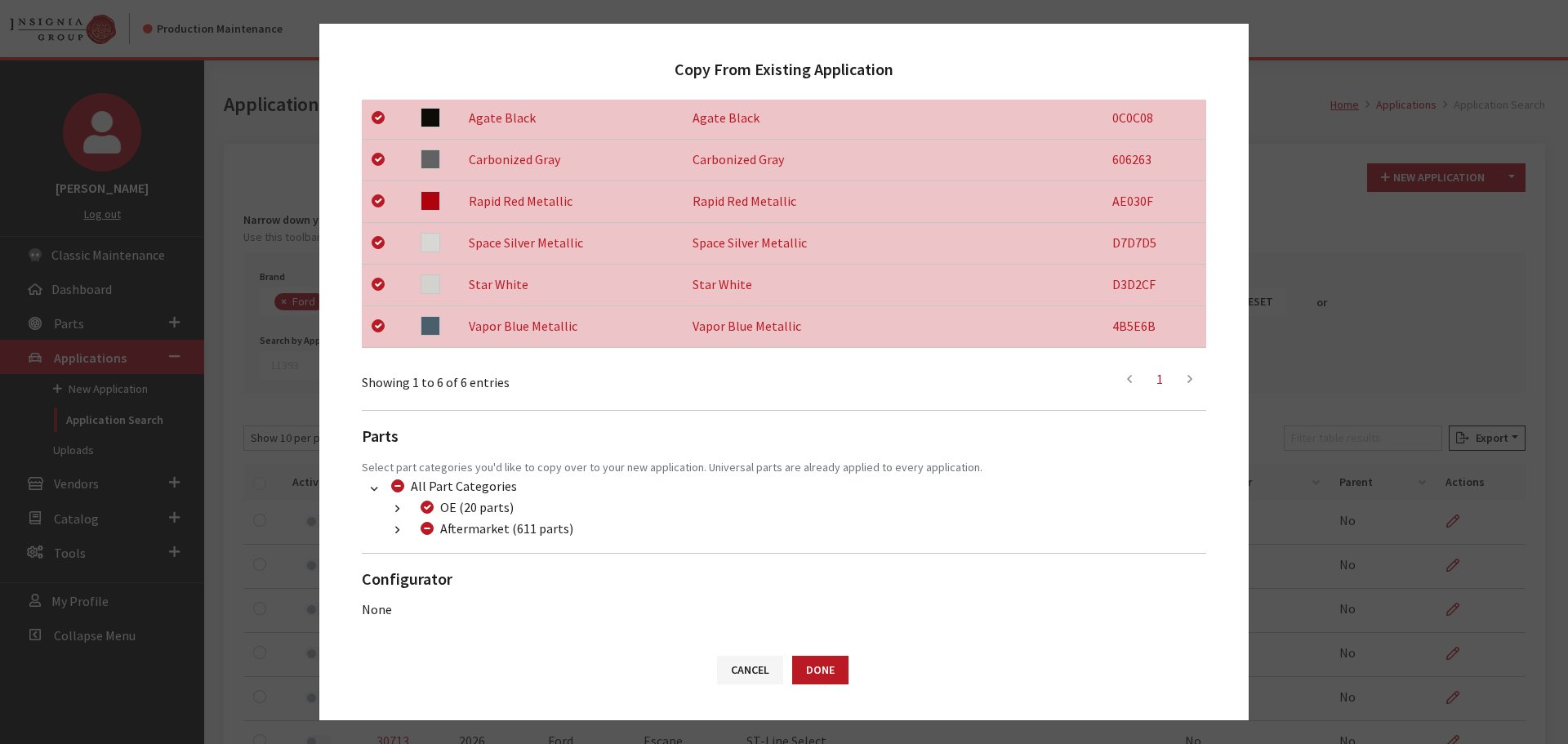
click at [394, 531] on button "button" at bounding box center [397, 531] width 32 height 19
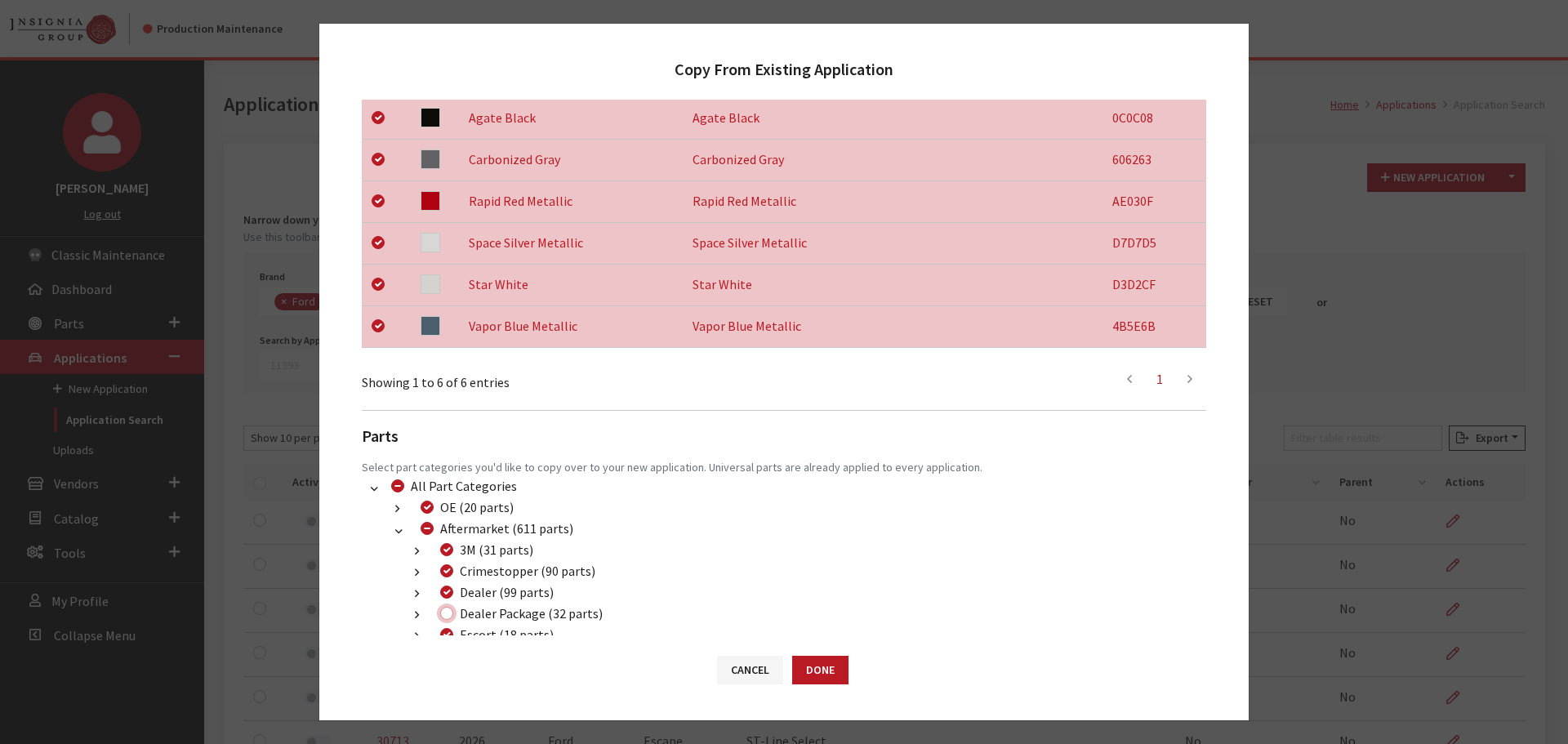
click at [447, 617] on input "Dealer Package (32 parts)" at bounding box center [446, 614] width 13 height 13
checkbox input "true"
click at [828, 671] on button "Done" at bounding box center [820, 670] width 56 height 29
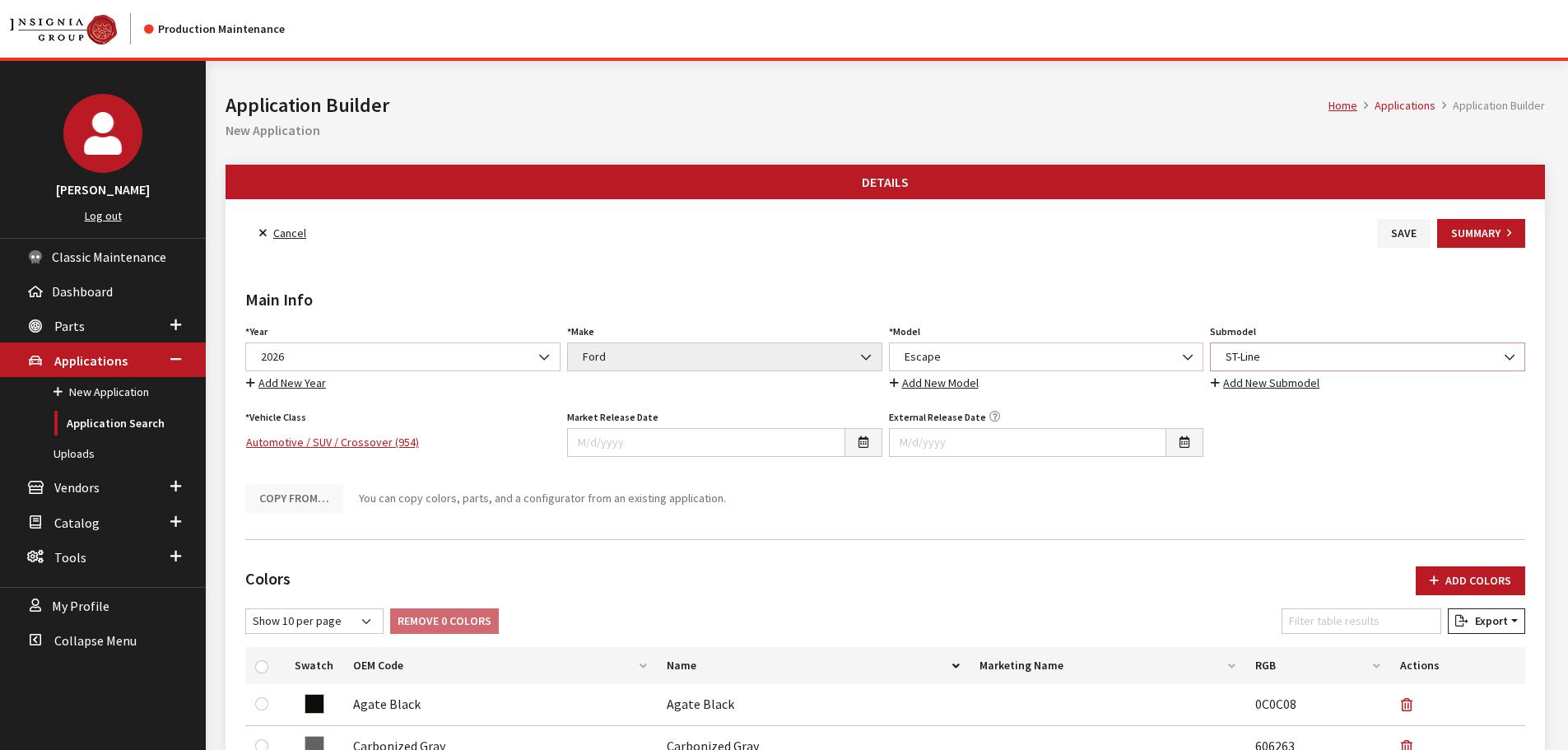
drag, startPoint x: 0, startPoint y: 0, endPoint x: 1263, endPoint y: 361, distance: 1313.6
click at [1263, 361] on span "ST-Line" at bounding box center [1368, 356] width 294 height 17
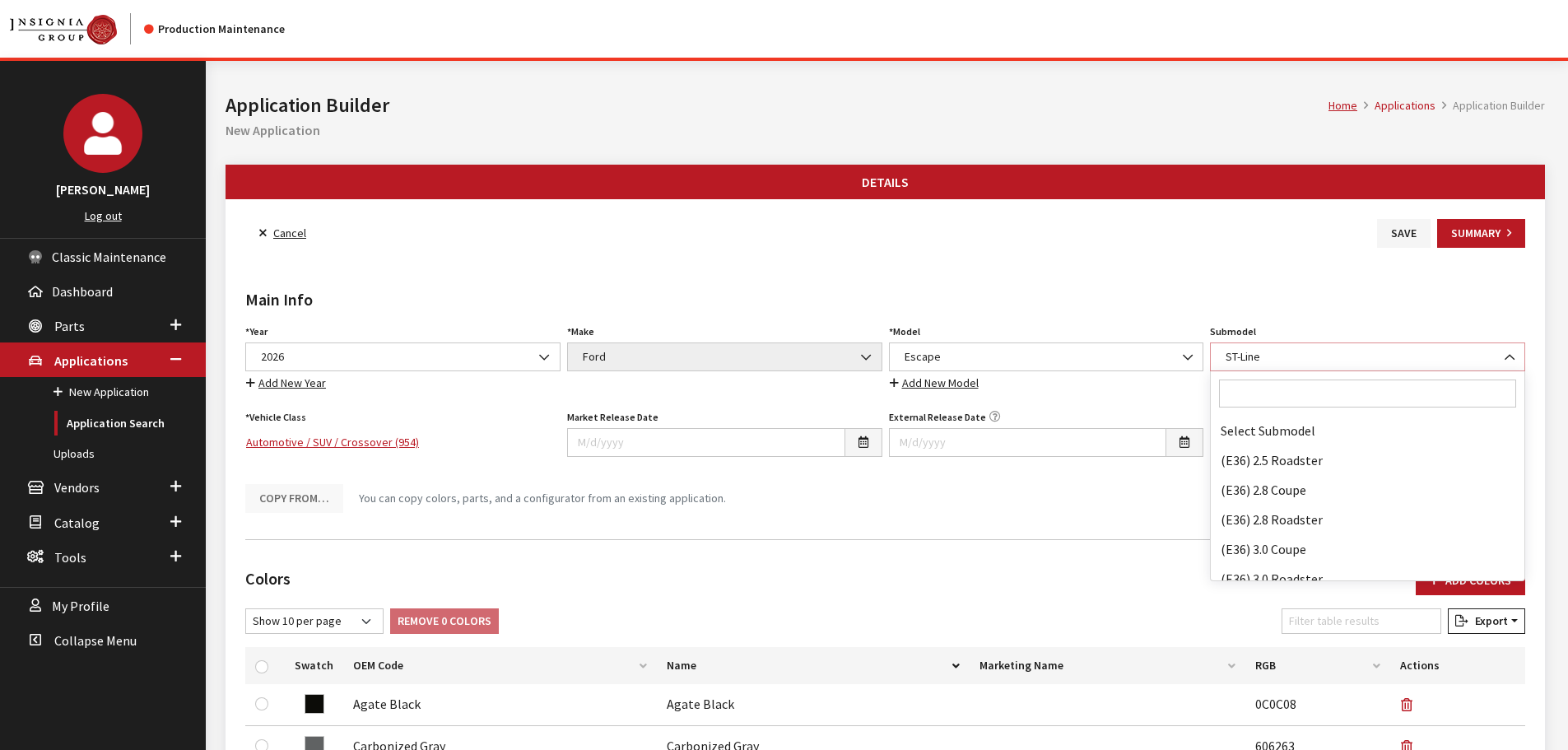
scroll to position [116303, 0]
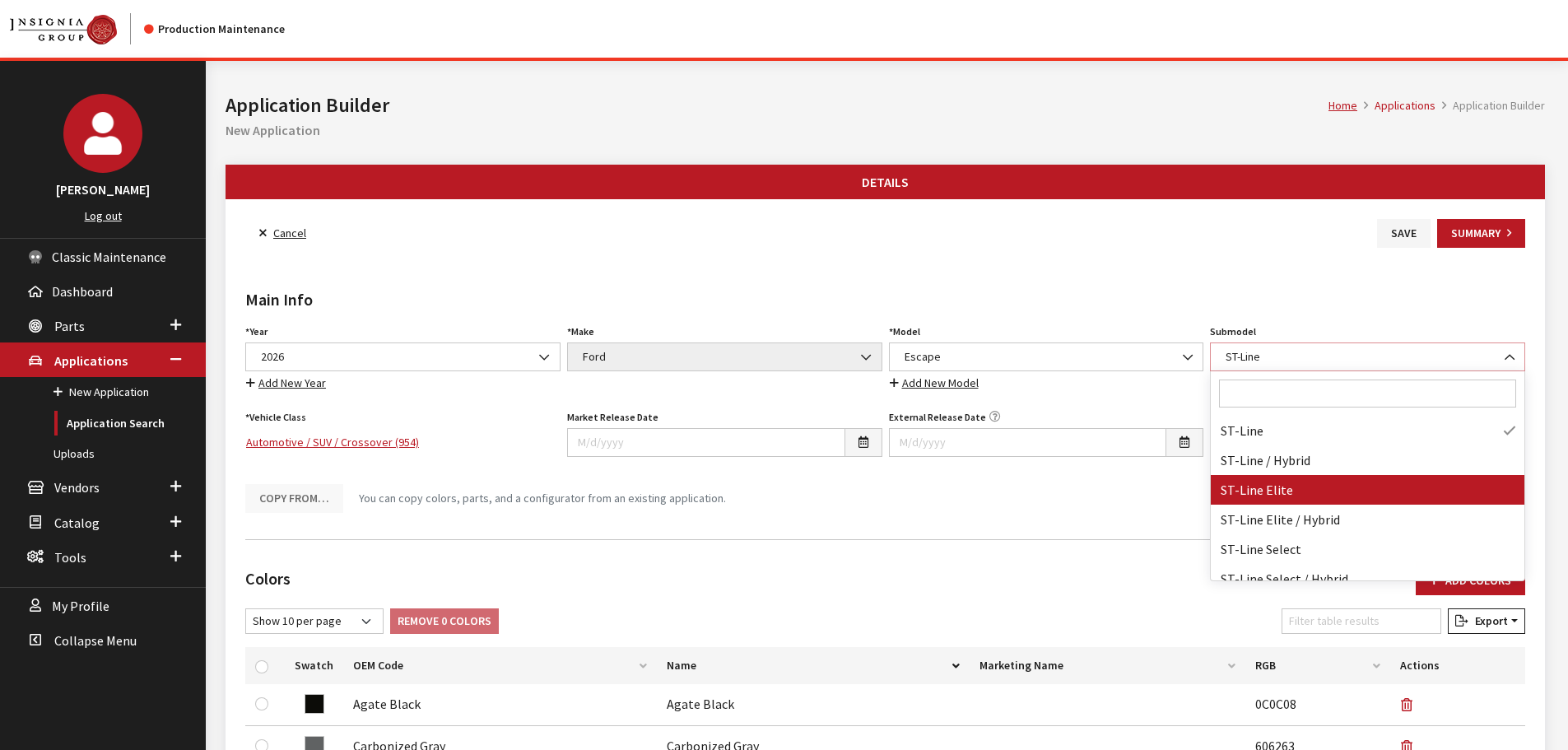
select select "4179"
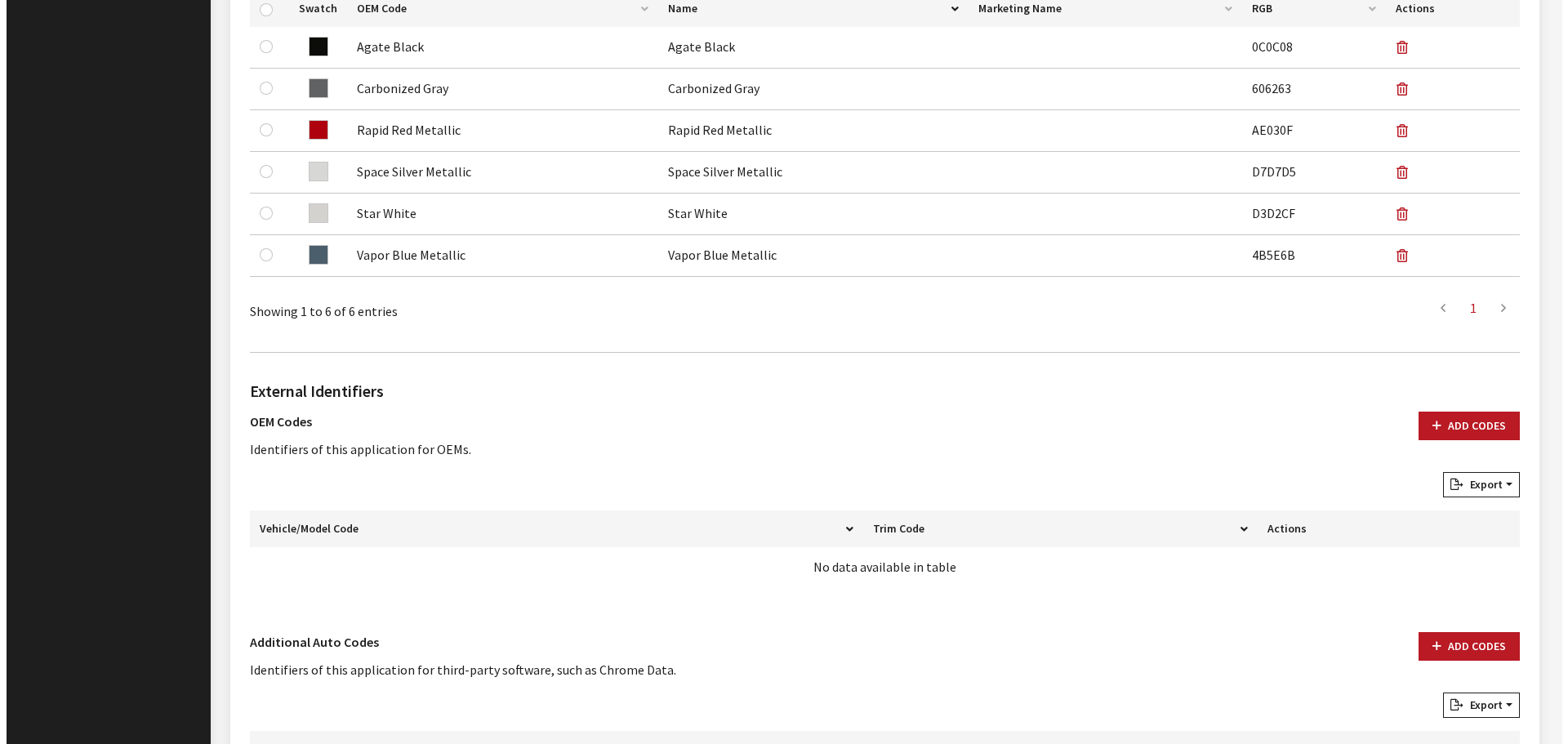
scroll to position [817, 0]
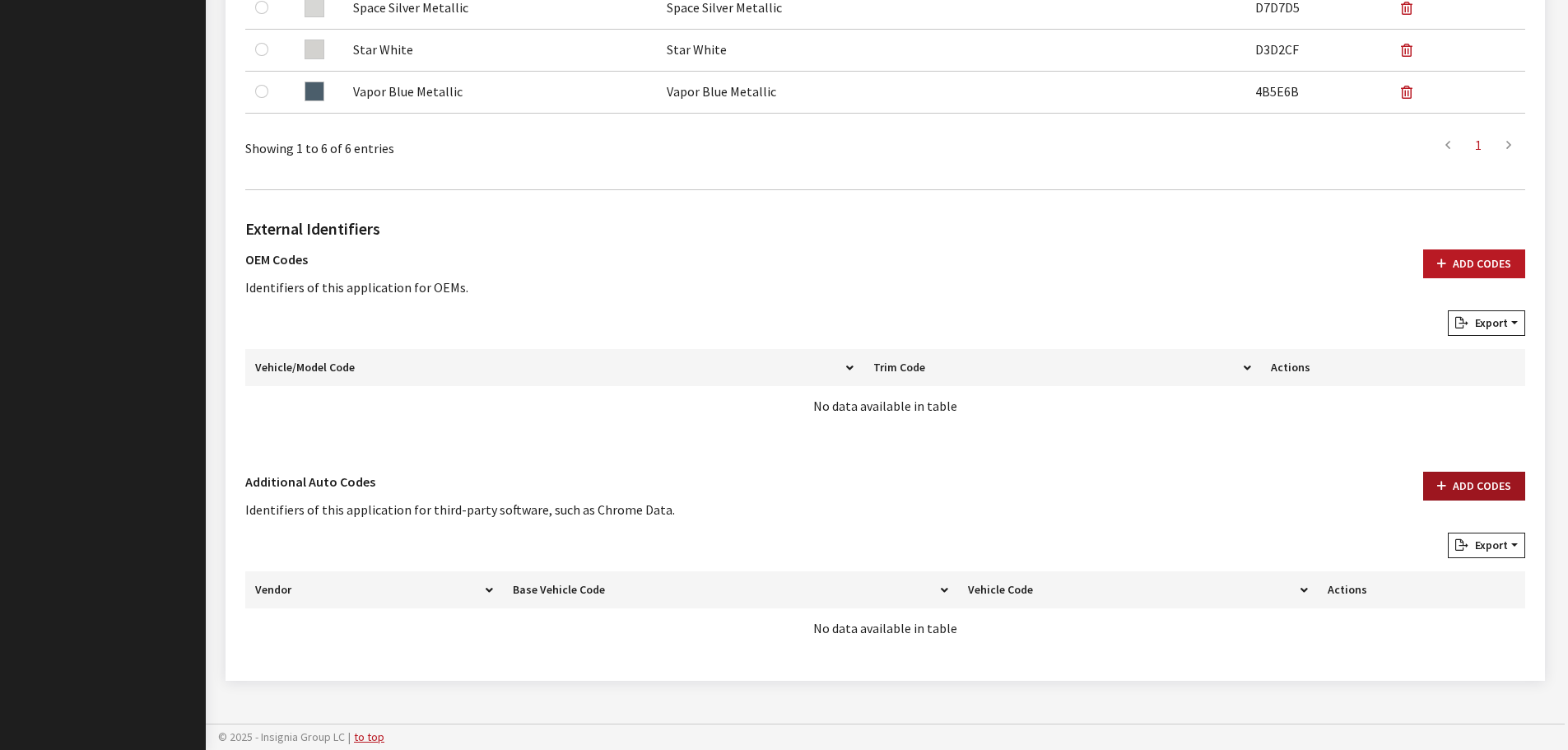
click at [1453, 494] on button "Add Codes" at bounding box center [1473, 486] width 102 height 29
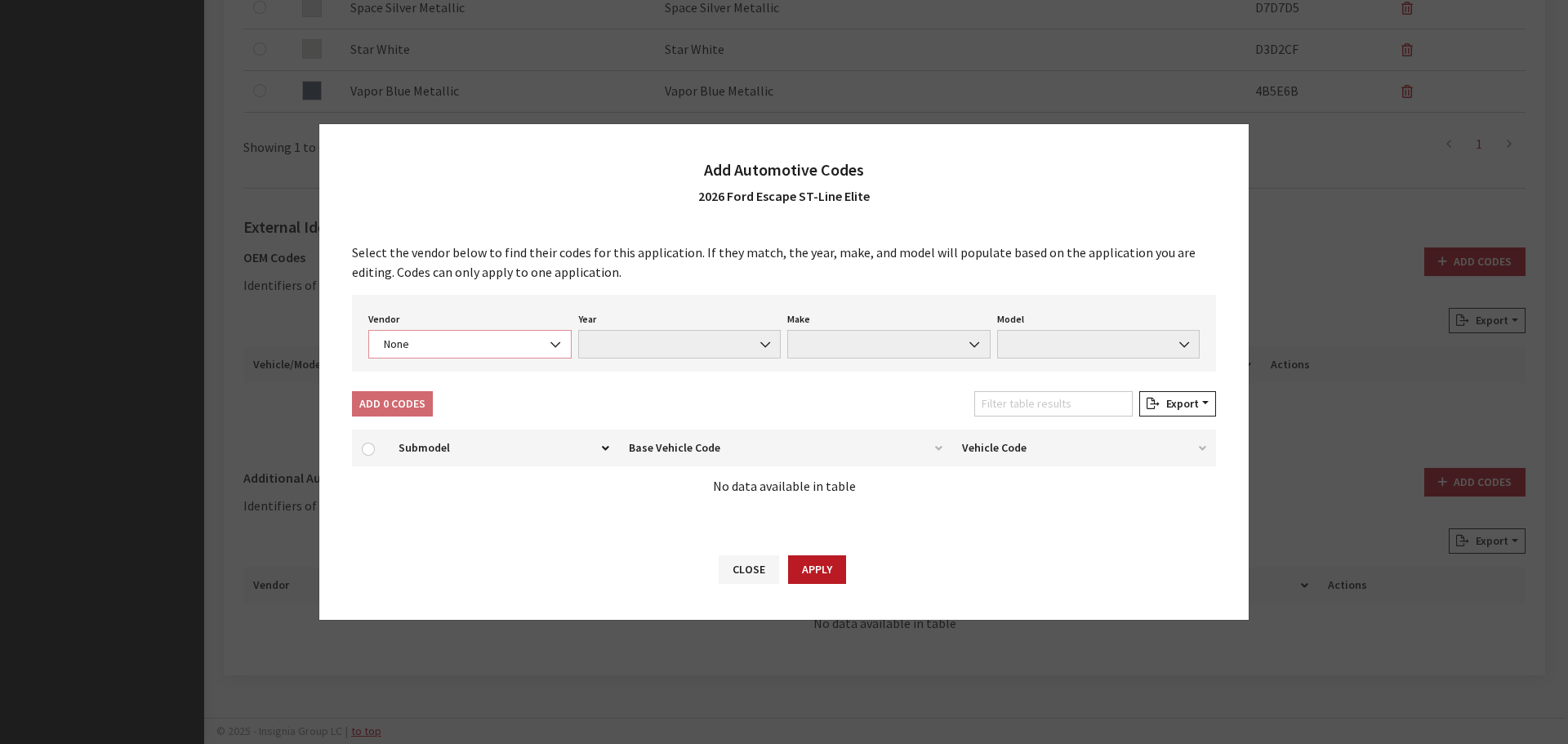
click at [418, 347] on span "None" at bounding box center [469, 344] width 182 height 17
select select "4"
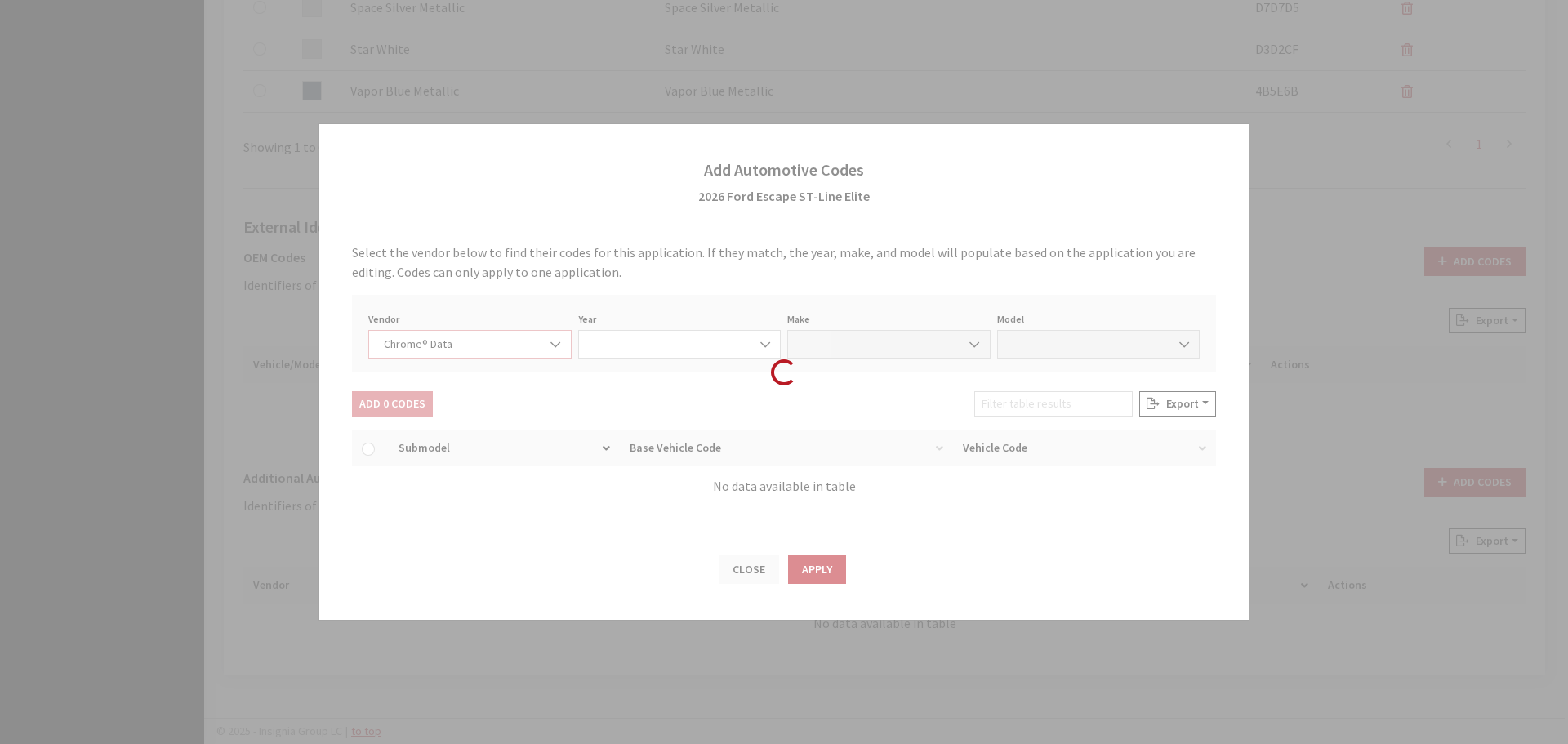
select select "2026"
select select "13"
select select "72437"
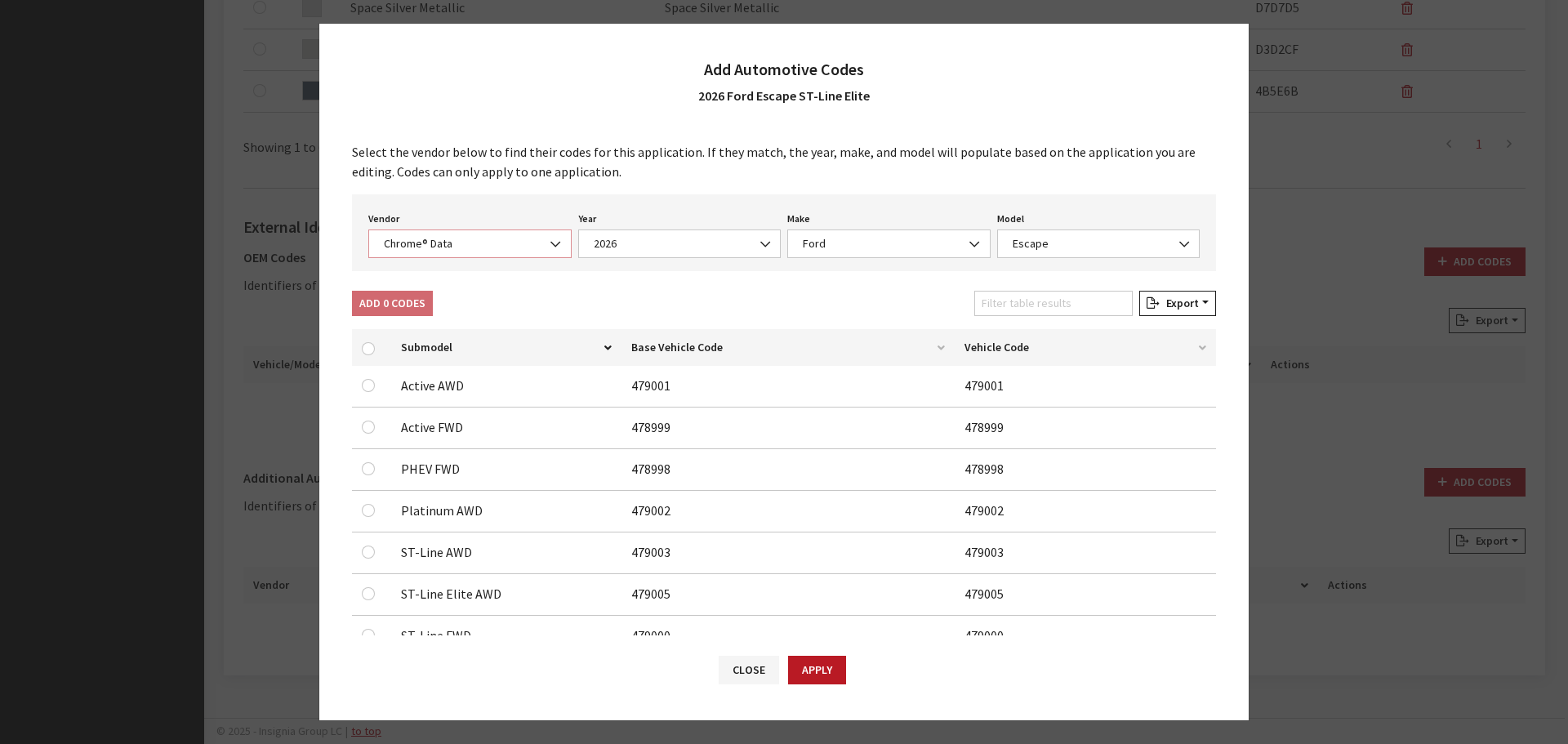
scroll to position [93, 0]
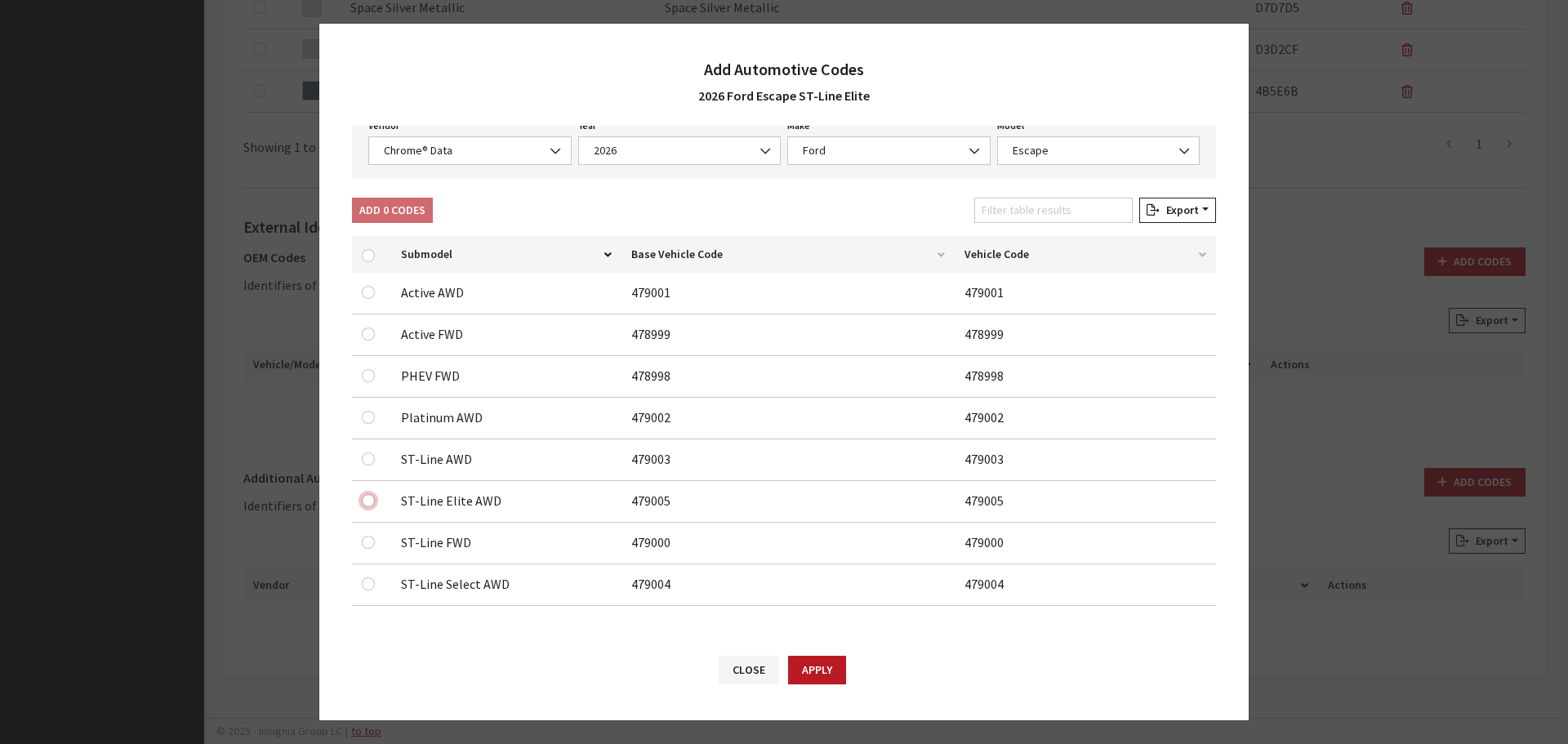
click at [366, 498] on input "checkbox" at bounding box center [368, 501] width 13 height 13
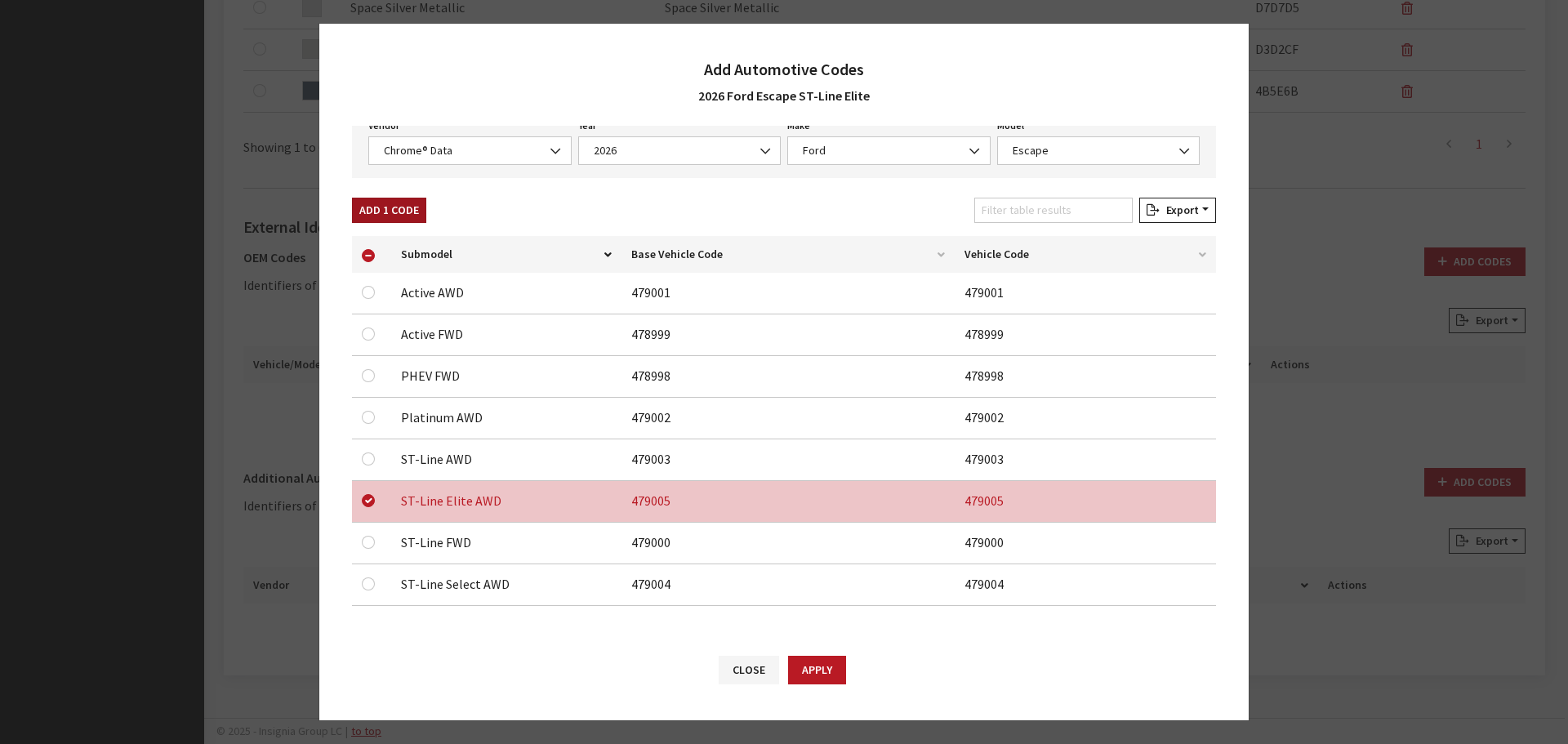
click at [394, 218] on button "Add 1 Code" at bounding box center [389, 210] width 74 height 26
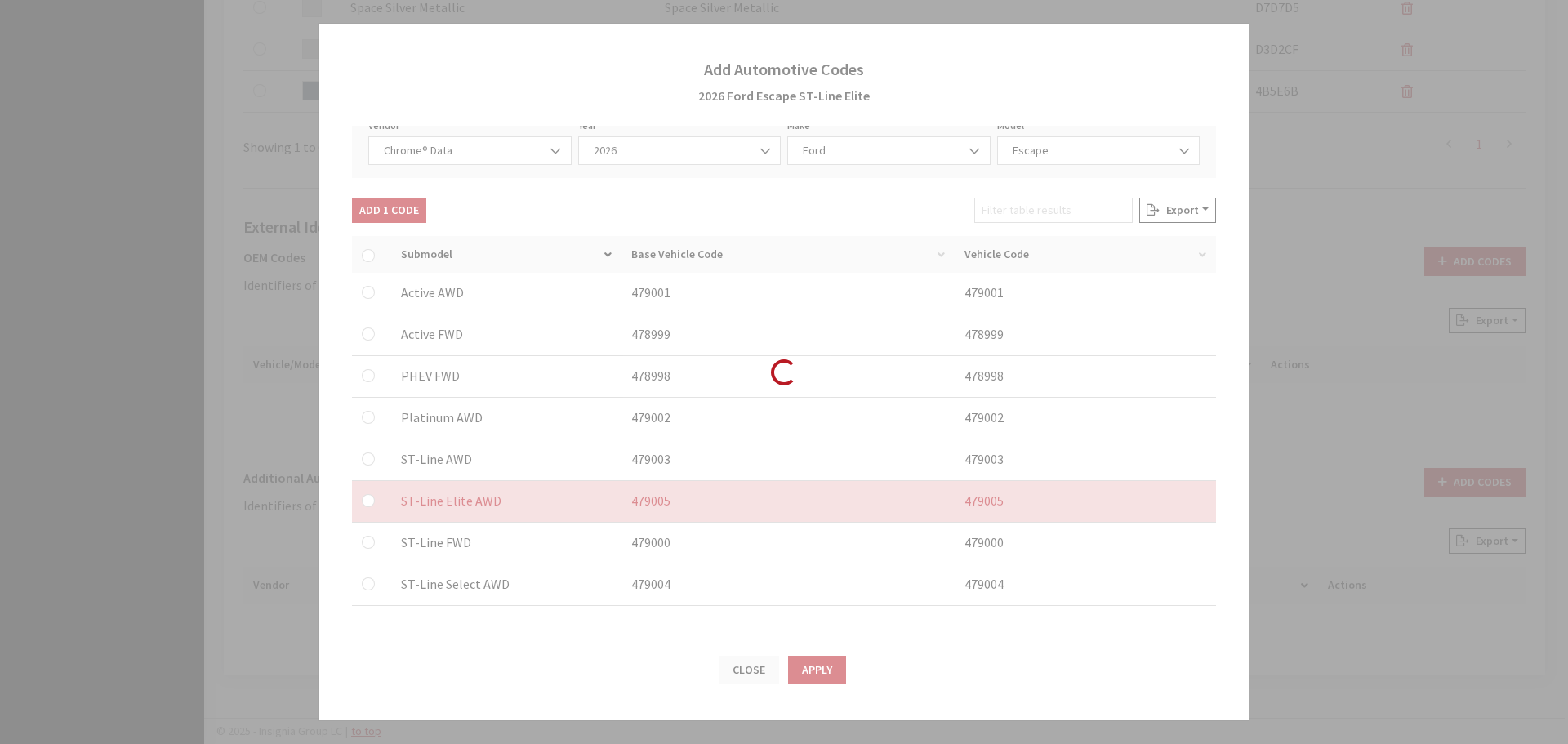
checkbox input "false"
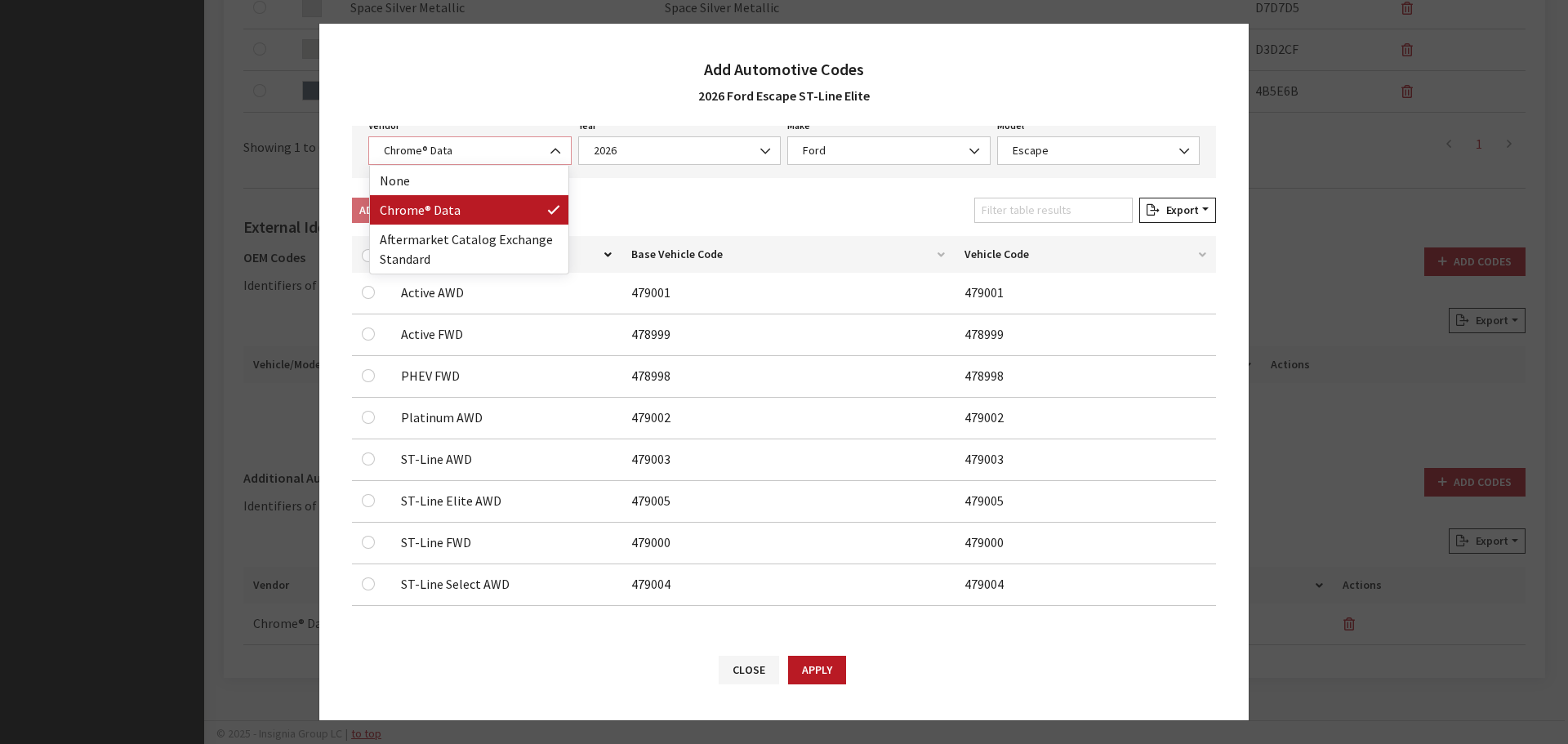
click at [447, 146] on span "Chrome® Data" at bounding box center [469, 151] width 182 height 17
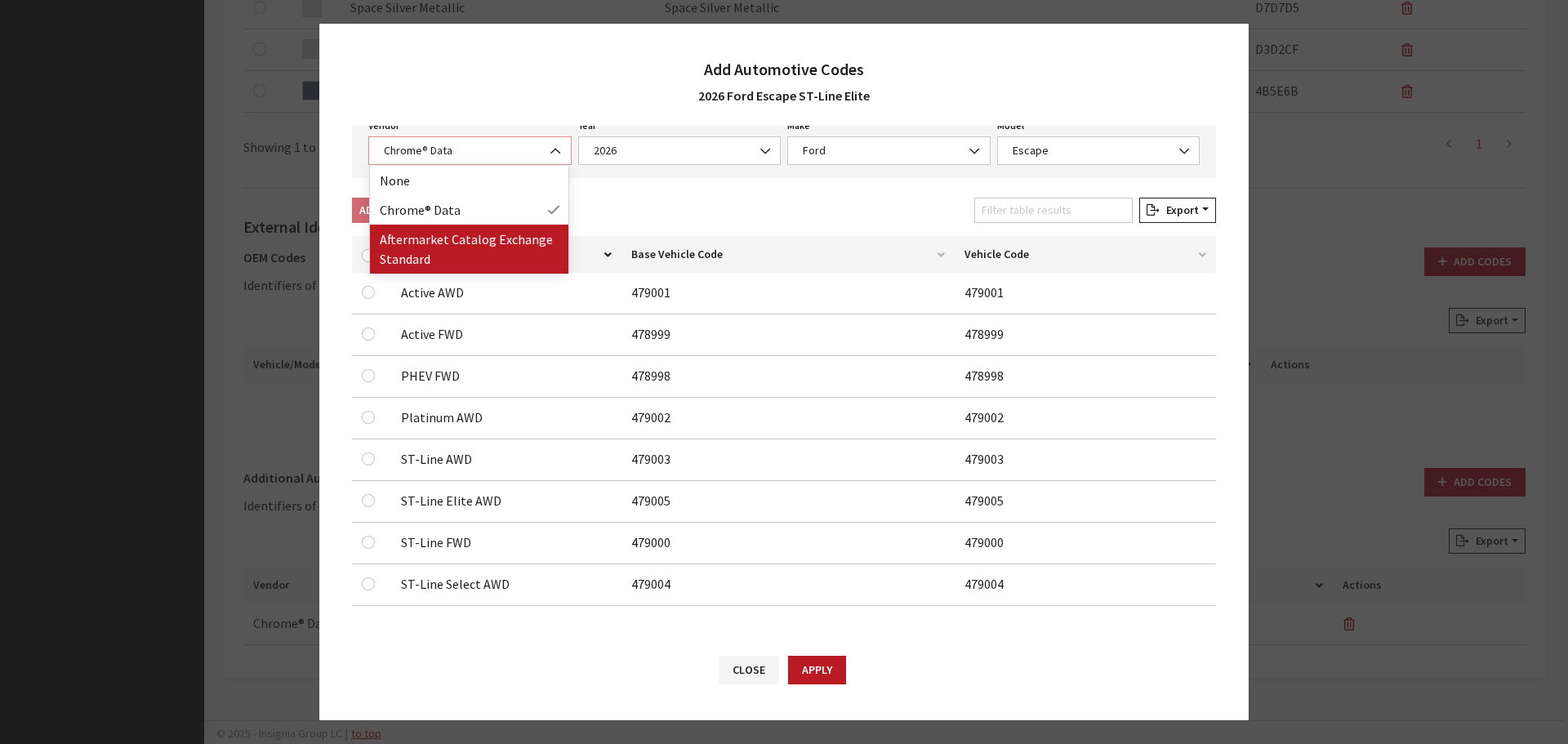
select select "2"
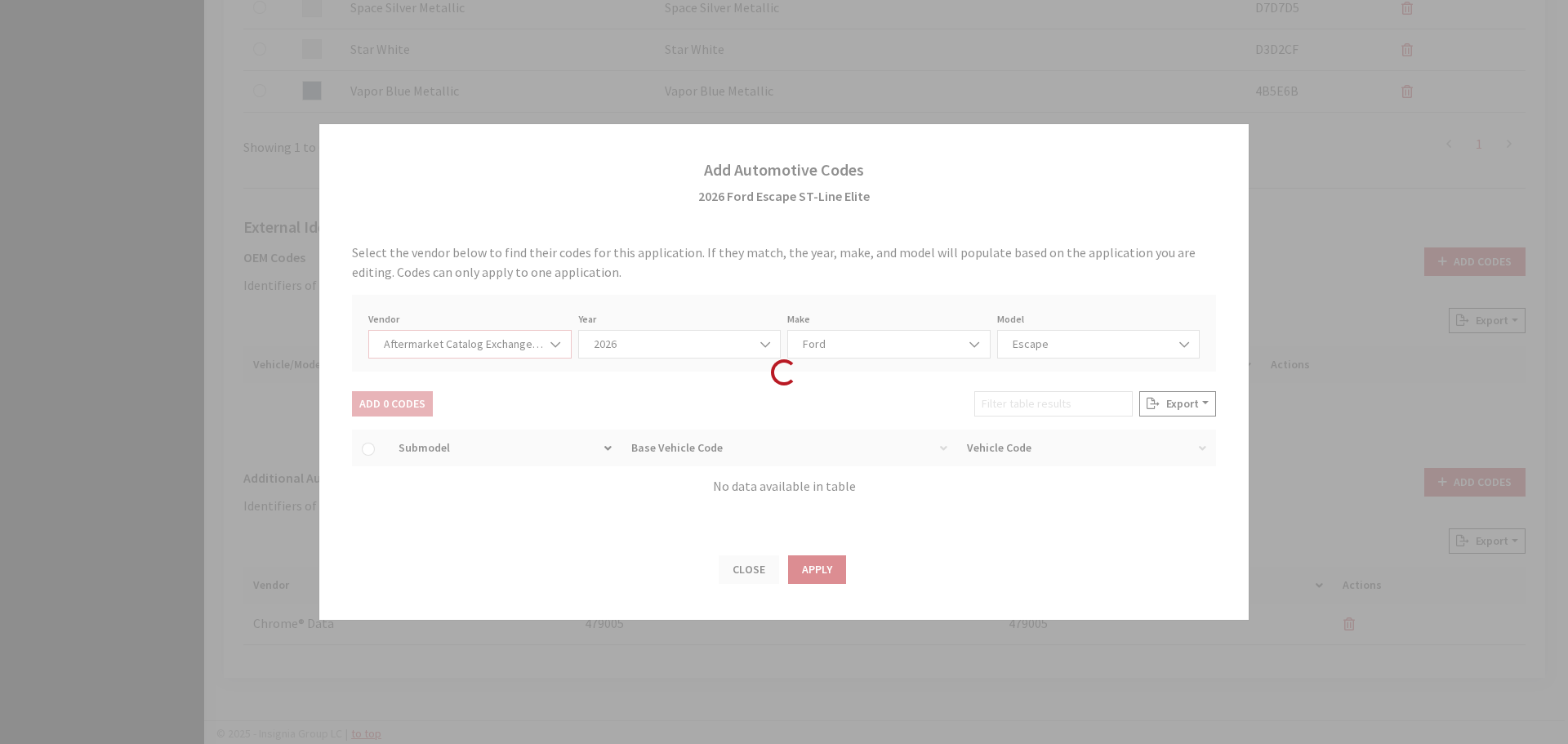
scroll to position [0, 0]
select select "2026"
select select "54"
select select "659"
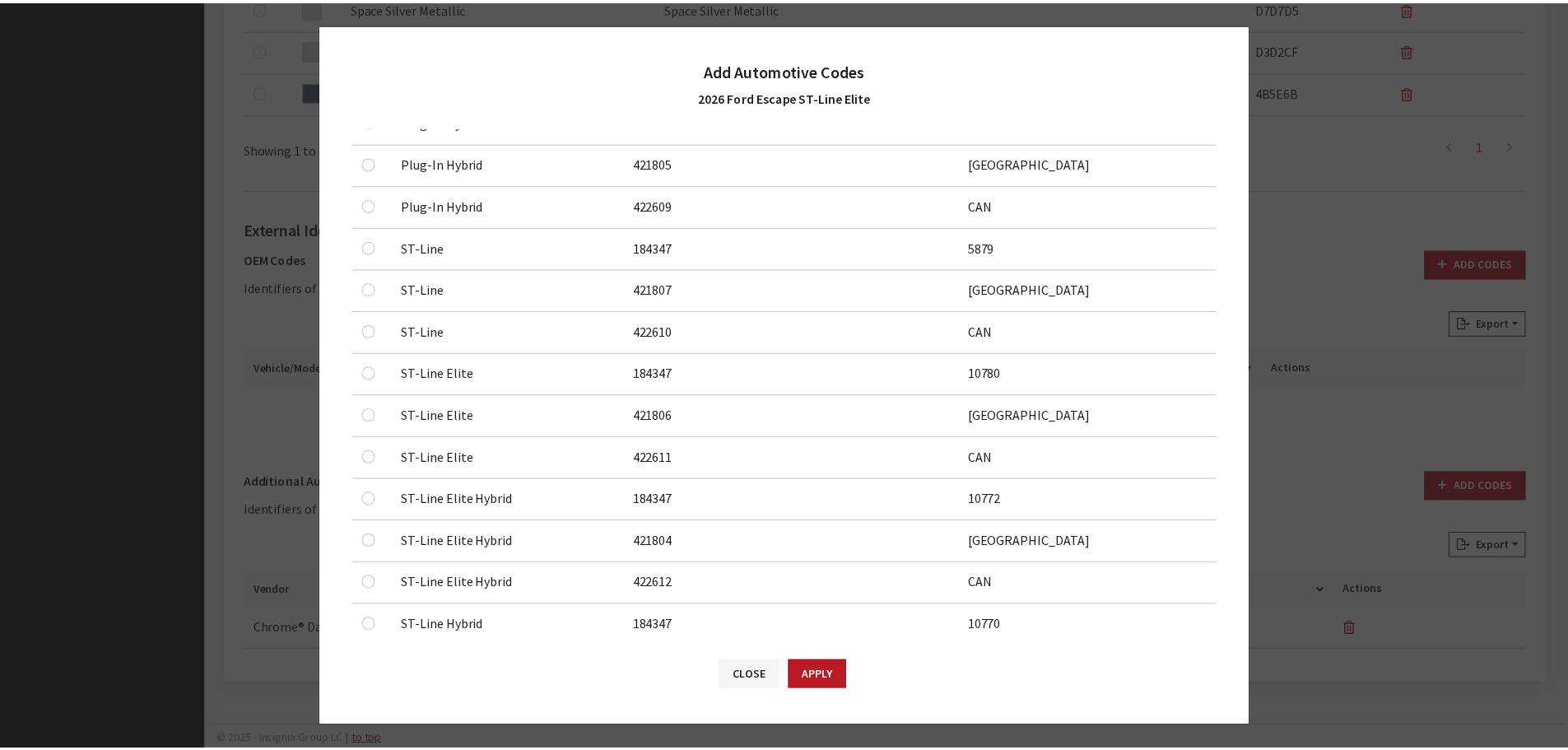
scroll to position [659, 0]
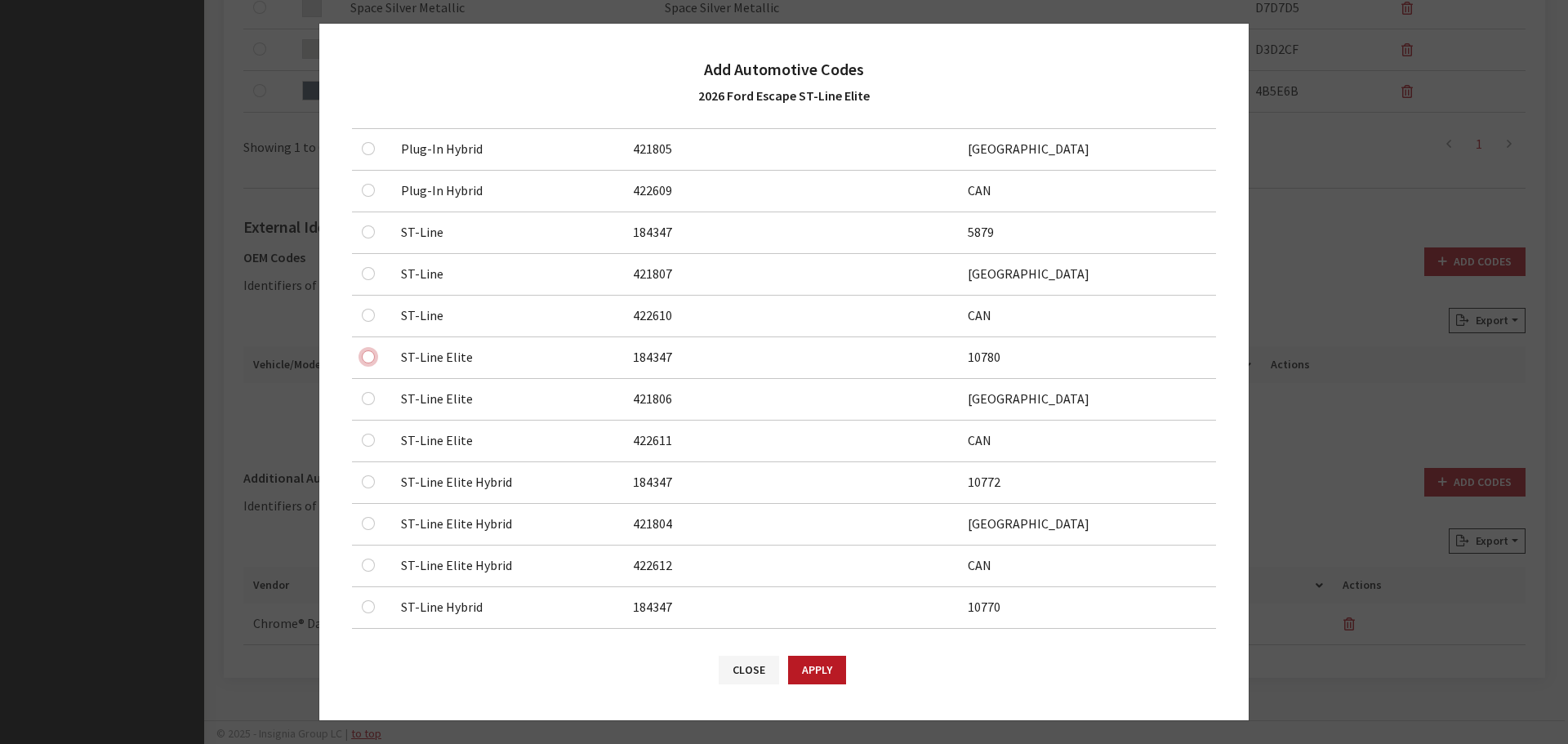
click at [370, 350] on input "checkbox" at bounding box center [368, 357] width 13 height 13
checkbox input "true"
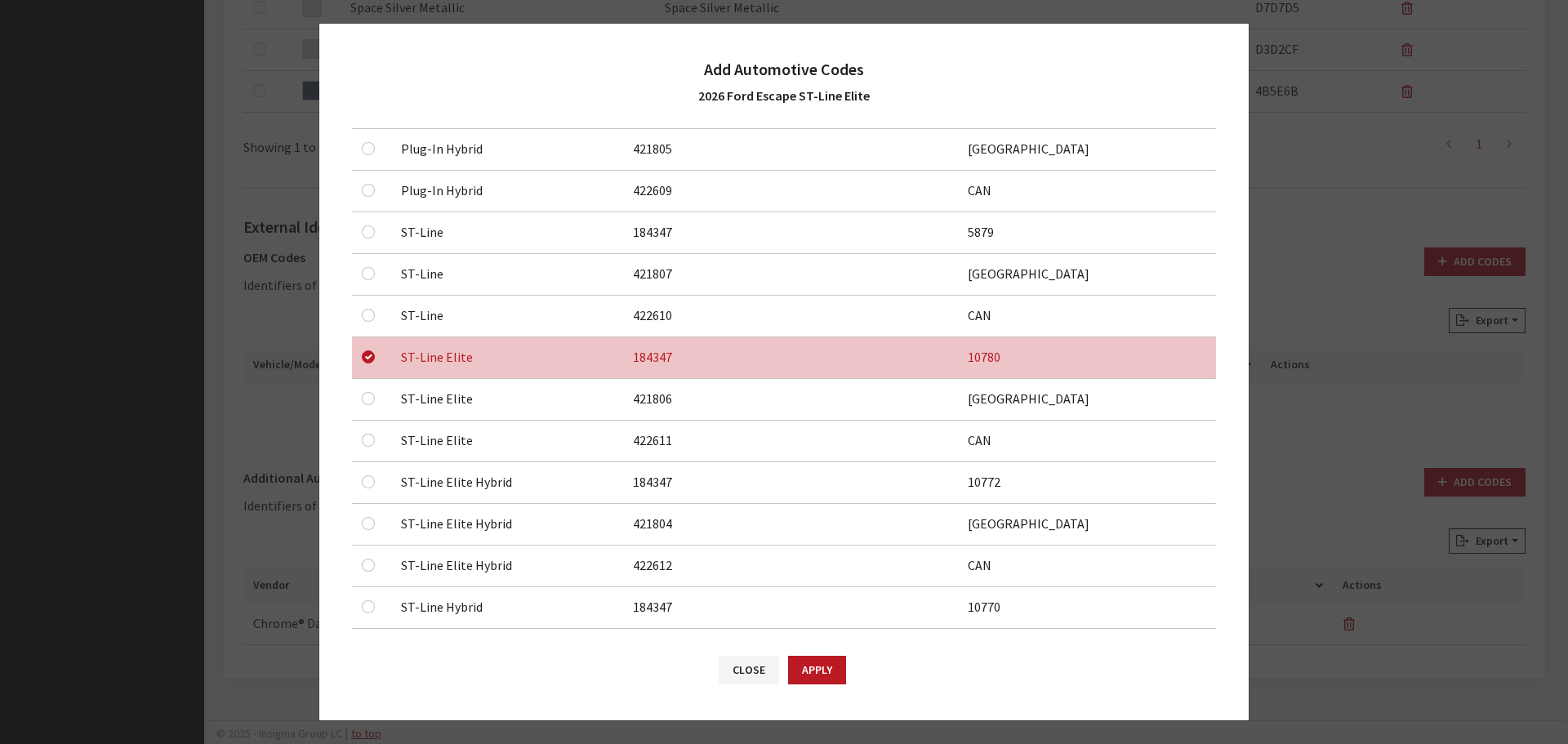
click at [363, 392] on div at bounding box center [371, 399] width 20 height 20
click at [366, 405] on input "checkbox" at bounding box center [368, 399] width 13 height 13
checkbox input "true"
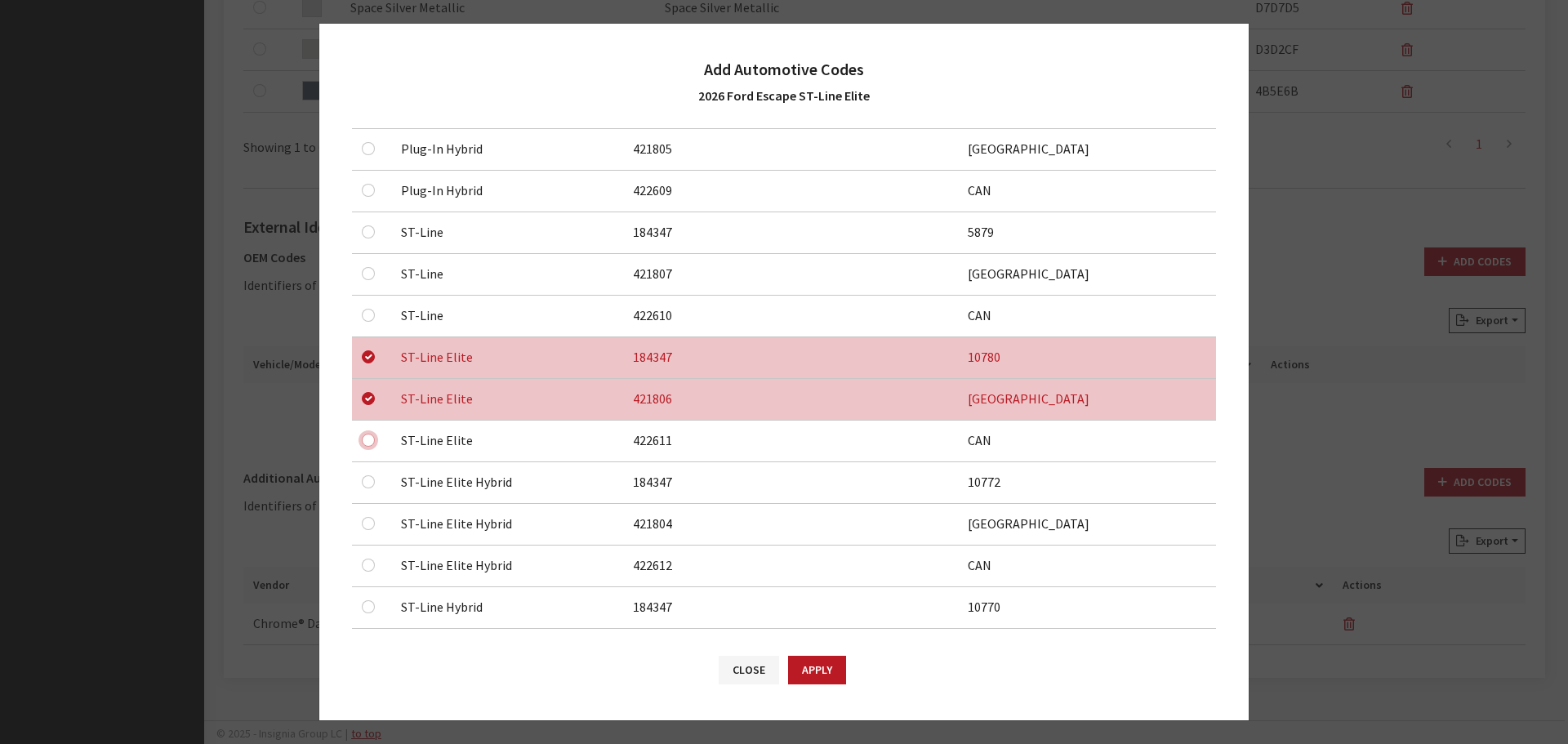
click at [366, 435] on input "checkbox" at bounding box center [368, 441] width 13 height 13
checkbox input "true"
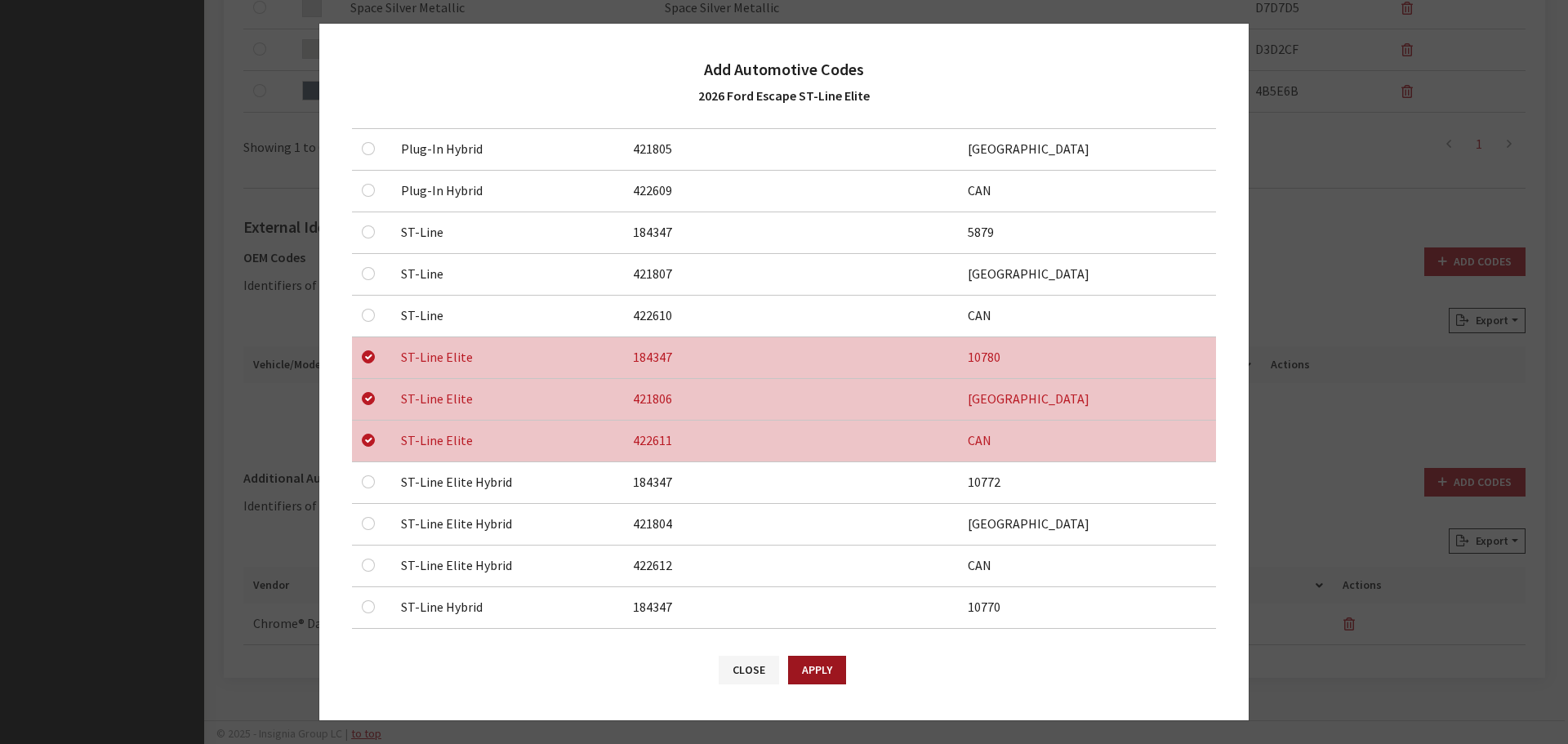
click at [800, 658] on button "Apply" at bounding box center [817, 670] width 58 height 29
checkbox input "false"
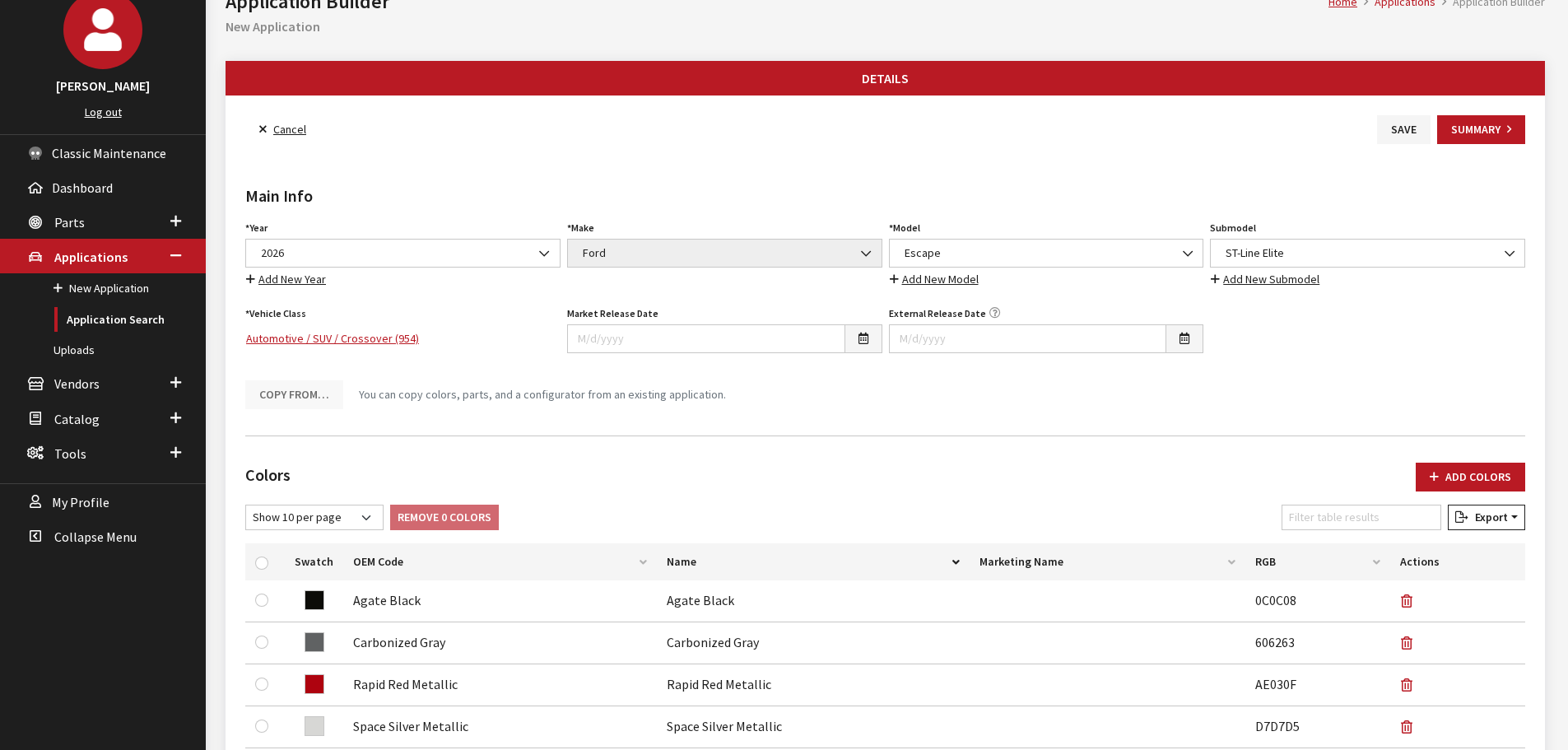
scroll to position [0, 0]
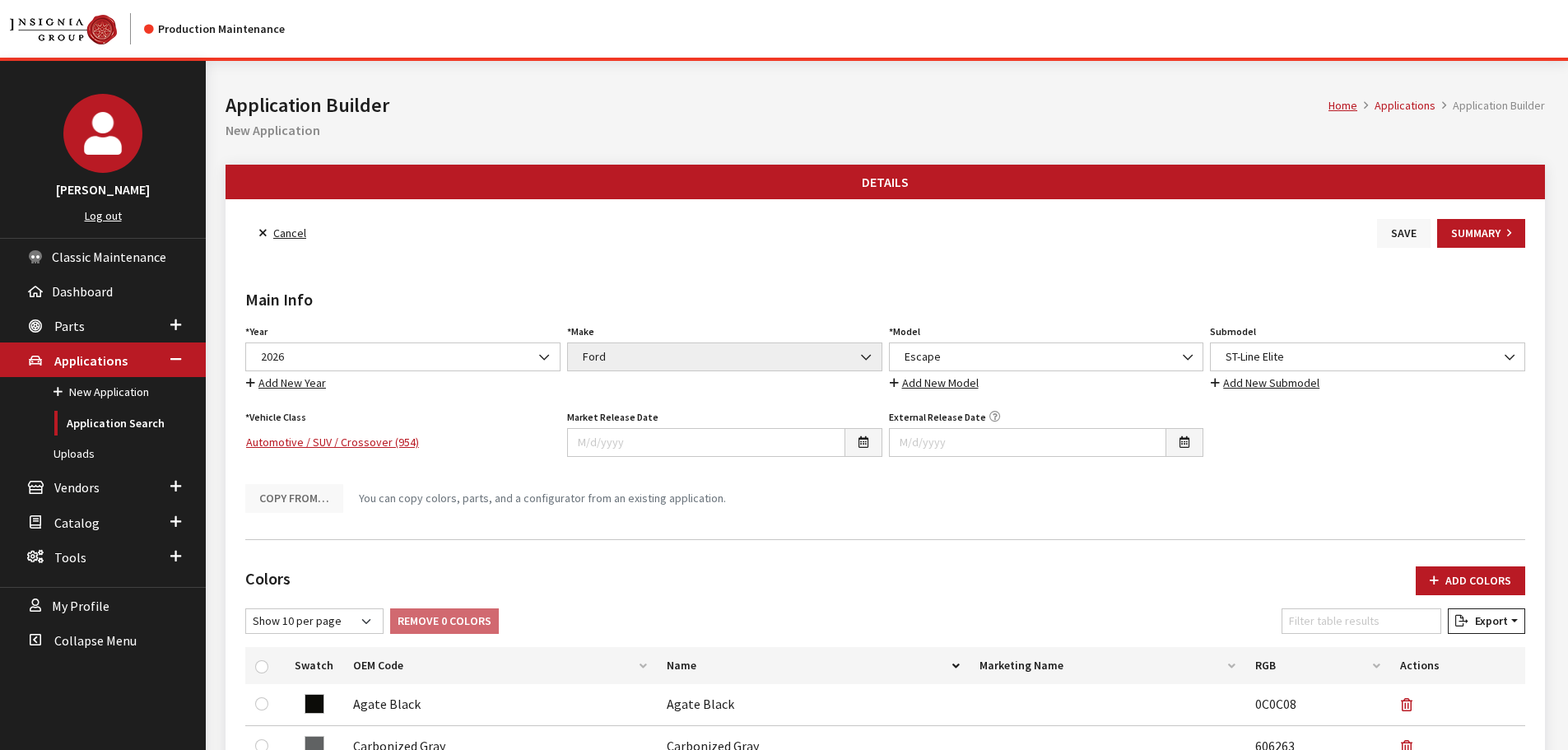
click at [1404, 232] on button "Save" at bounding box center [1404, 233] width 53 height 29
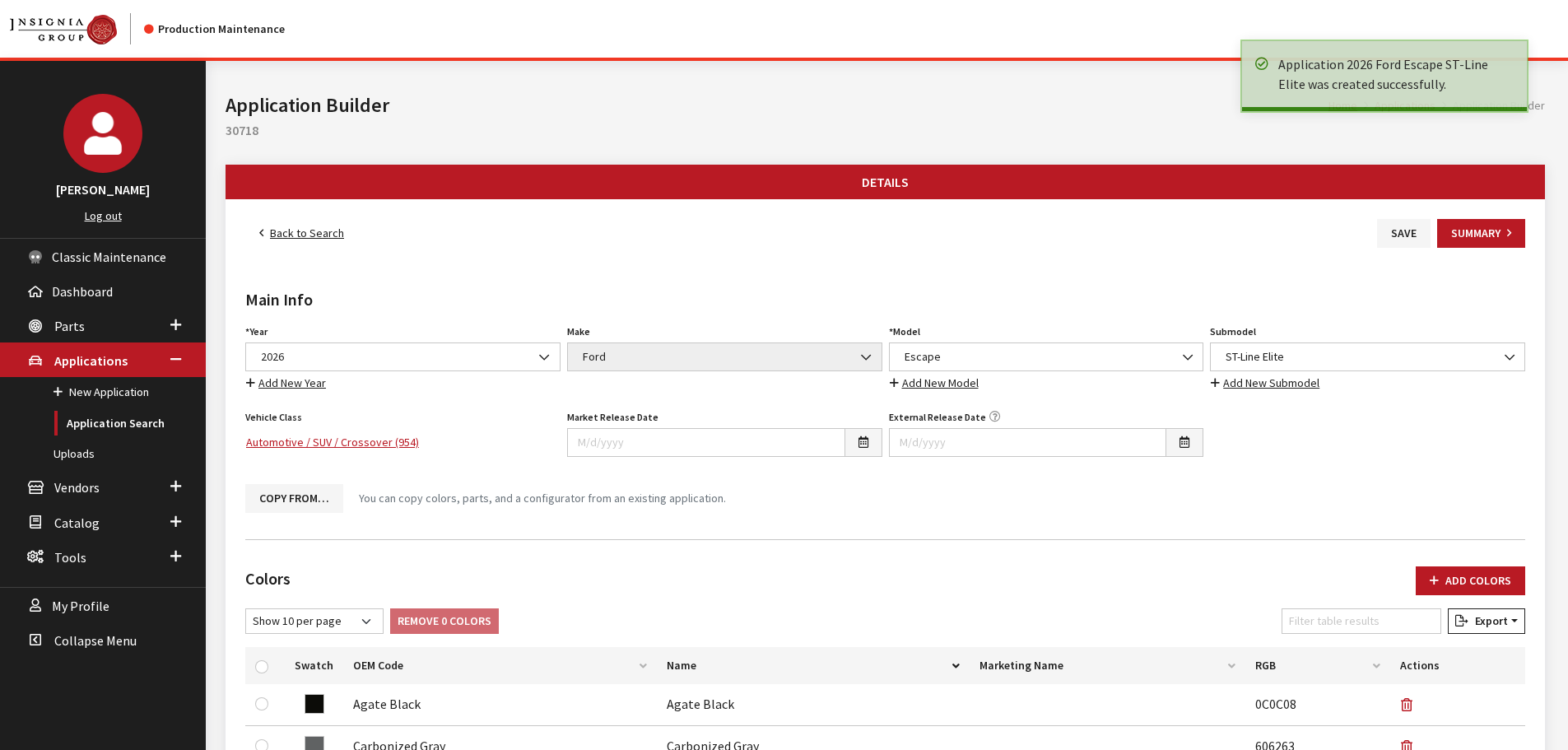
drag, startPoint x: 0, startPoint y: 0, endPoint x: 291, endPoint y: 232, distance: 372.2
click at [291, 232] on link "Back to Search" at bounding box center [301, 233] width 113 height 29
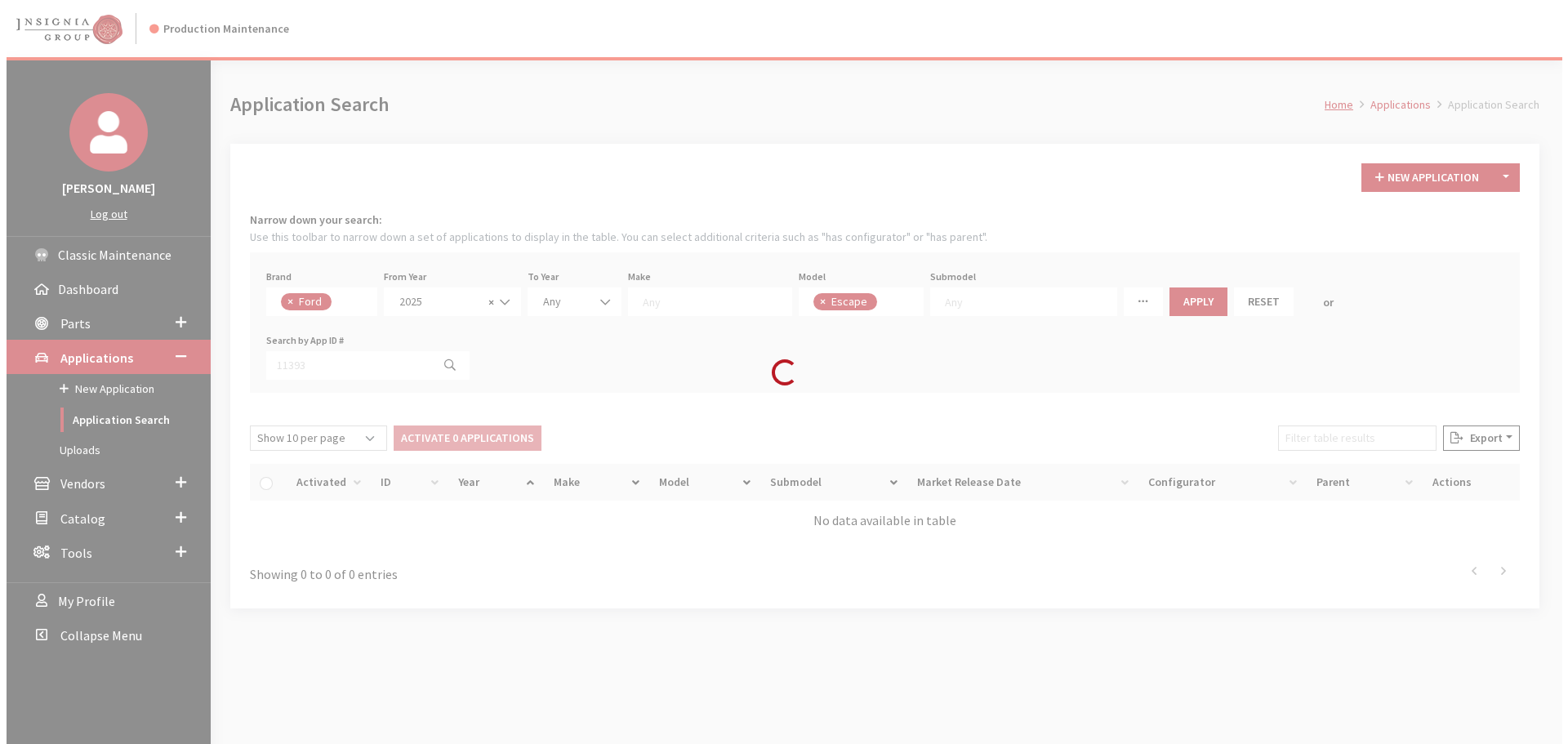
scroll to position [26, 0]
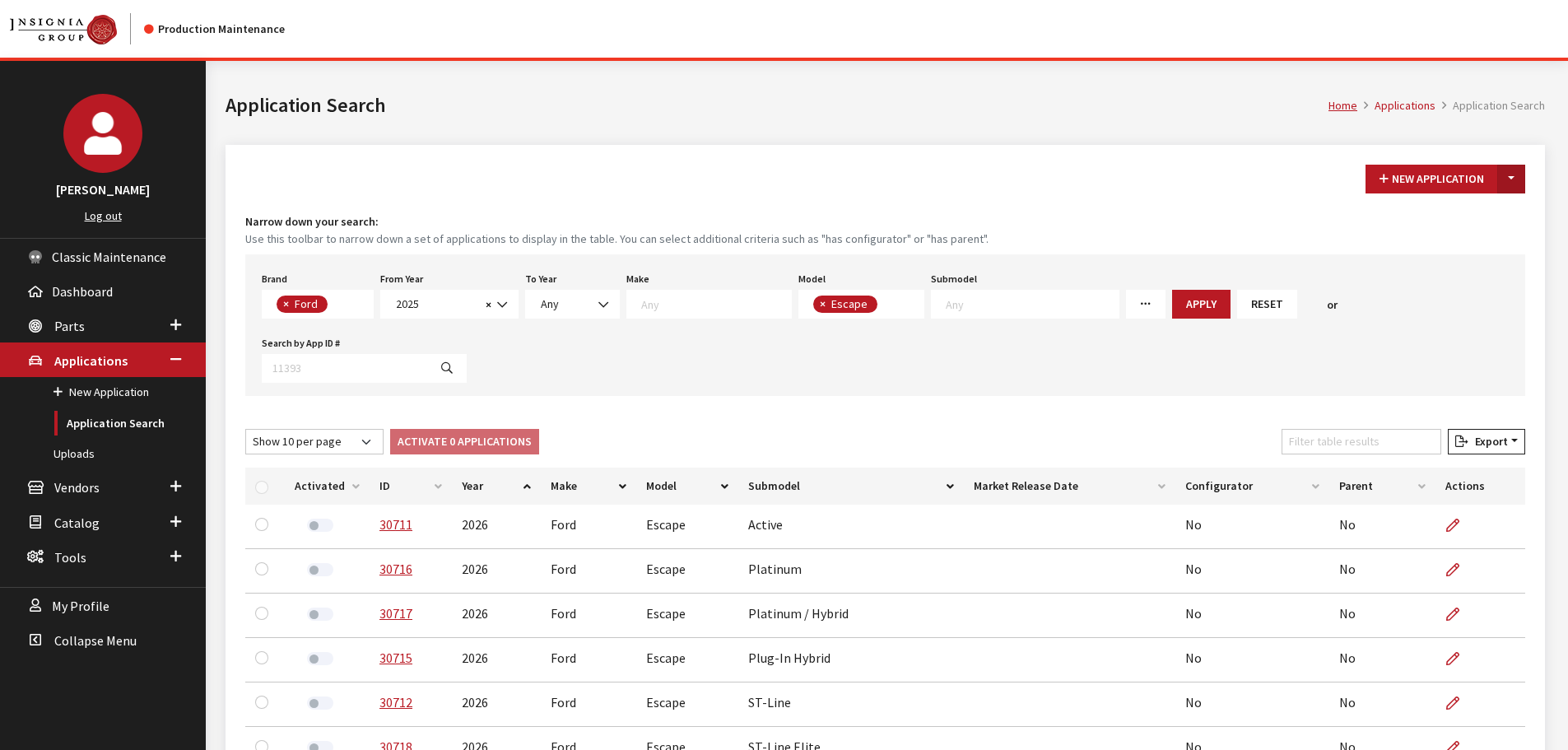
click at [1516, 176] on button "Toggle Dropdown" at bounding box center [1512, 179] width 28 height 29
click at [1473, 217] on button "New From Existing..." at bounding box center [1454, 214] width 142 height 29
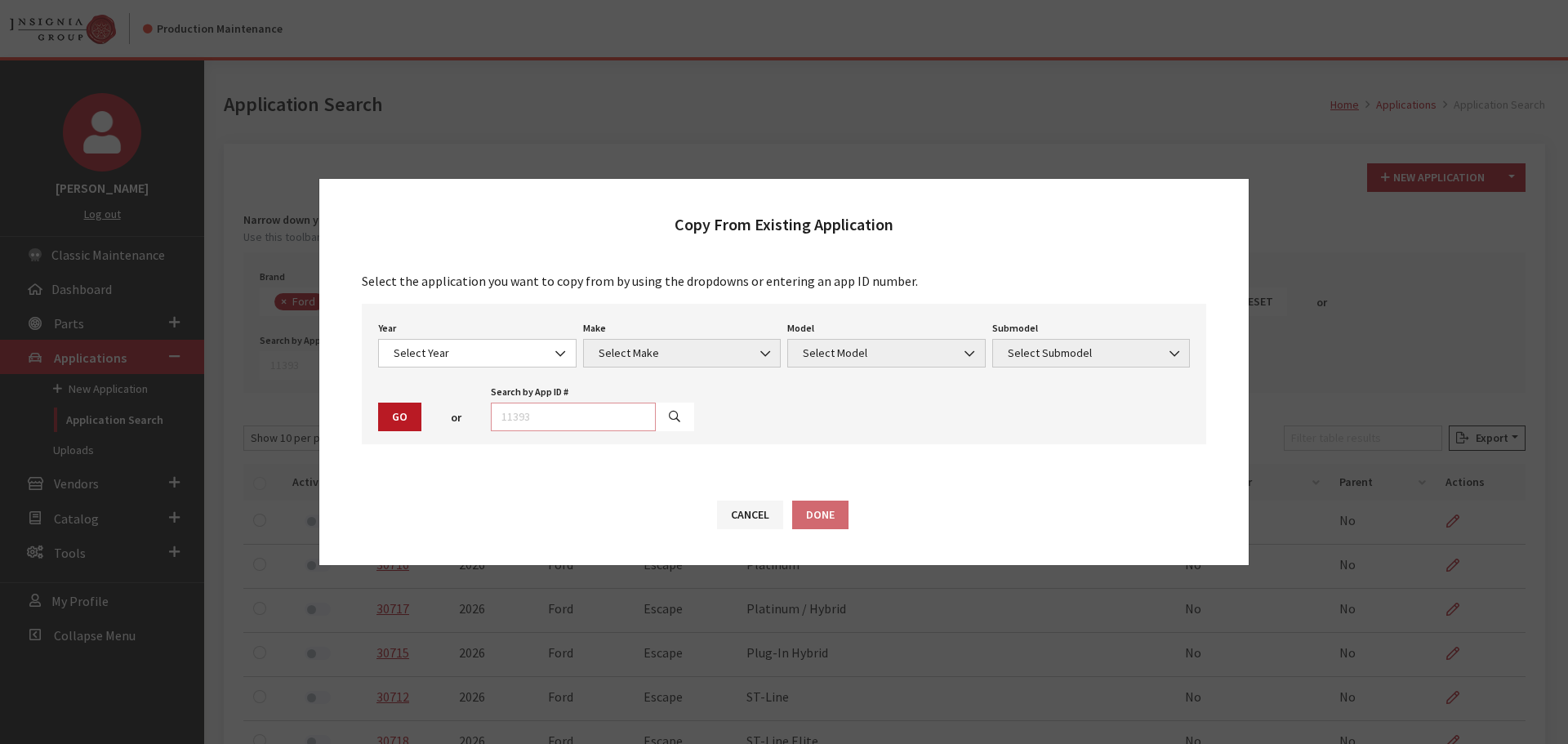
click at [595, 417] on input "text" at bounding box center [573, 417] width 165 height 29
type input "30718"
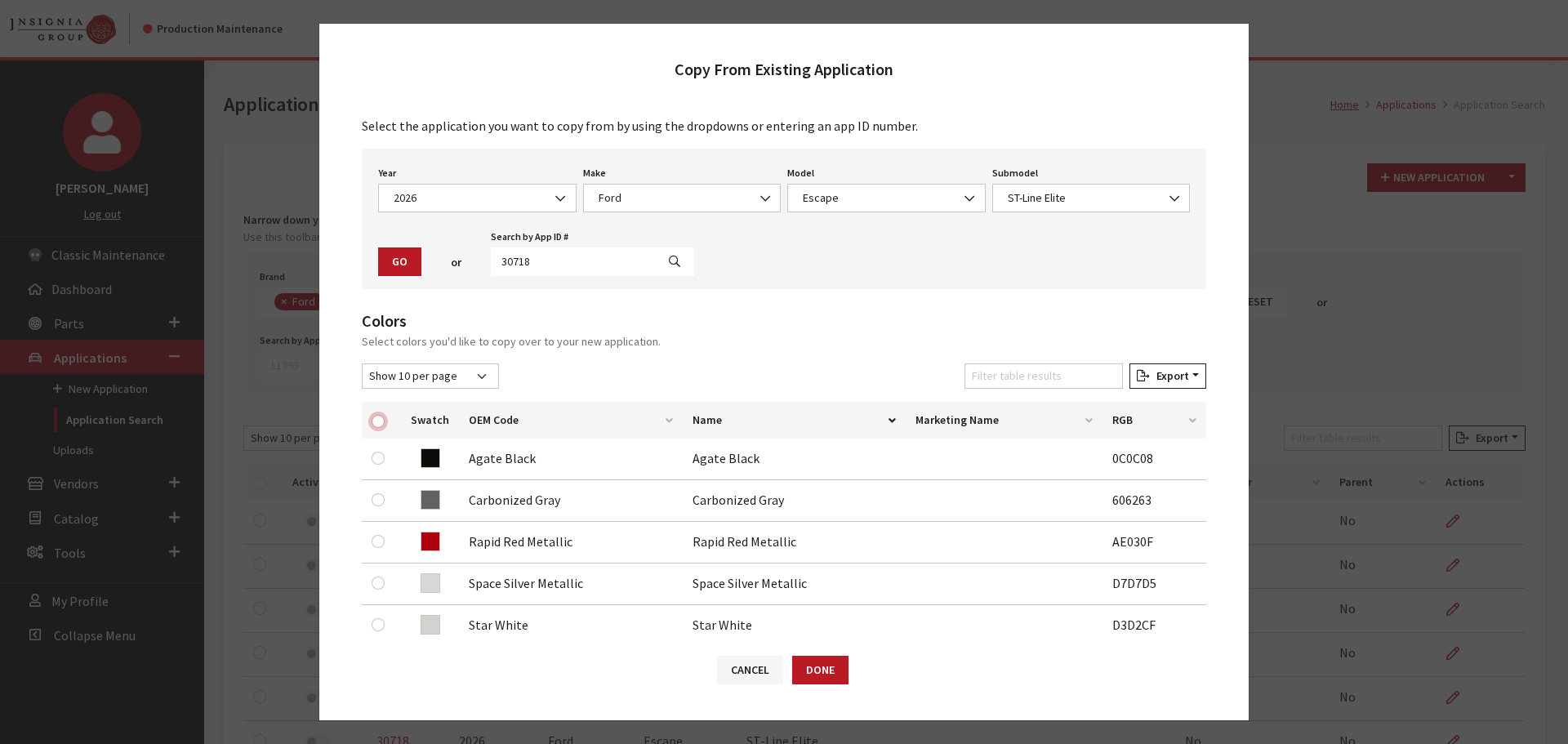
click at [375, 422] on input "checkbox" at bounding box center [378, 422] width 13 height 13
checkbox input "true"
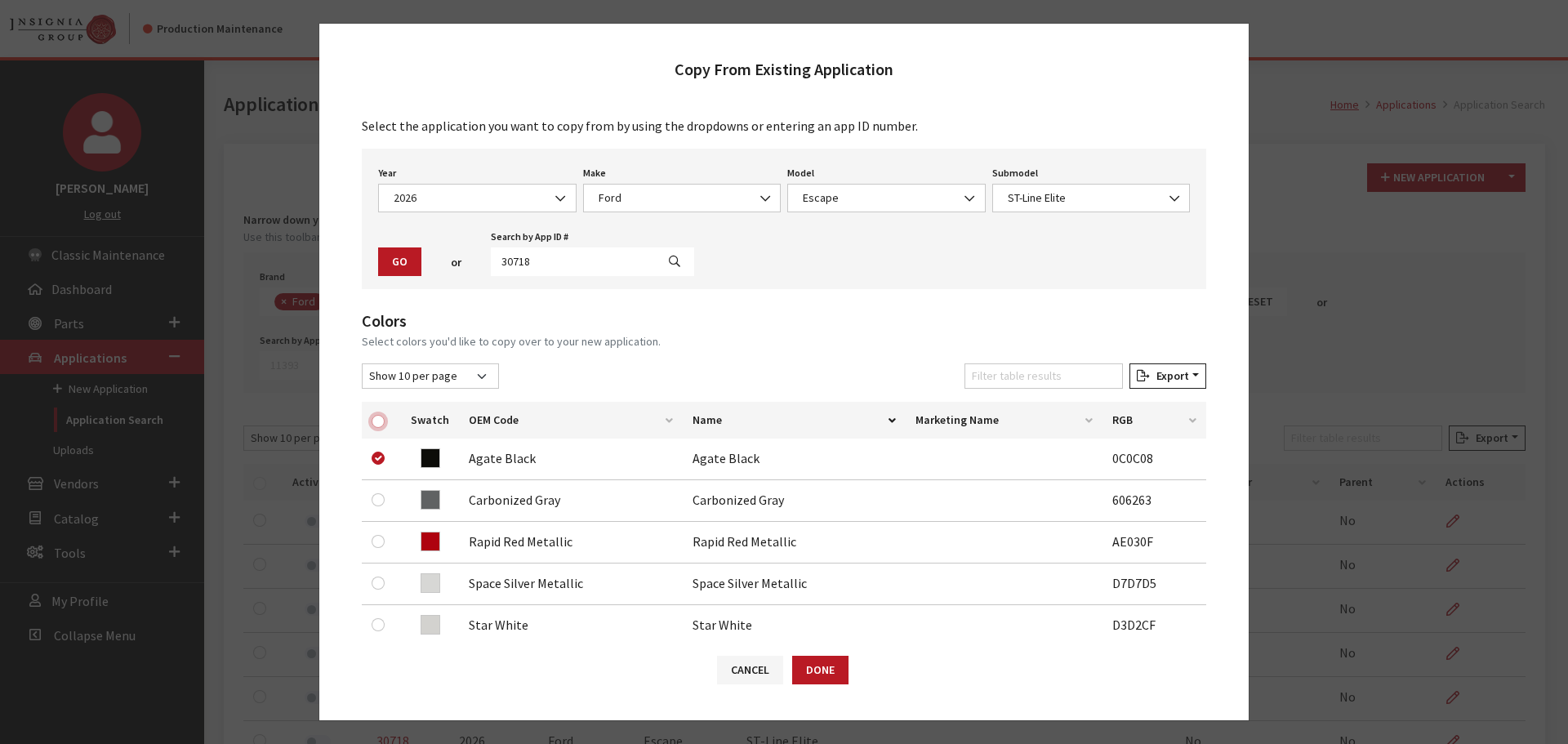
checkbox input "true"
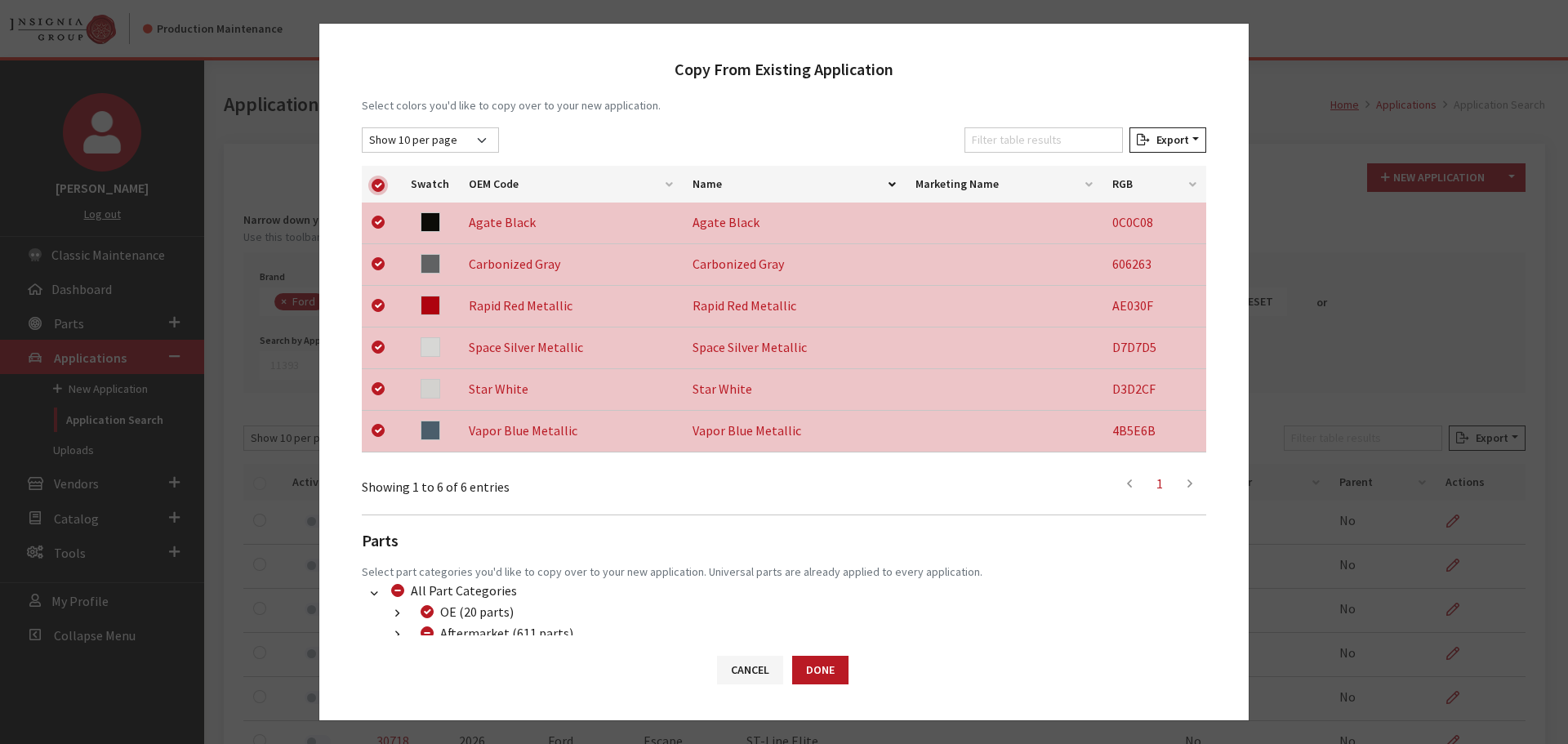
scroll to position [340, 0]
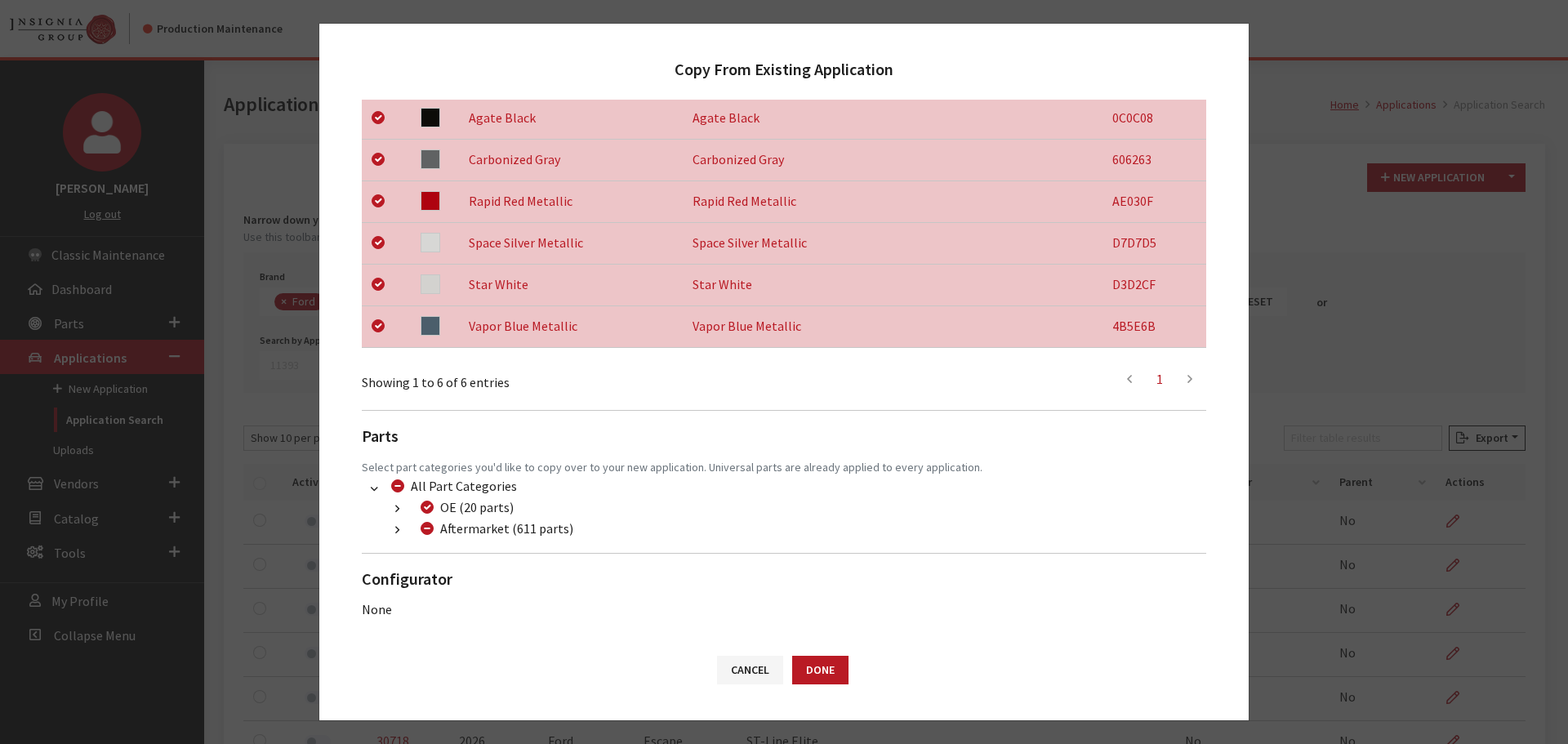
click at [401, 532] on button "button" at bounding box center [397, 531] width 32 height 19
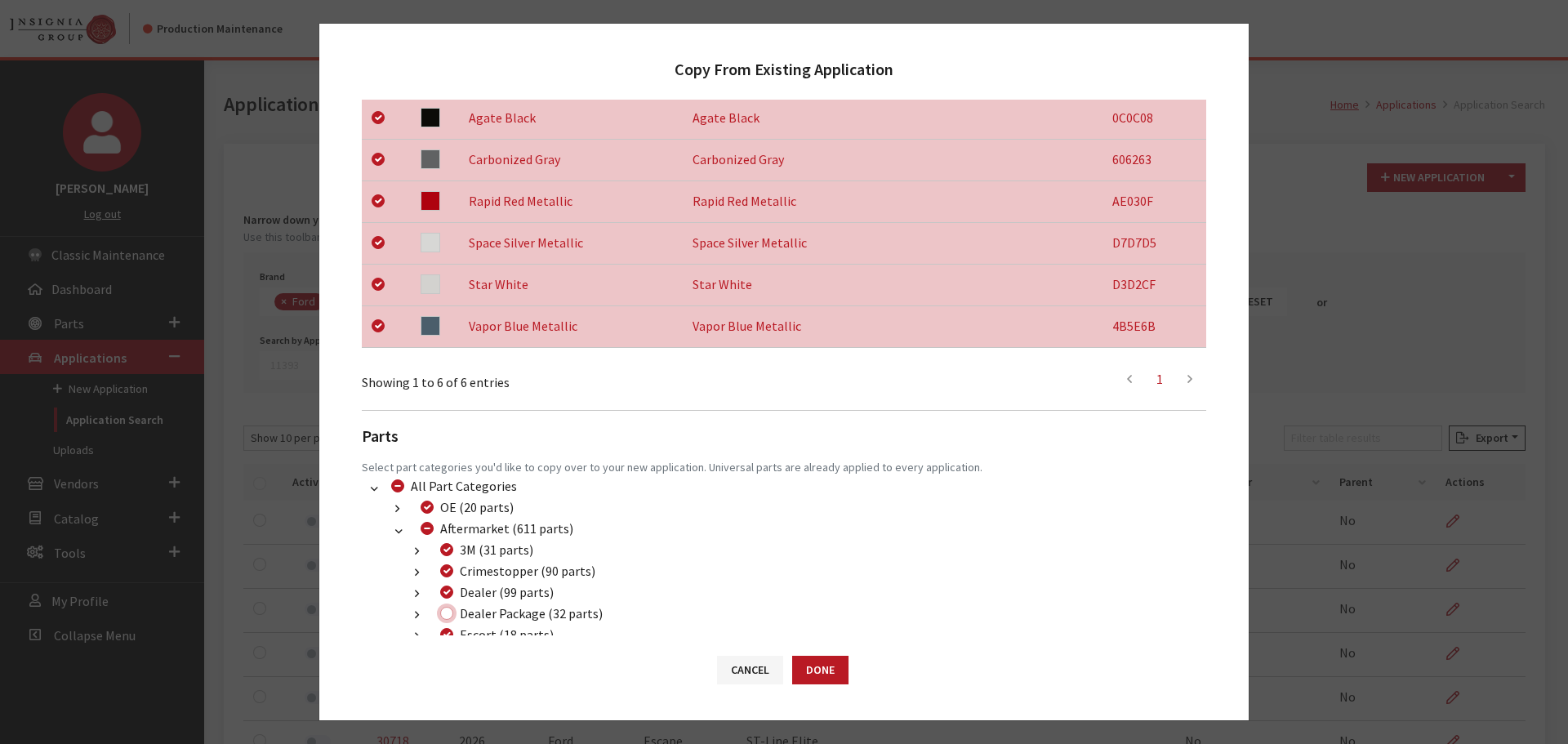
drag, startPoint x: 442, startPoint y: 612, endPoint x: 528, endPoint y: 628, distance: 87.5
click at [442, 613] on input "Dealer Package (32 parts)" at bounding box center [446, 614] width 13 height 13
checkbox input "true"
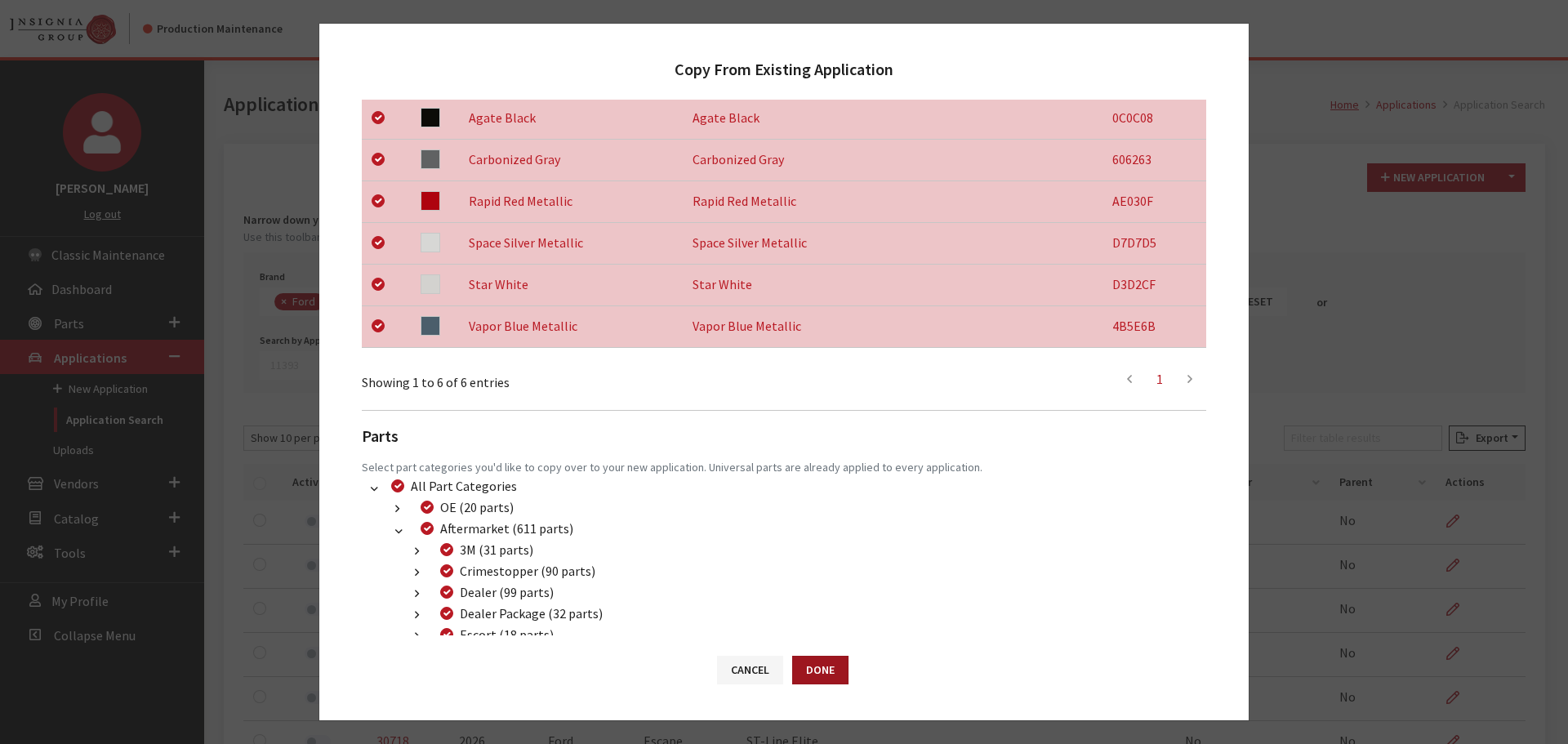
click at [804, 663] on button "Done" at bounding box center [820, 670] width 56 height 29
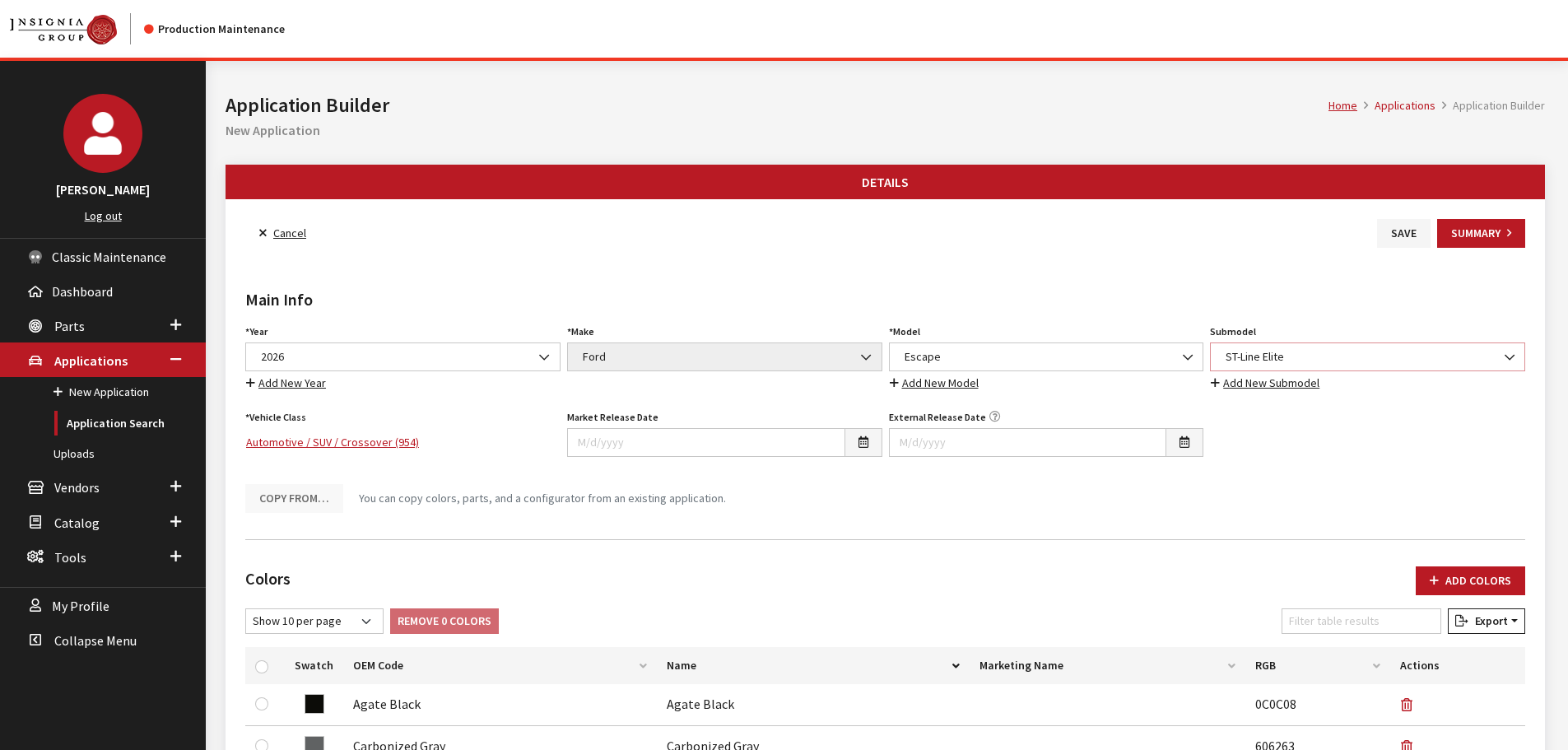
click at [1307, 352] on span "ST-Line Elite" at bounding box center [1368, 356] width 294 height 17
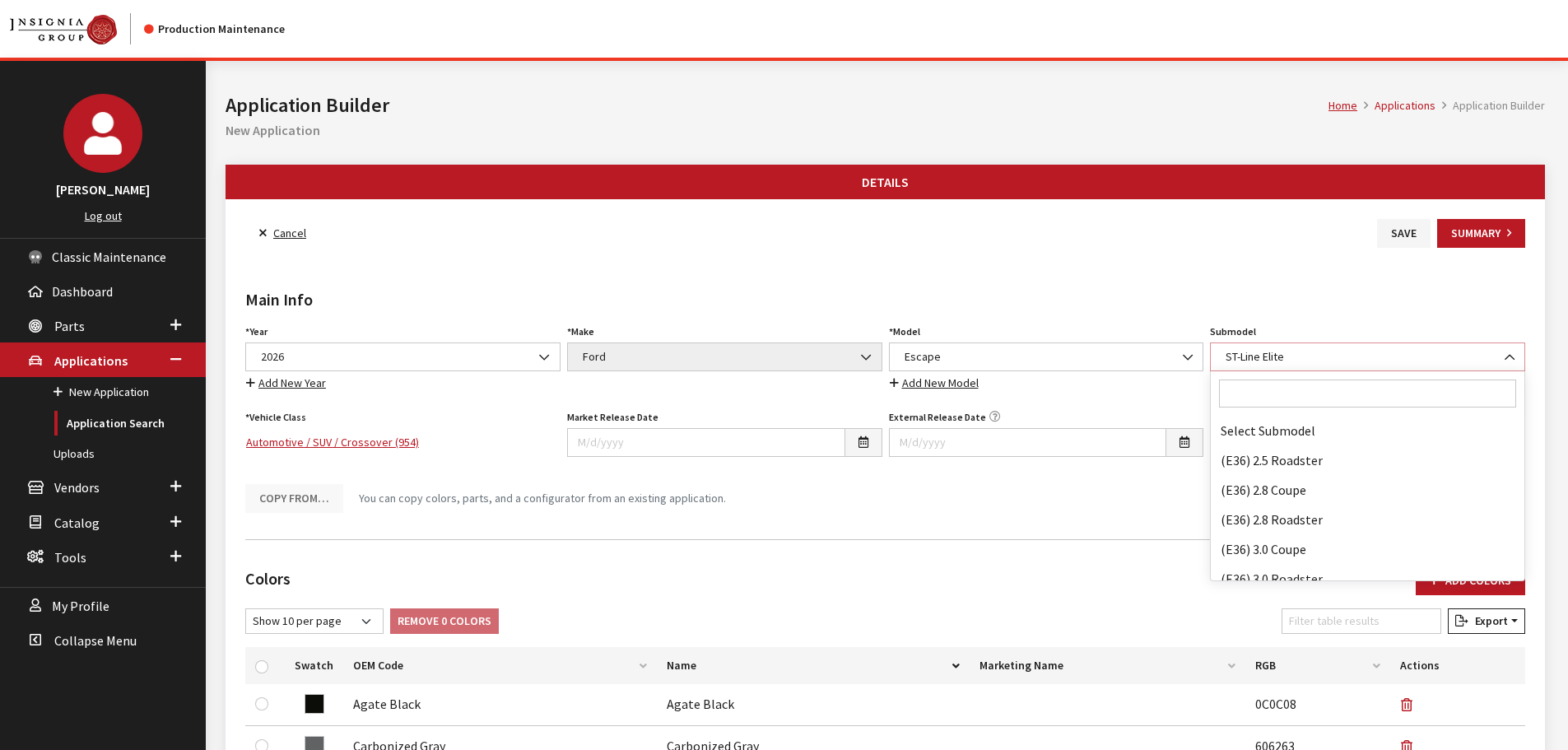
scroll to position [116362, 0]
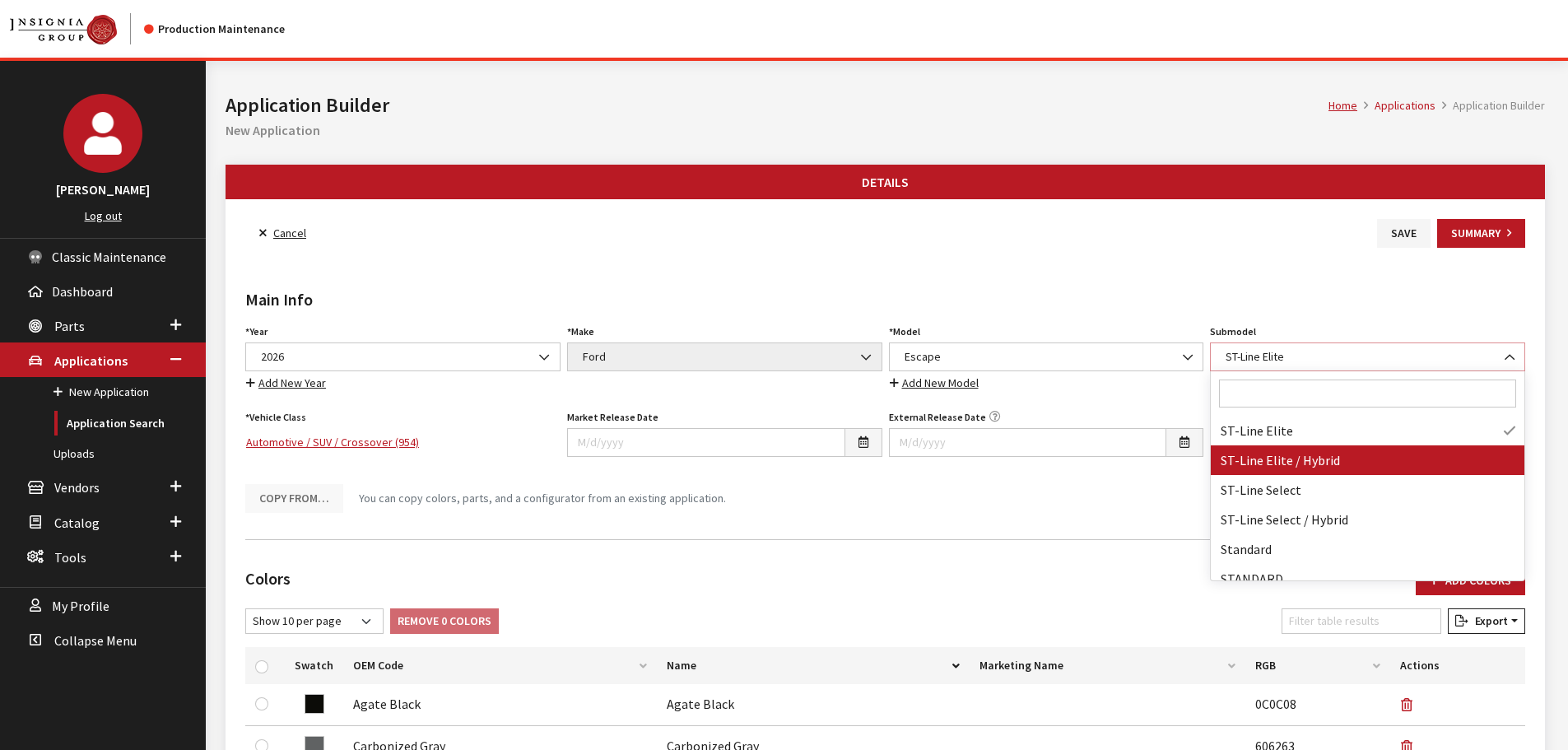
select select "4180"
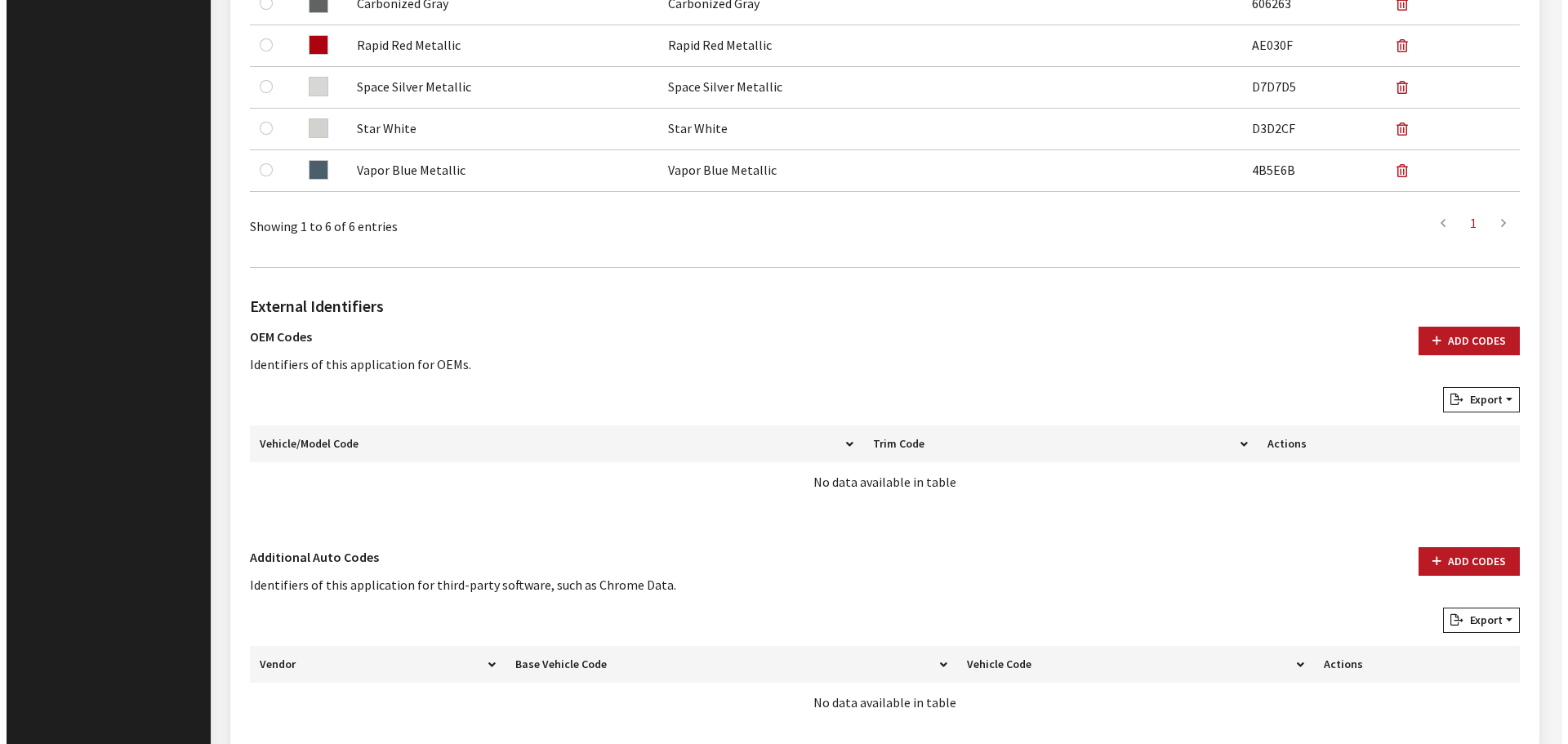
scroll to position [817, 0]
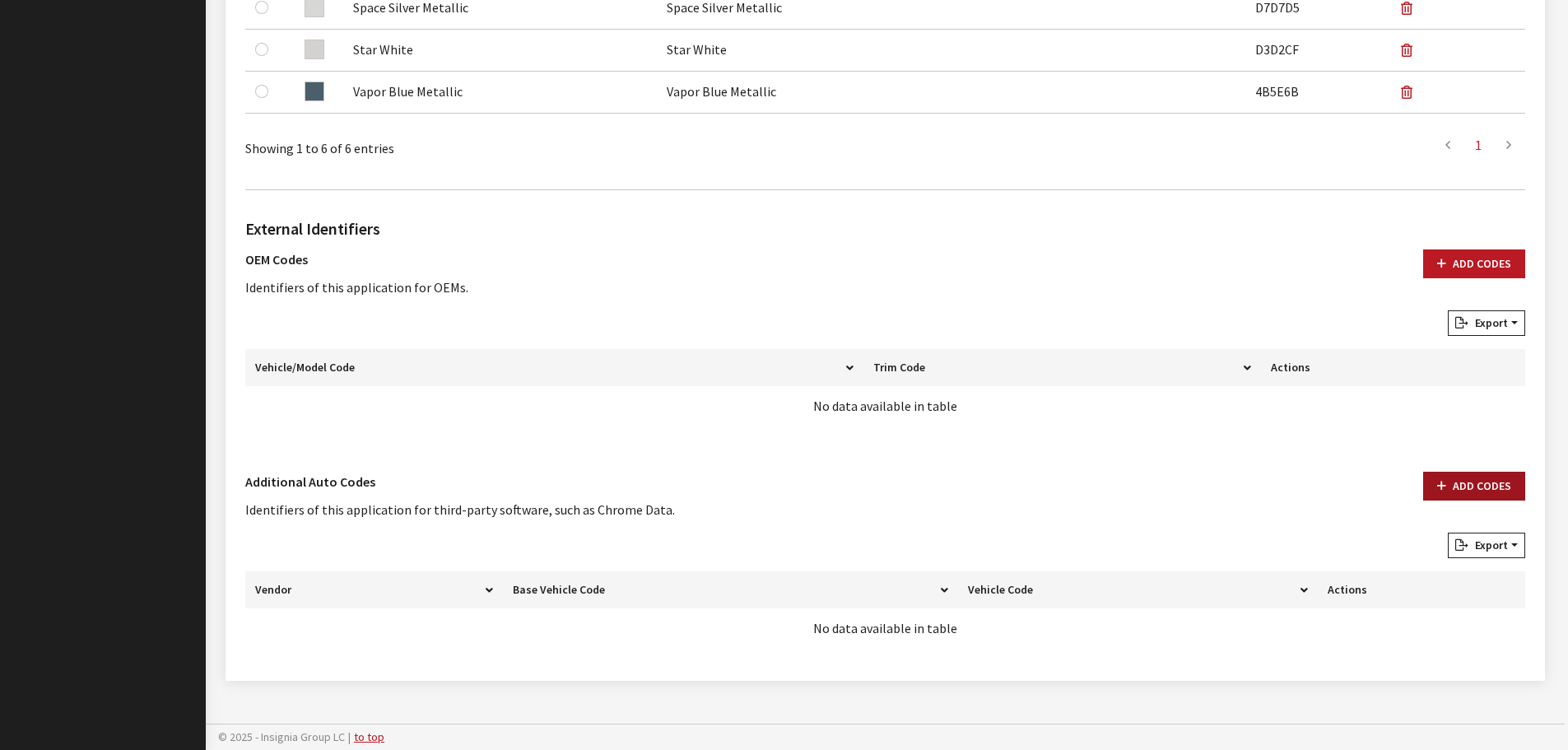
click at [1448, 488] on button "Add Codes" at bounding box center [1473, 486] width 102 height 29
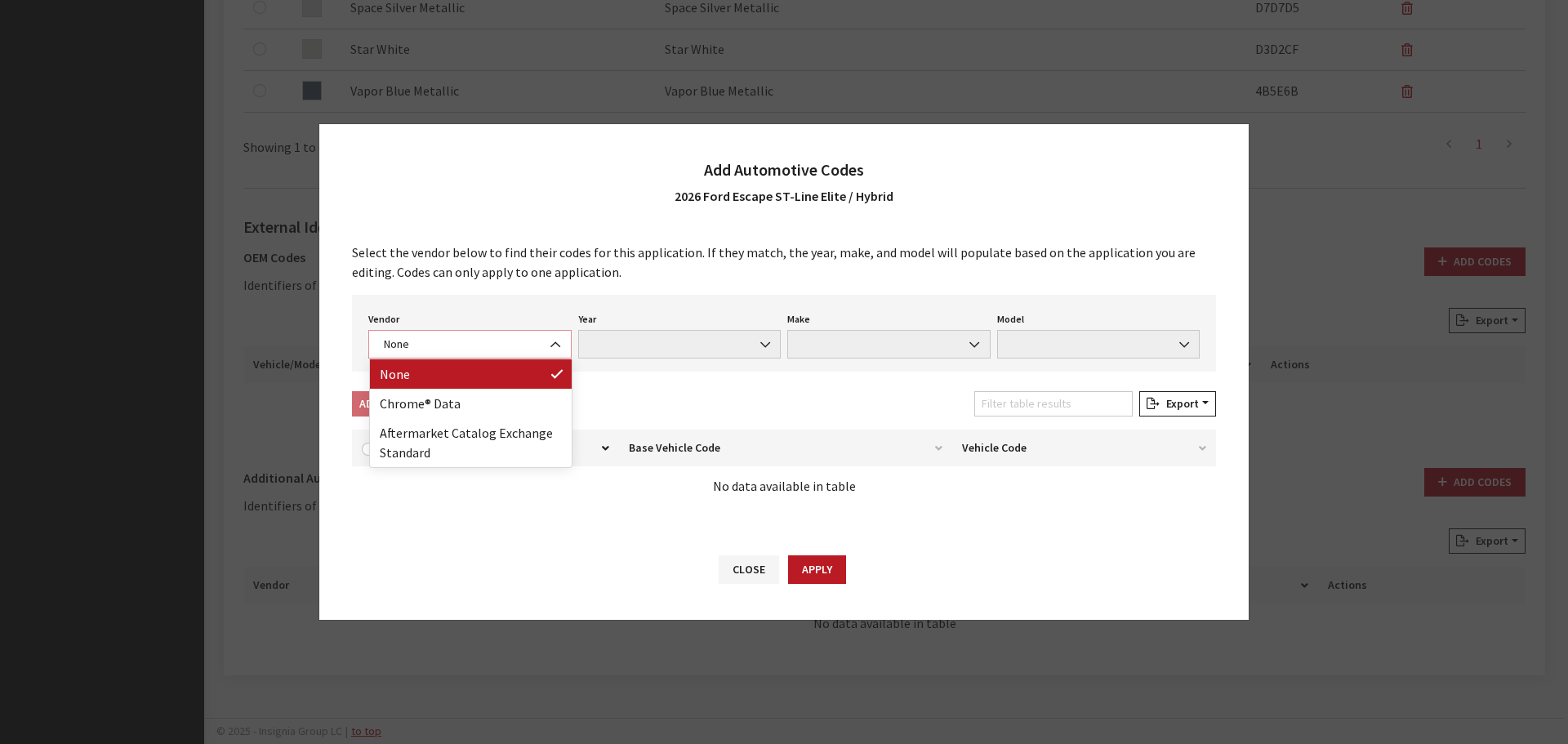
click at [408, 332] on span "None" at bounding box center [469, 344] width 203 height 29
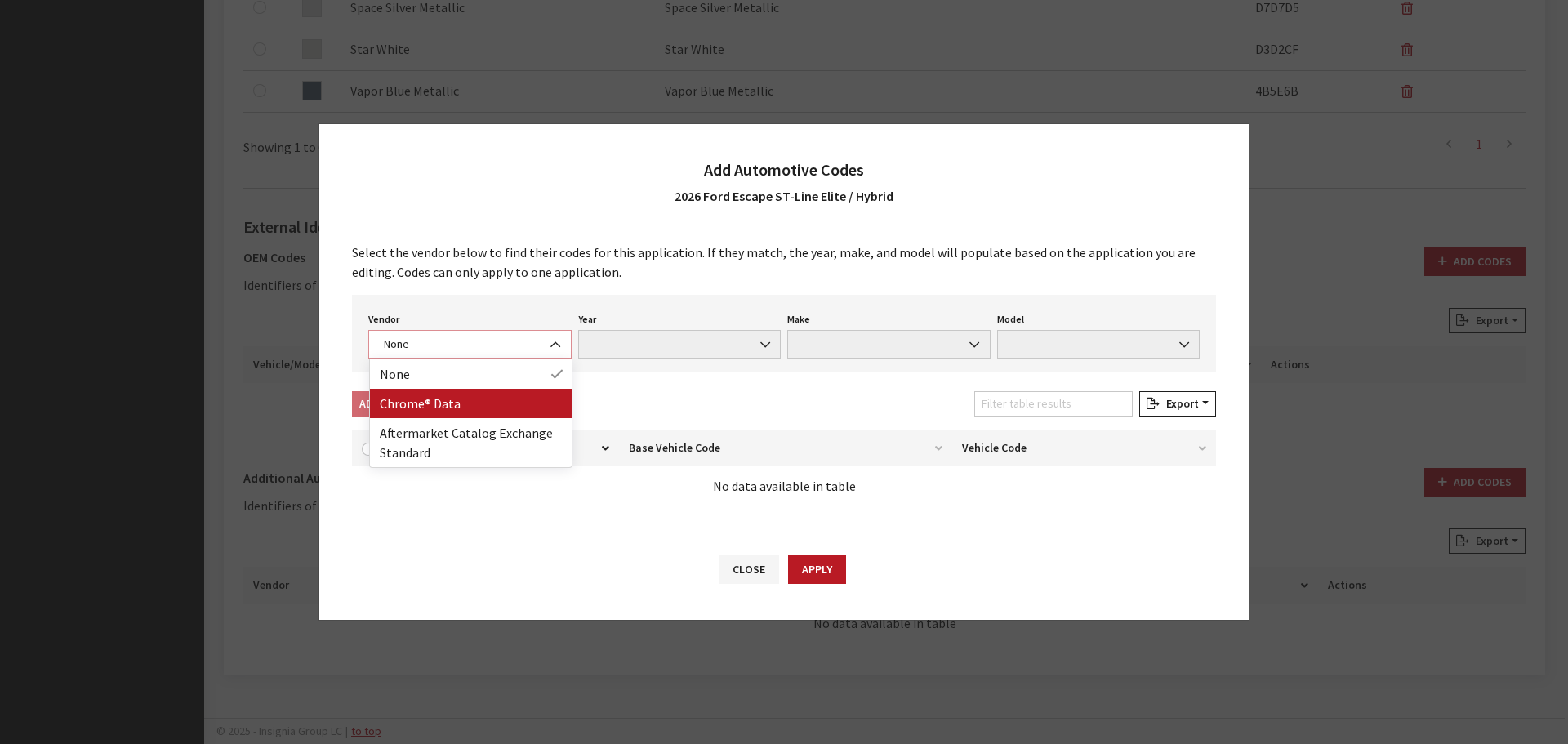
select select "4"
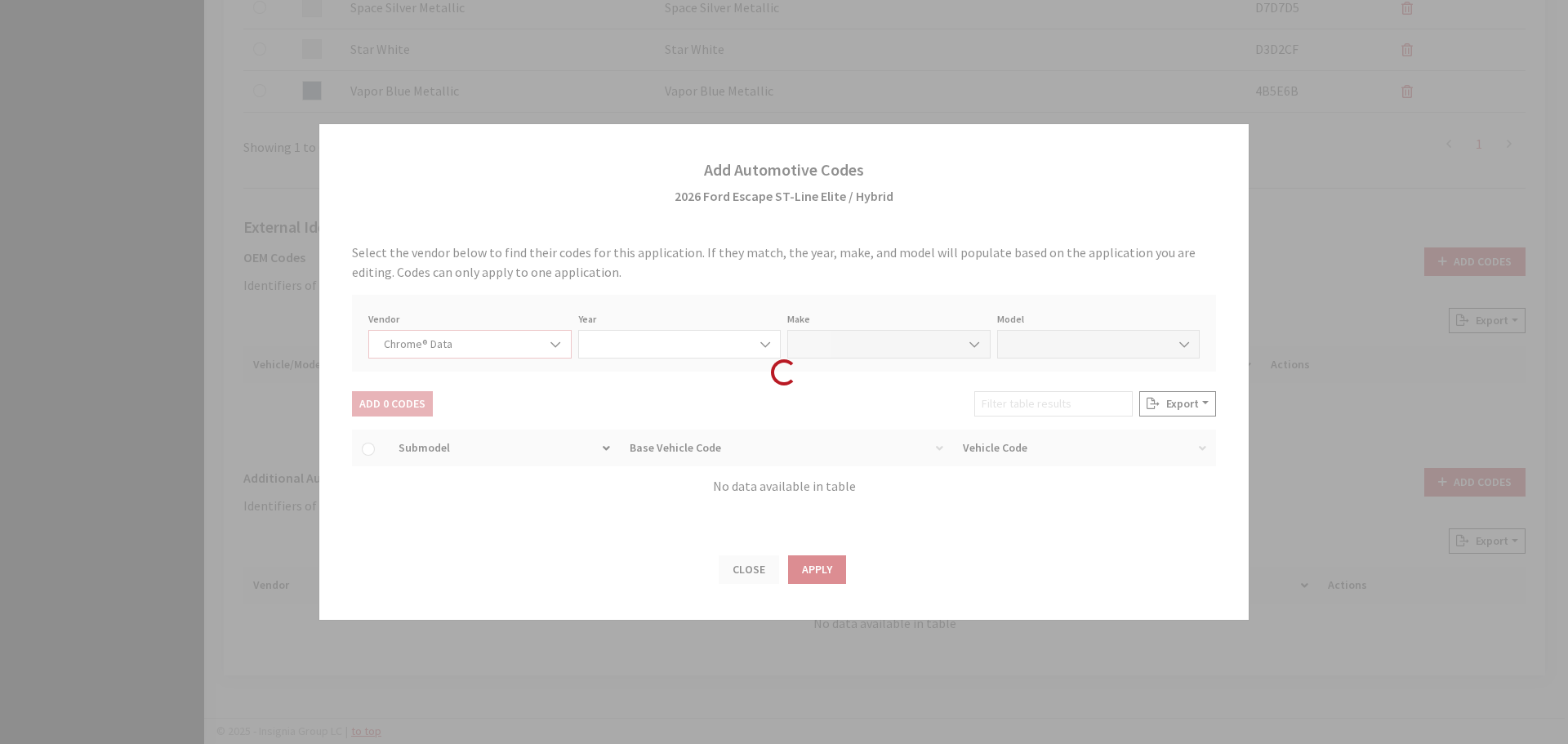
select select "2026"
select select "13"
select select "72437"
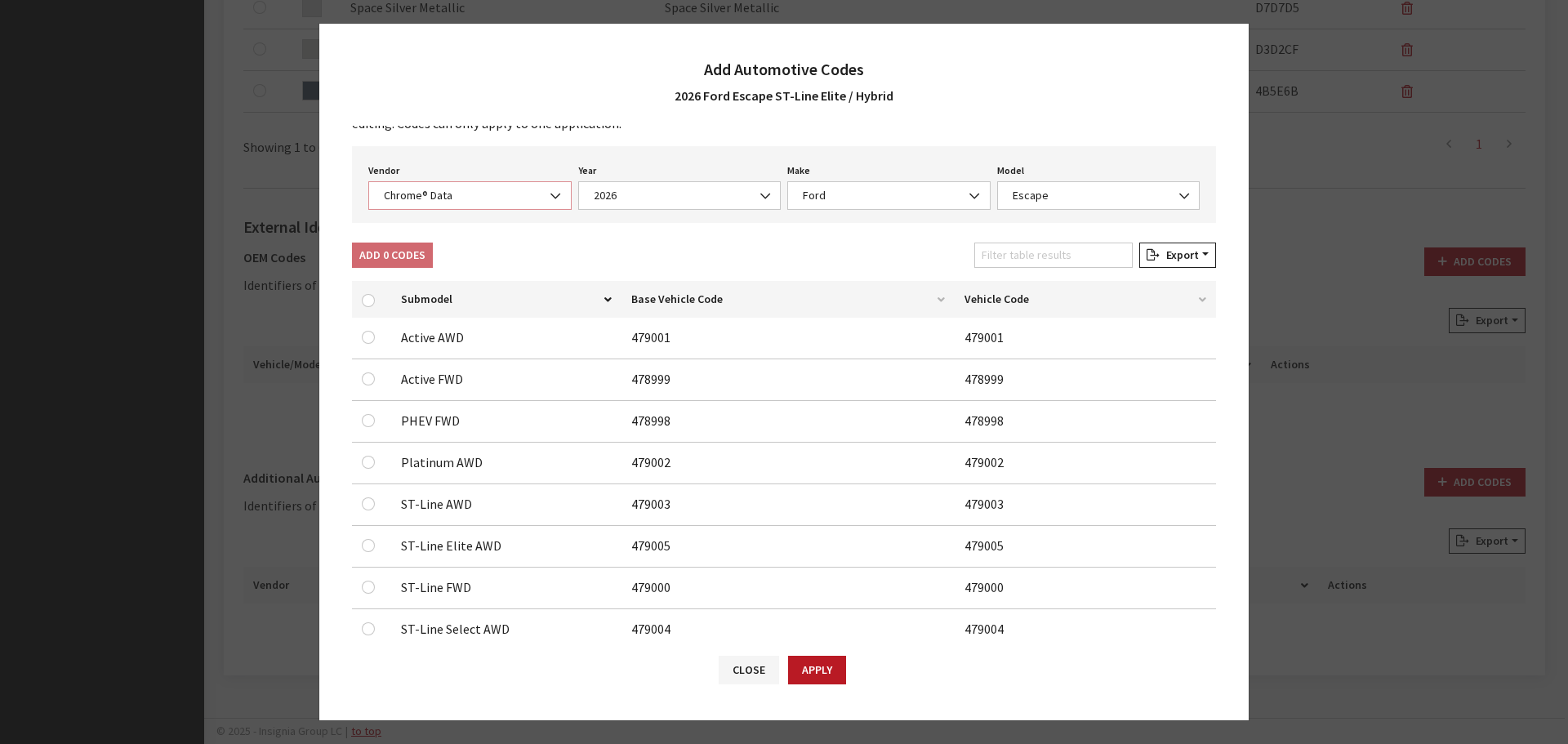
scroll to position [93, 0]
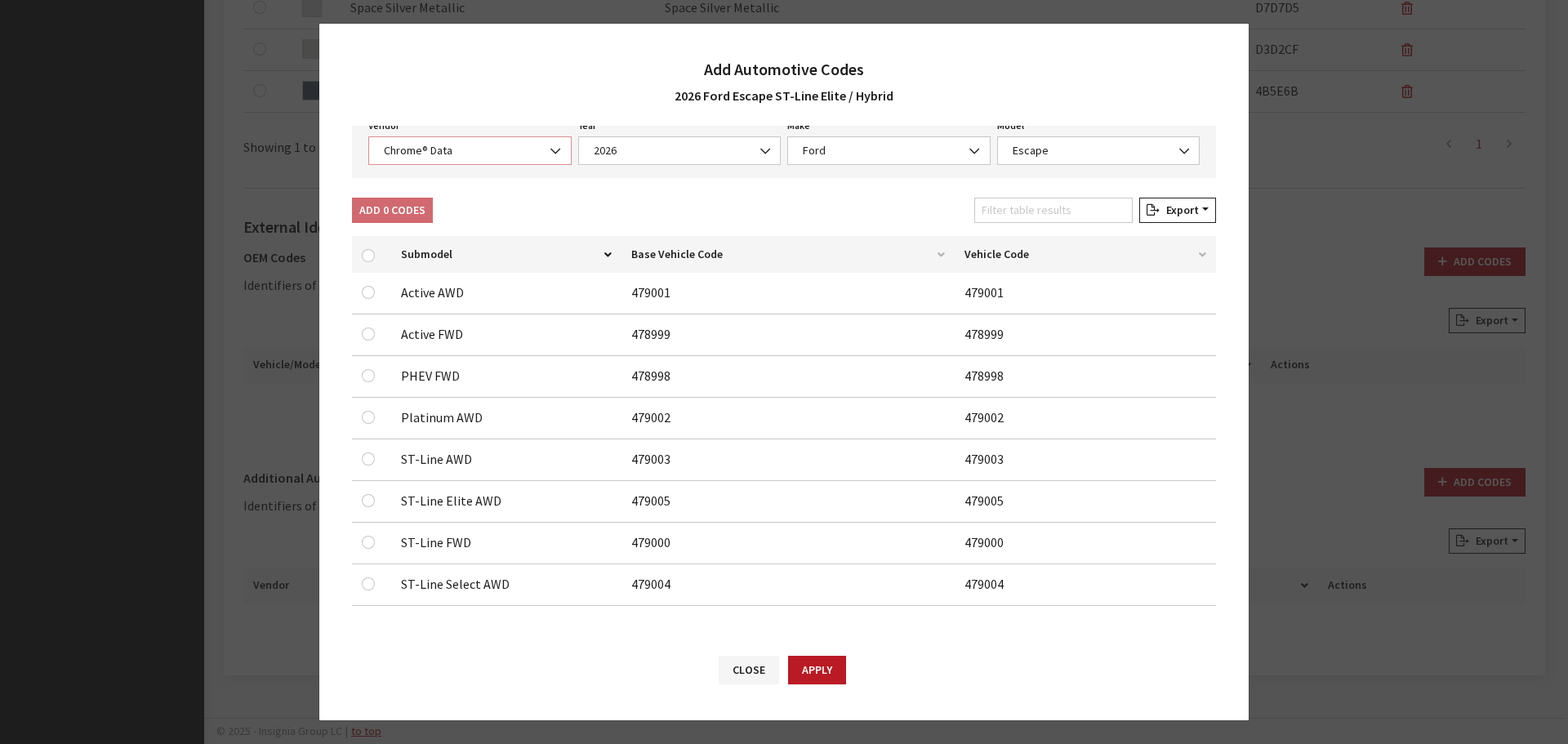
click at [435, 151] on span "Chrome® Data" at bounding box center [469, 151] width 182 height 17
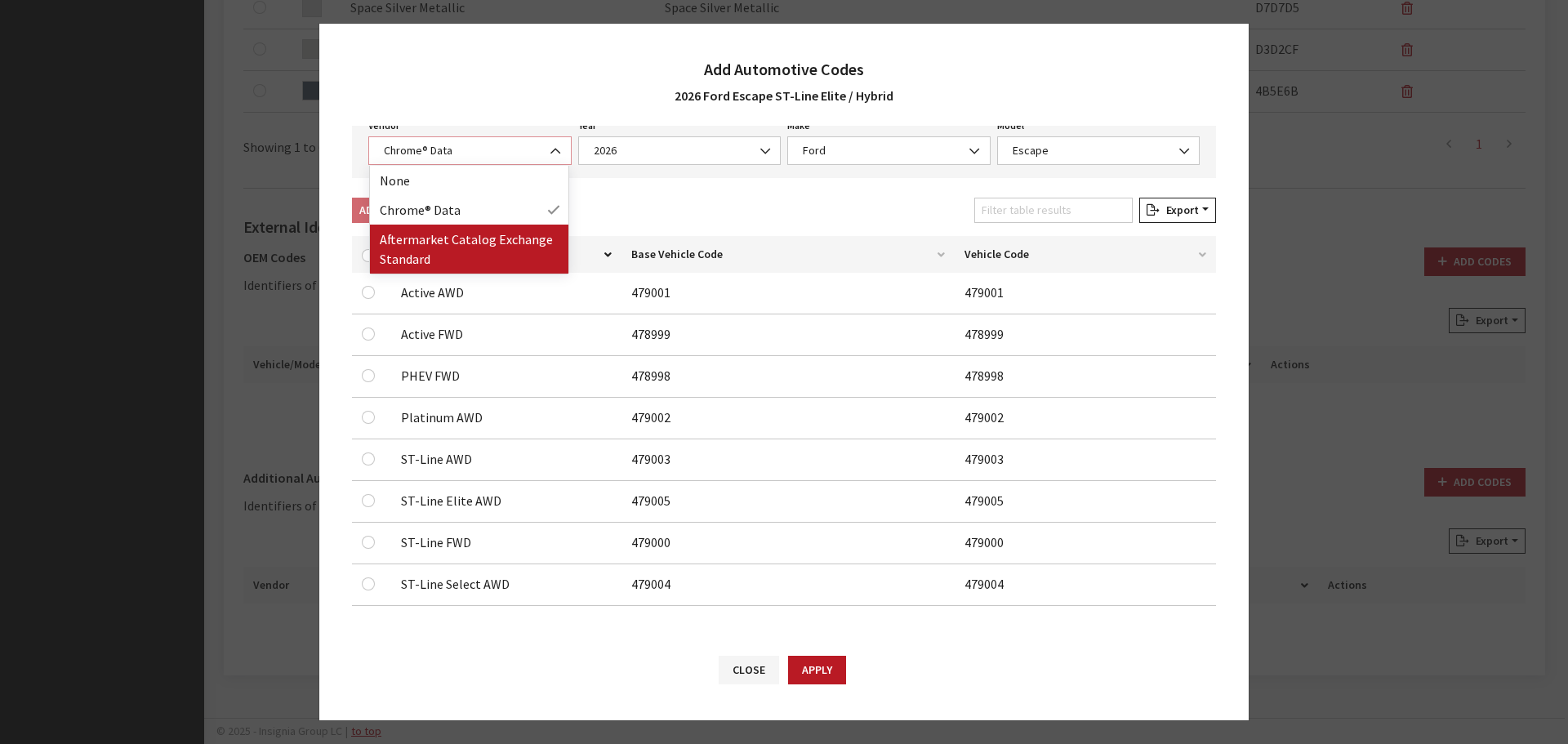
select select "2"
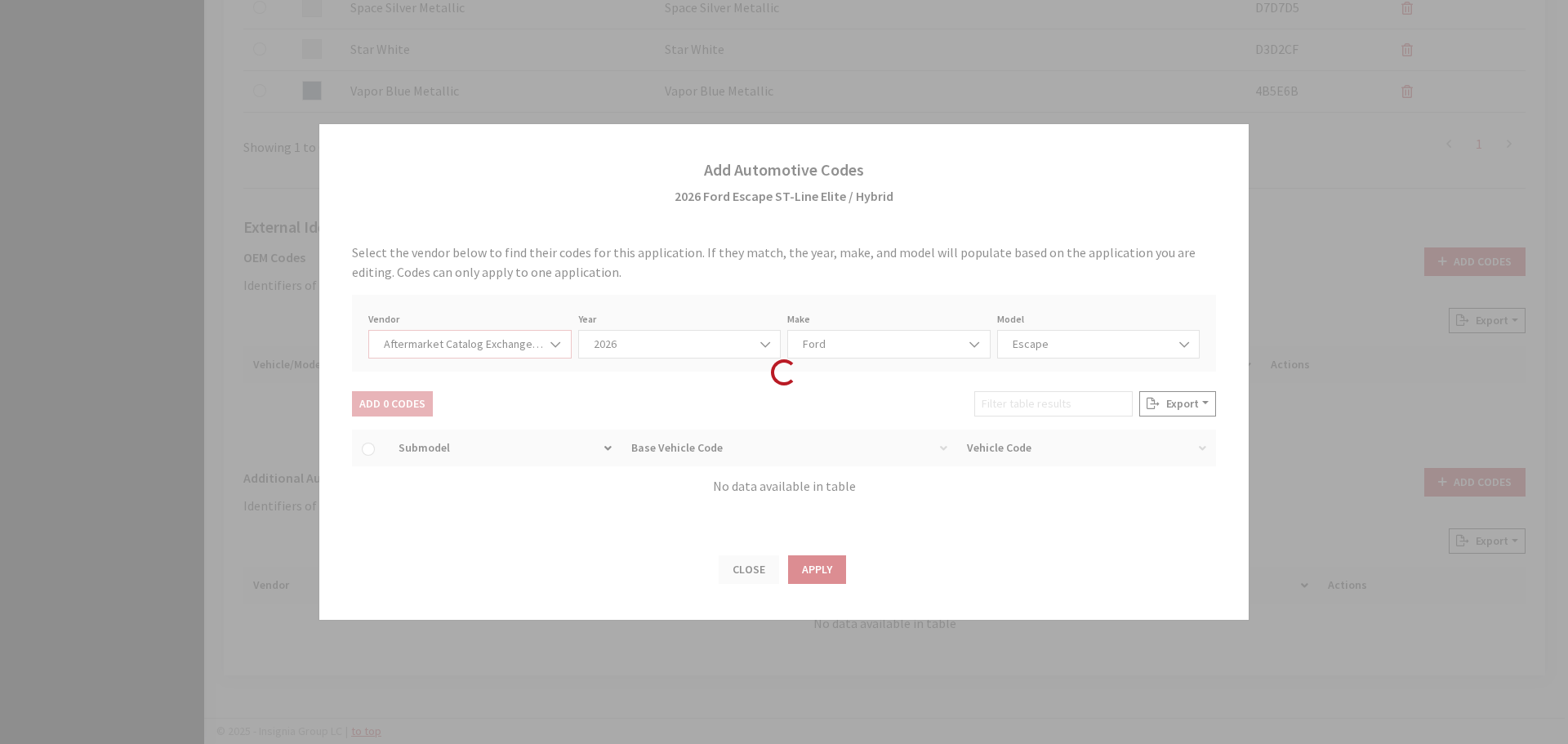
select select "2026"
select select "54"
select select "659"
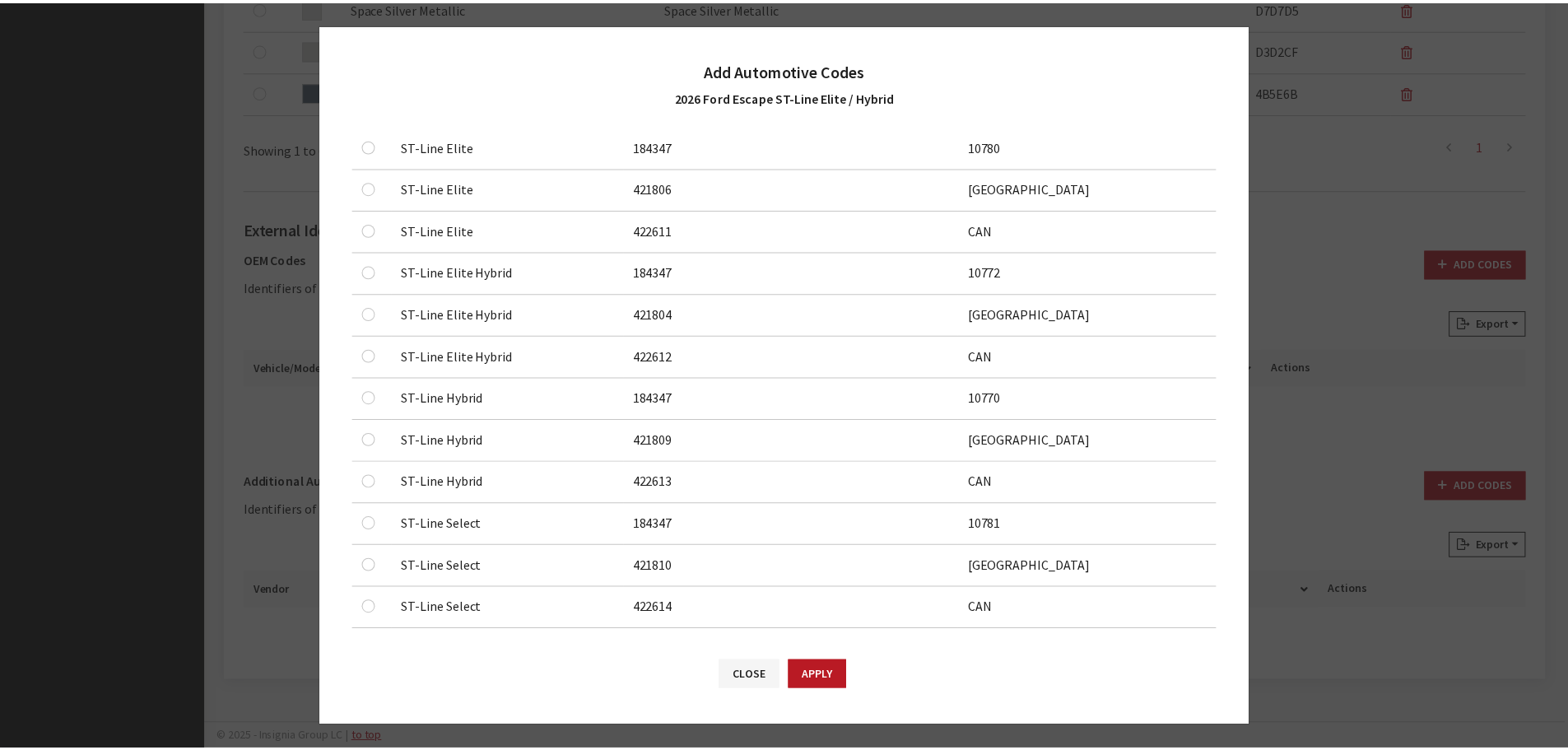
scroll to position [771, 0]
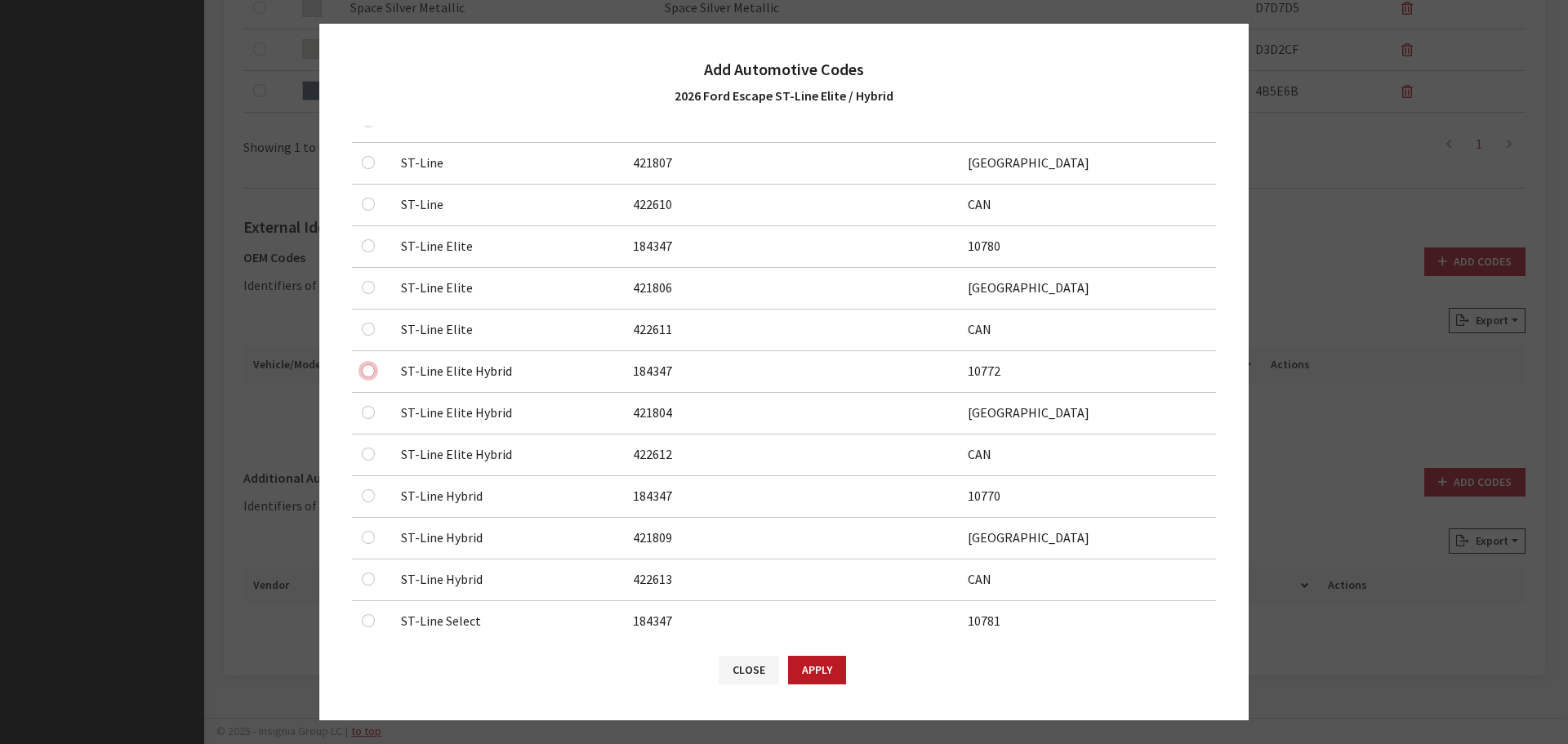
click at [366, 371] on input "checkbox" at bounding box center [368, 371] width 13 height 13
checkbox input "true"
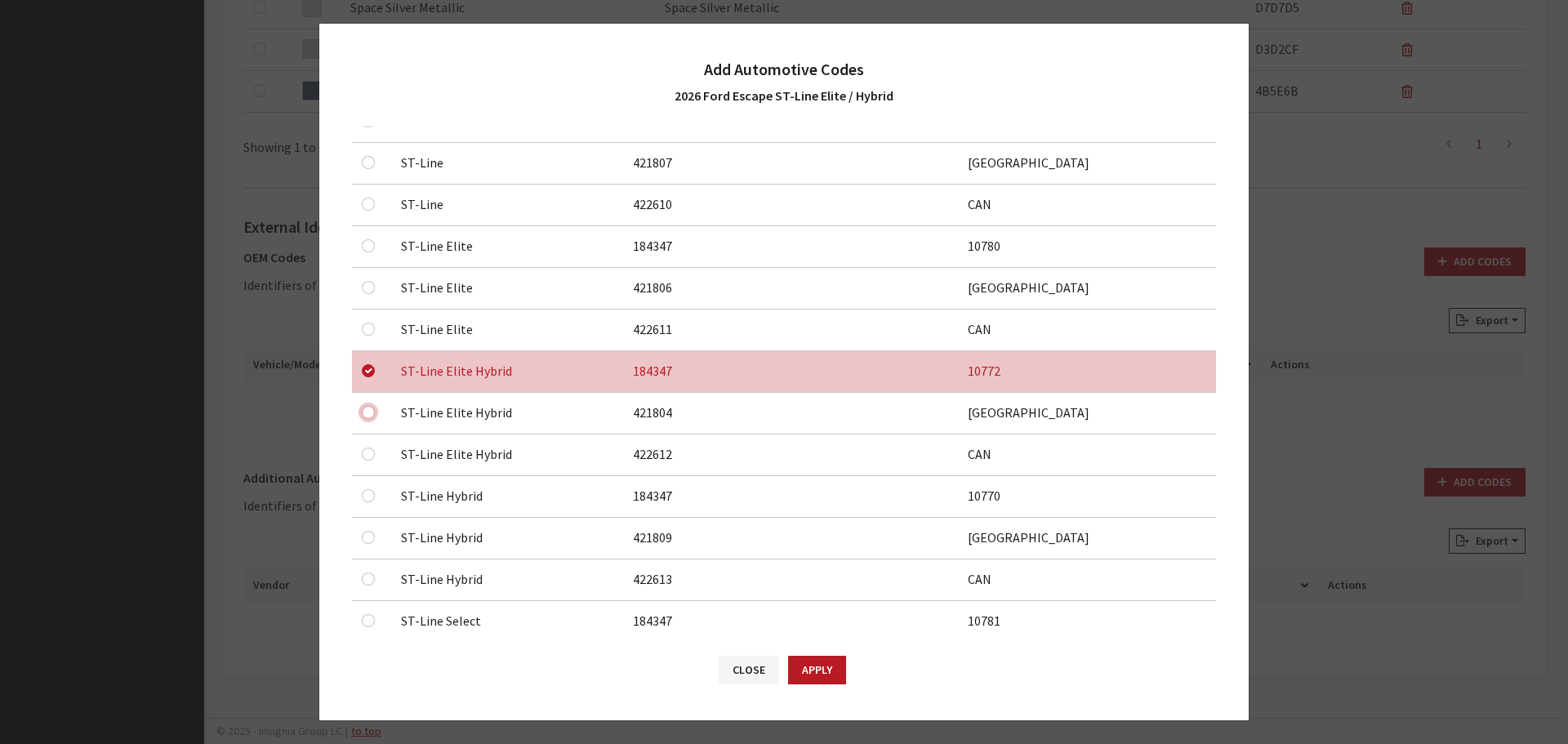
click at [367, 411] on input "checkbox" at bounding box center [368, 413] width 13 height 13
checkbox input "true"
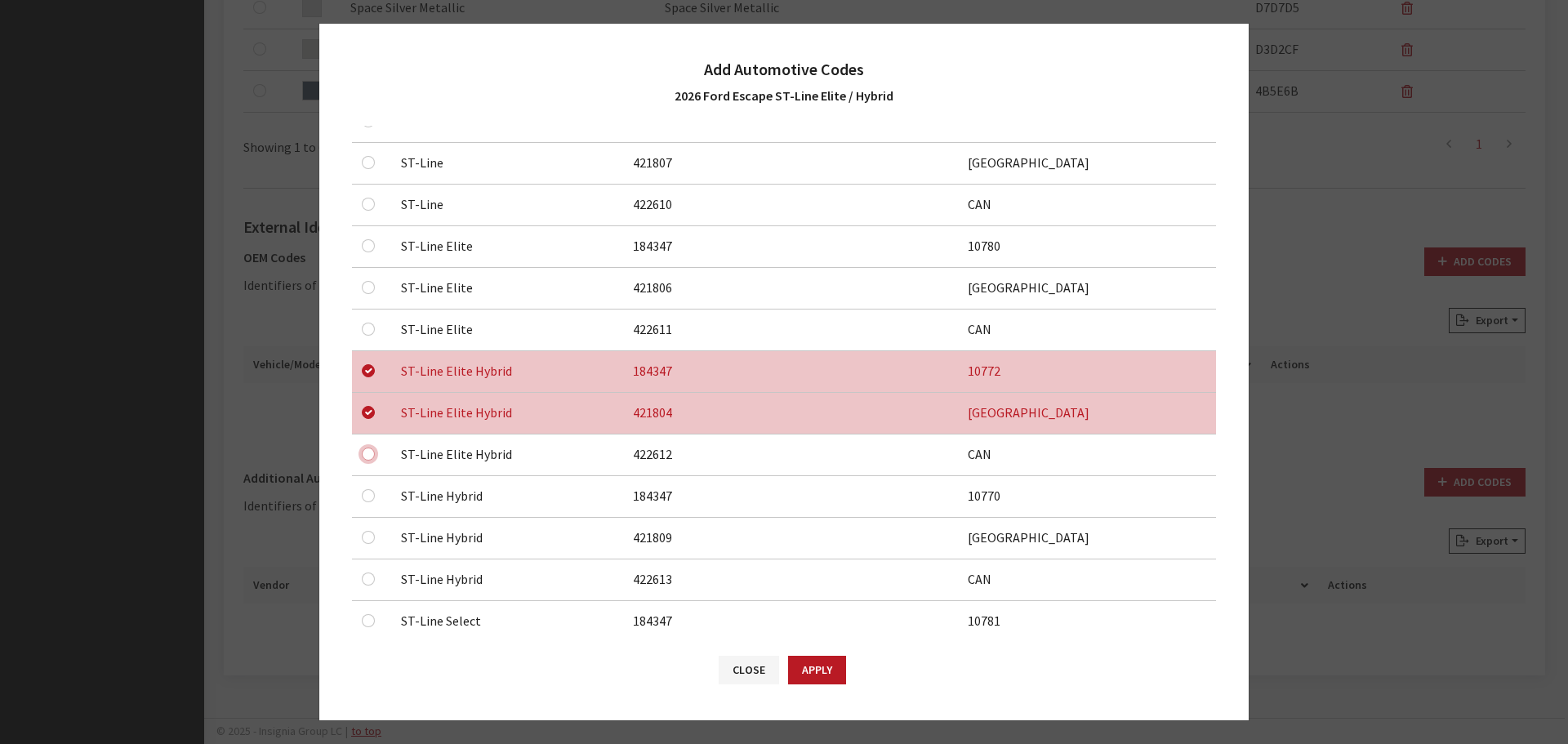
click at [367, 450] on input "checkbox" at bounding box center [368, 454] width 13 height 13
checkbox input "true"
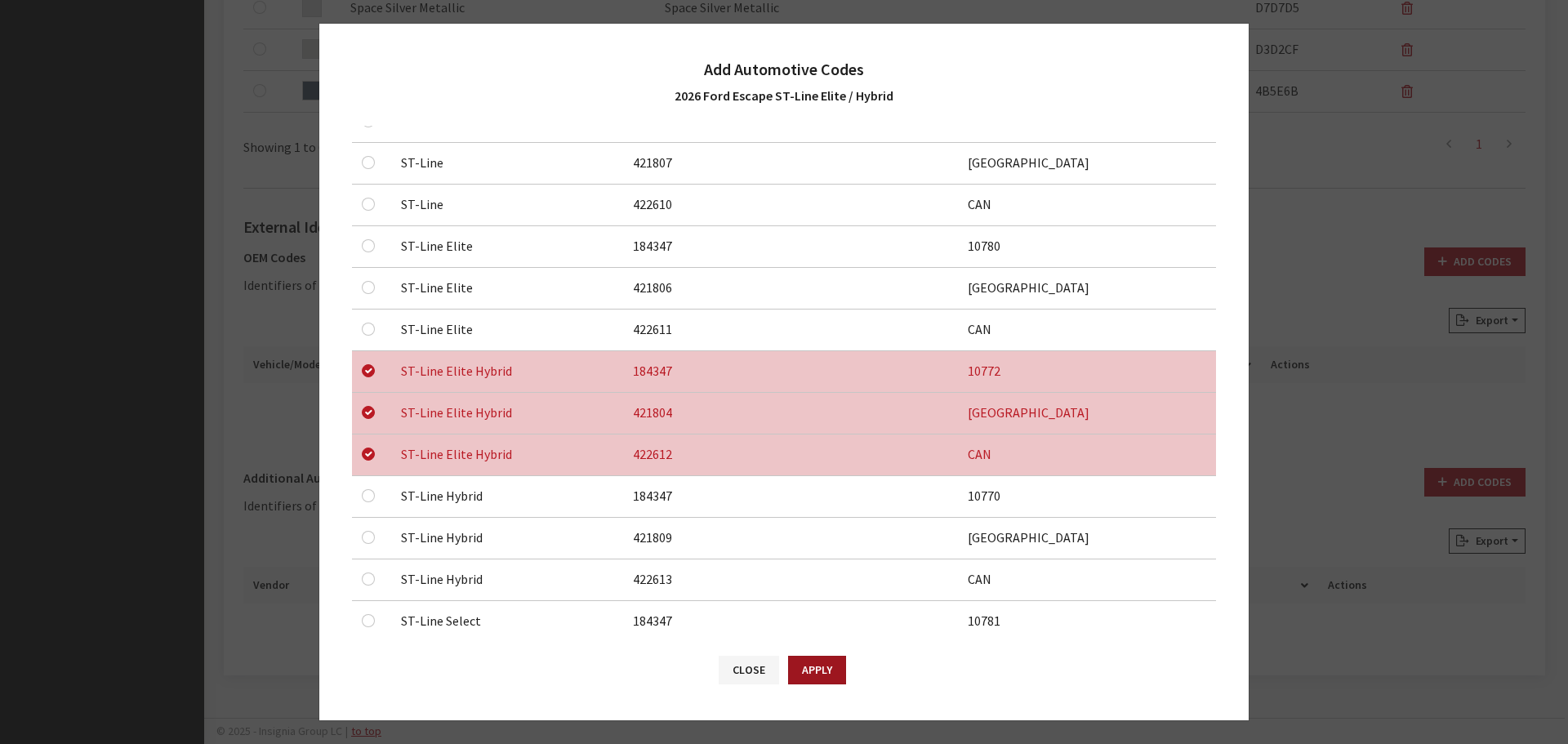
click at [819, 671] on button "Apply" at bounding box center [817, 670] width 58 height 29
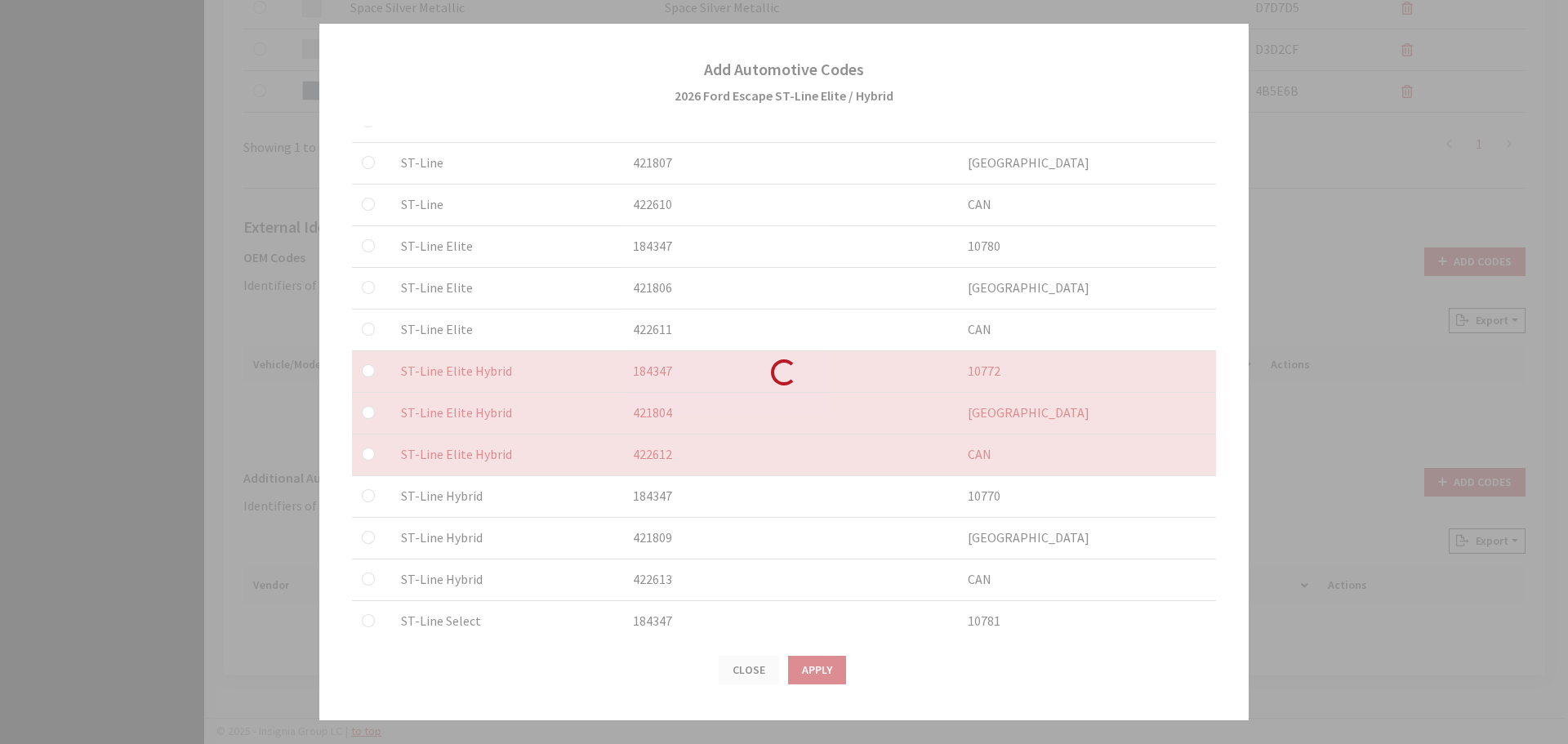
checkbox input "false"
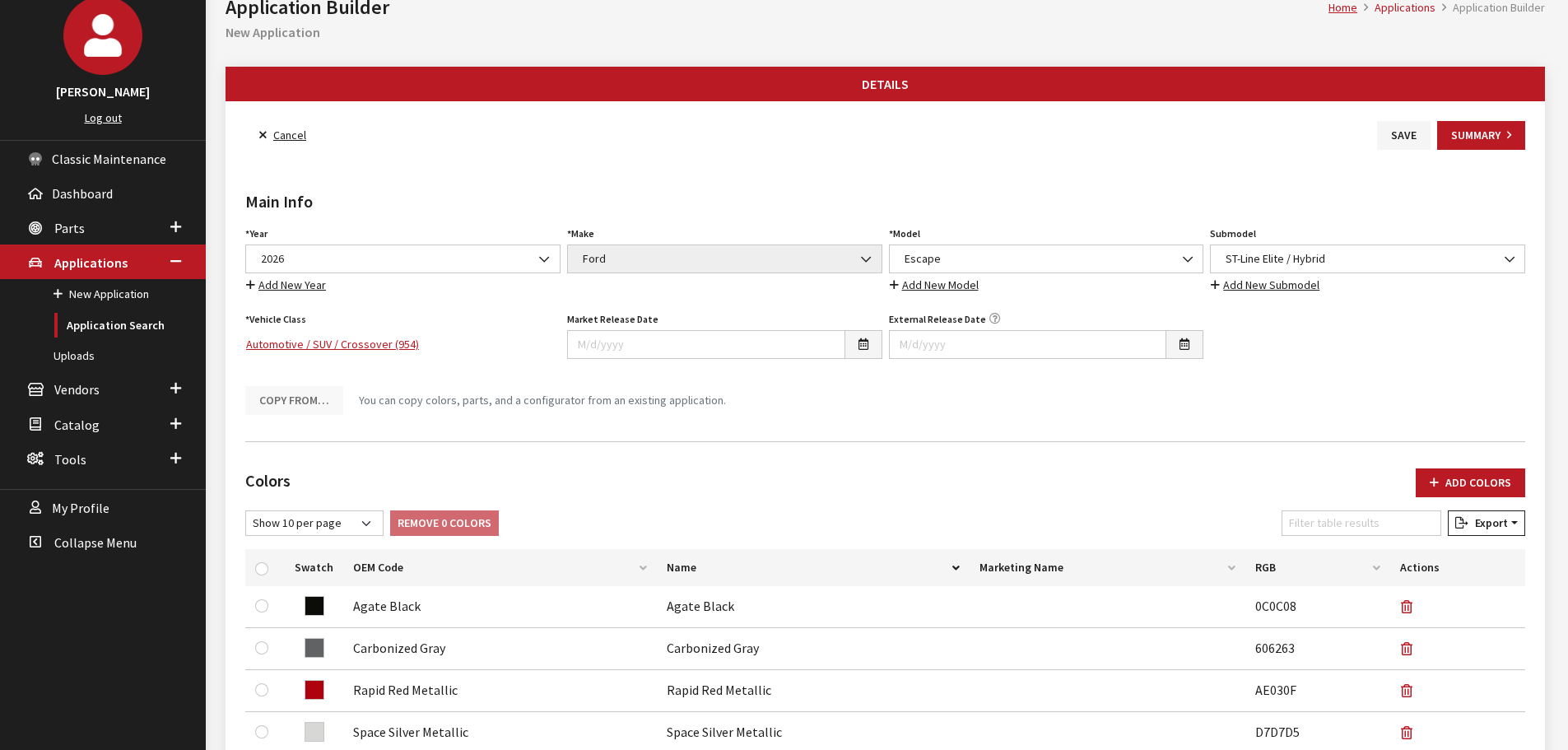
scroll to position [0, 0]
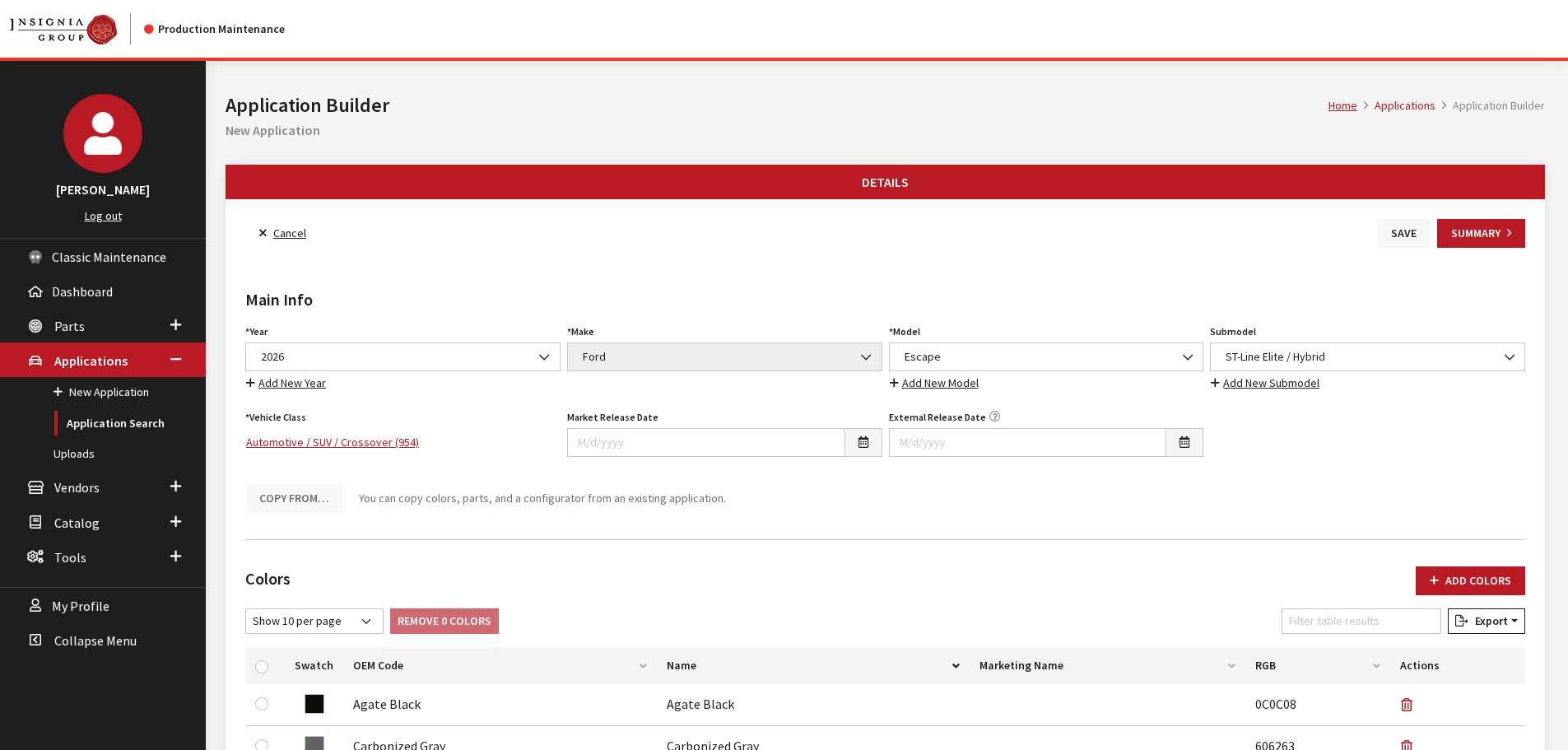
click at [1395, 234] on button "Save" at bounding box center [1404, 233] width 53 height 29
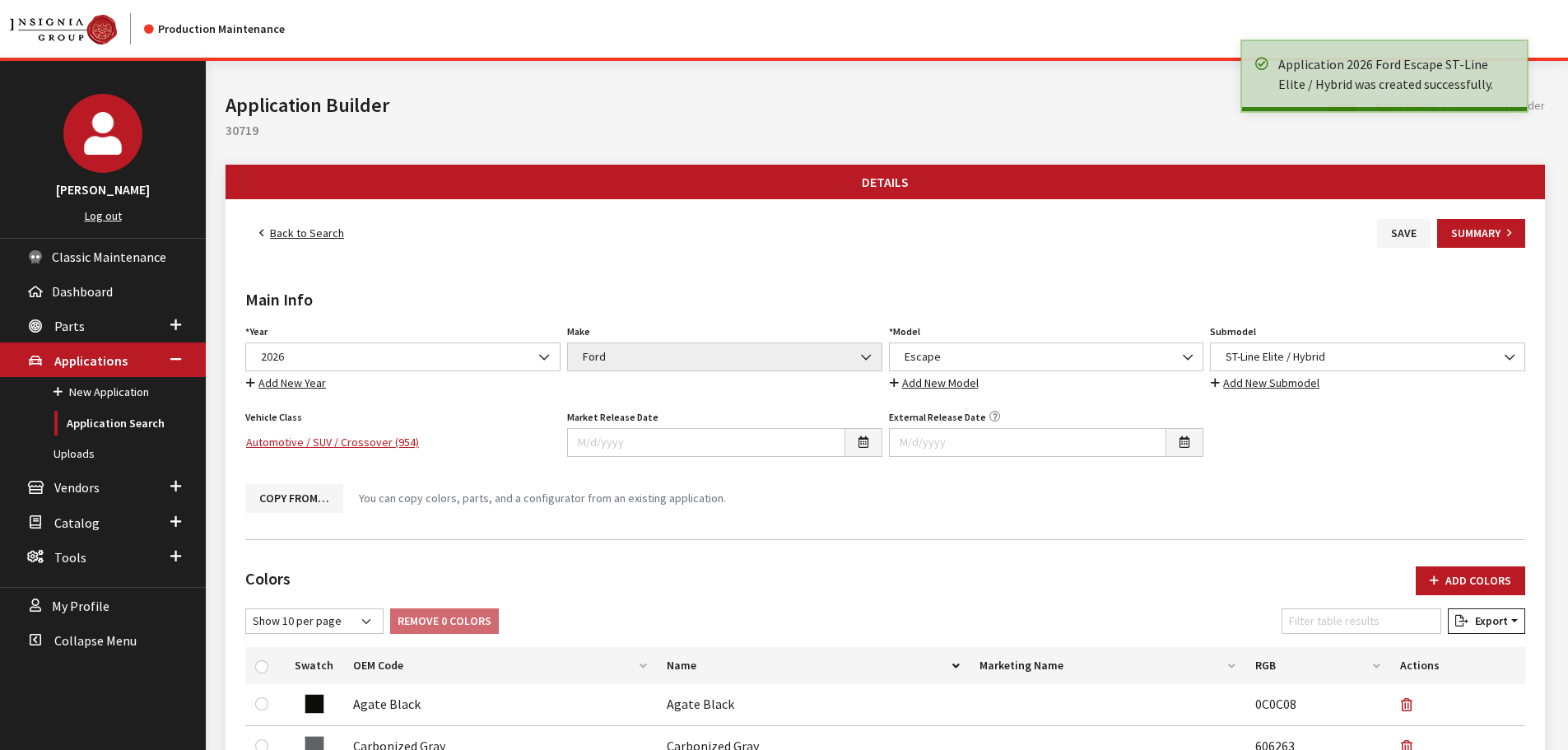
drag, startPoint x: 0, startPoint y: 0, endPoint x: 286, endPoint y: 228, distance: 365.8
click at [286, 228] on link "Back to Search" at bounding box center [301, 233] width 113 height 29
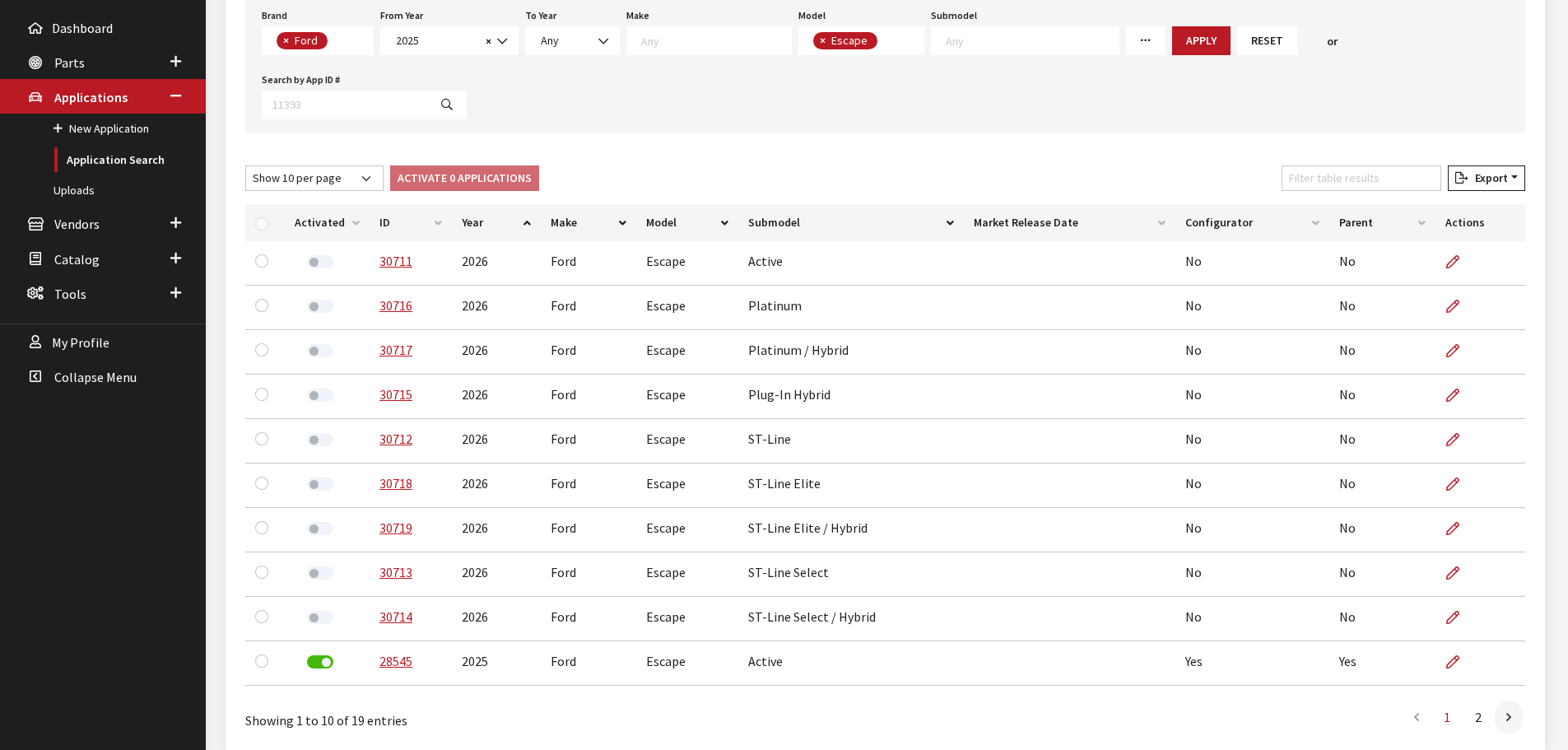
scroll to position [330, 0]
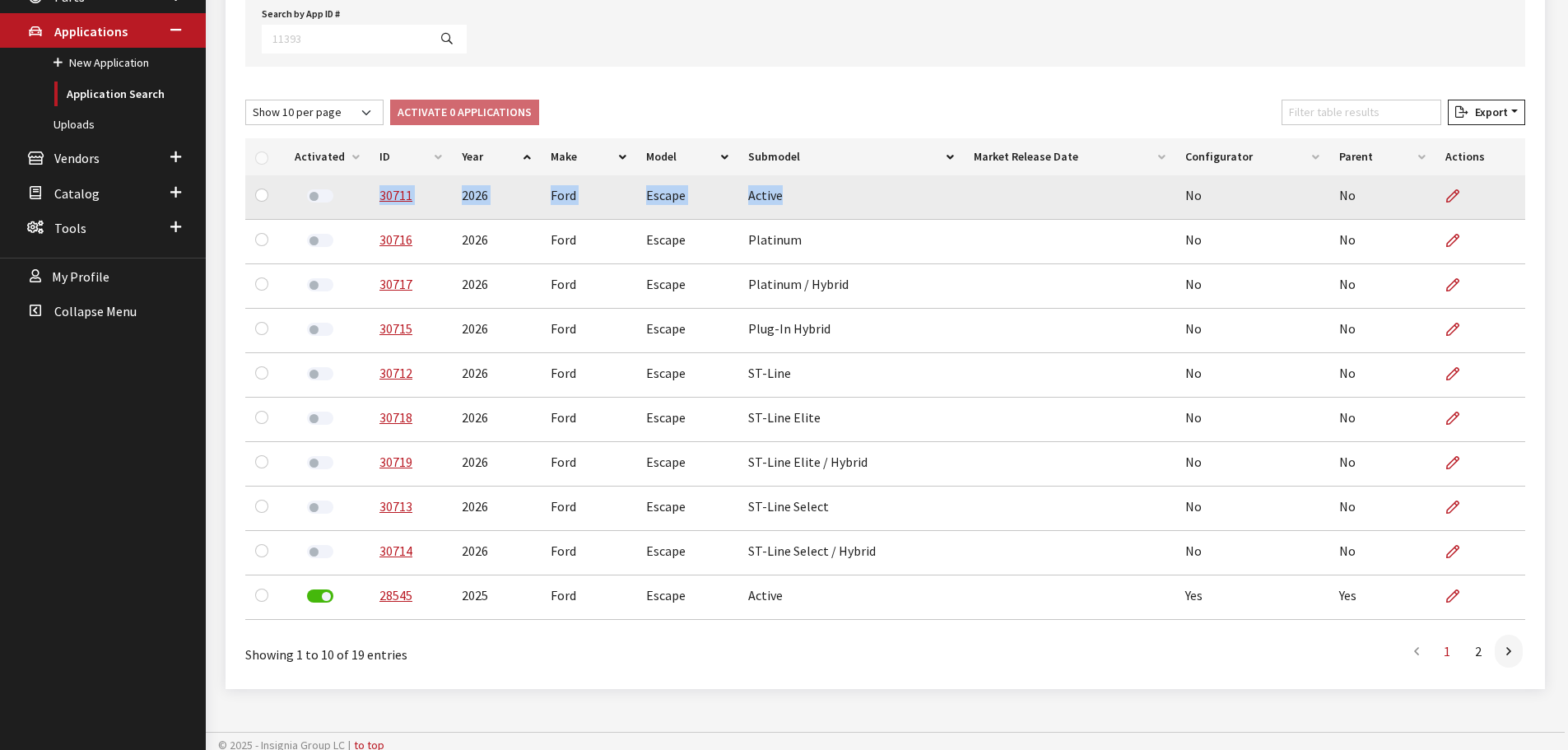
drag, startPoint x: 781, startPoint y: 199, endPoint x: 374, endPoint y: 205, distance: 407.0
click at [374, 205] on tr "30711 2026 Ford Escape Active No No" at bounding box center [885, 198] width 1280 height 45
copy tr "30711 2026 Ford Escape Active"
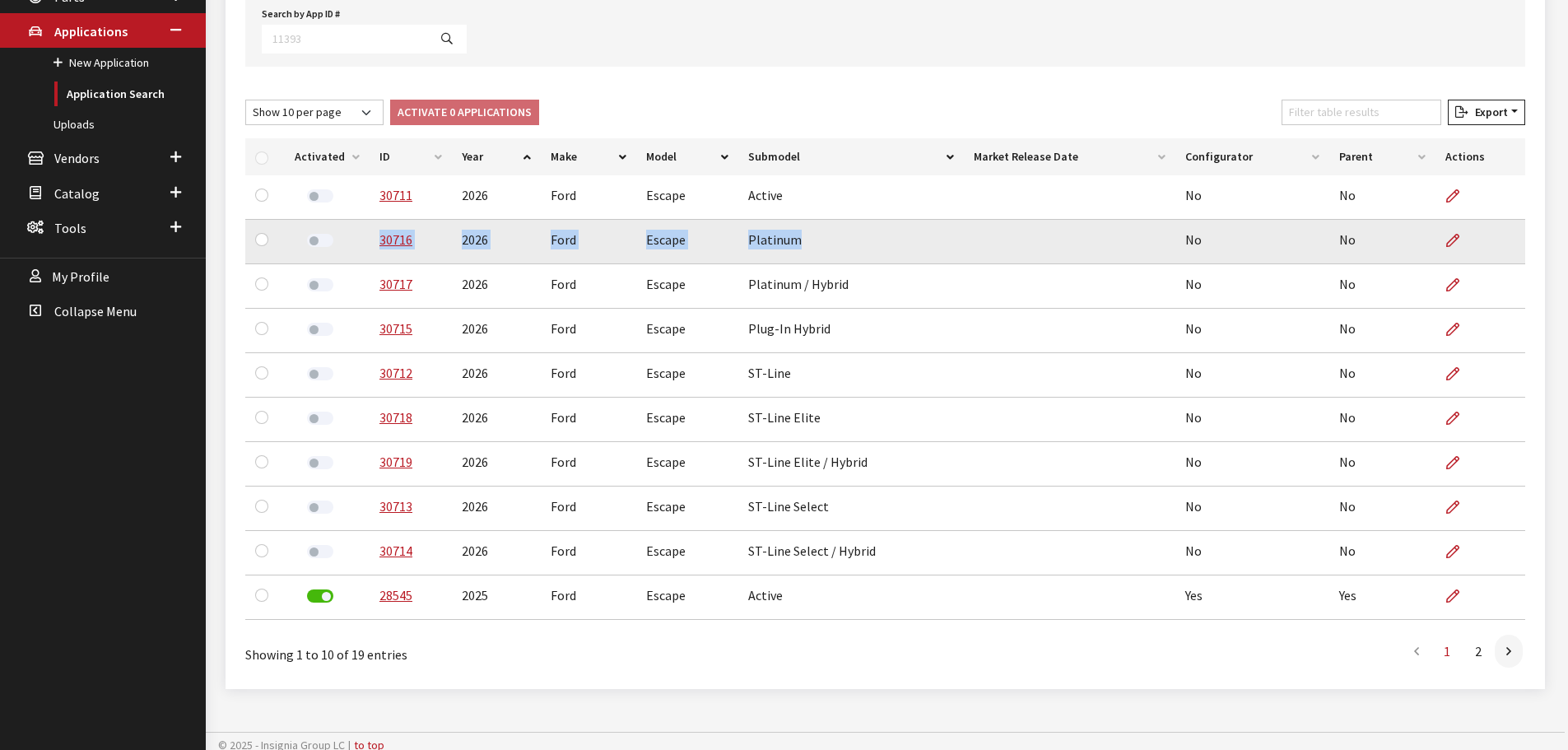
drag, startPoint x: 794, startPoint y: 241, endPoint x: 364, endPoint y: 241, distance: 430.0
click at [364, 241] on tr "30716 2026 Ford Escape Platinum No No" at bounding box center [885, 243] width 1280 height 45
copy tr "30716 2026 Ford Escape Platinum"
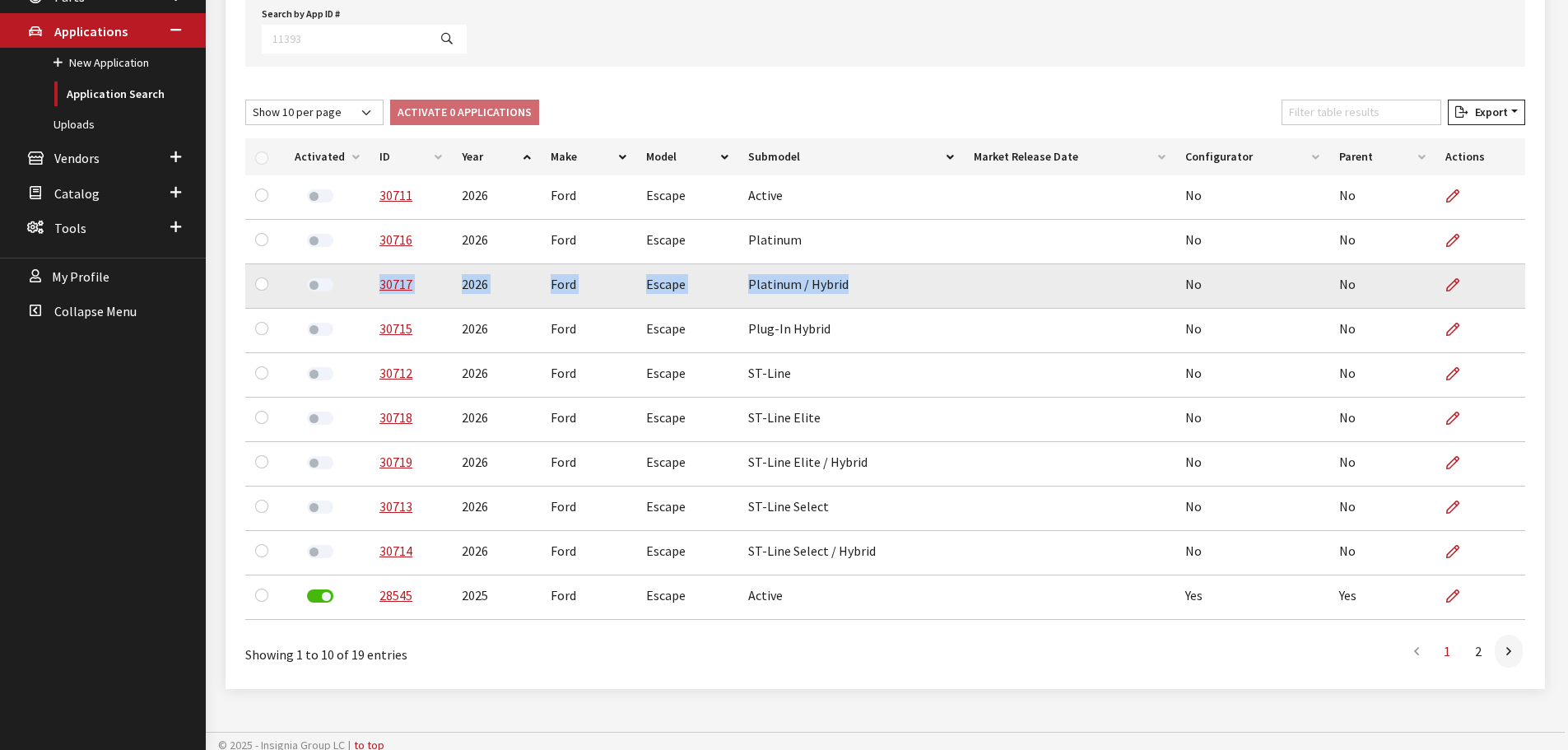
drag, startPoint x: 848, startPoint y: 284, endPoint x: 368, endPoint y: 283, distance: 480.0
click at [369, 283] on tr "30717 2026 Ford Escape Platinum / Hybrid No No" at bounding box center [885, 287] width 1280 height 45
copy tr "30717 2026 Ford Escape Platinum / Hybrid"
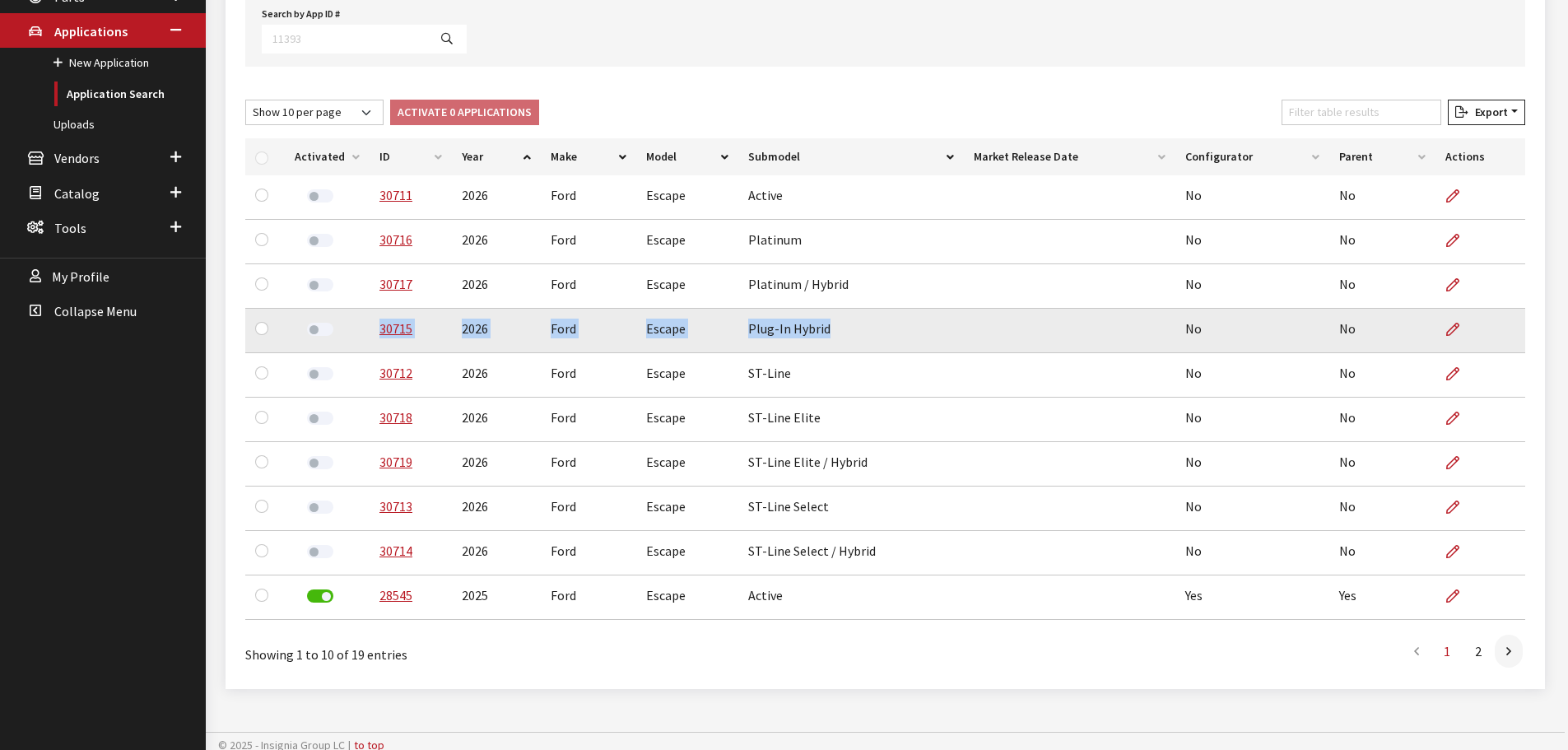
drag, startPoint x: 829, startPoint y: 326, endPoint x: 374, endPoint y: 337, distance: 455.1
click at [374, 337] on tr "30715 2026 Ford Escape Plug-In Hybrid No No" at bounding box center [885, 331] width 1280 height 45
copy tr "30715 2026 Ford Escape Plug-In Hybrid"
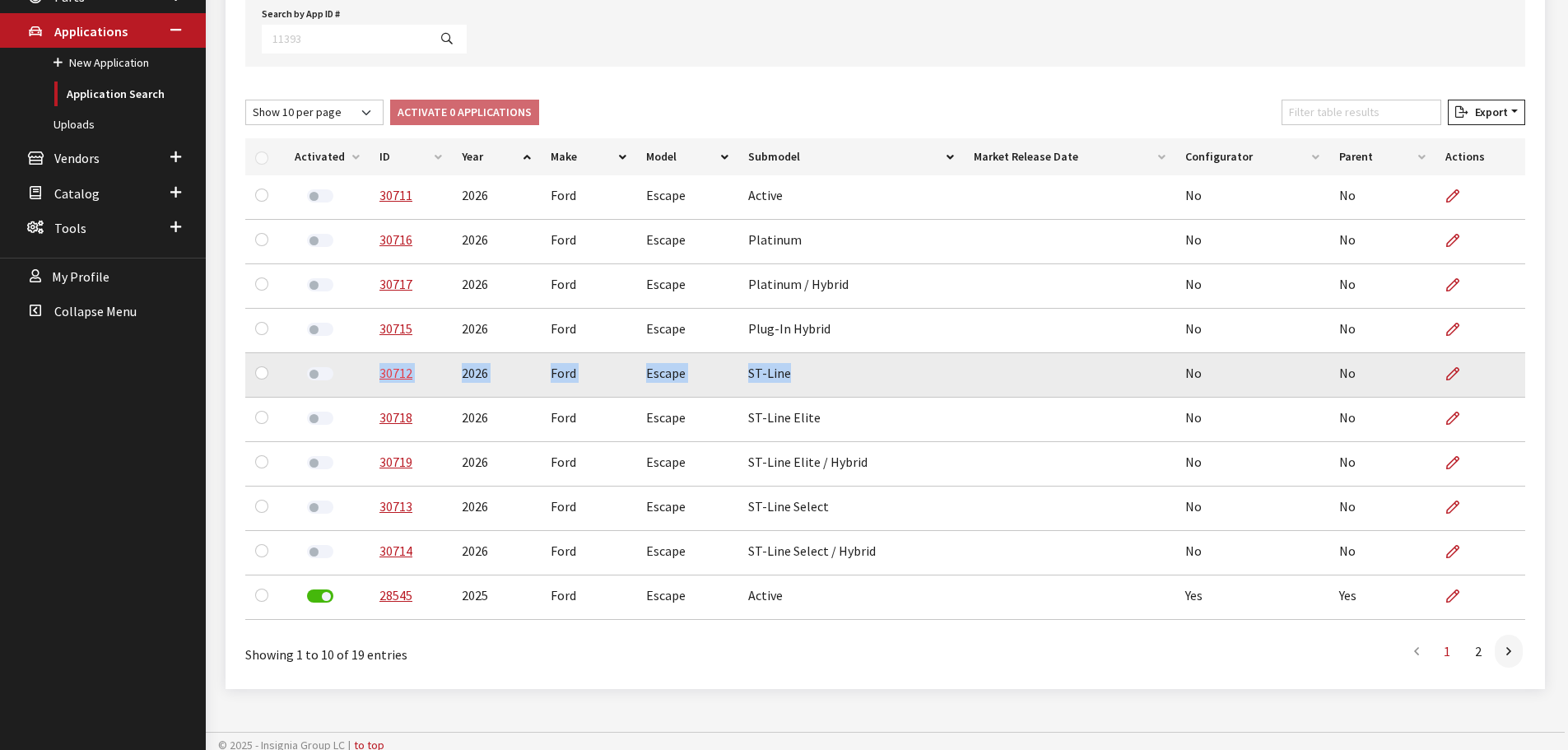
drag, startPoint x: 791, startPoint y: 373, endPoint x: 378, endPoint y: 365, distance: 413.1
click at [378, 365] on tr "30712 2026 Ford Escape ST-Line No No" at bounding box center [885, 375] width 1280 height 45
copy tr "30712 2026 Ford Escape ST-Line"
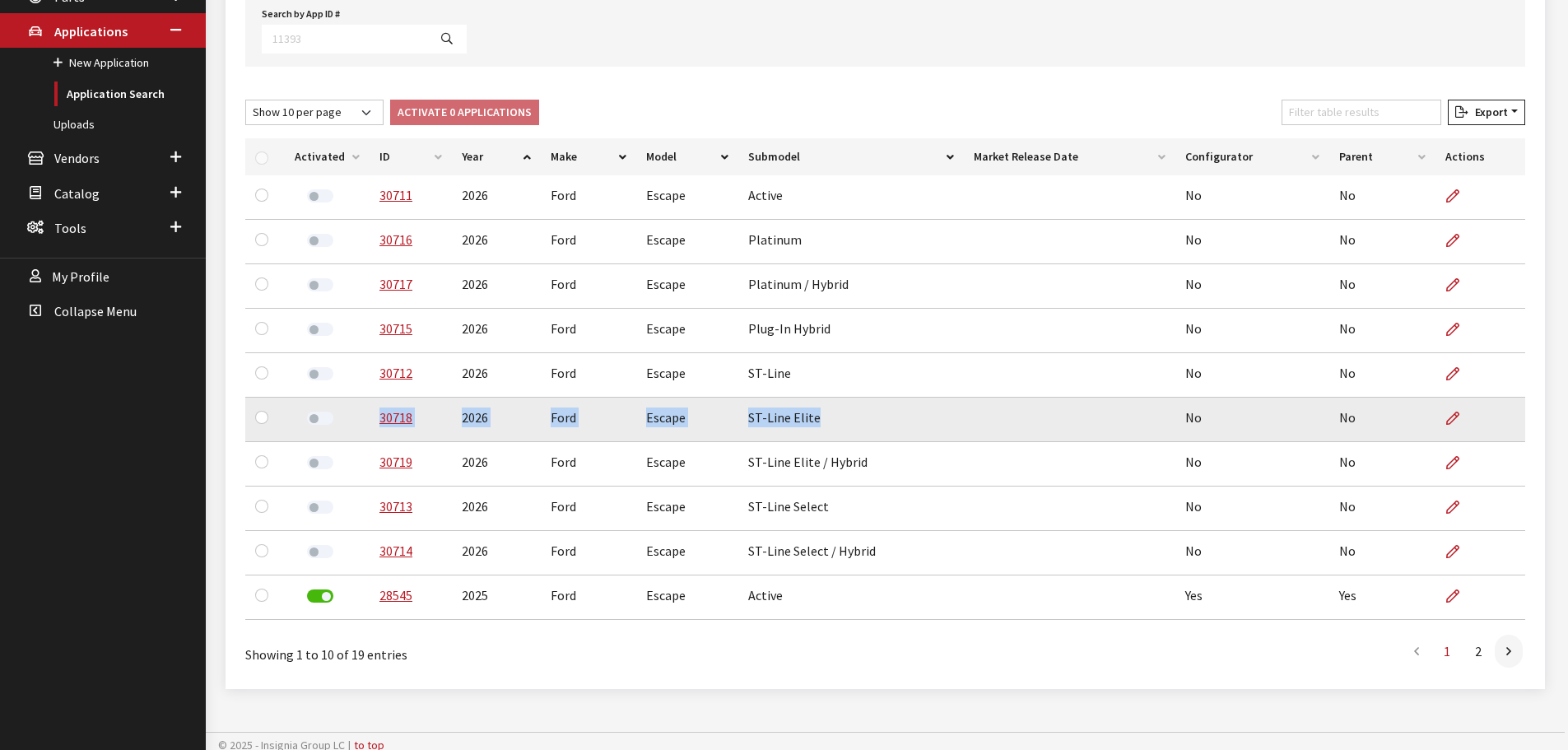
drag, startPoint x: 813, startPoint y: 426, endPoint x: 365, endPoint y: 425, distance: 448.0
click at [365, 425] on tr "30718 2026 Ford Escape ST-Line Elite No No" at bounding box center [885, 420] width 1280 height 45
copy tr "30718 2026 Ford Escape ST-Line Elite"
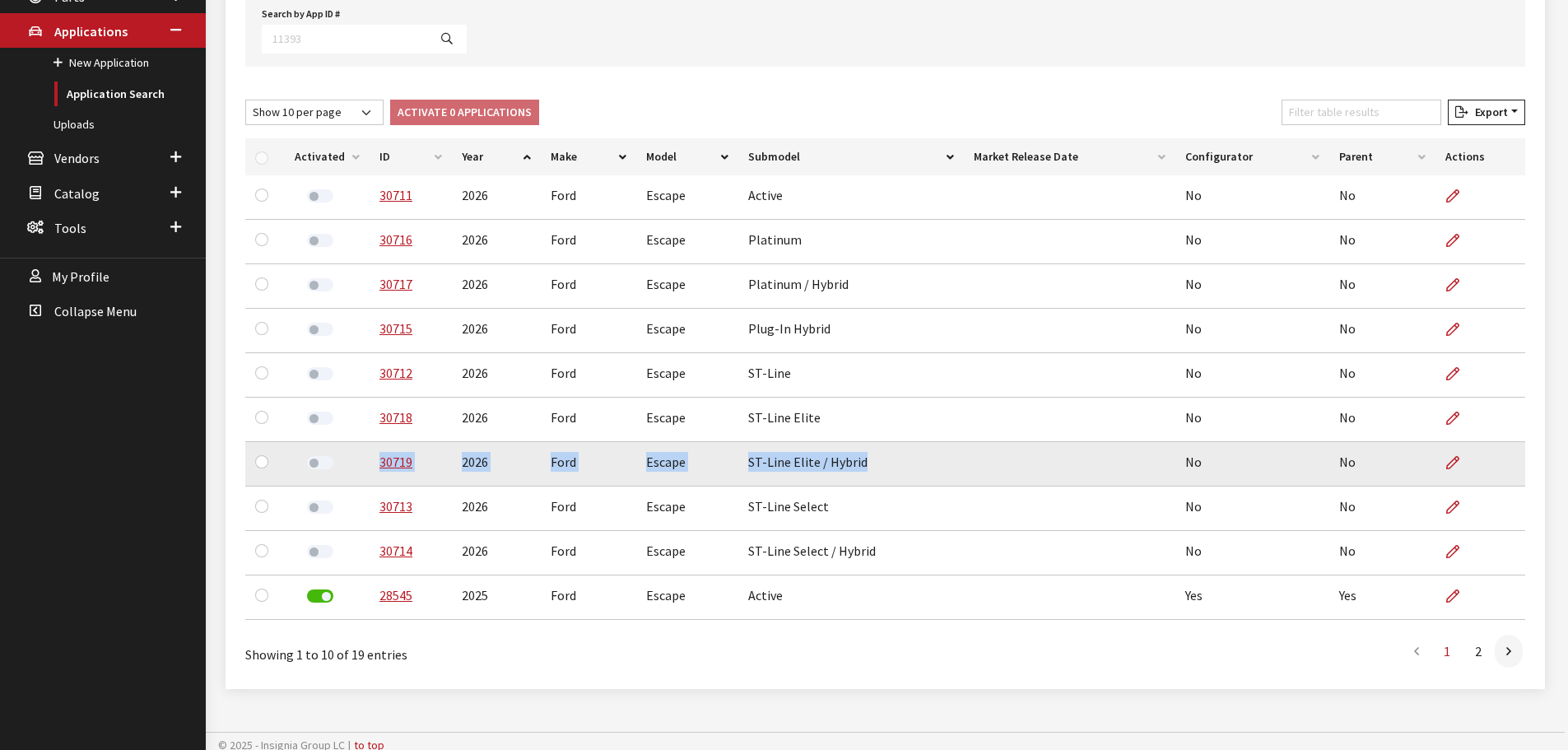
drag, startPoint x: 862, startPoint y: 467, endPoint x: 365, endPoint y: 467, distance: 497.0
click at [369, 470] on tr "30719 2026 Ford Escape ST-Line Elite / Hybrid No No" at bounding box center [885, 464] width 1280 height 45
copy tr "30719 2026 Ford Escape ST-Line Elite / Hybrid"
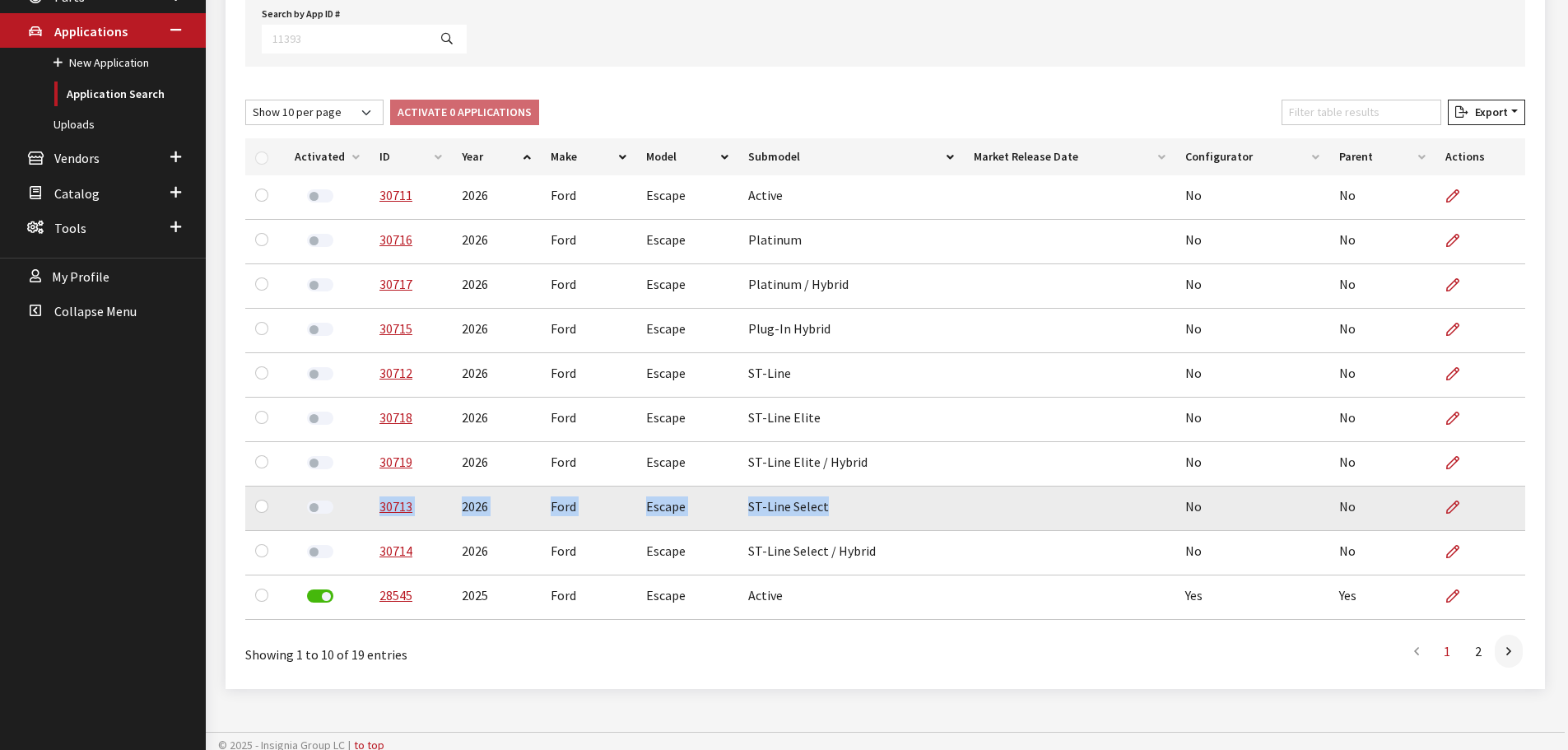
drag, startPoint x: 825, startPoint y: 512, endPoint x: 365, endPoint y: 516, distance: 460.0
click at [365, 516] on tr "30713 2026 Ford Escape ST-Line Select No No" at bounding box center [885, 509] width 1280 height 45
copy tr "30713 2026 Ford Escape ST-Line Select"
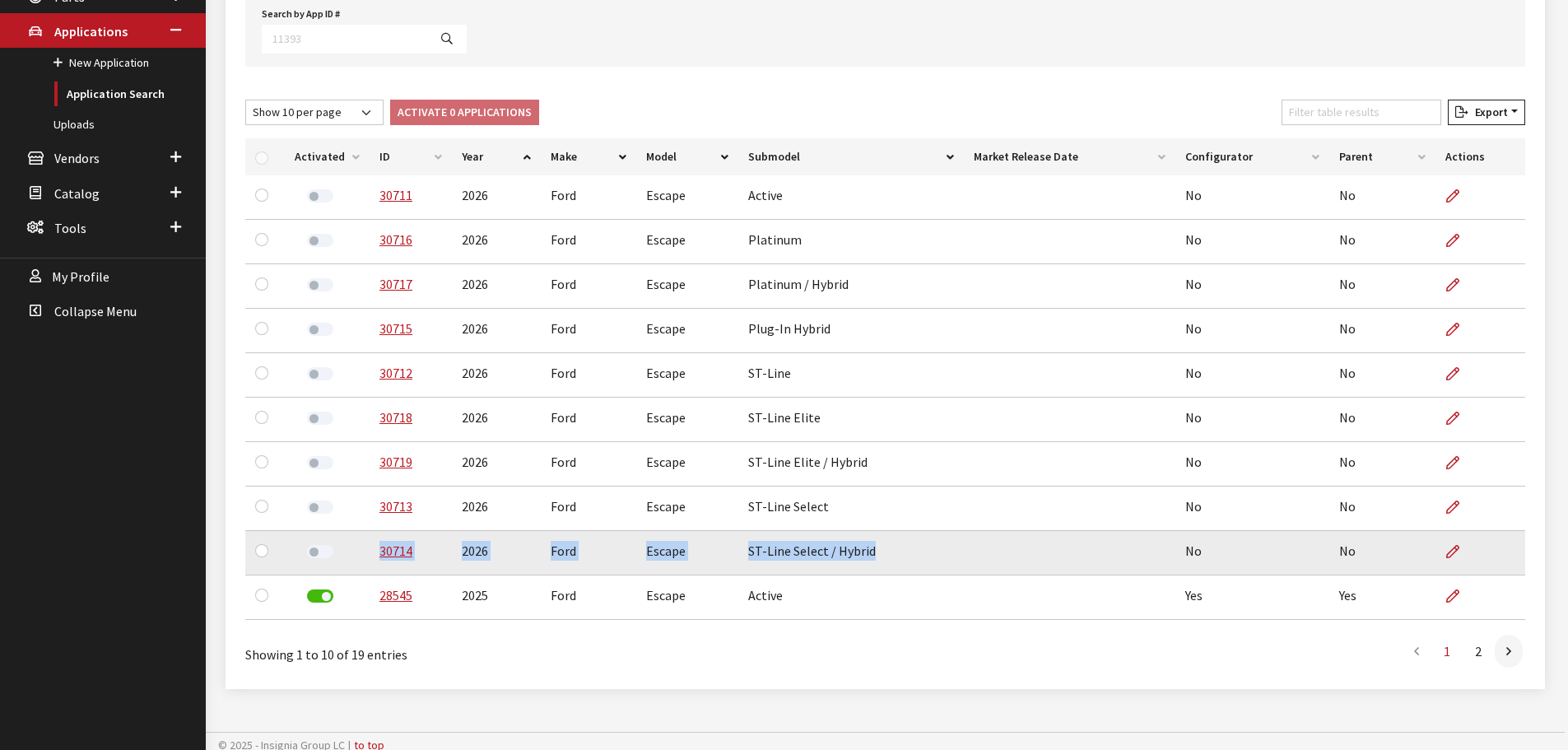
drag, startPoint x: 872, startPoint y: 556, endPoint x: 374, endPoint y: 560, distance: 498.0
click at [374, 560] on tr "30714 2026 Ford Escape ST-Line Select / Hybrid No No" at bounding box center [885, 554] width 1280 height 45
copy tr "30714 2026 Ford Escape ST-Line Select / Hybrid"
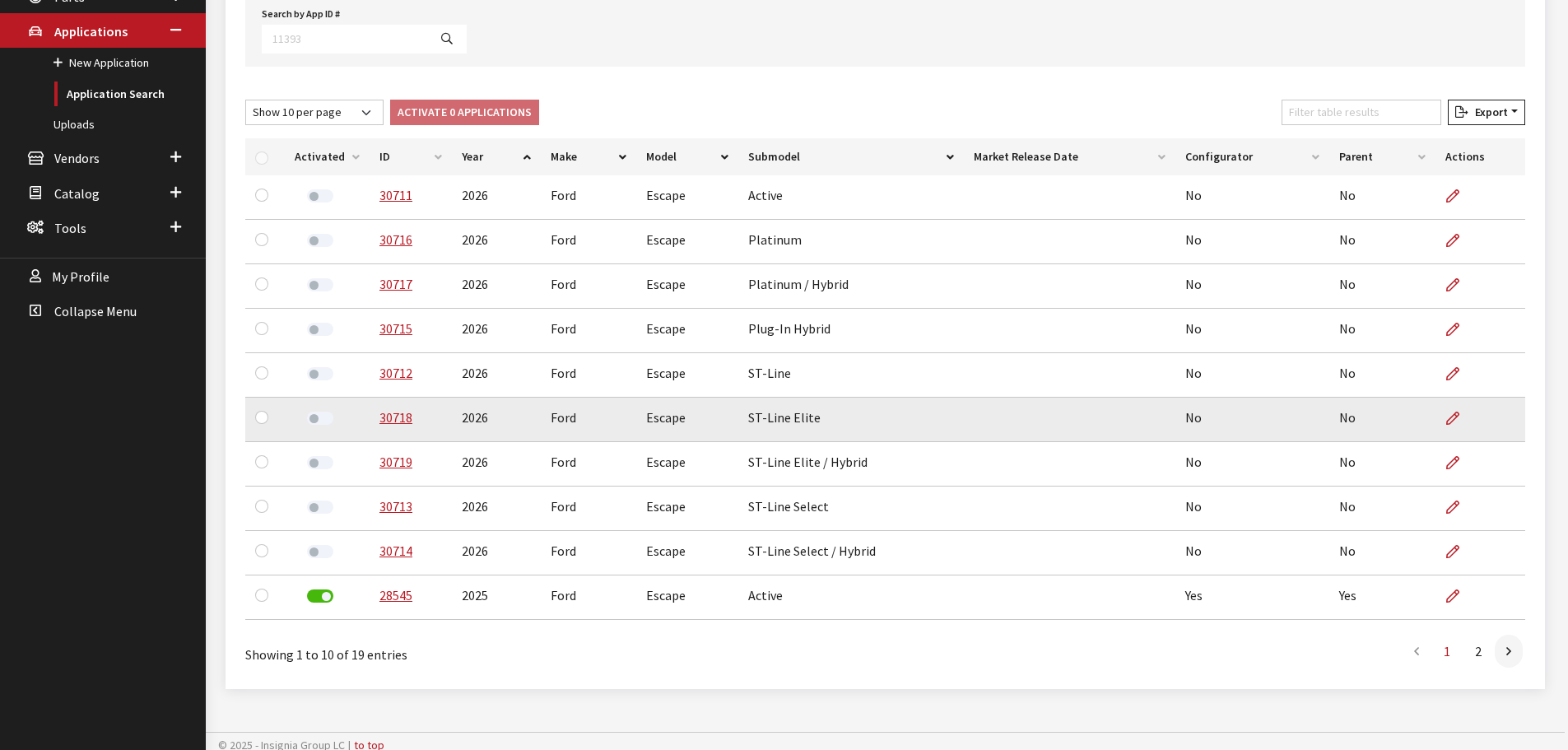
click at [1207, 423] on td "No" at bounding box center [1252, 420] width 154 height 45
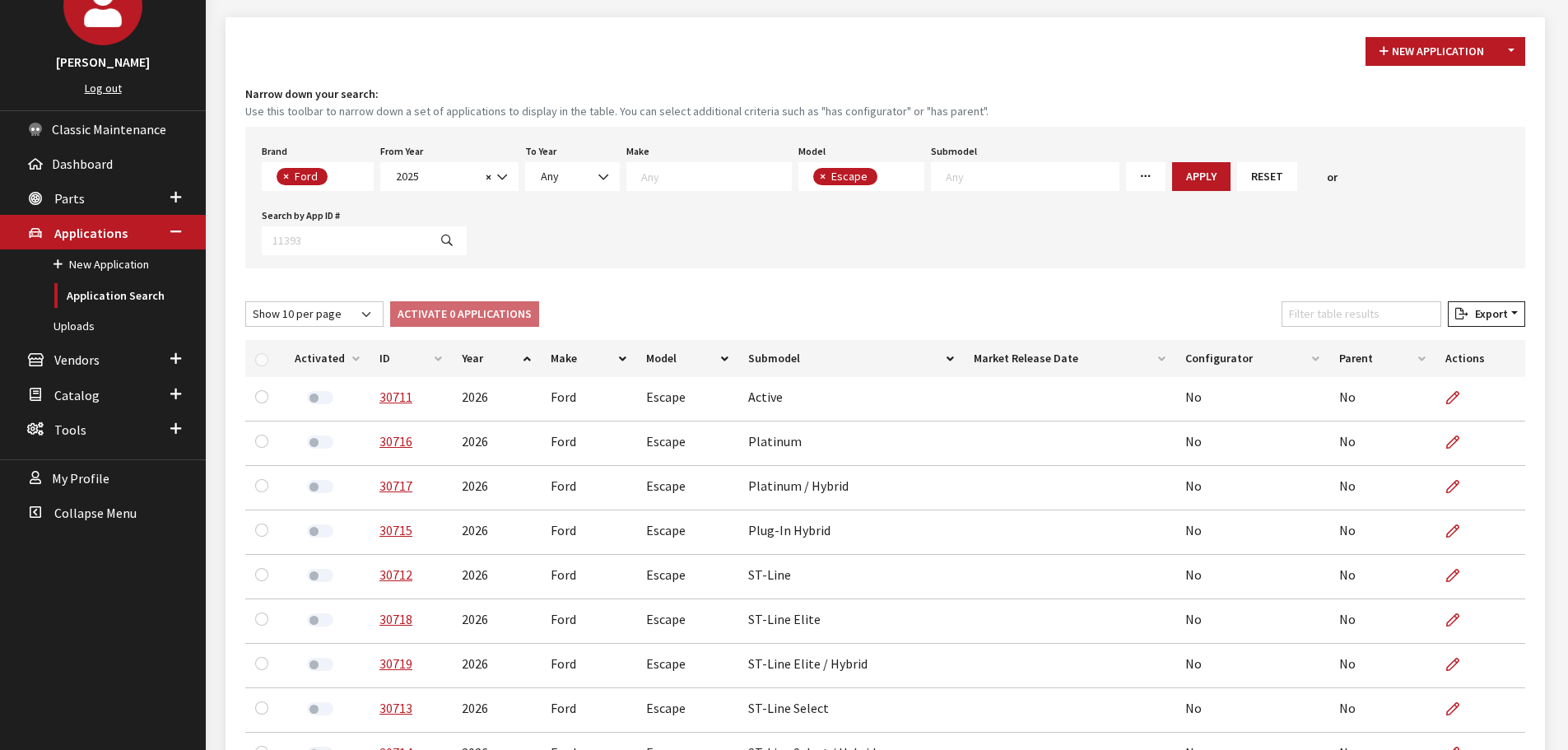
scroll to position [0, 0]
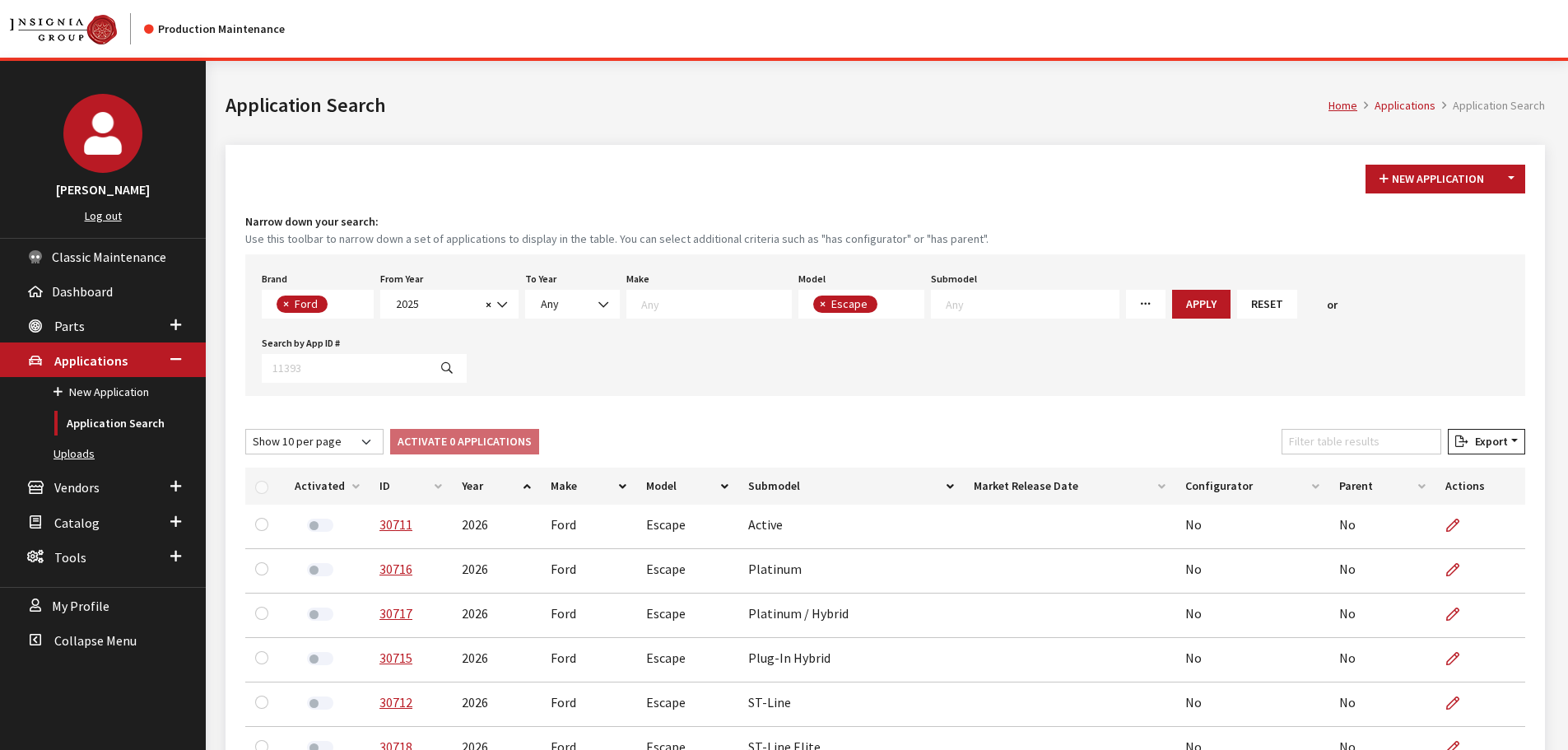
click at [61, 454] on link "Uploads" at bounding box center [103, 454] width 206 height 31
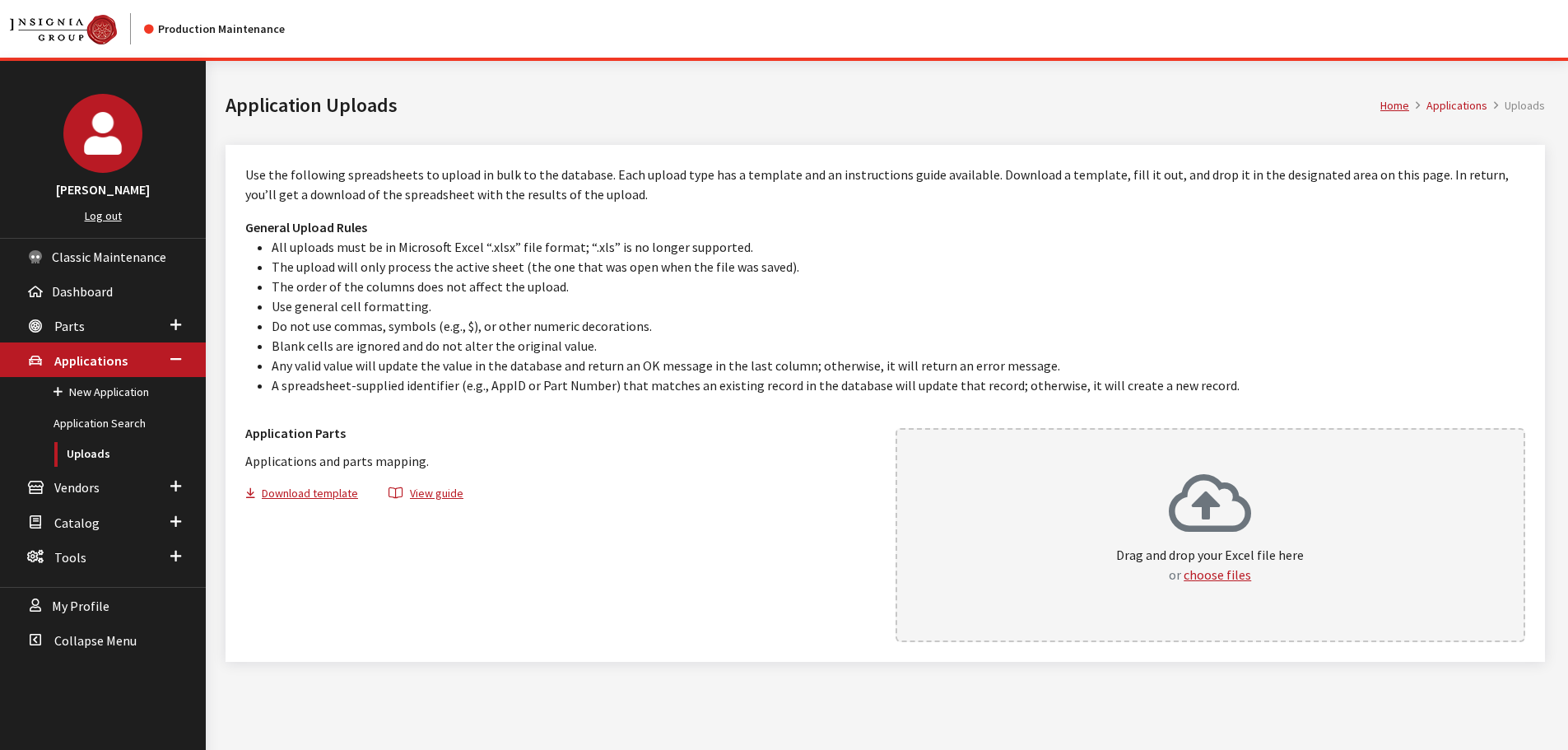
click at [1053, 538] on div "Drag and drop your Excel file here or choose files" at bounding box center [1211, 536] width 631 height 214
